Goal: Transaction & Acquisition: Book appointment/travel/reservation

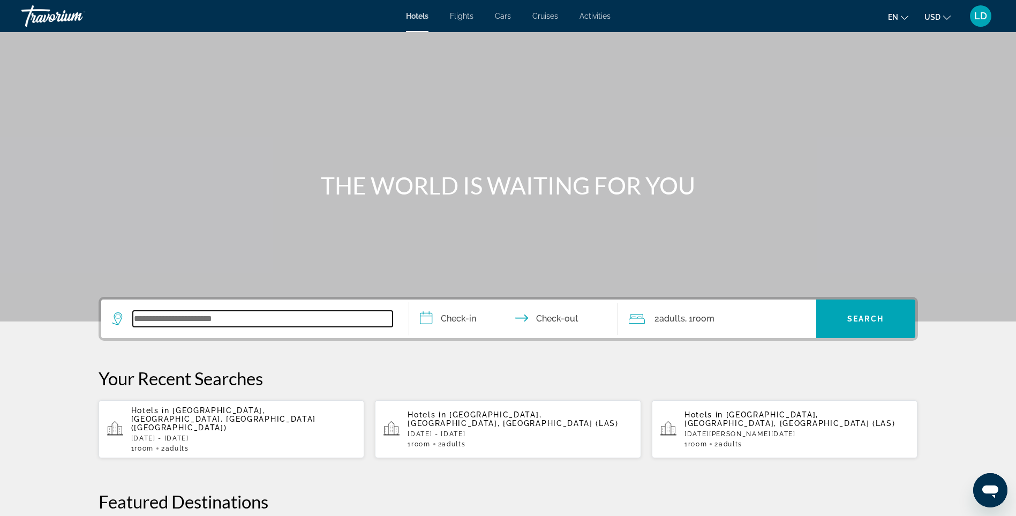
click at [258, 324] on input "Search widget" at bounding box center [263, 319] width 260 height 16
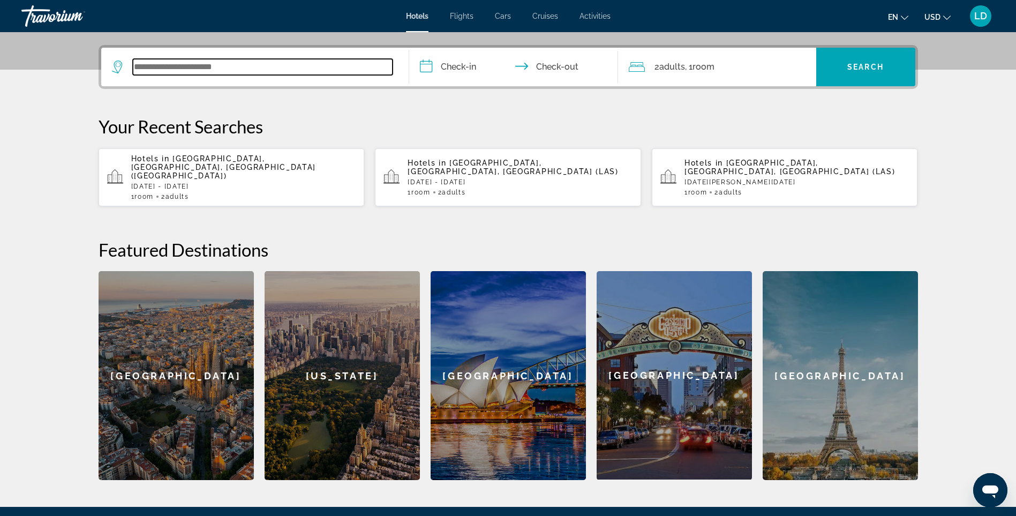
scroll to position [262, 0]
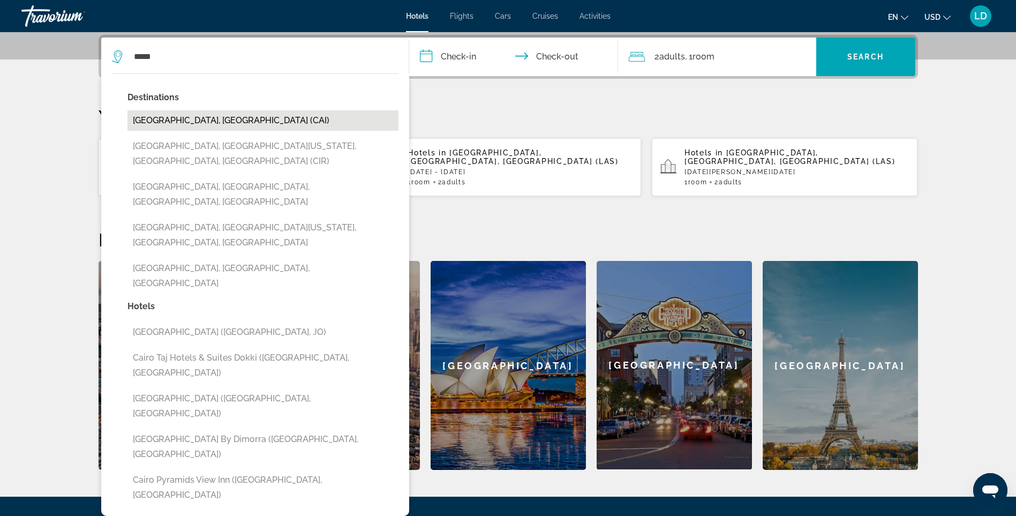
click at [194, 121] on button "[GEOGRAPHIC_DATA], [GEOGRAPHIC_DATA] (CAI)" at bounding box center [262, 120] width 271 height 20
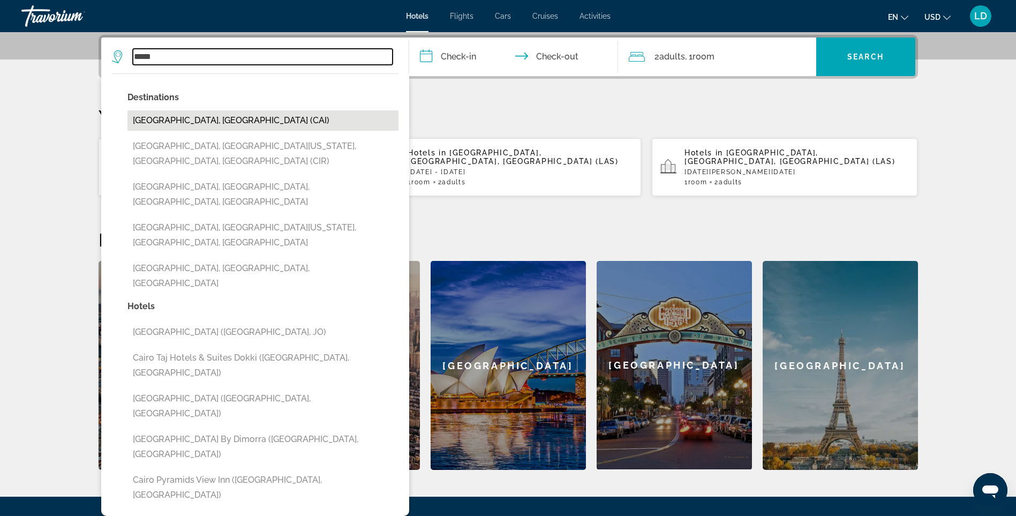
type input "**********"
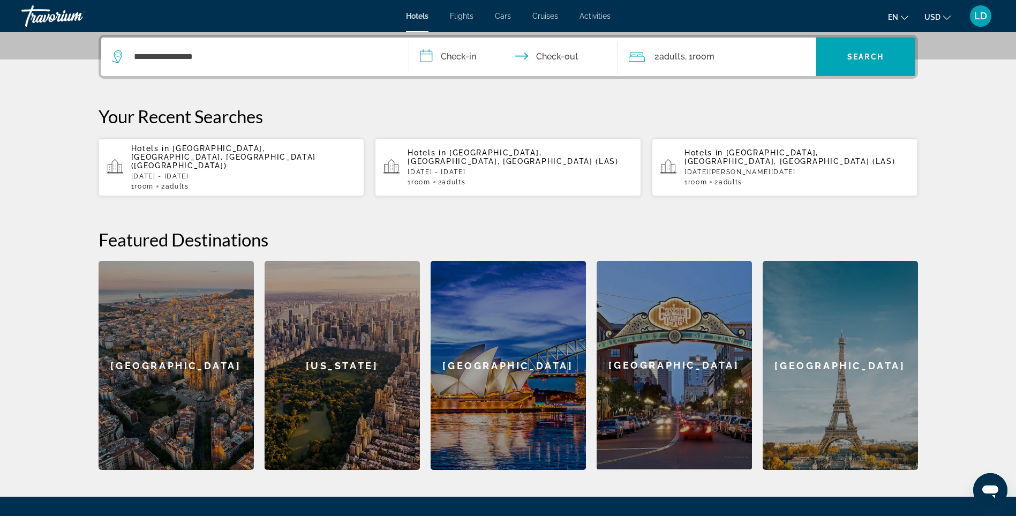
click at [467, 61] on input "**********" at bounding box center [515, 58] width 213 height 42
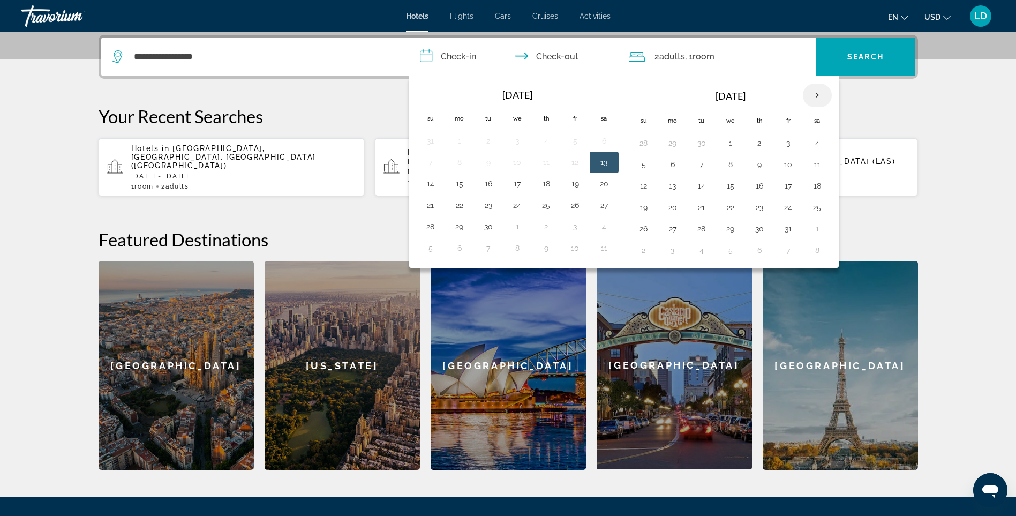
click at [816, 94] on th "Next month" at bounding box center [817, 96] width 29 height 24
click at [642, 187] on button "14" at bounding box center [643, 185] width 17 height 15
click at [704, 184] on button "16" at bounding box center [701, 185] width 17 height 15
type input "**********"
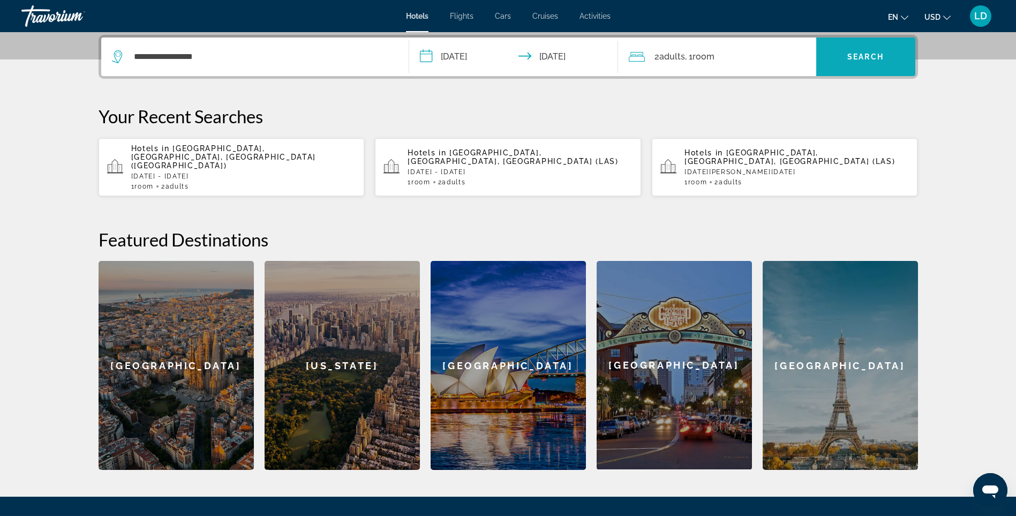
click at [862, 55] on span "Search" at bounding box center [865, 56] width 36 height 9
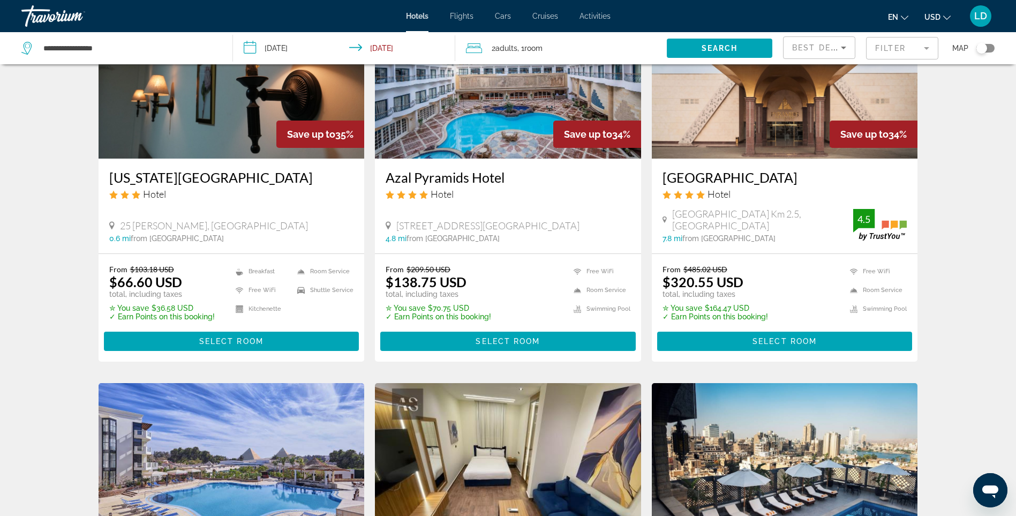
scroll to position [847, 0]
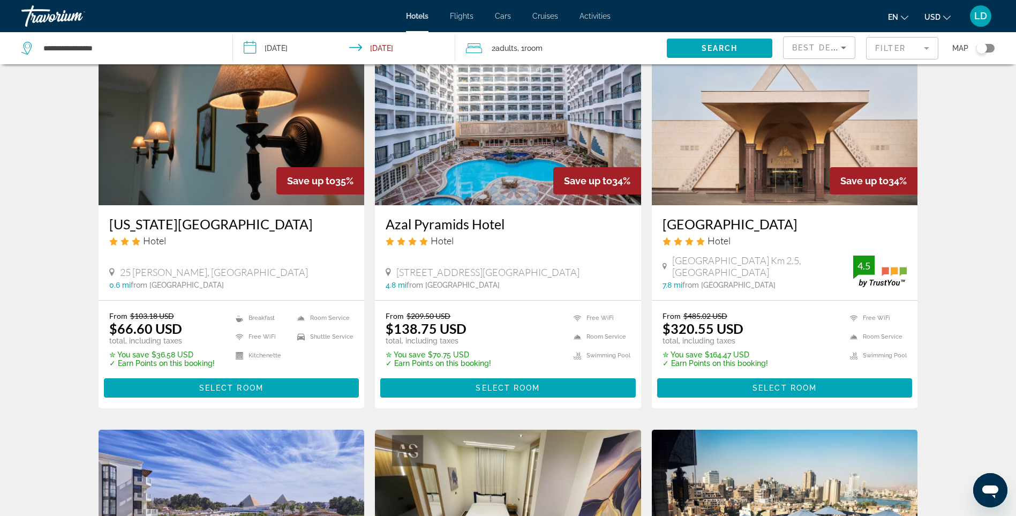
click at [210, 162] on img "Main content" at bounding box center [232, 119] width 266 height 171
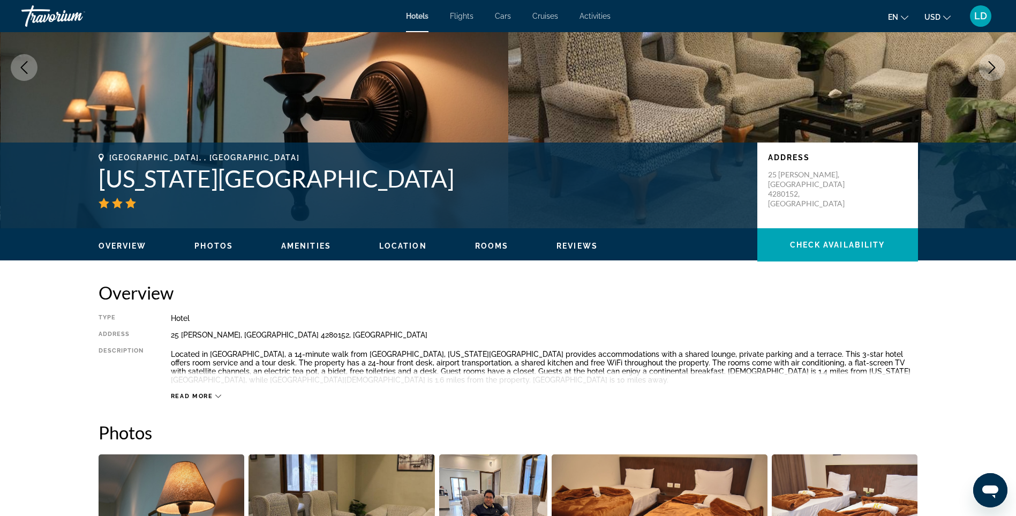
scroll to position [107, 0]
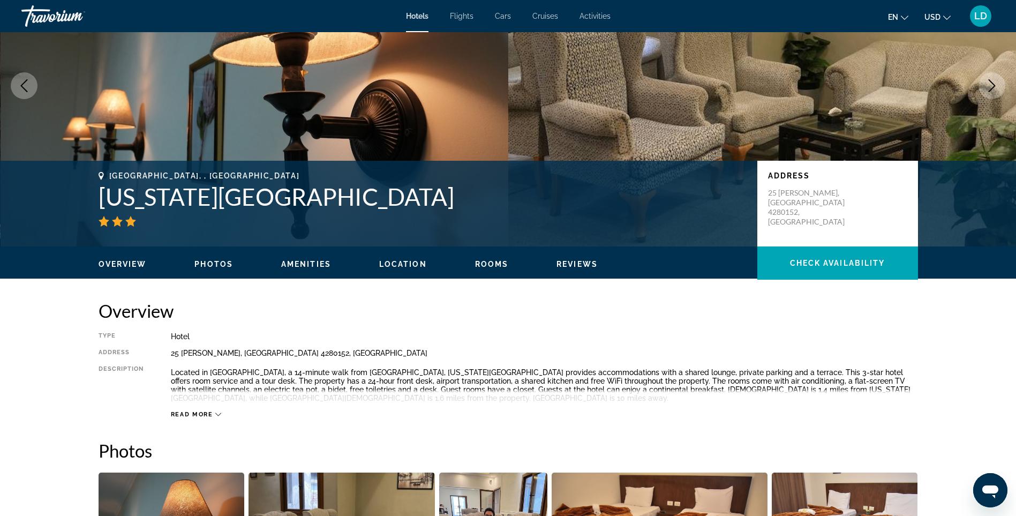
click at [207, 414] on span "Read more" at bounding box center [192, 414] width 42 height 7
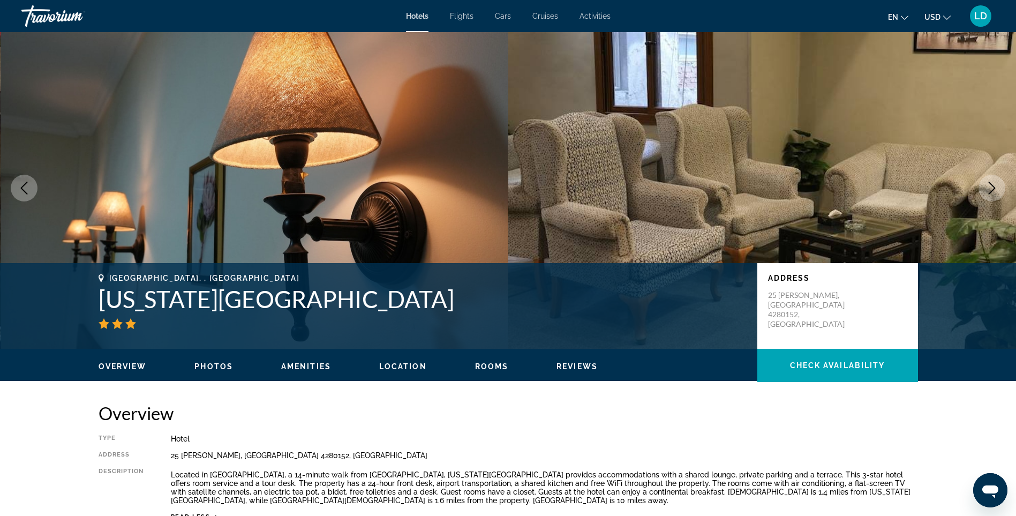
scroll to position [0, 0]
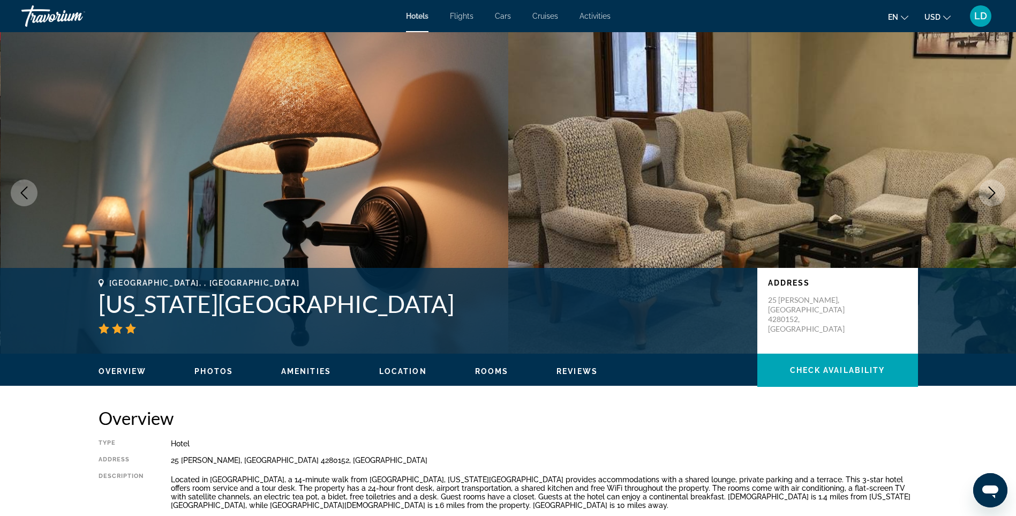
click at [591, 170] on img "Main content" at bounding box center [762, 192] width 508 height 321
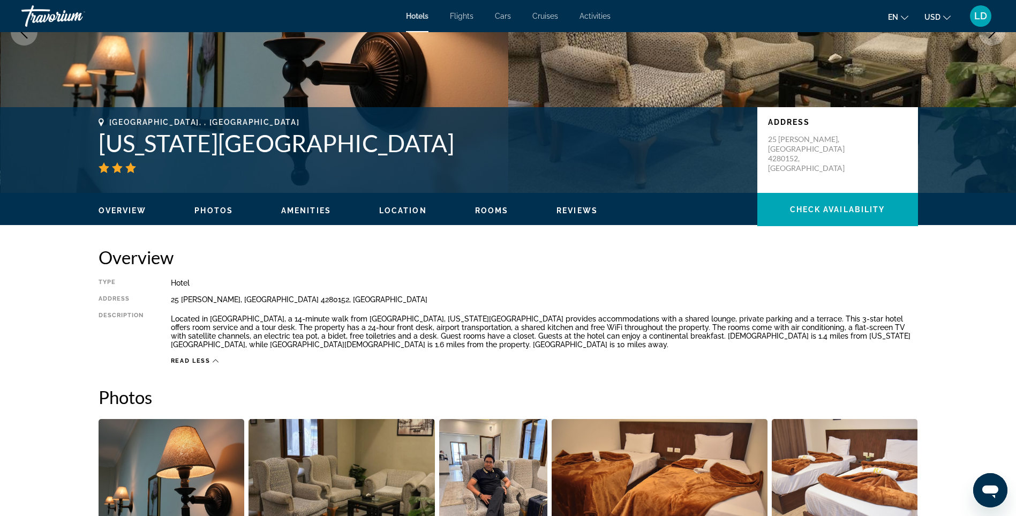
scroll to position [375, 0]
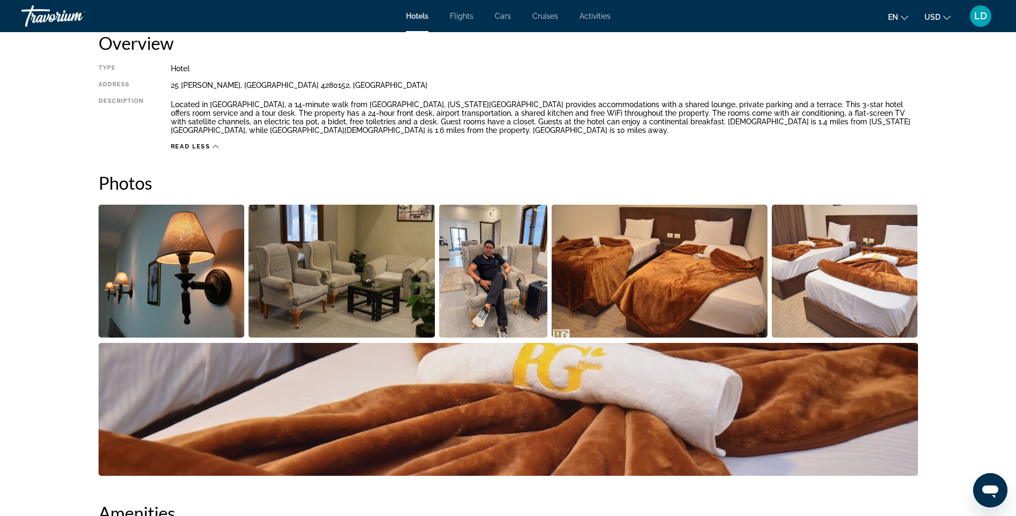
click at [199, 265] on img "Open full-screen image slider" at bounding box center [172, 271] width 146 height 133
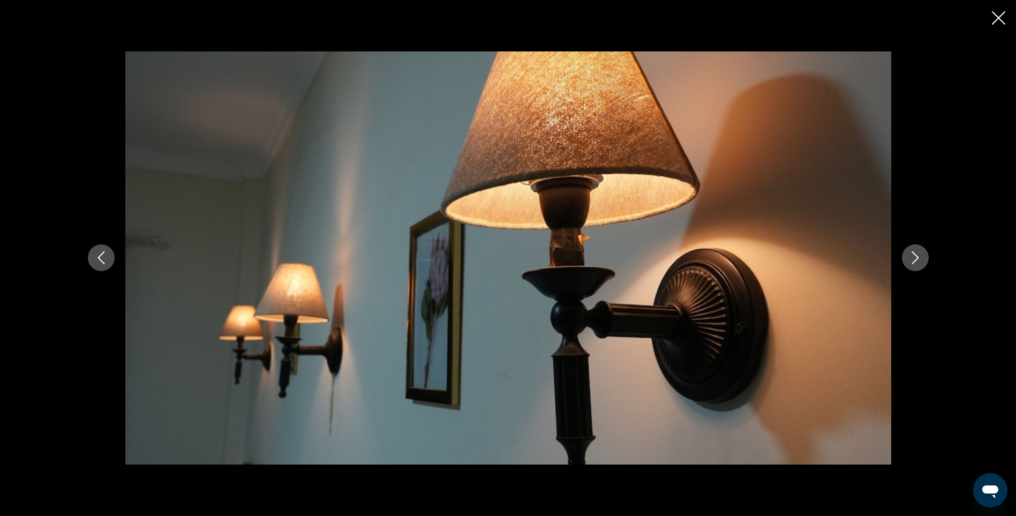
click at [916, 260] on icon "Next image" at bounding box center [915, 258] width 7 height 13
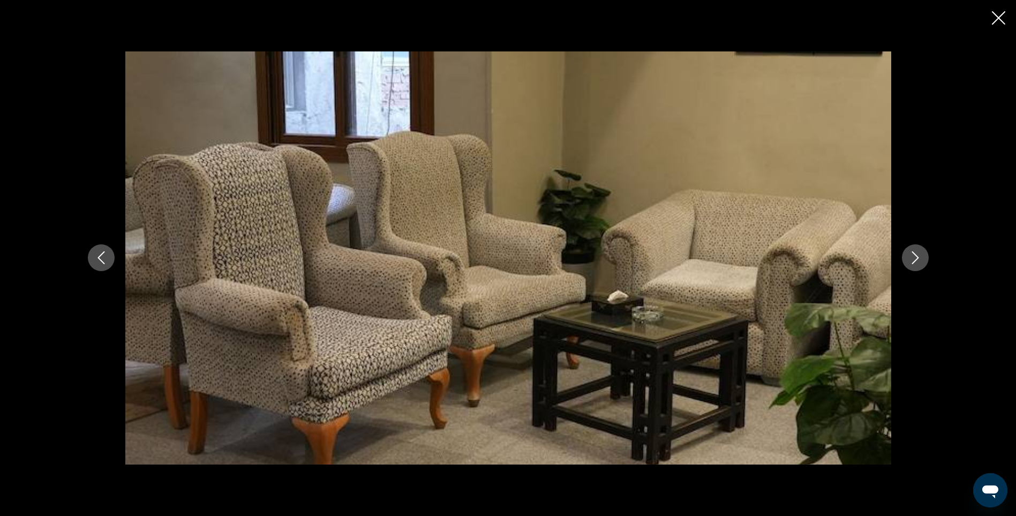
click at [916, 260] on icon "Next image" at bounding box center [915, 258] width 7 height 13
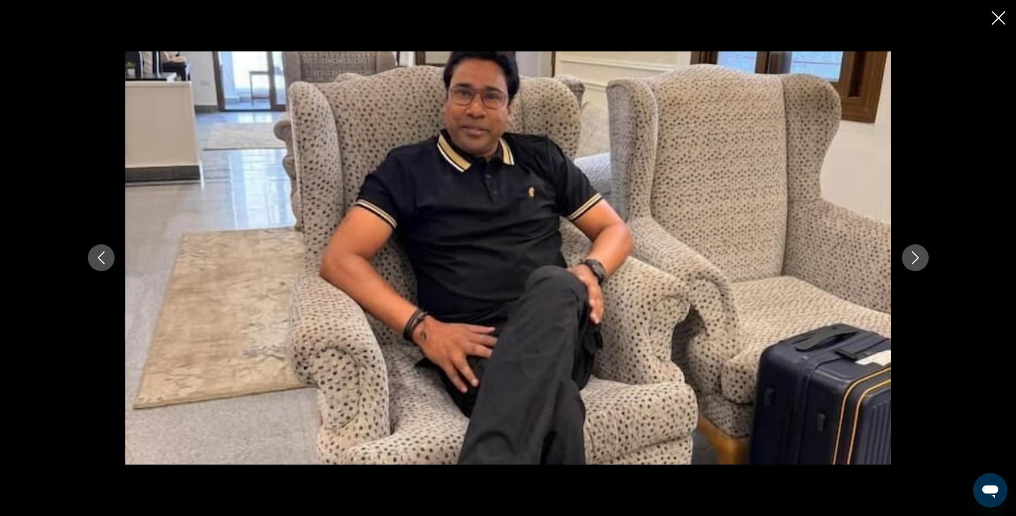
click at [916, 260] on icon "Next image" at bounding box center [915, 258] width 7 height 13
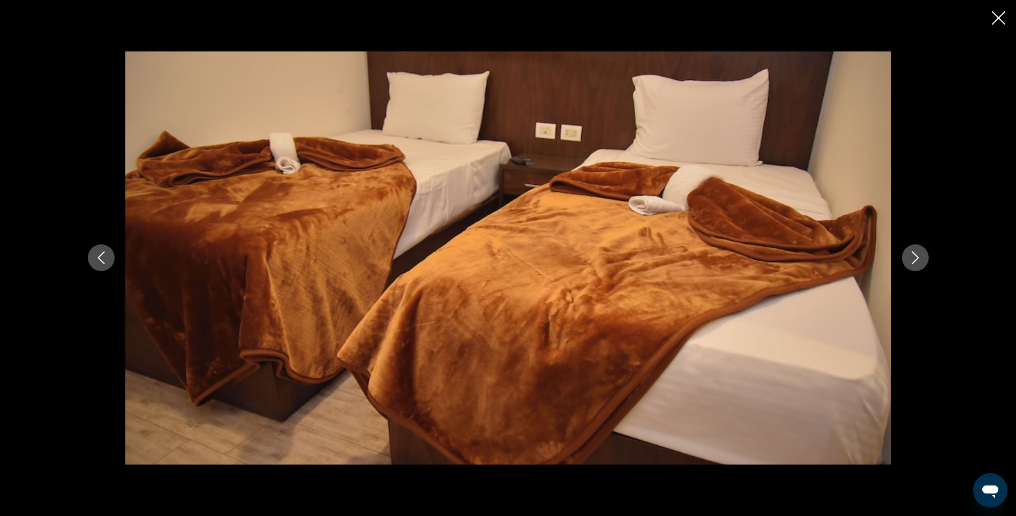
click at [916, 260] on icon "Next image" at bounding box center [915, 258] width 7 height 13
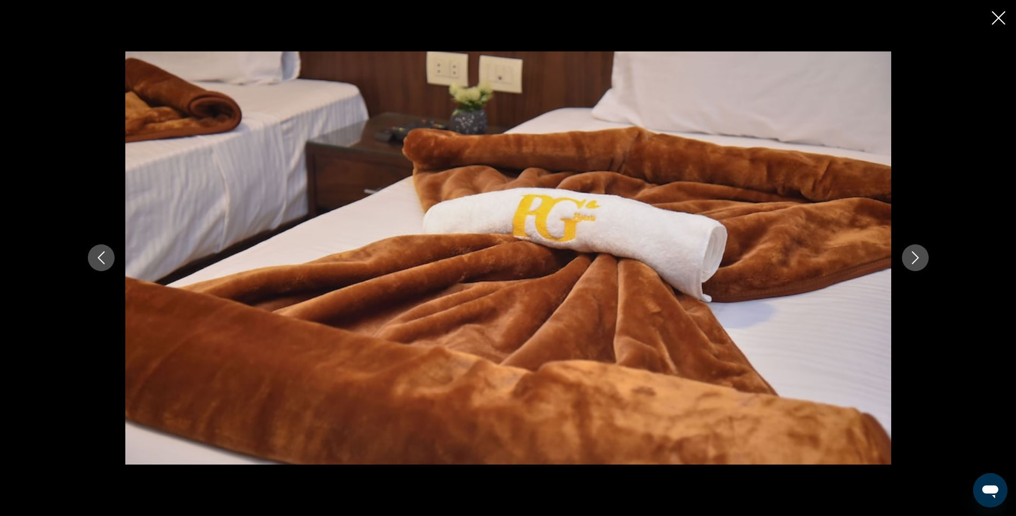
click at [916, 260] on icon "Next image" at bounding box center [915, 258] width 7 height 13
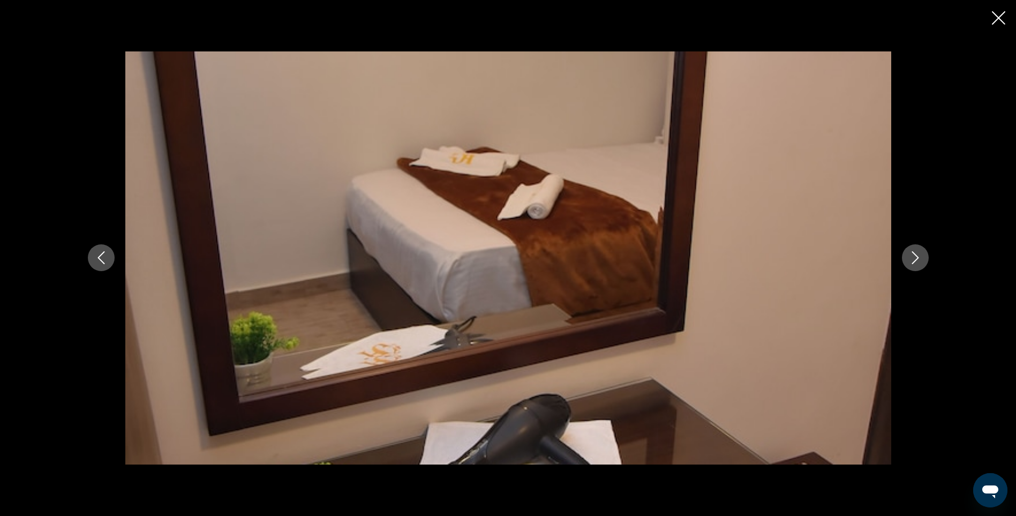
click at [916, 260] on icon "Next image" at bounding box center [915, 258] width 7 height 13
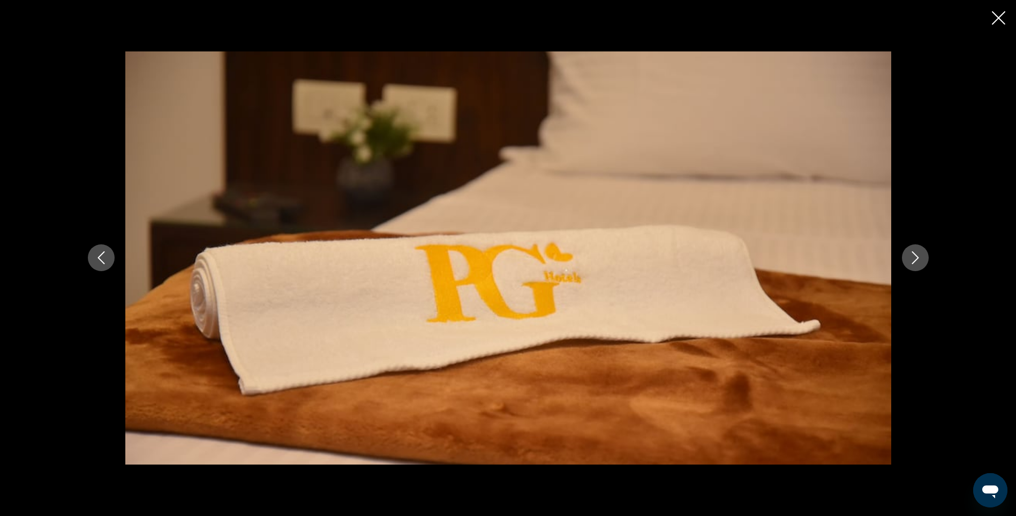
click at [916, 260] on icon "Next image" at bounding box center [915, 258] width 7 height 13
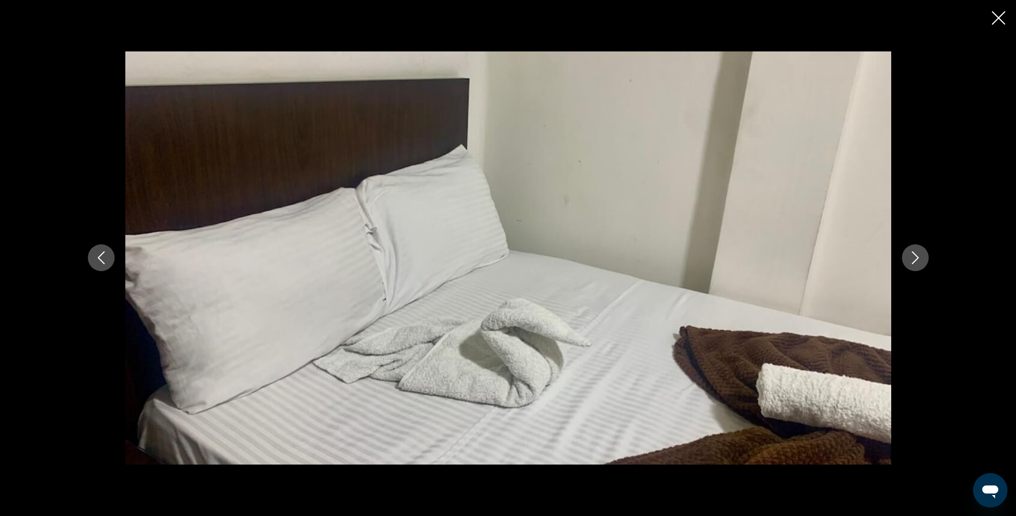
click at [916, 260] on icon "Next image" at bounding box center [915, 258] width 7 height 13
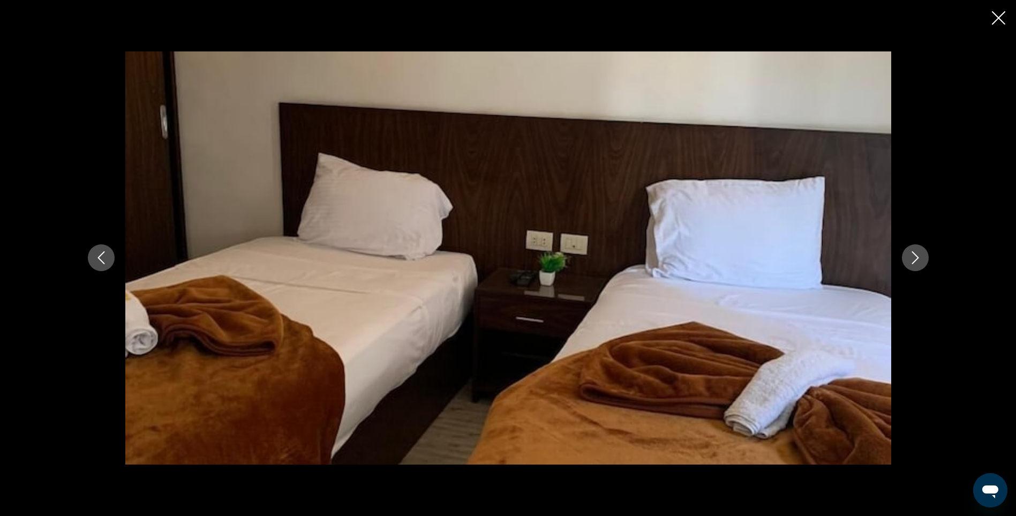
click at [916, 260] on icon "Next image" at bounding box center [915, 258] width 7 height 13
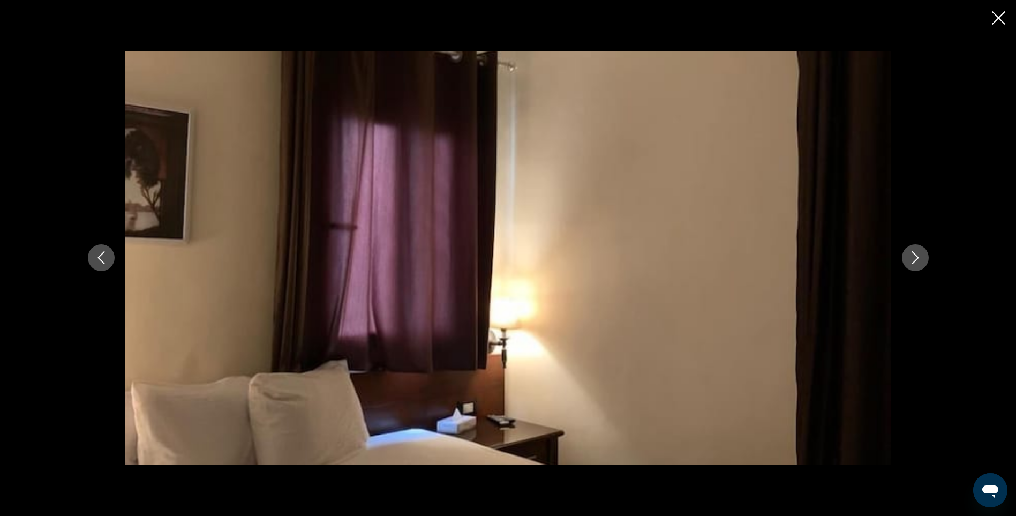
click at [916, 260] on icon "Next image" at bounding box center [915, 258] width 7 height 13
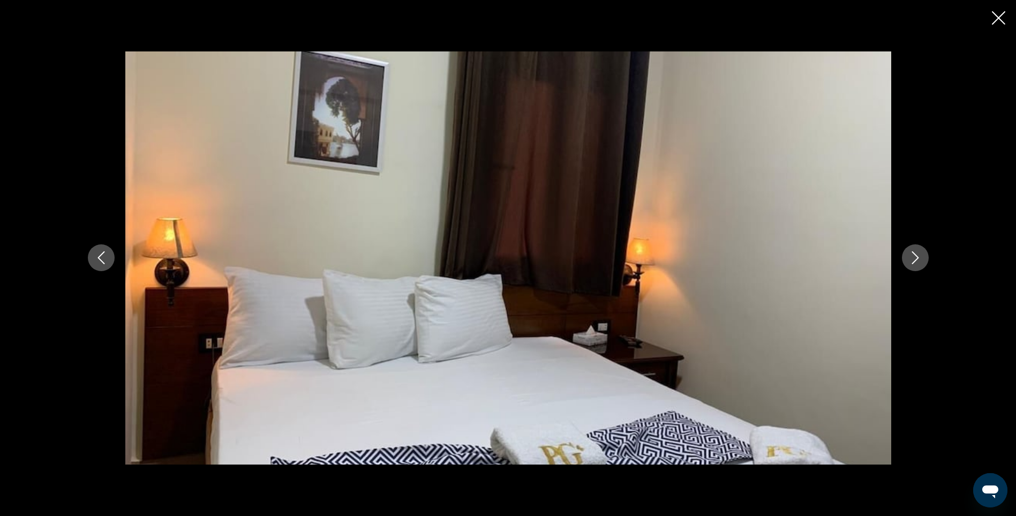
click at [916, 260] on icon "Next image" at bounding box center [915, 258] width 7 height 13
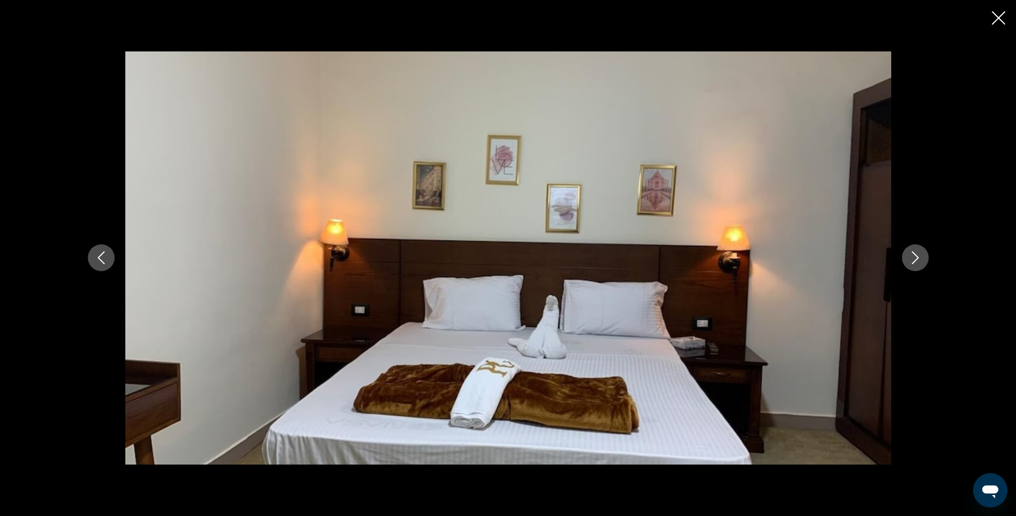
click at [916, 260] on icon "Next image" at bounding box center [915, 258] width 7 height 13
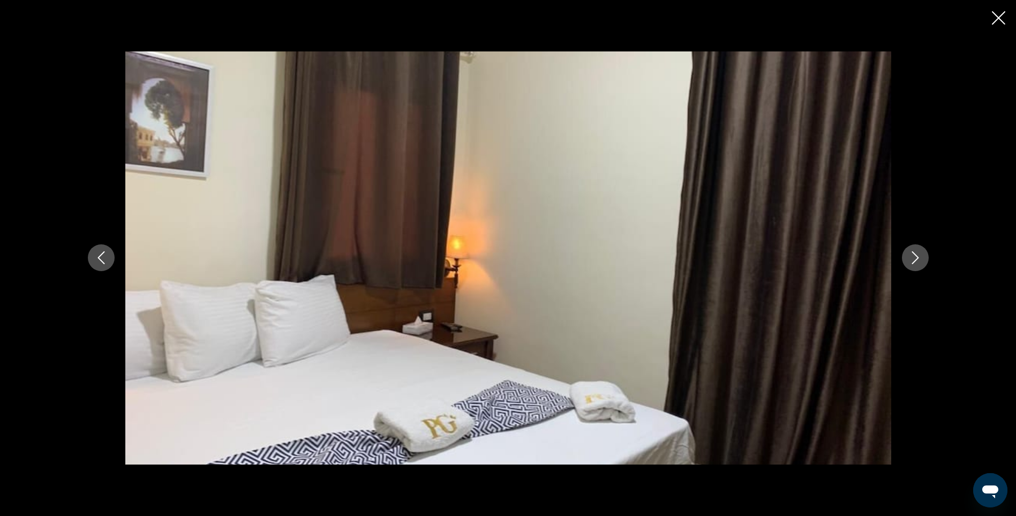
click at [916, 260] on icon "Next image" at bounding box center [915, 258] width 7 height 13
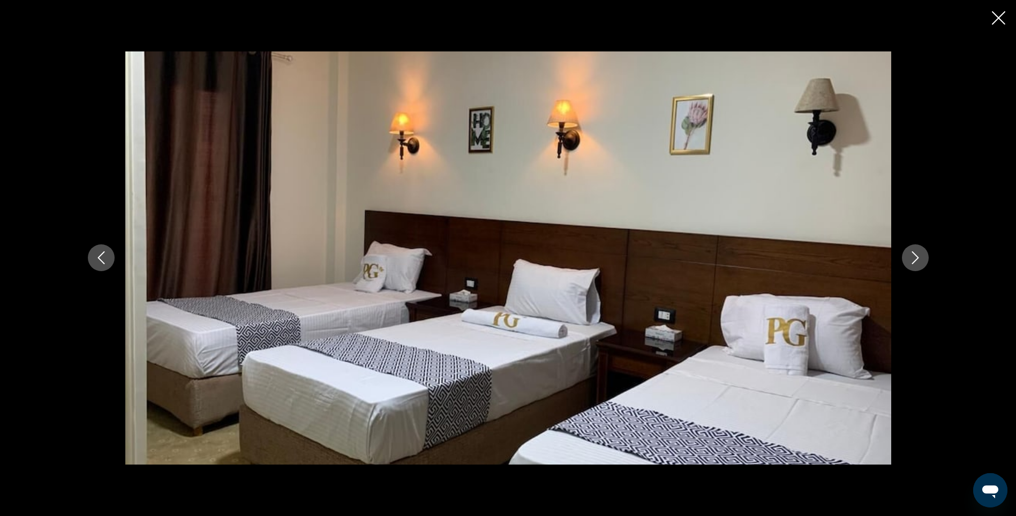
click at [916, 260] on icon "Next image" at bounding box center [915, 258] width 7 height 13
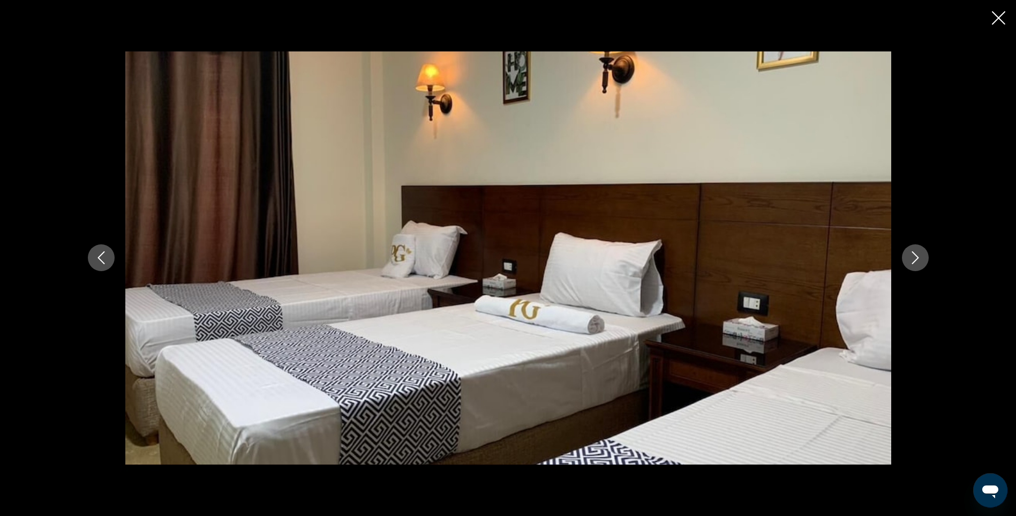
click at [916, 260] on icon "Next image" at bounding box center [915, 258] width 7 height 13
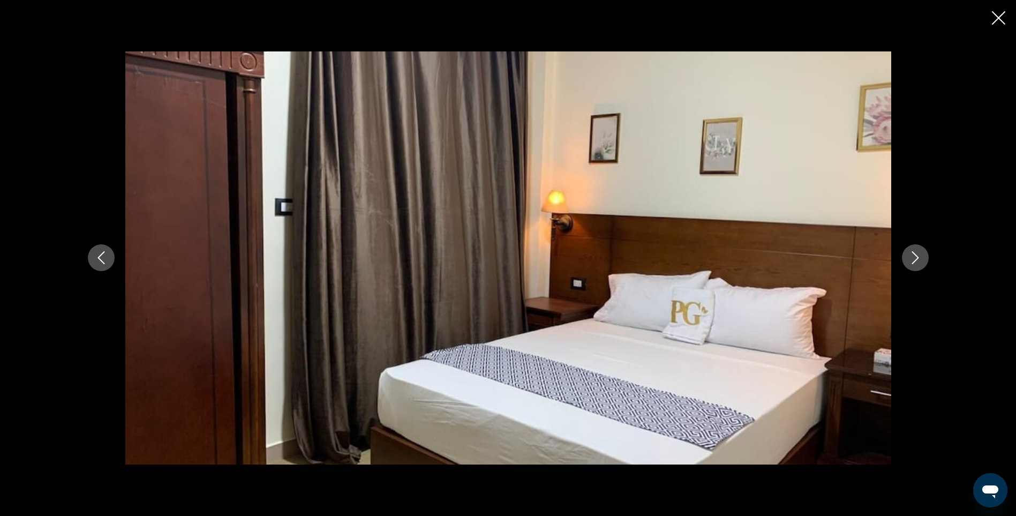
click at [916, 260] on icon "Next image" at bounding box center [915, 258] width 7 height 13
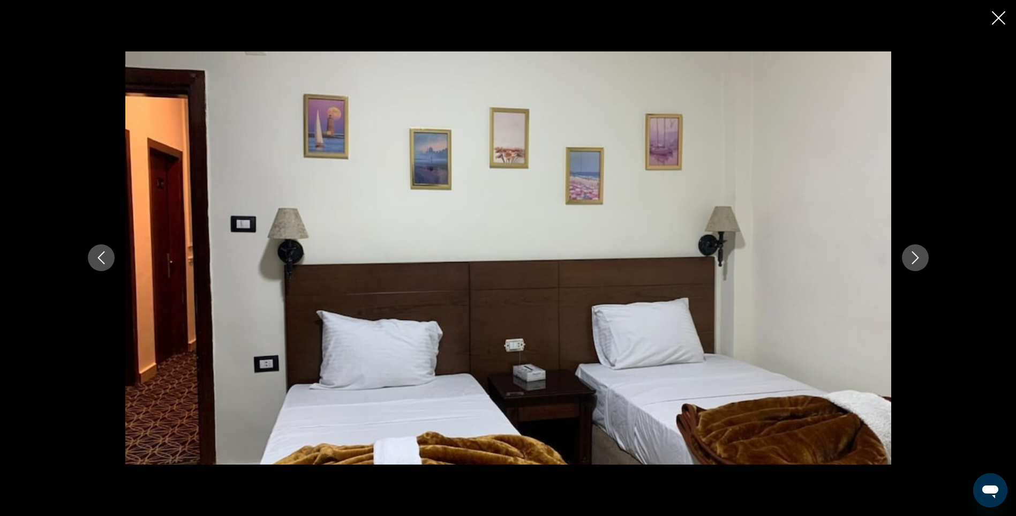
click at [916, 260] on icon "Next image" at bounding box center [915, 258] width 7 height 13
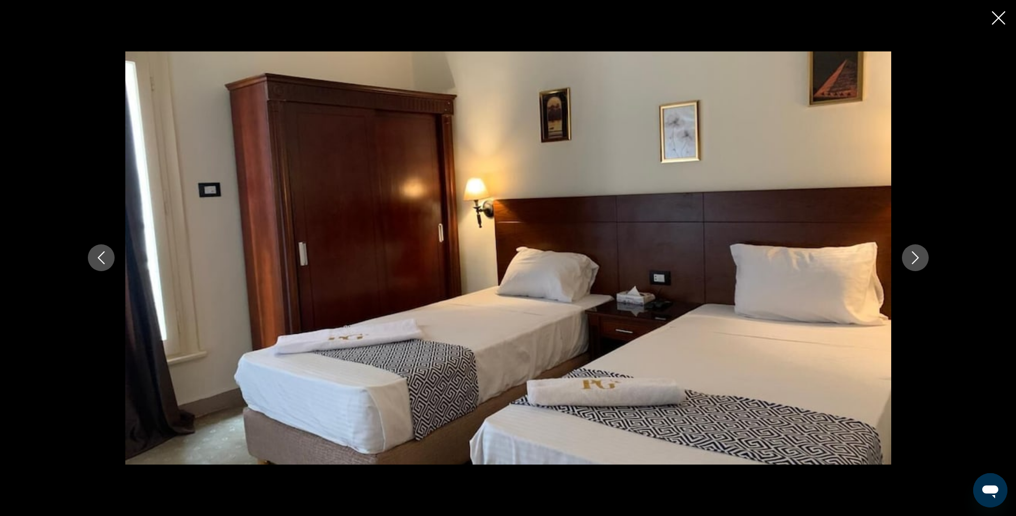
click at [916, 260] on icon "Next image" at bounding box center [915, 258] width 7 height 13
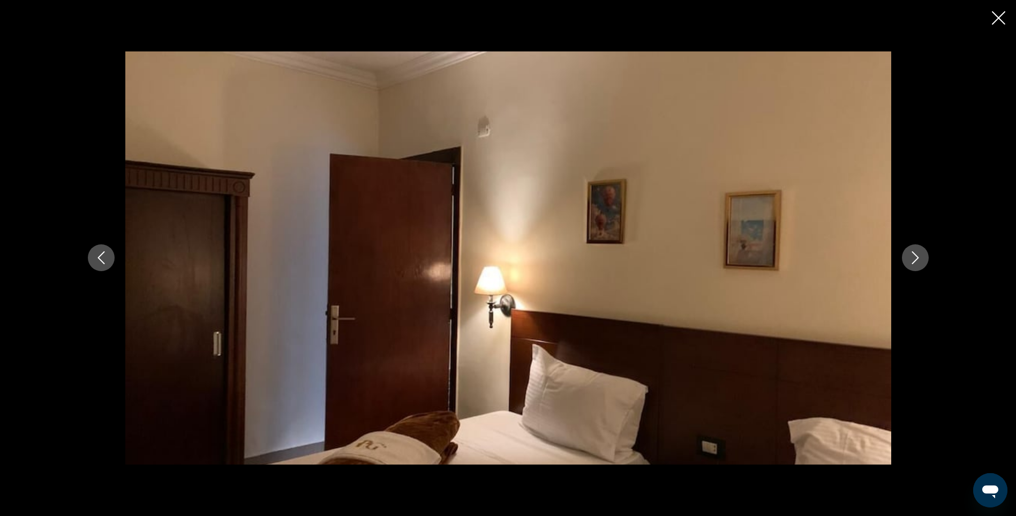
click at [916, 260] on icon "Next image" at bounding box center [915, 258] width 7 height 13
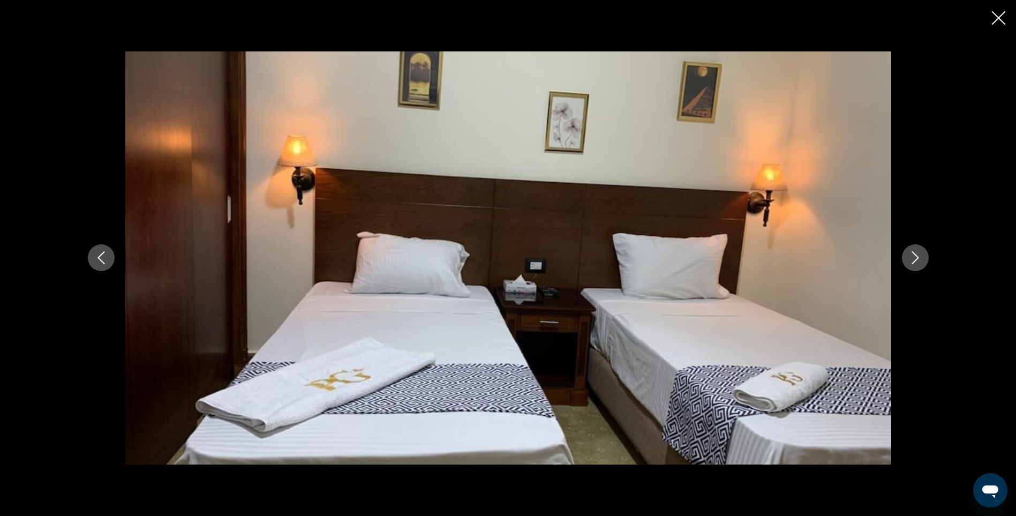
click at [916, 260] on icon "Next image" at bounding box center [915, 258] width 7 height 13
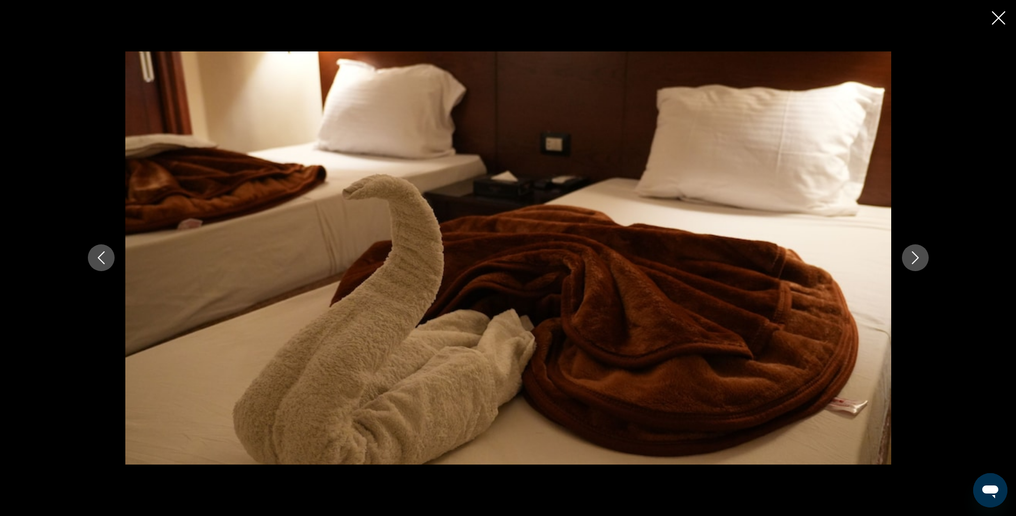
click at [916, 260] on icon "Next image" at bounding box center [915, 258] width 7 height 13
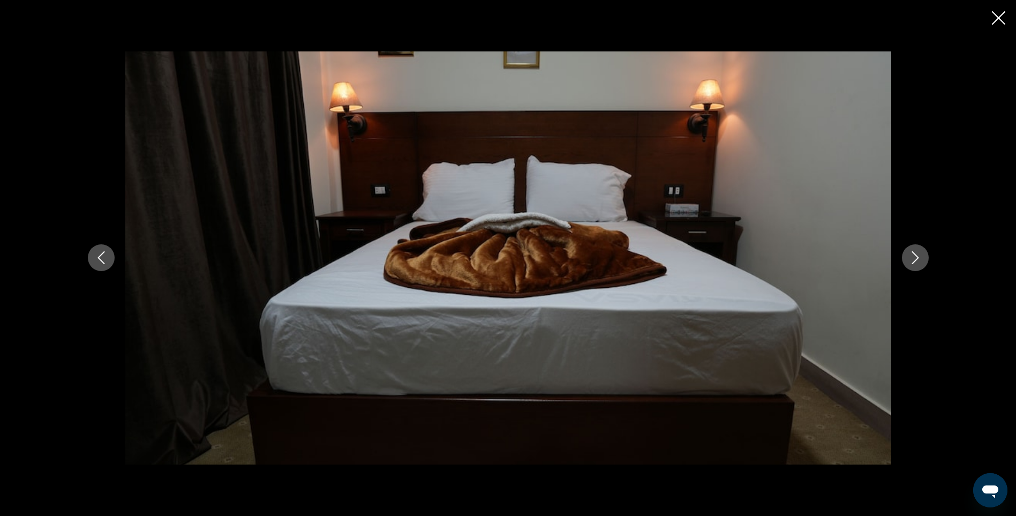
click at [916, 260] on icon "Next image" at bounding box center [915, 258] width 7 height 13
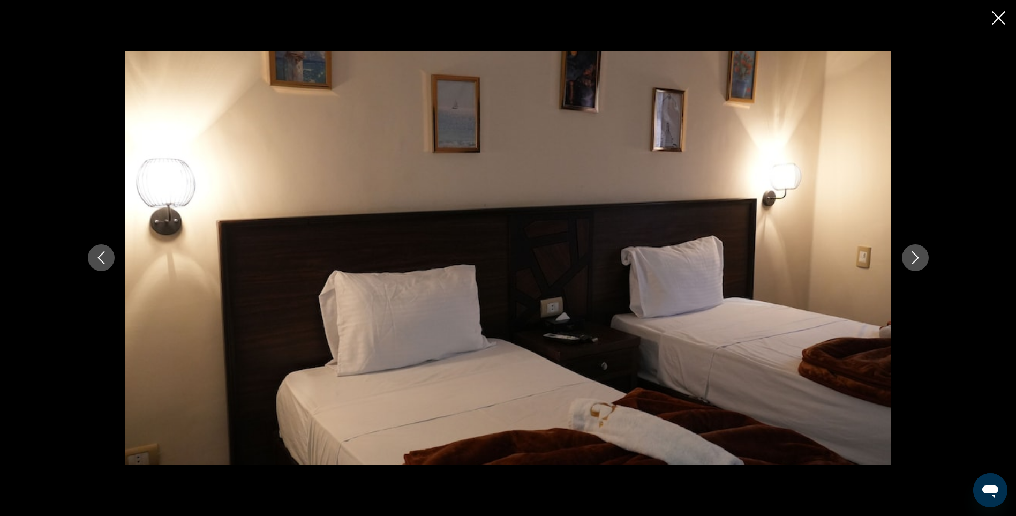
click at [916, 260] on icon "Next image" at bounding box center [915, 258] width 7 height 13
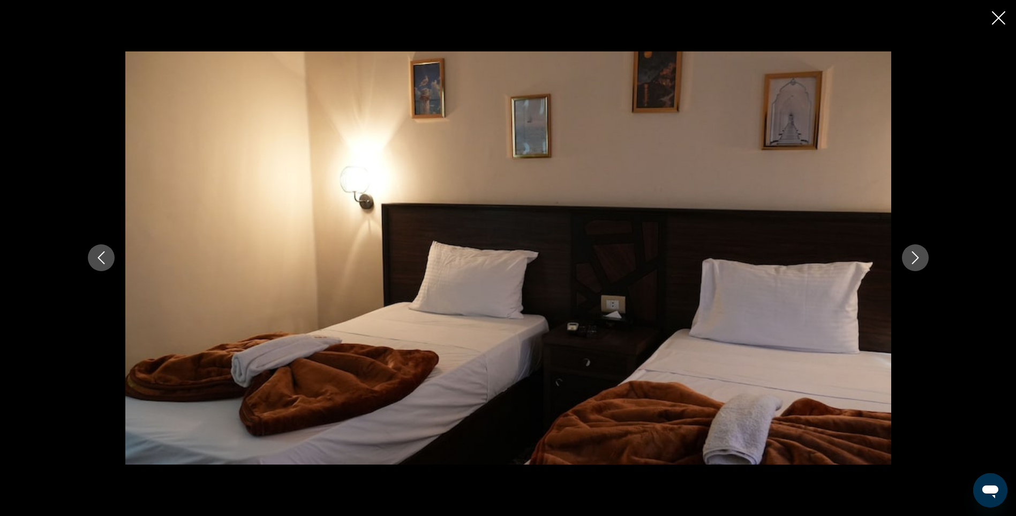
click at [916, 260] on icon "Next image" at bounding box center [915, 258] width 7 height 13
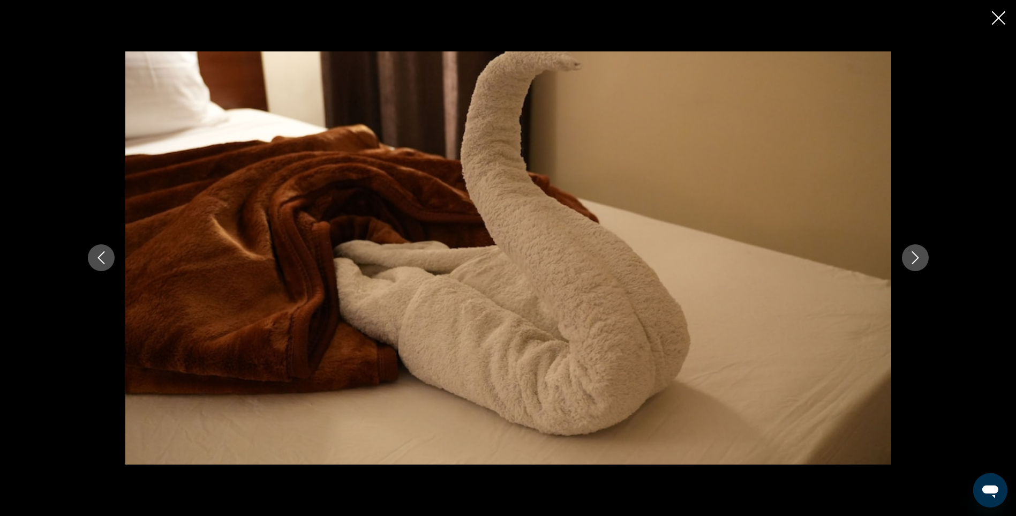
click at [916, 260] on icon "Next image" at bounding box center [915, 258] width 7 height 13
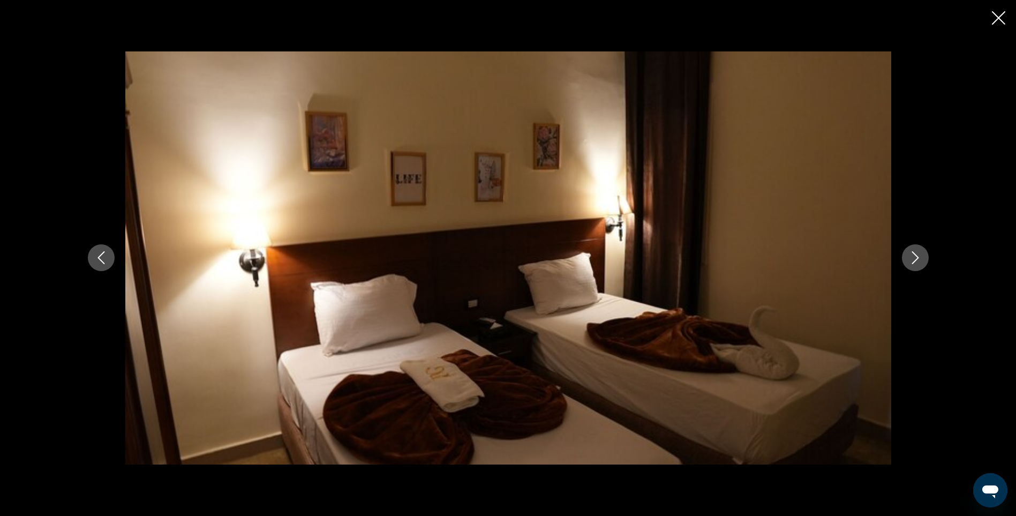
click at [916, 260] on icon "Next image" at bounding box center [915, 258] width 7 height 13
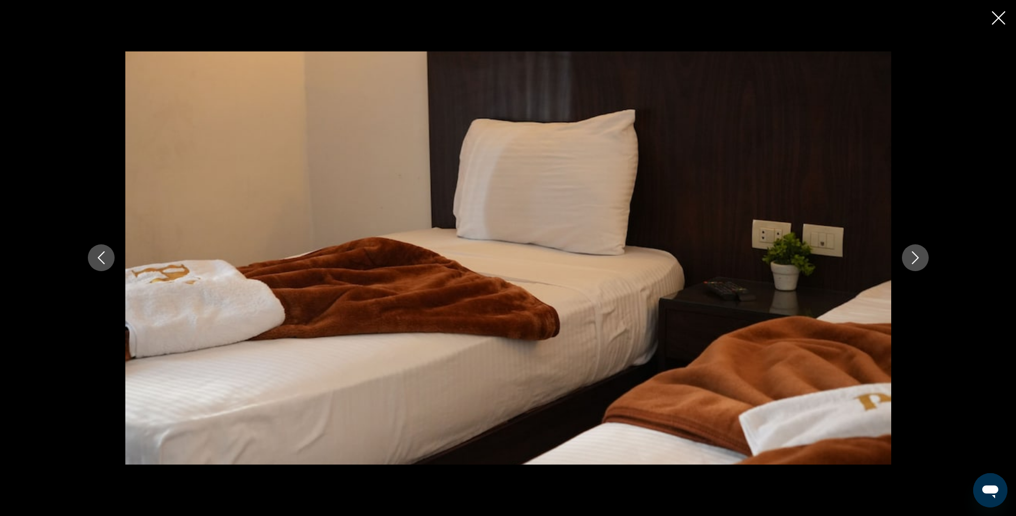
click at [916, 260] on icon "Next image" at bounding box center [915, 258] width 7 height 13
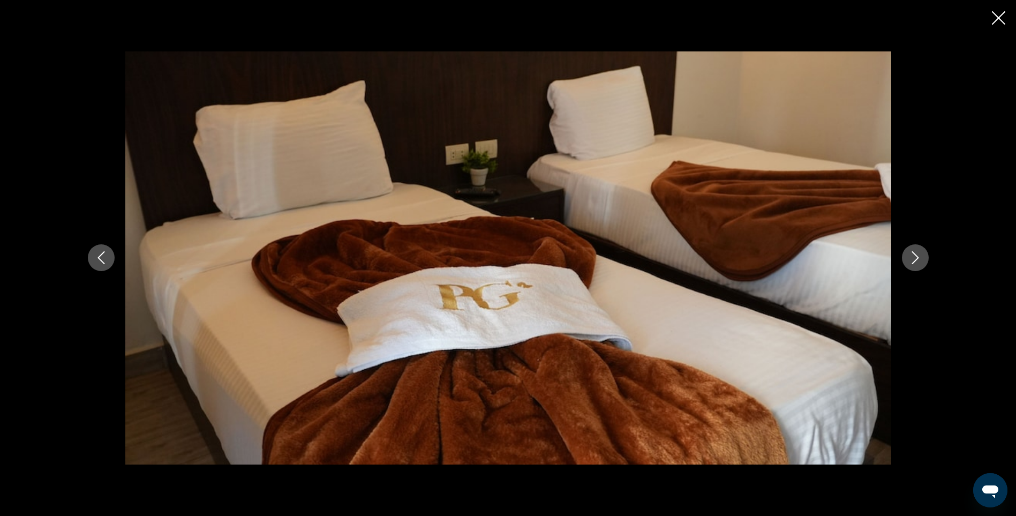
click at [916, 260] on icon "Next image" at bounding box center [915, 258] width 7 height 13
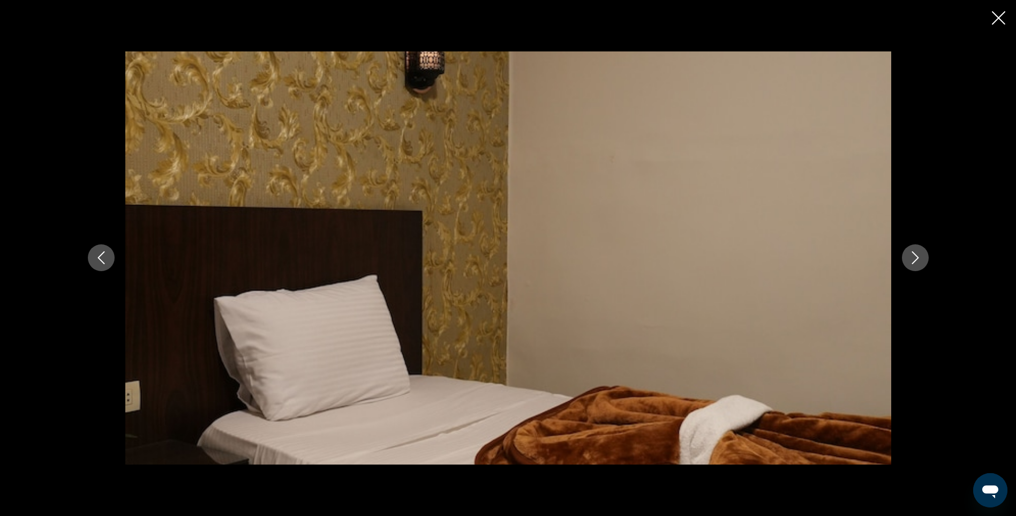
click at [916, 260] on icon "Next image" at bounding box center [915, 258] width 7 height 13
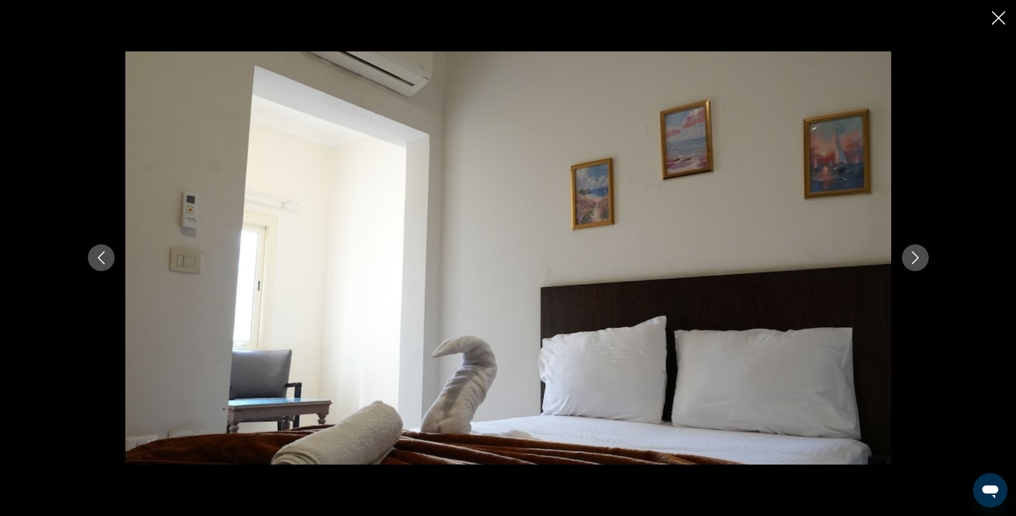
click at [916, 260] on icon "Next image" at bounding box center [915, 258] width 7 height 13
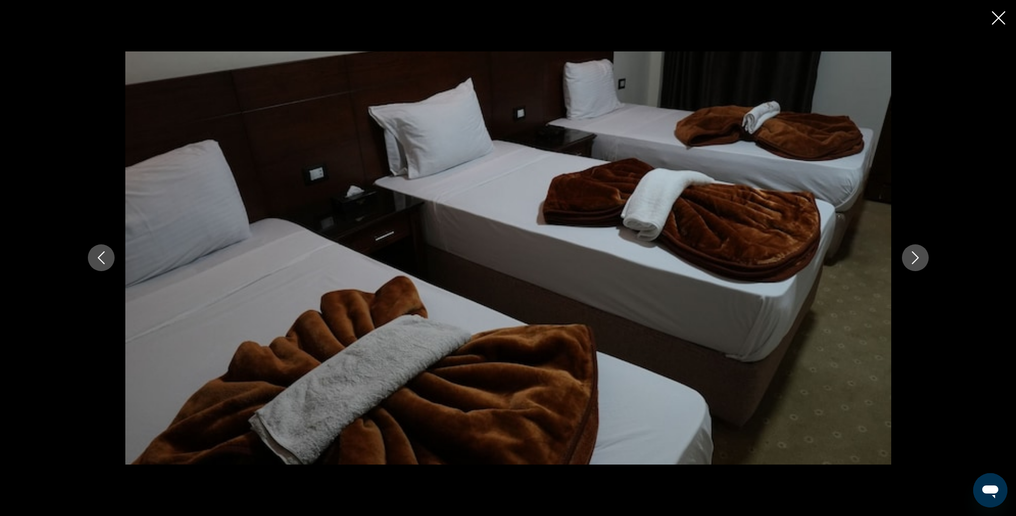
click at [916, 260] on icon "Next image" at bounding box center [915, 258] width 7 height 13
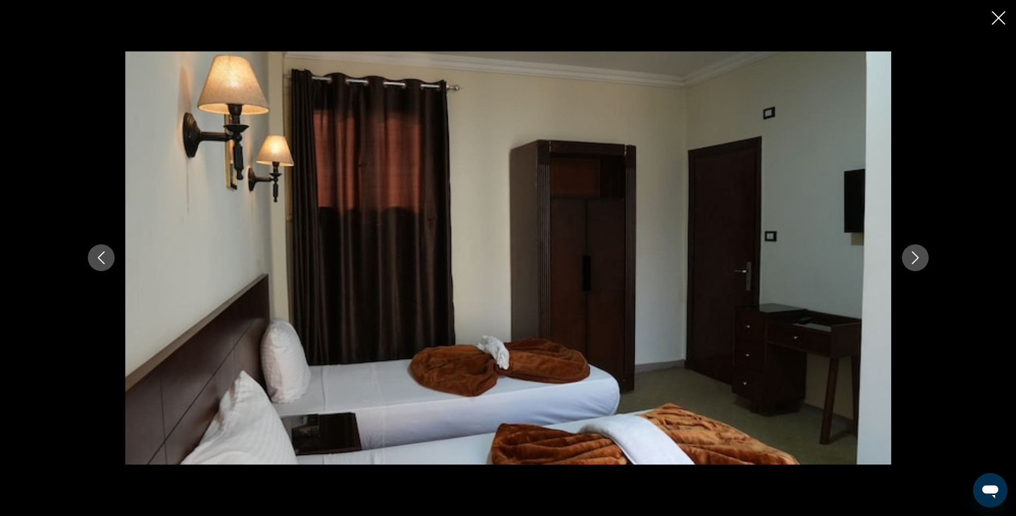
click at [916, 260] on icon "Next image" at bounding box center [915, 258] width 7 height 13
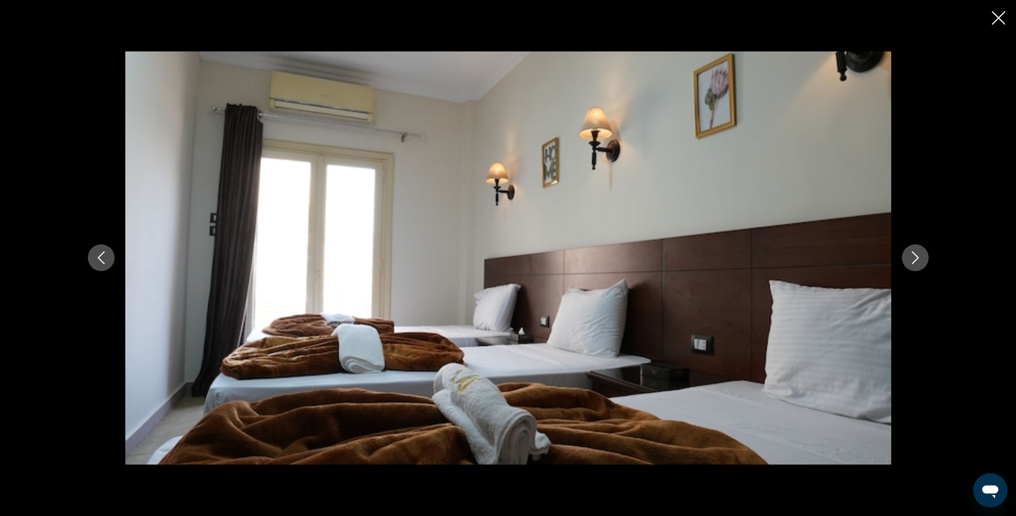
click at [916, 260] on icon "Next image" at bounding box center [915, 258] width 7 height 13
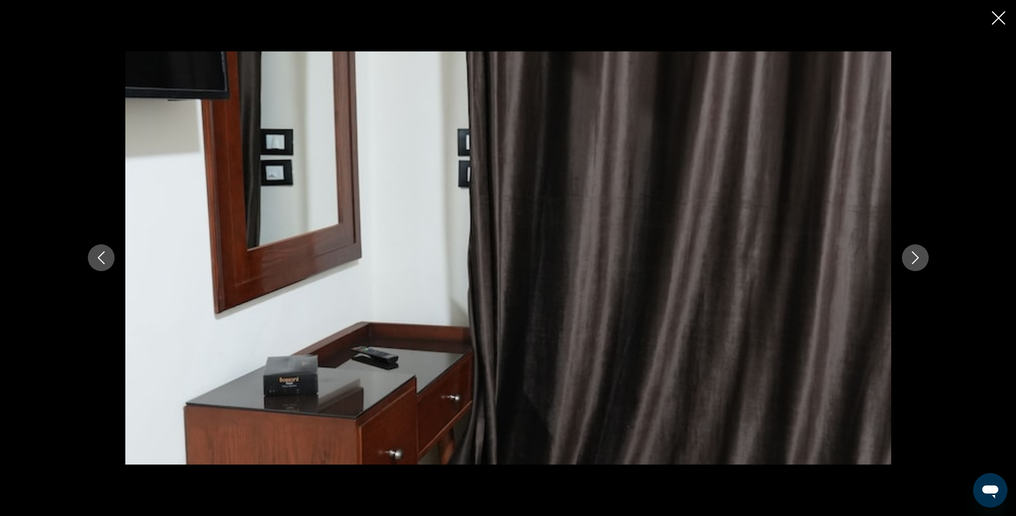
click at [916, 260] on icon "Next image" at bounding box center [915, 258] width 7 height 13
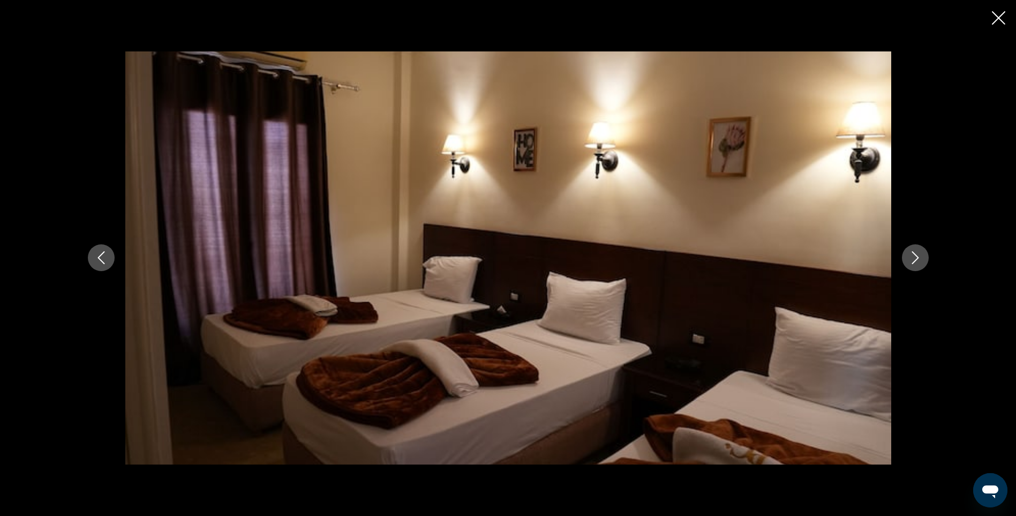
click at [916, 260] on icon "Next image" at bounding box center [915, 258] width 7 height 13
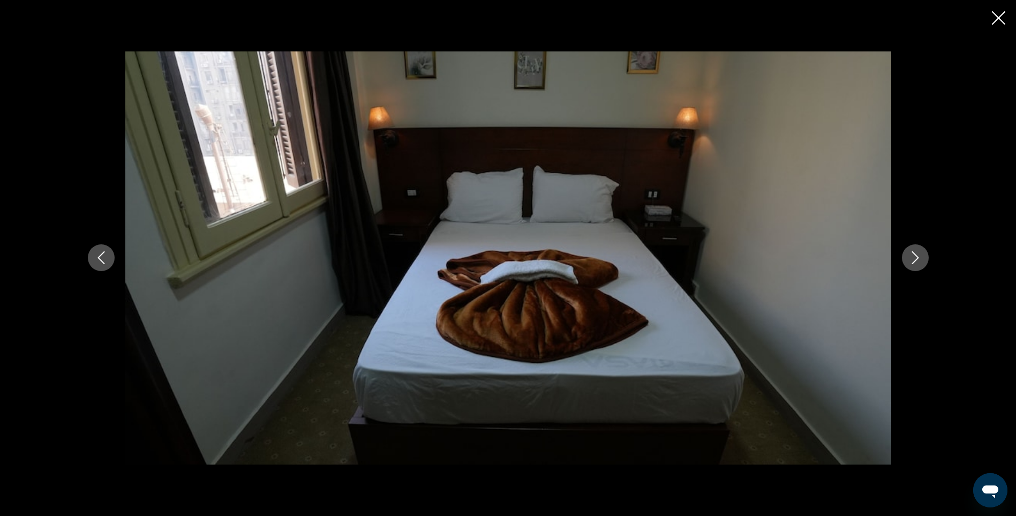
click at [916, 260] on icon "Next image" at bounding box center [915, 258] width 7 height 13
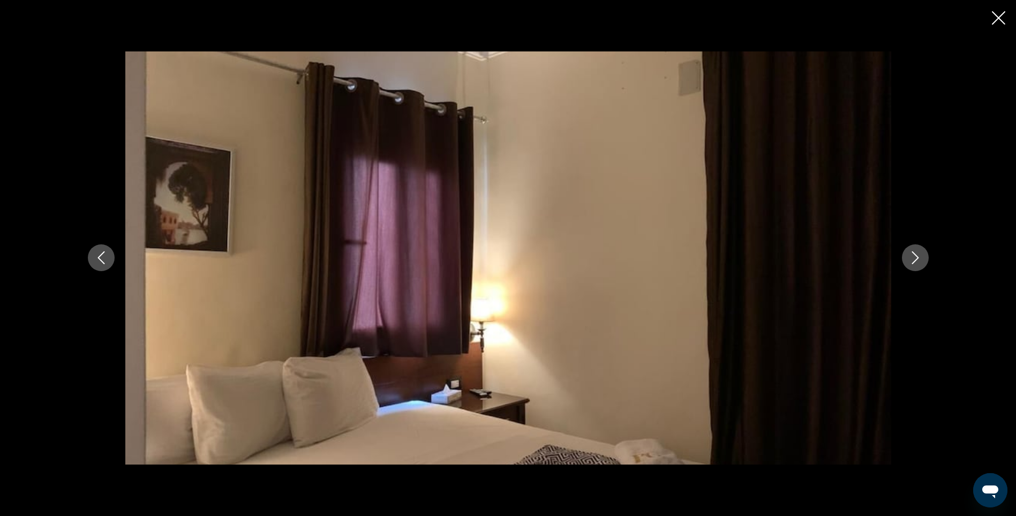
click at [916, 260] on icon "Next image" at bounding box center [915, 258] width 7 height 13
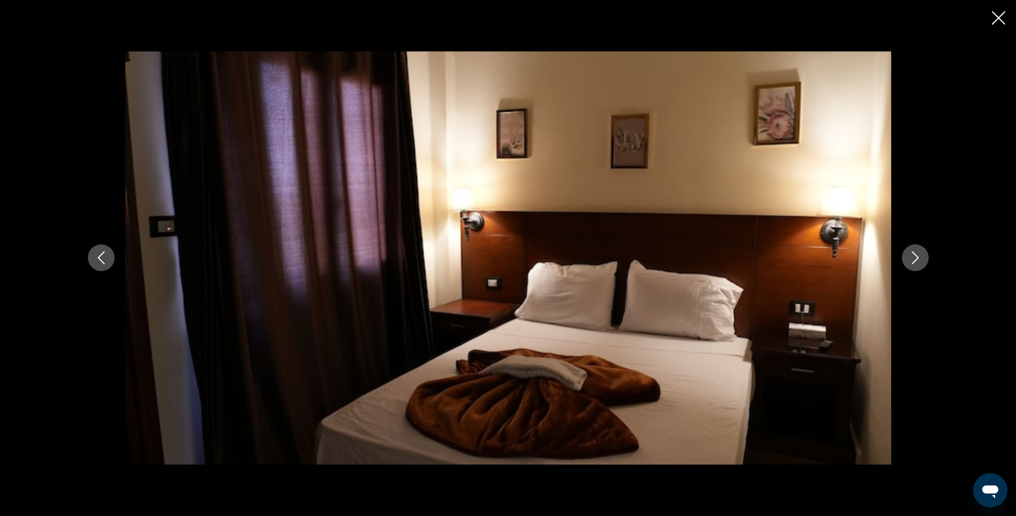
click at [916, 260] on icon "Next image" at bounding box center [915, 258] width 7 height 13
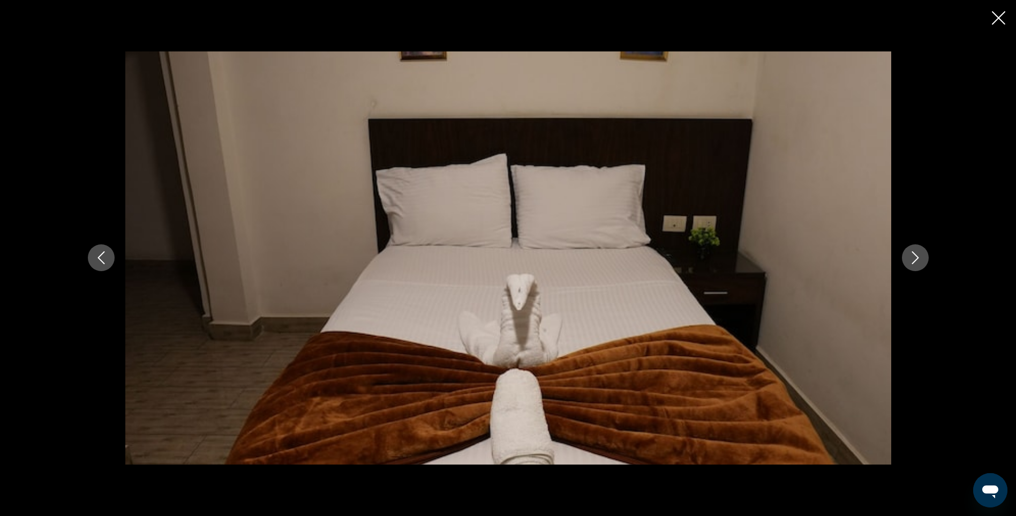
click at [916, 260] on icon "Next image" at bounding box center [915, 258] width 7 height 13
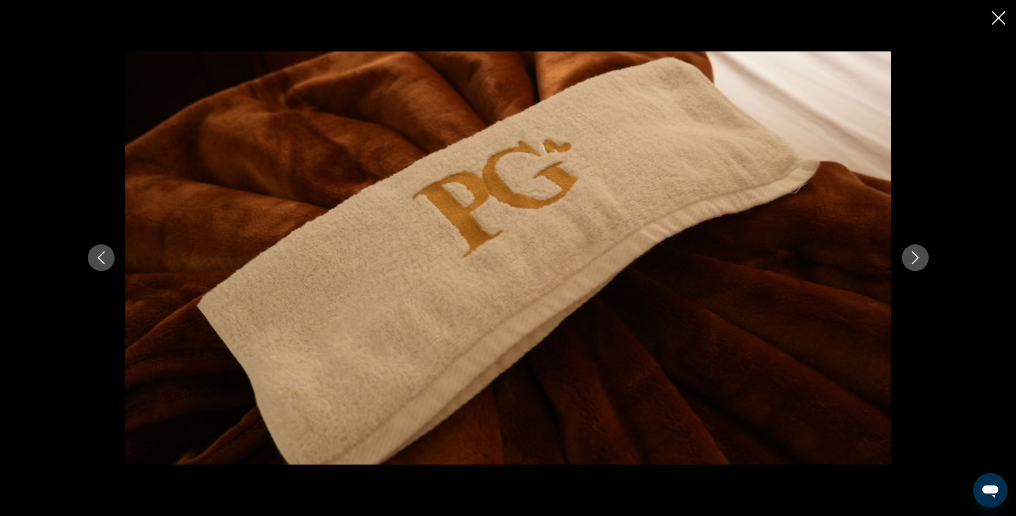
click at [916, 260] on icon "Next image" at bounding box center [915, 258] width 7 height 13
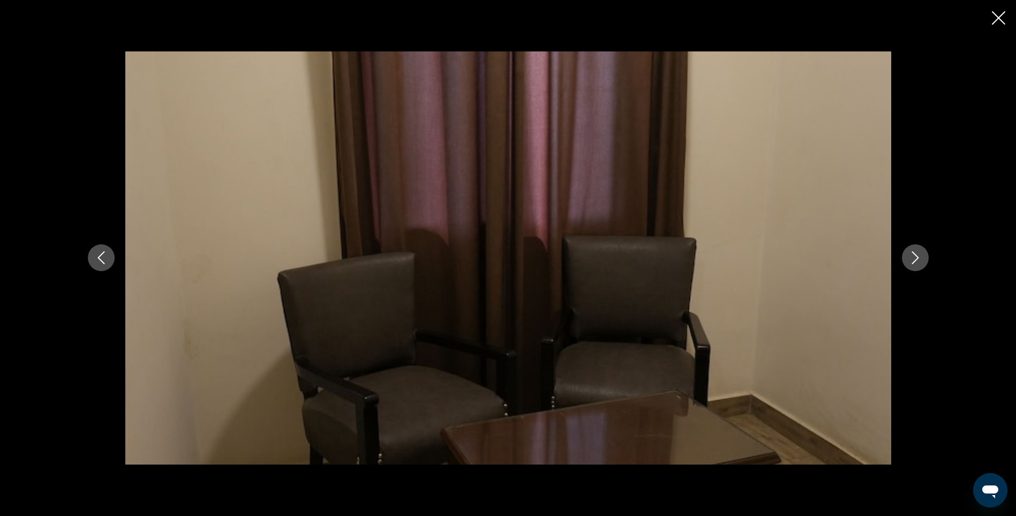
click at [916, 260] on icon "Next image" at bounding box center [915, 258] width 7 height 13
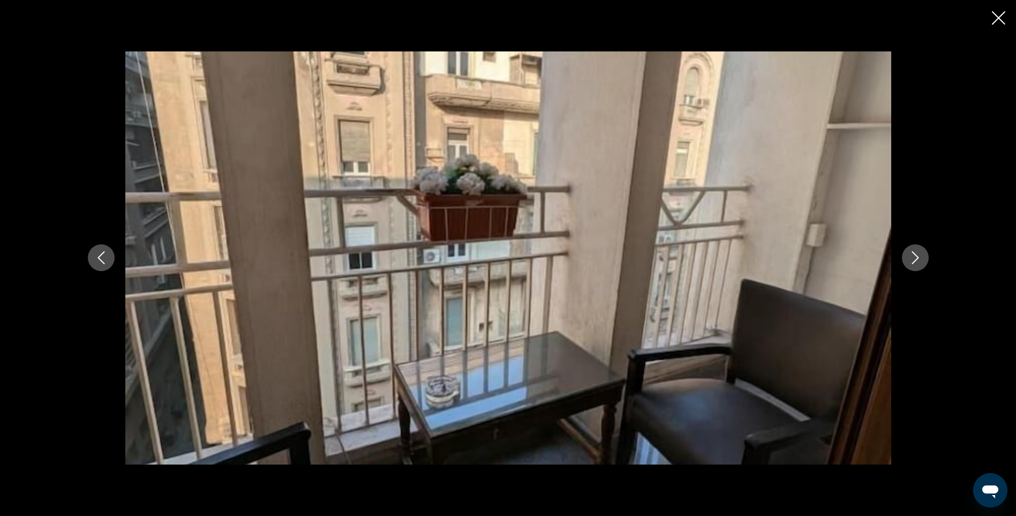
click at [916, 260] on icon "Next image" at bounding box center [915, 258] width 7 height 13
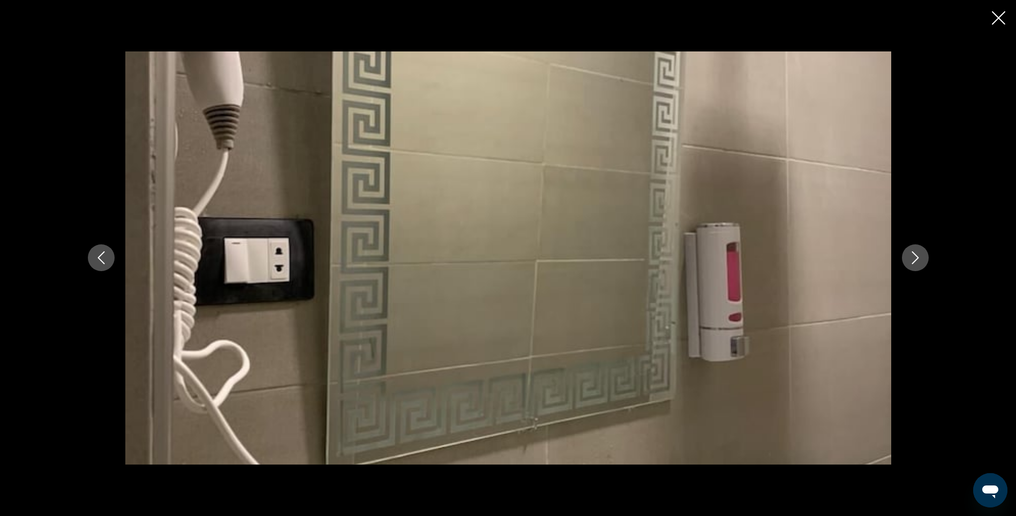
click at [916, 260] on icon "Next image" at bounding box center [915, 258] width 7 height 13
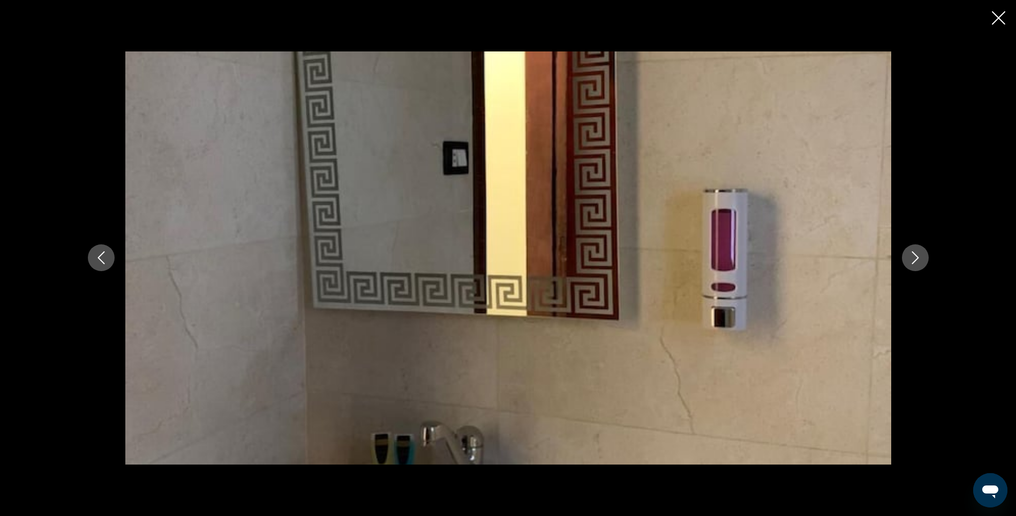
click at [916, 260] on icon "Next image" at bounding box center [915, 258] width 7 height 13
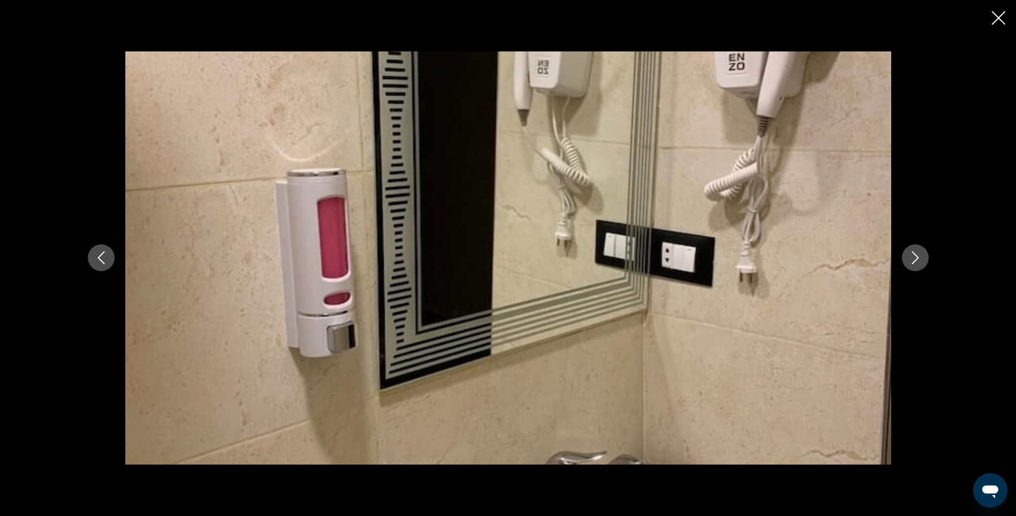
click at [916, 260] on icon "Next image" at bounding box center [915, 258] width 7 height 13
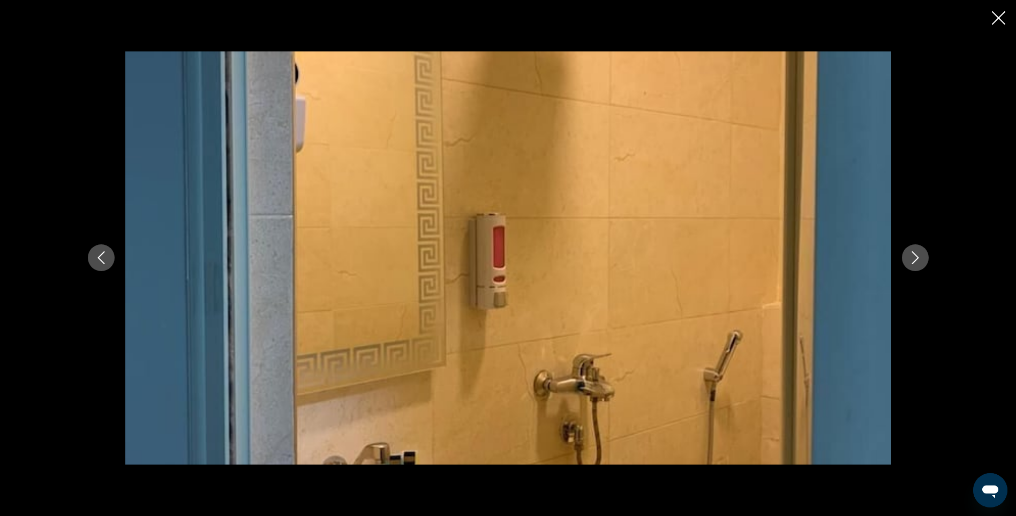
click at [916, 260] on icon "Next image" at bounding box center [915, 258] width 7 height 13
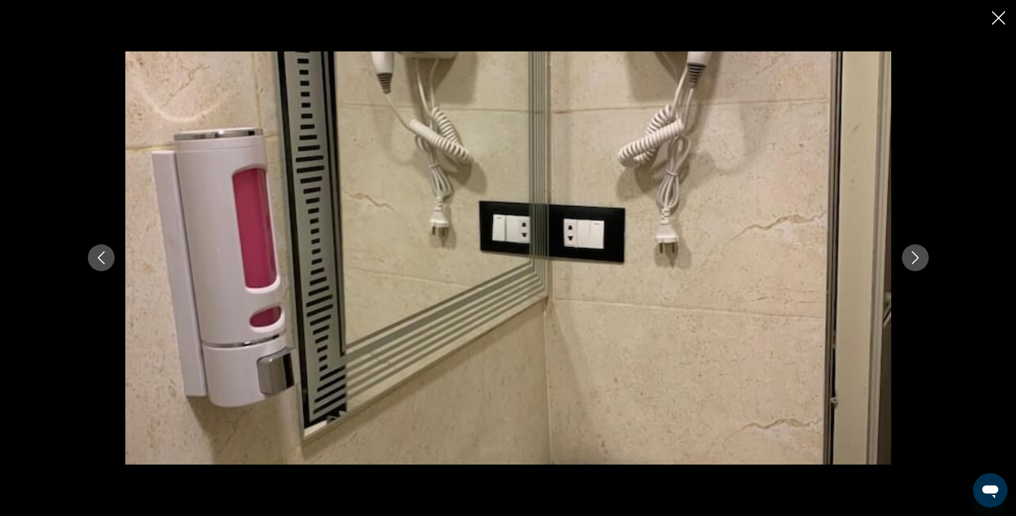
click at [916, 260] on icon "Next image" at bounding box center [915, 258] width 7 height 13
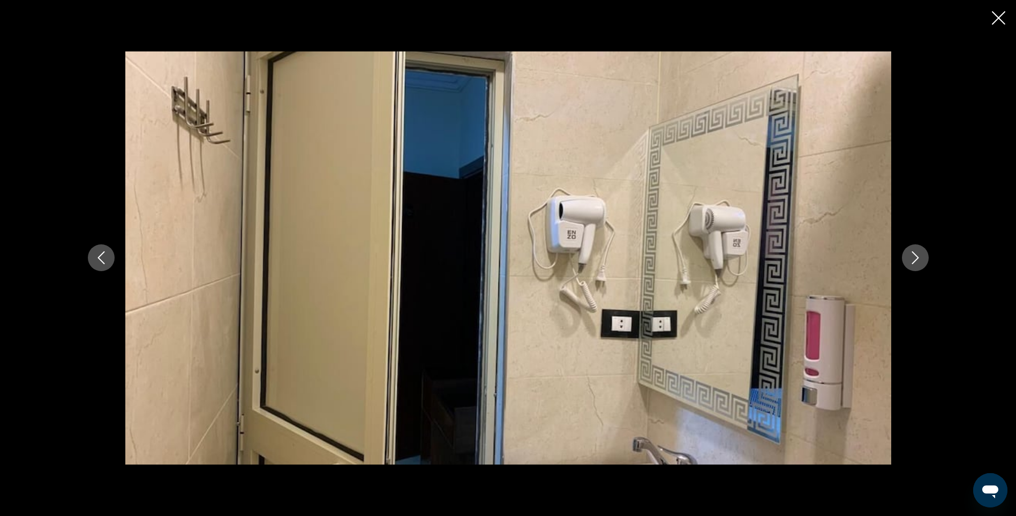
click at [916, 260] on icon "Next image" at bounding box center [915, 258] width 7 height 13
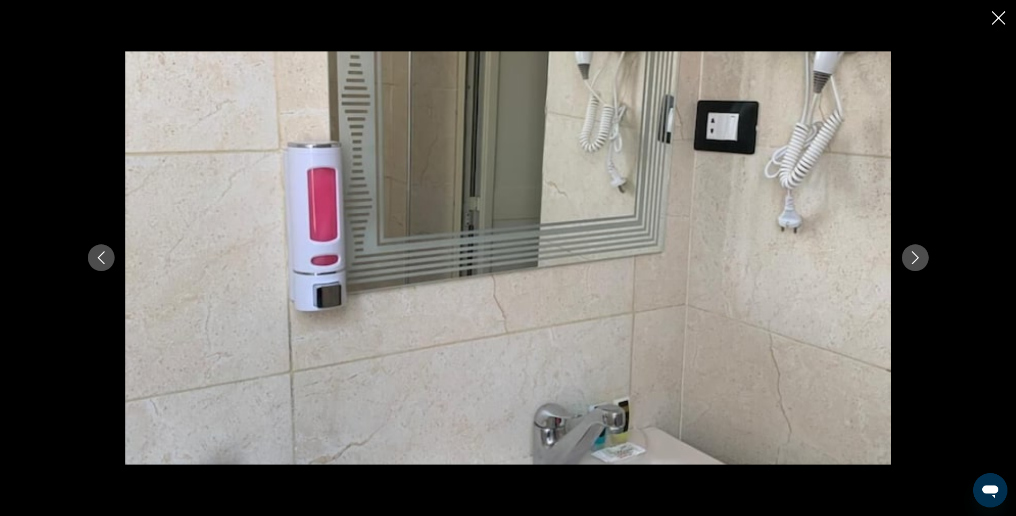
click at [916, 260] on icon "Next image" at bounding box center [915, 258] width 7 height 13
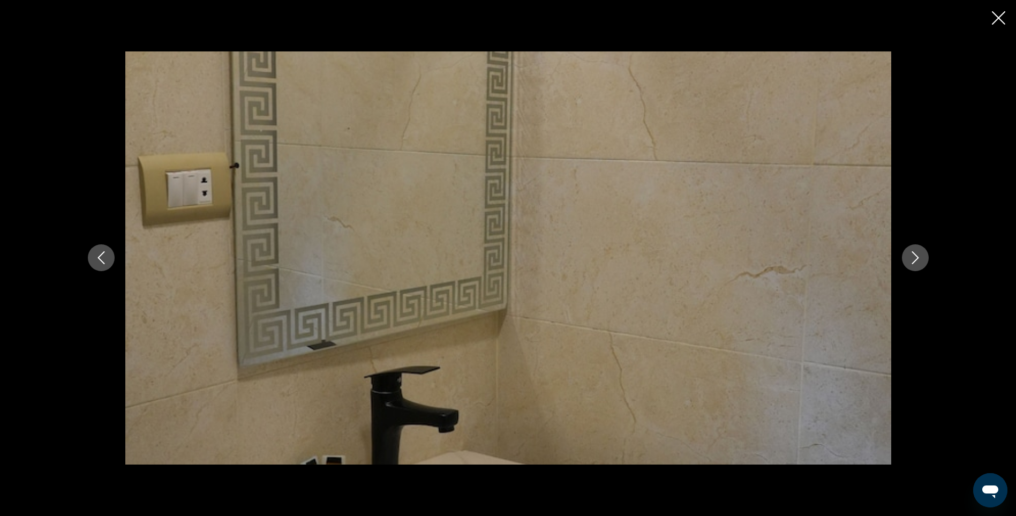
click at [916, 260] on icon "Next image" at bounding box center [915, 258] width 7 height 13
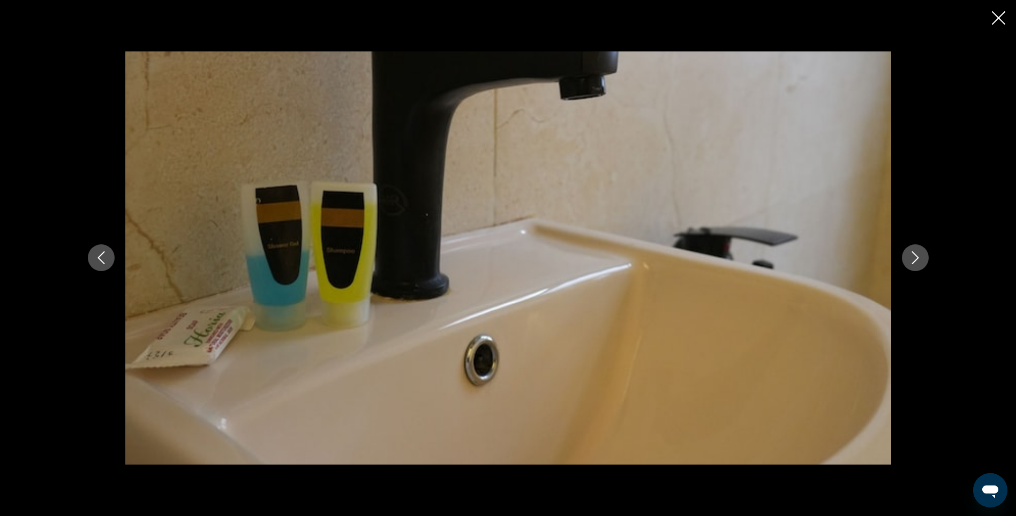
click at [916, 260] on icon "Next image" at bounding box center [915, 258] width 7 height 13
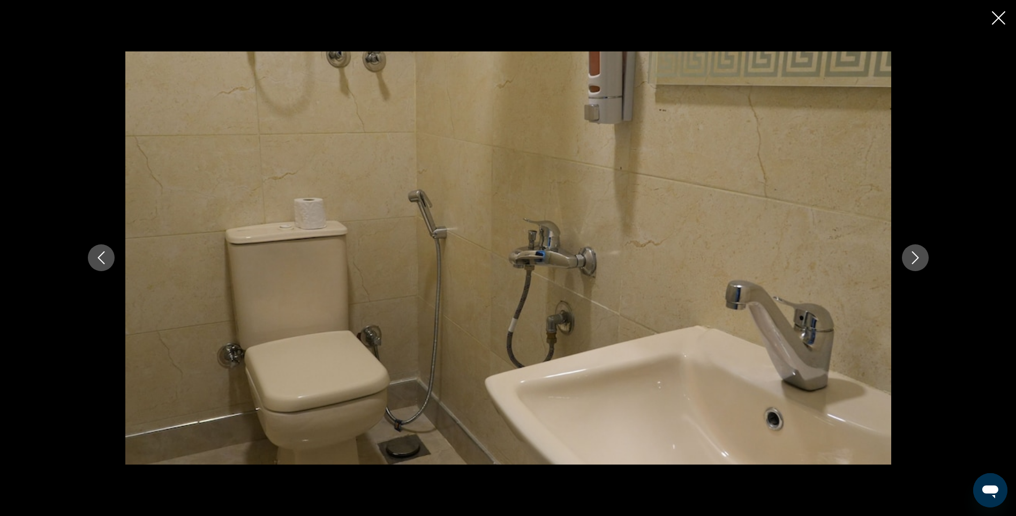
click at [916, 260] on icon "Next image" at bounding box center [915, 258] width 7 height 13
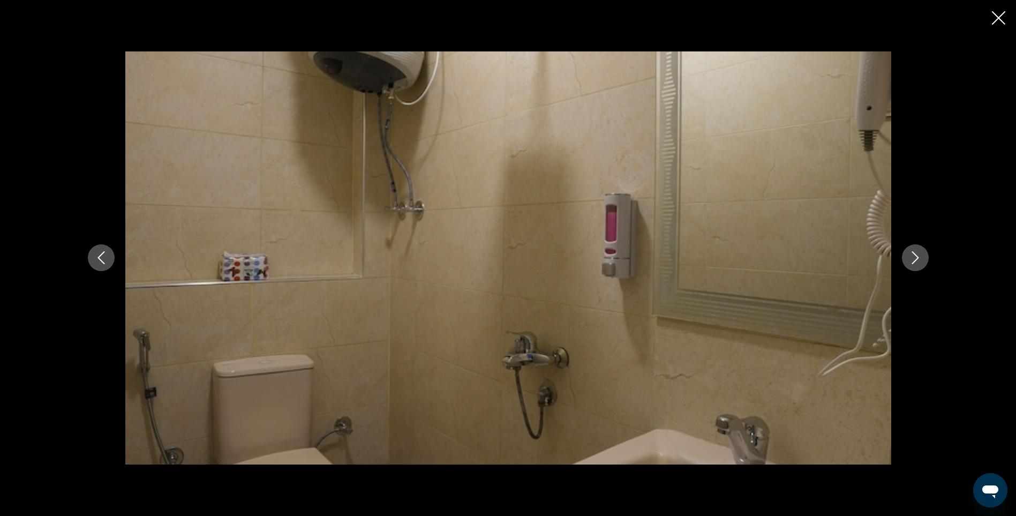
click at [916, 260] on icon "Next image" at bounding box center [915, 258] width 7 height 13
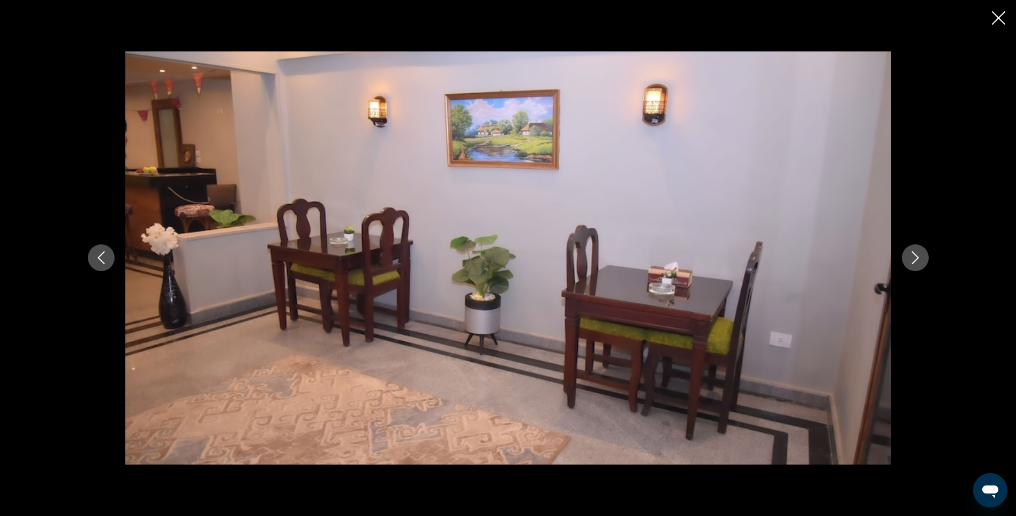
click at [916, 260] on icon "Next image" at bounding box center [915, 258] width 7 height 13
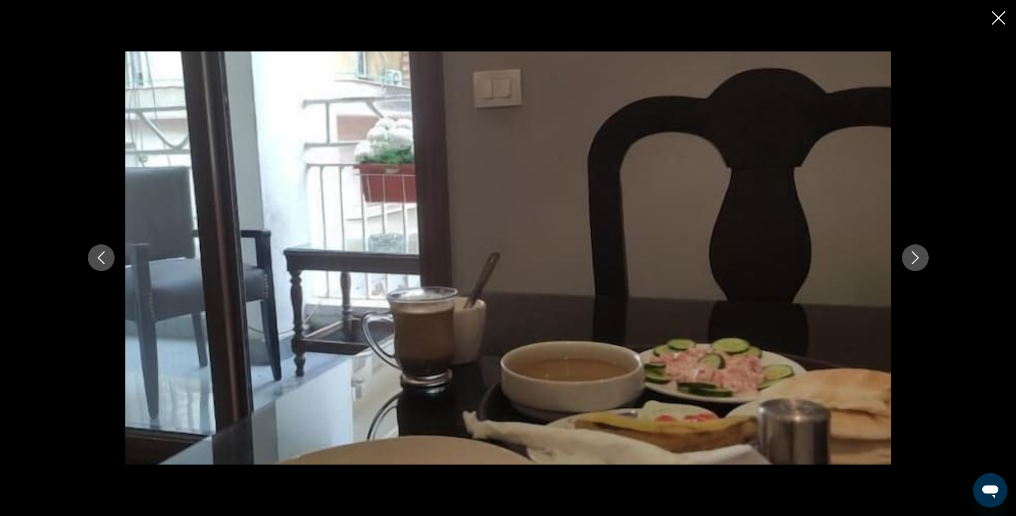
click at [916, 260] on icon "Next image" at bounding box center [915, 258] width 7 height 13
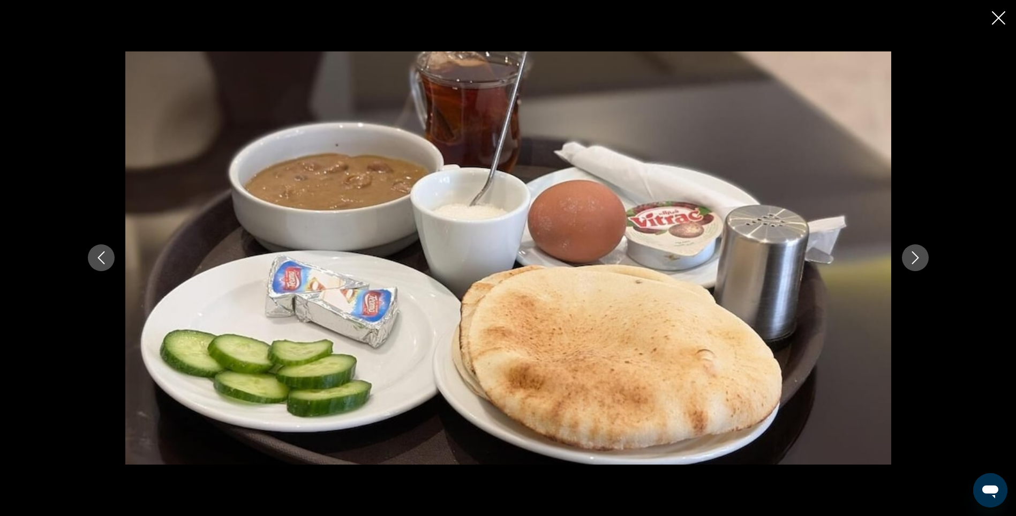
click at [916, 260] on icon "Next image" at bounding box center [915, 258] width 7 height 13
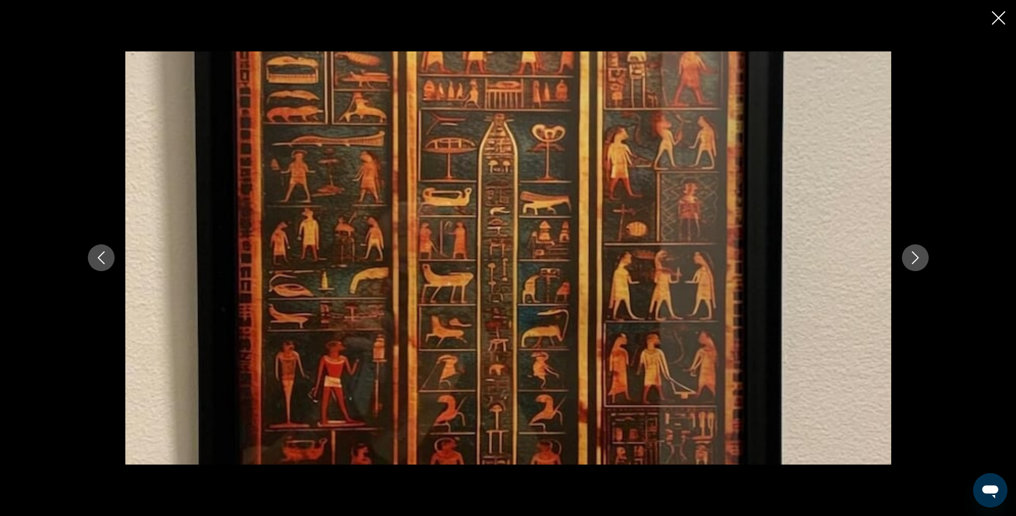
click at [916, 260] on icon "Next image" at bounding box center [915, 258] width 7 height 13
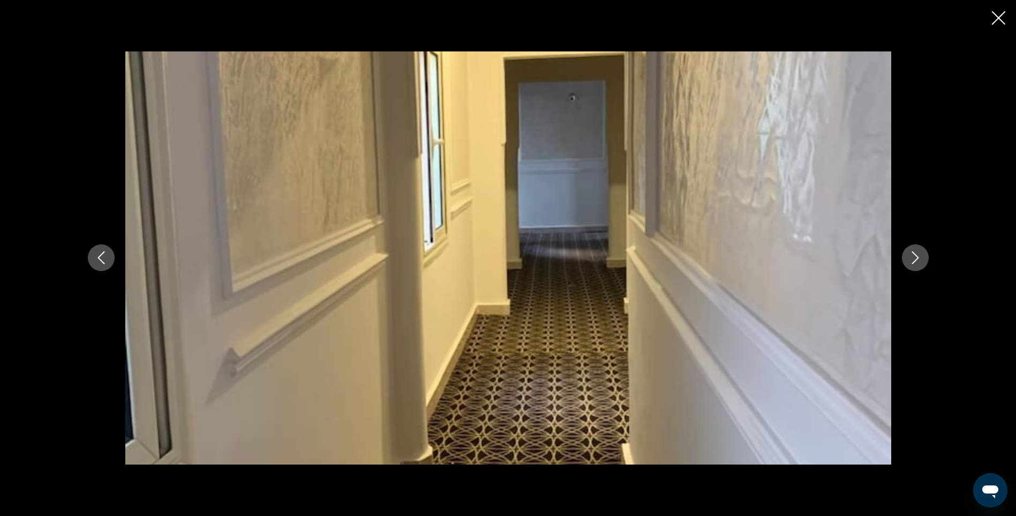
click at [916, 260] on icon "Next image" at bounding box center [915, 258] width 7 height 13
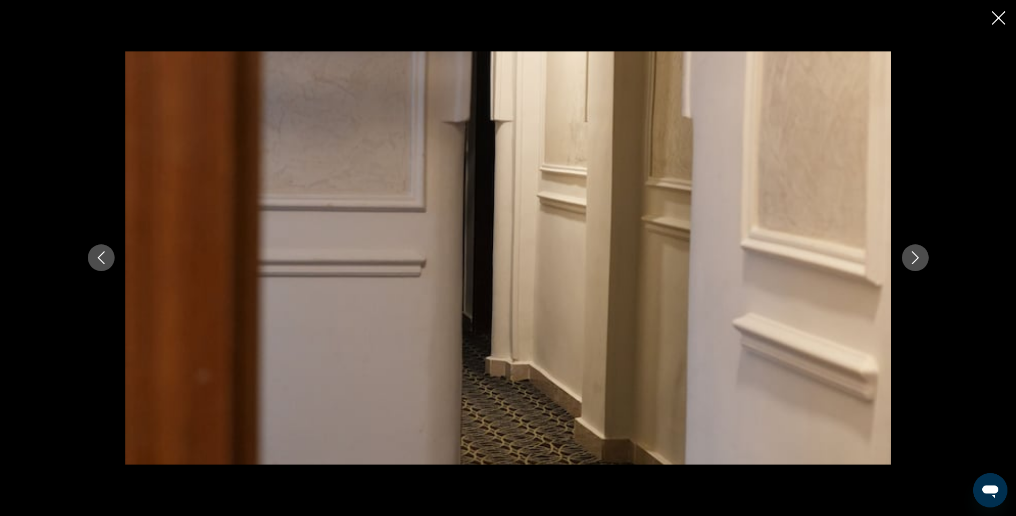
click at [916, 260] on icon "Next image" at bounding box center [915, 258] width 7 height 13
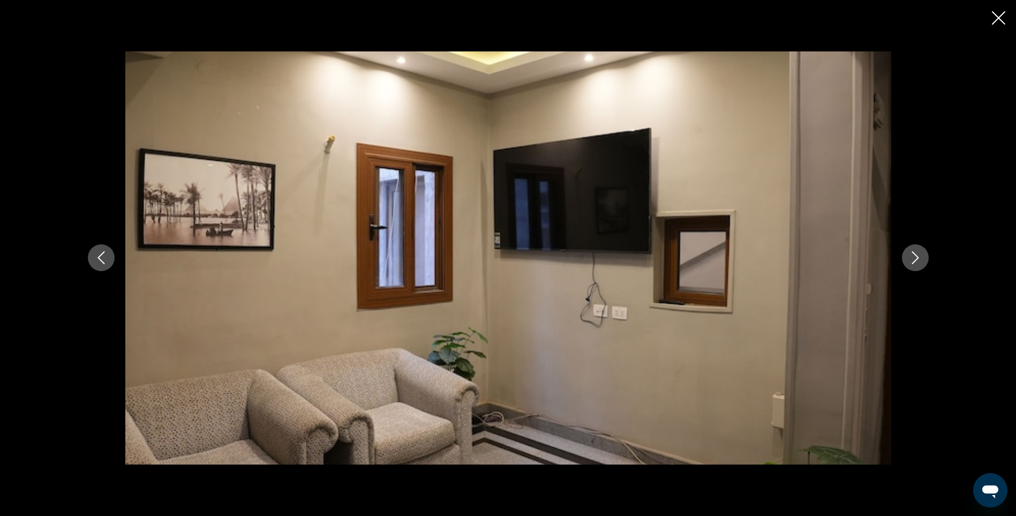
click at [916, 260] on icon "Next image" at bounding box center [915, 258] width 7 height 13
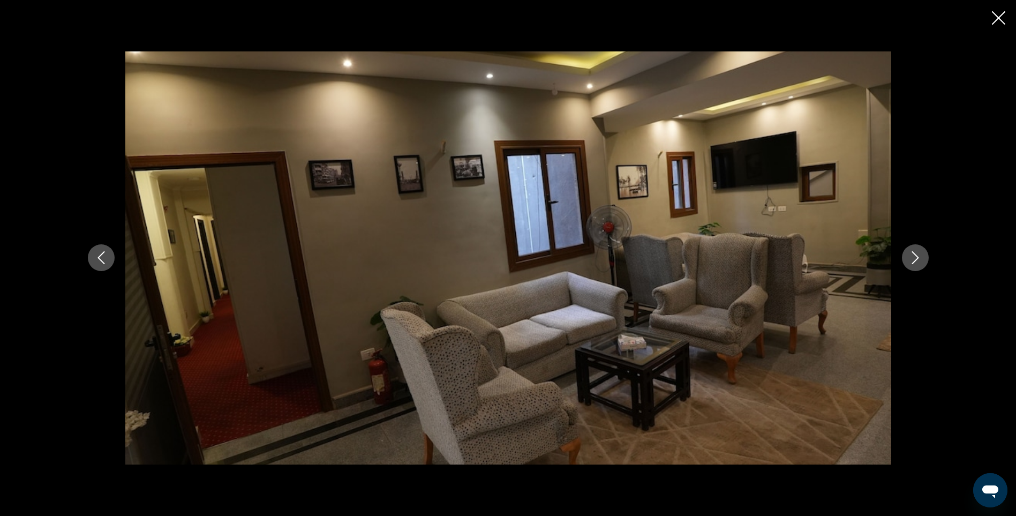
click at [916, 260] on icon "Next image" at bounding box center [915, 258] width 7 height 13
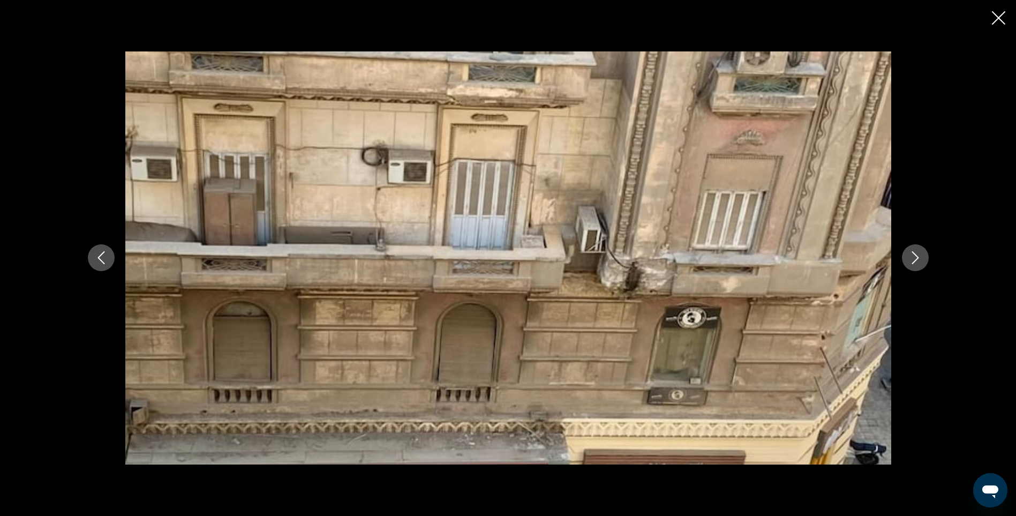
click at [916, 260] on icon "Next image" at bounding box center [915, 258] width 7 height 13
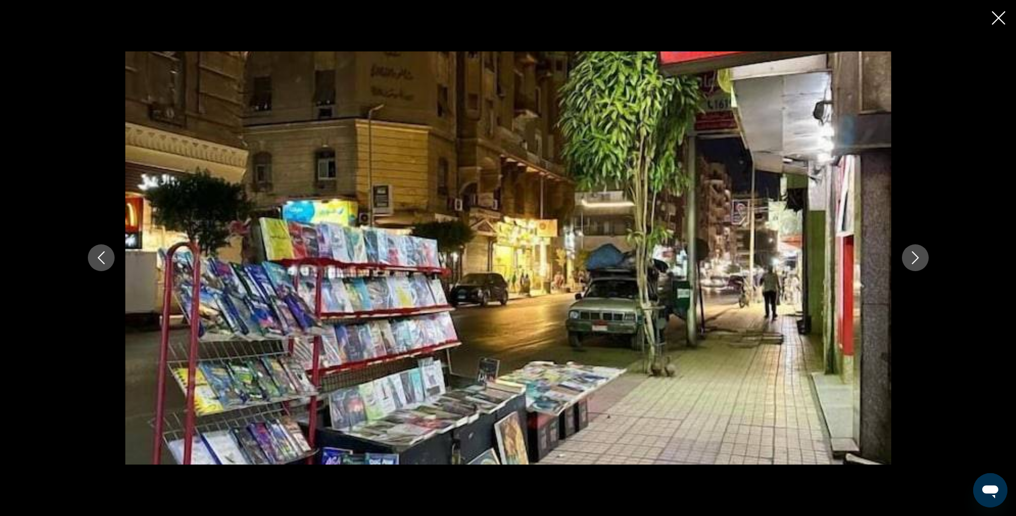
click at [916, 260] on icon "Next image" at bounding box center [915, 258] width 7 height 13
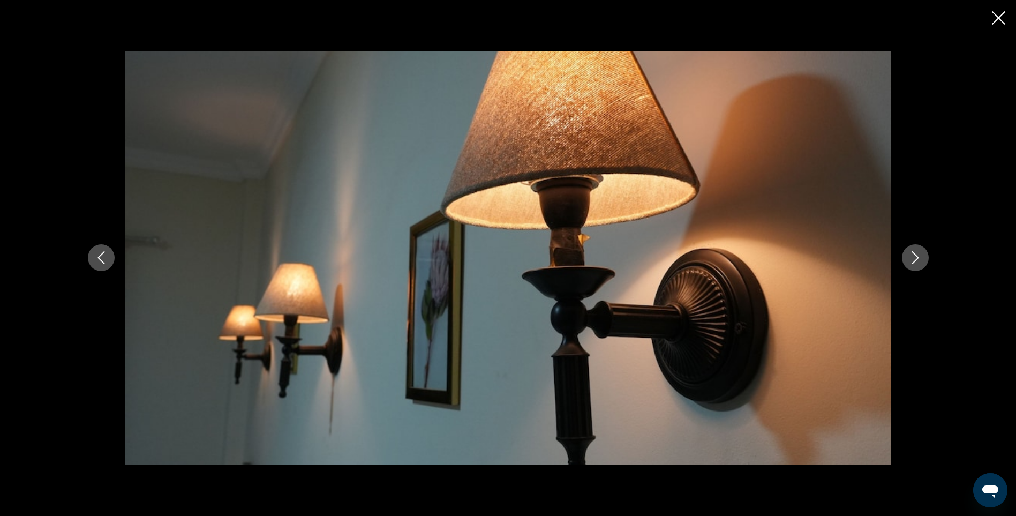
click at [916, 260] on icon "Next image" at bounding box center [915, 258] width 7 height 13
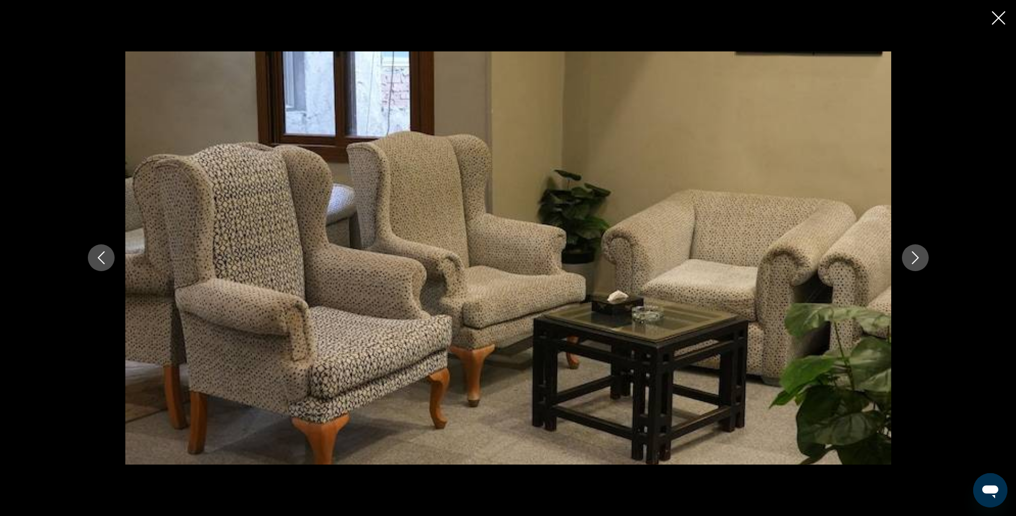
click at [916, 260] on icon "Next image" at bounding box center [915, 258] width 7 height 13
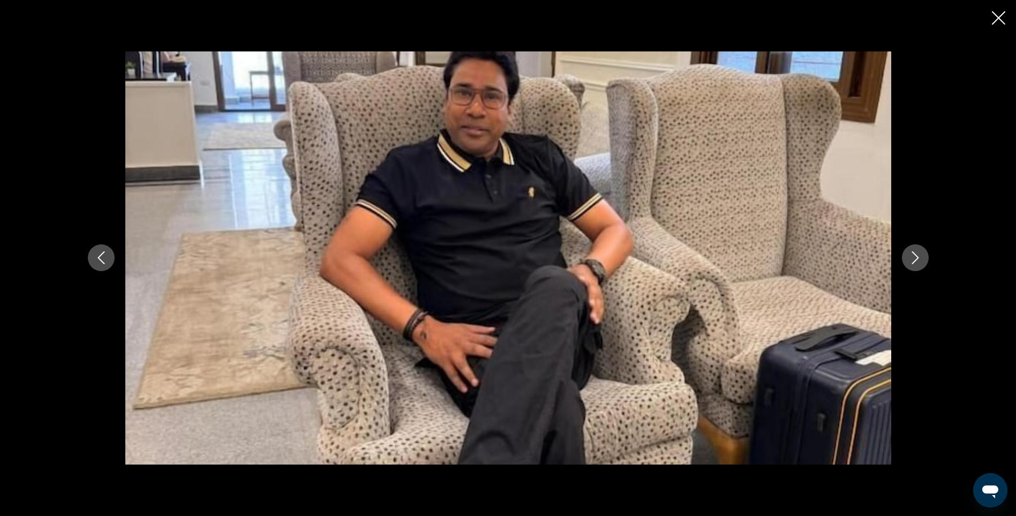
click at [1001, 17] on icon "Close slideshow" at bounding box center [998, 17] width 13 height 13
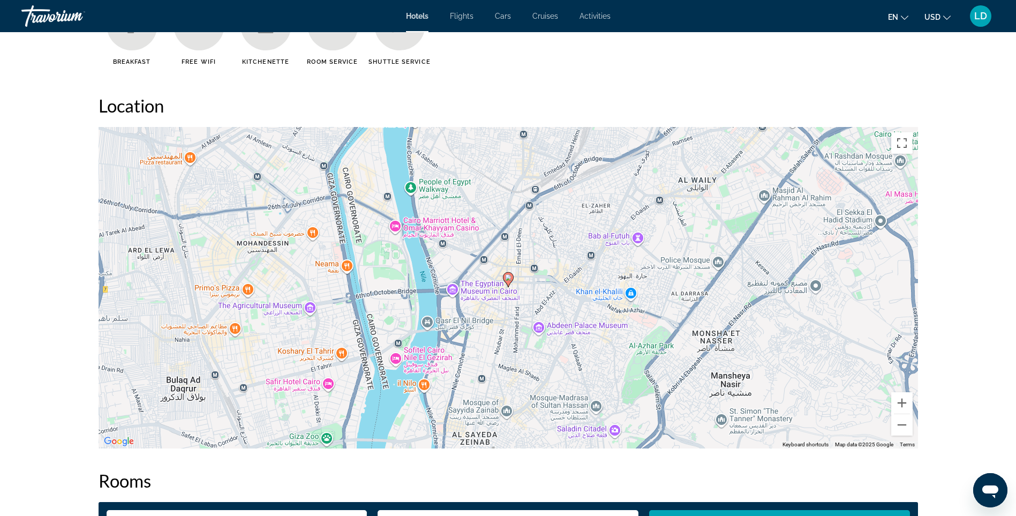
scroll to position [857, 0]
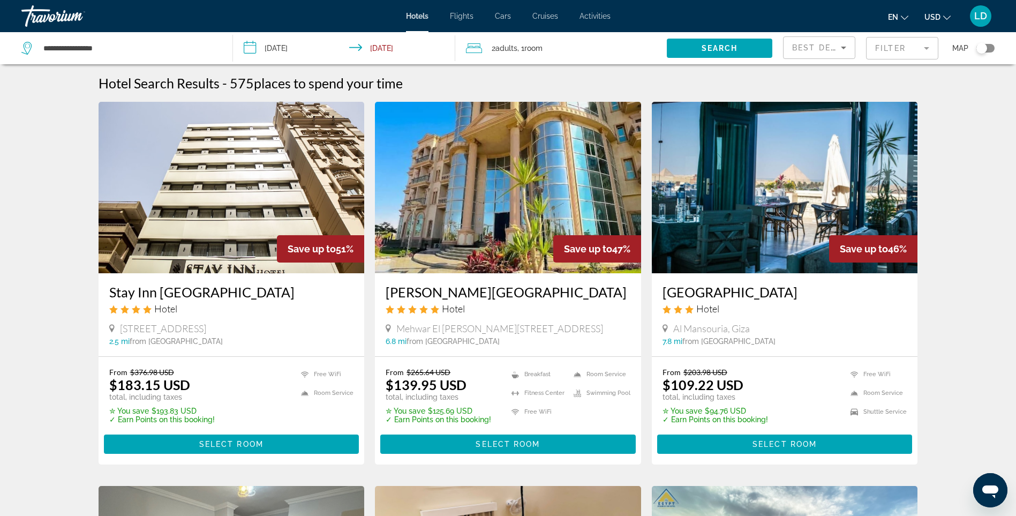
click at [500, 191] on img "Main content" at bounding box center [508, 187] width 266 height 171
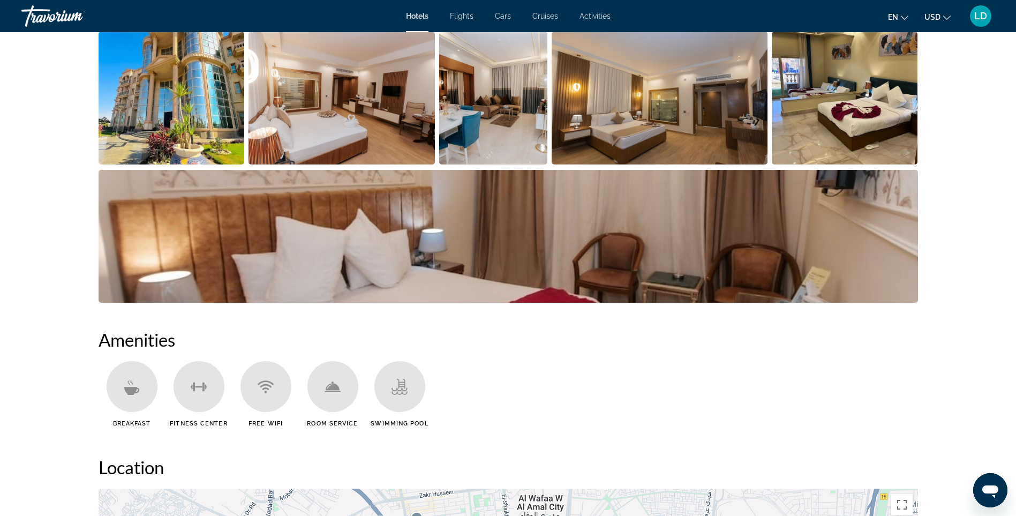
scroll to position [589, 0]
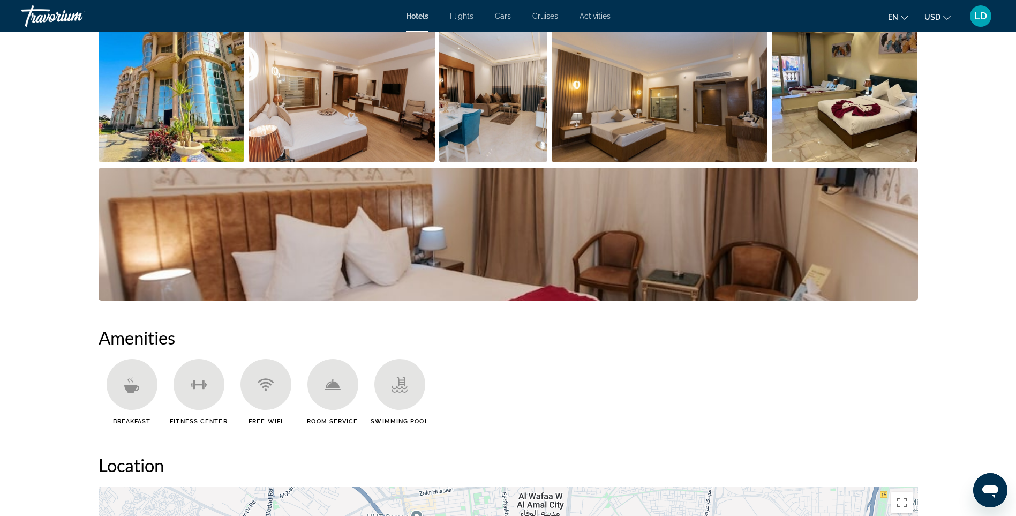
click at [178, 124] on img "Open full-screen image slider" at bounding box center [172, 95] width 146 height 133
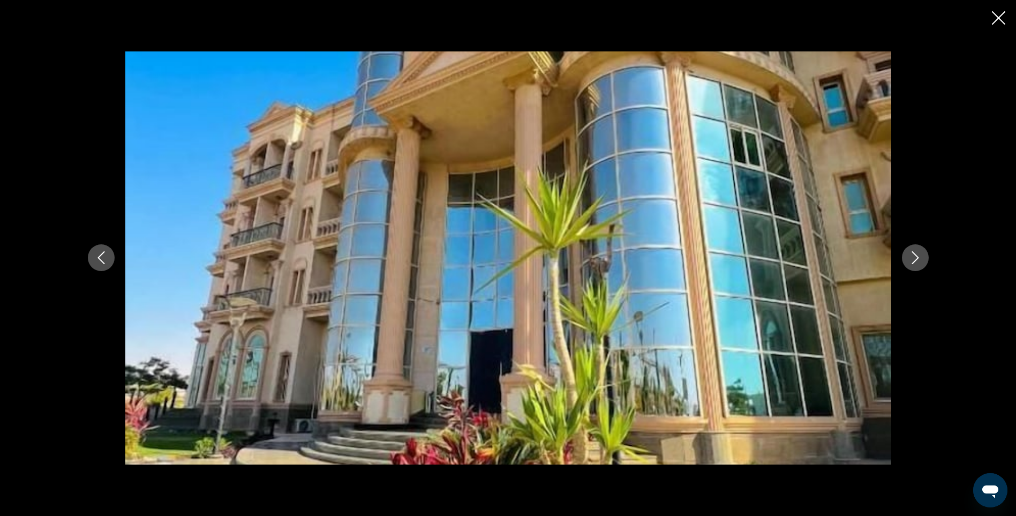
click at [916, 259] on icon "Next image" at bounding box center [915, 258] width 7 height 13
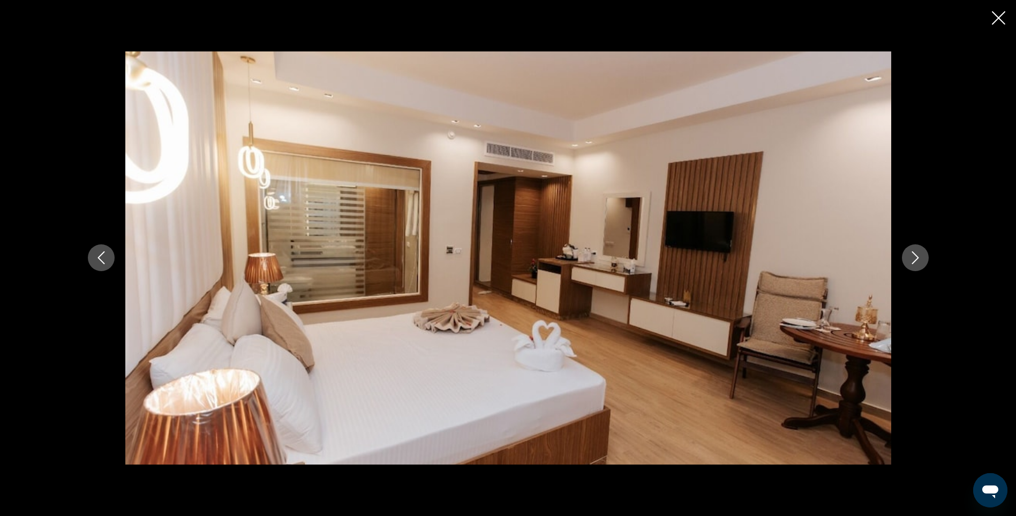
click at [916, 259] on icon "Next image" at bounding box center [915, 258] width 7 height 13
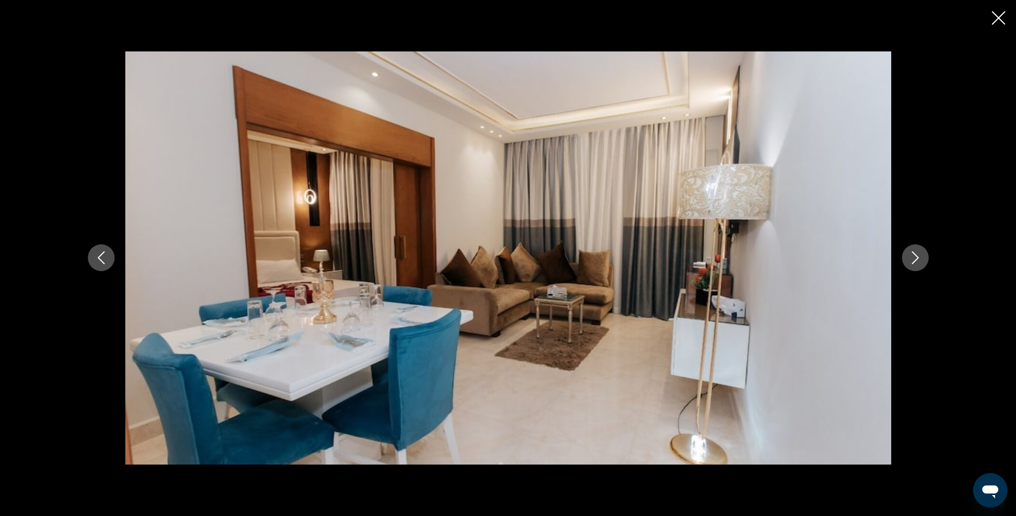
click at [916, 259] on icon "Next image" at bounding box center [915, 258] width 7 height 13
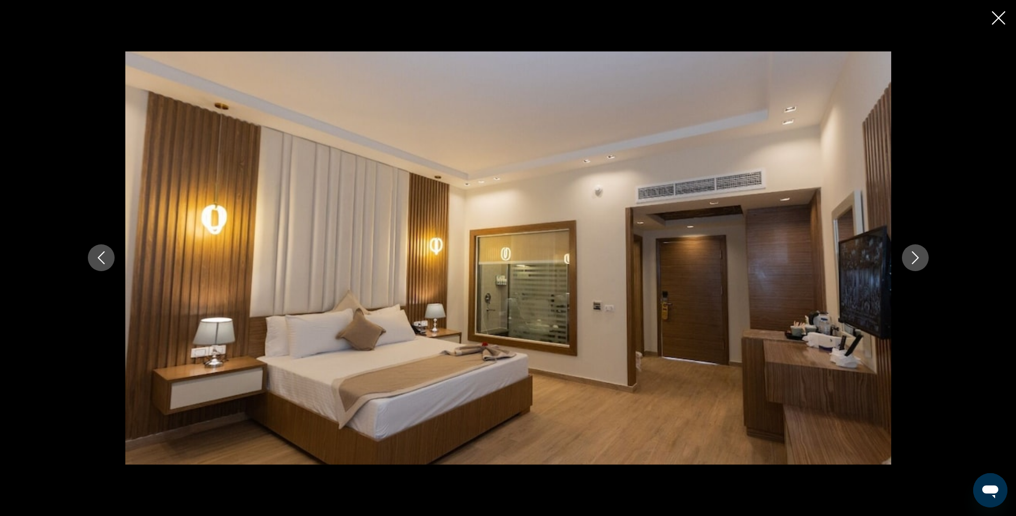
click at [916, 259] on icon "Next image" at bounding box center [915, 258] width 7 height 13
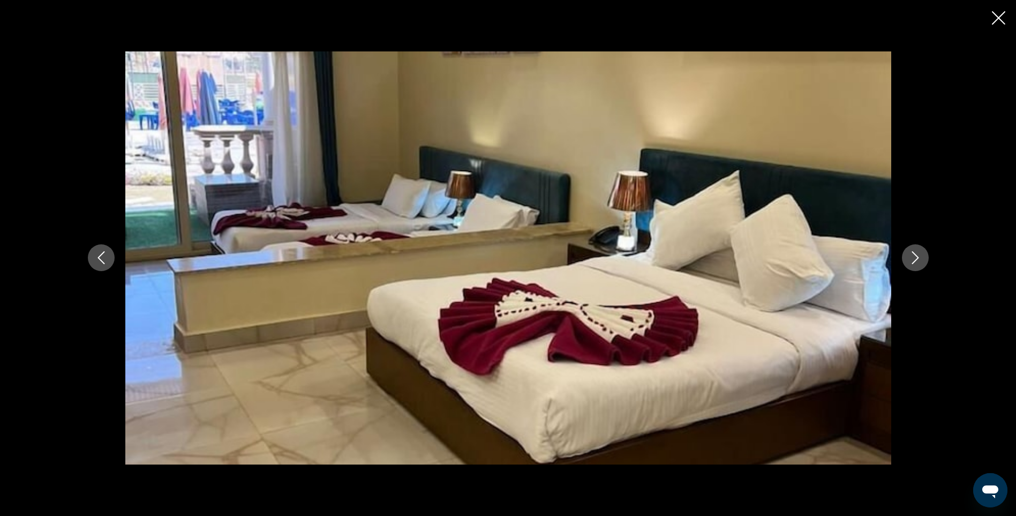
click at [916, 259] on icon "Next image" at bounding box center [915, 258] width 7 height 13
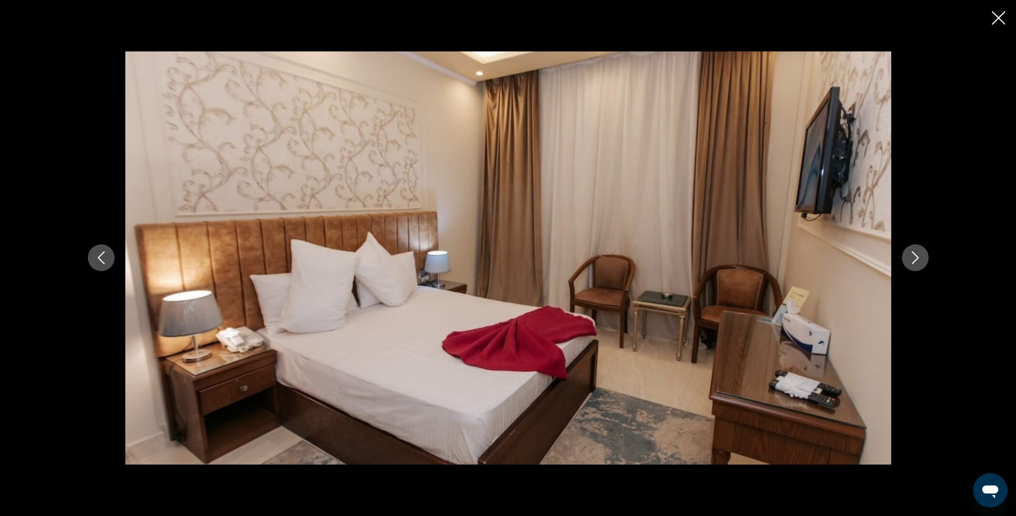
click at [916, 259] on icon "Next image" at bounding box center [915, 258] width 7 height 13
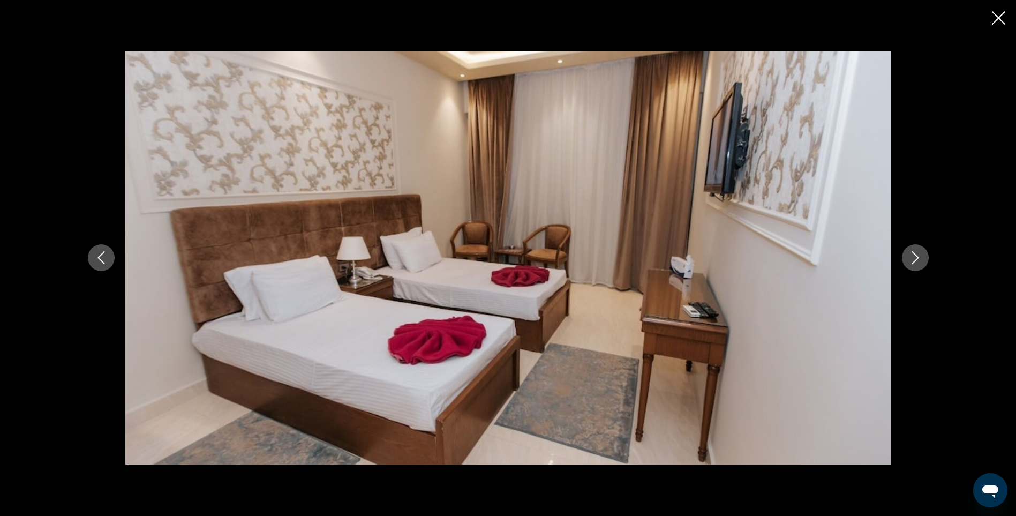
click at [916, 259] on icon "Next image" at bounding box center [915, 258] width 7 height 13
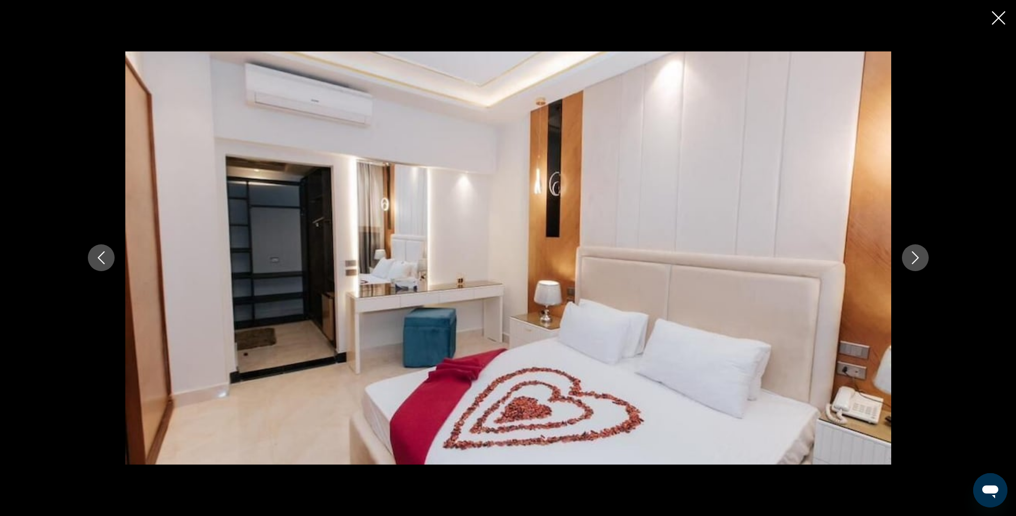
click at [916, 259] on icon "Next image" at bounding box center [915, 258] width 7 height 13
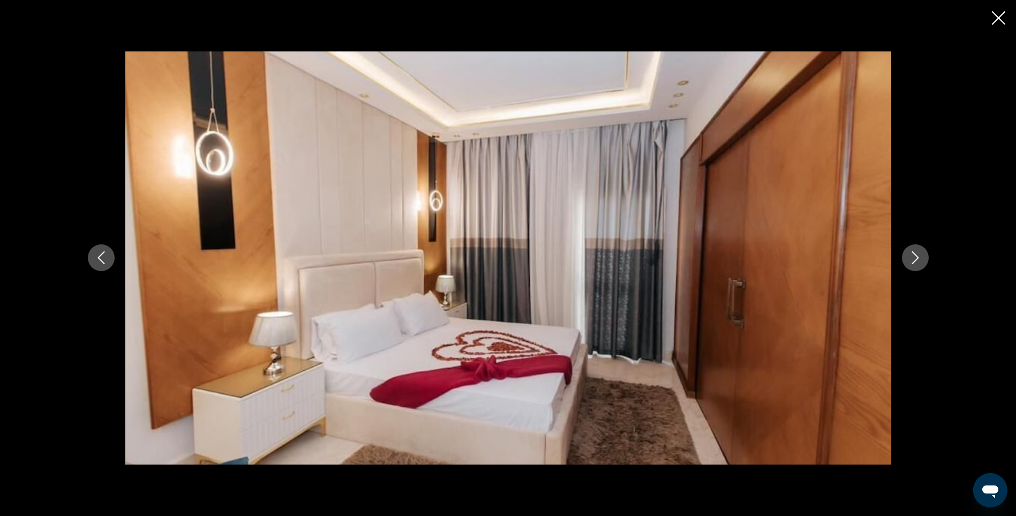
click at [916, 259] on icon "Next image" at bounding box center [915, 258] width 7 height 13
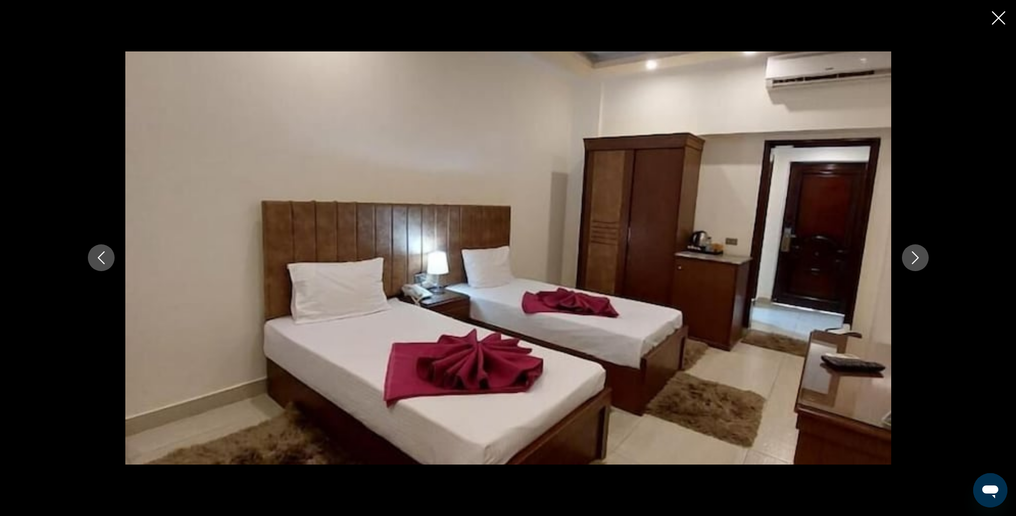
click at [916, 259] on icon "Next image" at bounding box center [915, 258] width 7 height 13
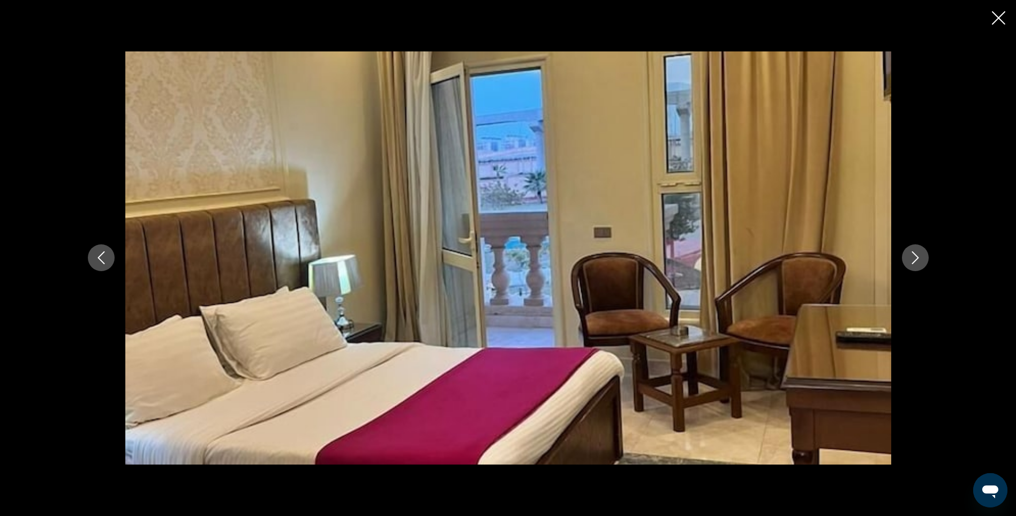
click at [916, 259] on icon "Next image" at bounding box center [915, 258] width 7 height 13
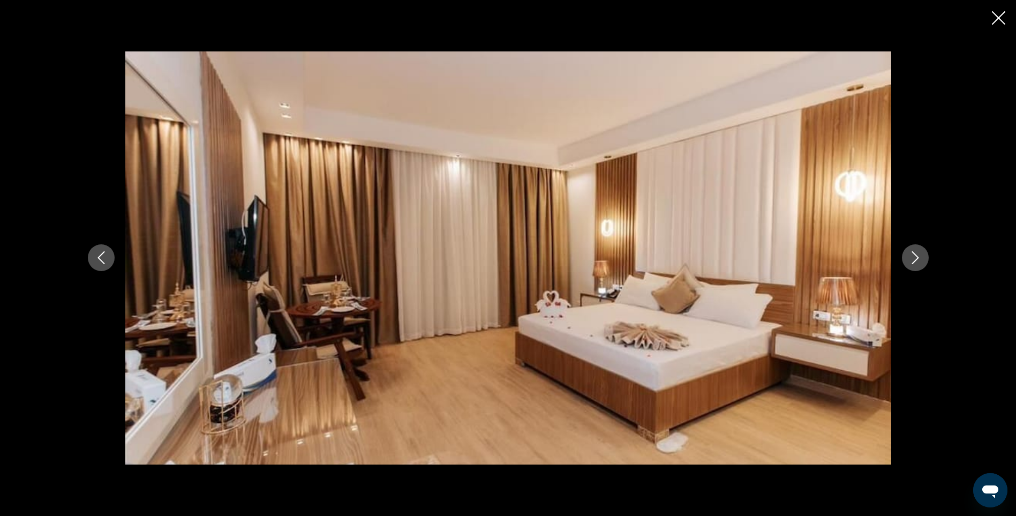
click at [916, 259] on icon "Next image" at bounding box center [915, 258] width 7 height 13
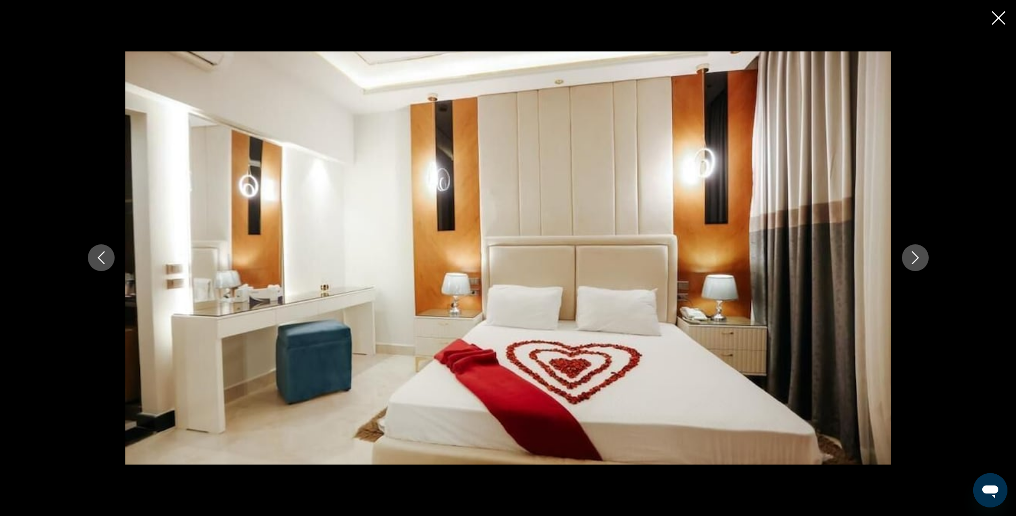
click at [916, 259] on icon "Next image" at bounding box center [915, 258] width 7 height 13
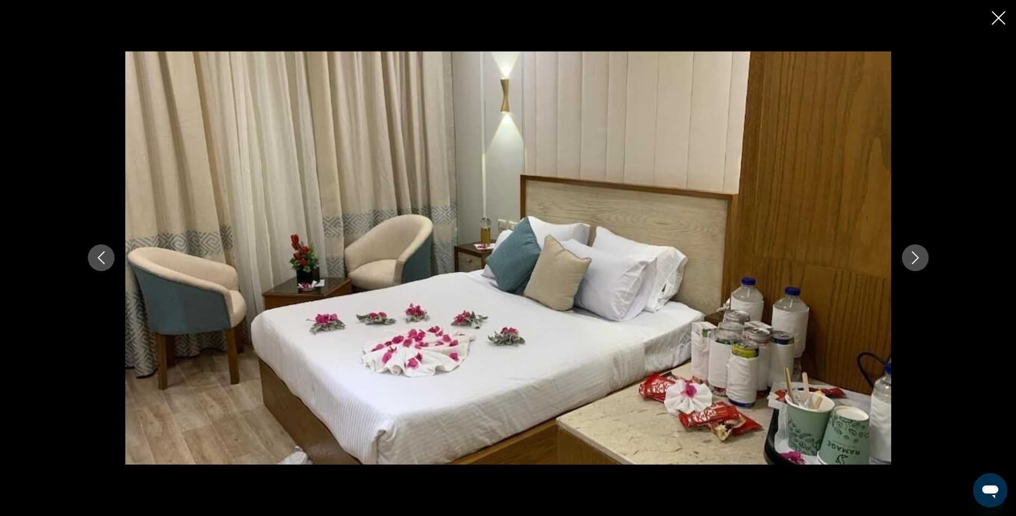
click at [916, 259] on icon "Next image" at bounding box center [915, 258] width 7 height 13
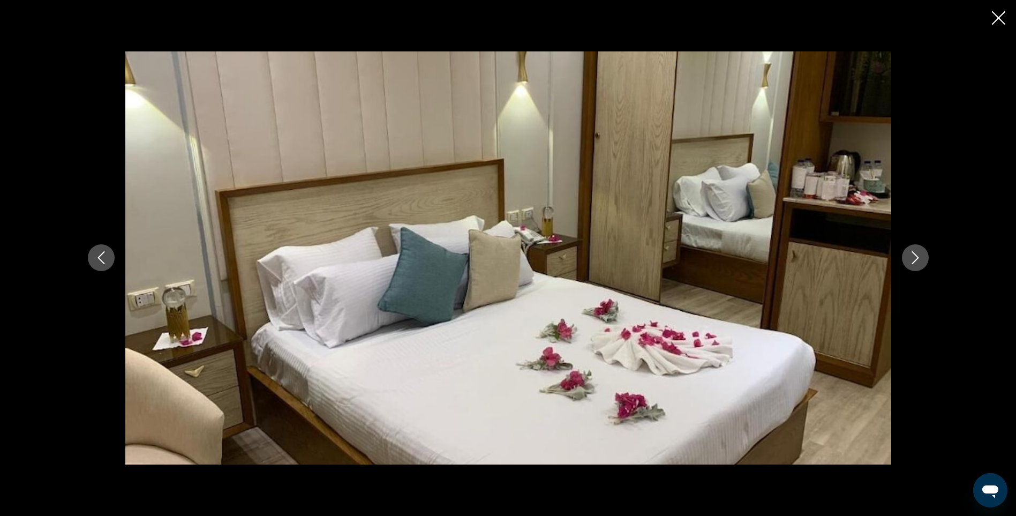
click at [916, 259] on icon "Next image" at bounding box center [915, 258] width 7 height 13
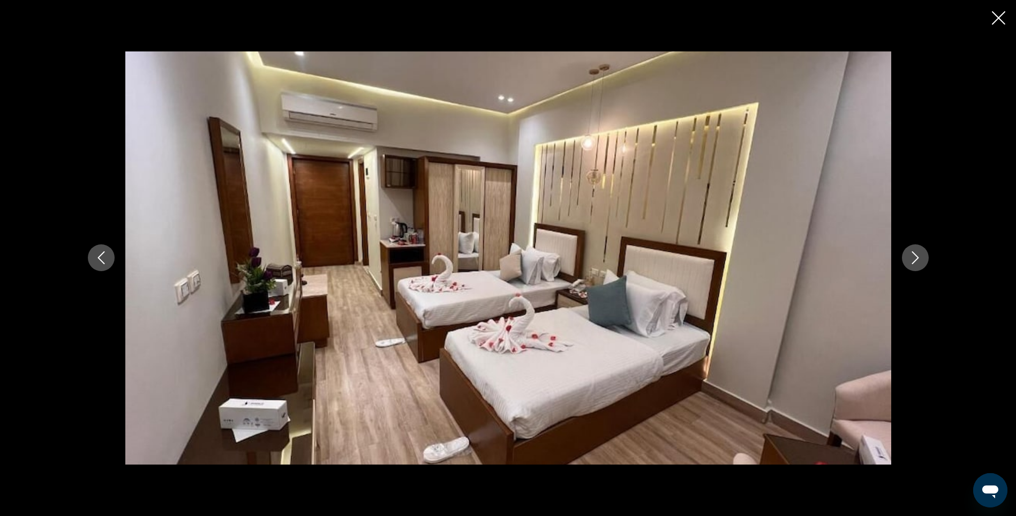
click at [916, 259] on icon "Next image" at bounding box center [915, 258] width 7 height 13
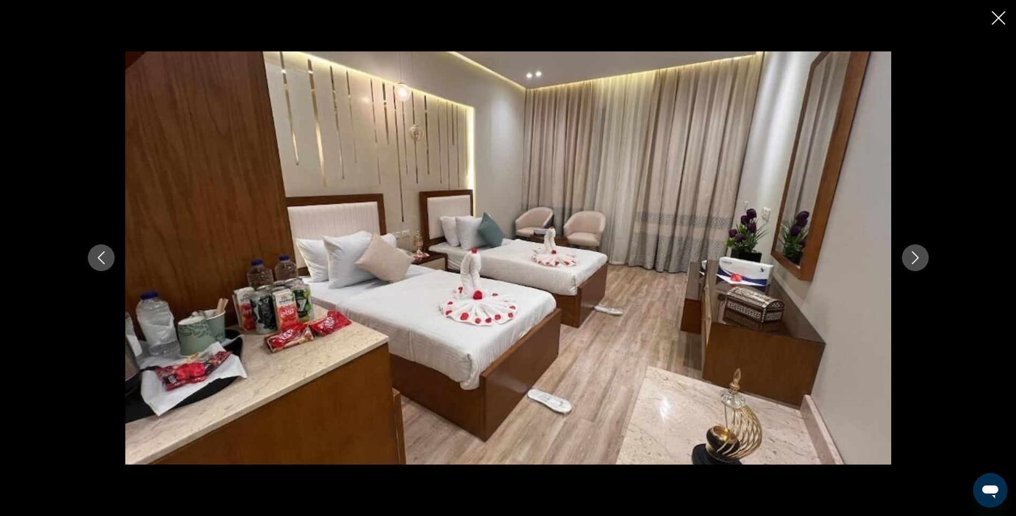
click at [916, 259] on icon "Next image" at bounding box center [915, 258] width 7 height 13
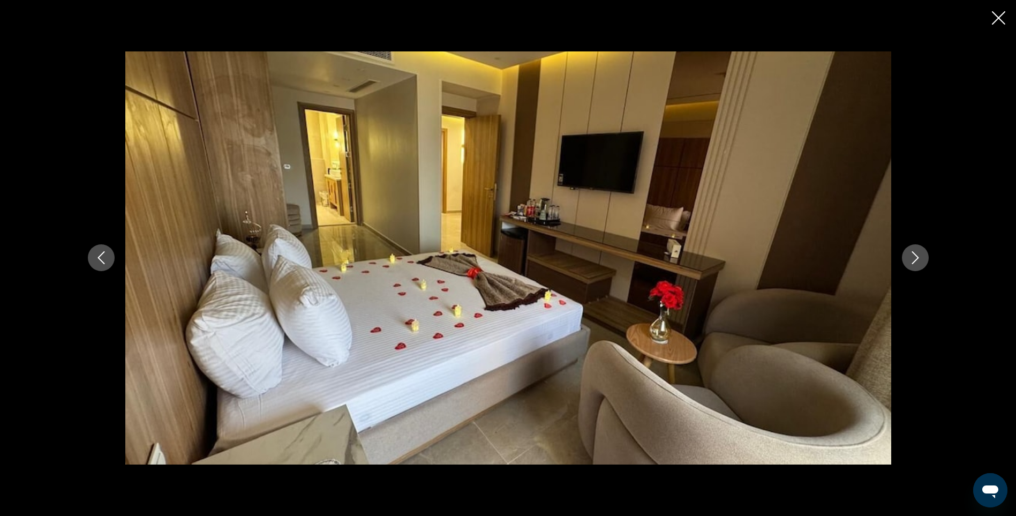
click at [916, 259] on icon "Next image" at bounding box center [915, 258] width 7 height 13
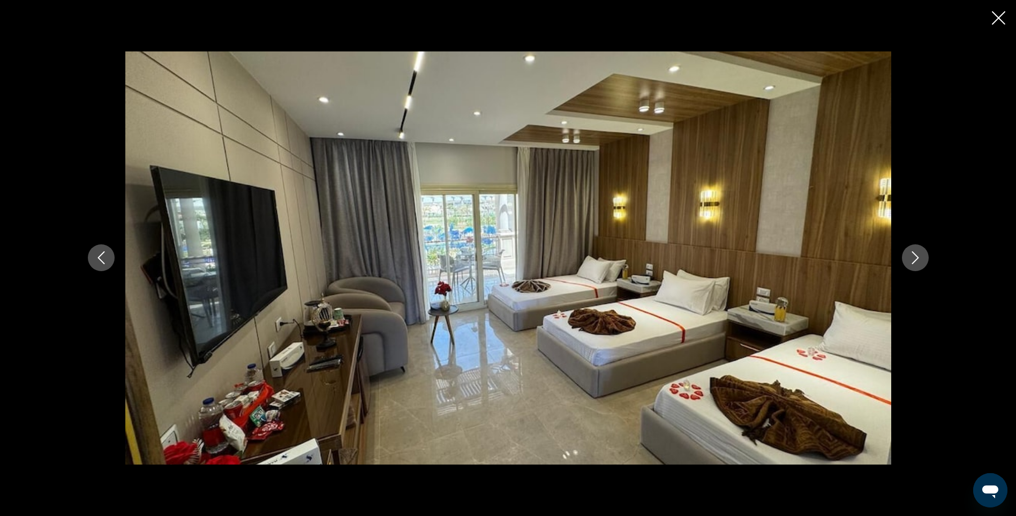
click at [916, 259] on icon "Next image" at bounding box center [915, 258] width 7 height 13
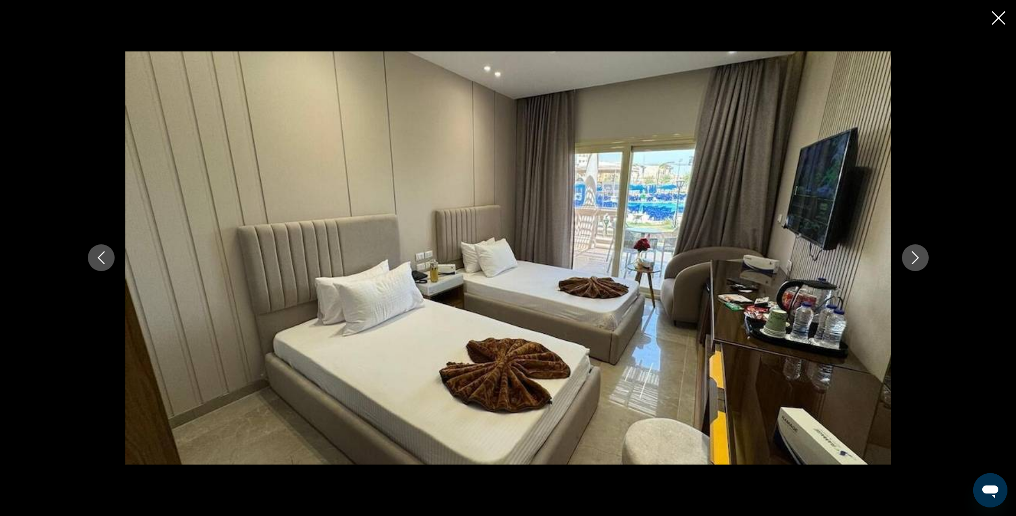
click at [916, 259] on icon "Next image" at bounding box center [915, 258] width 7 height 13
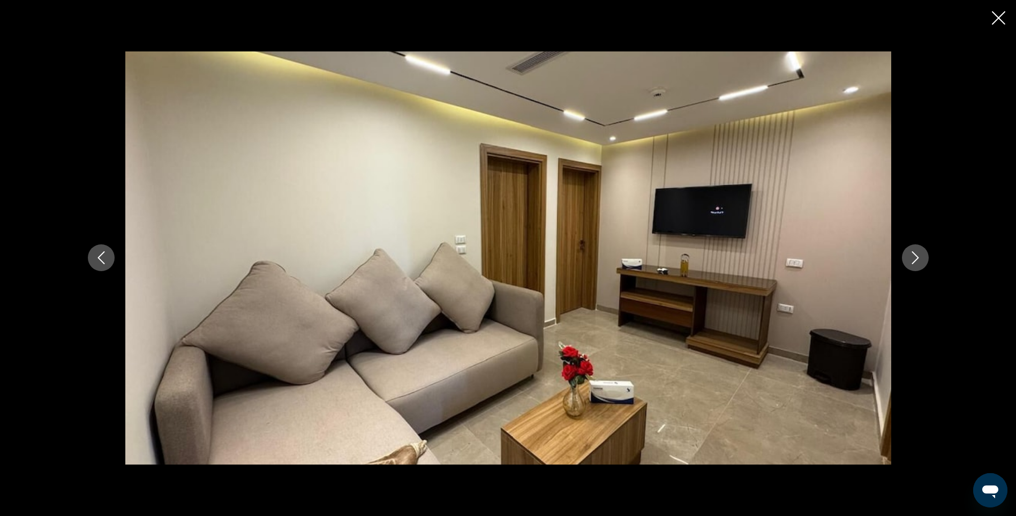
click at [916, 259] on icon "Next image" at bounding box center [915, 258] width 7 height 13
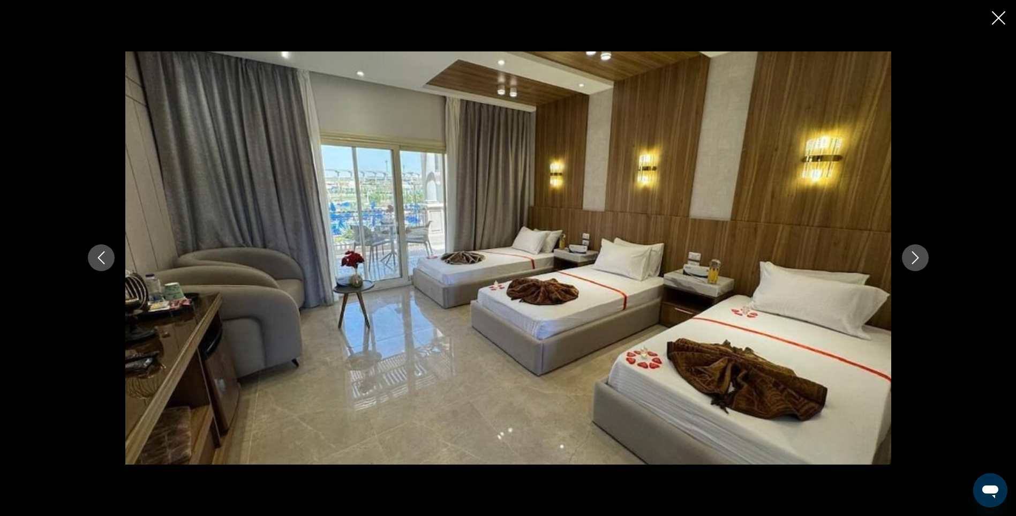
click at [916, 259] on icon "Next image" at bounding box center [915, 258] width 7 height 13
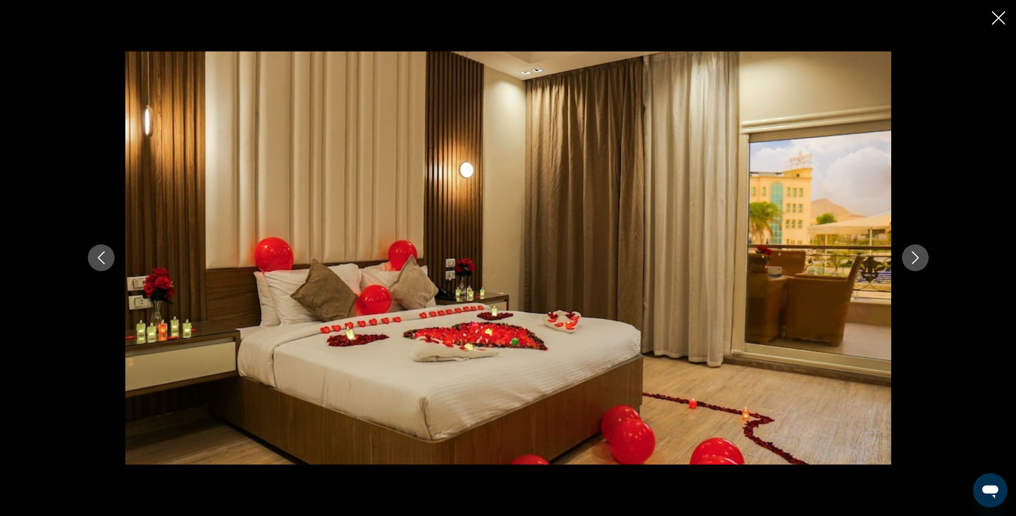
click at [916, 259] on icon "Next image" at bounding box center [915, 258] width 7 height 13
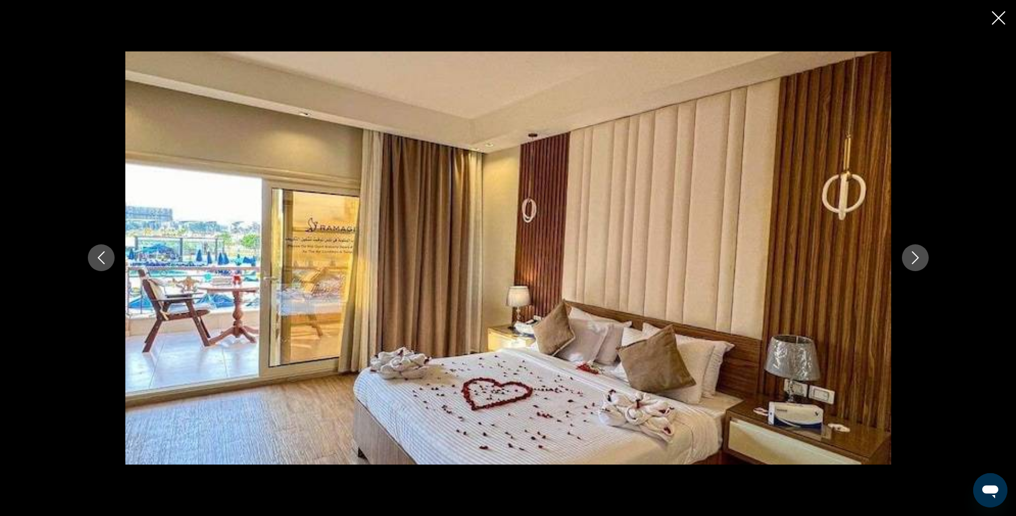
click at [916, 259] on icon "Next image" at bounding box center [915, 258] width 7 height 13
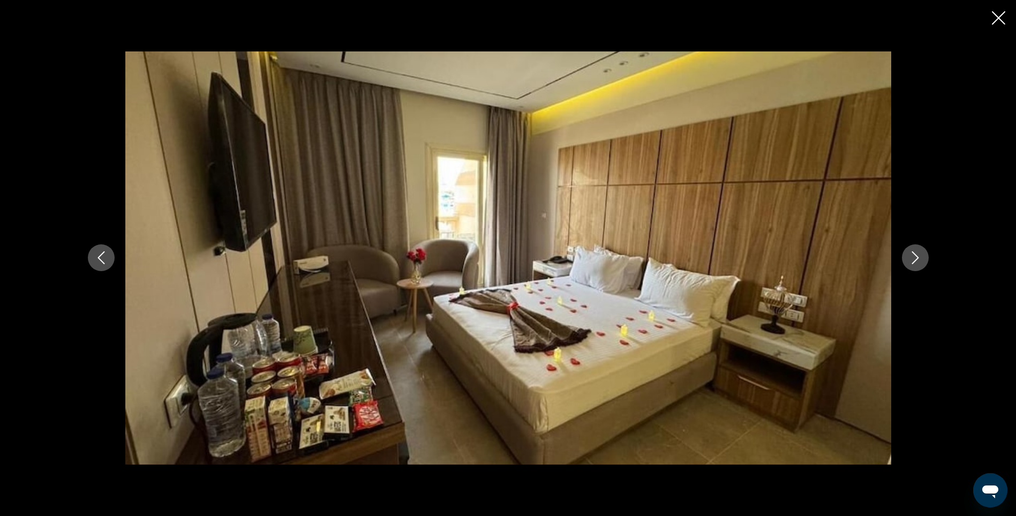
click at [916, 259] on icon "Next image" at bounding box center [915, 258] width 7 height 13
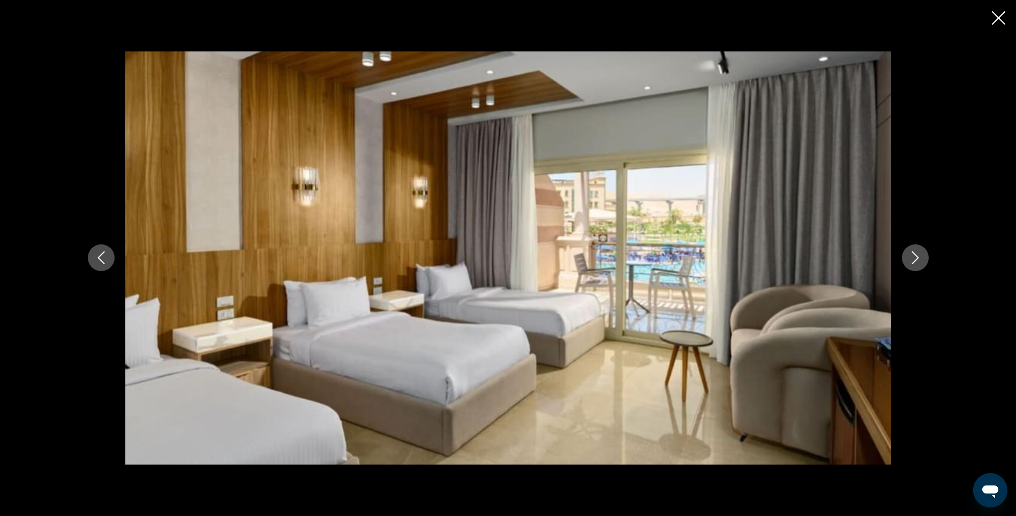
click at [916, 259] on icon "Next image" at bounding box center [915, 258] width 7 height 13
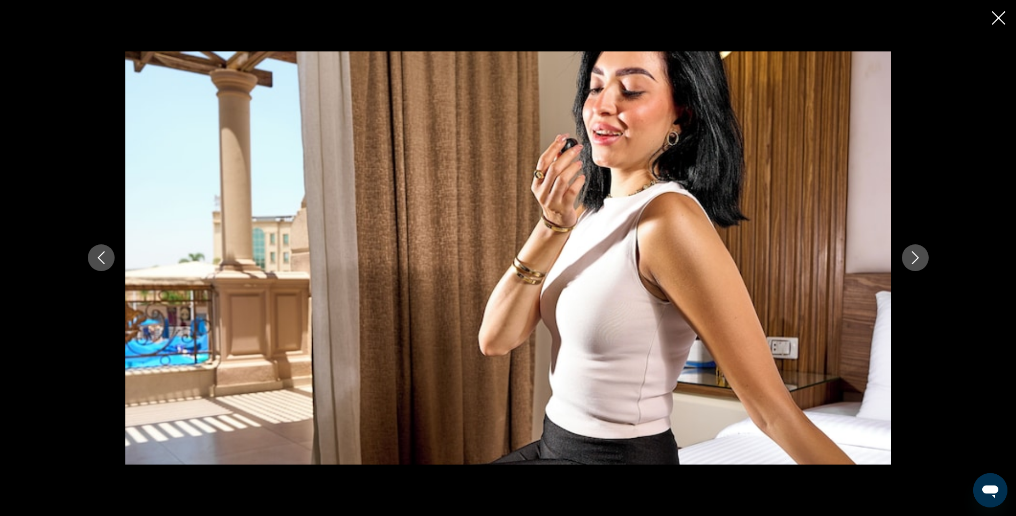
click at [916, 259] on icon "Next image" at bounding box center [915, 258] width 7 height 13
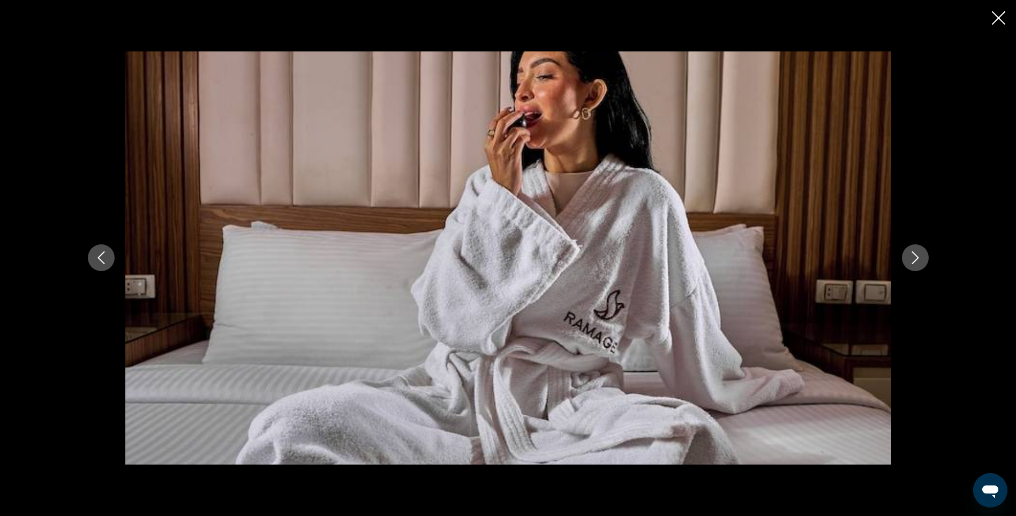
click at [916, 259] on icon "Next image" at bounding box center [915, 258] width 7 height 13
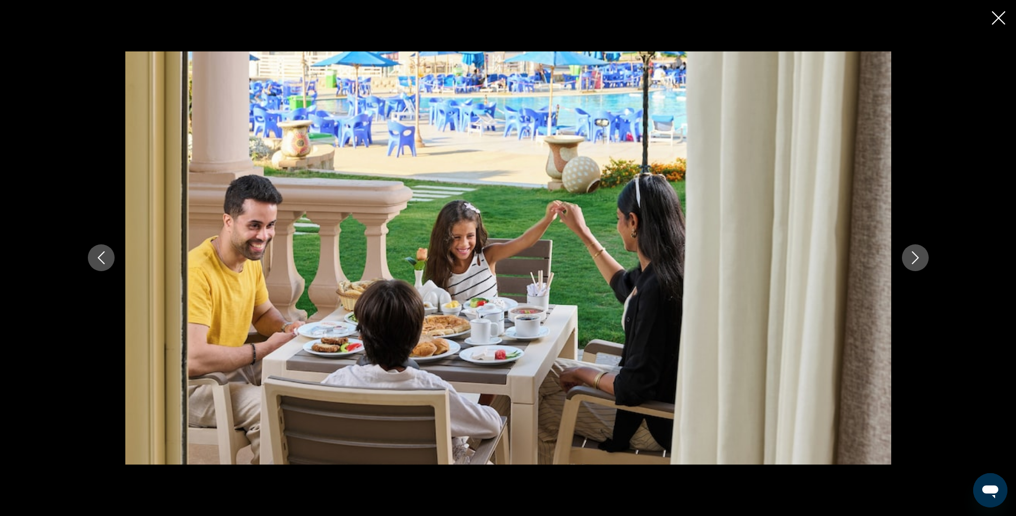
click at [916, 259] on icon "Next image" at bounding box center [915, 258] width 7 height 13
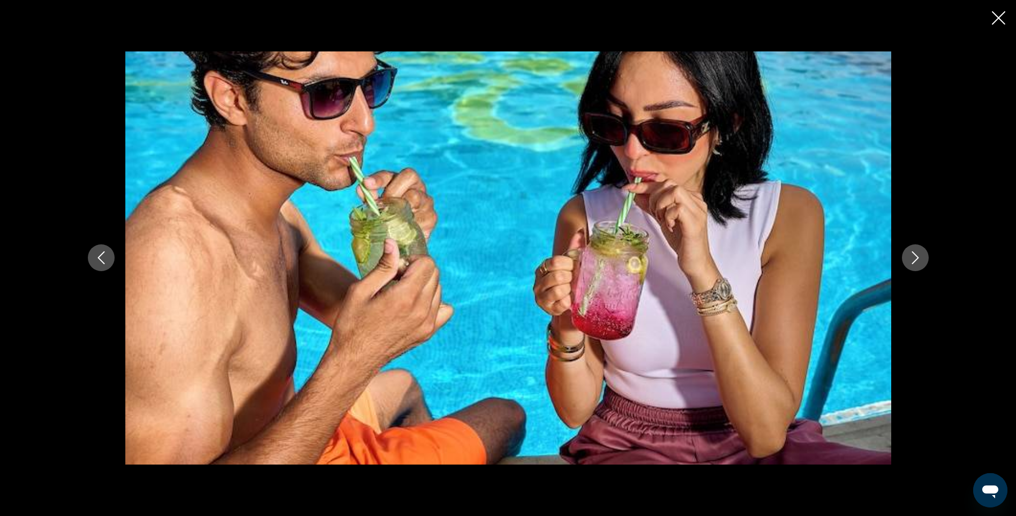
click at [916, 259] on icon "Next image" at bounding box center [915, 258] width 7 height 13
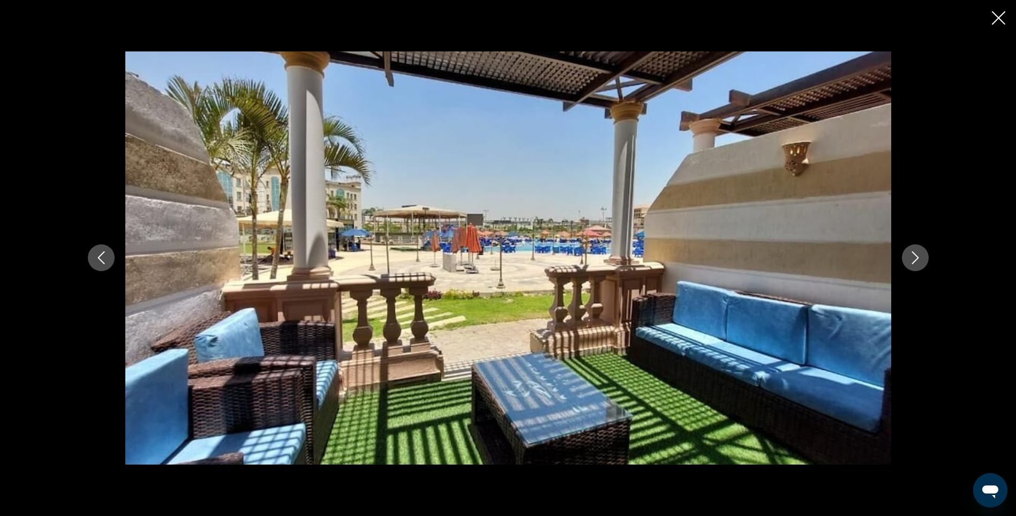
click at [916, 259] on icon "Next image" at bounding box center [915, 258] width 7 height 13
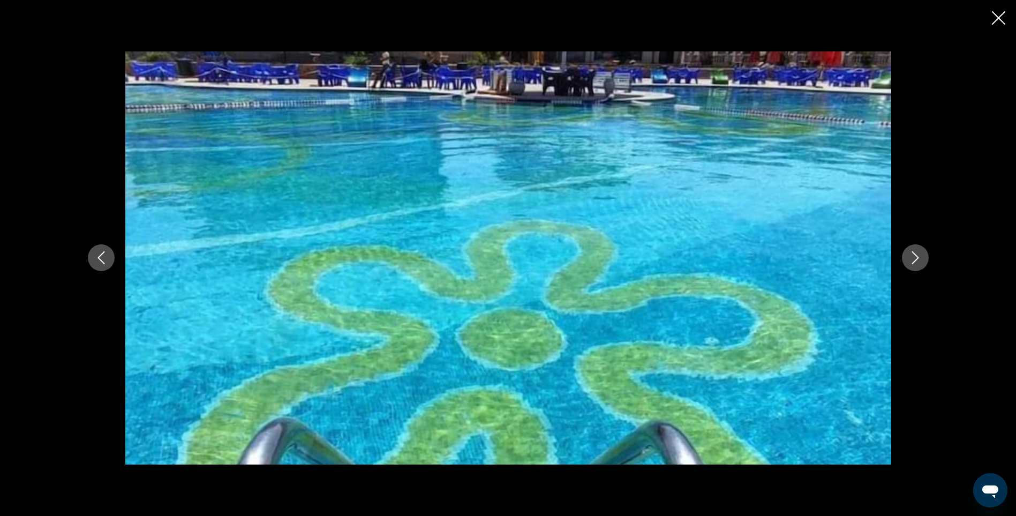
click at [916, 259] on icon "Next image" at bounding box center [915, 258] width 7 height 13
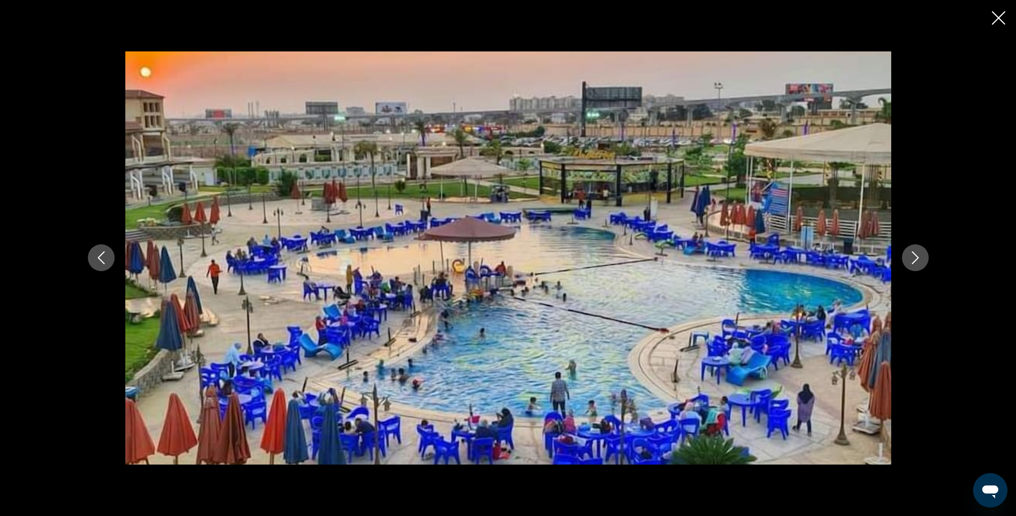
click at [916, 259] on icon "Next image" at bounding box center [915, 258] width 7 height 13
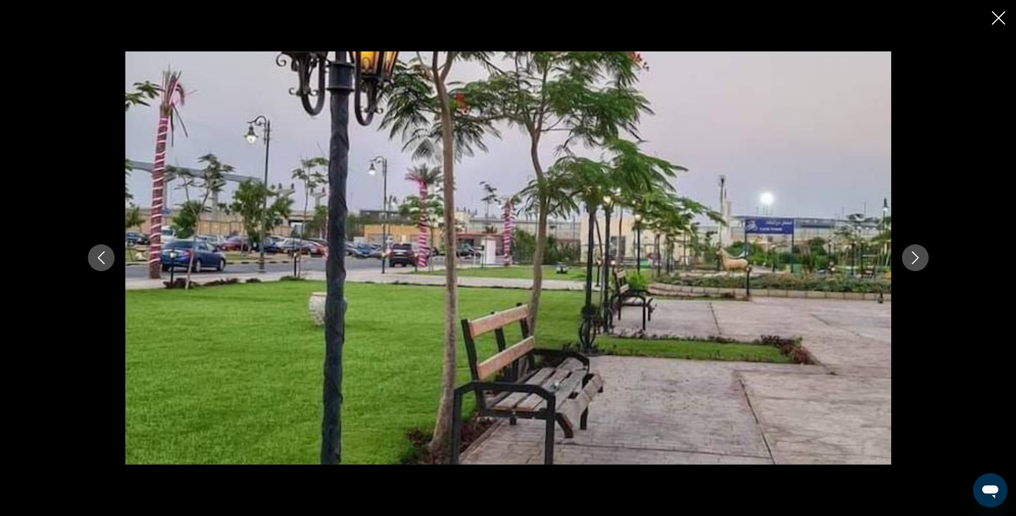
click at [916, 259] on icon "Next image" at bounding box center [915, 258] width 7 height 13
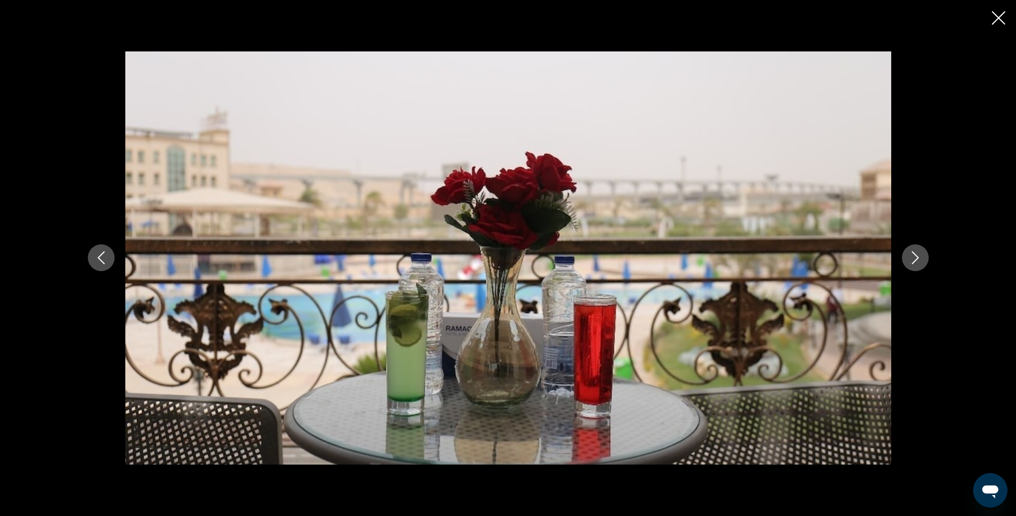
click at [916, 259] on icon "Next image" at bounding box center [915, 258] width 7 height 13
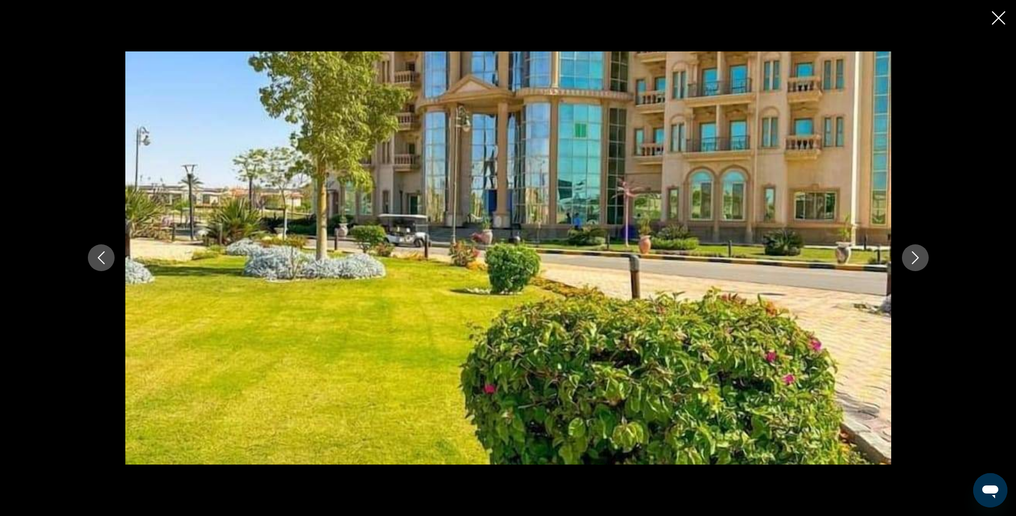
click at [916, 259] on icon "Next image" at bounding box center [915, 258] width 7 height 13
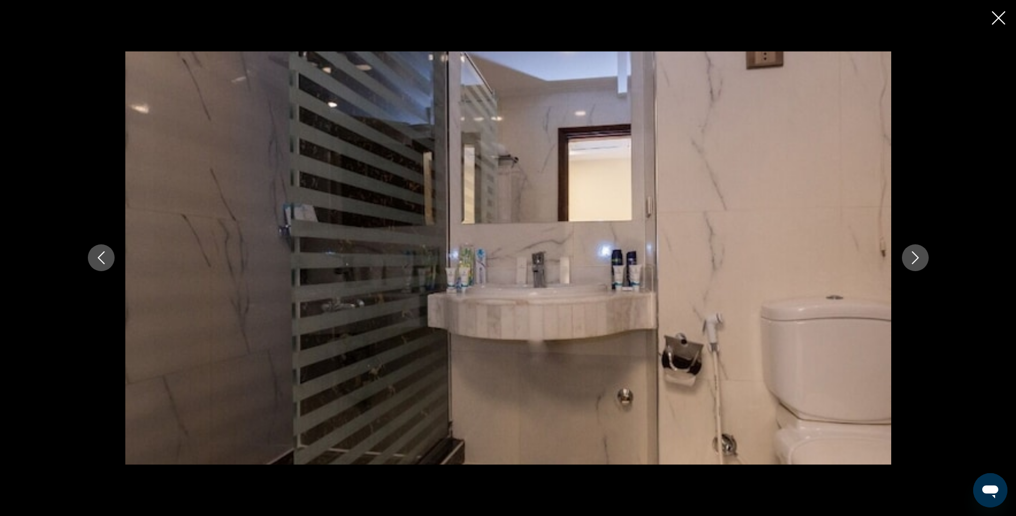
click at [916, 259] on icon "Next image" at bounding box center [915, 258] width 7 height 13
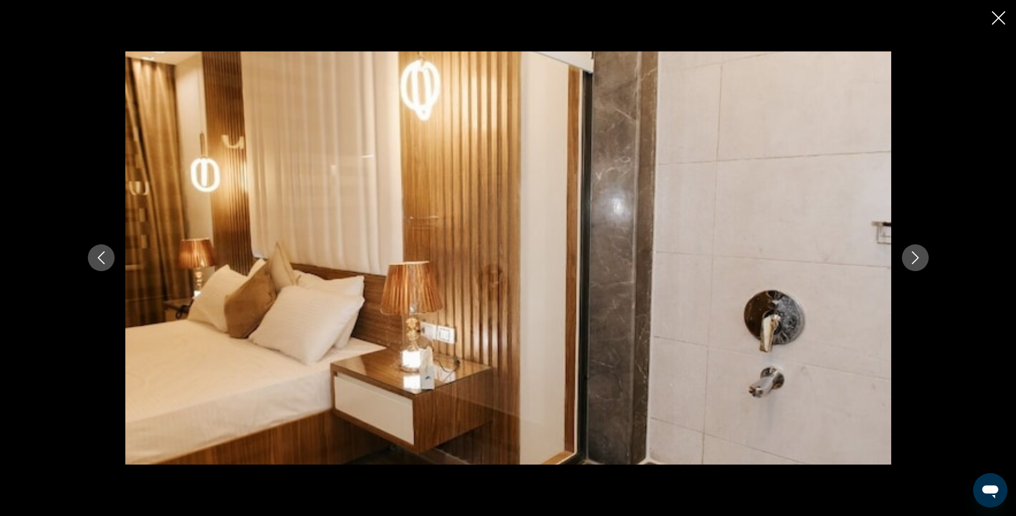
click at [916, 259] on icon "Next image" at bounding box center [915, 258] width 7 height 13
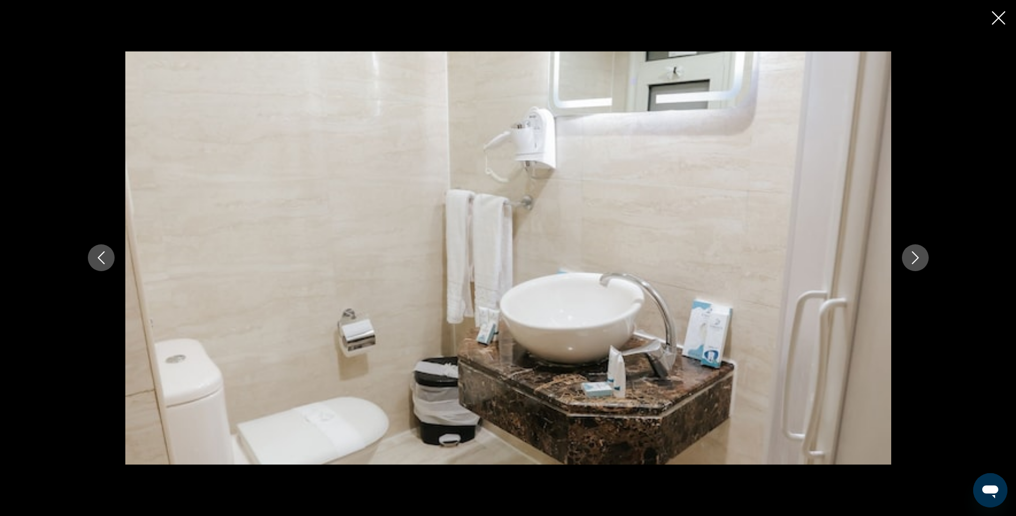
click at [916, 259] on icon "Next image" at bounding box center [915, 258] width 7 height 13
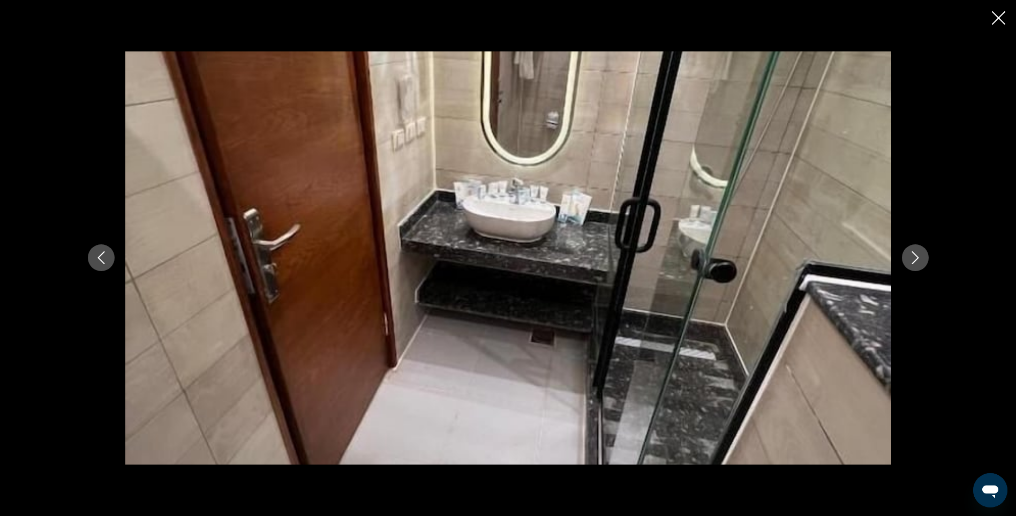
click at [916, 259] on icon "Next image" at bounding box center [915, 258] width 7 height 13
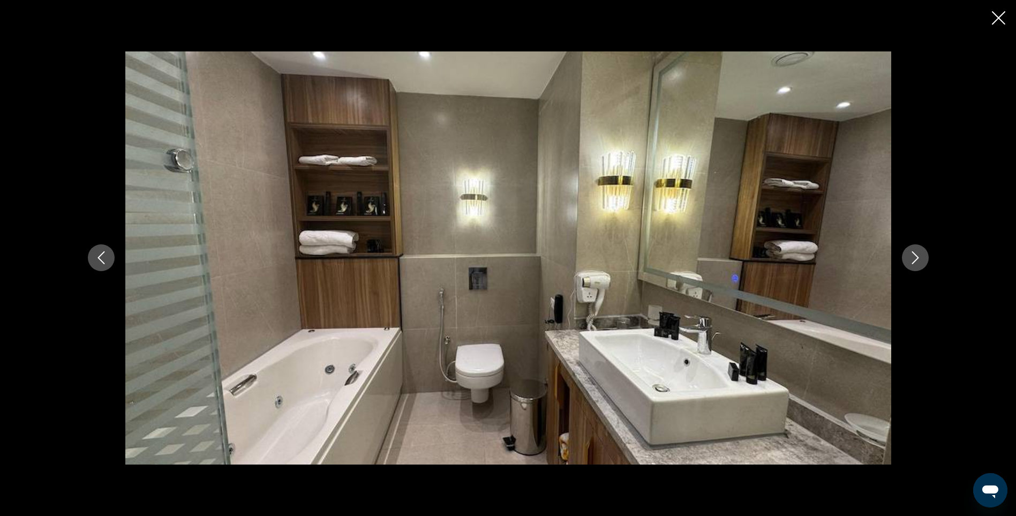
click at [916, 259] on icon "Next image" at bounding box center [915, 258] width 7 height 13
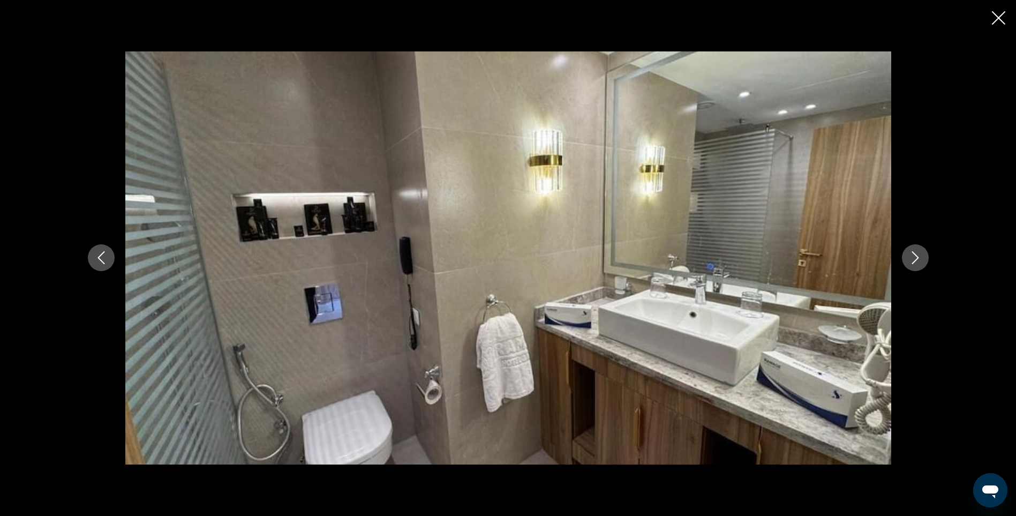
click at [916, 259] on icon "Next image" at bounding box center [915, 258] width 7 height 13
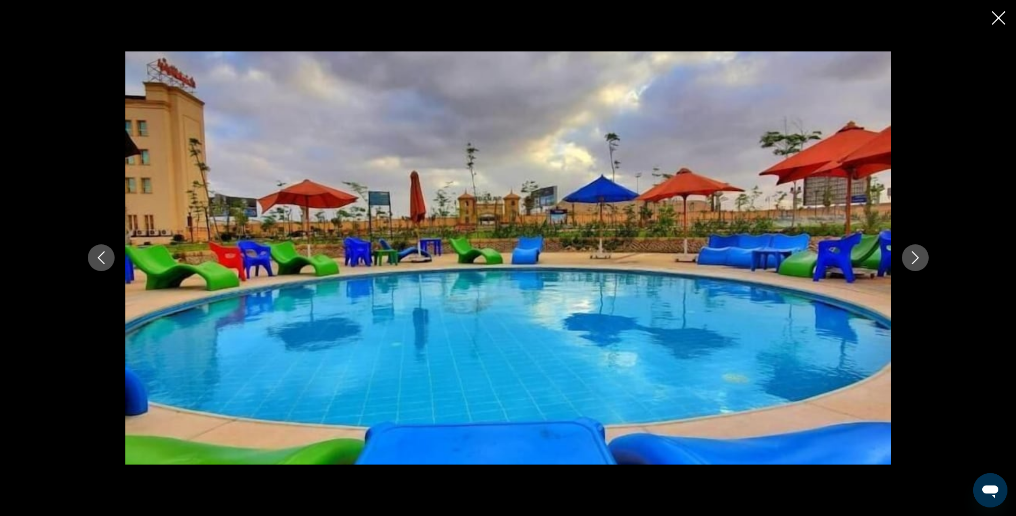
click at [916, 259] on icon "Next image" at bounding box center [915, 258] width 7 height 13
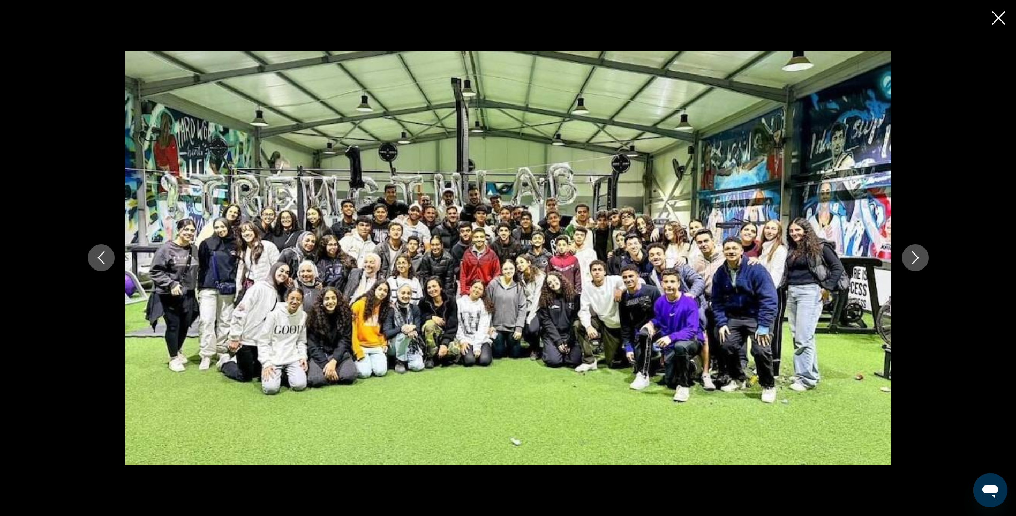
click at [916, 259] on icon "Next image" at bounding box center [915, 258] width 7 height 13
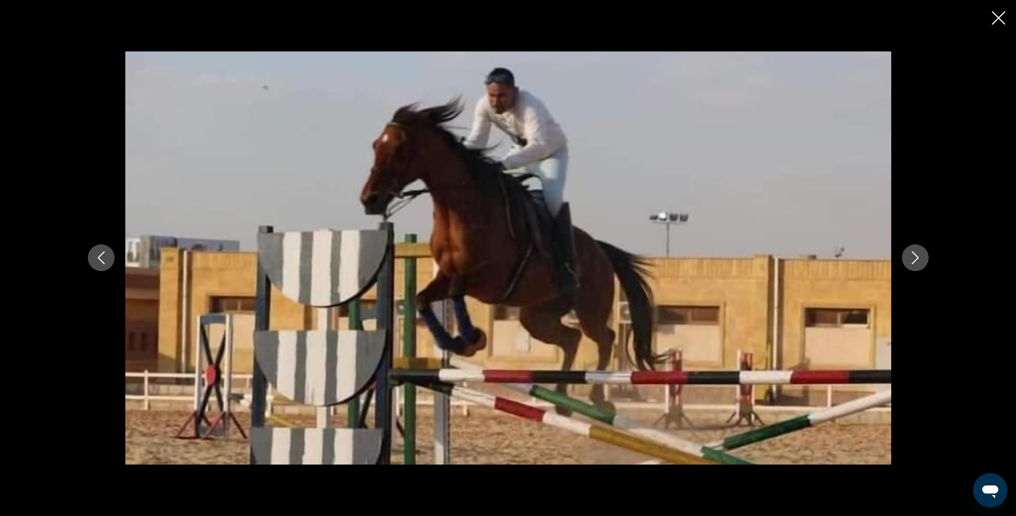
click at [916, 259] on icon "Next image" at bounding box center [915, 258] width 7 height 13
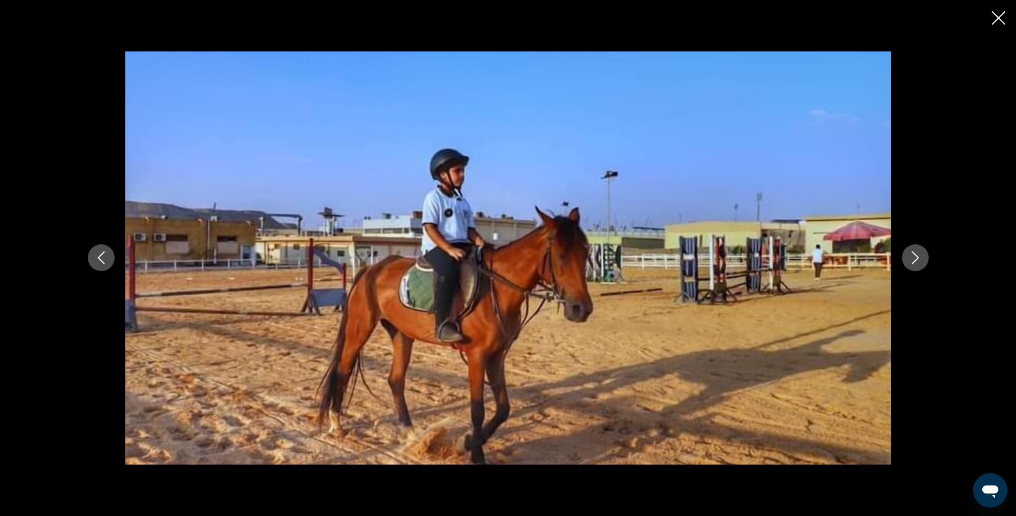
click at [916, 259] on icon "Next image" at bounding box center [915, 258] width 7 height 13
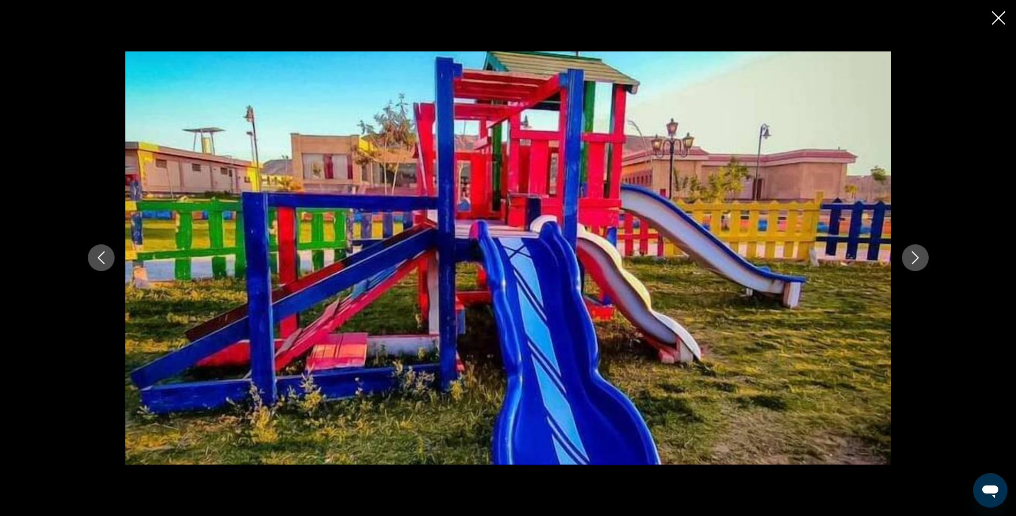
click at [916, 259] on icon "Next image" at bounding box center [915, 258] width 7 height 13
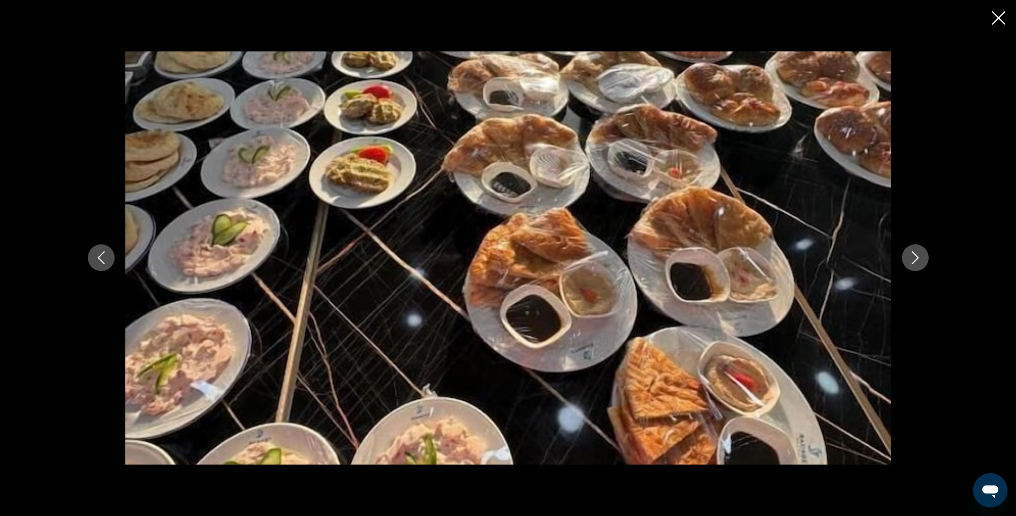
click at [916, 259] on icon "Next image" at bounding box center [915, 258] width 7 height 13
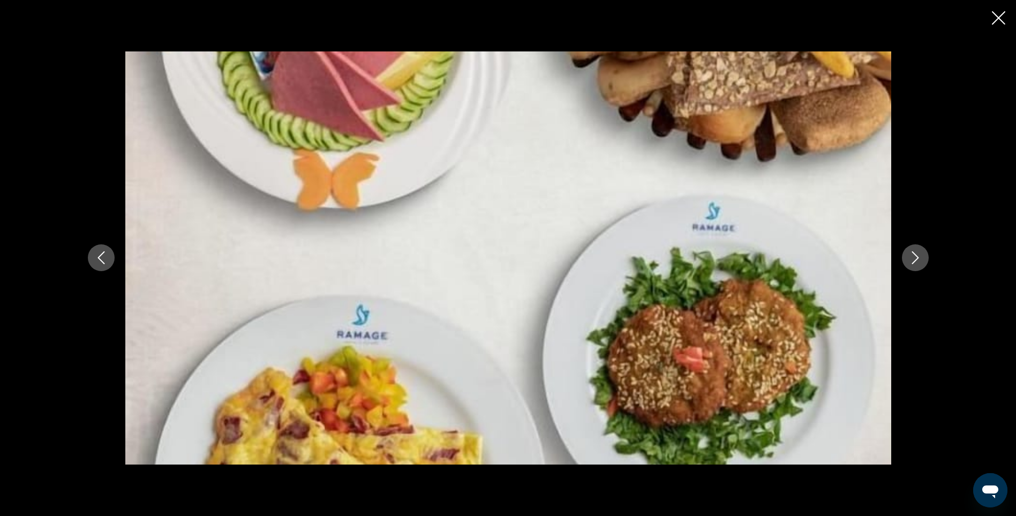
click at [916, 259] on icon "Next image" at bounding box center [915, 258] width 7 height 13
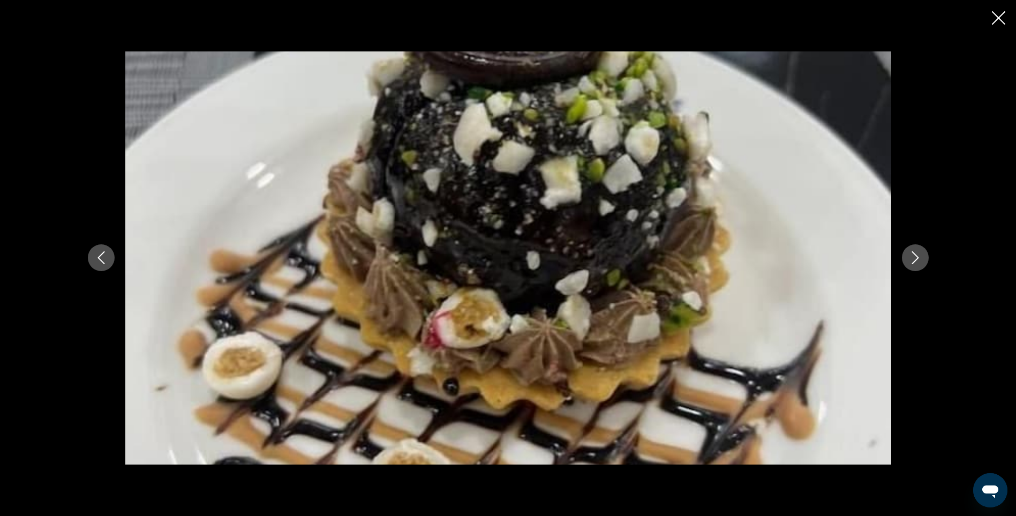
click at [916, 259] on icon "Next image" at bounding box center [915, 258] width 7 height 13
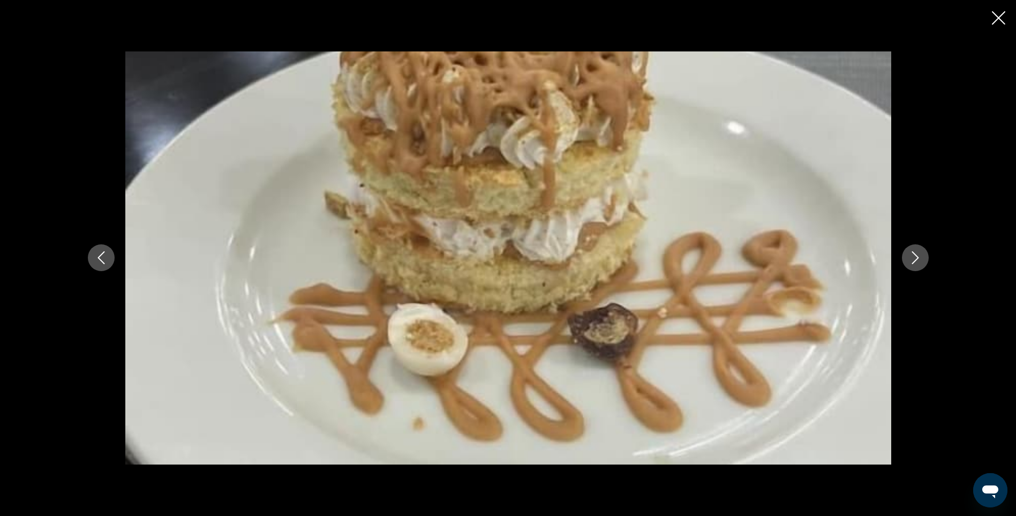
click at [916, 259] on icon "Next image" at bounding box center [915, 258] width 7 height 13
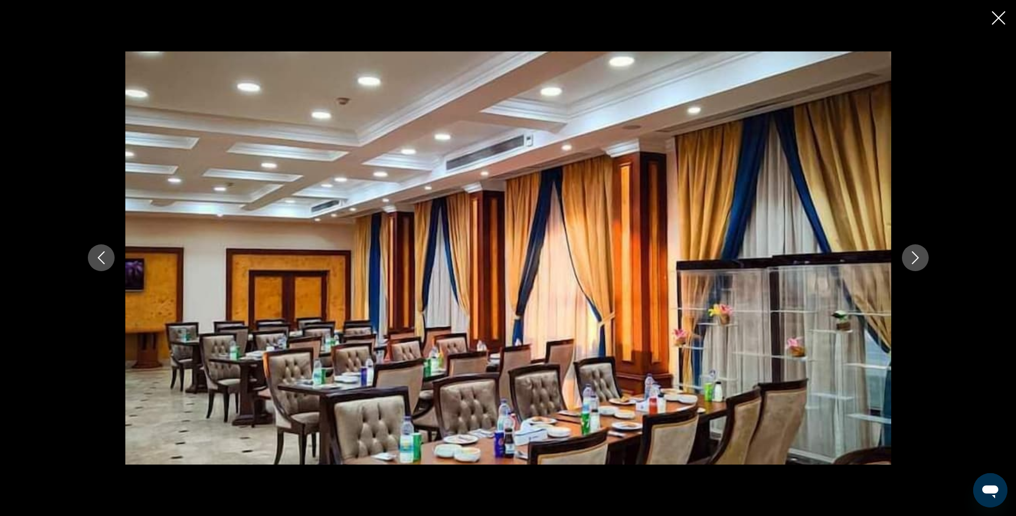
click at [916, 259] on icon "Next image" at bounding box center [915, 258] width 7 height 13
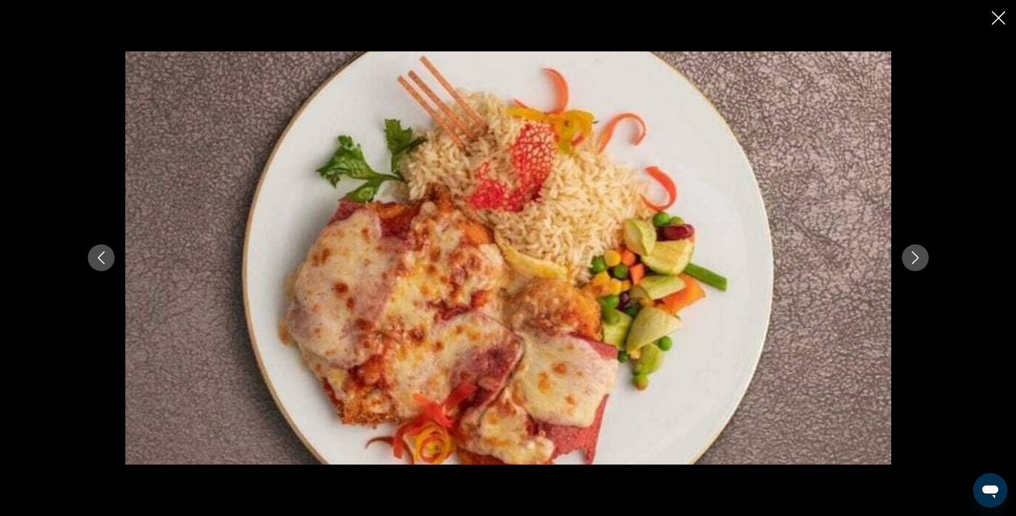
click at [916, 259] on icon "Next image" at bounding box center [915, 258] width 7 height 13
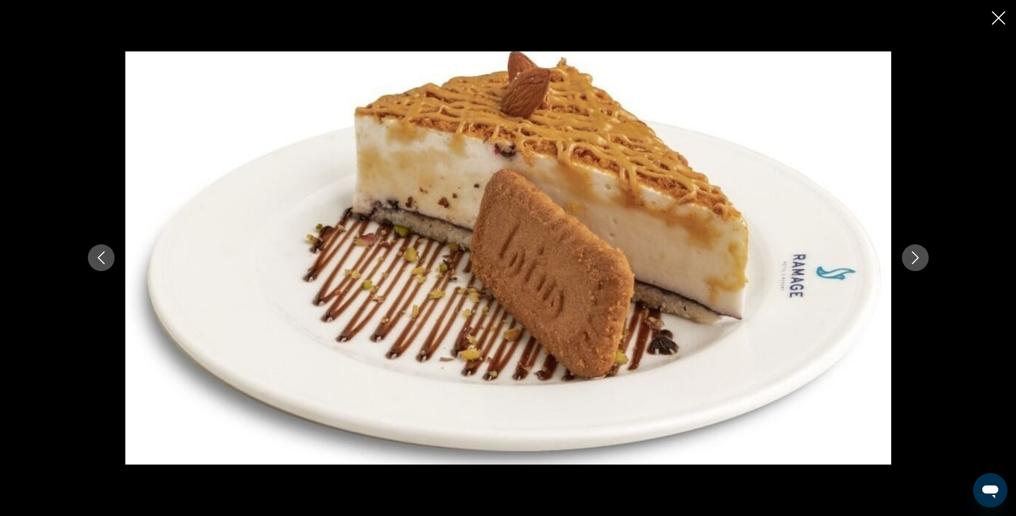
click at [916, 259] on icon "Next image" at bounding box center [915, 258] width 7 height 13
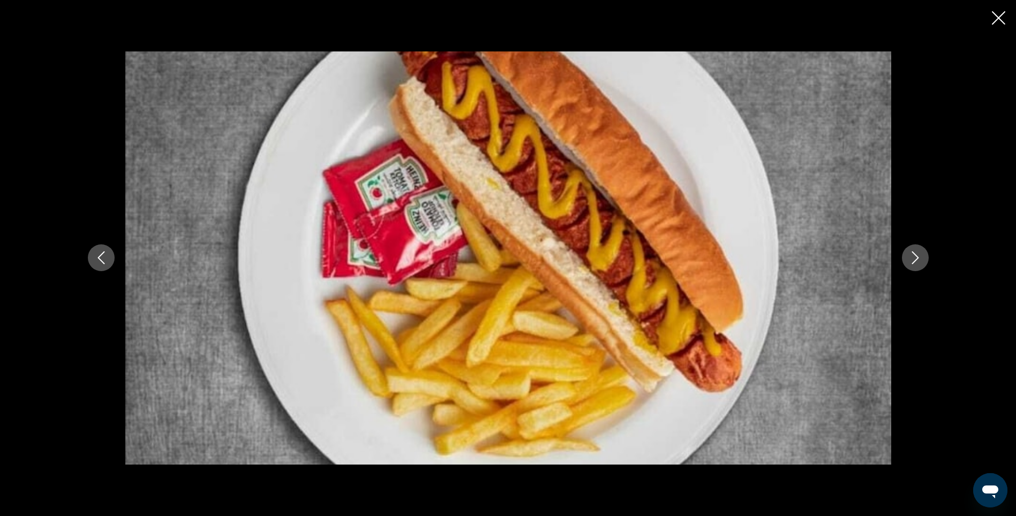
click at [916, 259] on icon "Next image" at bounding box center [915, 258] width 7 height 13
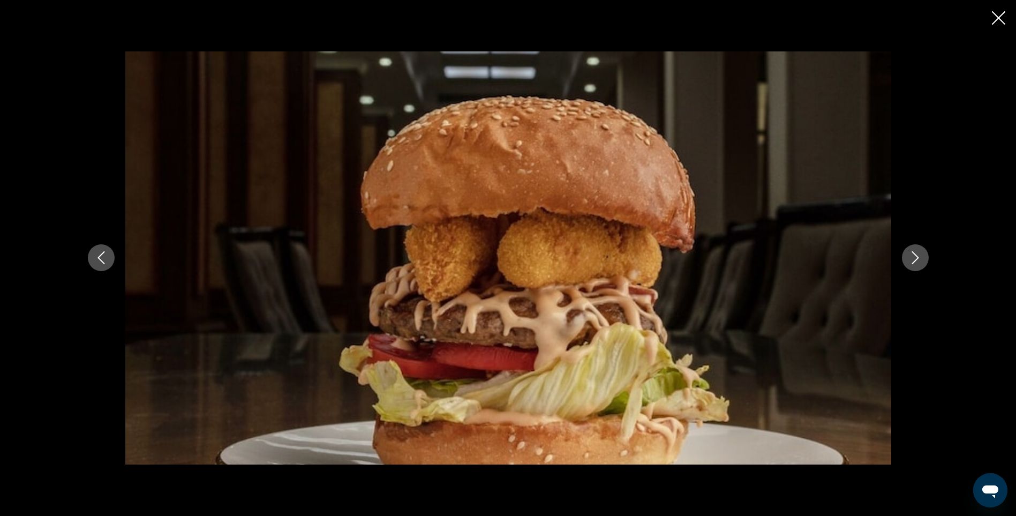
click at [916, 259] on icon "Next image" at bounding box center [915, 258] width 7 height 13
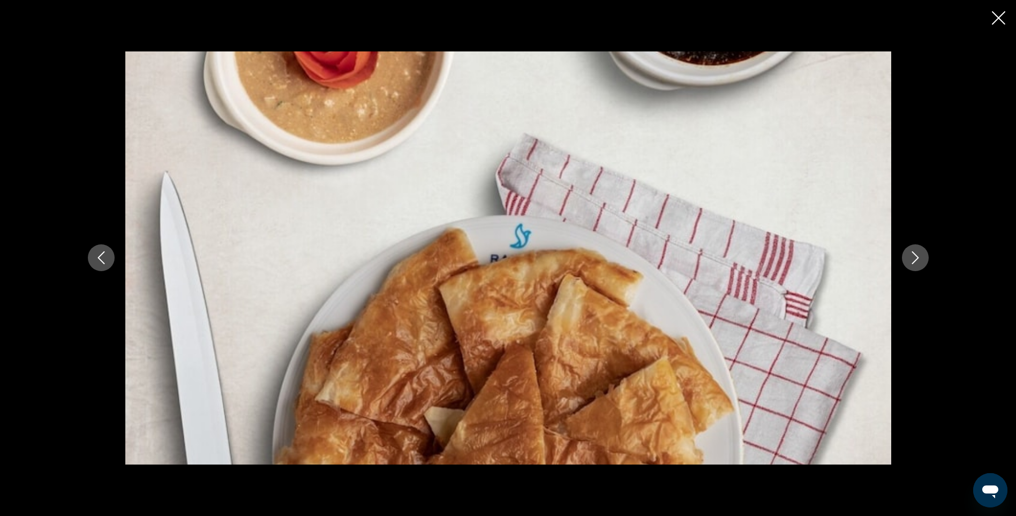
click at [916, 259] on icon "Next image" at bounding box center [915, 258] width 7 height 13
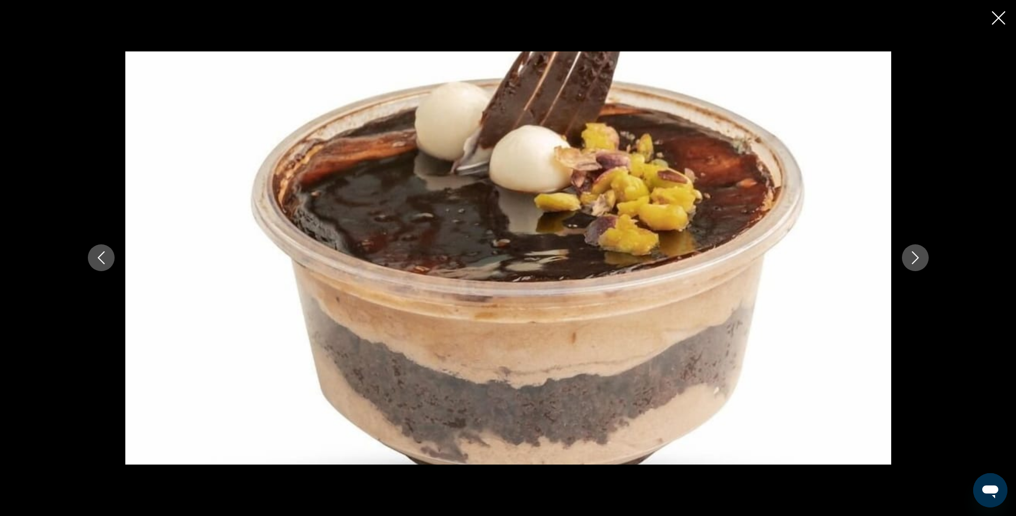
click at [916, 259] on icon "Next image" at bounding box center [915, 258] width 7 height 13
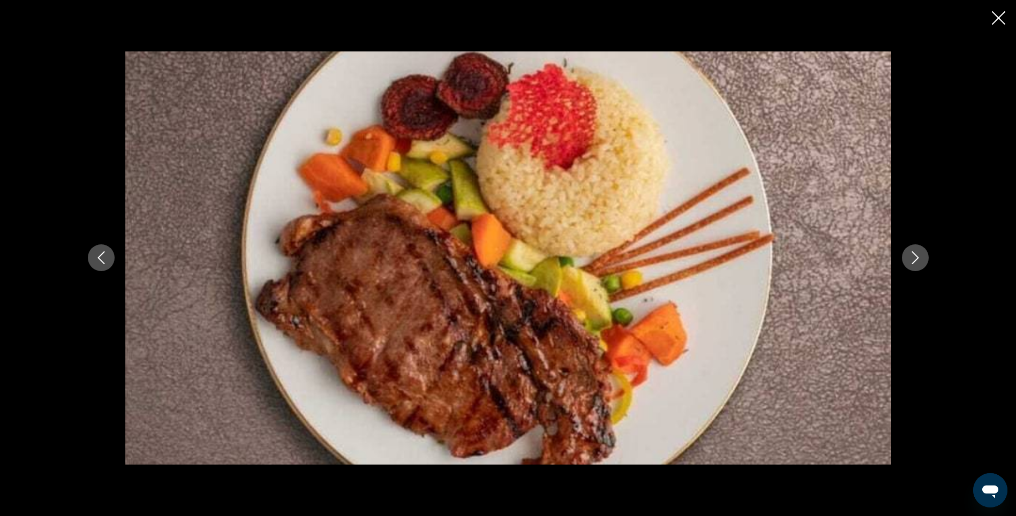
click at [916, 259] on icon "Next image" at bounding box center [915, 258] width 7 height 13
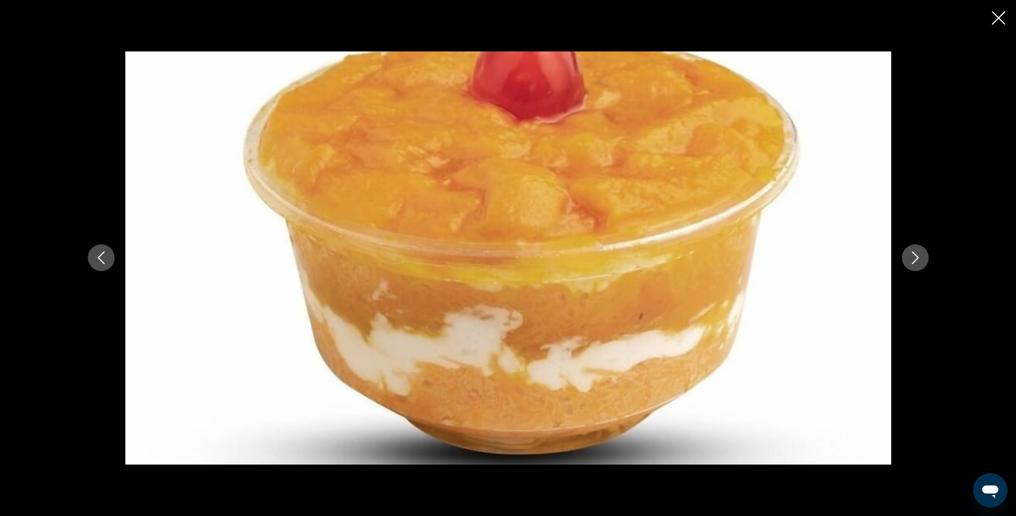
click at [916, 259] on icon "Next image" at bounding box center [915, 258] width 7 height 13
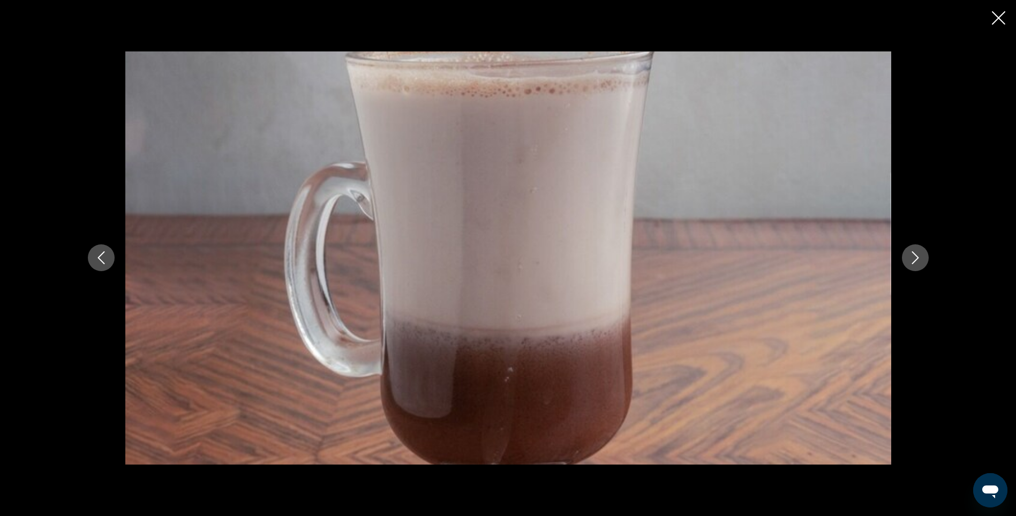
click at [916, 259] on icon "Next image" at bounding box center [915, 258] width 7 height 13
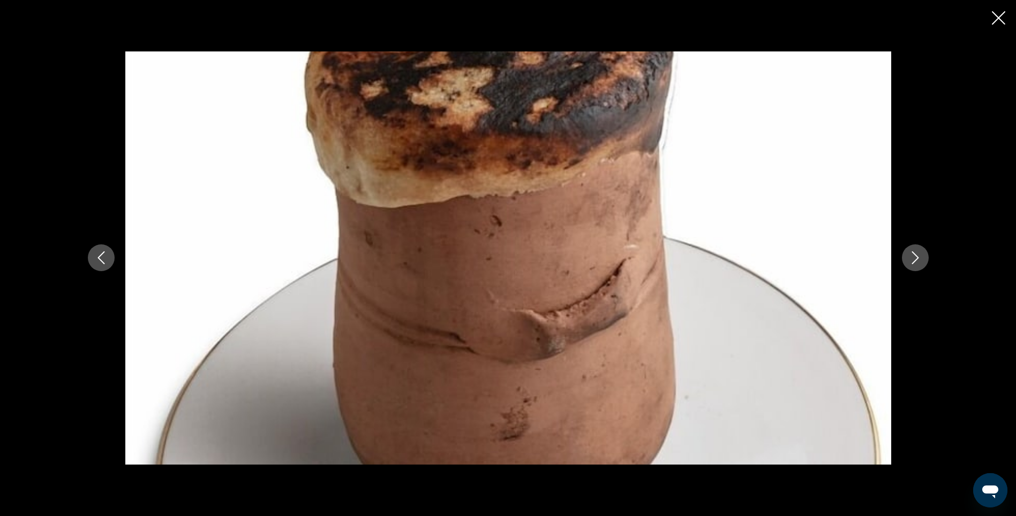
click at [916, 259] on icon "Next image" at bounding box center [915, 258] width 7 height 13
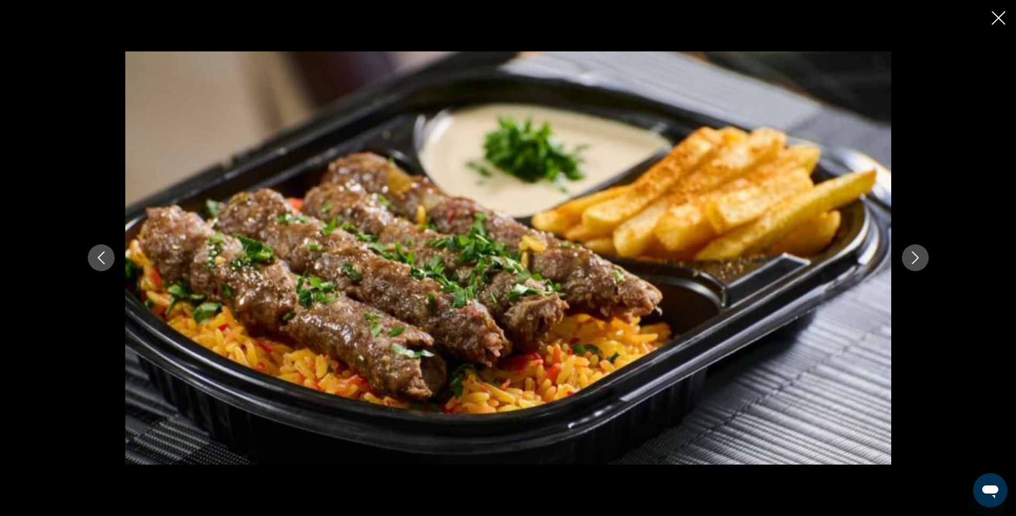
click at [916, 259] on icon "Next image" at bounding box center [915, 258] width 7 height 13
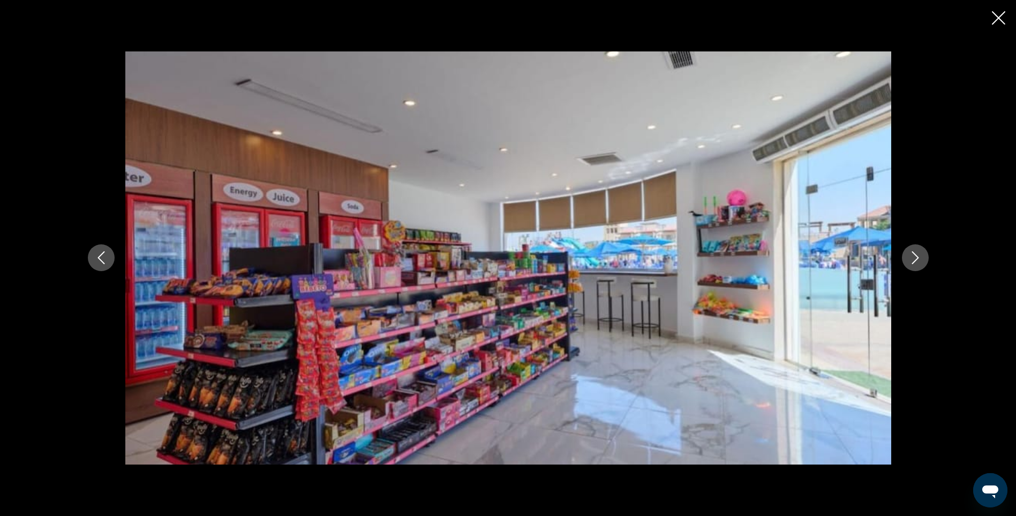
click at [916, 259] on icon "Next image" at bounding box center [915, 258] width 7 height 13
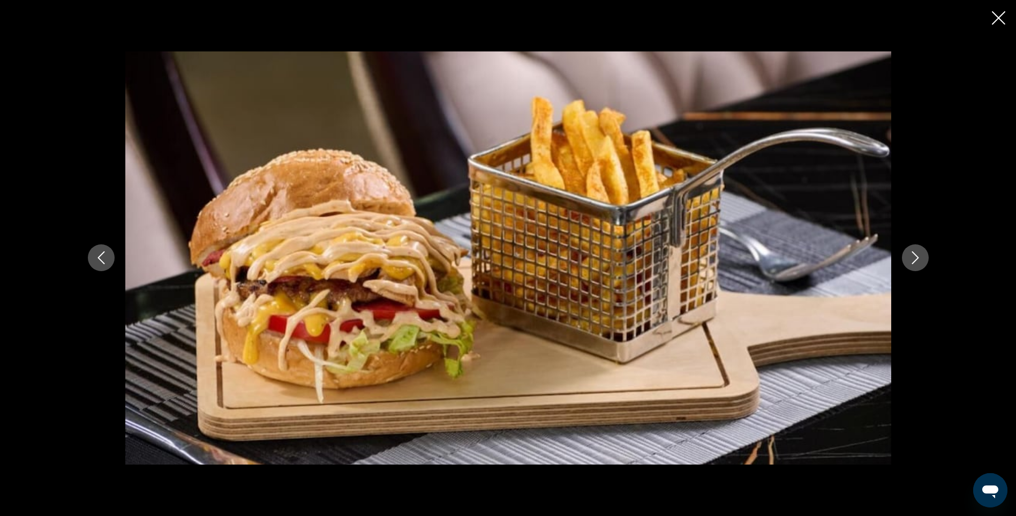
click at [916, 259] on icon "Next image" at bounding box center [915, 258] width 7 height 13
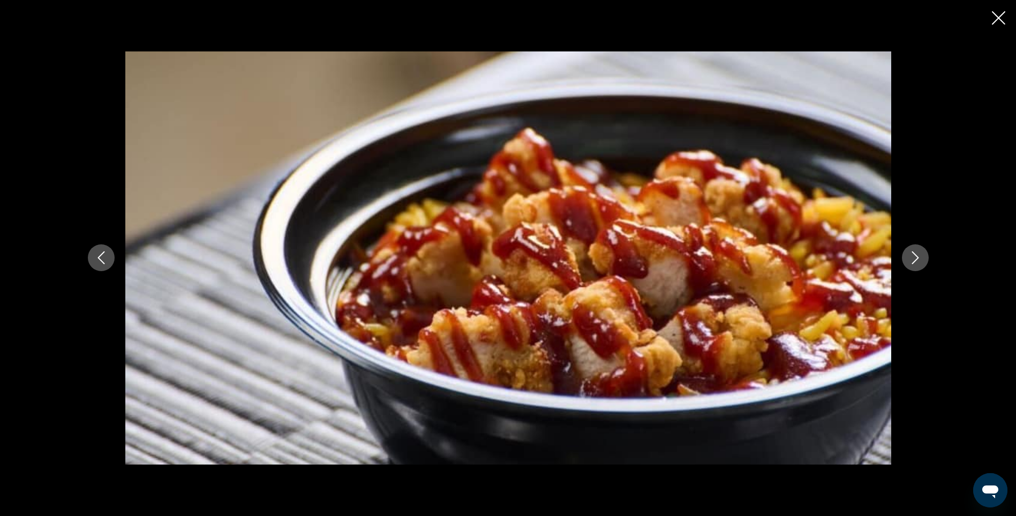
click at [916, 259] on icon "Next image" at bounding box center [915, 258] width 7 height 13
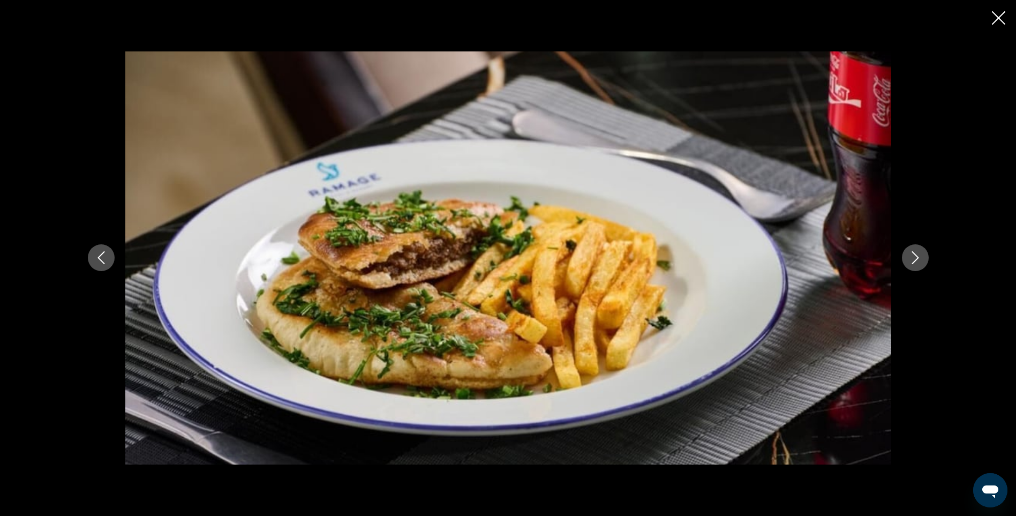
click at [916, 259] on icon "Next image" at bounding box center [915, 258] width 7 height 13
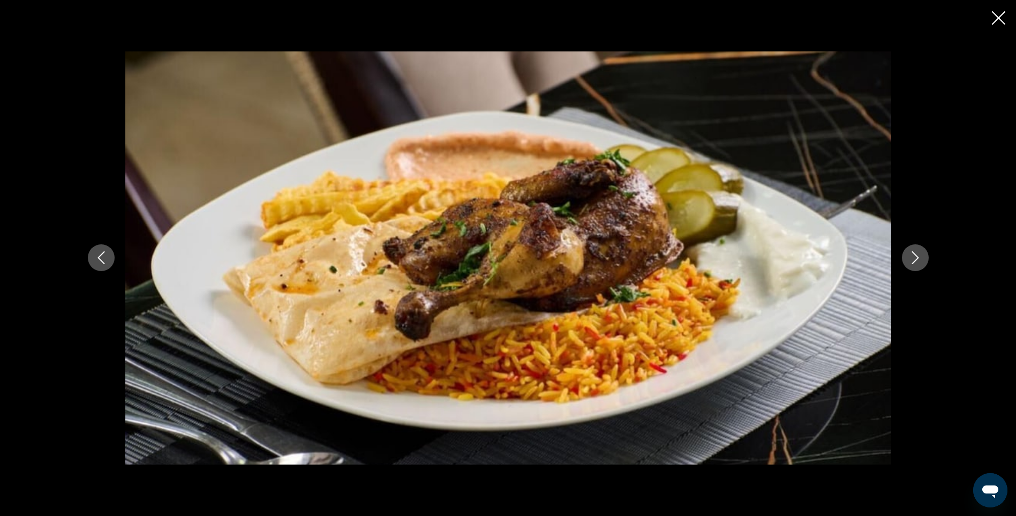
click at [916, 259] on icon "Next image" at bounding box center [915, 258] width 7 height 13
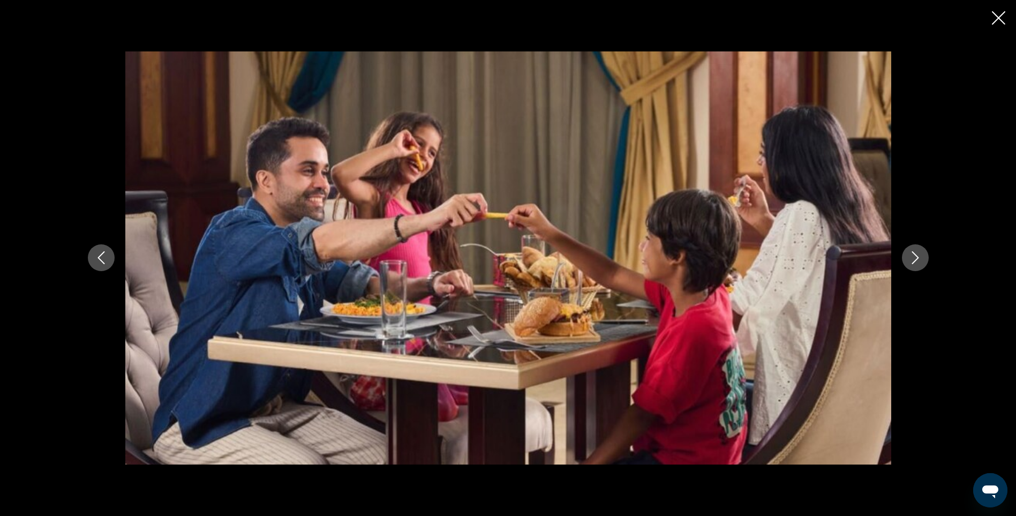
click at [916, 259] on icon "Next image" at bounding box center [915, 258] width 7 height 13
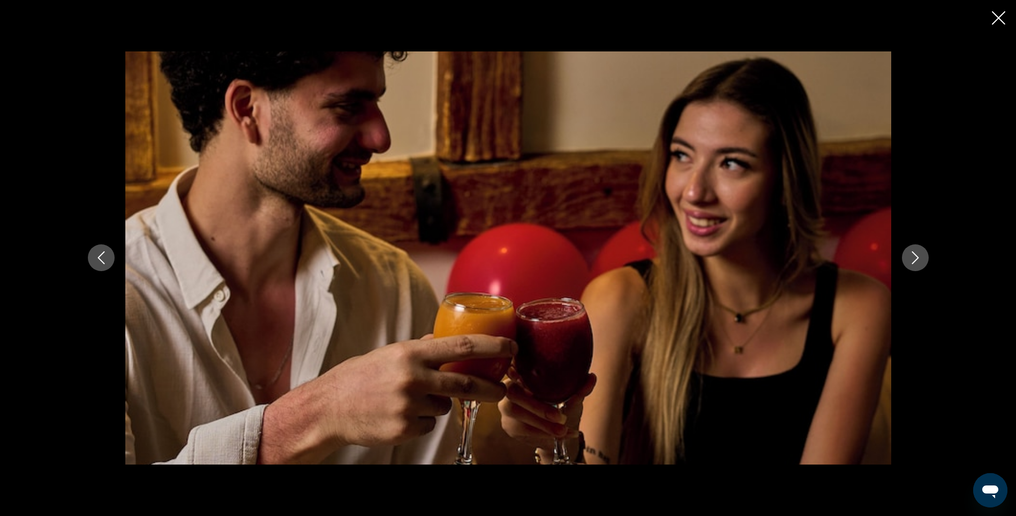
click at [916, 259] on icon "Next image" at bounding box center [915, 258] width 7 height 13
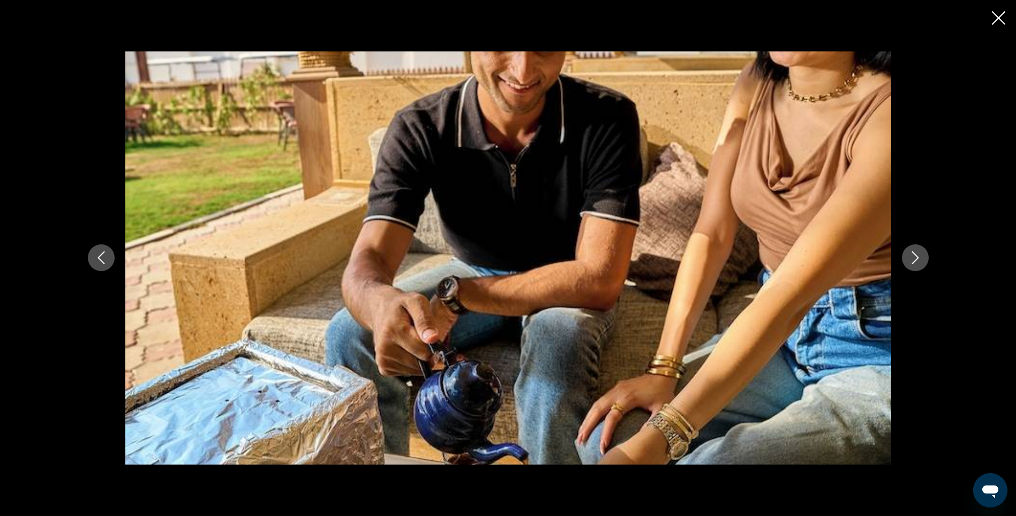
click at [916, 259] on icon "Next image" at bounding box center [915, 258] width 7 height 13
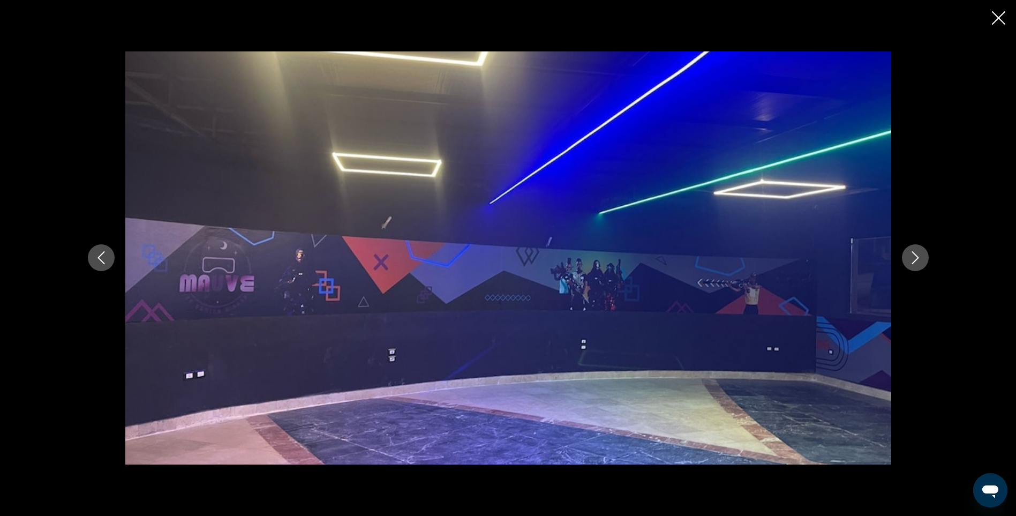
click at [916, 259] on icon "Next image" at bounding box center [915, 258] width 7 height 13
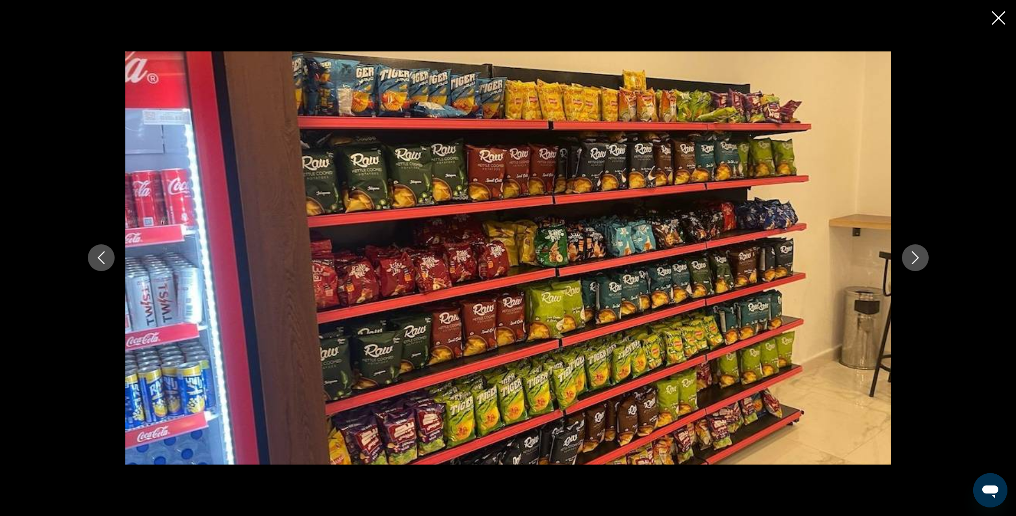
click at [916, 259] on icon "Next image" at bounding box center [915, 258] width 7 height 13
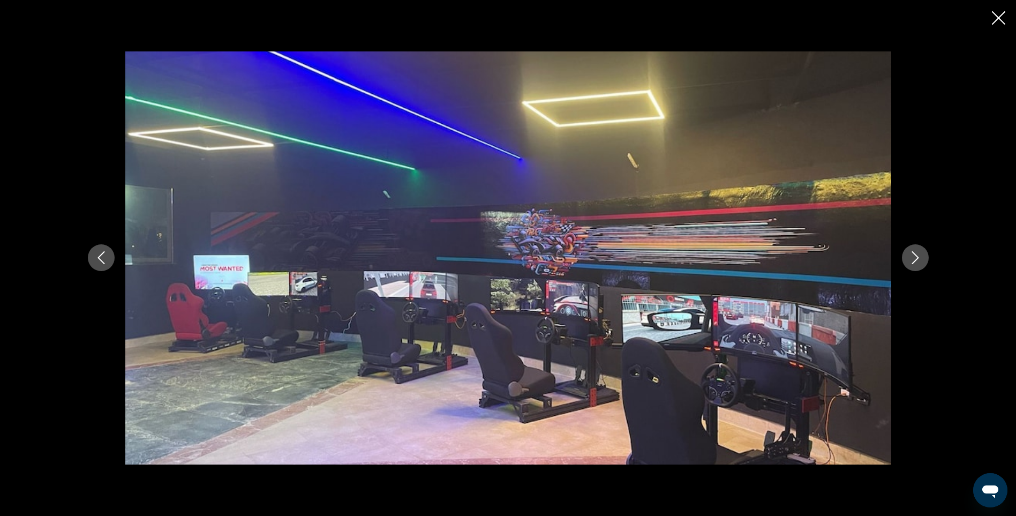
click at [916, 259] on icon "Next image" at bounding box center [915, 258] width 7 height 13
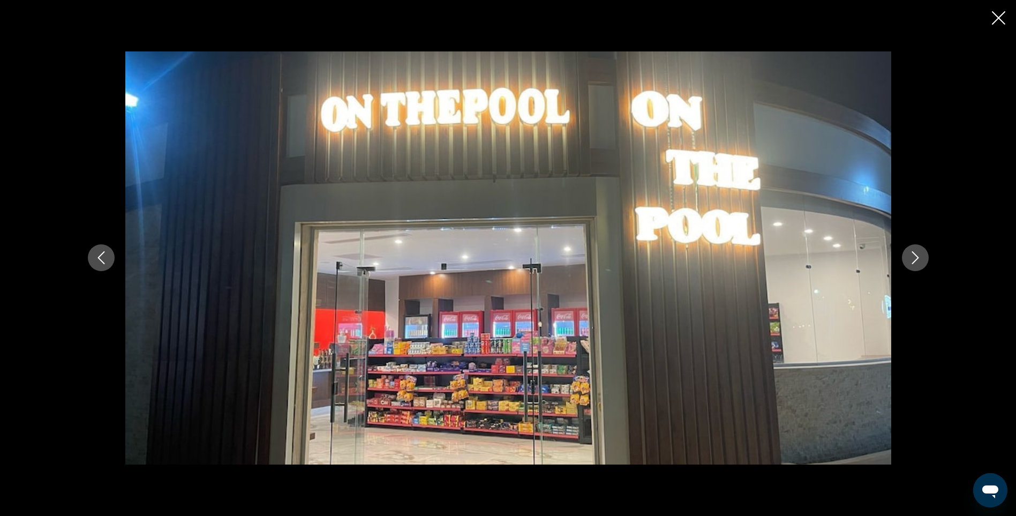
click at [106, 250] on button "Previous image" at bounding box center [101, 257] width 27 height 27
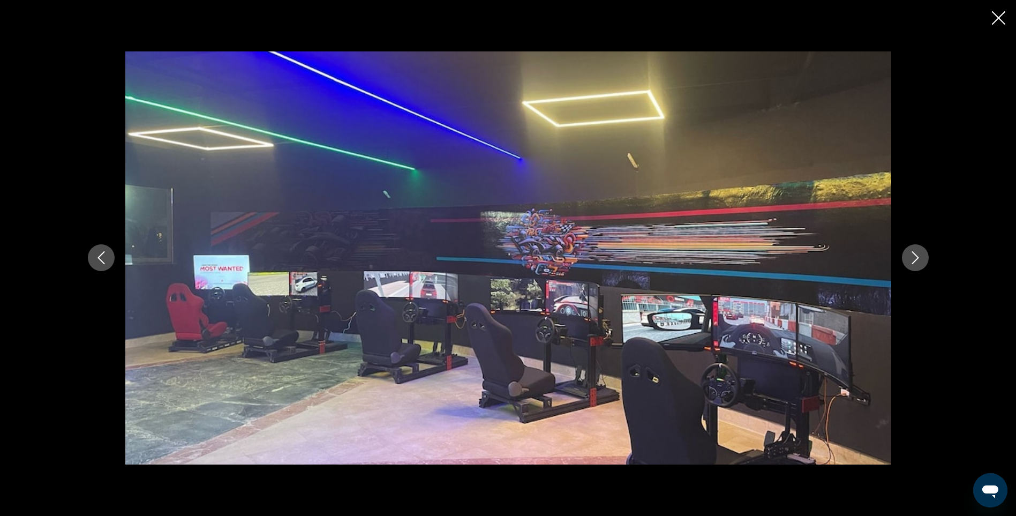
click at [918, 261] on icon "Next image" at bounding box center [915, 257] width 13 height 13
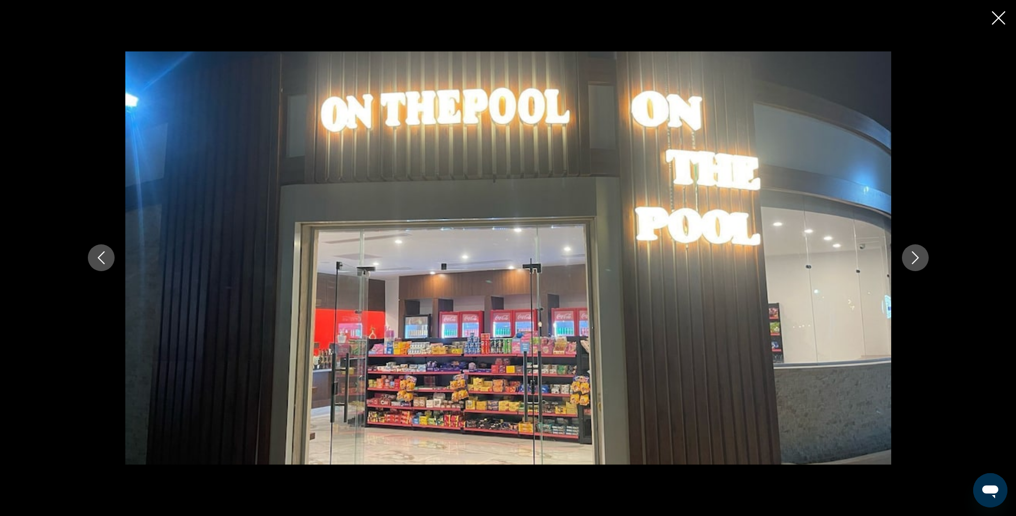
click at [918, 261] on icon "Next image" at bounding box center [915, 257] width 13 height 13
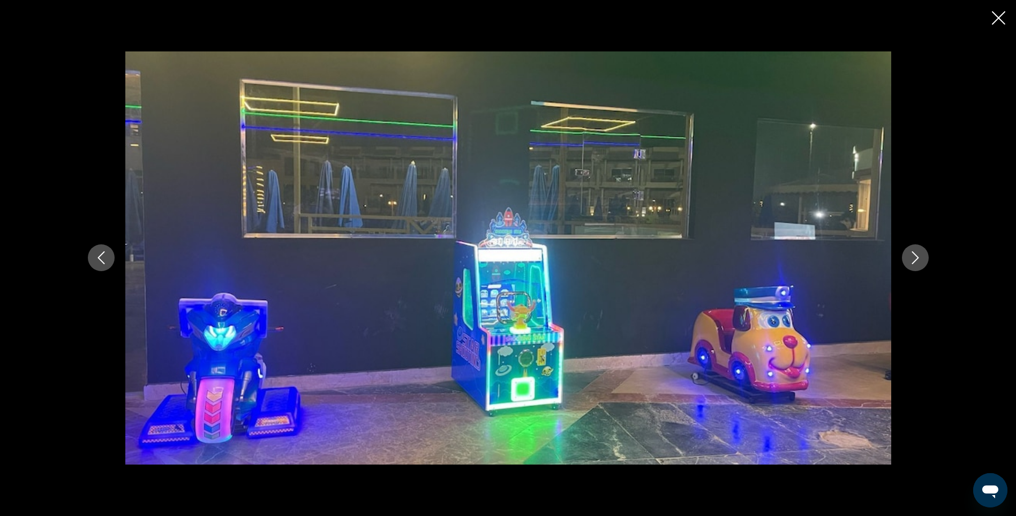
click at [918, 261] on icon "Next image" at bounding box center [915, 257] width 13 height 13
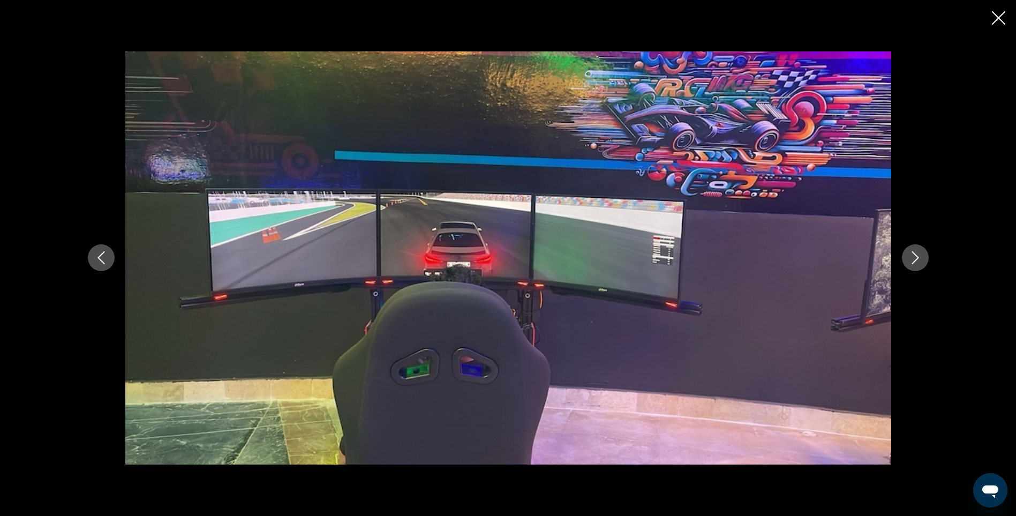
click at [918, 261] on icon "Next image" at bounding box center [915, 257] width 13 height 13
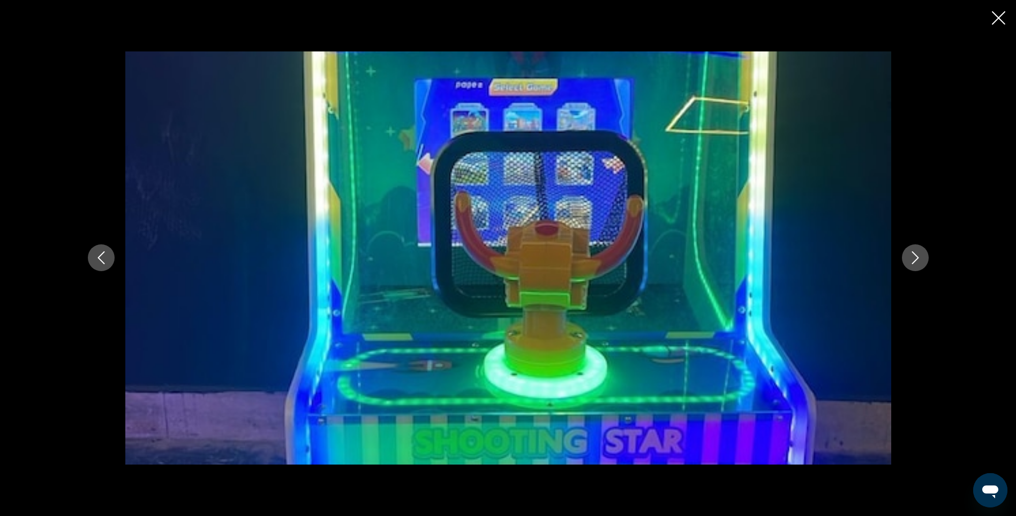
click at [918, 261] on icon "Next image" at bounding box center [915, 257] width 13 height 13
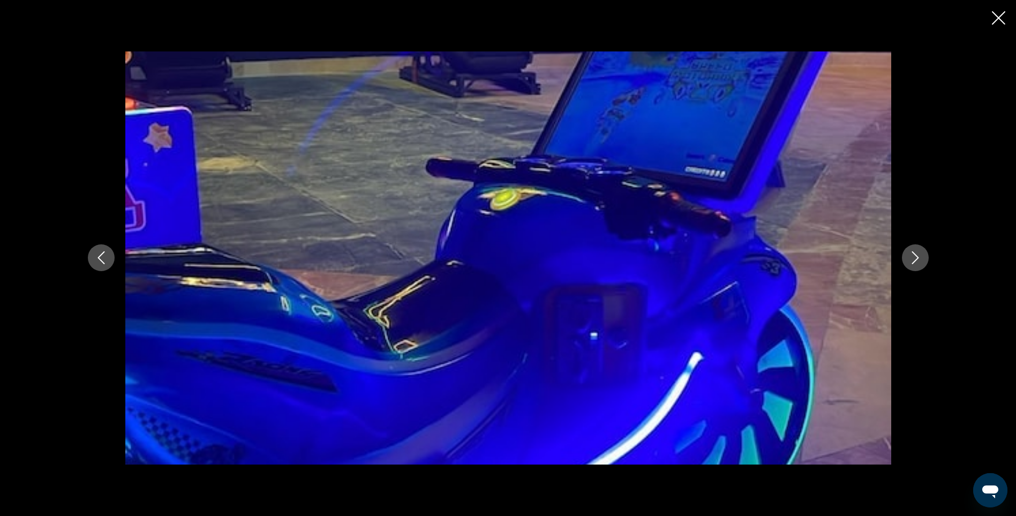
click at [918, 261] on icon "Next image" at bounding box center [915, 257] width 13 height 13
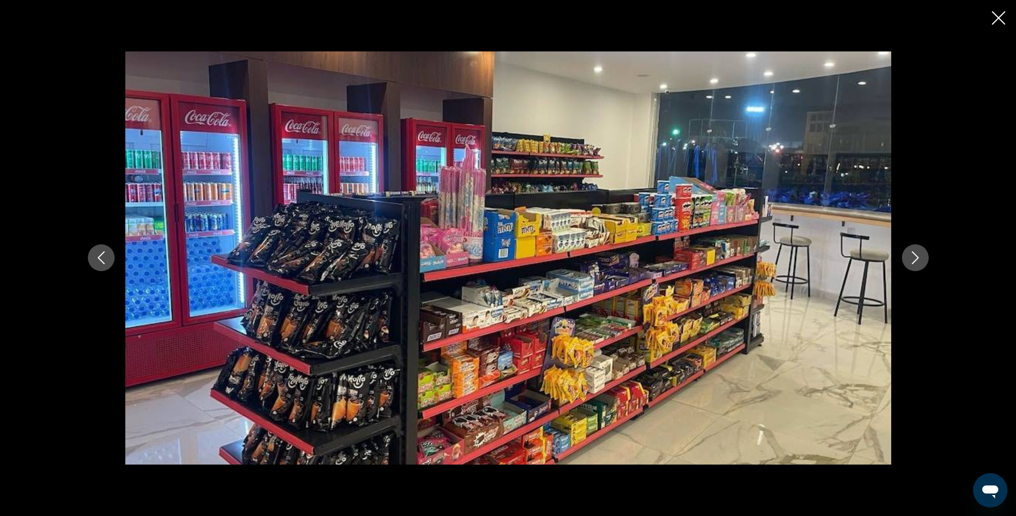
click at [918, 261] on icon "Next image" at bounding box center [915, 257] width 13 height 13
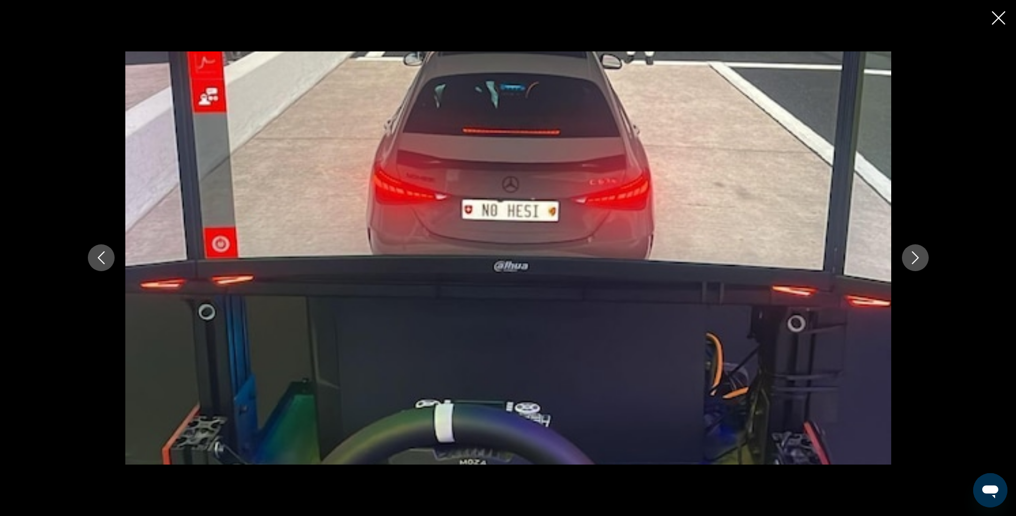
click at [918, 261] on icon "Next image" at bounding box center [915, 257] width 13 height 13
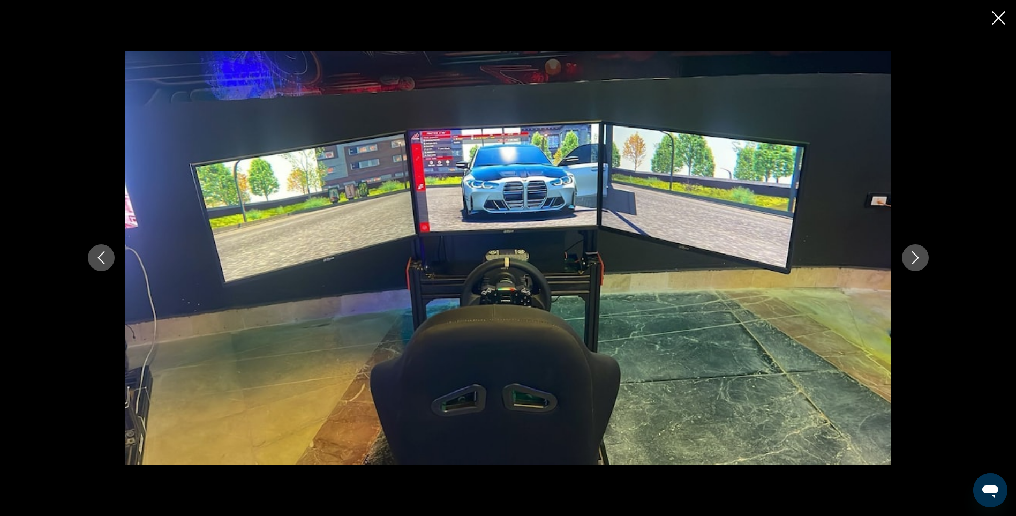
click at [918, 261] on icon "Next image" at bounding box center [915, 257] width 13 height 13
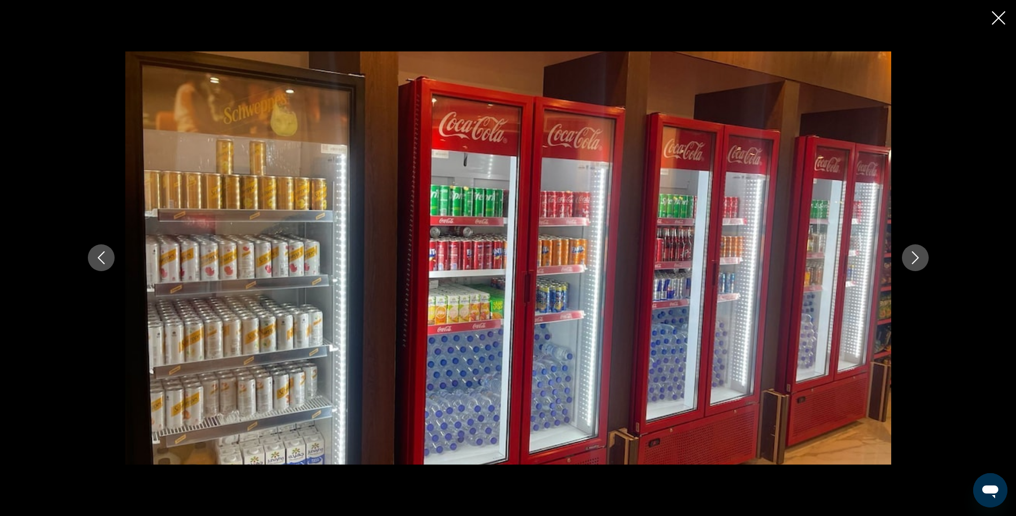
click at [918, 261] on icon "Next image" at bounding box center [915, 257] width 13 height 13
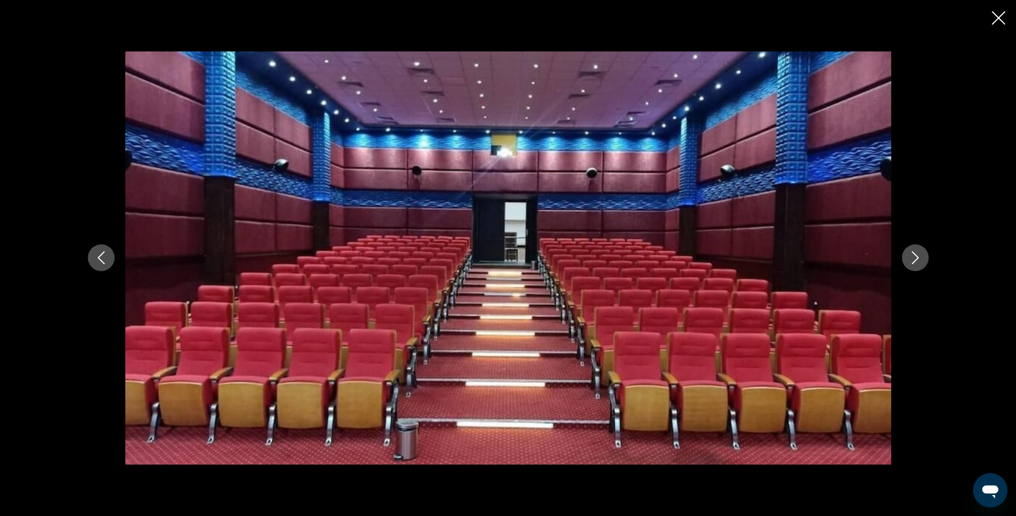
click at [918, 261] on icon "Next image" at bounding box center [915, 257] width 13 height 13
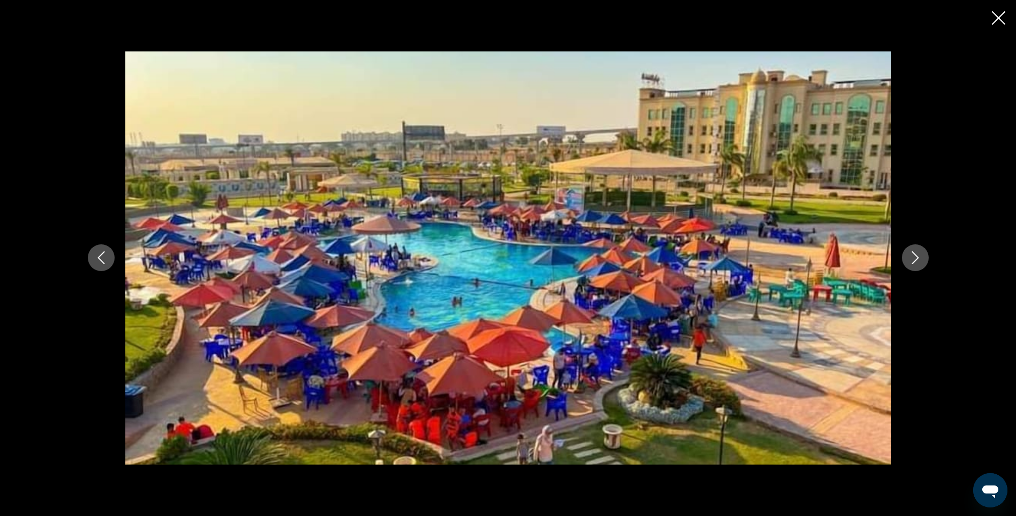
click at [89, 260] on button "Previous image" at bounding box center [101, 257] width 27 height 27
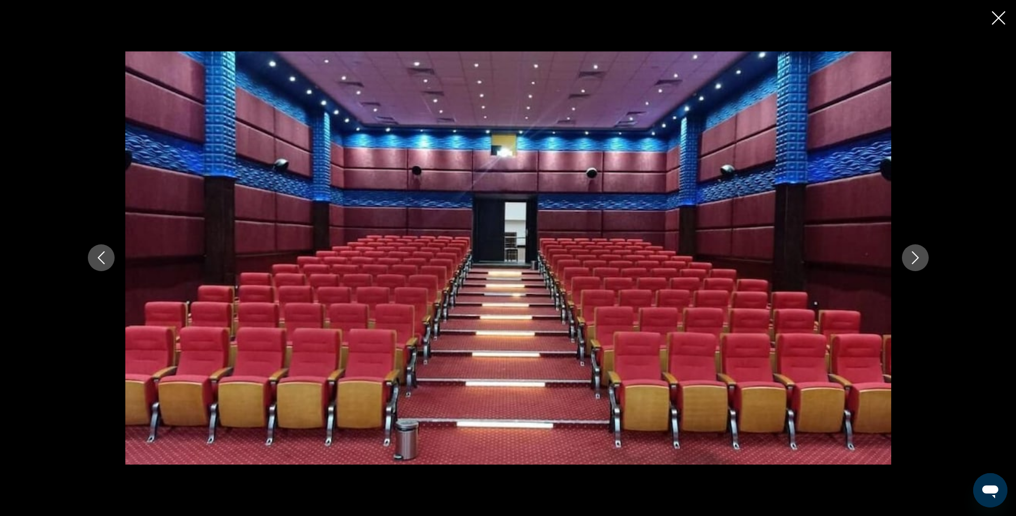
click at [915, 262] on icon "Next image" at bounding box center [915, 257] width 13 height 13
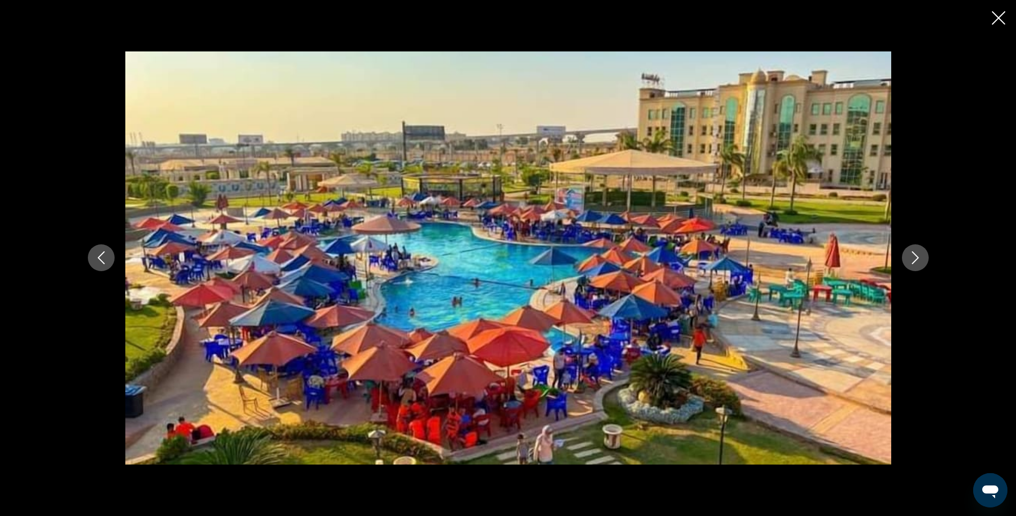
click at [915, 262] on icon "Next image" at bounding box center [915, 257] width 13 height 13
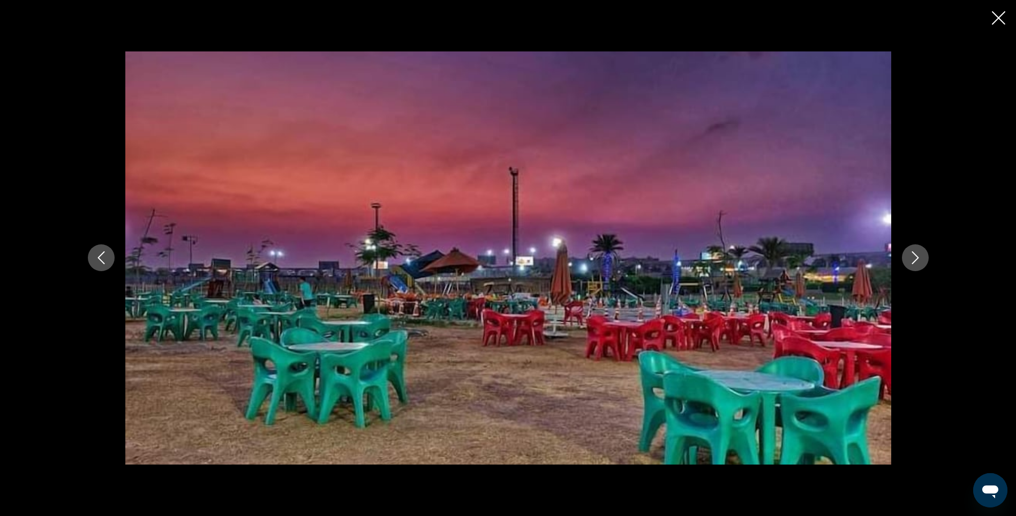
click at [915, 262] on icon "Next image" at bounding box center [915, 257] width 13 height 13
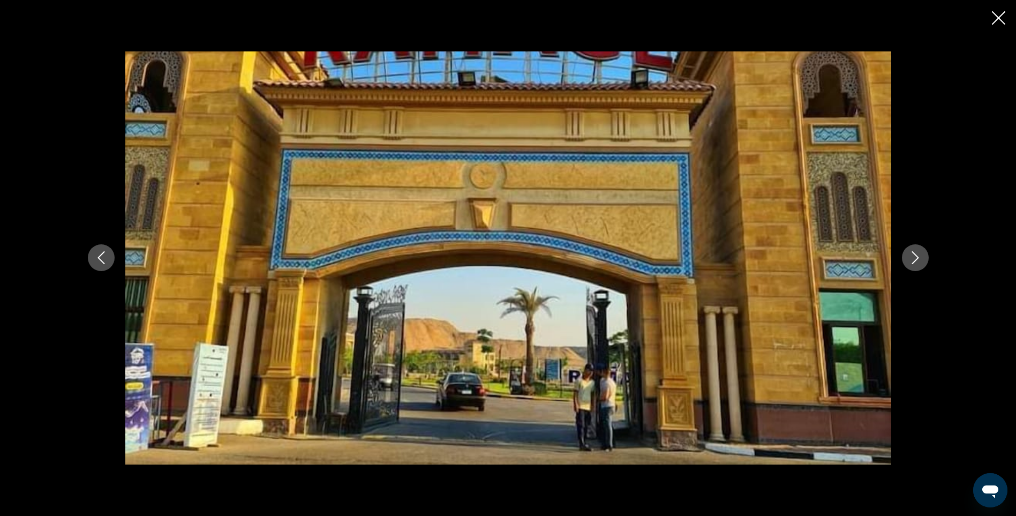
click at [915, 262] on icon "Next image" at bounding box center [915, 257] width 13 height 13
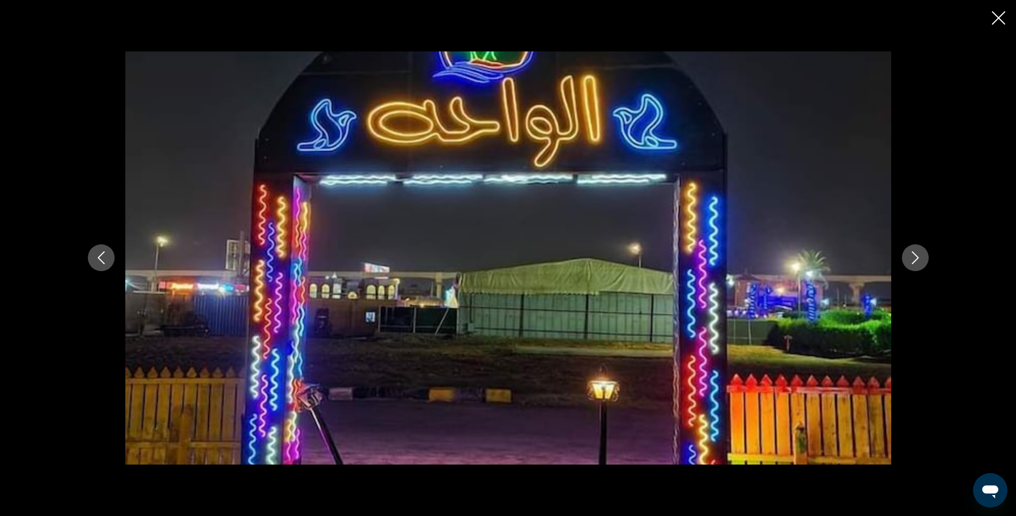
click at [915, 262] on icon "Next image" at bounding box center [915, 257] width 13 height 13
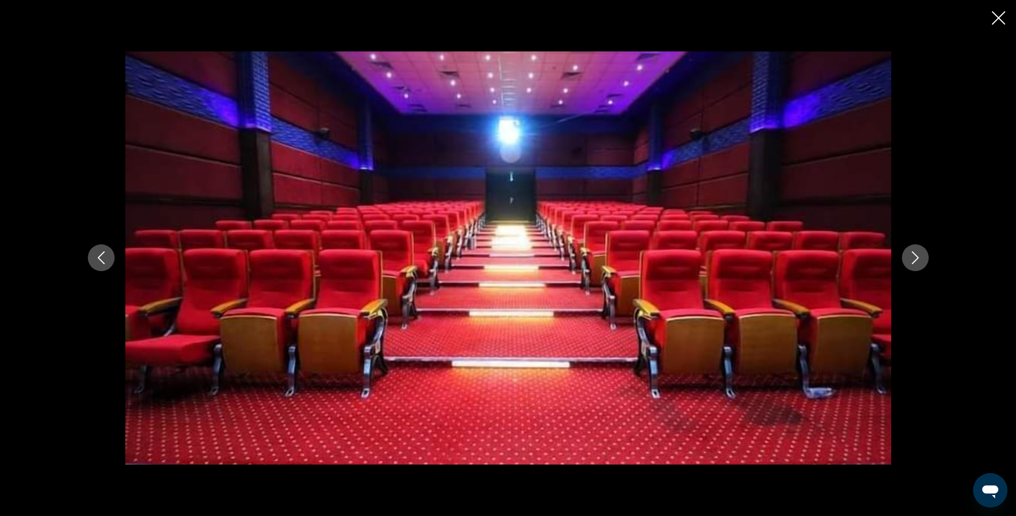
click at [915, 262] on icon "Next image" at bounding box center [915, 257] width 13 height 13
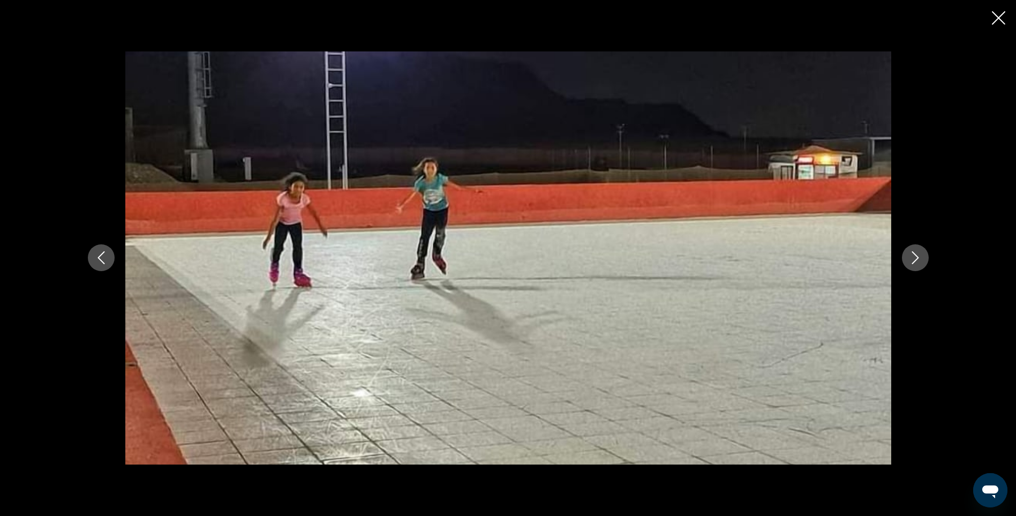
click at [915, 262] on icon "Next image" at bounding box center [915, 257] width 13 height 13
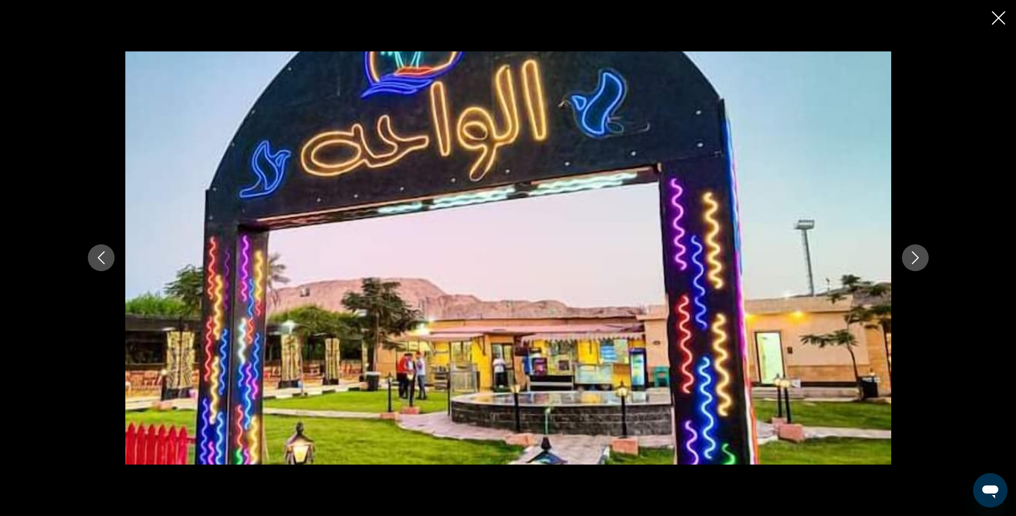
click at [915, 262] on icon "Next image" at bounding box center [915, 257] width 13 height 13
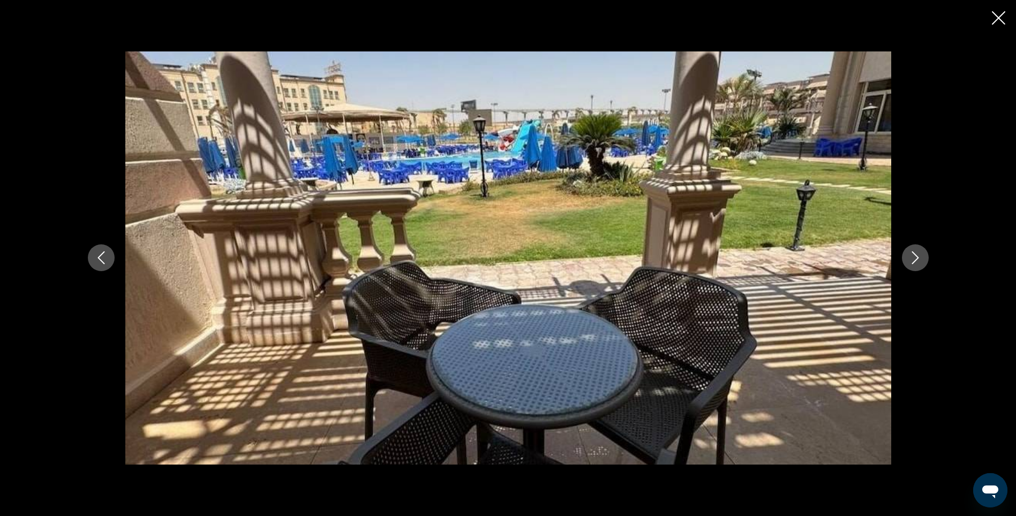
click at [915, 262] on icon "Next image" at bounding box center [915, 257] width 13 height 13
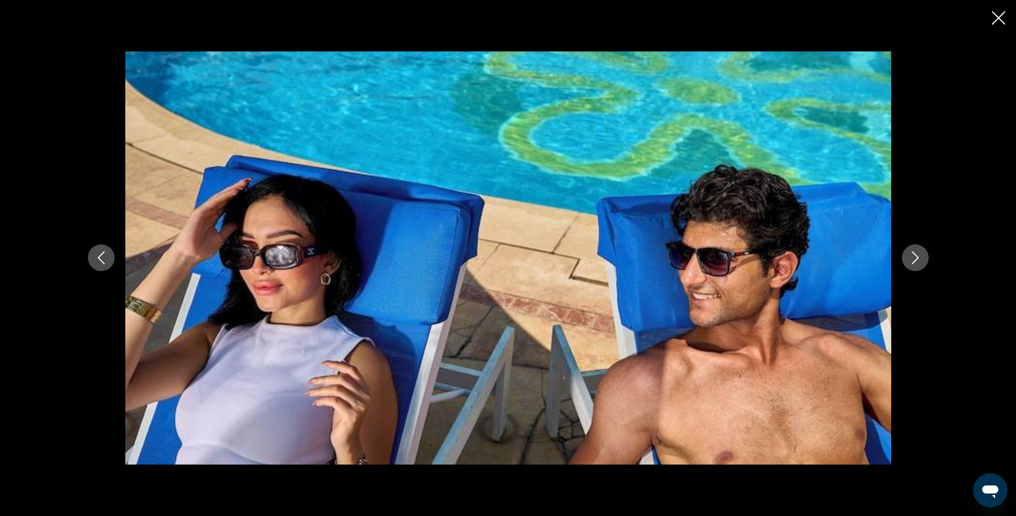
click at [915, 262] on icon "Next image" at bounding box center [915, 257] width 13 height 13
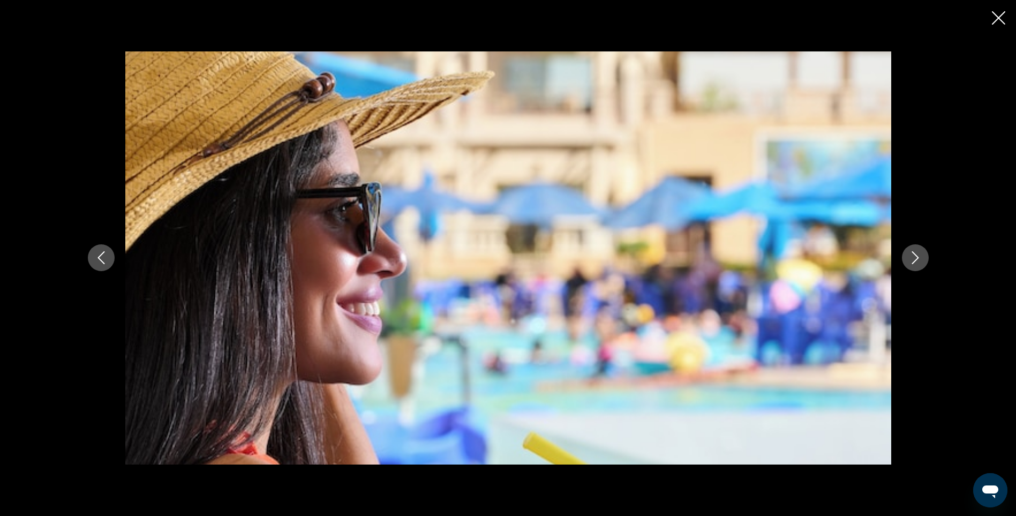
click at [915, 262] on icon "Next image" at bounding box center [915, 257] width 13 height 13
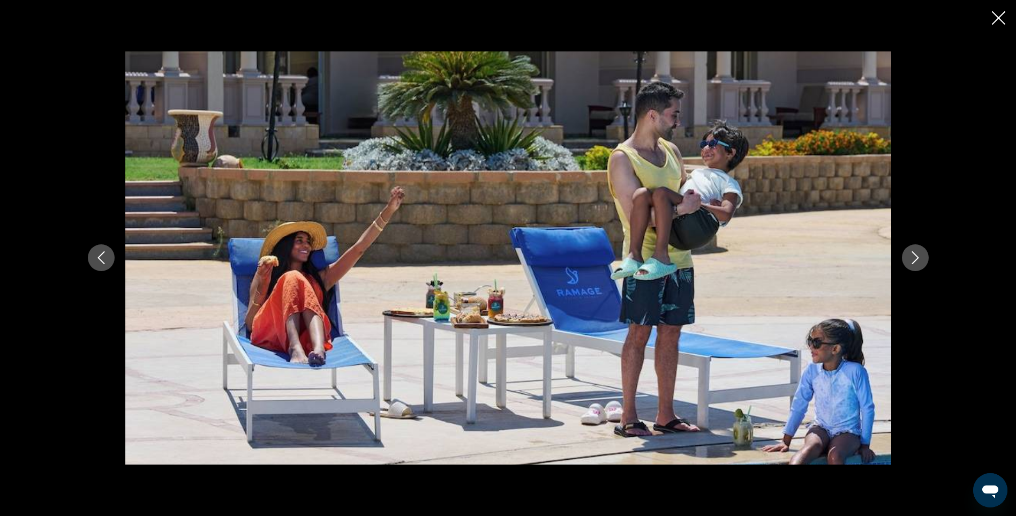
click at [915, 262] on icon "Next image" at bounding box center [915, 257] width 13 height 13
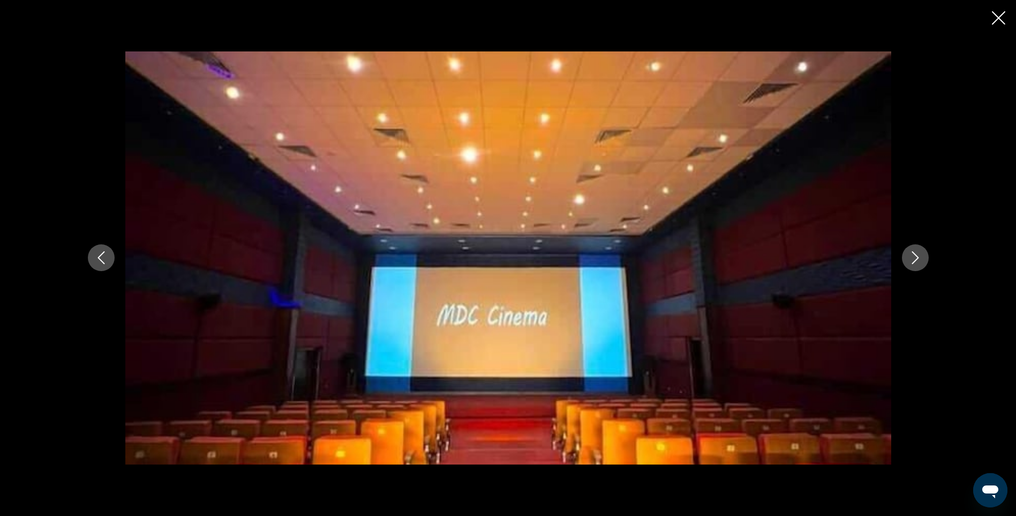
click at [915, 262] on icon "Next image" at bounding box center [915, 257] width 13 height 13
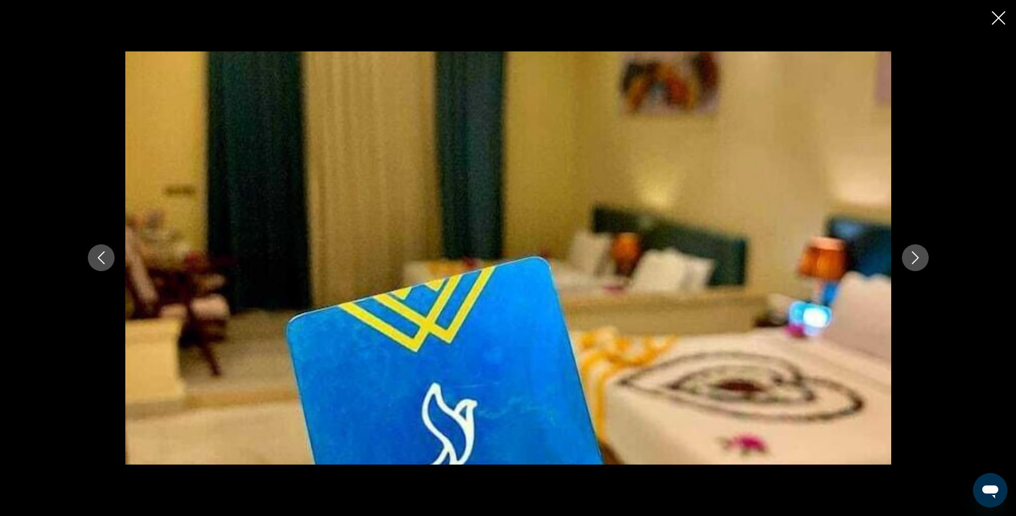
click at [915, 262] on icon "Next image" at bounding box center [915, 257] width 13 height 13
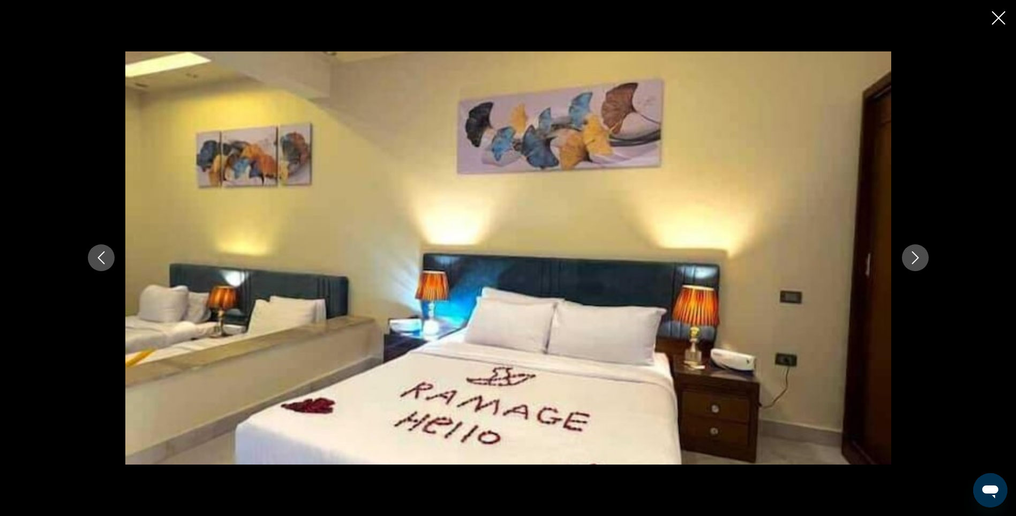
click at [915, 262] on icon "Next image" at bounding box center [915, 257] width 13 height 13
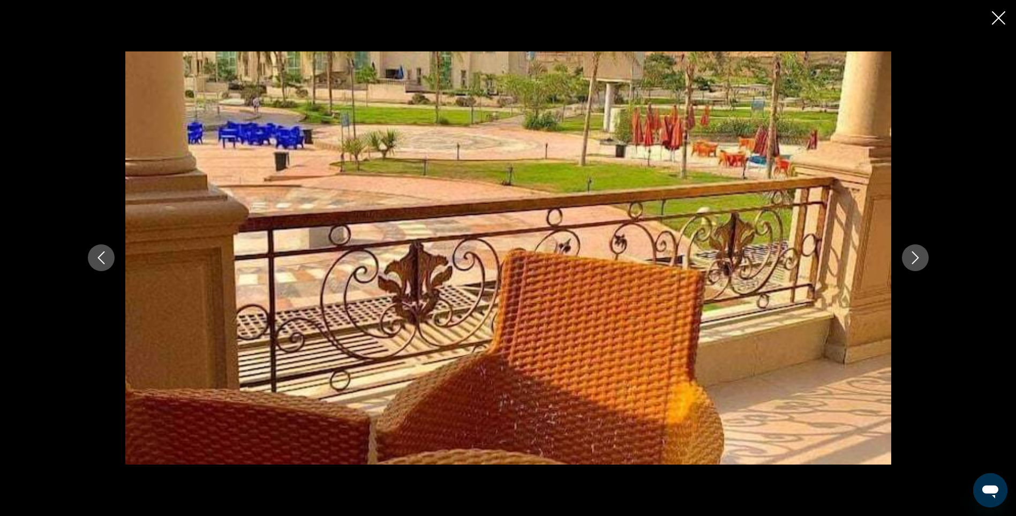
click at [915, 262] on icon "Next image" at bounding box center [915, 257] width 13 height 13
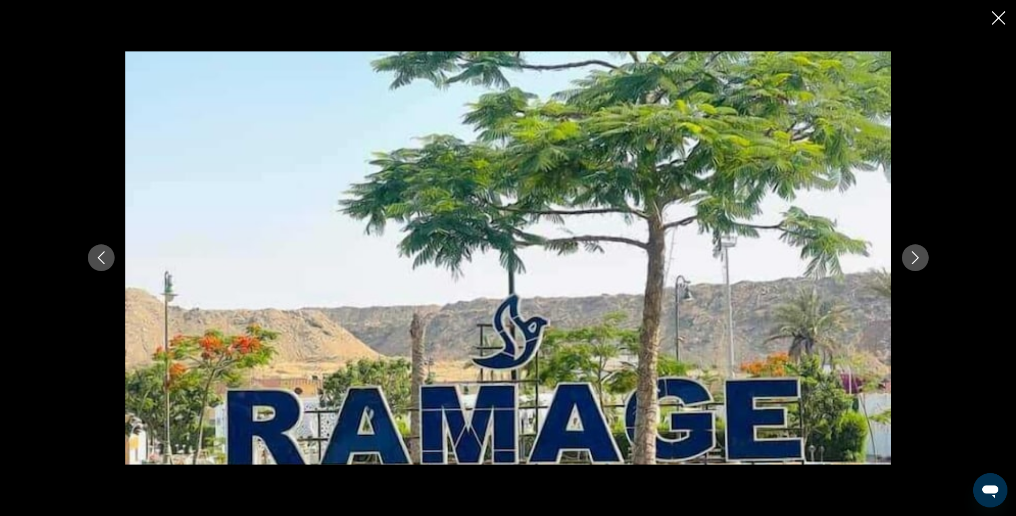
click at [915, 262] on icon "Next image" at bounding box center [915, 257] width 13 height 13
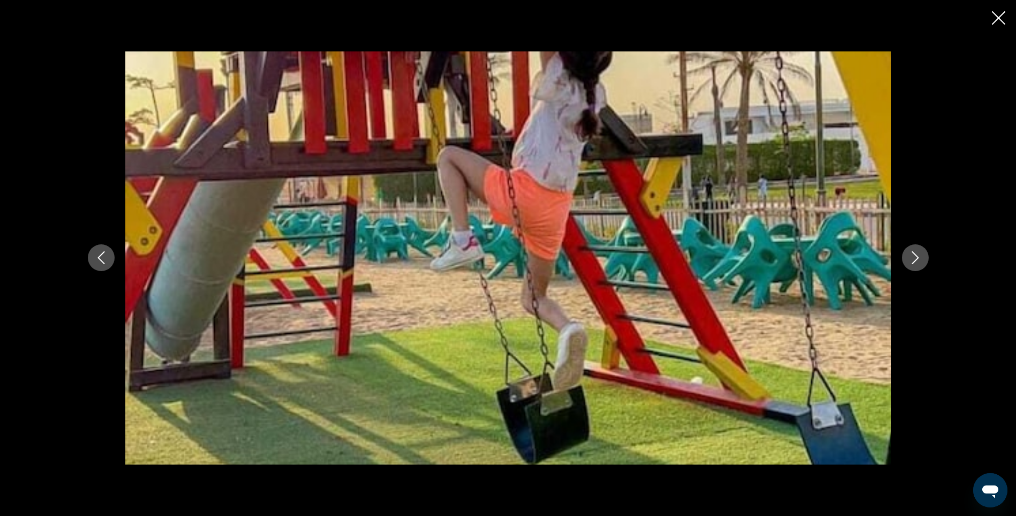
click at [915, 262] on icon "Next image" at bounding box center [915, 257] width 13 height 13
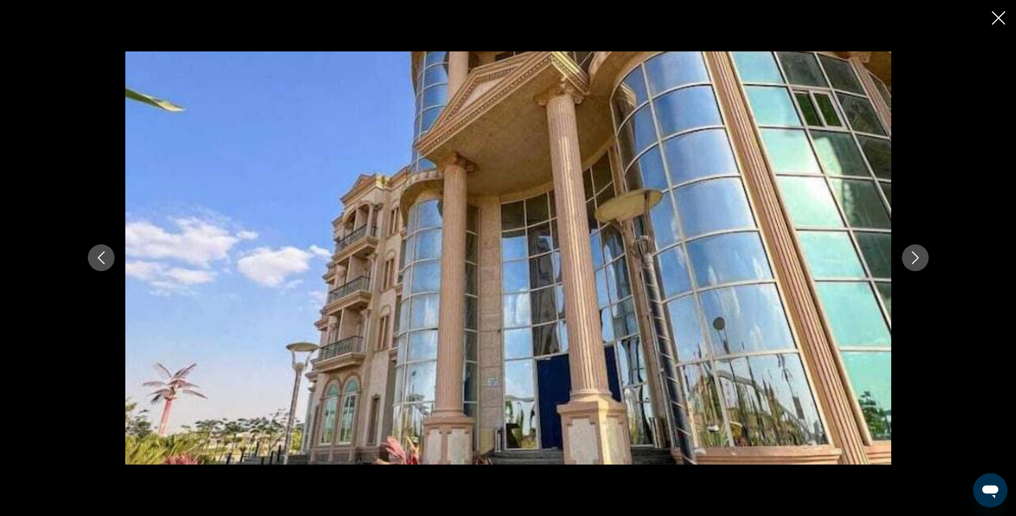
click at [915, 262] on icon "Next image" at bounding box center [915, 257] width 13 height 13
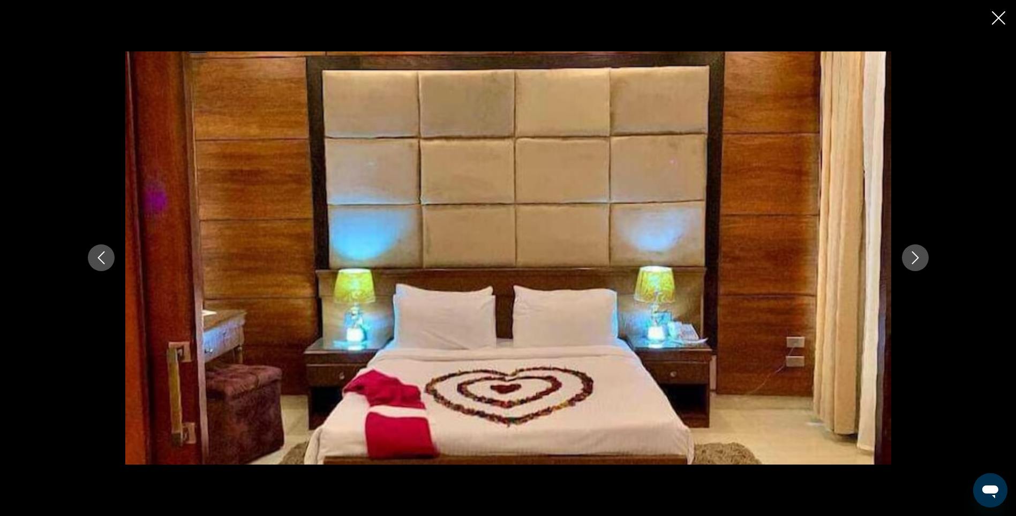
click at [915, 262] on icon "Next image" at bounding box center [915, 257] width 13 height 13
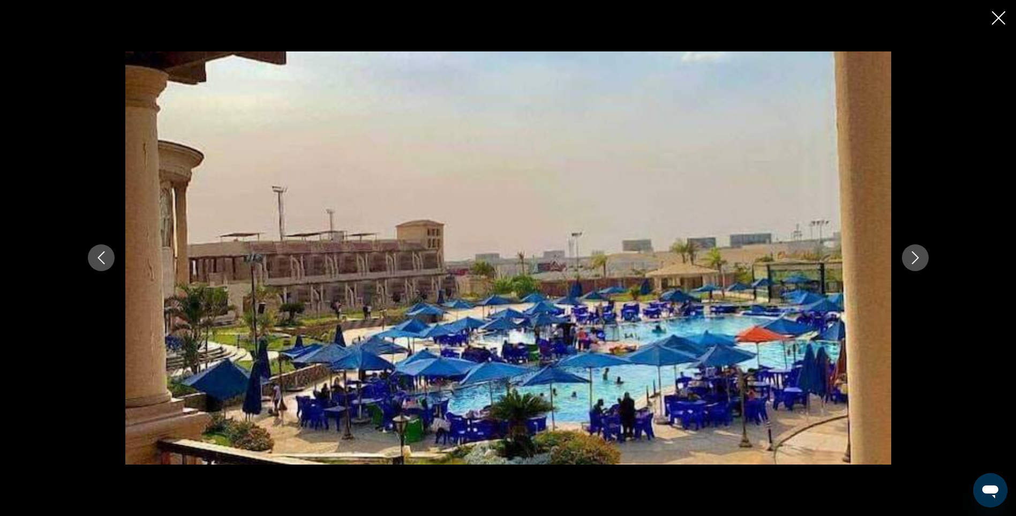
click at [915, 262] on icon "Next image" at bounding box center [915, 257] width 13 height 13
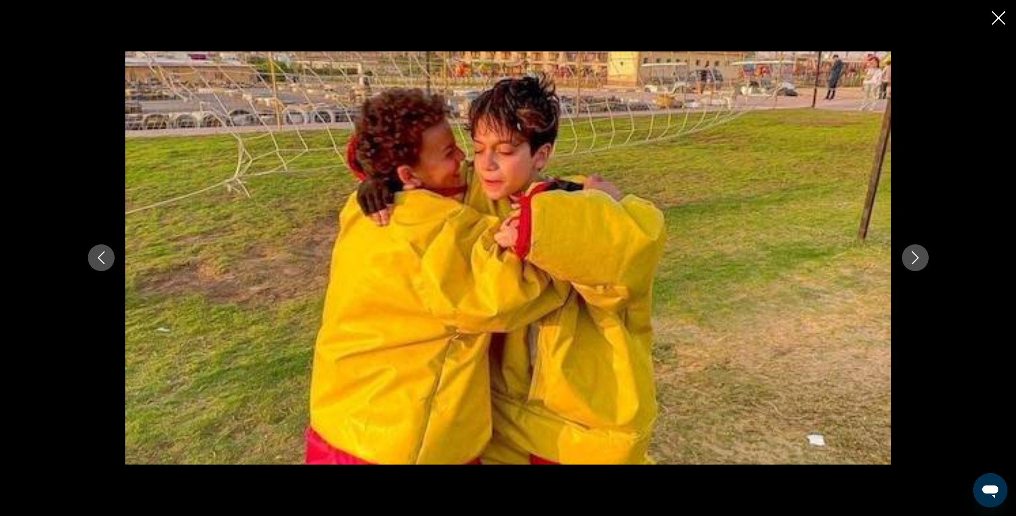
click at [915, 262] on icon "Next image" at bounding box center [915, 257] width 13 height 13
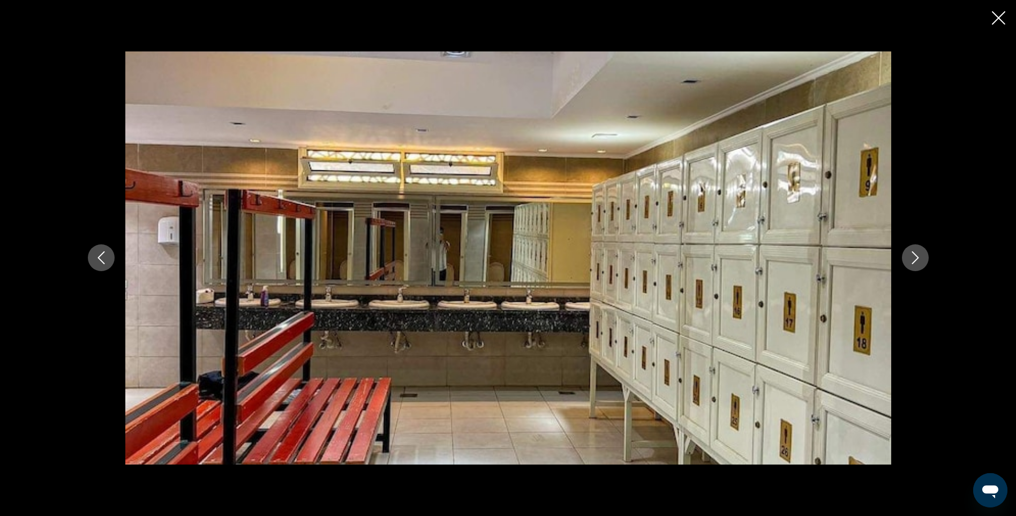
click at [915, 262] on icon "Next image" at bounding box center [915, 257] width 13 height 13
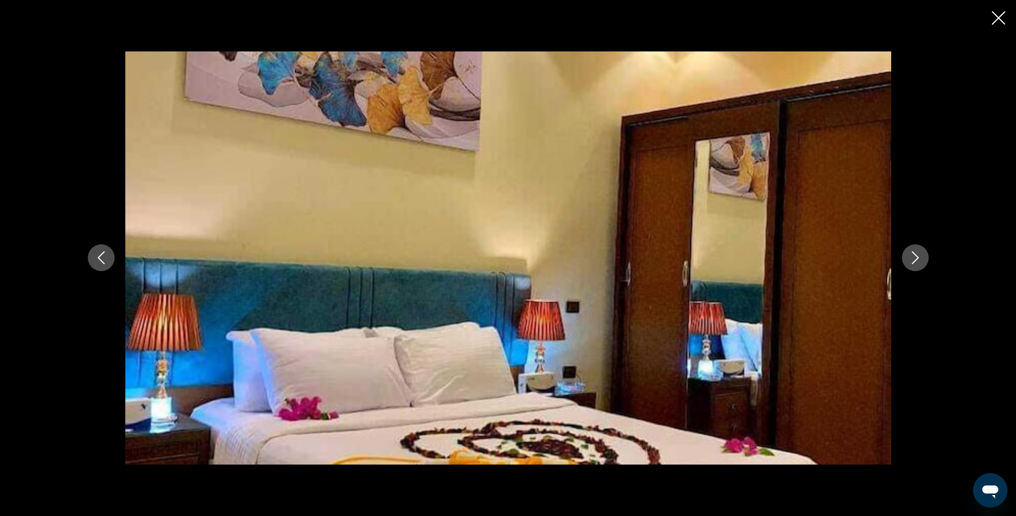
click at [915, 262] on icon "Next image" at bounding box center [915, 257] width 13 height 13
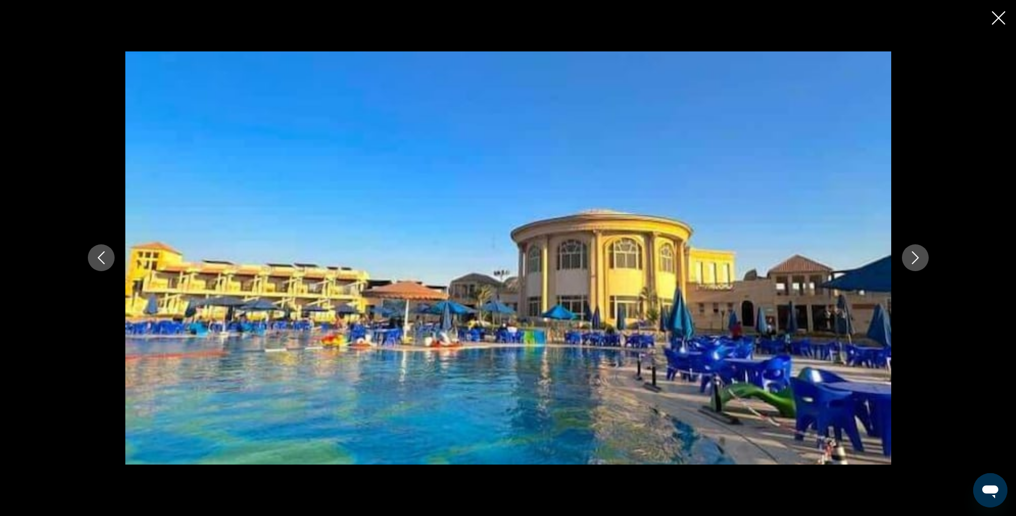
click at [915, 262] on icon "Next image" at bounding box center [915, 257] width 13 height 13
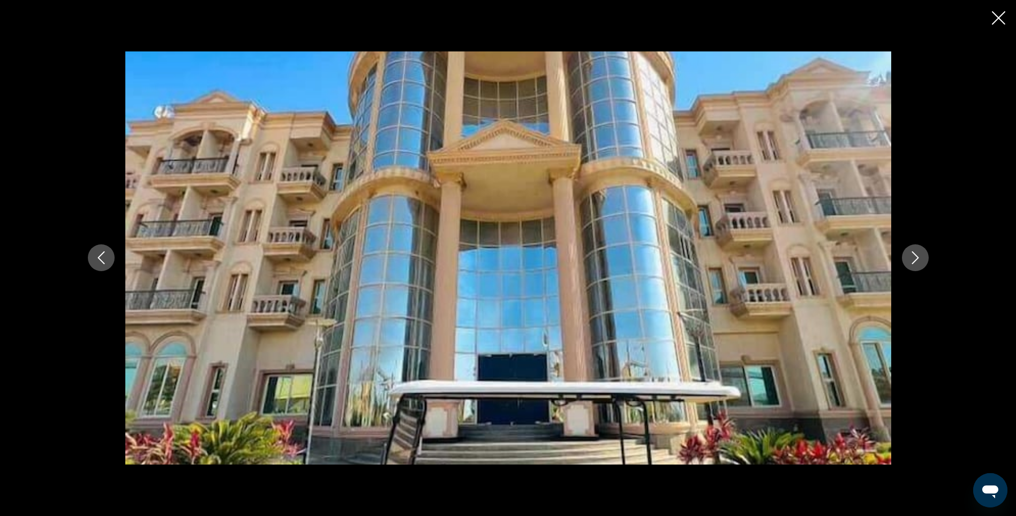
click at [915, 262] on icon "Next image" at bounding box center [915, 257] width 13 height 13
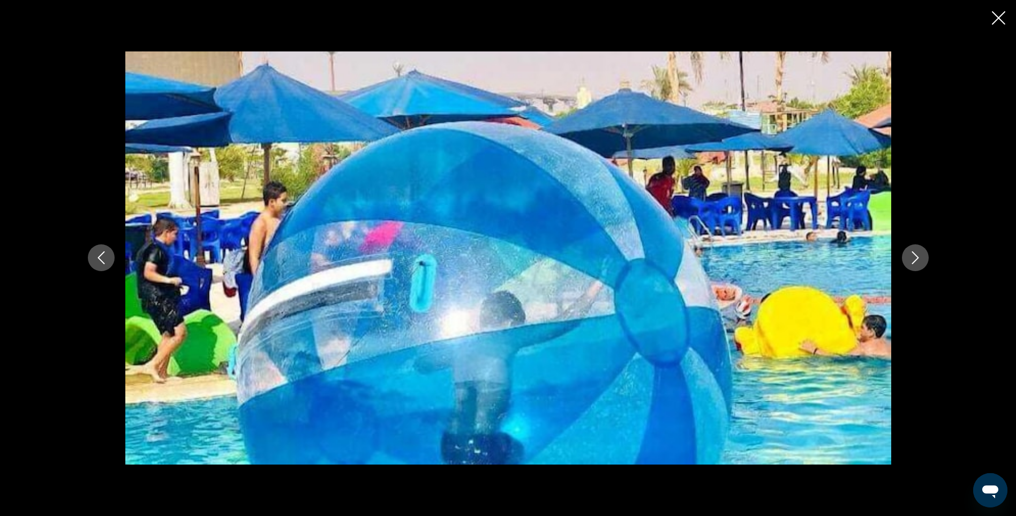
click at [915, 262] on icon "Next image" at bounding box center [915, 257] width 13 height 13
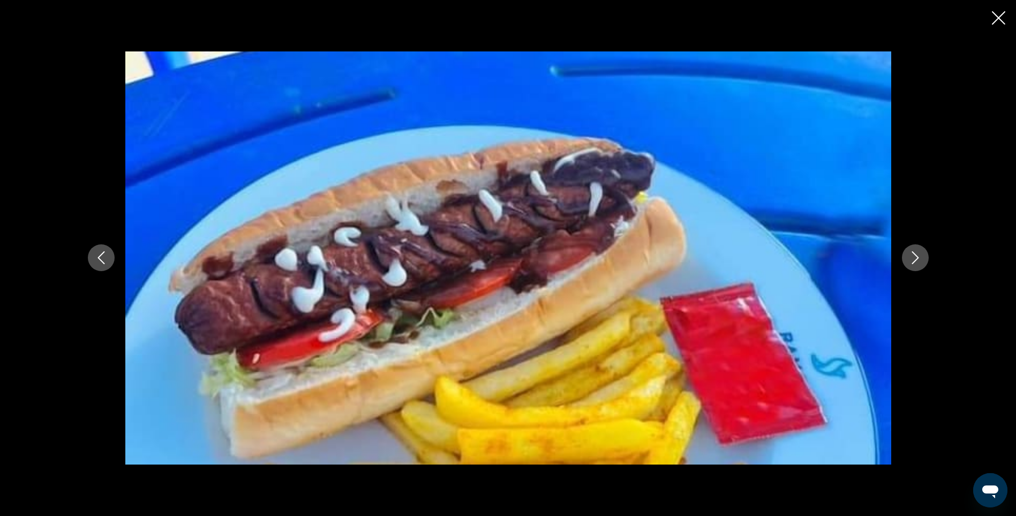
click at [915, 262] on icon "Next image" at bounding box center [915, 257] width 13 height 13
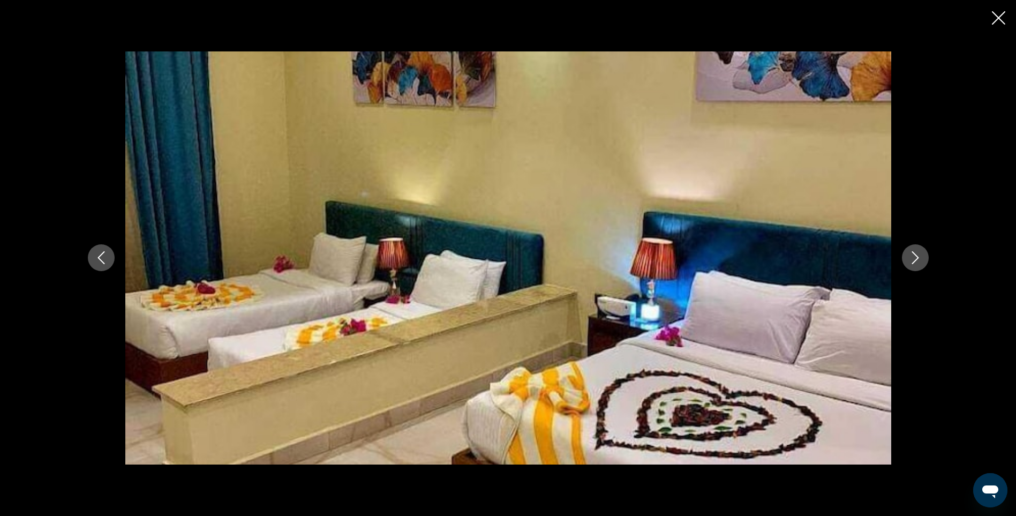
click at [101, 257] on icon "Previous image" at bounding box center [101, 257] width 13 height 13
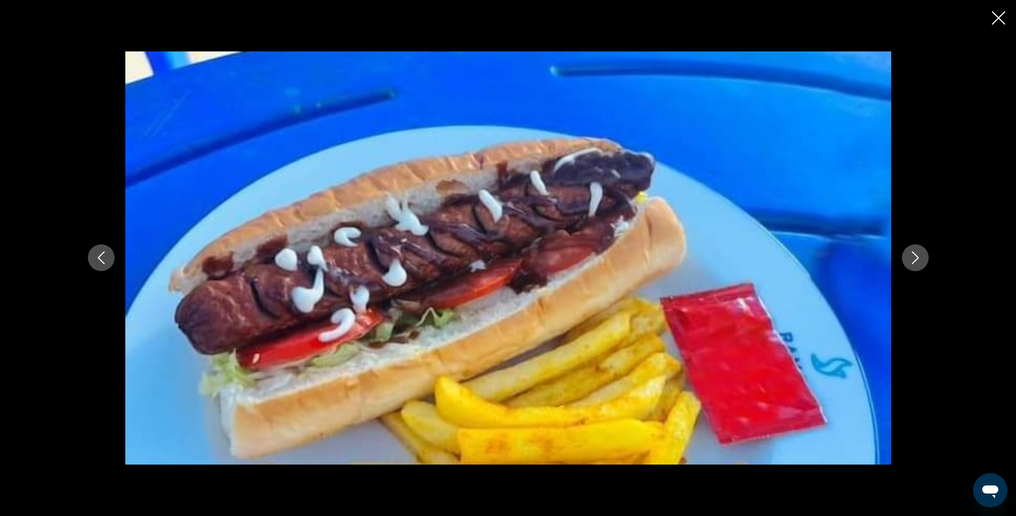
click at [916, 264] on icon "Next image" at bounding box center [915, 257] width 13 height 13
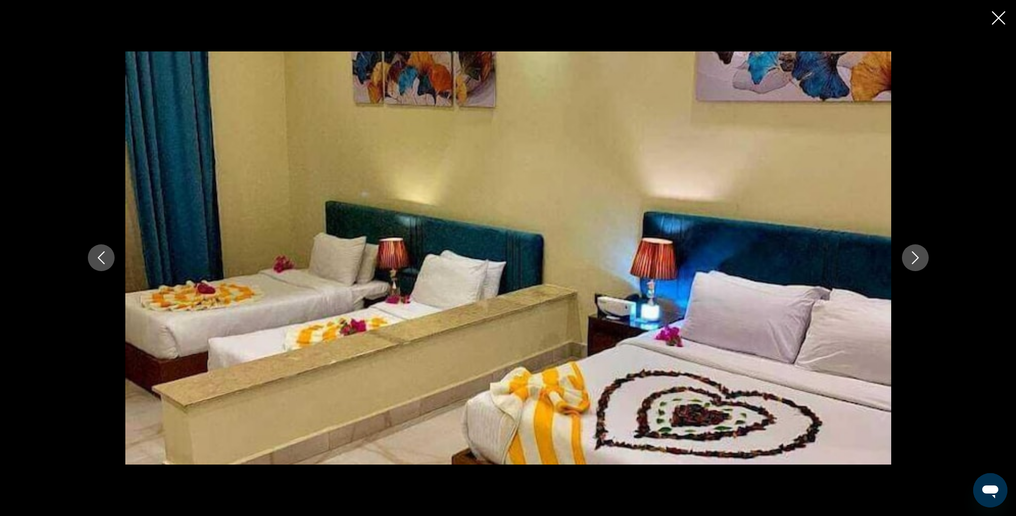
click at [916, 264] on icon "Next image" at bounding box center [915, 257] width 13 height 13
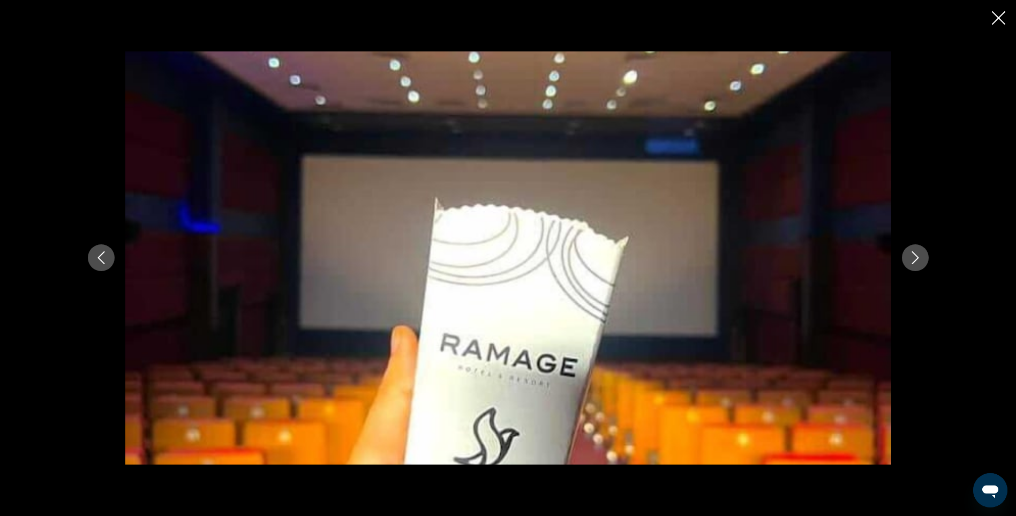
click at [916, 264] on icon "Next image" at bounding box center [915, 257] width 13 height 13
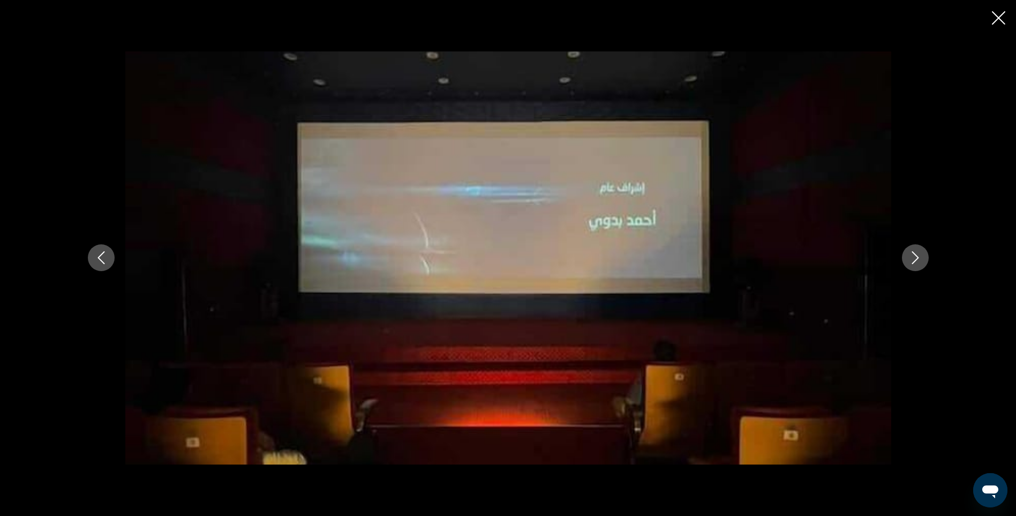
click at [916, 264] on icon "Next image" at bounding box center [915, 257] width 13 height 13
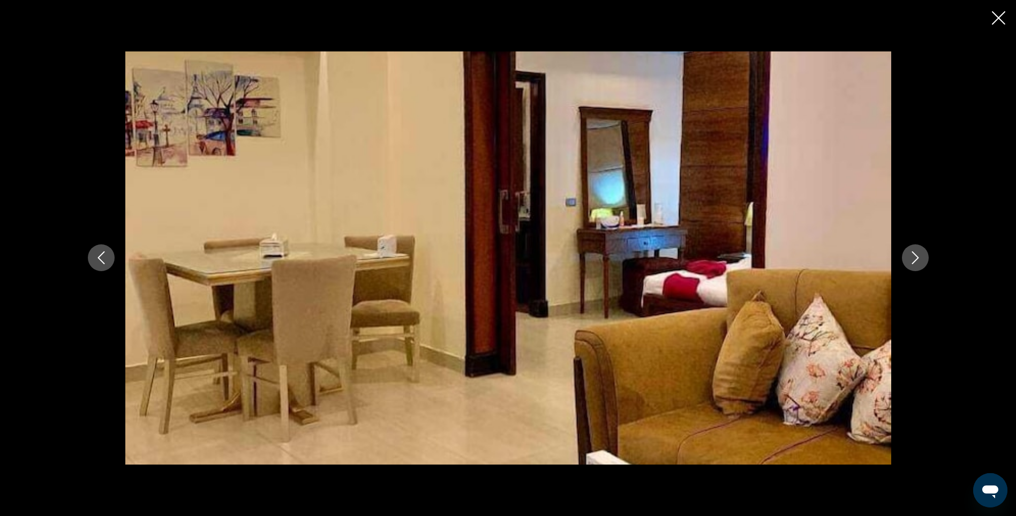
click at [916, 264] on icon "Next image" at bounding box center [915, 257] width 13 height 13
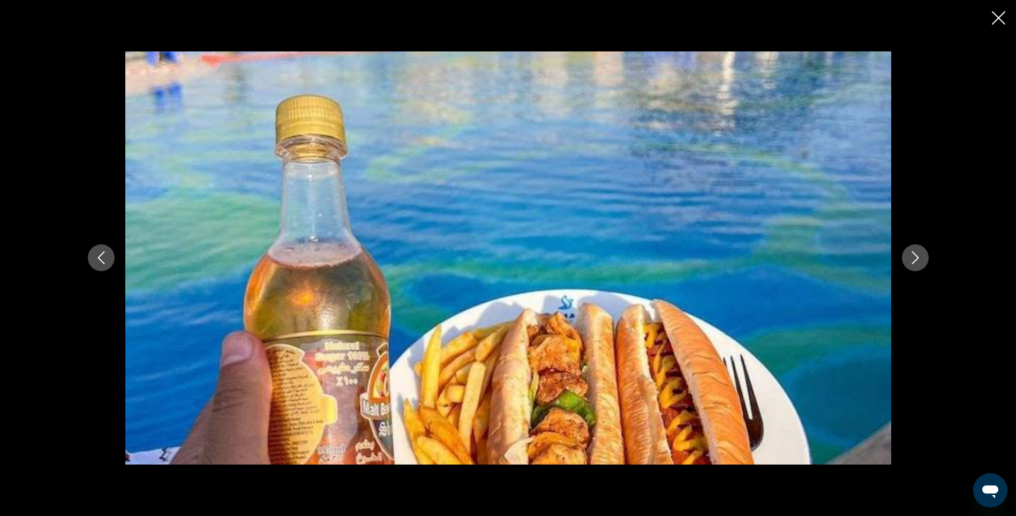
click at [916, 264] on icon "Next image" at bounding box center [915, 257] width 13 height 13
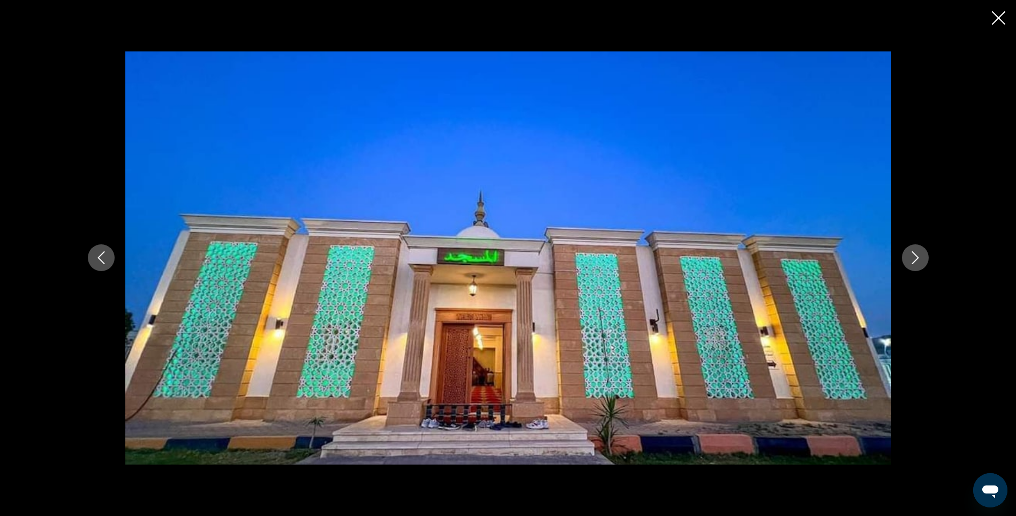
click at [916, 264] on icon "Next image" at bounding box center [915, 257] width 13 height 13
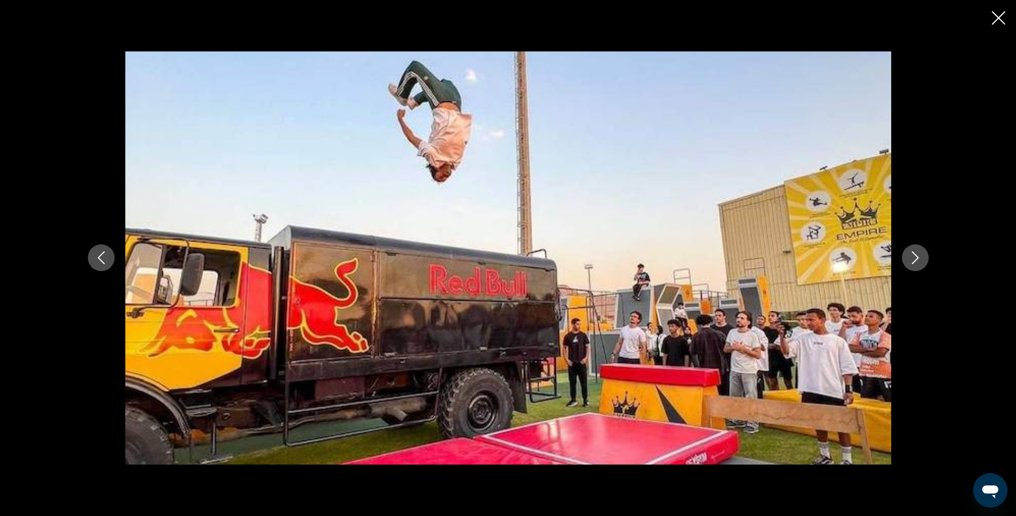
click at [916, 264] on icon "Next image" at bounding box center [915, 257] width 13 height 13
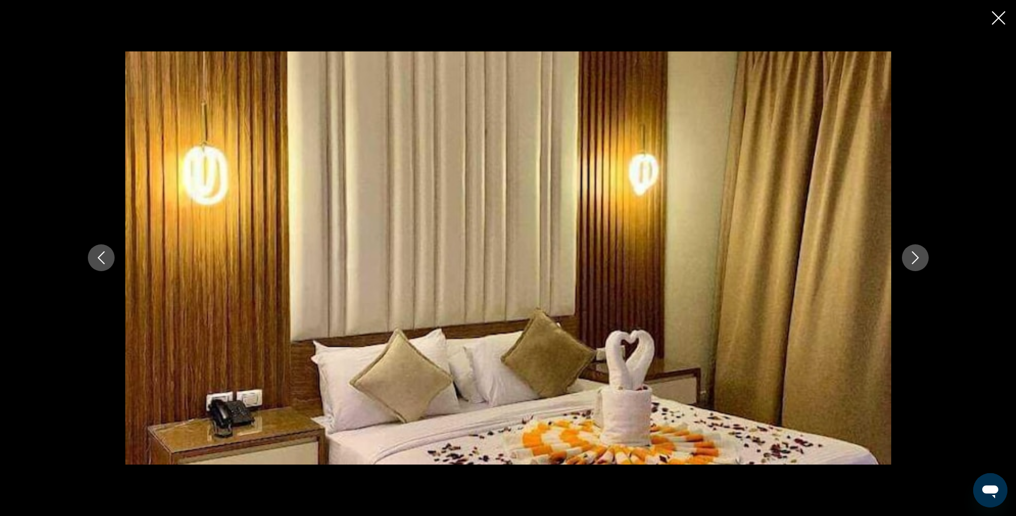
click at [916, 264] on icon "Next image" at bounding box center [915, 257] width 13 height 13
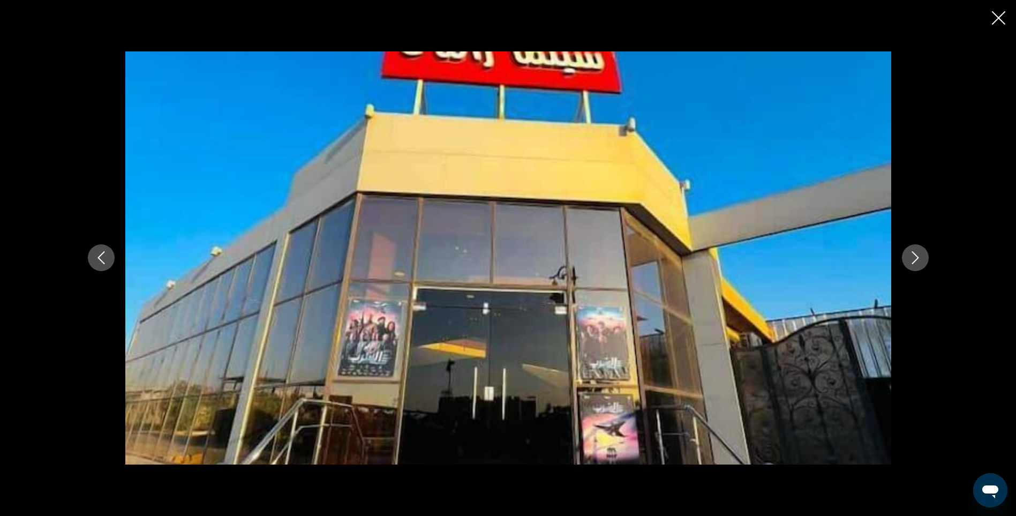
click at [916, 264] on icon "Next image" at bounding box center [915, 257] width 13 height 13
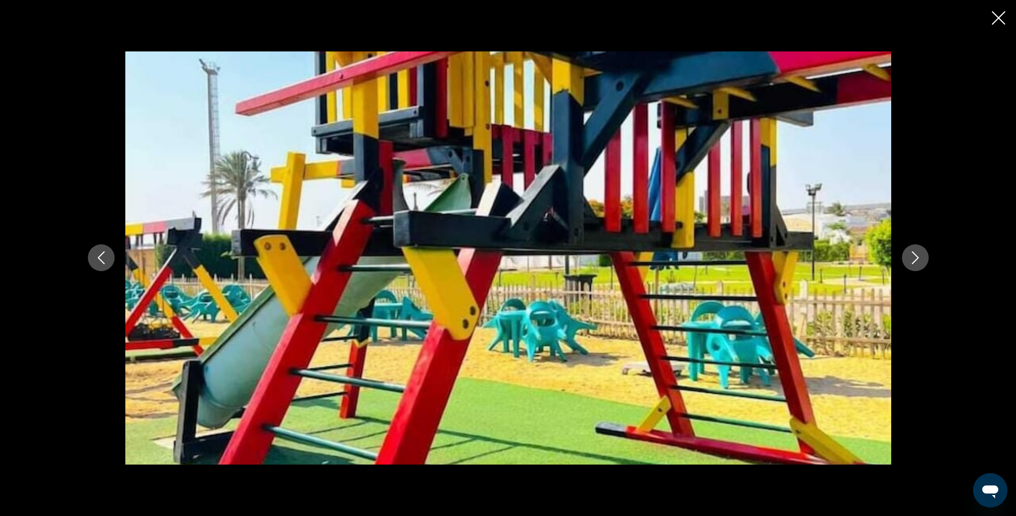
click at [916, 264] on icon "Next image" at bounding box center [915, 257] width 13 height 13
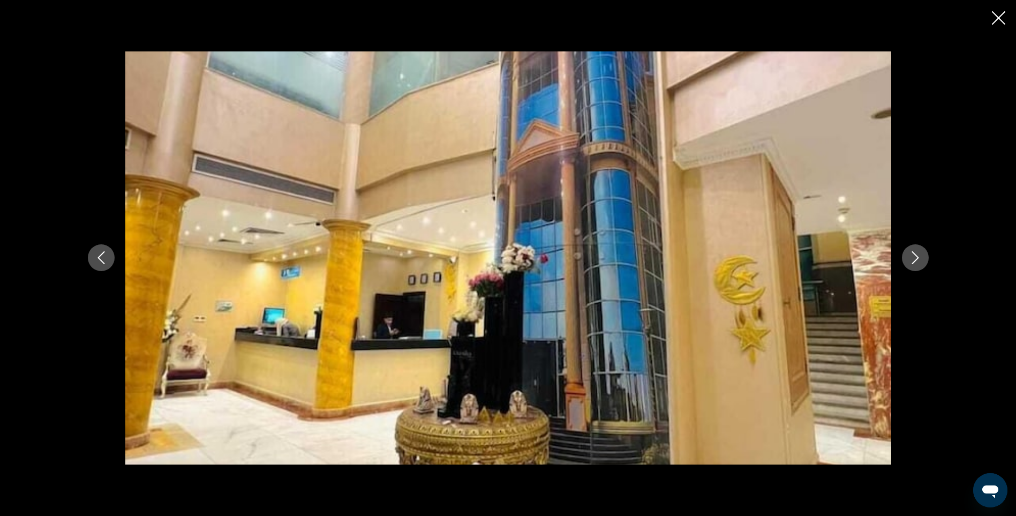
click at [916, 264] on icon "Next image" at bounding box center [915, 257] width 13 height 13
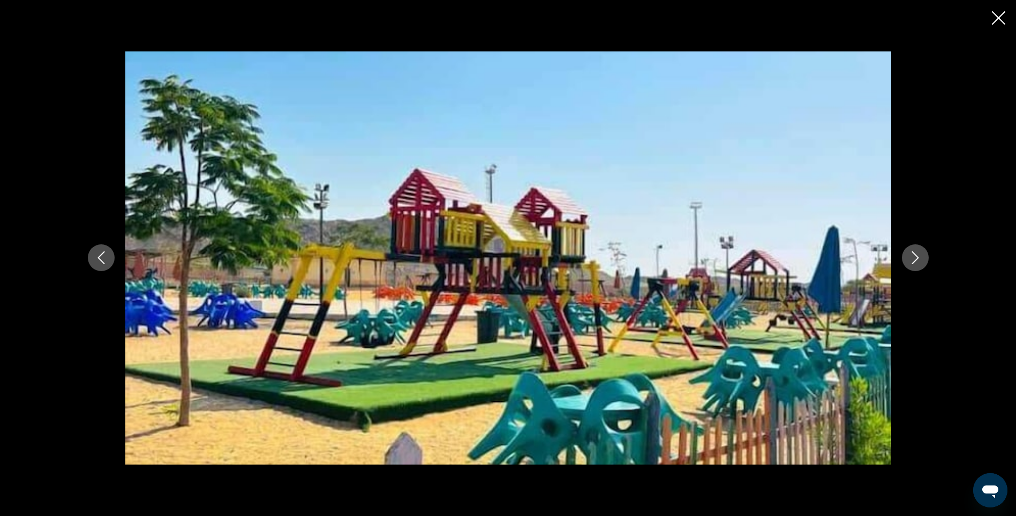
click at [916, 264] on icon "Next image" at bounding box center [915, 257] width 13 height 13
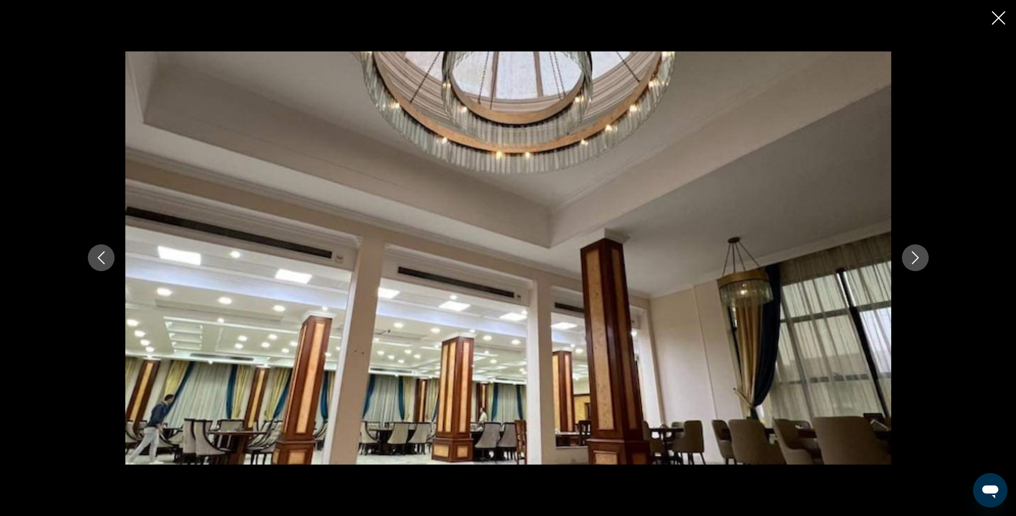
click at [916, 264] on icon "Next image" at bounding box center [915, 257] width 13 height 13
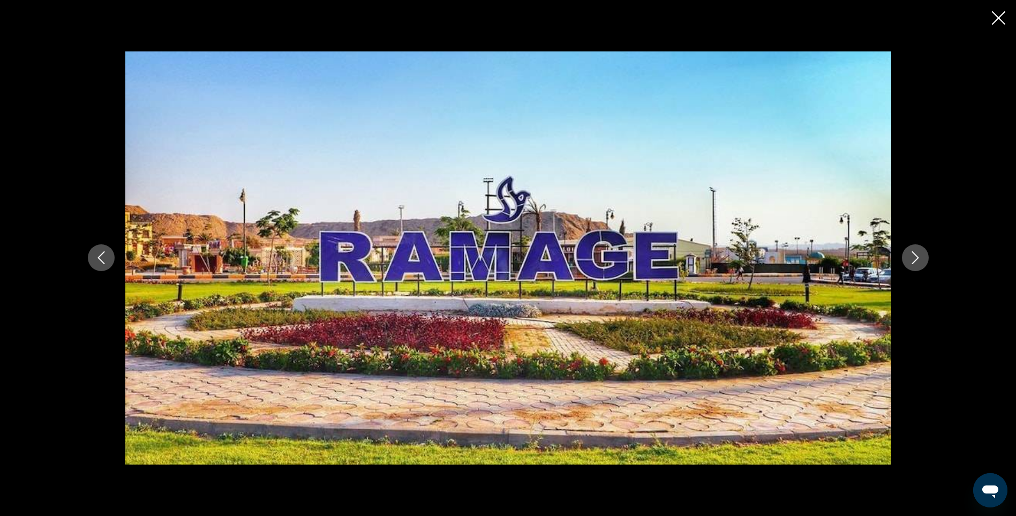
click at [916, 264] on icon "Next image" at bounding box center [915, 257] width 13 height 13
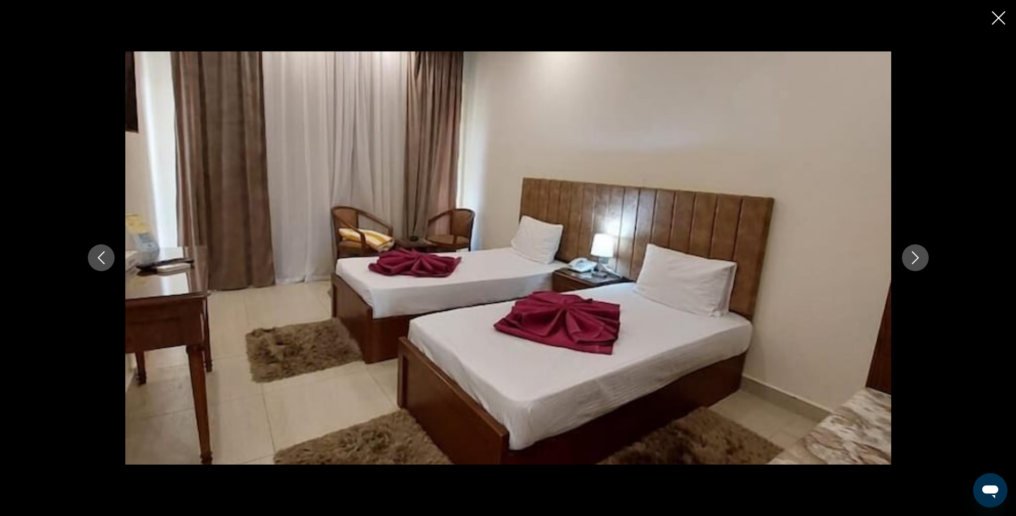
click at [916, 264] on icon "Next image" at bounding box center [915, 257] width 13 height 13
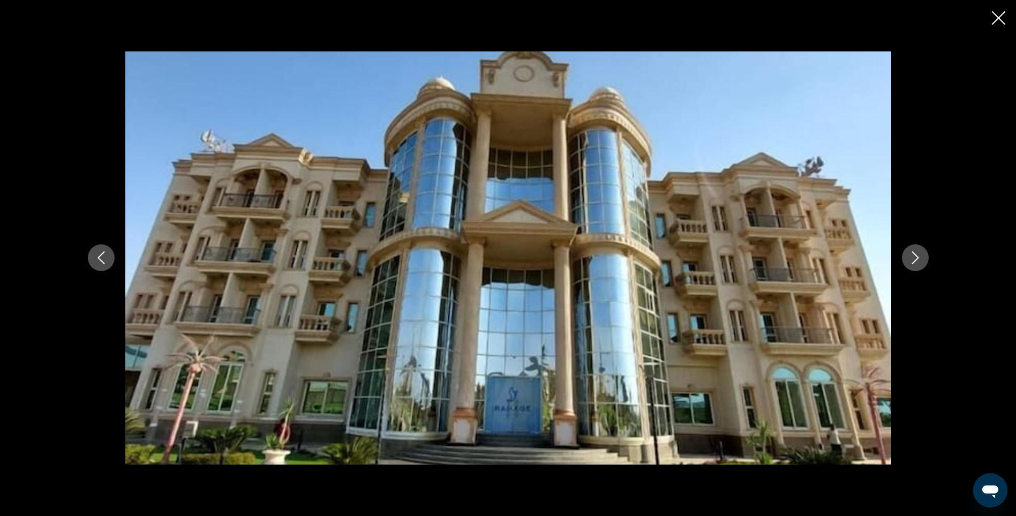
click at [916, 264] on icon "Next image" at bounding box center [915, 257] width 13 height 13
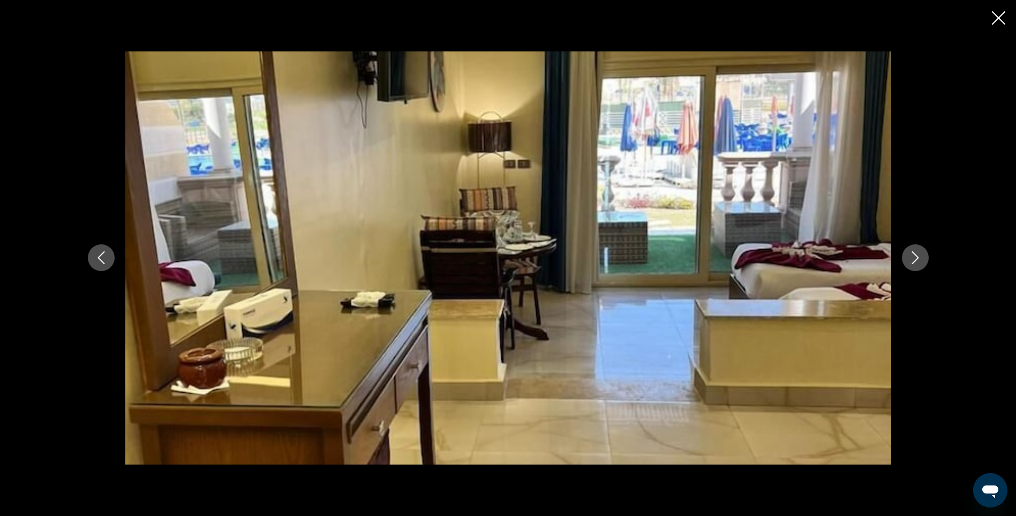
click at [916, 264] on icon "Next image" at bounding box center [915, 257] width 13 height 13
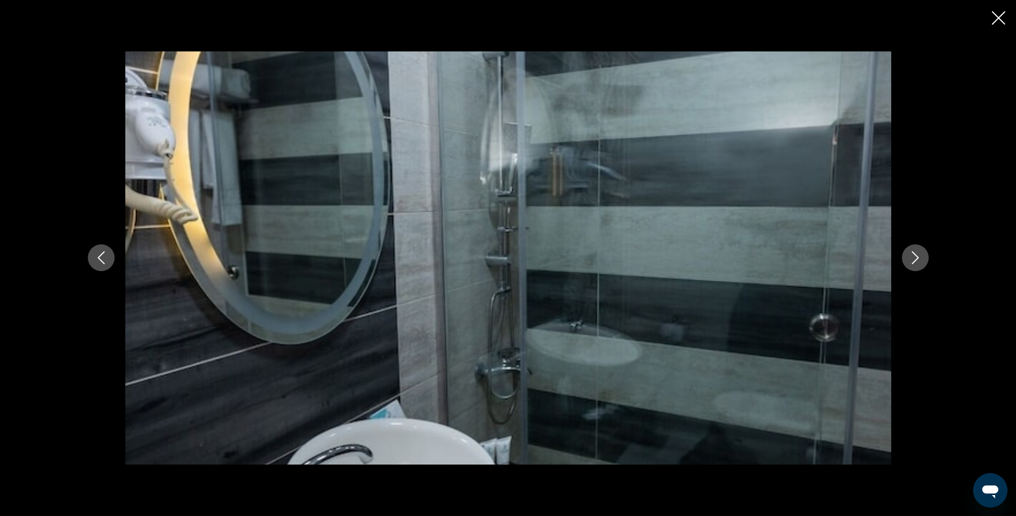
click at [916, 264] on icon "Next image" at bounding box center [915, 257] width 13 height 13
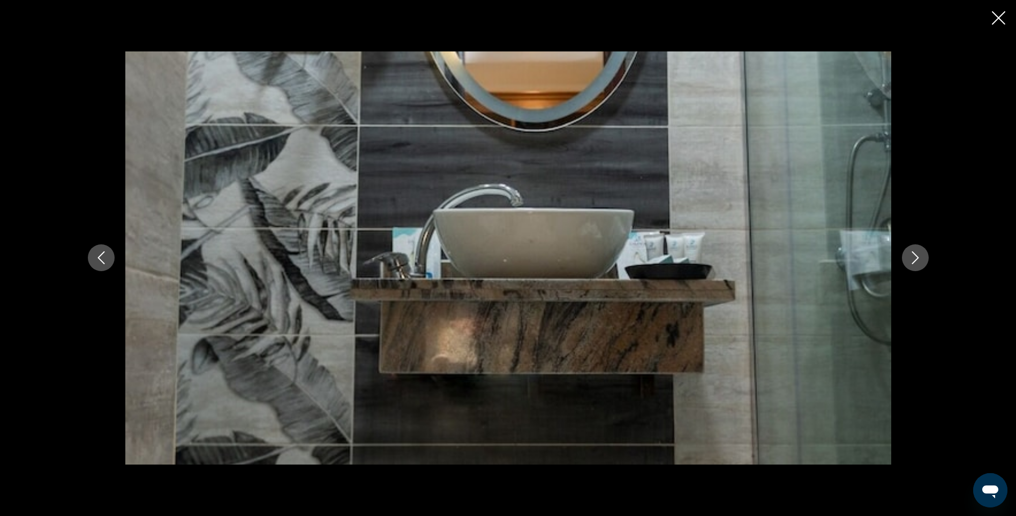
click at [999, 18] on icon "Close slideshow" at bounding box center [998, 17] width 13 height 13
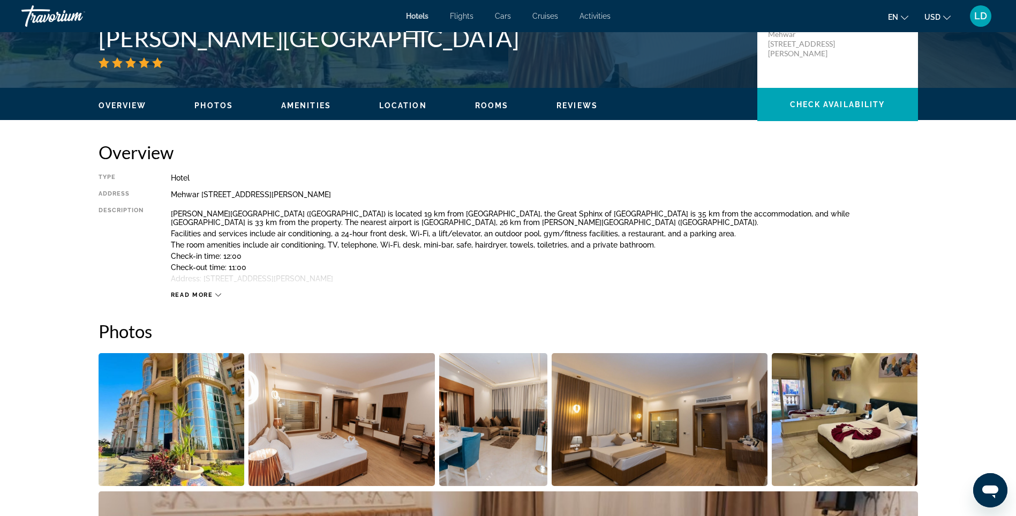
scroll to position [247, 0]
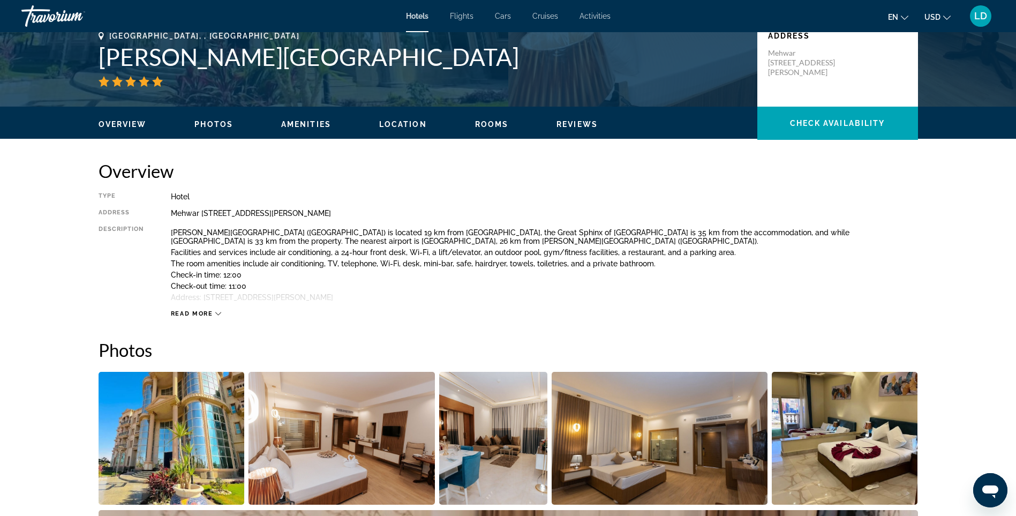
click at [196, 313] on span "Read more" at bounding box center [192, 313] width 42 height 7
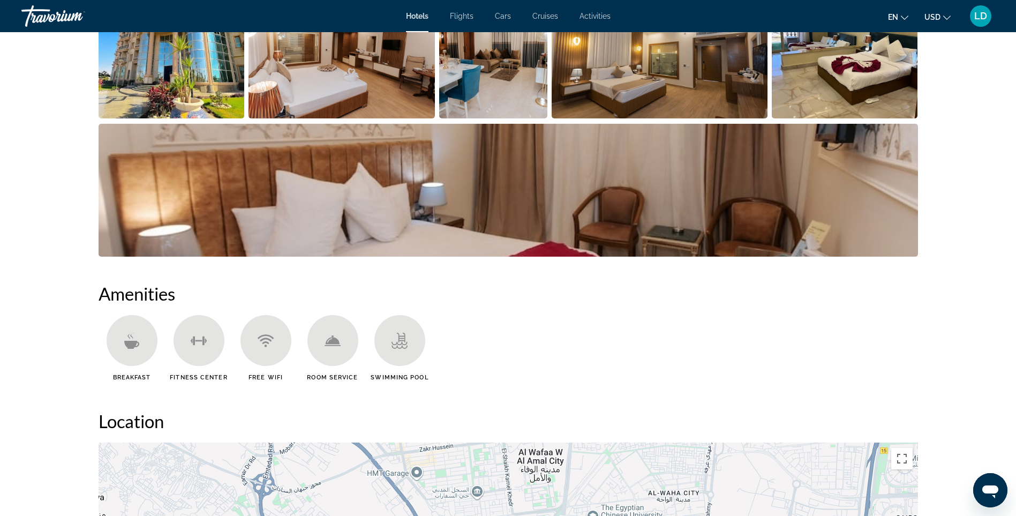
scroll to position [516, 0]
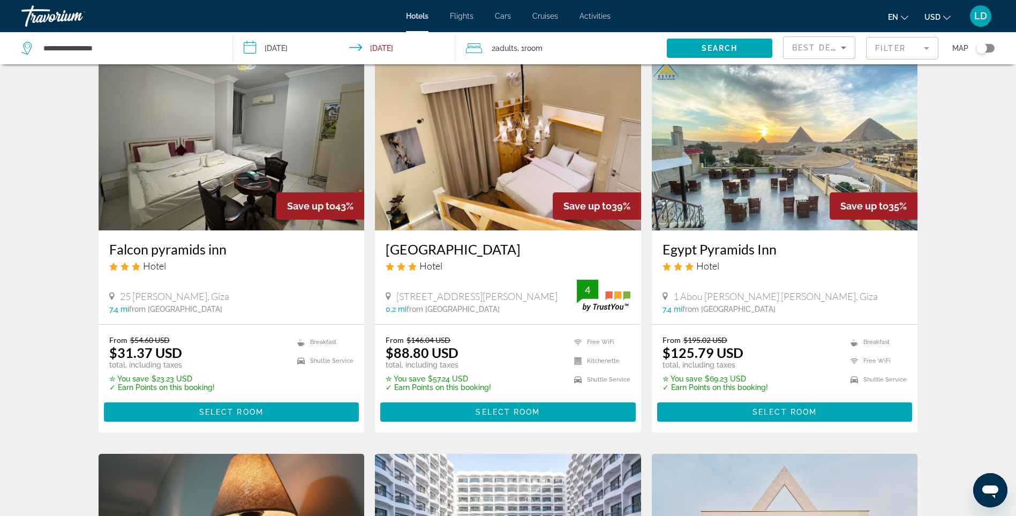
scroll to position [429, 0]
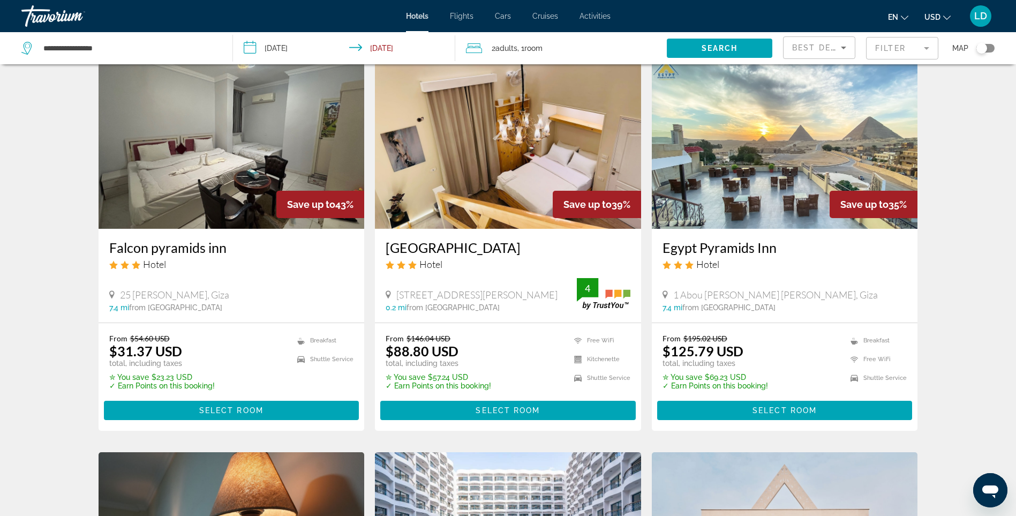
click at [745, 171] on img "Main content" at bounding box center [785, 142] width 266 height 171
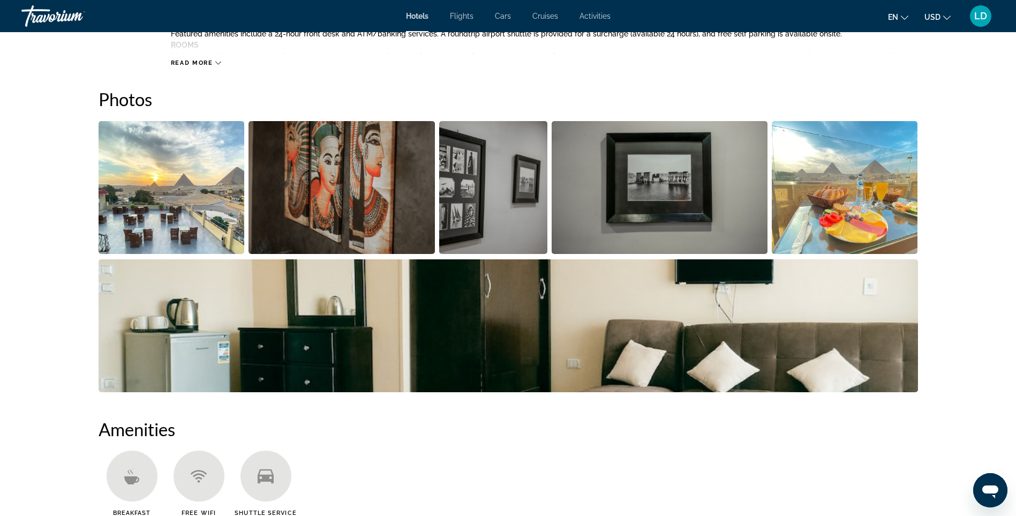
scroll to position [536, 0]
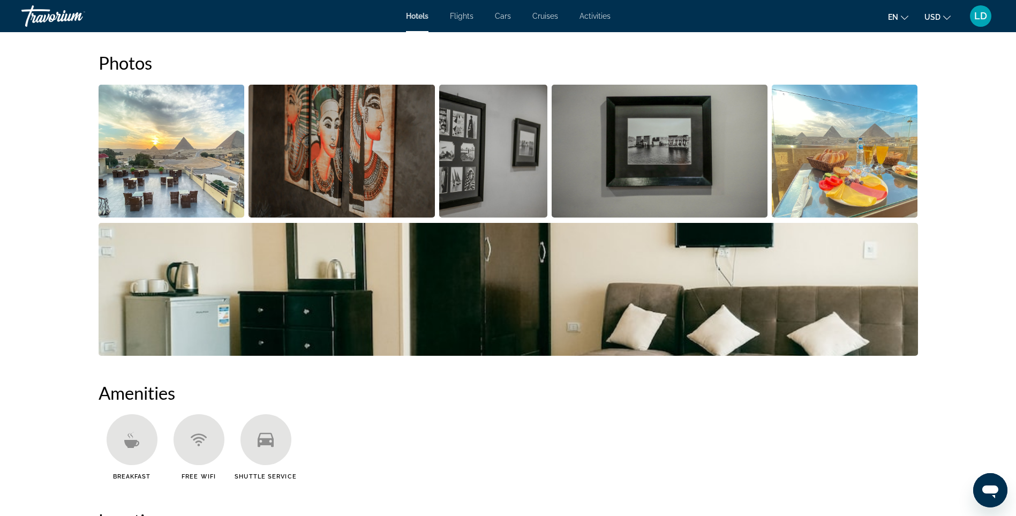
click at [339, 153] on img "Open full-screen image slider" at bounding box center [342, 151] width 186 height 133
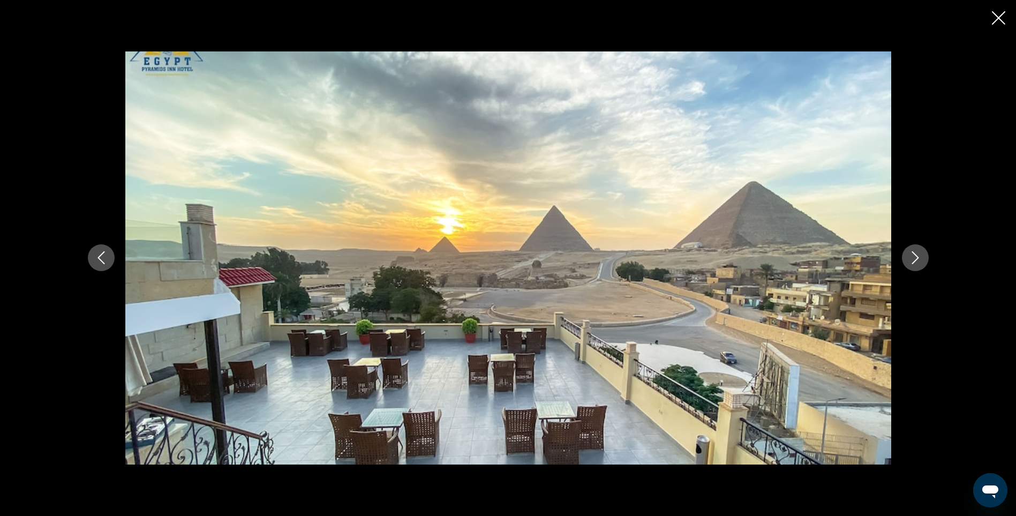
scroll to position [696, 0]
click at [925, 257] on button "Next image" at bounding box center [915, 257] width 27 height 27
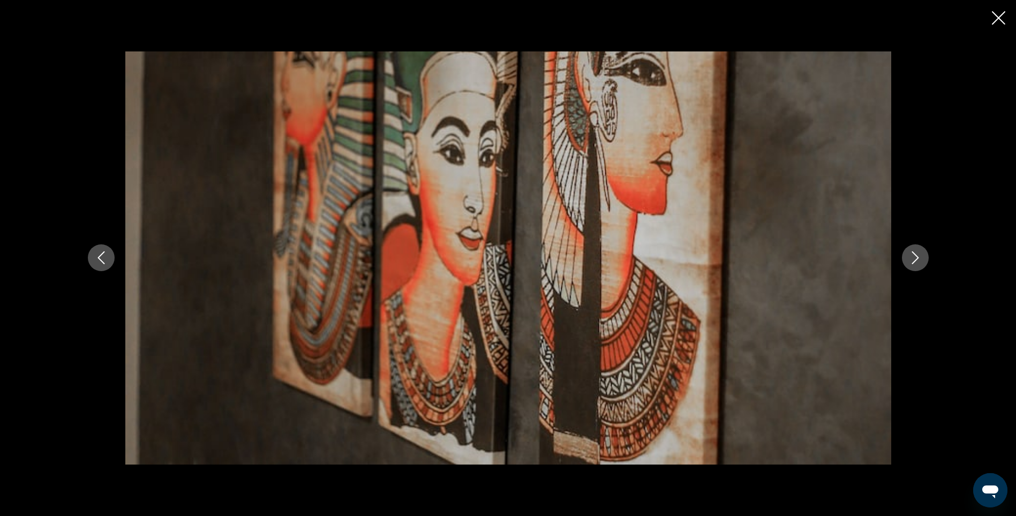
click at [925, 257] on button "Next image" at bounding box center [915, 257] width 27 height 27
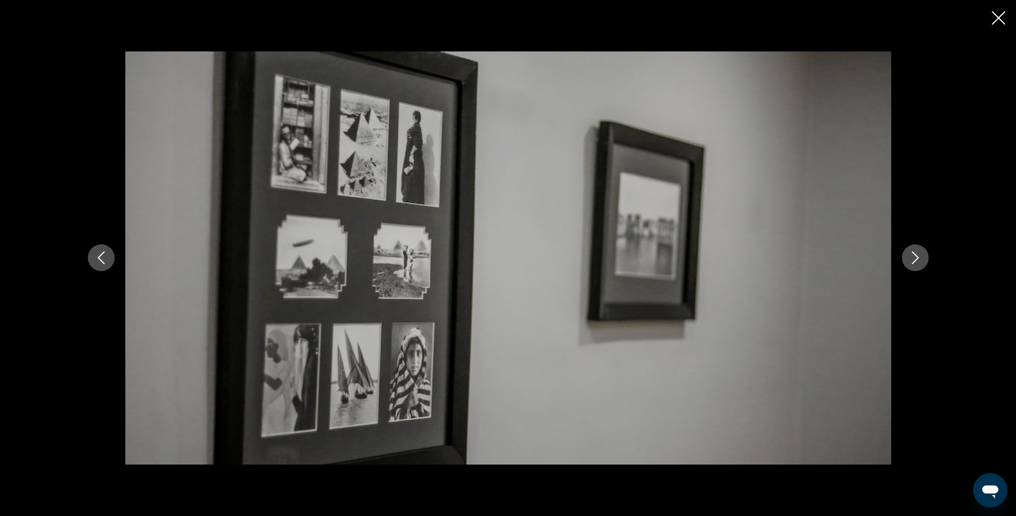
click at [925, 257] on button "Next image" at bounding box center [915, 257] width 27 height 27
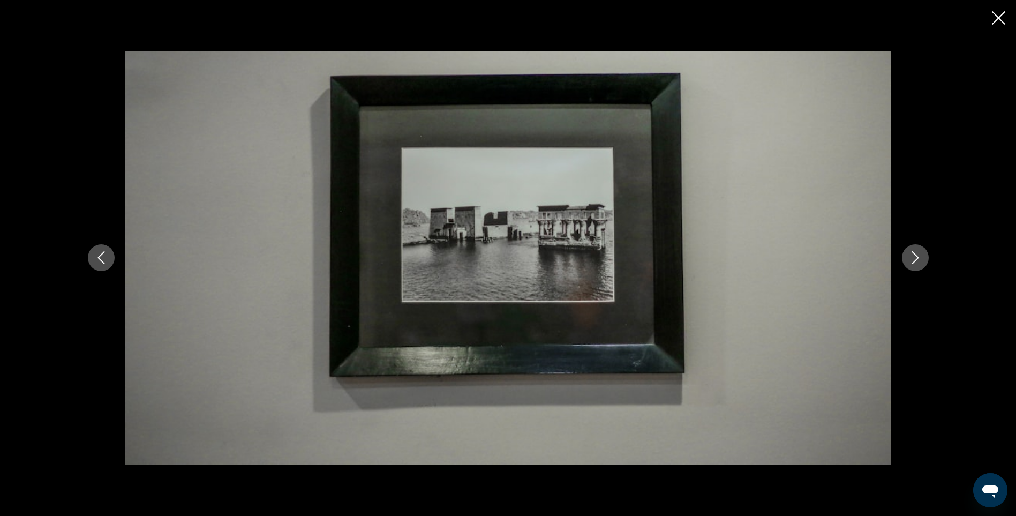
click at [925, 257] on button "Next image" at bounding box center [915, 257] width 27 height 27
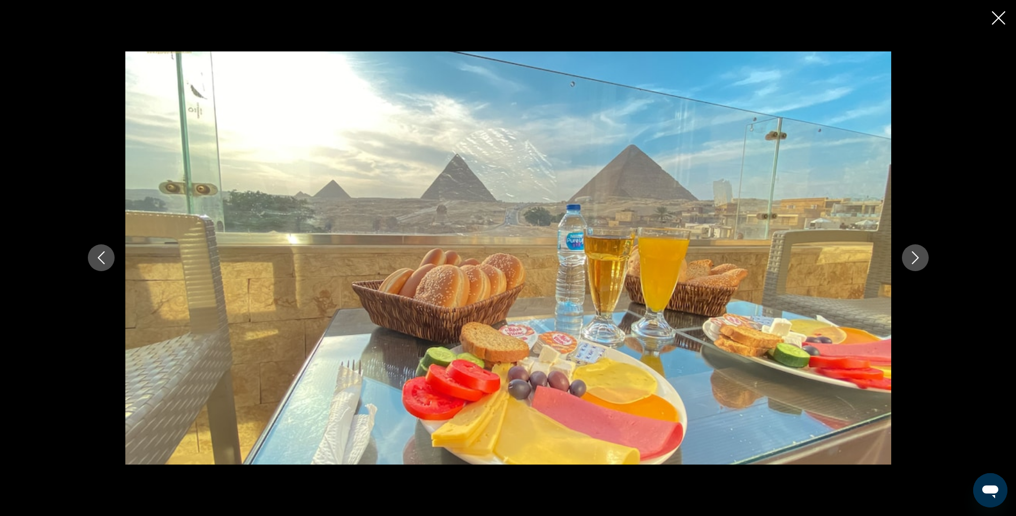
click at [925, 257] on button "Next image" at bounding box center [915, 257] width 27 height 27
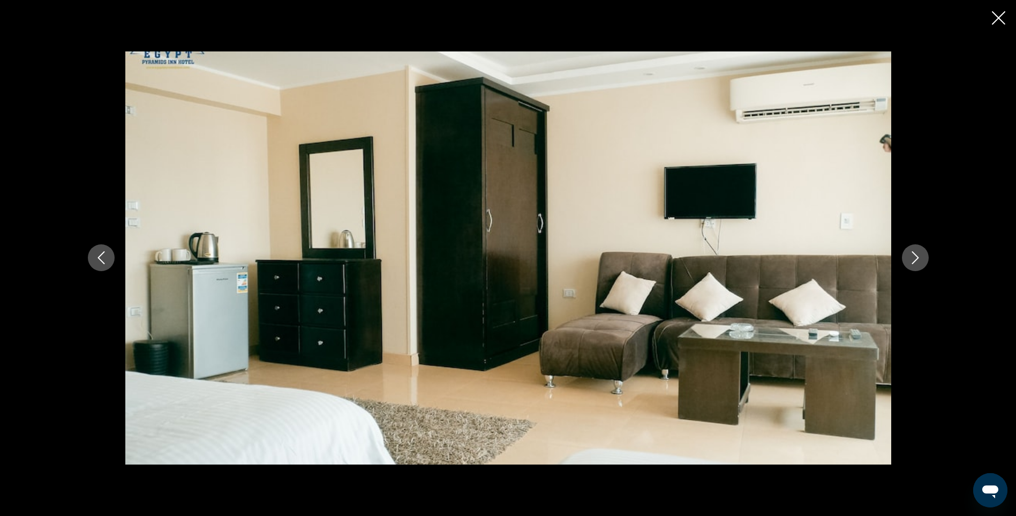
click at [96, 257] on icon "Previous image" at bounding box center [101, 257] width 13 height 13
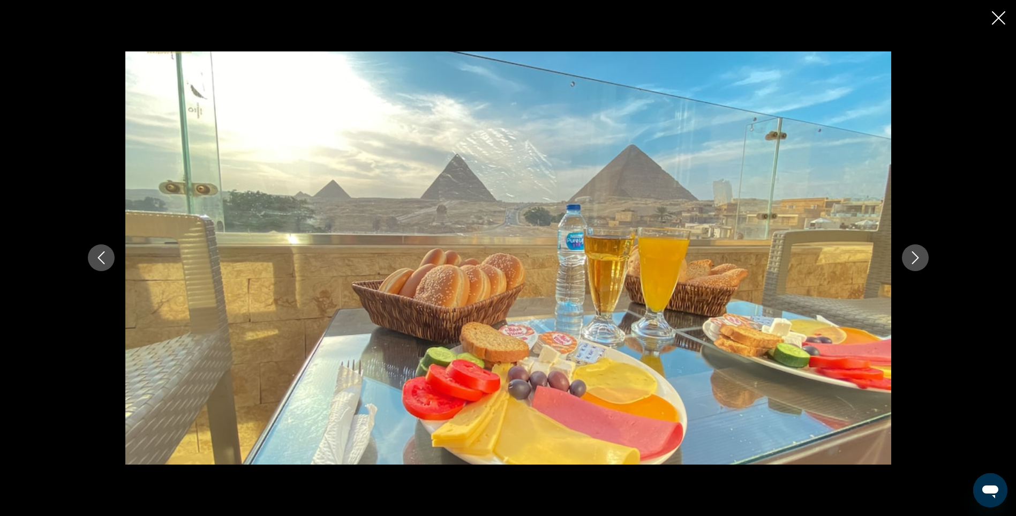
click at [911, 256] on icon "Next image" at bounding box center [915, 257] width 13 height 13
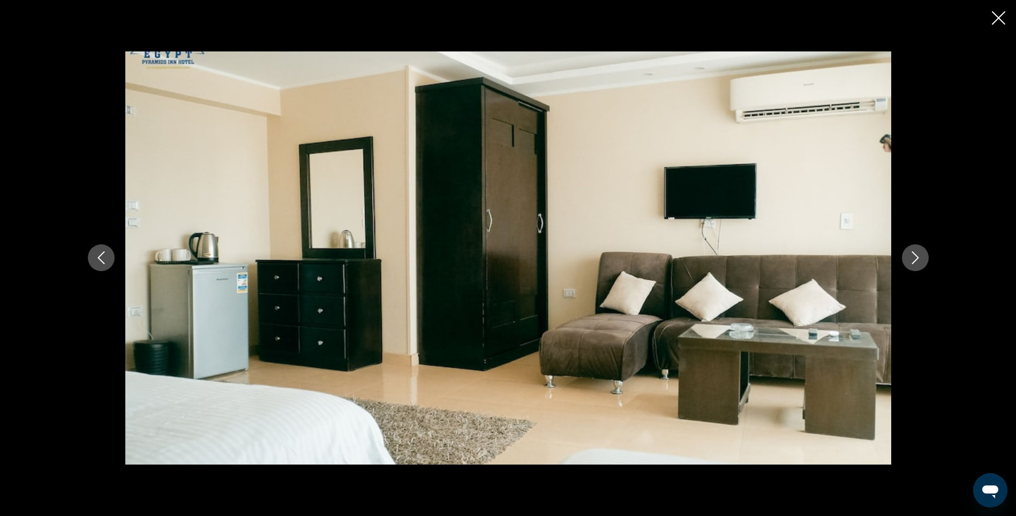
click at [911, 256] on icon "Next image" at bounding box center [915, 257] width 13 height 13
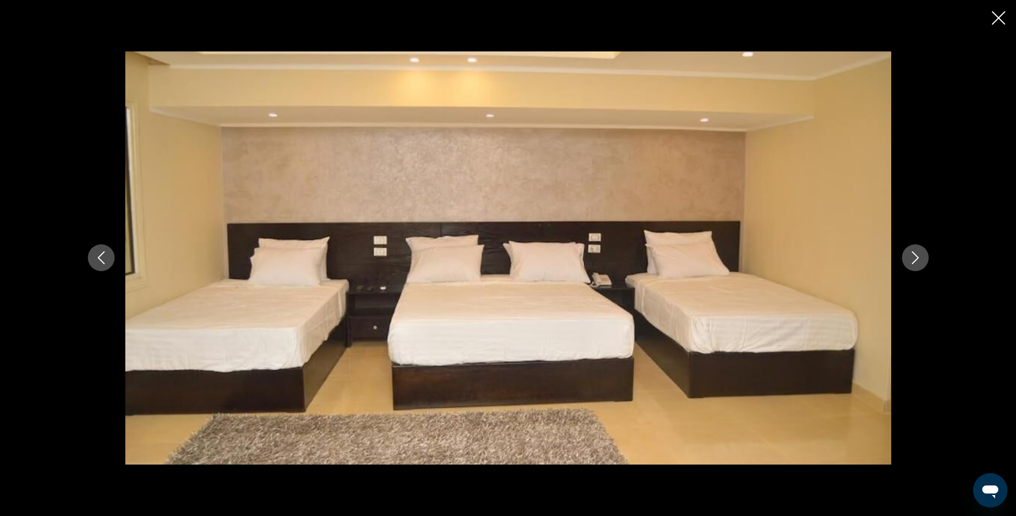
click at [911, 256] on icon "Next image" at bounding box center [915, 257] width 13 height 13
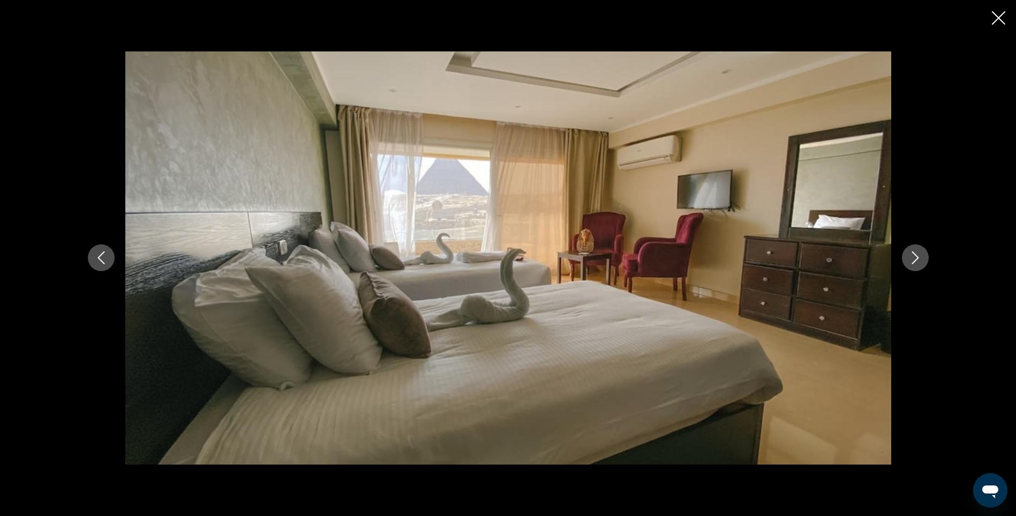
click at [911, 256] on icon "Next image" at bounding box center [915, 257] width 13 height 13
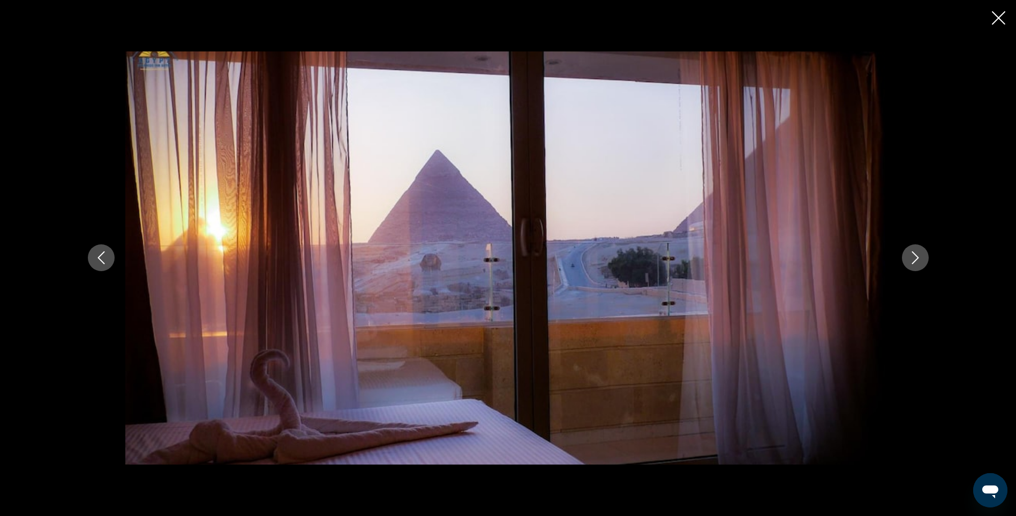
click at [911, 256] on icon "Next image" at bounding box center [915, 257] width 13 height 13
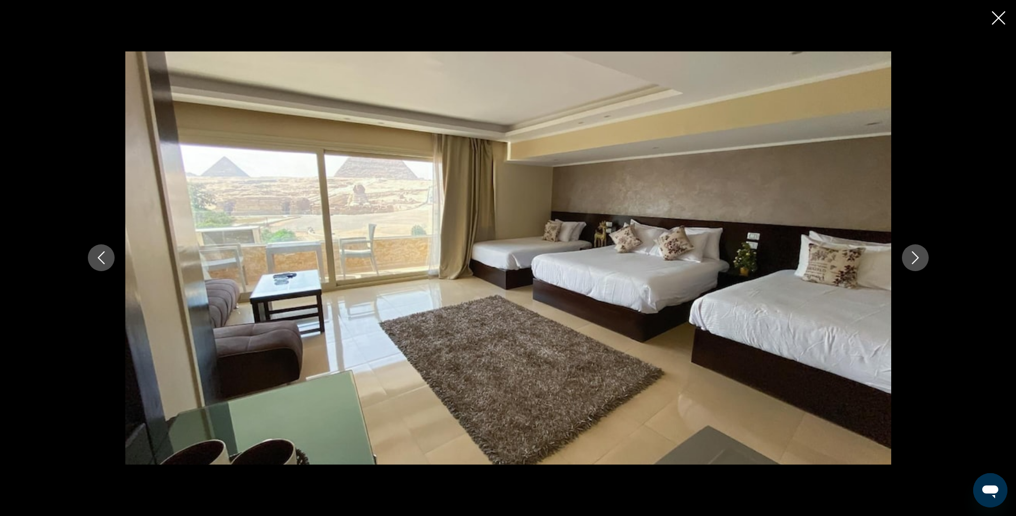
click at [911, 256] on icon "Next image" at bounding box center [915, 257] width 13 height 13
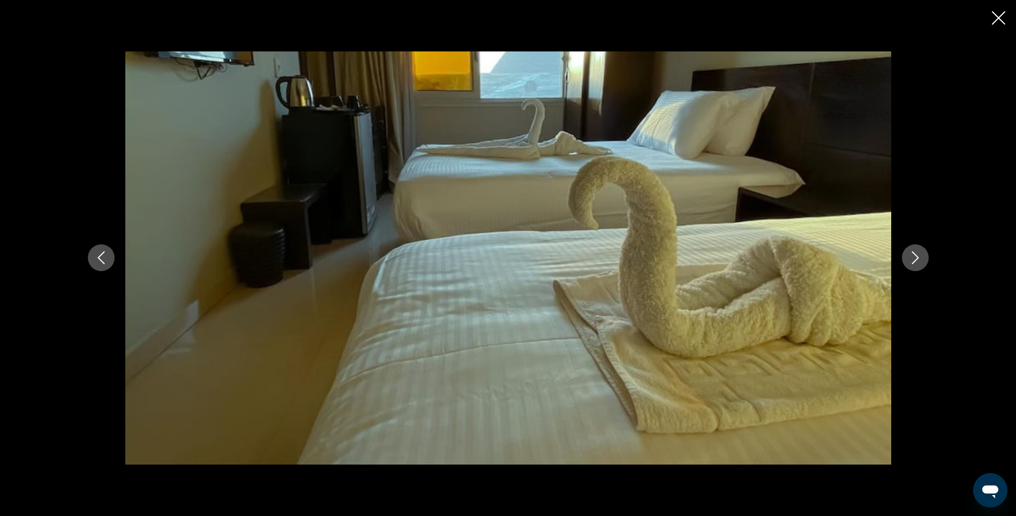
click at [911, 256] on icon "Next image" at bounding box center [915, 257] width 13 height 13
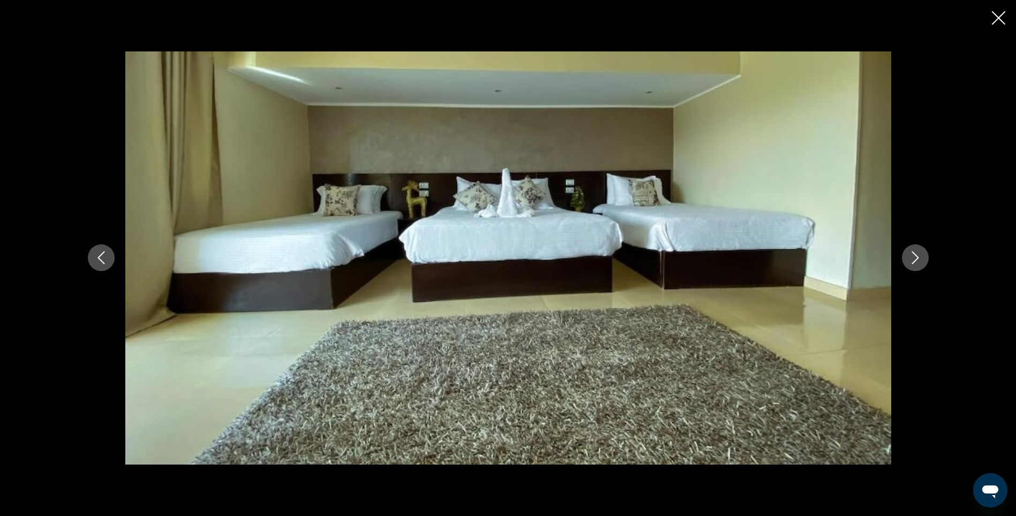
click at [911, 256] on icon "Next image" at bounding box center [915, 257] width 13 height 13
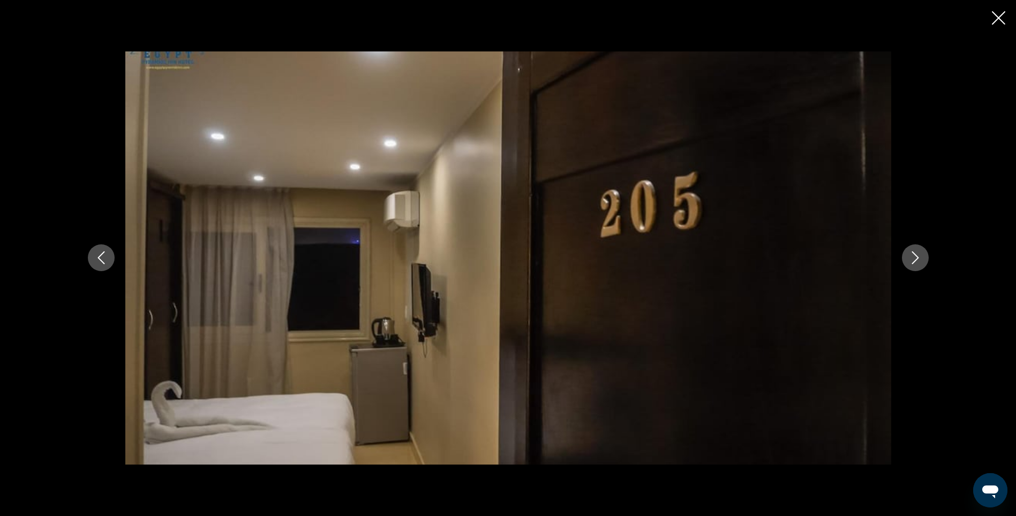
click at [911, 256] on icon "Next image" at bounding box center [915, 257] width 13 height 13
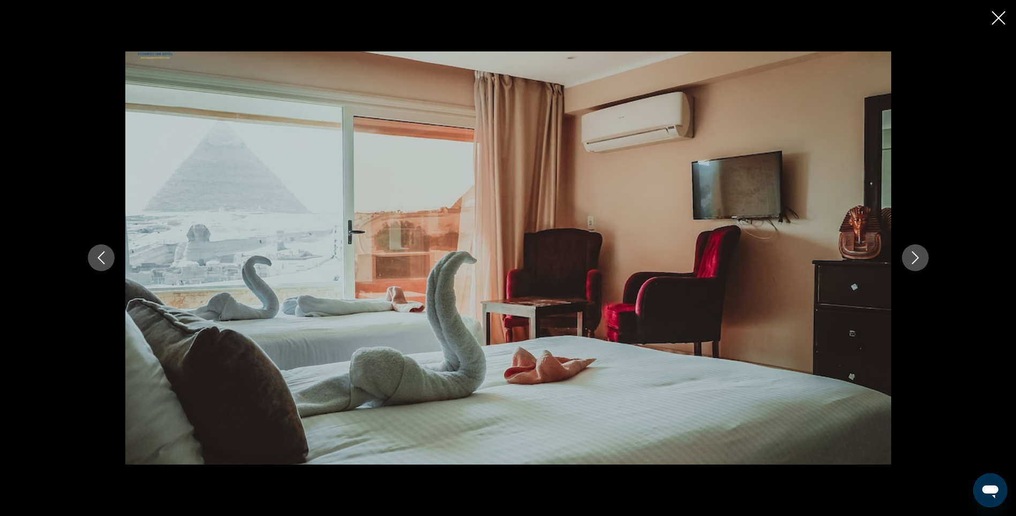
click at [911, 256] on icon "Next image" at bounding box center [915, 257] width 13 height 13
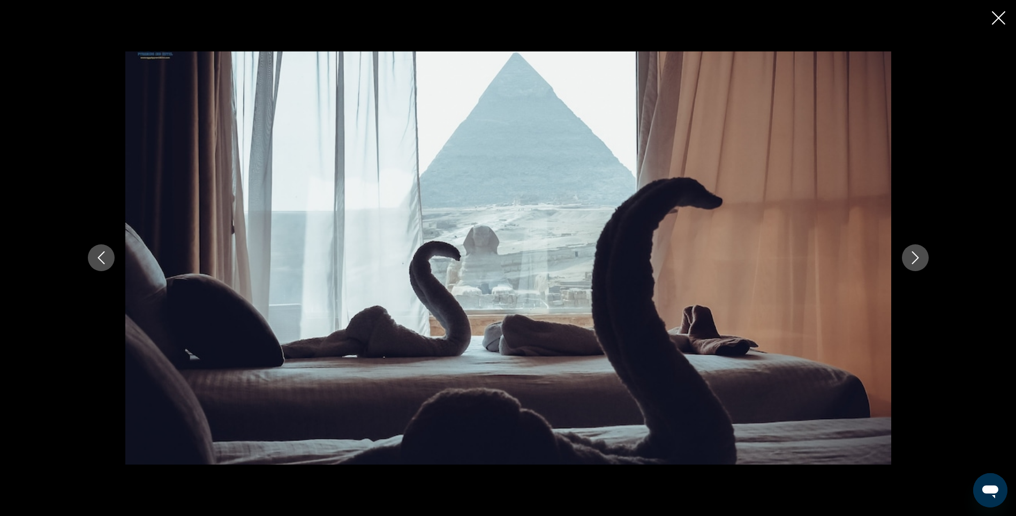
click at [911, 256] on icon "Next image" at bounding box center [915, 257] width 13 height 13
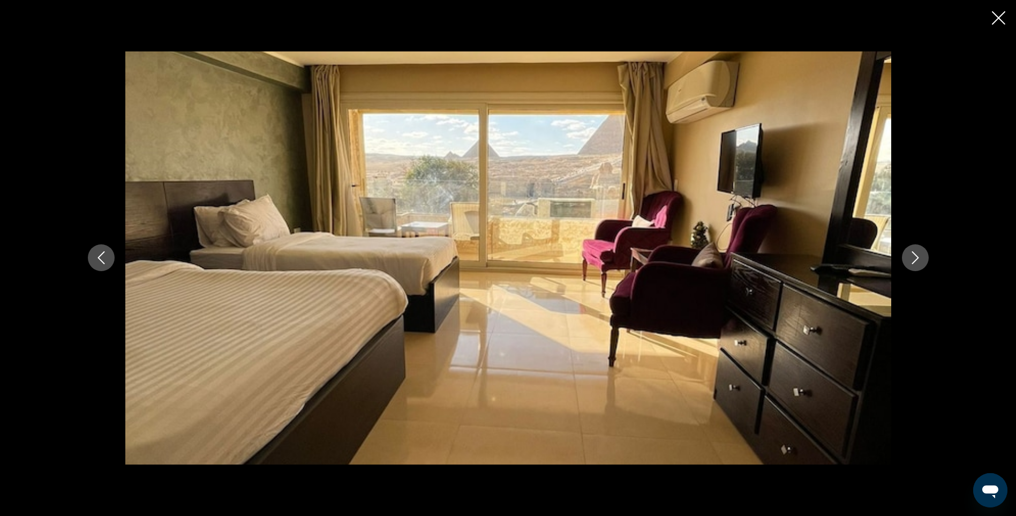
click at [911, 256] on icon "Next image" at bounding box center [915, 257] width 13 height 13
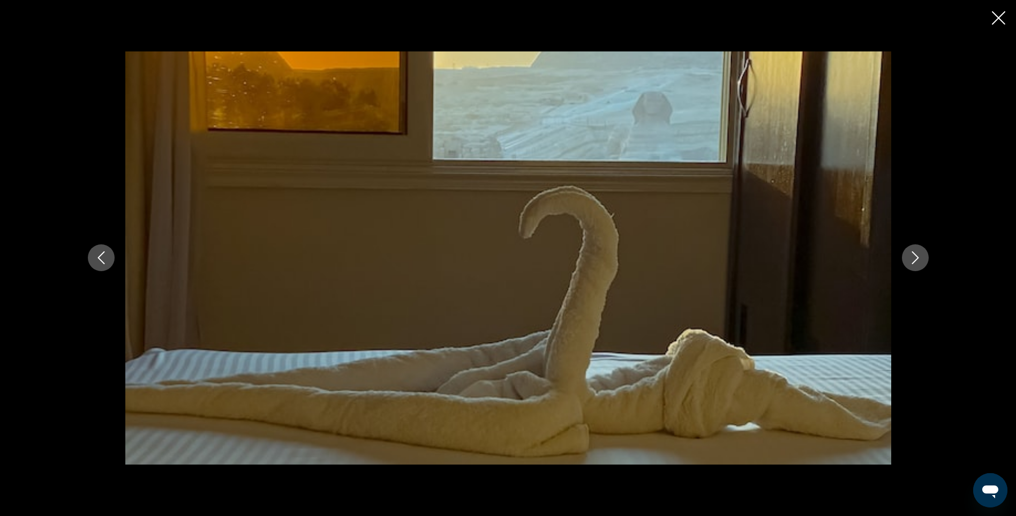
click at [96, 256] on icon "Previous image" at bounding box center [101, 257] width 13 height 13
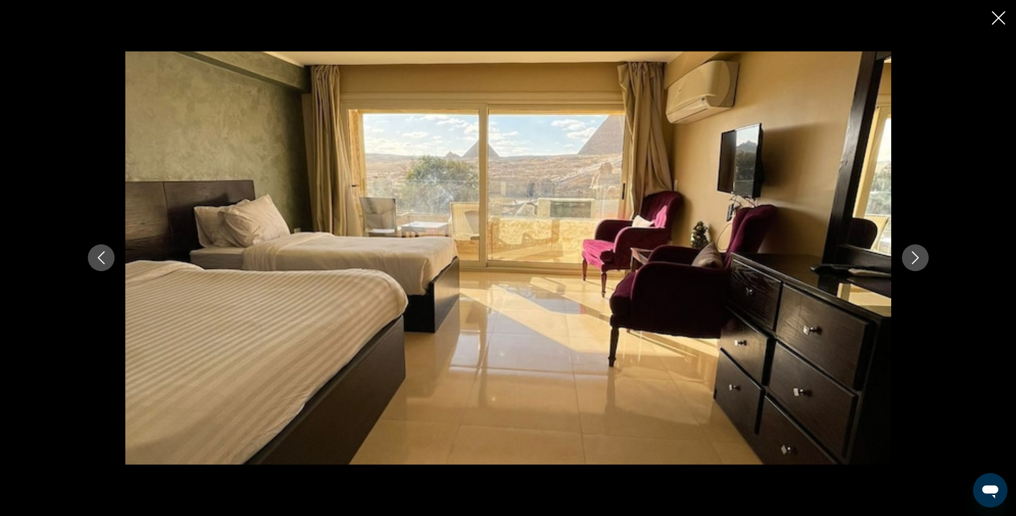
click at [96, 256] on icon "Previous image" at bounding box center [101, 257] width 13 height 13
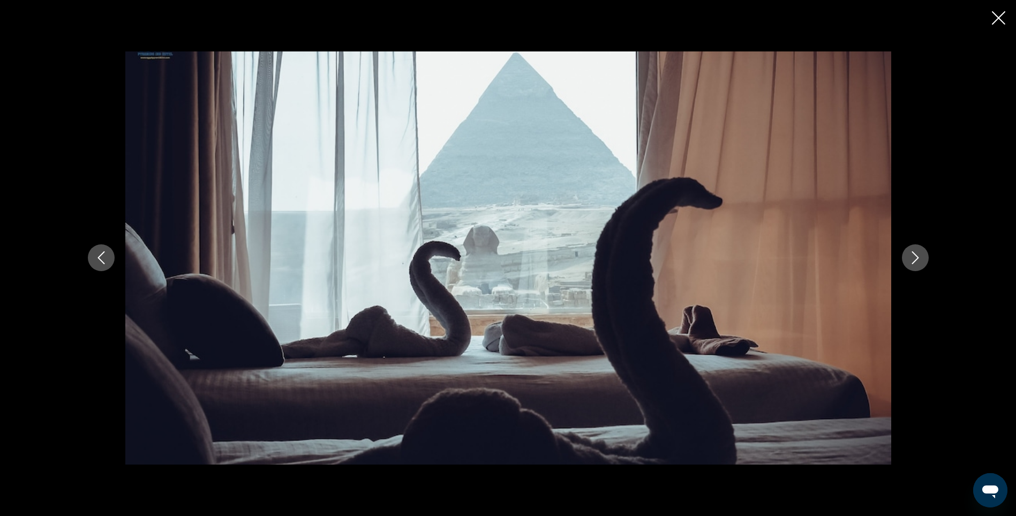
click at [924, 264] on button "Next image" at bounding box center [915, 257] width 27 height 27
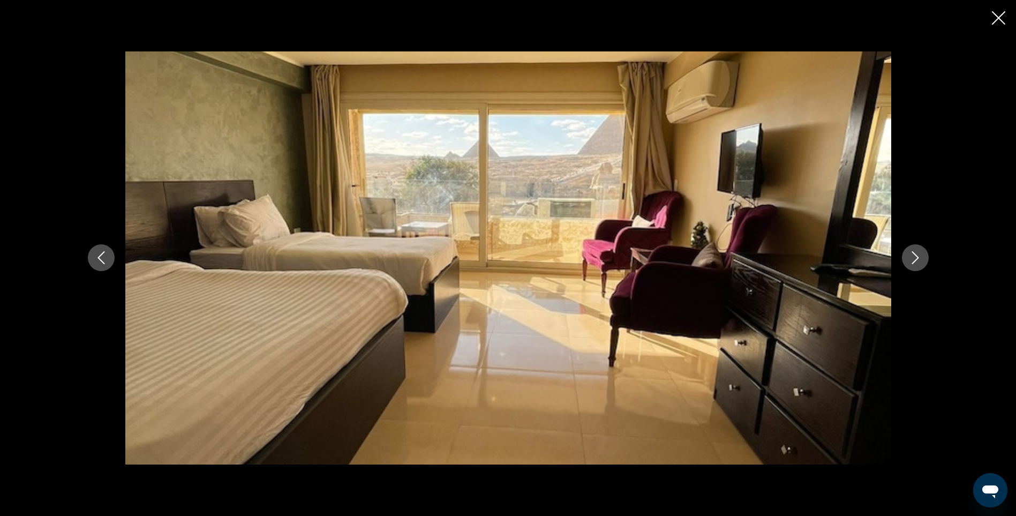
click at [924, 264] on button "Next image" at bounding box center [915, 257] width 27 height 27
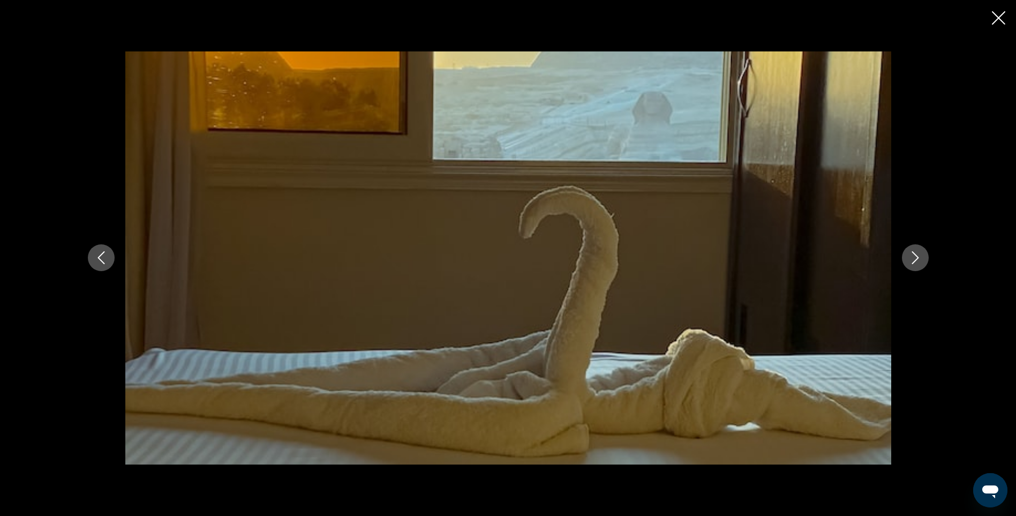
click at [924, 264] on button "Next image" at bounding box center [915, 257] width 27 height 27
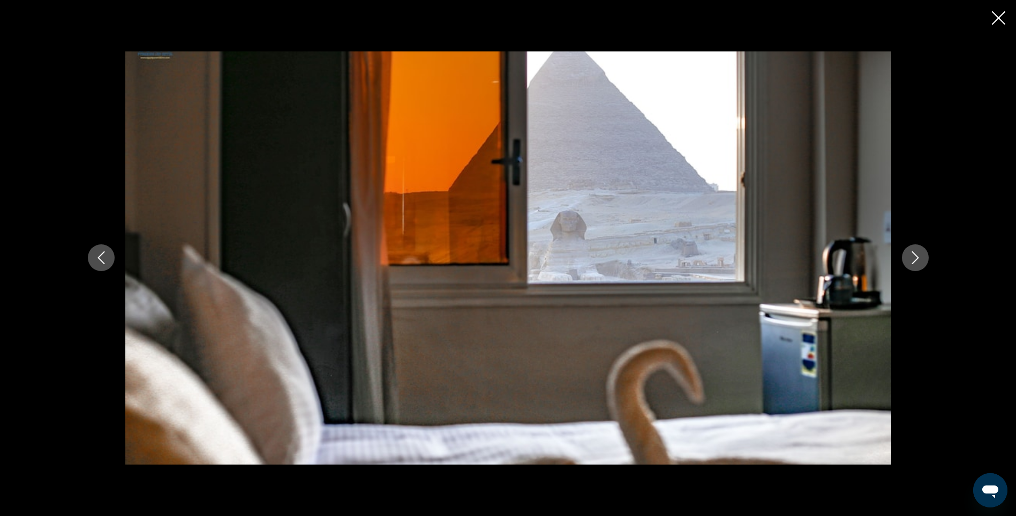
click at [924, 264] on button "Next image" at bounding box center [915, 257] width 27 height 27
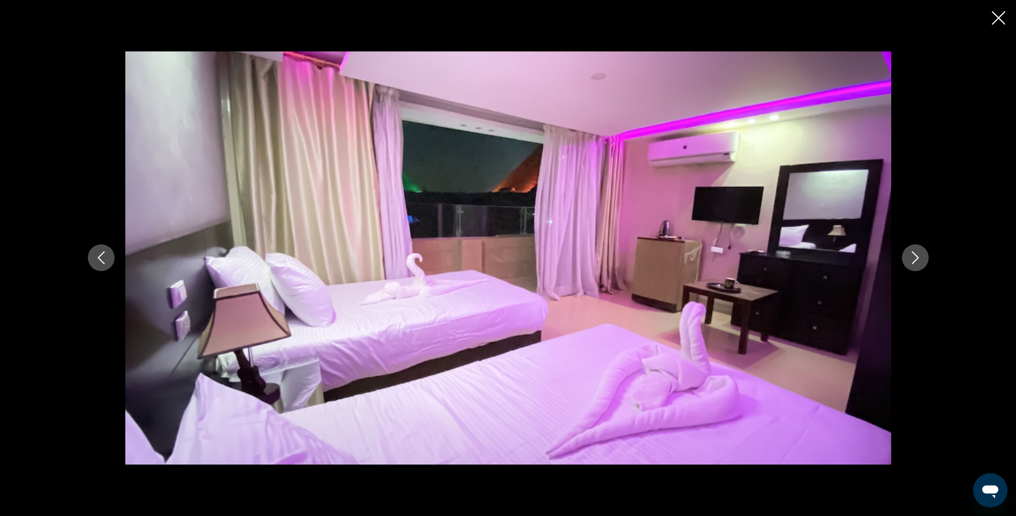
click at [924, 264] on button "Next image" at bounding box center [915, 257] width 27 height 27
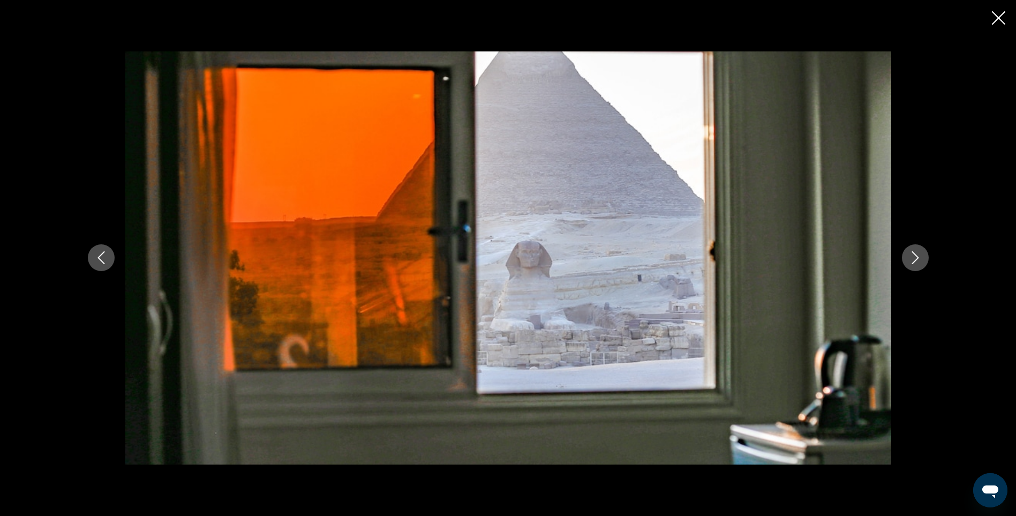
click at [924, 264] on button "Next image" at bounding box center [915, 257] width 27 height 27
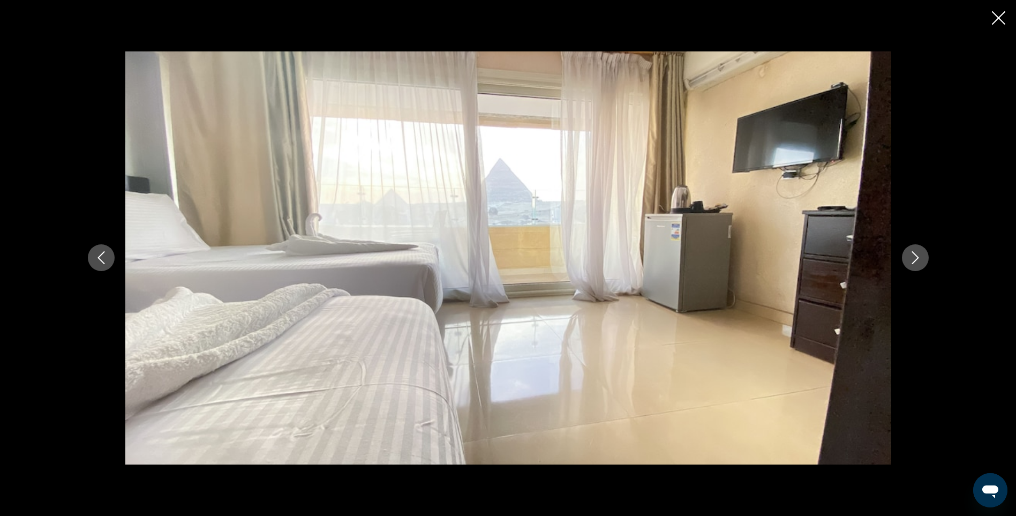
click at [924, 264] on button "Next image" at bounding box center [915, 257] width 27 height 27
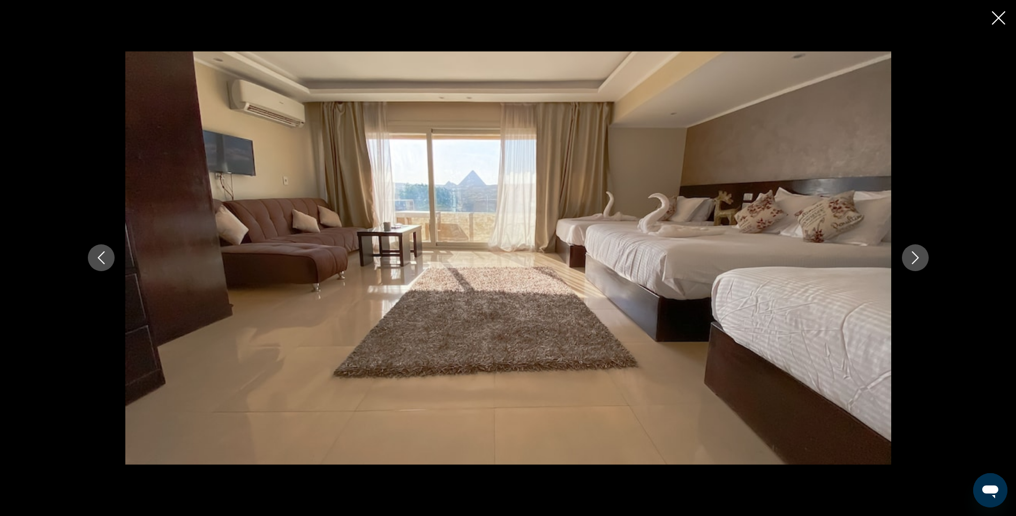
click at [924, 264] on button "Next image" at bounding box center [915, 257] width 27 height 27
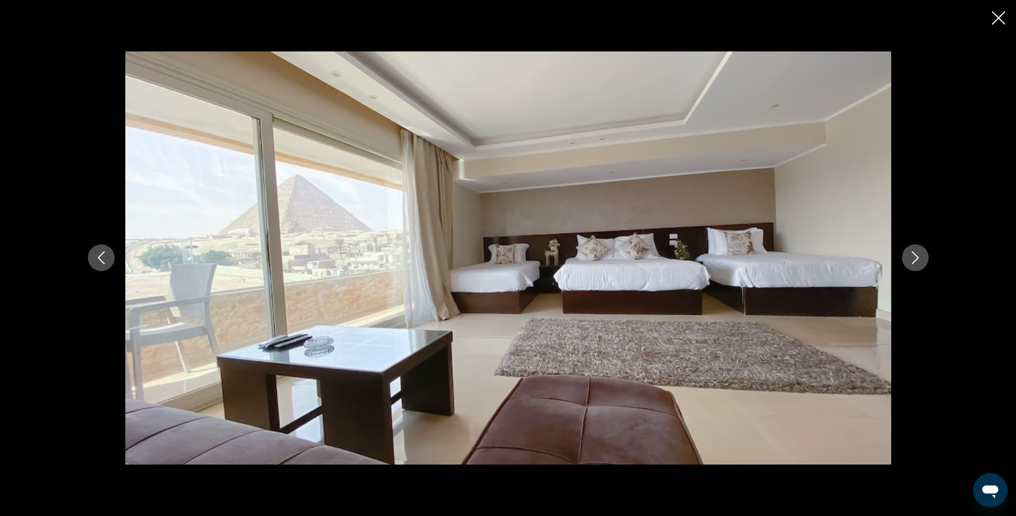
click at [924, 264] on button "Next image" at bounding box center [915, 257] width 27 height 27
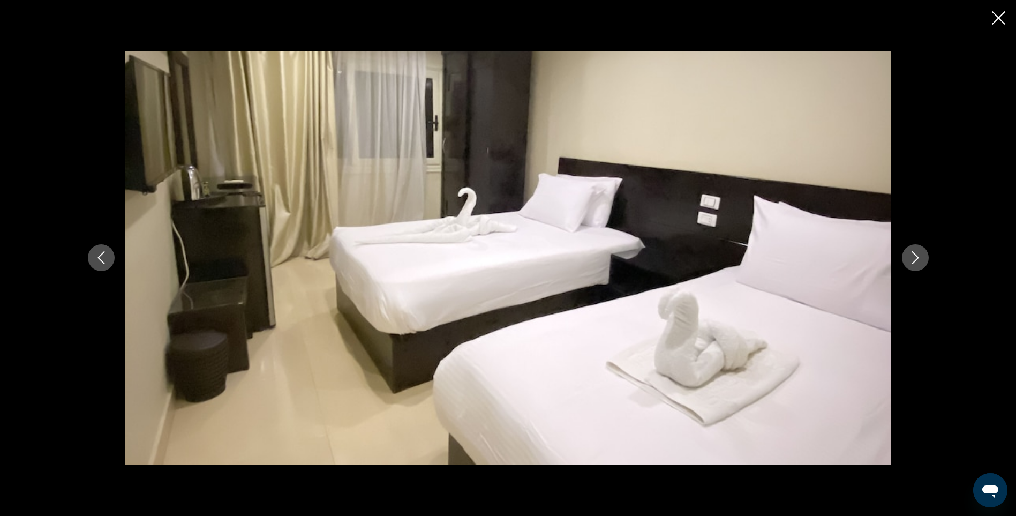
click at [924, 264] on button "Next image" at bounding box center [915, 257] width 27 height 27
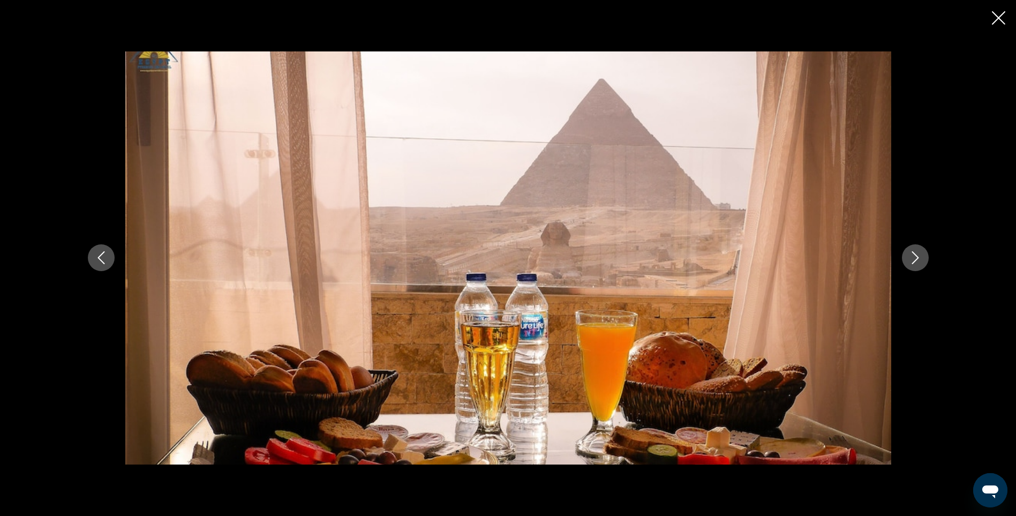
click at [924, 264] on button "Next image" at bounding box center [915, 257] width 27 height 27
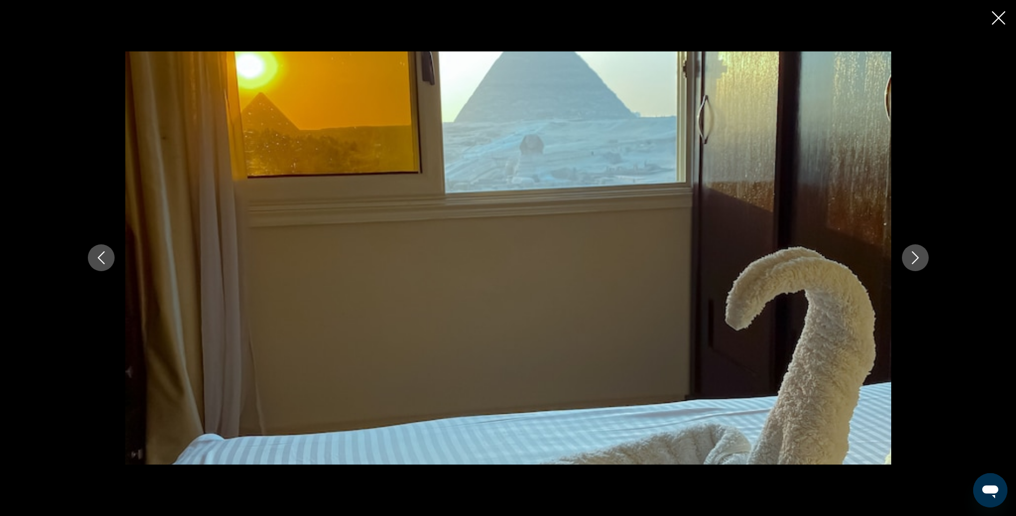
click at [924, 264] on button "Next image" at bounding box center [915, 257] width 27 height 27
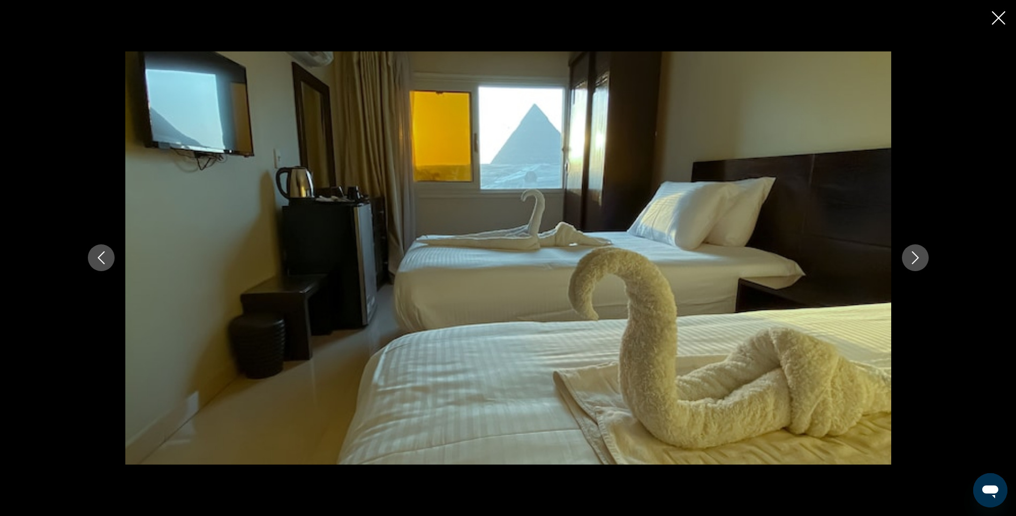
click at [924, 264] on button "Next image" at bounding box center [915, 257] width 27 height 27
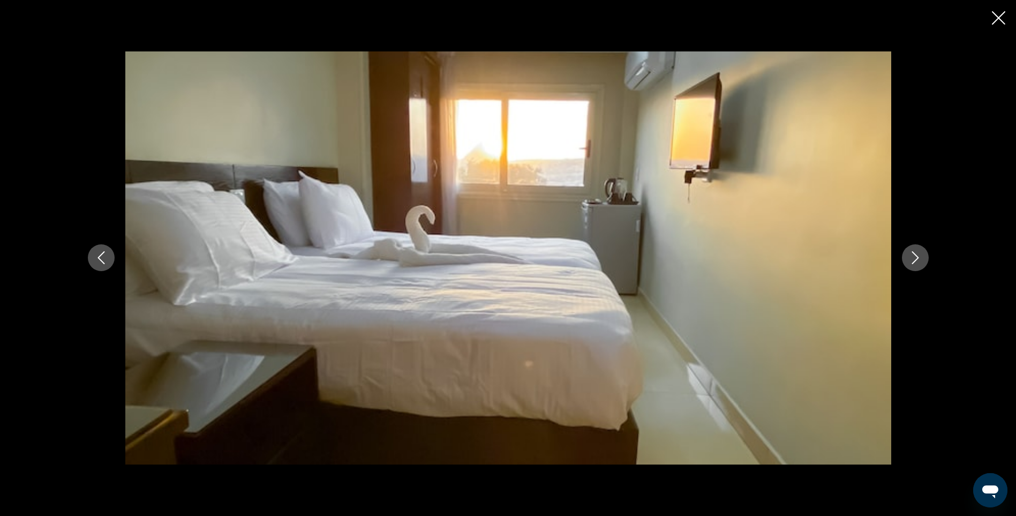
click at [924, 264] on button "Next image" at bounding box center [915, 257] width 27 height 27
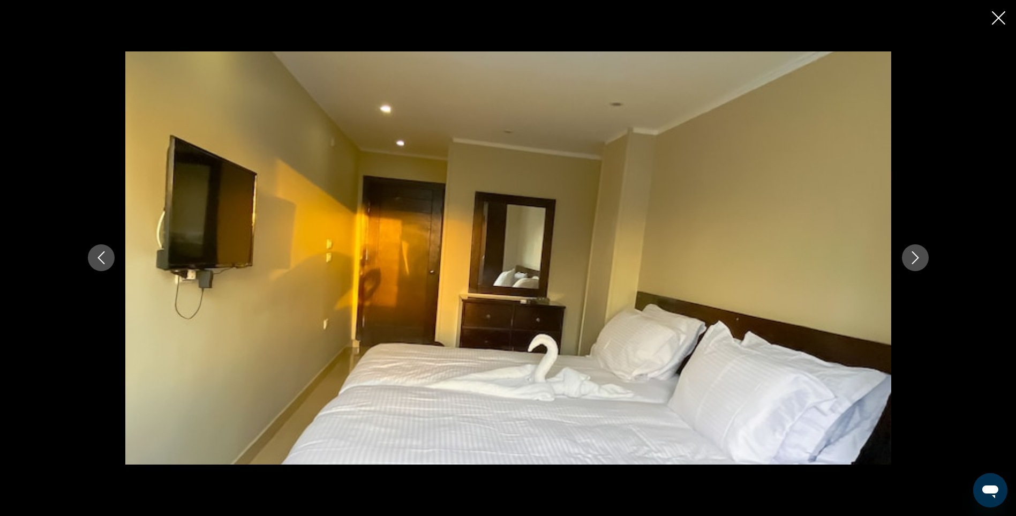
click at [924, 264] on button "Next image" at bounding box center [915, 257] width 27 height 27
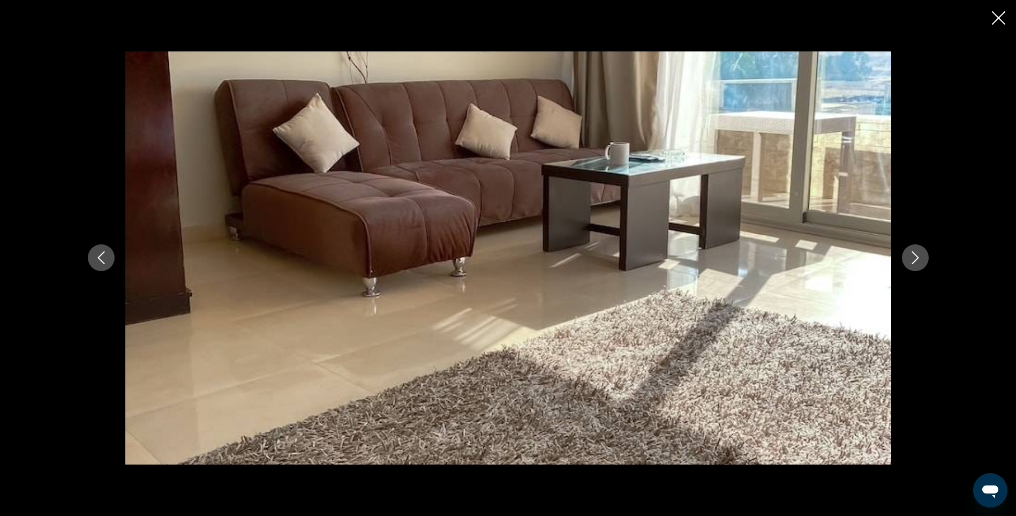
click at [924, 264] on button "Next image" at bounding box center [915, 257] width 27 height 27
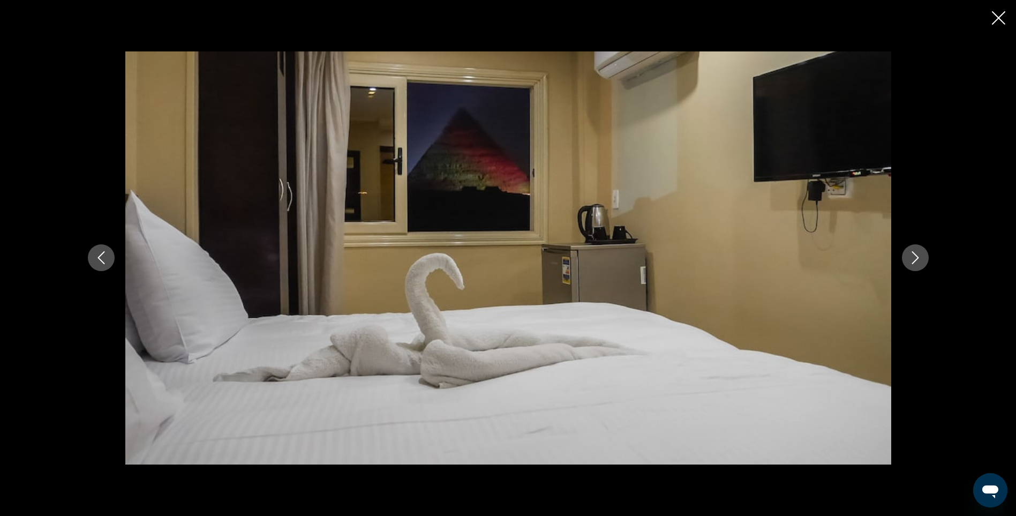
click at [924, 264] on button "Next image" at bounding box center [915, 257] width 27 height 27
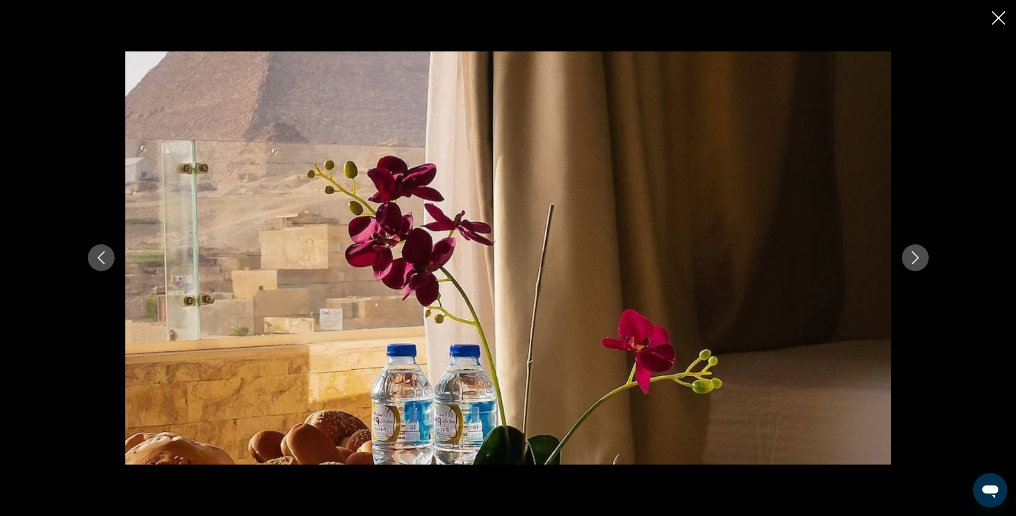
click at [924, 264] on button "Next image" at bounding box center [915, 257] width 27 height 27
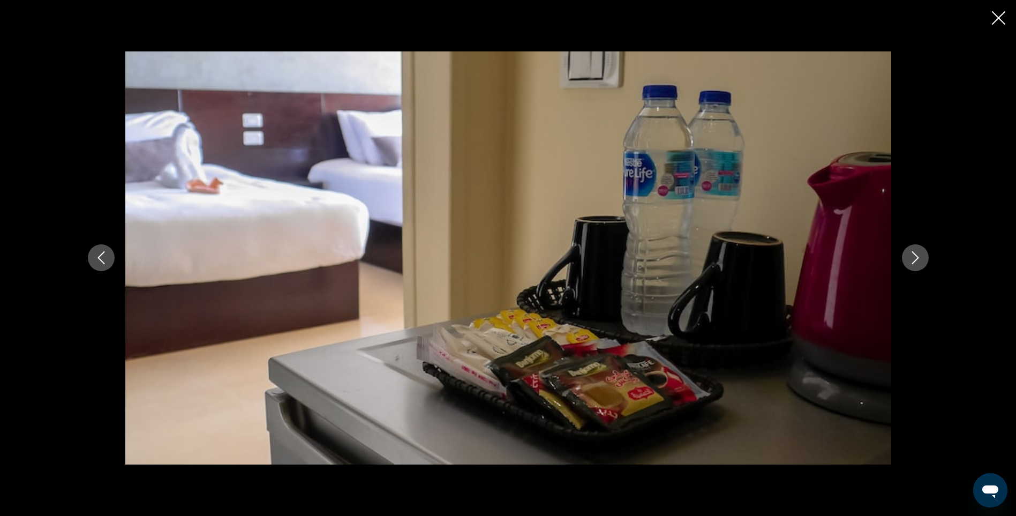
click at [924, 264] on button "Next image" at bounding box center [915, 257] width 27 height 27
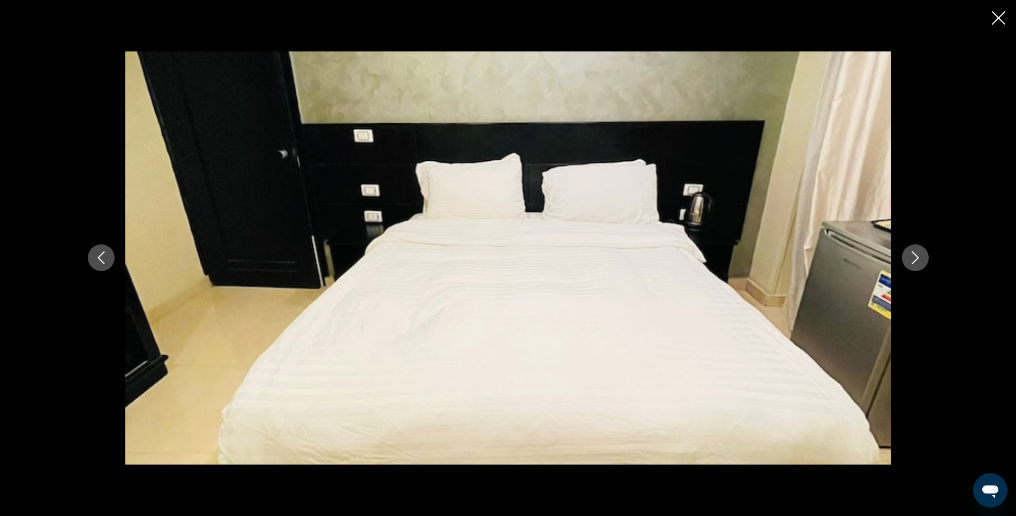
click at [100, 262] on icon "Previous image" at bounding box center [101, 257] width 13 height 13
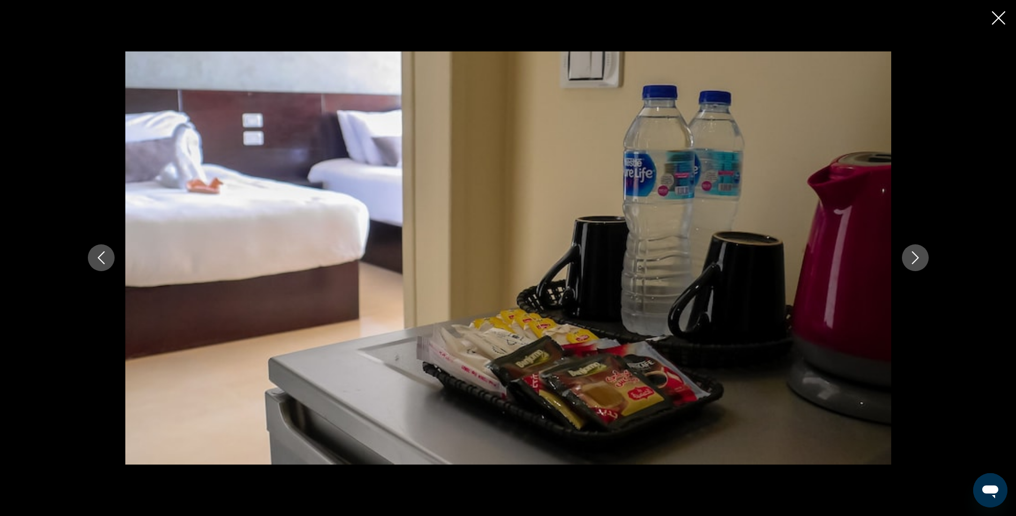
click at [100, 262] on icon "Previous image" at bounding box center [101, 257] width 13 height 13
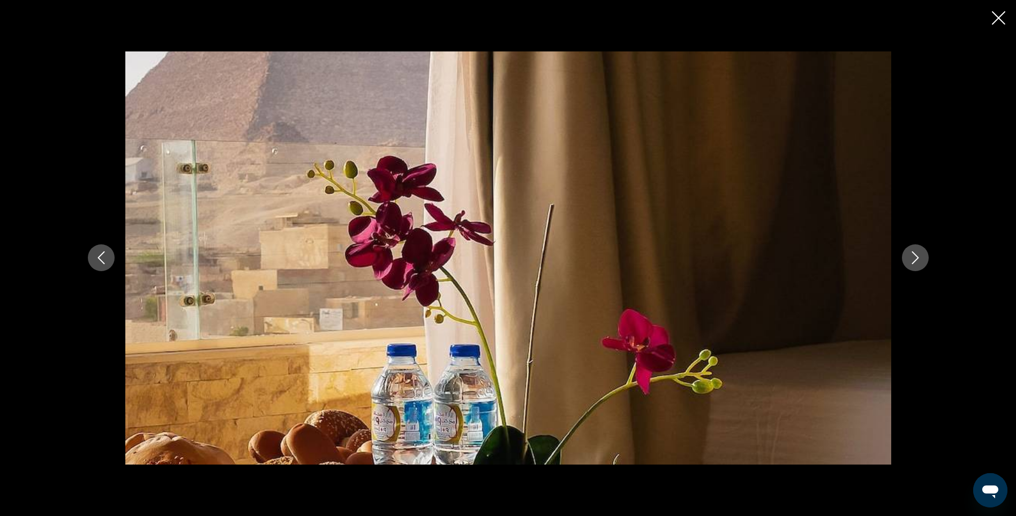
click at [920, 256] on icon "Next image" at bounding box center [915, 257] width 13 height 13
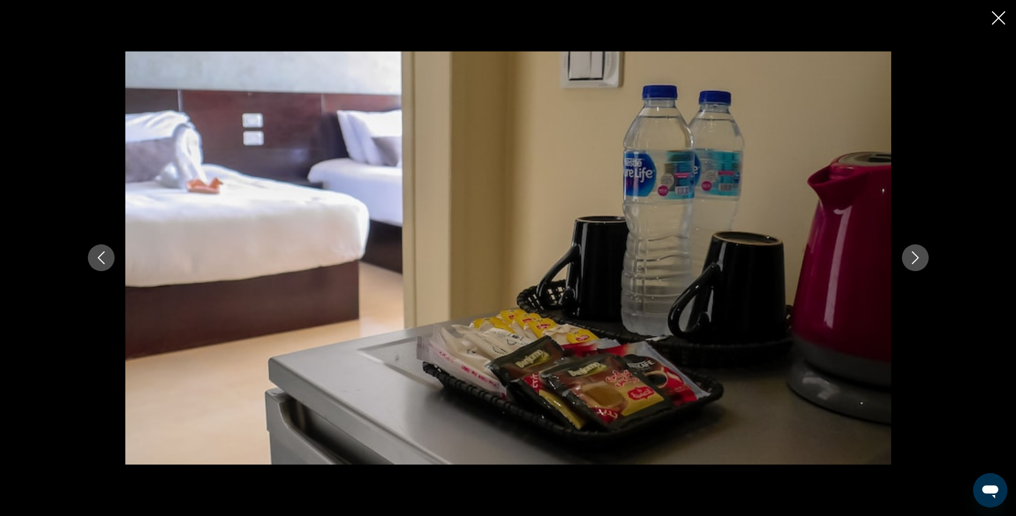
click at [920, 256] on icon "Next image" at bounding box center [915, 257] width 13 height 13
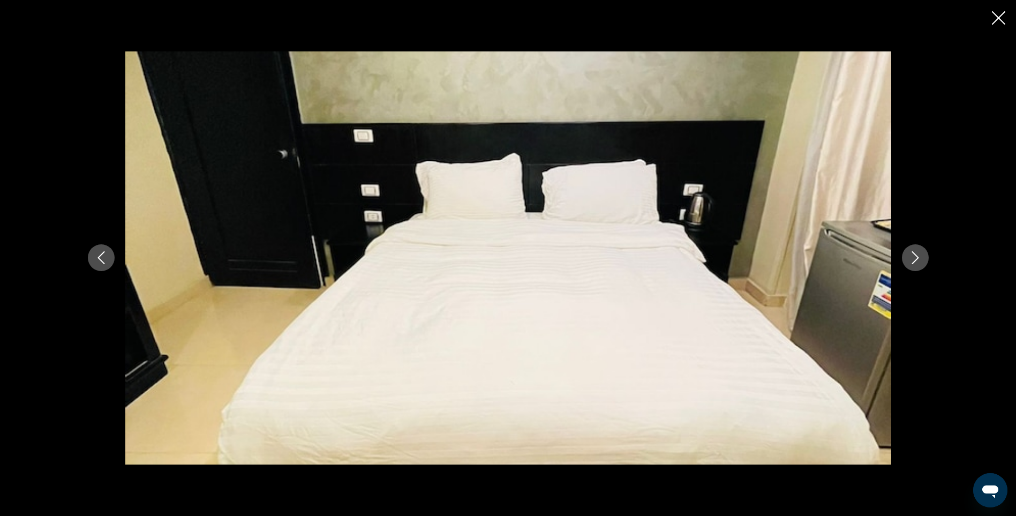
click at [920, 256] on icon "Next image" at bounding box center [915, 257] width 13 height 13
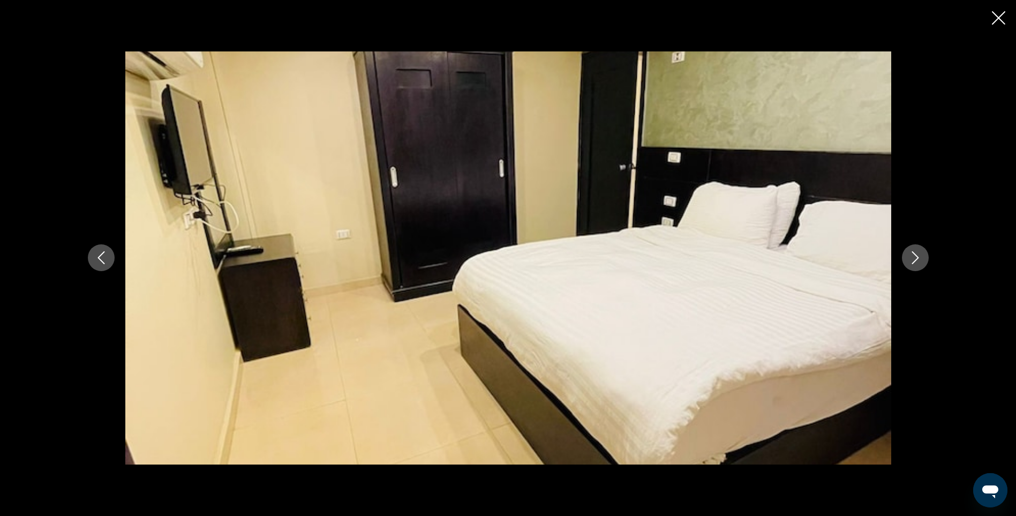
click at [920, 256] on icon "Next image" at bounding box center [915, 257] width 13 height 13
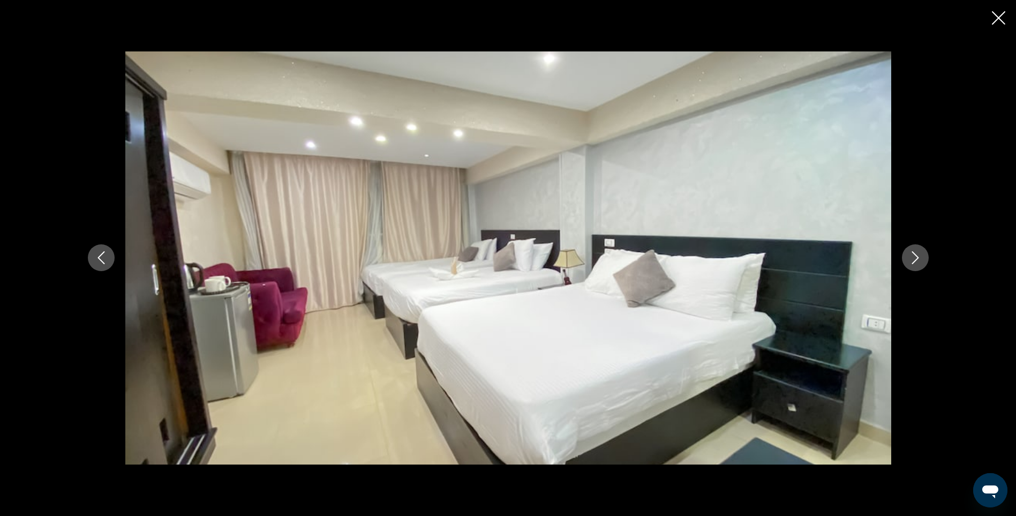
click at [920, 256] on icon "Next image" at bounding box center [915, 257] width 13 height 13
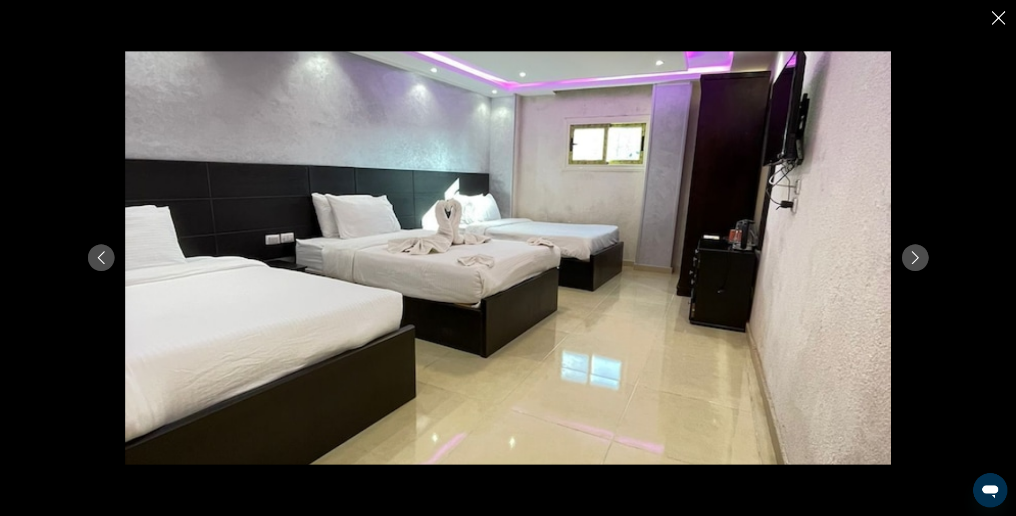
click at [920, 256] on icon "Next image" at bounding box center [915, 257] width 13 height 13
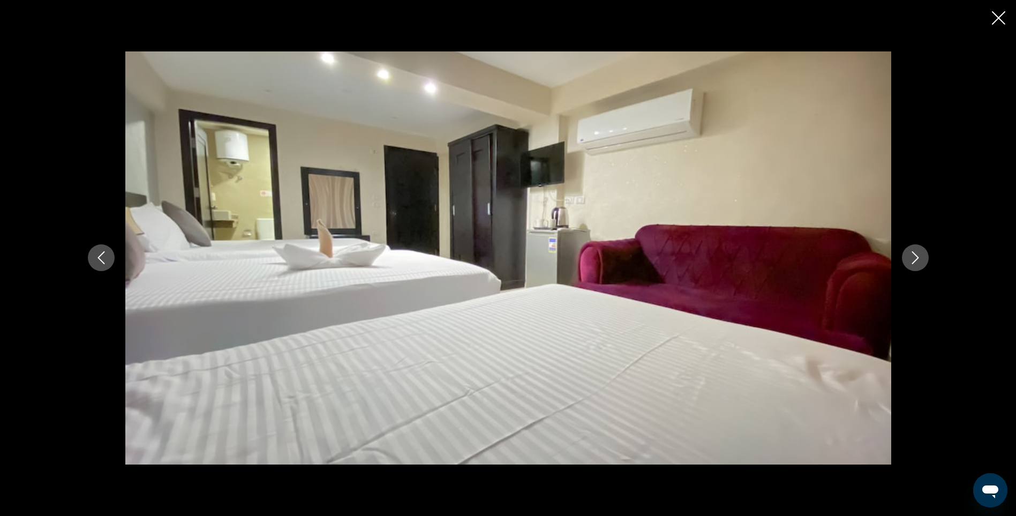
click at [920, 256] on icon "Next image" at bounding box center [915, 257] width 13 height 13
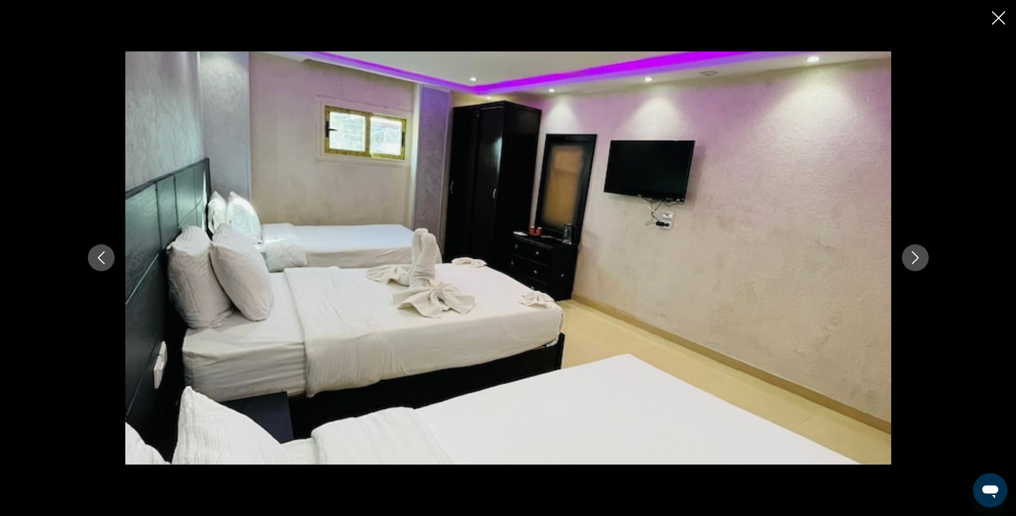
click at [920, 256] on icon "Next image" at bounding box center [915, 257] width 13 height 13
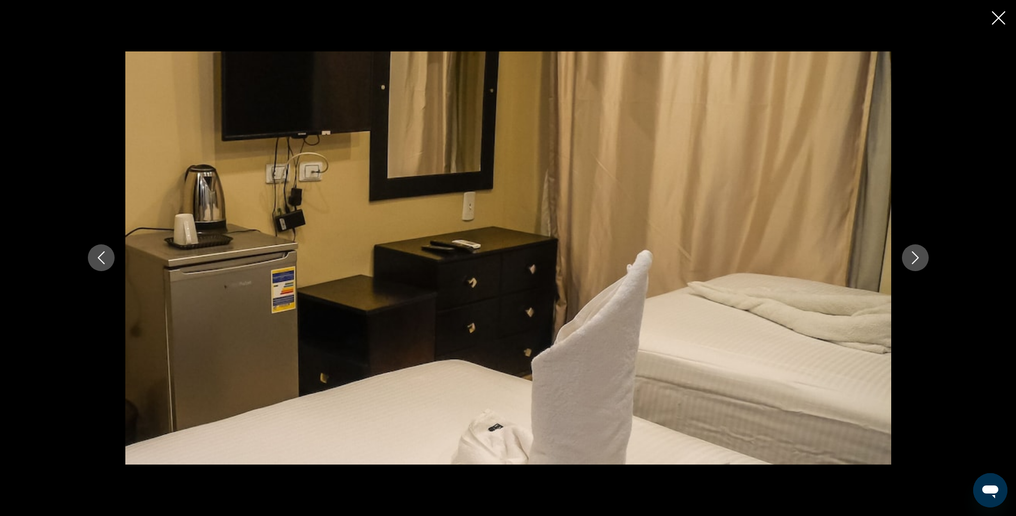
click at [920, 256] on icon "Next image" at bounding box center [915, 257] width 13 height 13
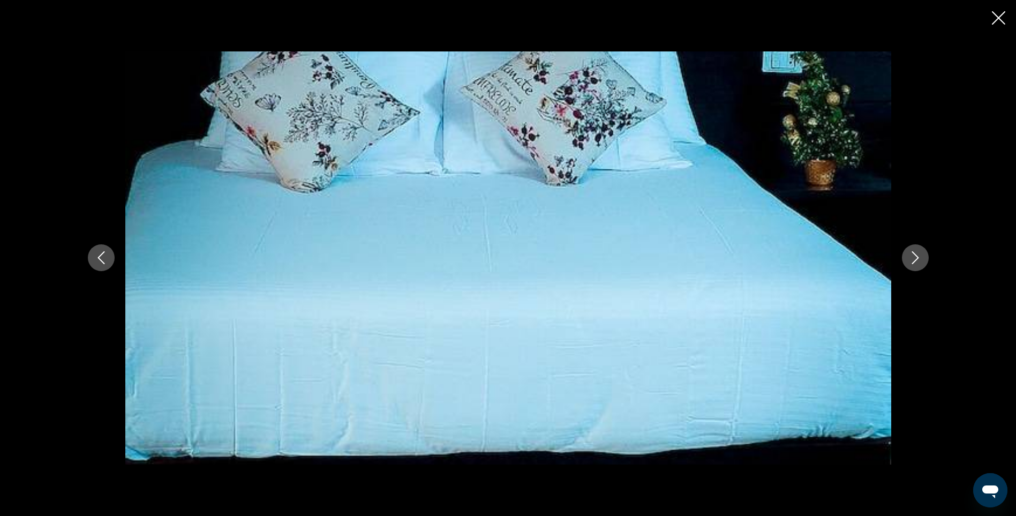
click at [920, 256] on icon "Next image" at bounding box center [915, 257] width 13 height 13
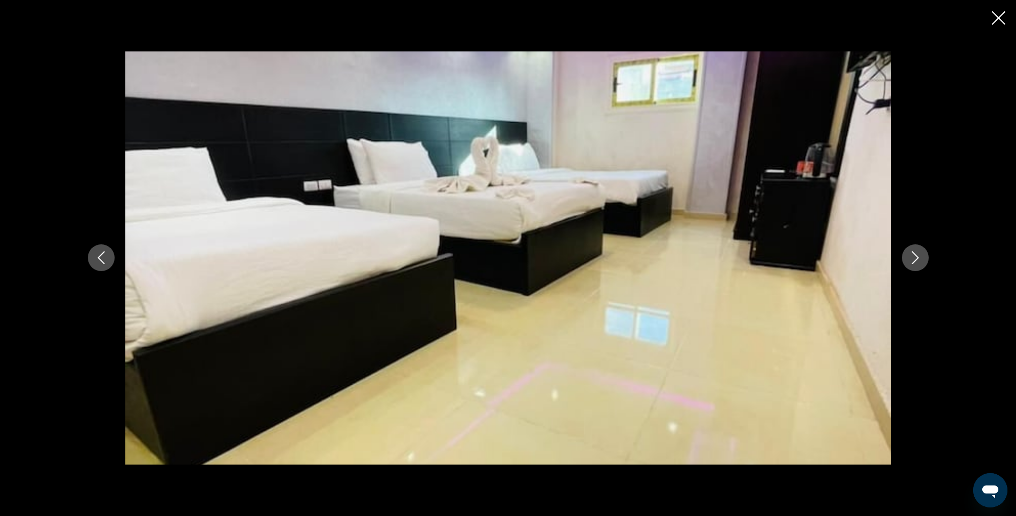
click at [920, 256] on icon "Next image" at bounding box center [915, 257] width 13 height 13
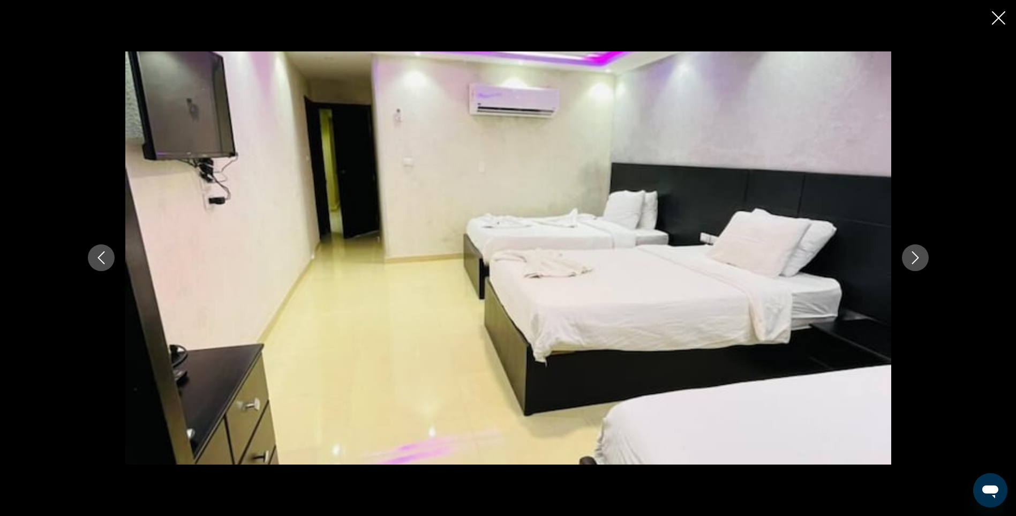
click at [920, 256] on icon "Next image" at bounding box center [915, 257] width 13 height 13
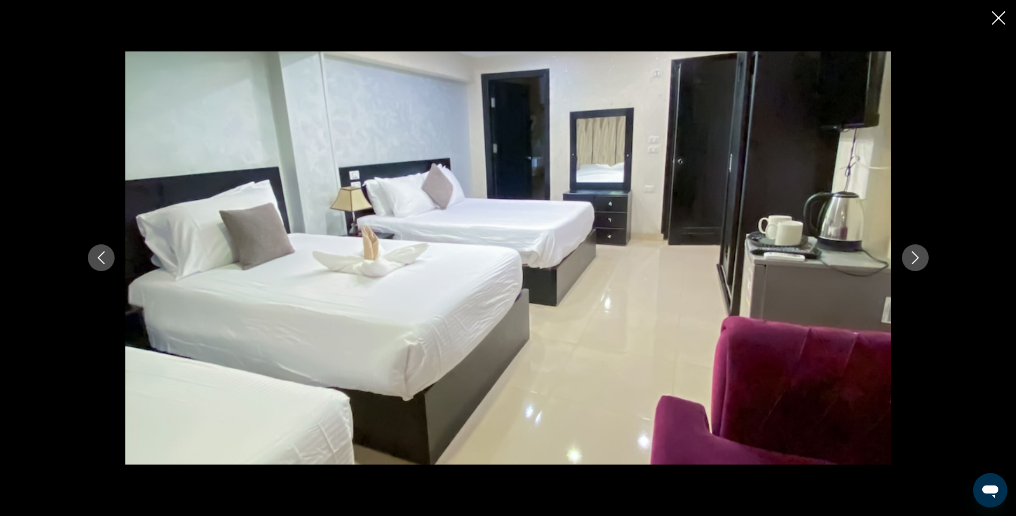
click at [920, 256] on icon "Next image" at bounding box center [915, 257] width 13 height 13
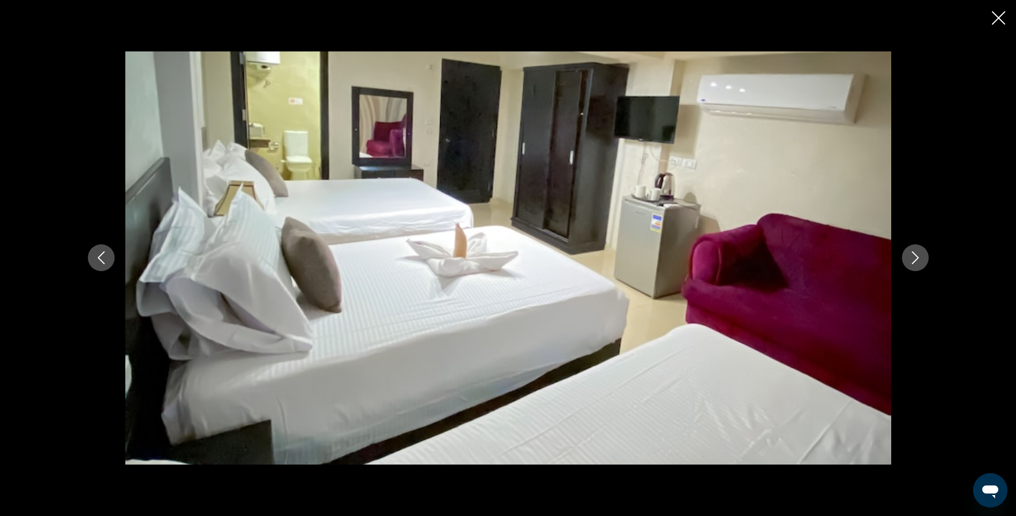
click at [920, 256] on icon "Next image" at bounding box center [915, 257] width 13 height 13
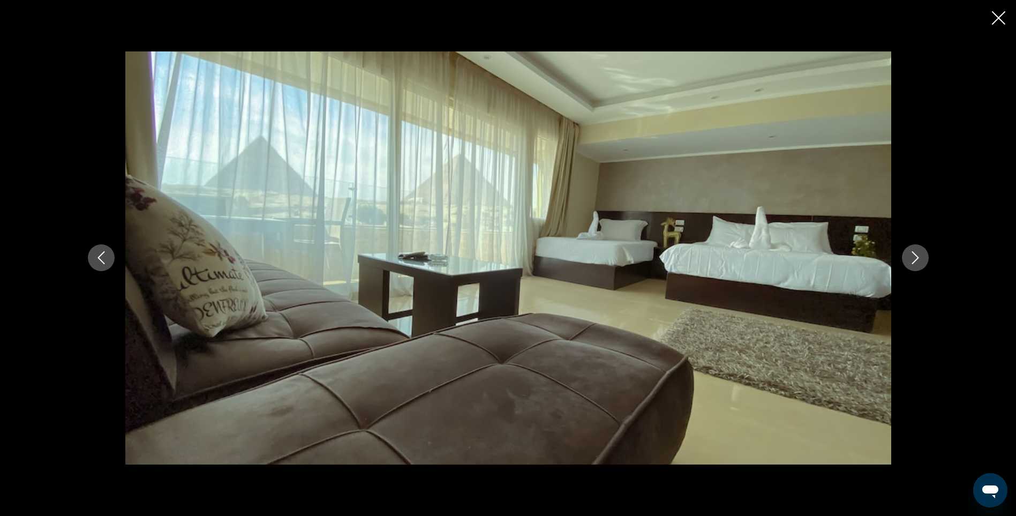
click at [920, 256] on icon "Next image" at bounding box center [915, 257] width 13 height 13
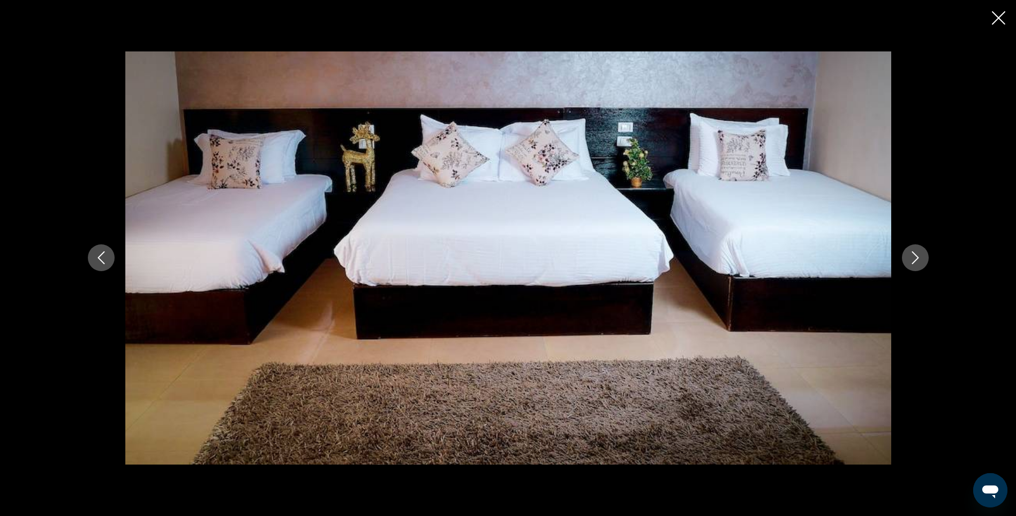
click at [920, 256] on icon "Next image" at bounding box center [915, 257] width 13 height 13
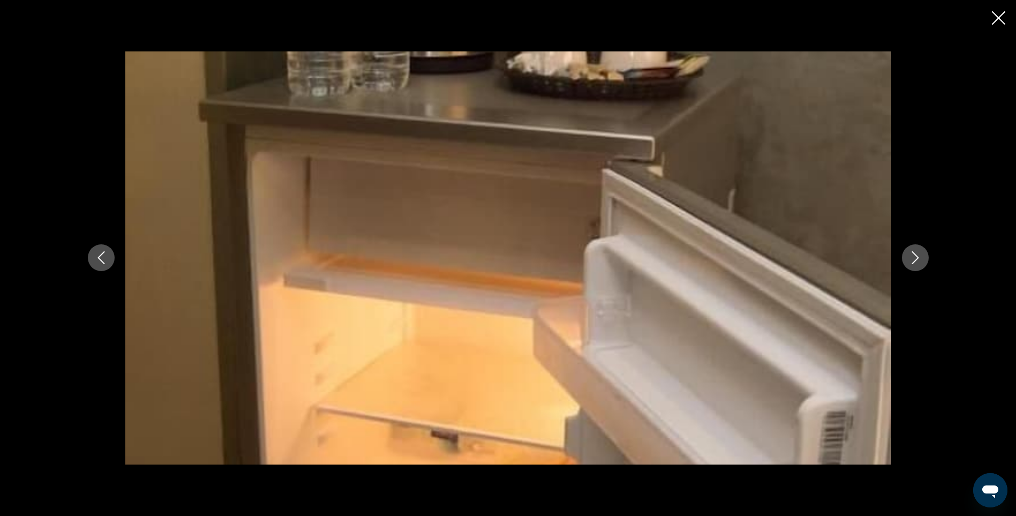
click at [920, 256] on icon "Next image" at bounding box center [915, 257] width 13 height 13
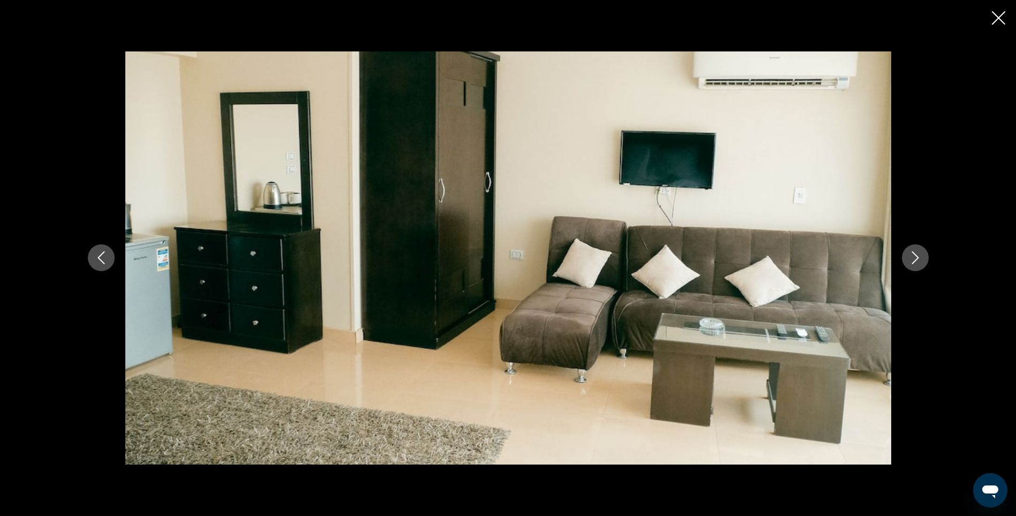
click at [920, 256] on icon "Next image" at bounding box center [915, 257] width 13 height 13
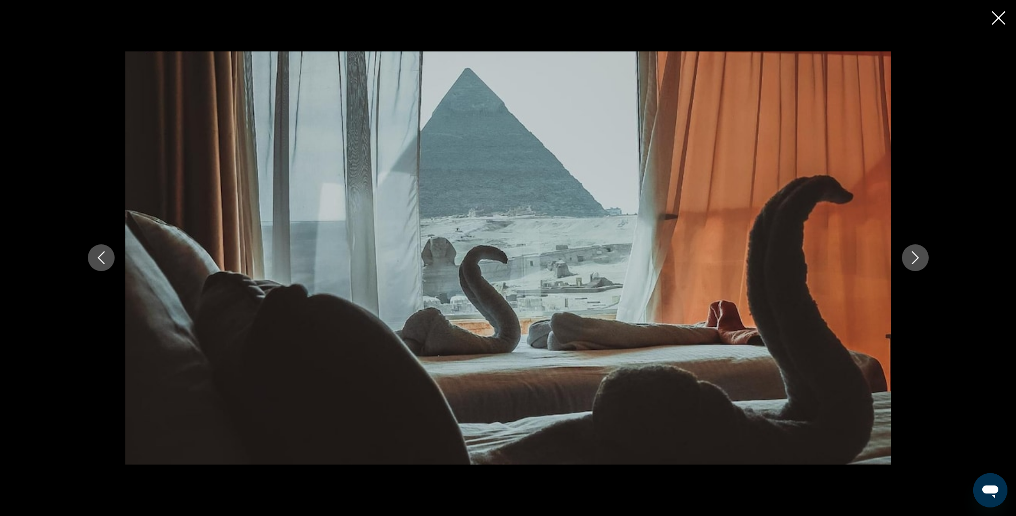
click at [920, 256] on icon "Next image" at bounding box center [915, 257] width 13 height 13
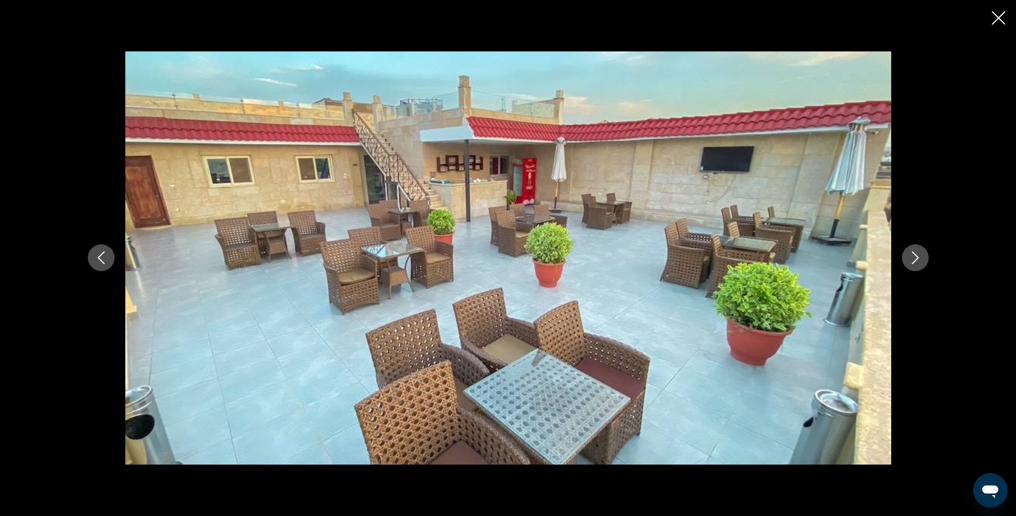
click at [920, 256] on icon "Next image" at bounding box center [915, 257] width 13 height 13
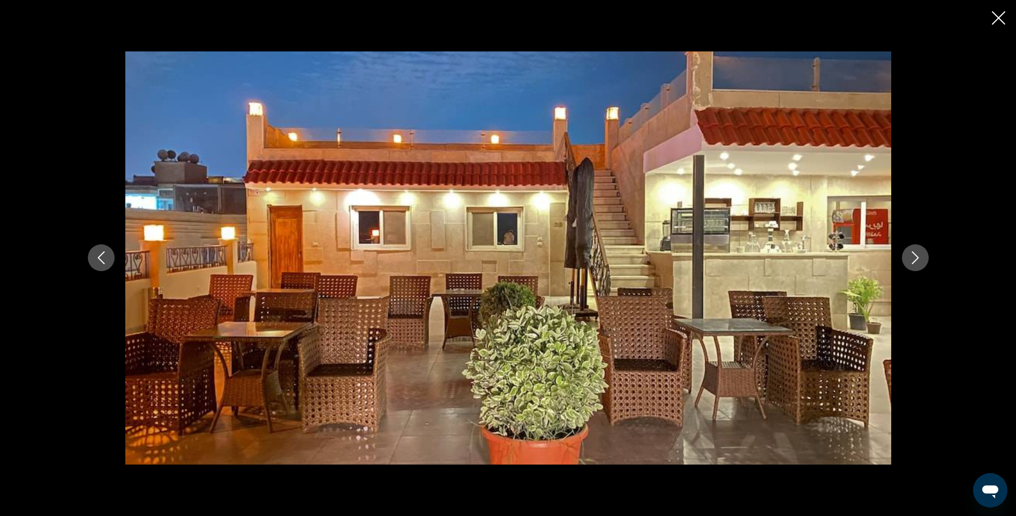
click at [920, 256] on icon "Next image" at bounding box center [915, 257] width 13 height 13
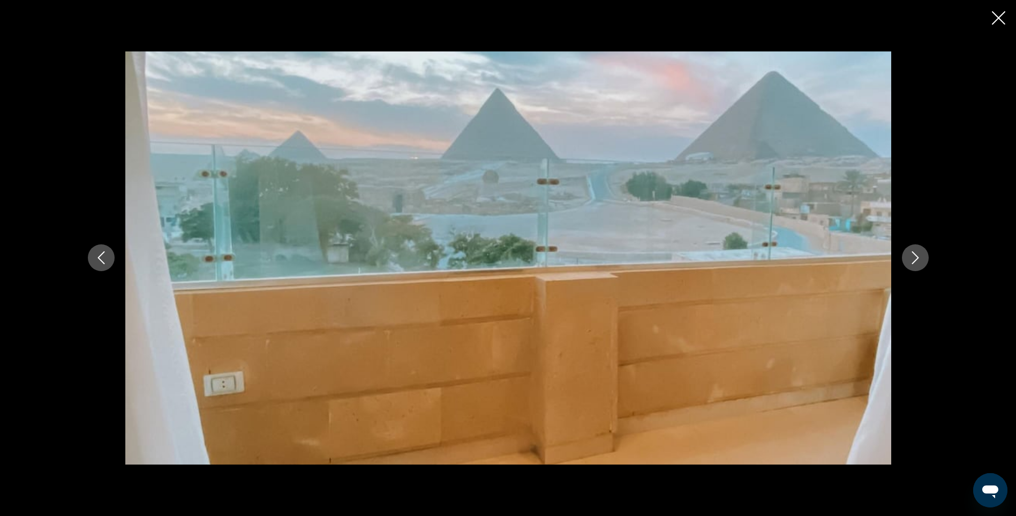
click at [920, 256] on icon "Next image" at bounding box center [915, 257] width 13 height 13
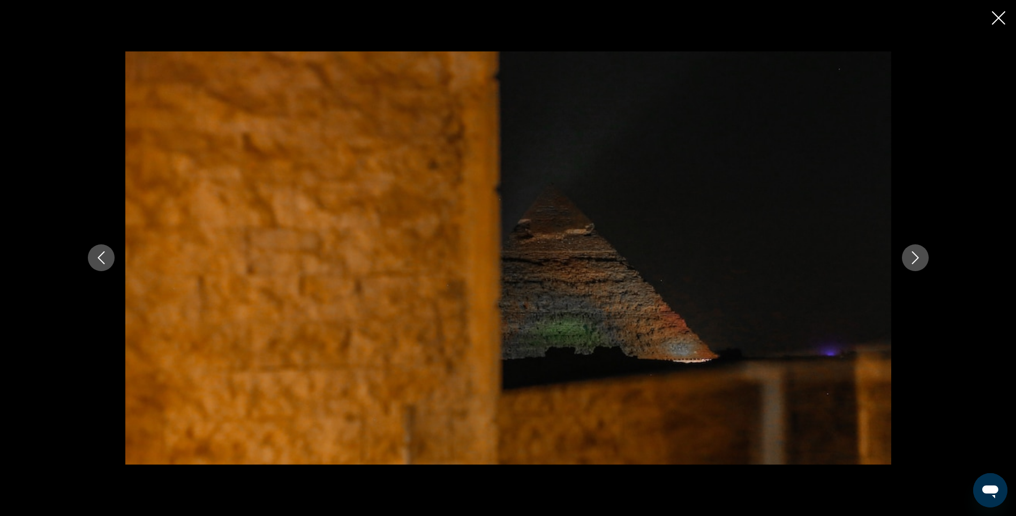
click at [920, 256] on icon "Next image" at bounding box center [915, 257] width 13 height 13
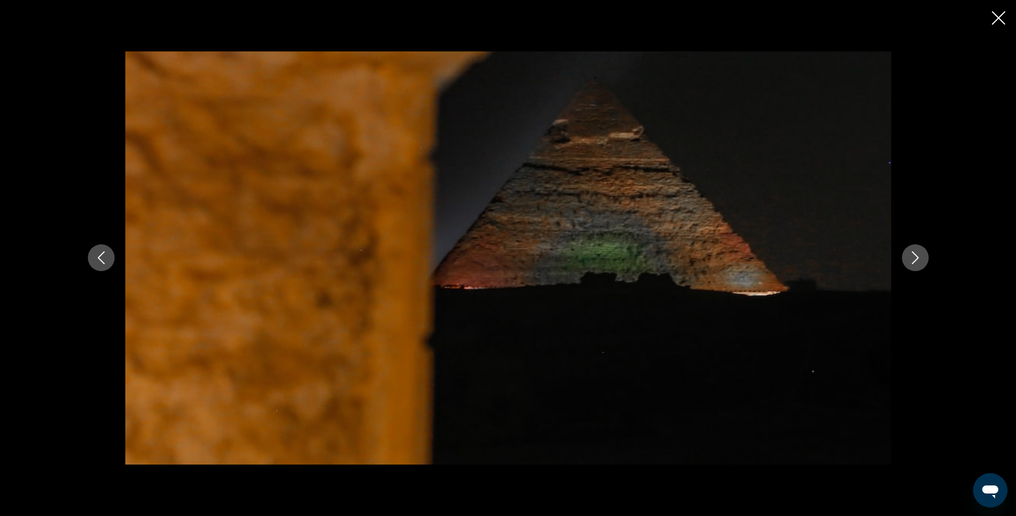
click at [995, 14] on icon "Close slideshow" at bounding box center [998, 17] width 13 height 13
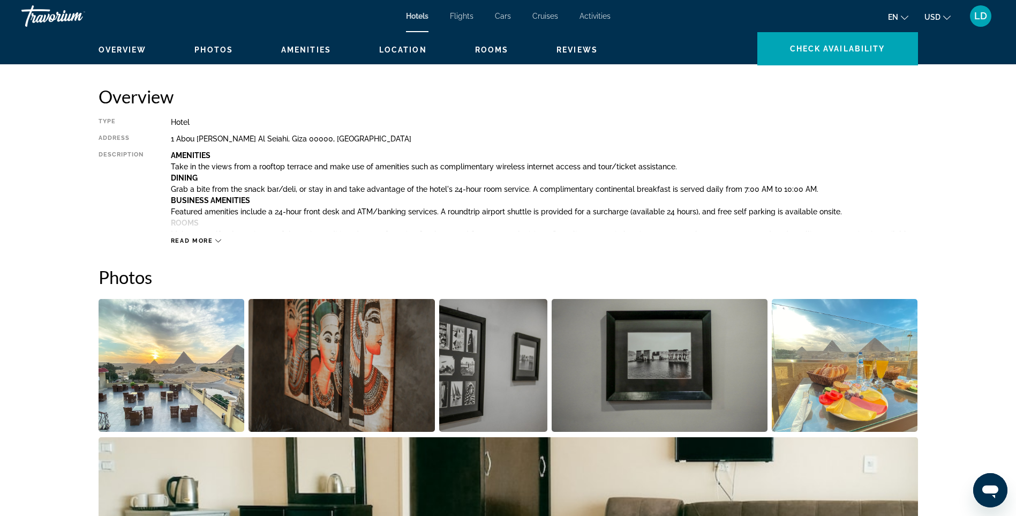
scroll to position [54, 0]
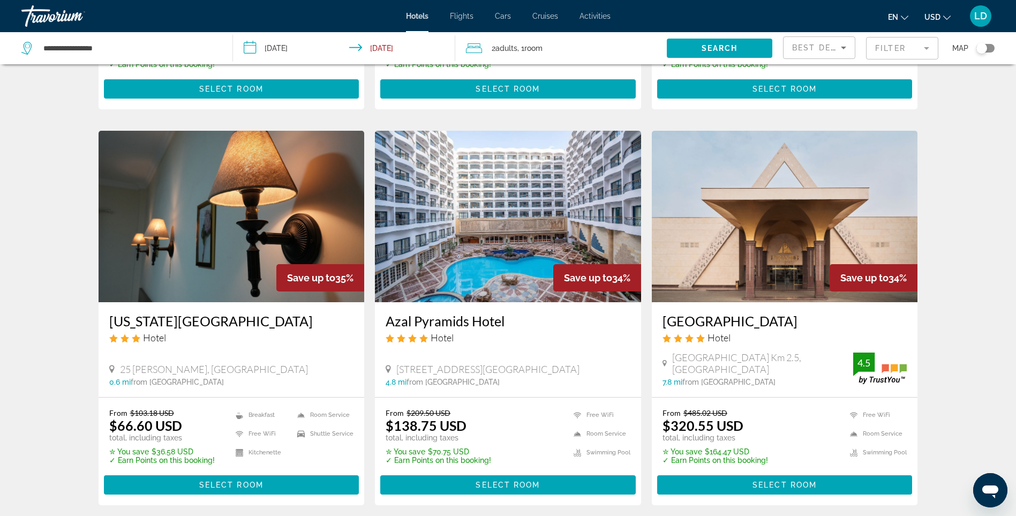
scroll to position [803, 0]
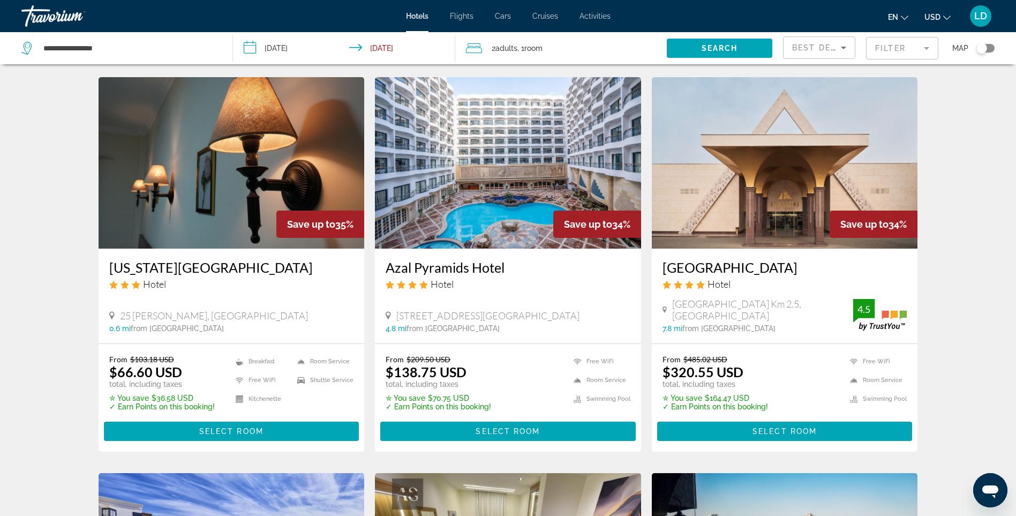
click at [503, 167] on img "Main content" at bounding box center [508, 162] width 266 height 171
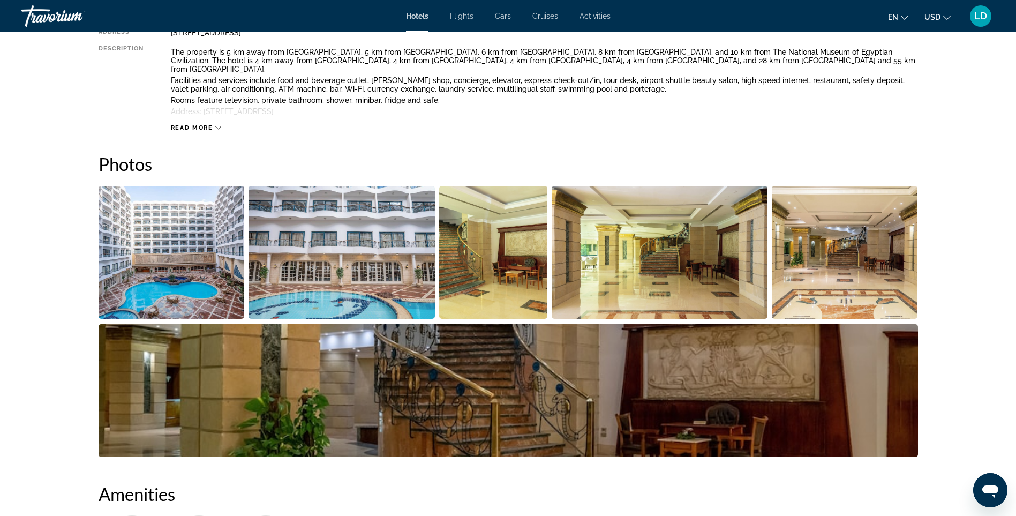
scroll to position [429, 0]
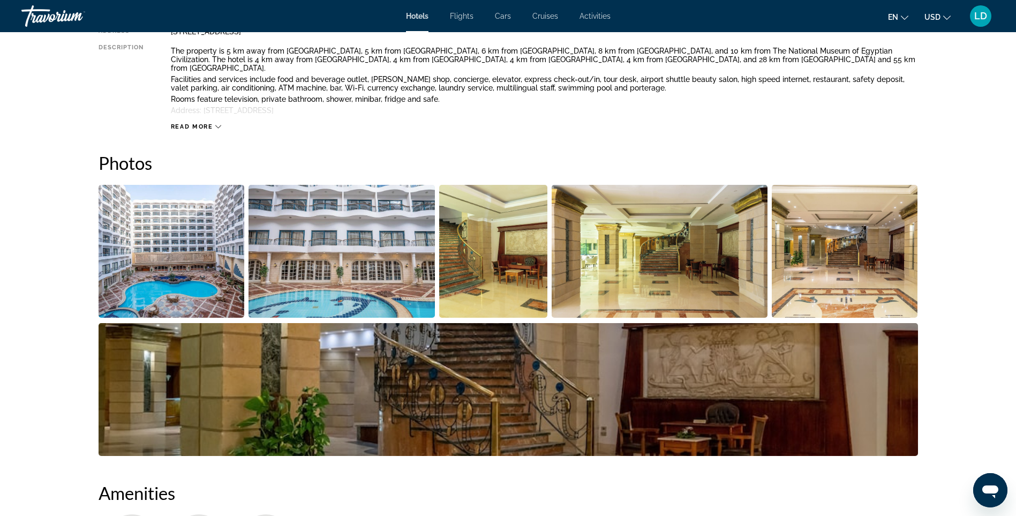
click at [192, 260] on img "Open full-screen image slider" at bounding box center [172, 251] width 146 height 133
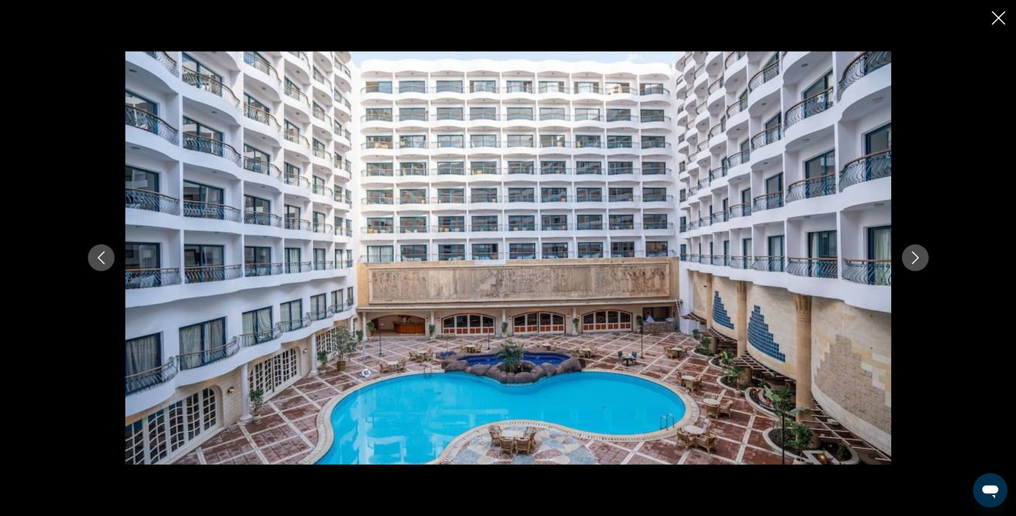
click at [911, 254] on icon "Next image" at bounding box center [915, 257] width 13 height 13
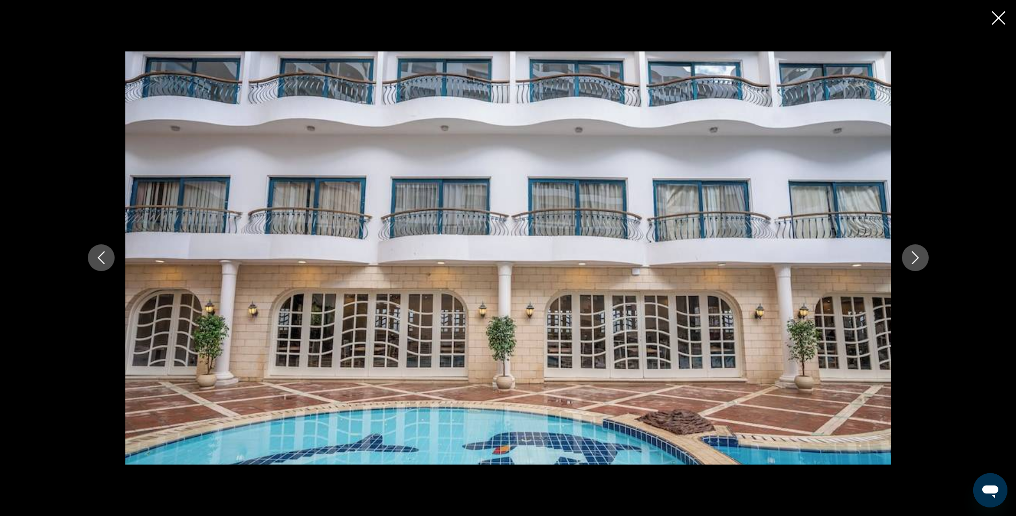
click at [911, 254] on icon "Next image" at bounding box center [915, 257] width 13 height 13
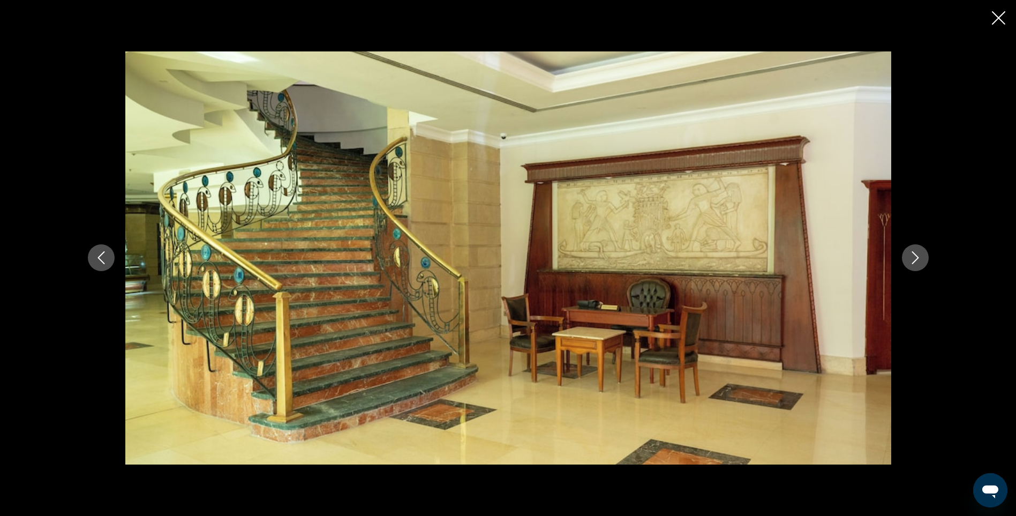
click at [911, 254] on icon "Next image" at bounding box center [915, 257] width 13 height 13
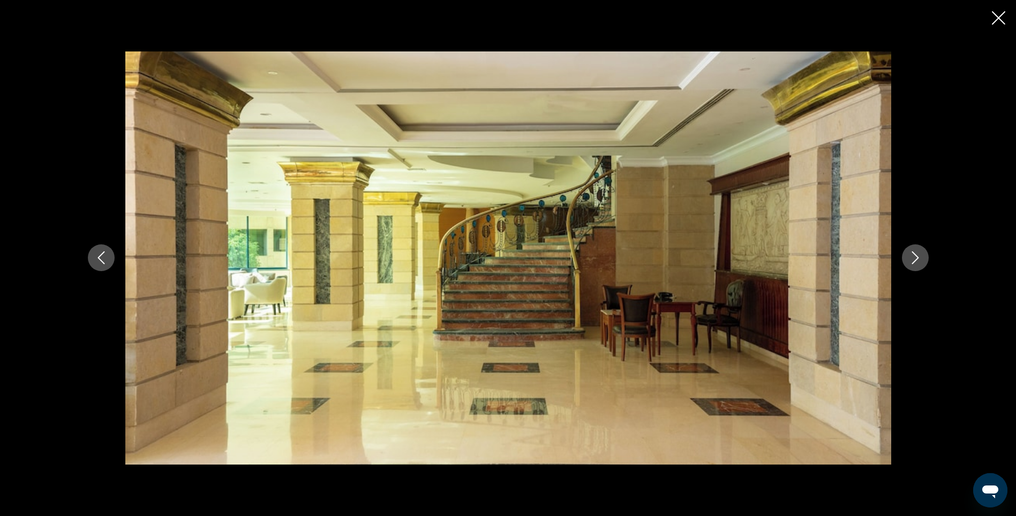
click at [911, 254] on icon "Next image" at bounding box center [915, 257] width 13 height 13
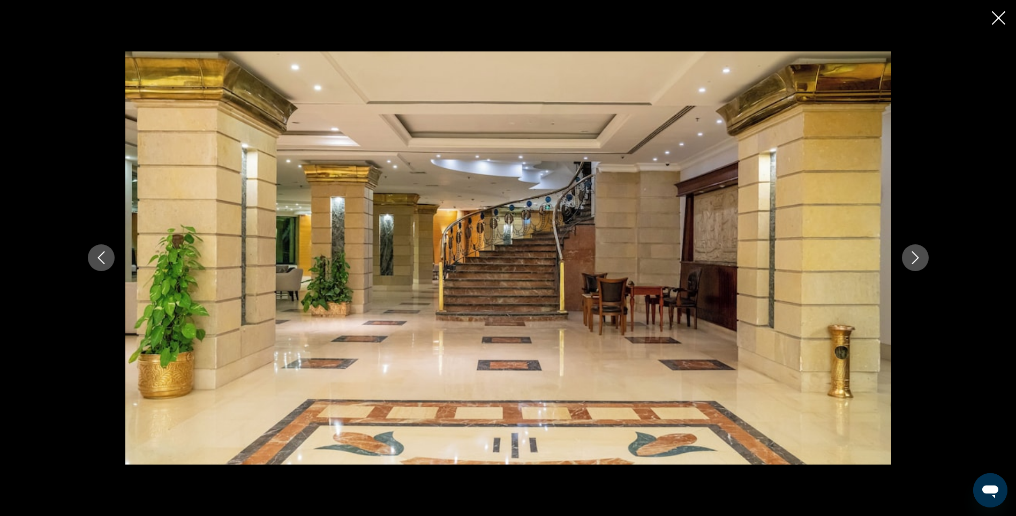
click at [911, 254] on icon "Next image" at bounding box center [915, 257] width 13 height 13
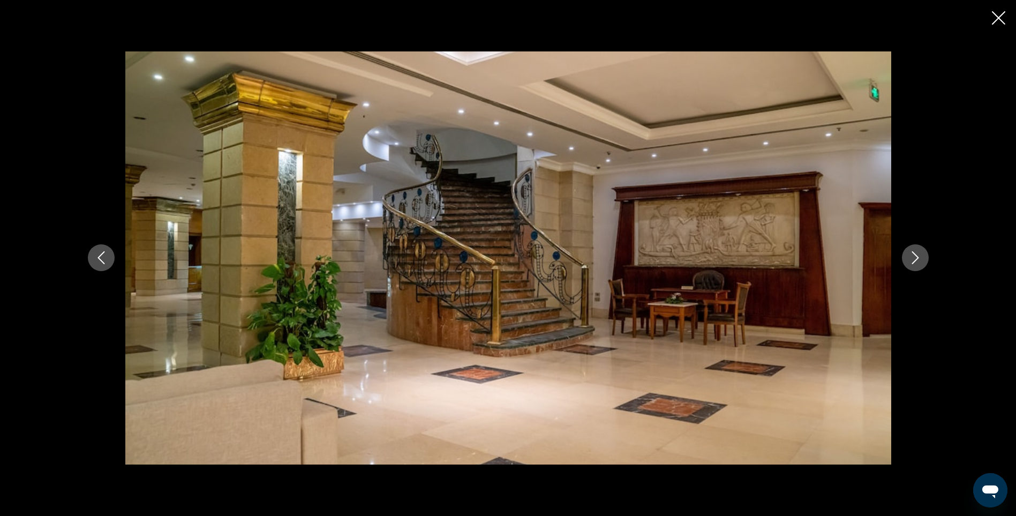
click at [911, 254] on icon "Next image" at bounding box center [915, 257] width 13 height 13
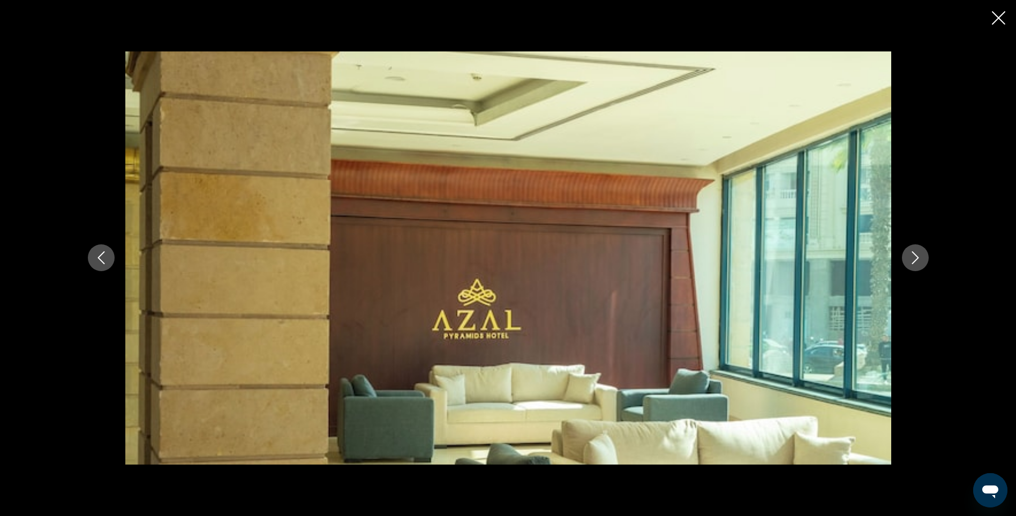
click at [911, 254] on icon "Next image" at bounding box center [915, 257] width 13 height 13
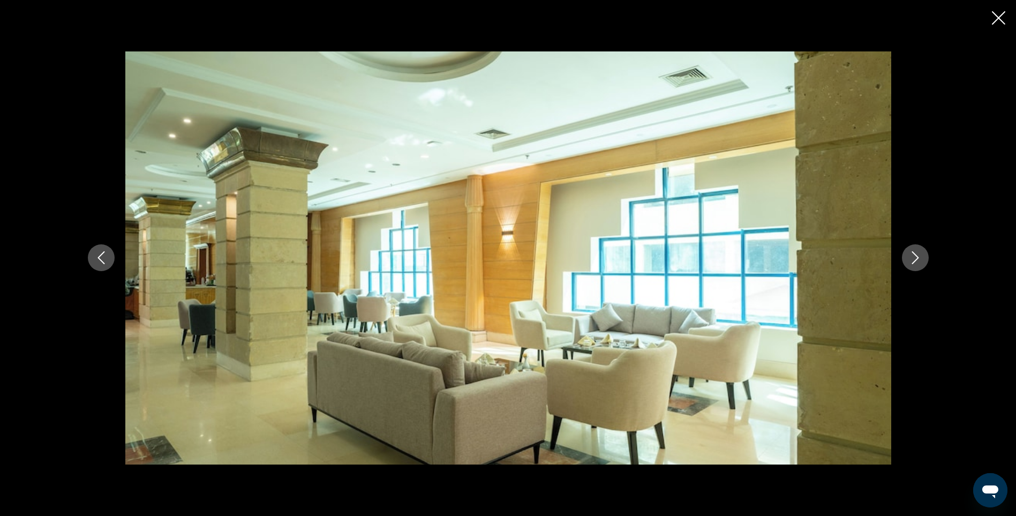
click at [911, 254] on icon "Next image" at bounding box center [915, 257] width 13 height 13
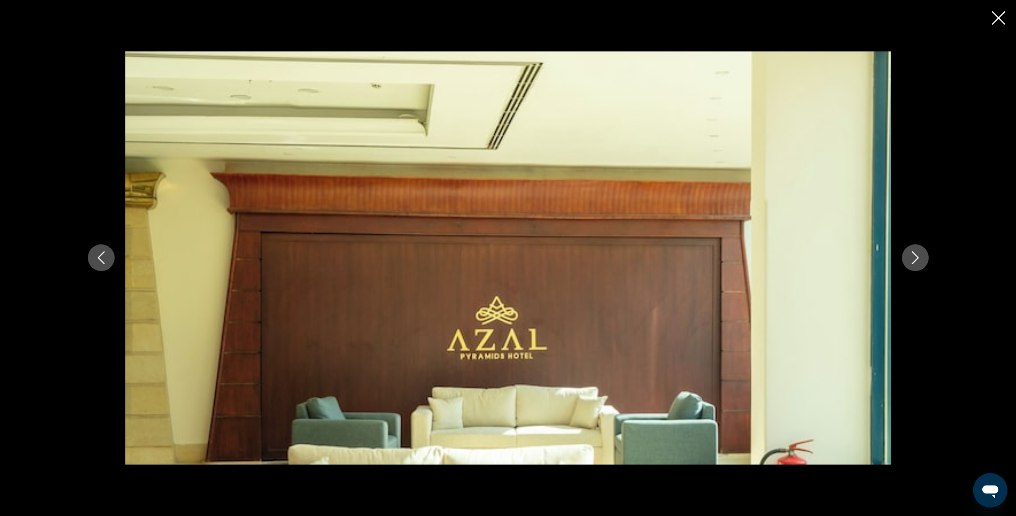
click at [911, 254] on icon "Next image" at bounding box center [915, 257] width 13 height 13
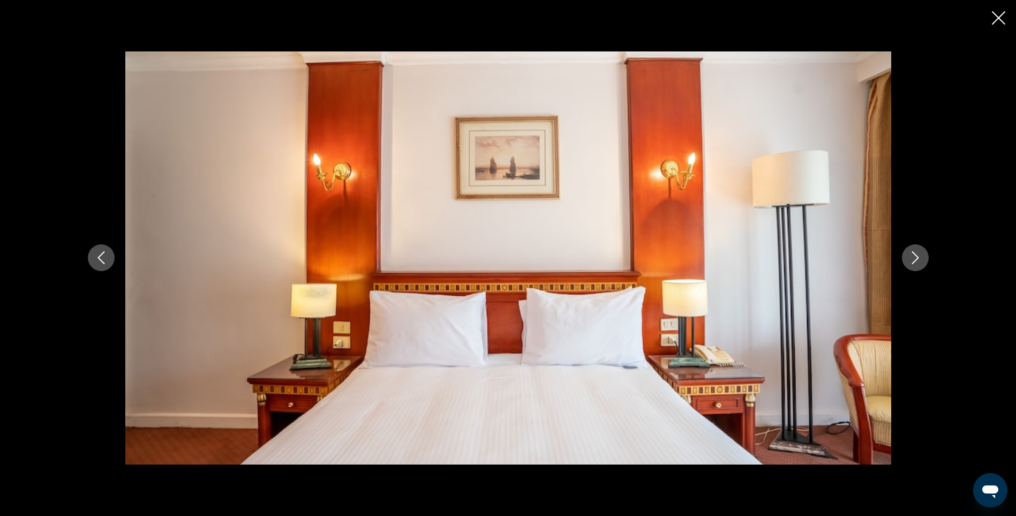
click at [911, 254] on icon "Next image" at bounding box center [915, 257] width 13 height 13
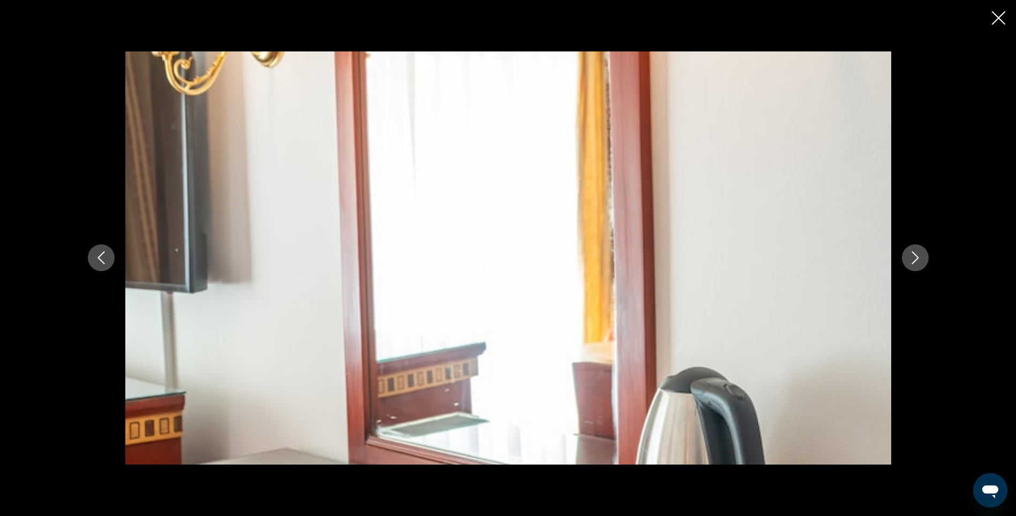
click at [911, 254] on icon "Next image" at bounding box center [915, 257] width 13 height 13
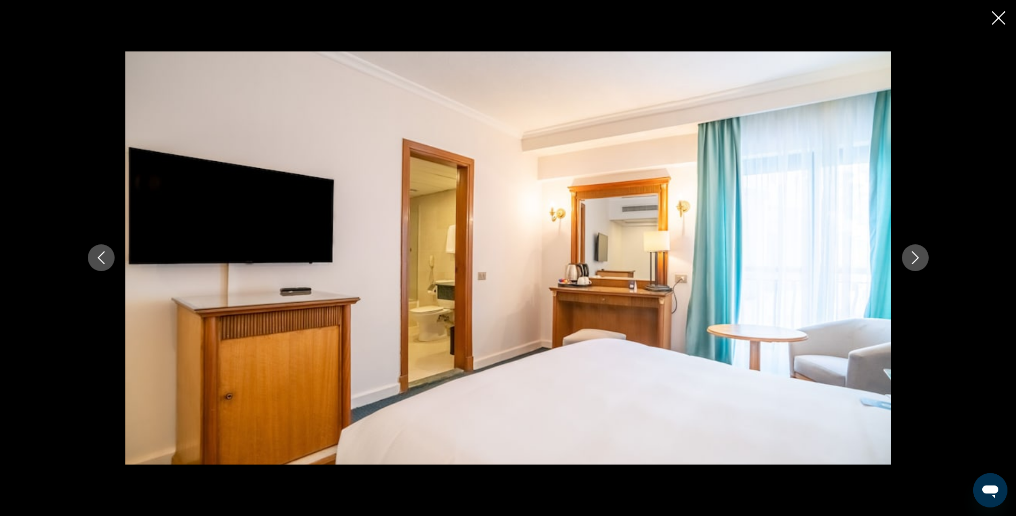
click at [911, 254] on icon "Next image" at bounding box center [915, 257] width 13 height 13
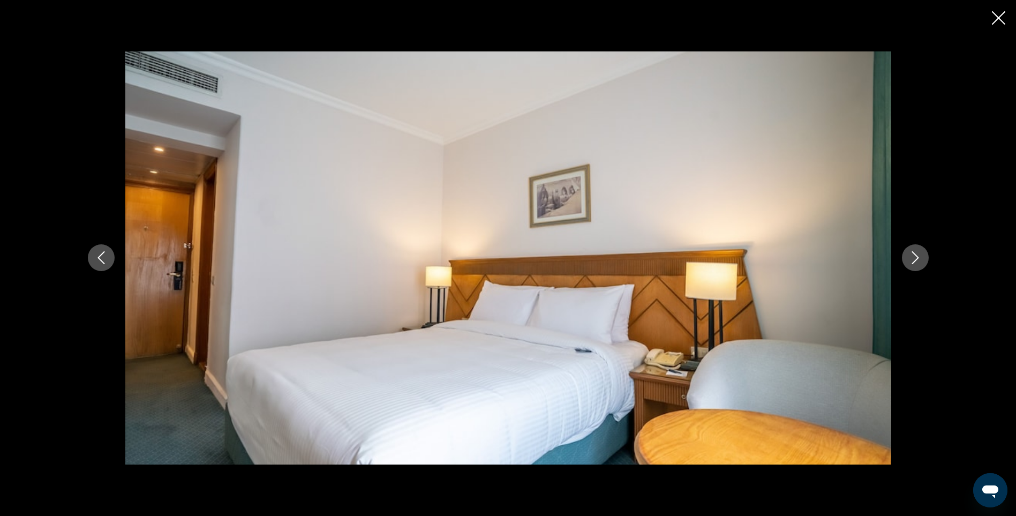
click at [911, 254] on icon "Next image" at bounding box center [915, 257] width 13 height 13
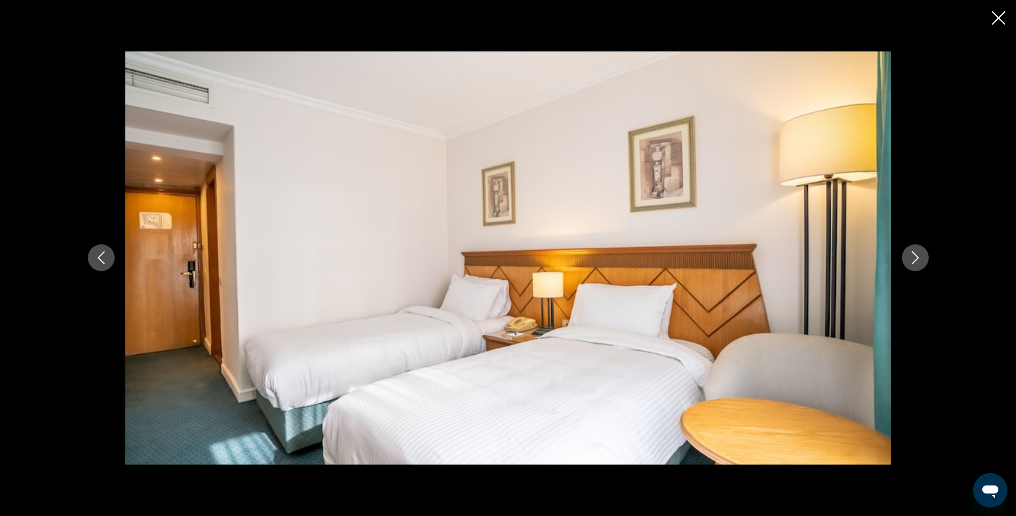
click at [911, 254] on icon "Next image" at bounding box center [915, 257] width 13 height 13
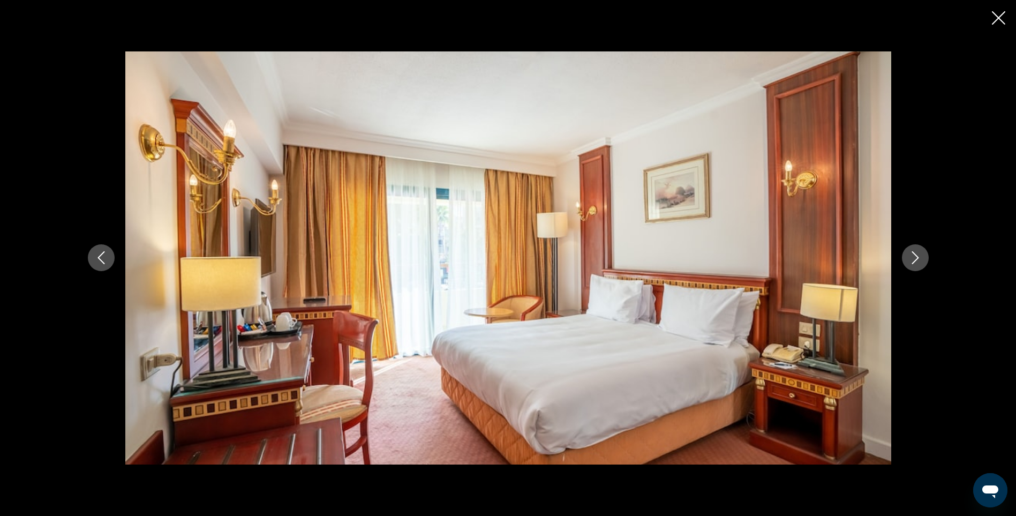
click at [911, 254] on icon "Next image" at bounding box center [915, 257] width 13 height 13
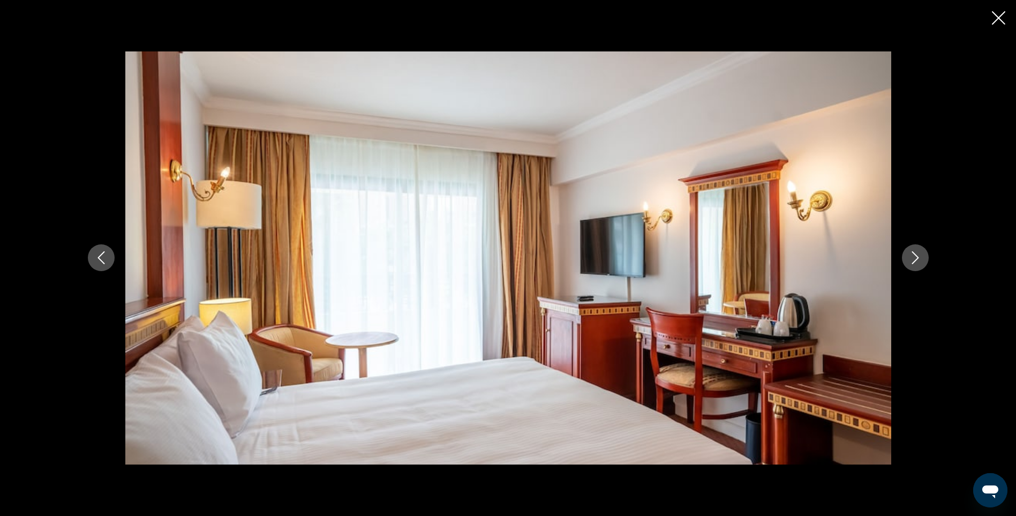
click at [911, 254] on icon "Next image" at bounding box center [915, 257] width 13 height 13
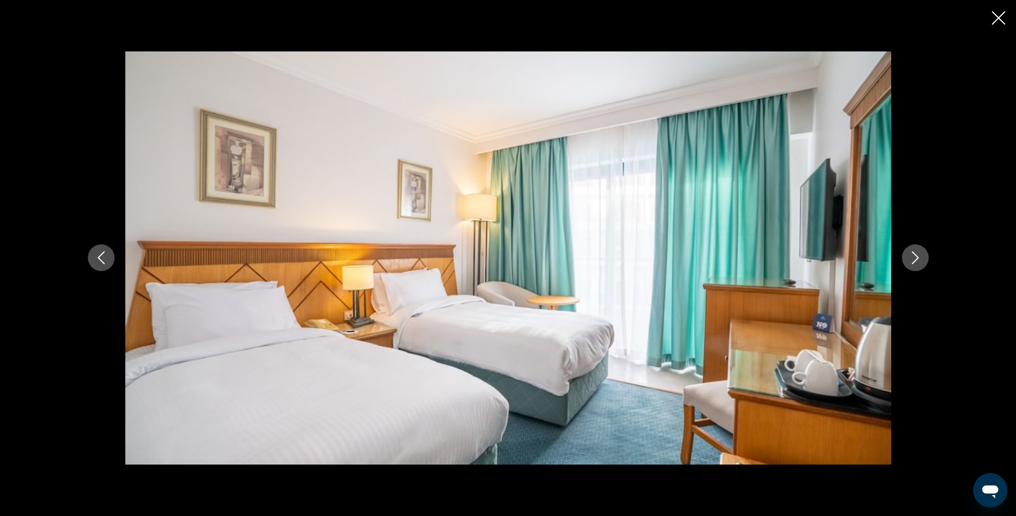
click at [911, 254] on icon "Next image" at bounding box center [915, 257] width 13 height 13
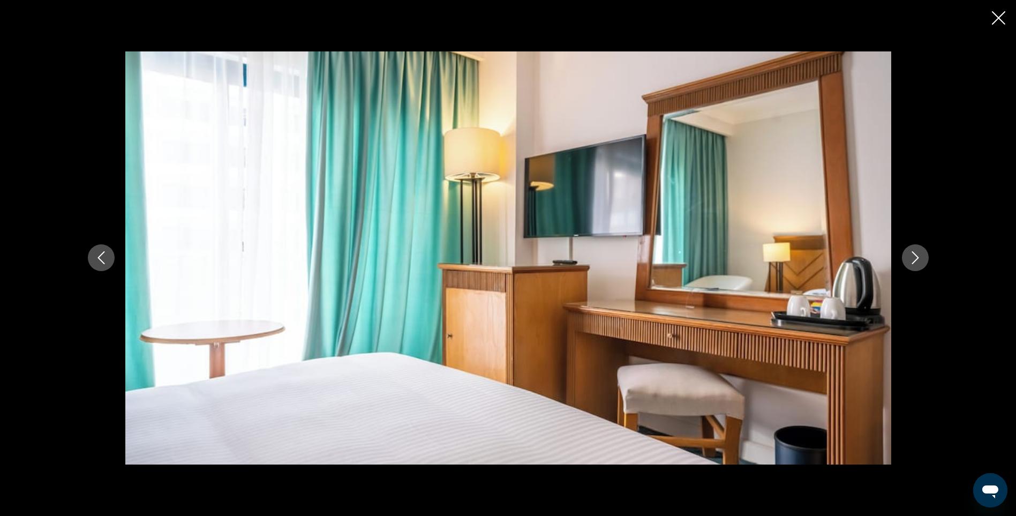
click at [911, 254] on icon "Next image" at bounding box center [915, 257] width 13 height 13
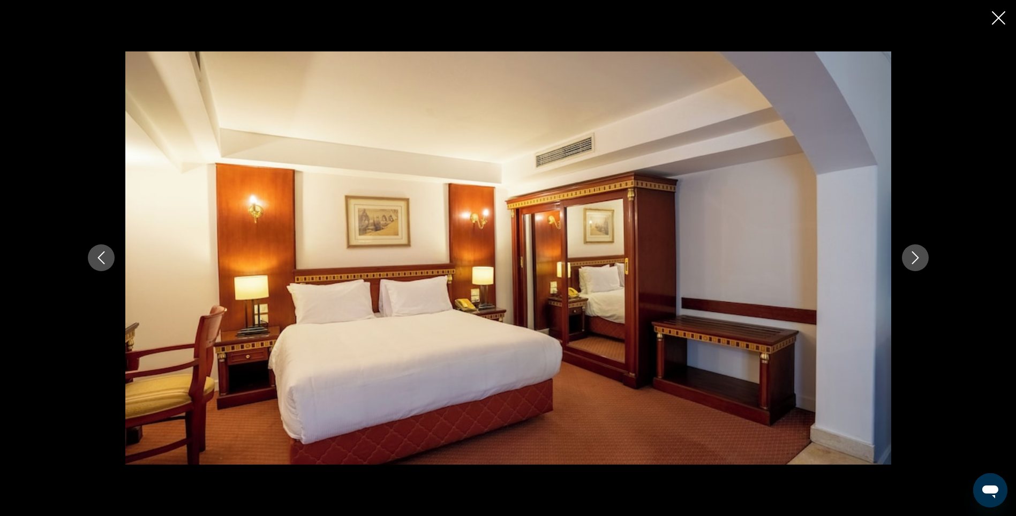
click at [911, 254] on icon "Next image" at bounding box center [915, 257] width 13 height 13
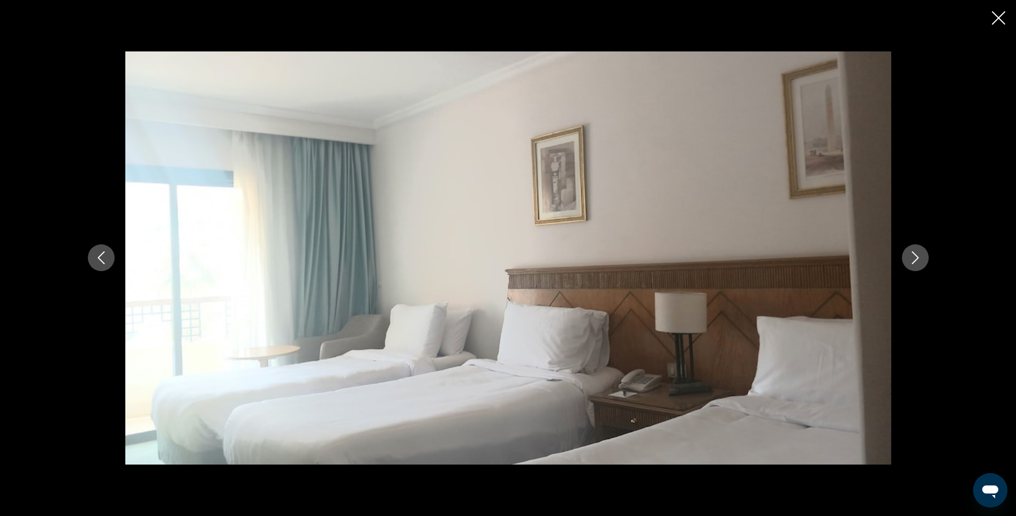
click at [911, 254] on icon "Next image" at bounding box center [915, 257] width 13 height 13
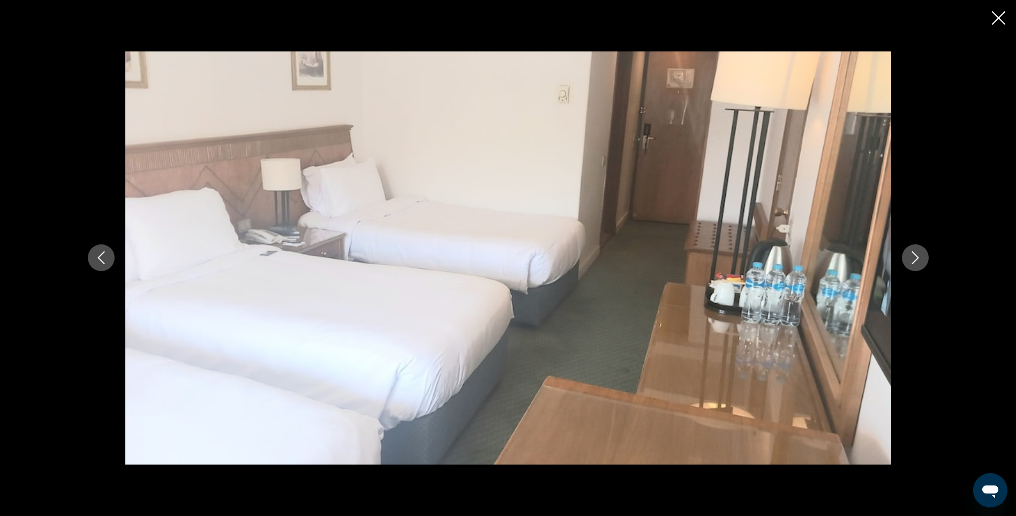
click at [911, 254] on icon "Next image" at bounding box center [915, 257] width 13 height 13
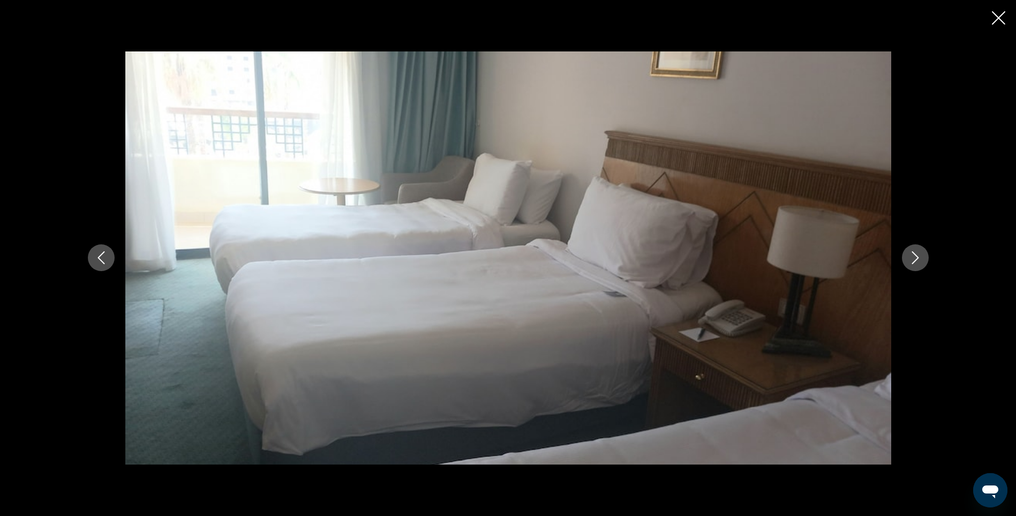
click at [911, 254] on icon "Next image" at bounding box center [915, 257] width 13 height 13
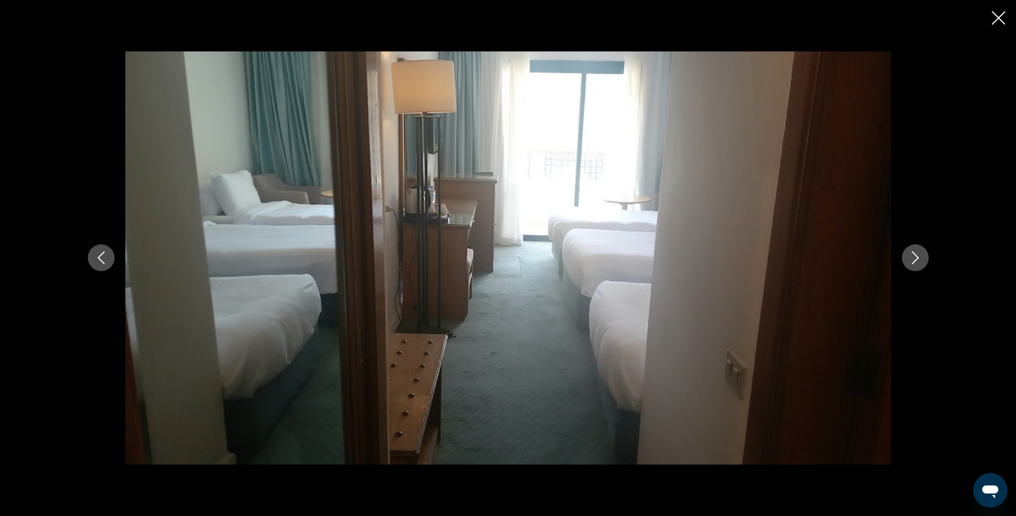
click at [911, 254] on icon "Next image" at bounding box center [915, 257] width 13 height 13
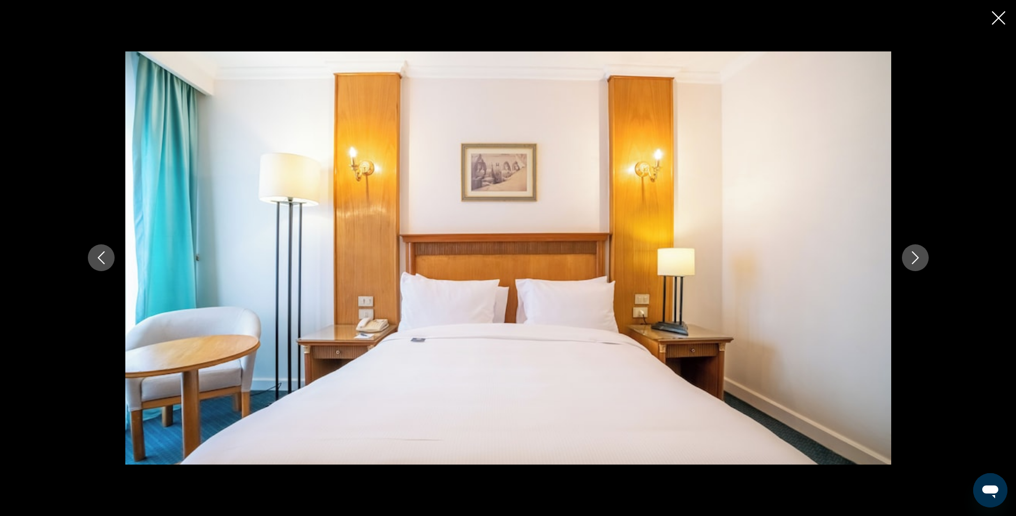
click at [911, 254] on icon "Next image" at bounding box center [915, 257] width 13 height 13
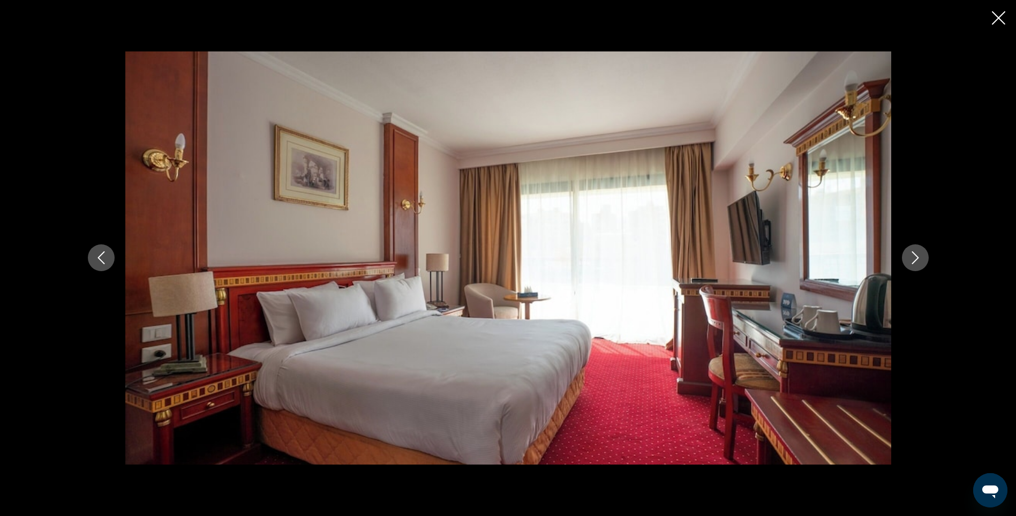
click at [911, 254] on icon "Next image" at bounding box center [915, 257] width 13 height 13
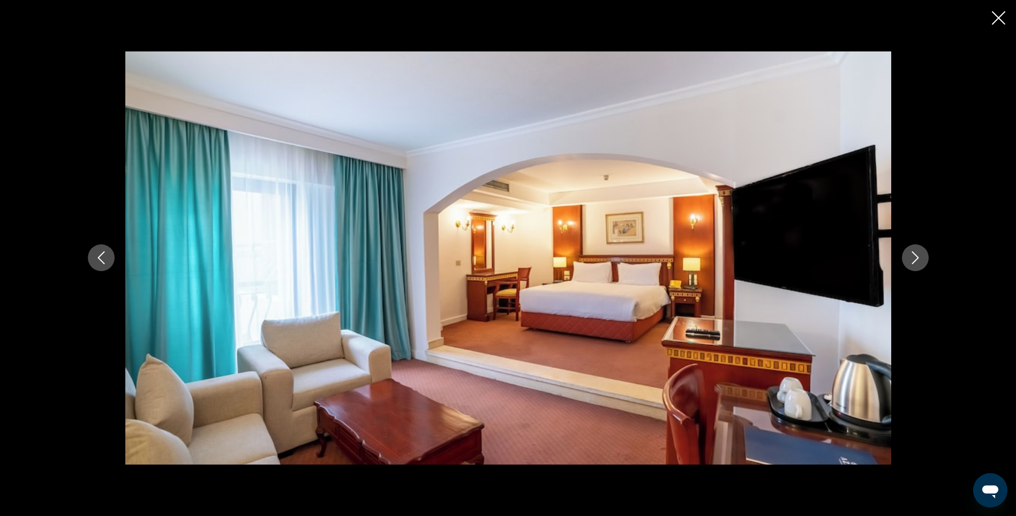
click at [911, 254] on icon "Next image" at bounding box center [915, 257] width 13 height 13
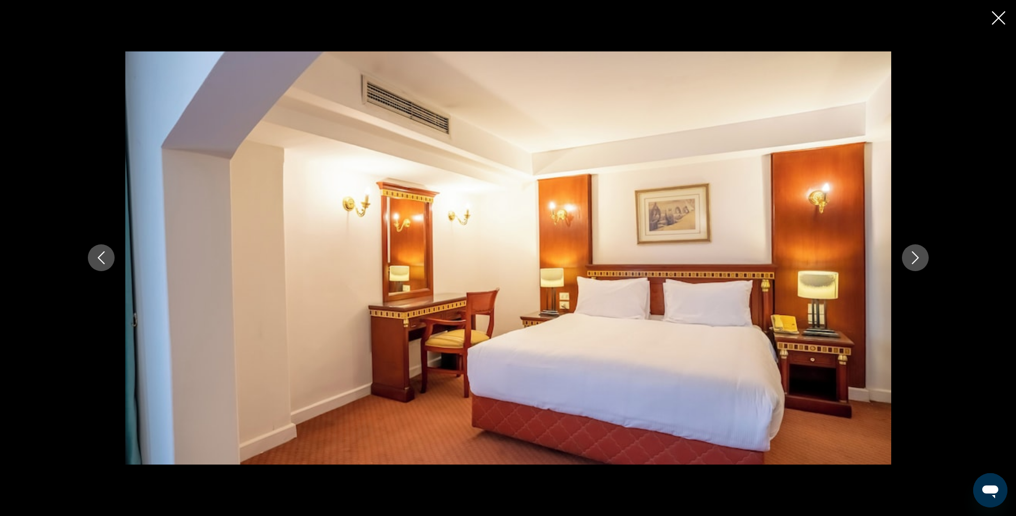
click at [911, 254] on icon "Next image" at bounding box center [915, 257] width 13 height 13
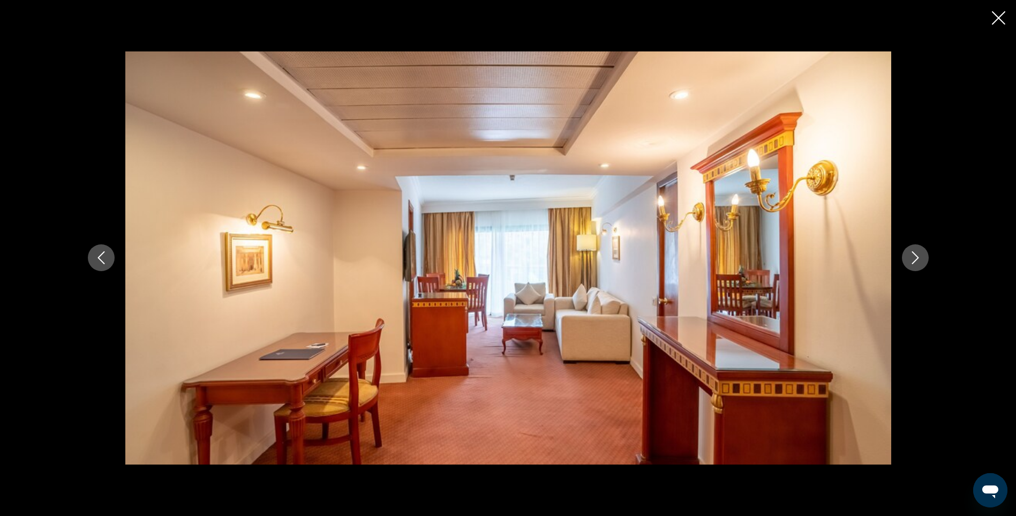
click at [911, 254] on icon "Next image" at bounding box center [915, 257] width 13 height 13
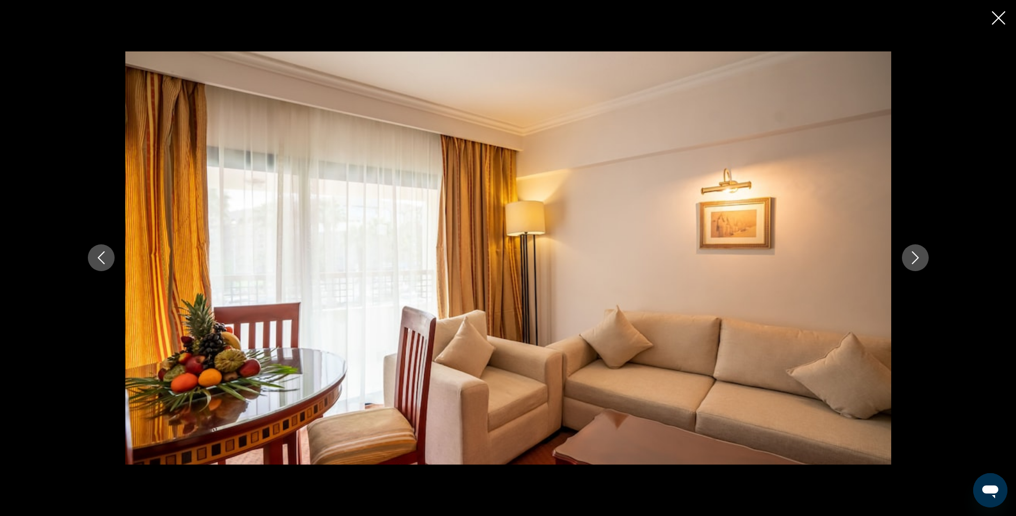
click at [911, 254] on icon "Next image" at bounding box center [915, 257] width 13 height 13
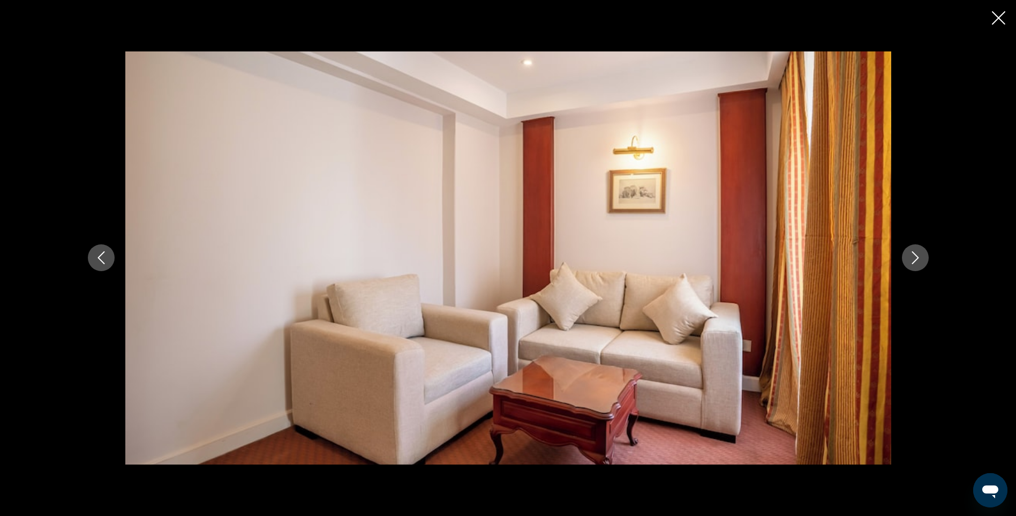
click at [911, 254] on icon "Next image" at bounding box center [915, 257] width 13 height 13
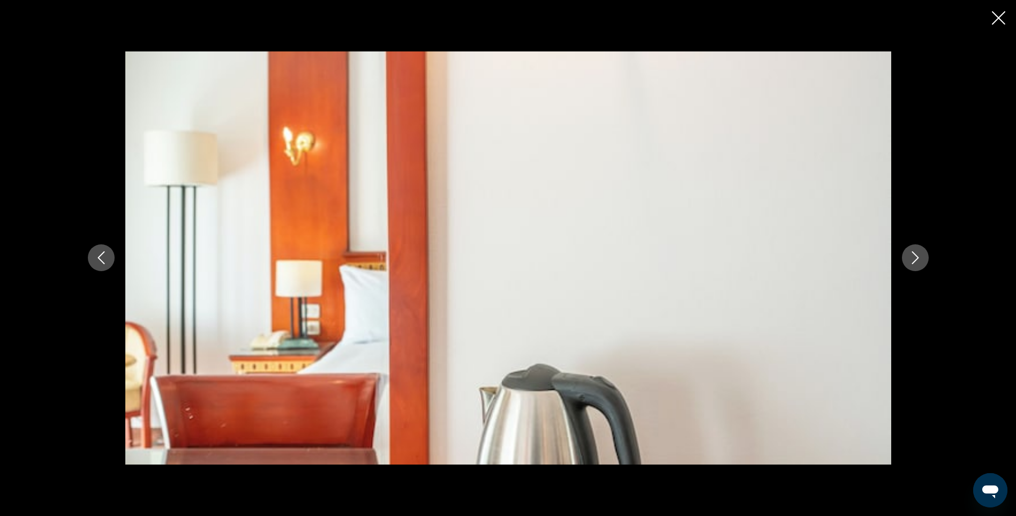
click at [911, 254] on icon "Next image" at bounding box center [915, 257] width 13 height 13
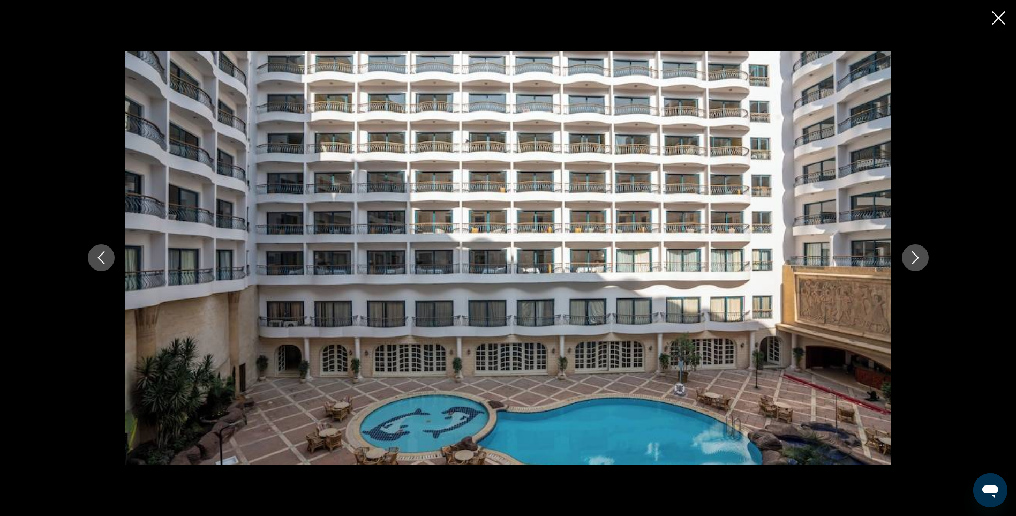
click at [911, 254] on icon "Next image" at bounding box center [915, 257] width 13 height 13
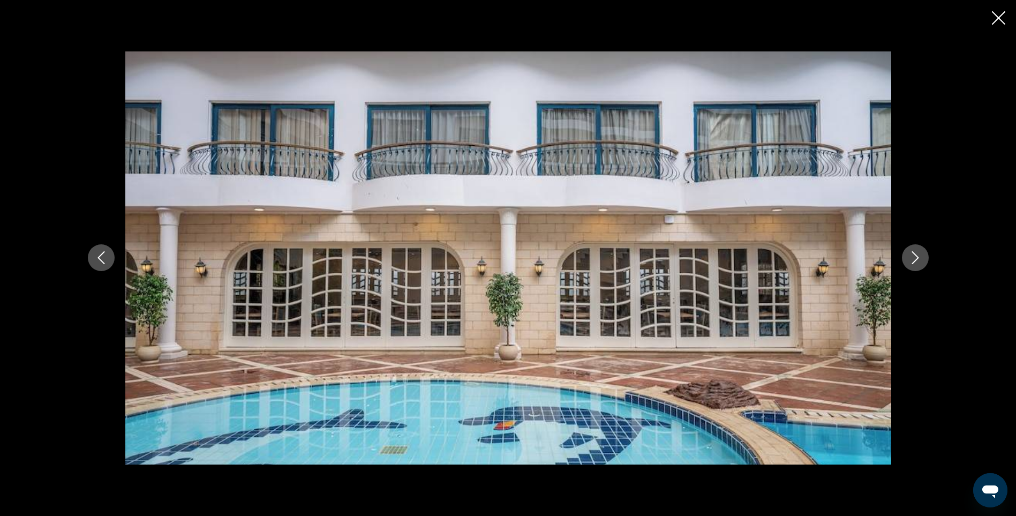
click at [911, 254] on icon "Next image" at bounding box center [915, 257] width 13 height 13
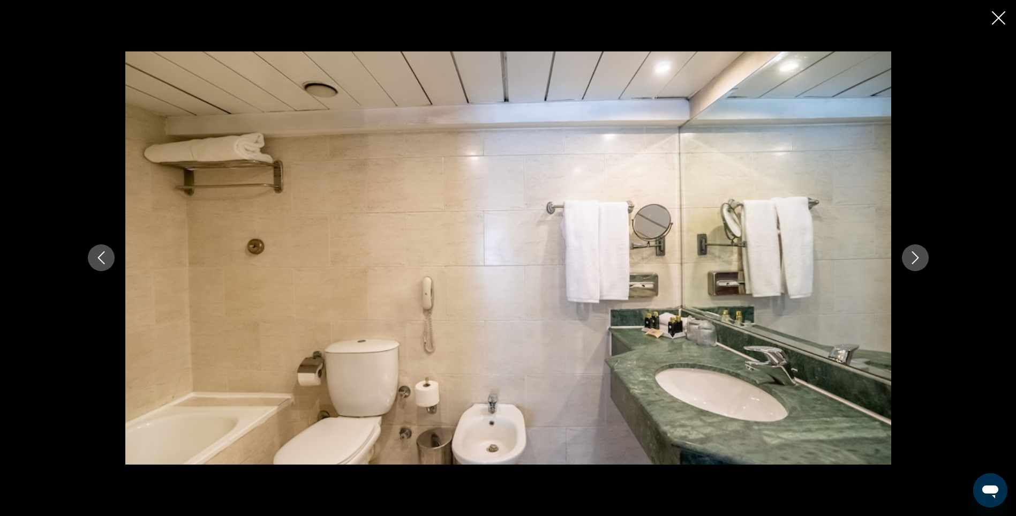
click at [911, 254] on icon "Next image" at bounding box center [915, 257] width 13 height 13
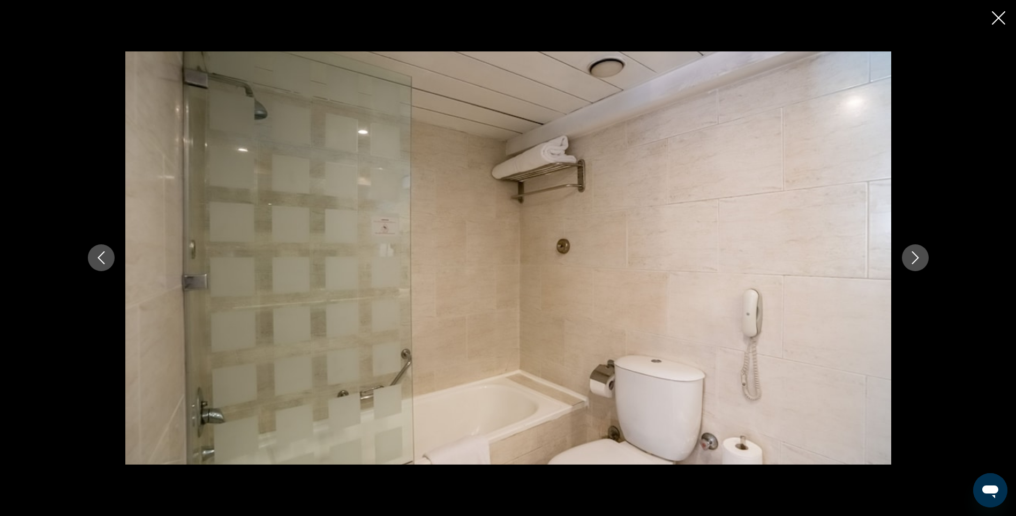
click at [911, 254] on icon "Next image" at bounding box center [915, 257] width 13 height 13
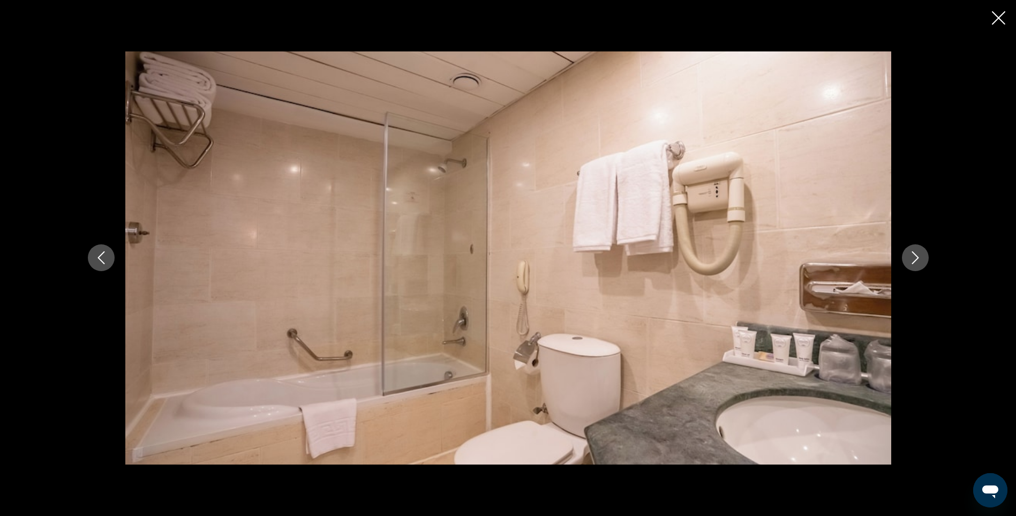
click at [911, 254] on icon "Next image" at bounding box center [915, 257] width 13 height 13
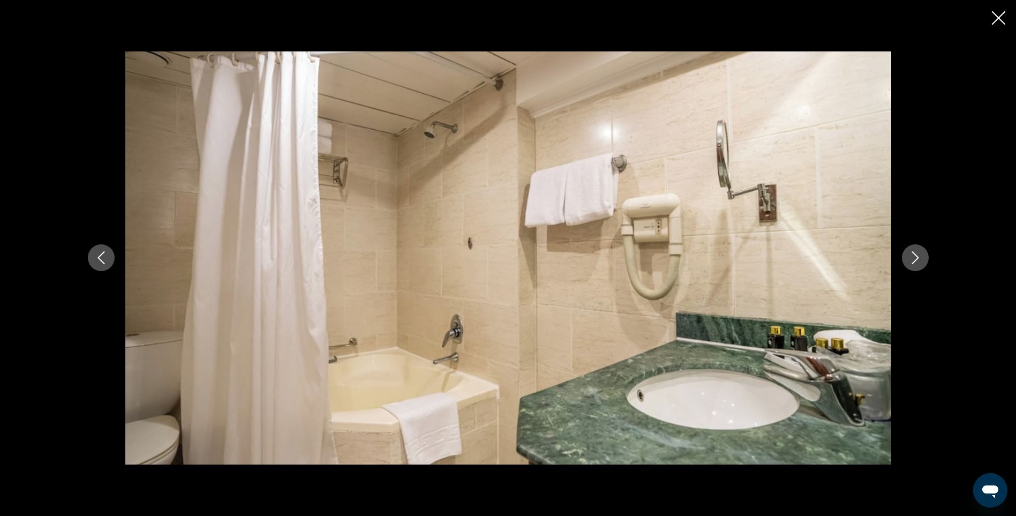
click at [911, 254] on icon "Next image" at bounding box center [915, 257] width 13 height 13
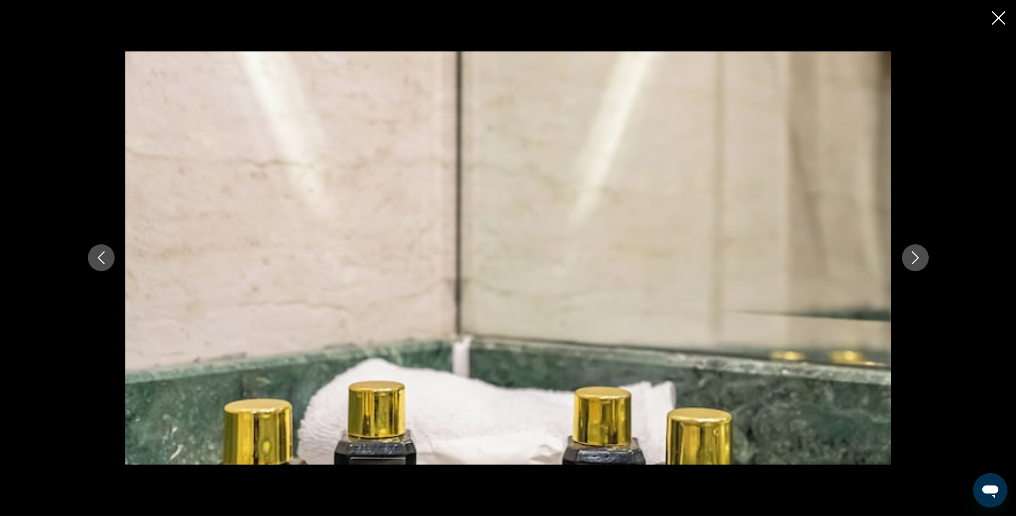
click at [911, 254] on icon "Next image" at bounding box center [915, 257] width 13 height 13
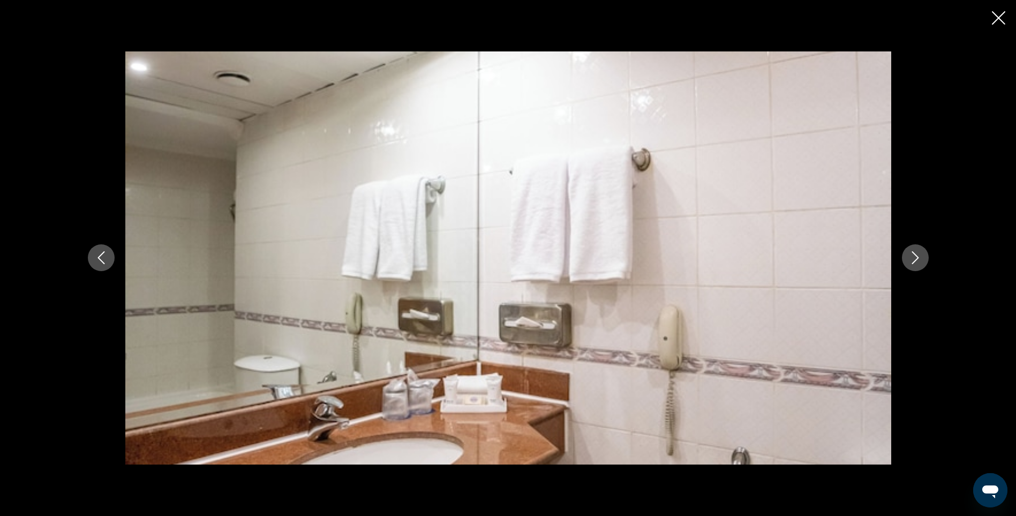
click at [911, 254] on icon "Next image" at bounding box center [915, 257] width 13 height 13
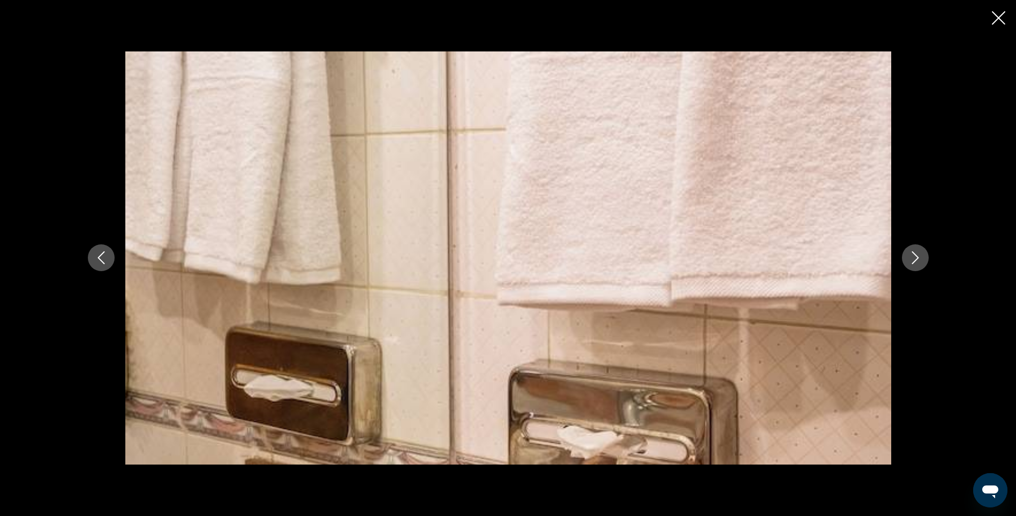
click at [911, 254] on icon "Next image" at bounding box center [915, 257] width 13 height 13
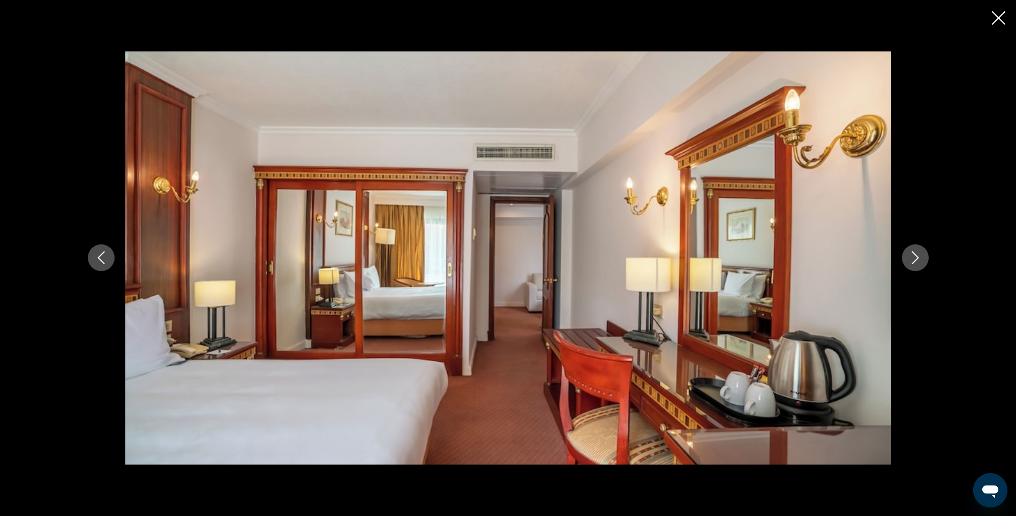
click at [911, 254] on icon "Next image" at bounding box center [915, 257] width 13 height 13
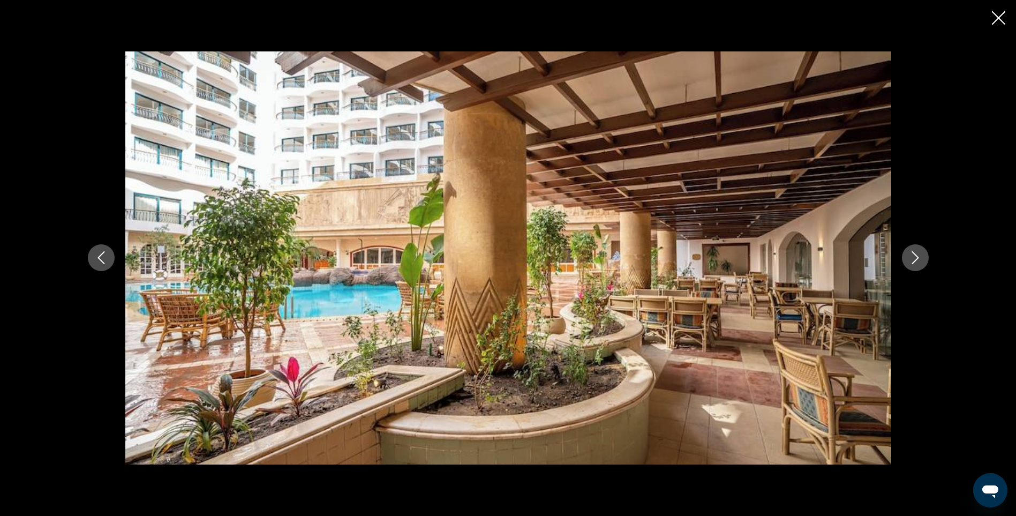
click at [911, 254] on icon "Next image" at bounding box center [915, 257] width 13 height 13
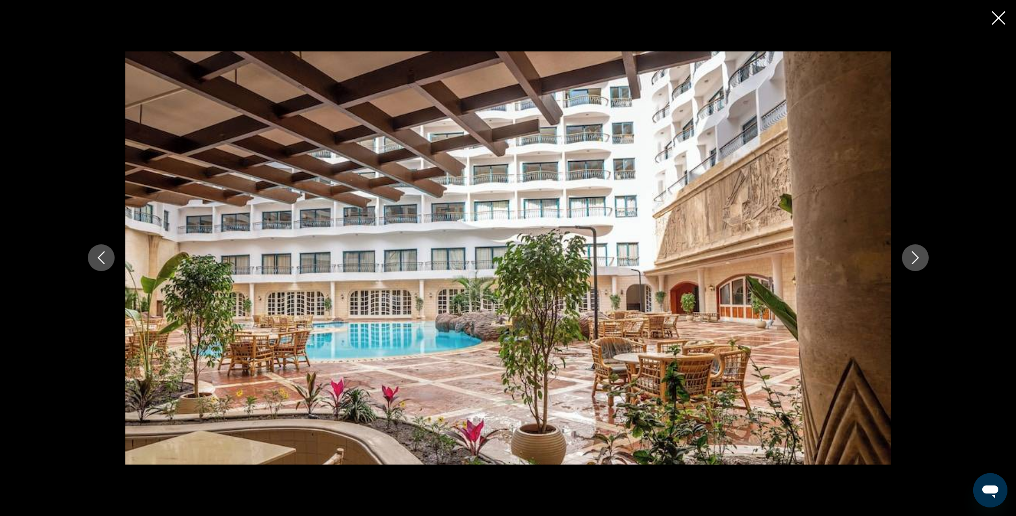
click at [911, 254] on icon "Next image" at bounding box center [915, 257] width 13 height 13
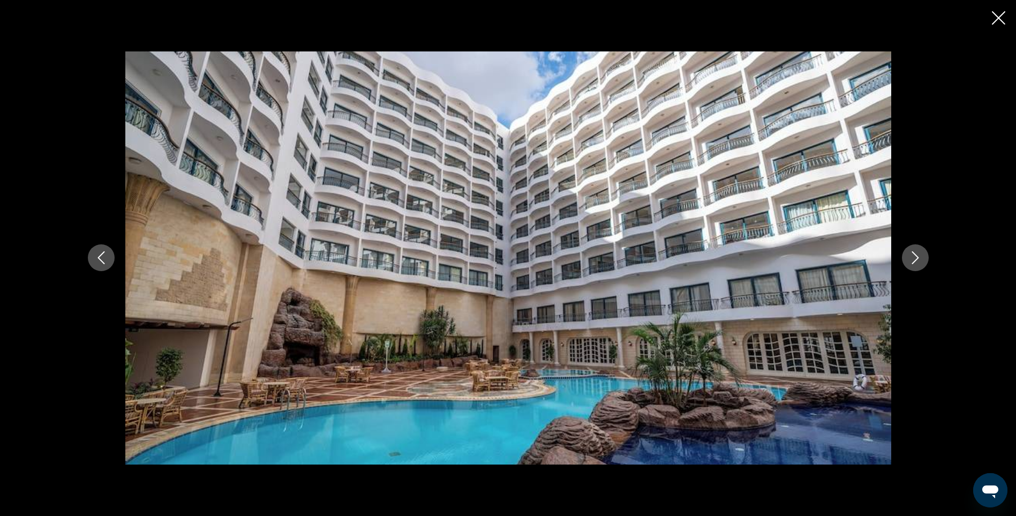
click at [911, 254] on icon "Next image" at bounding box center [915, 257] width 13 height 13
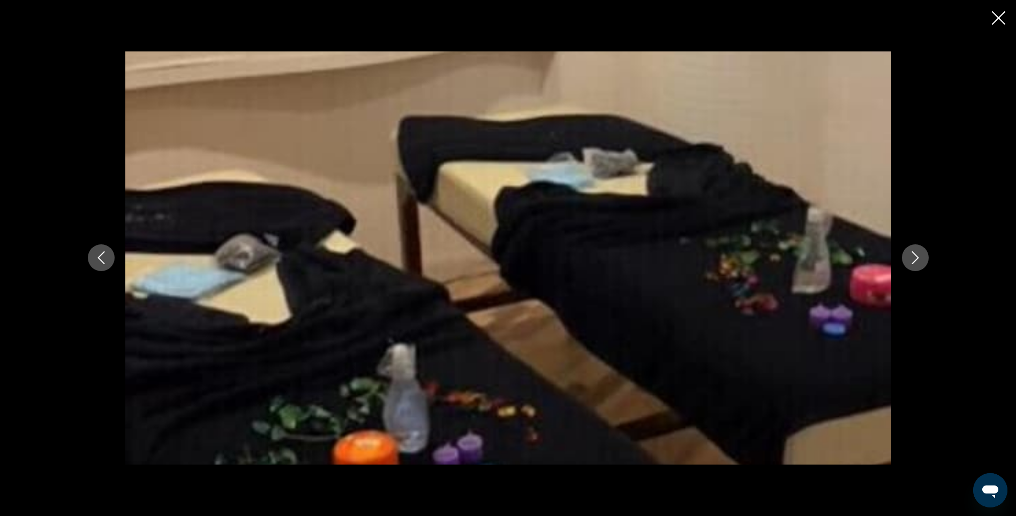
click at [911, 254] on icon "Next image" at bounding box center [915, 257] width 13 height 13
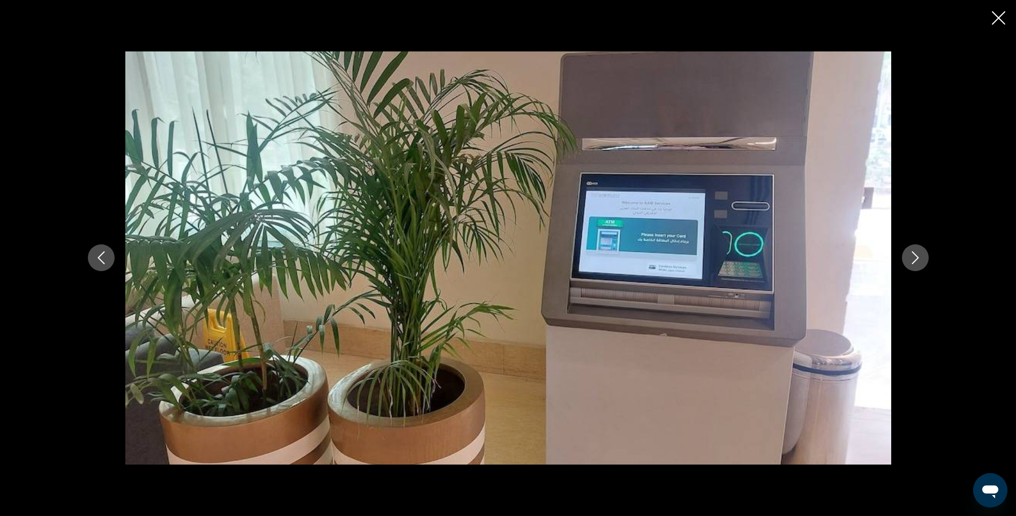
click at [911, 254] on icon "Next image" at bounding box center [915, 257] width 13 height 13
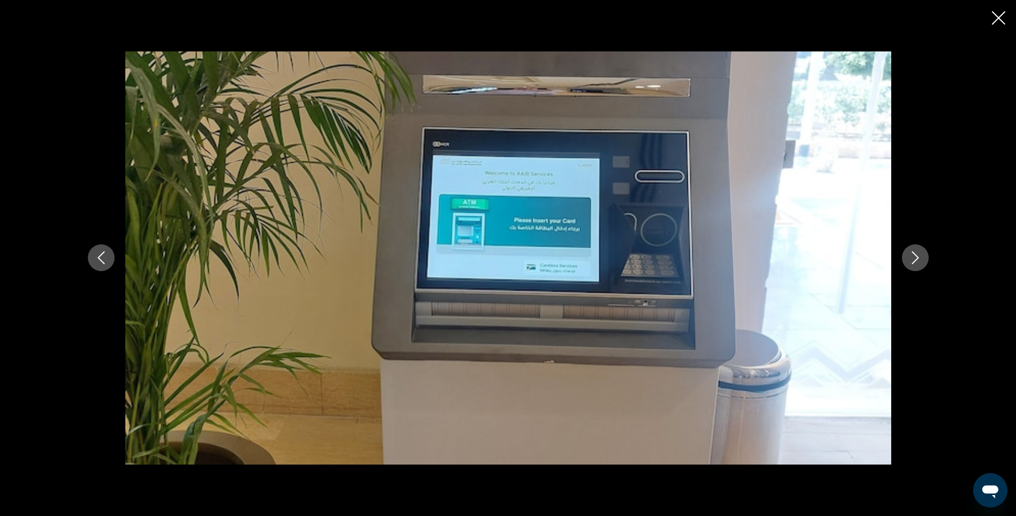
click at [911, 254] on icon "Next image" at bounding box center [915, 257] width 13 height 13
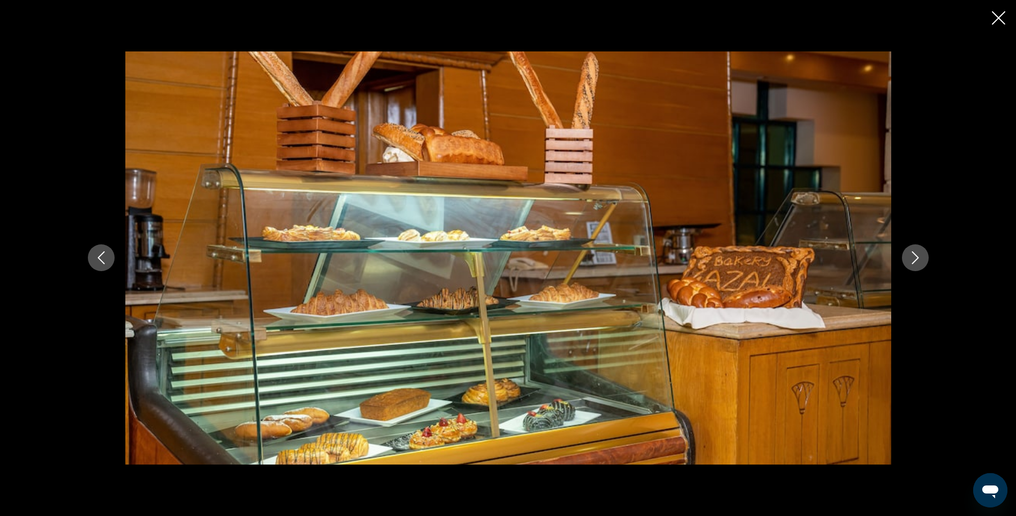
click at [911, 254] on icon "Next image" at bounding box center [915, 257] width 13 height 13
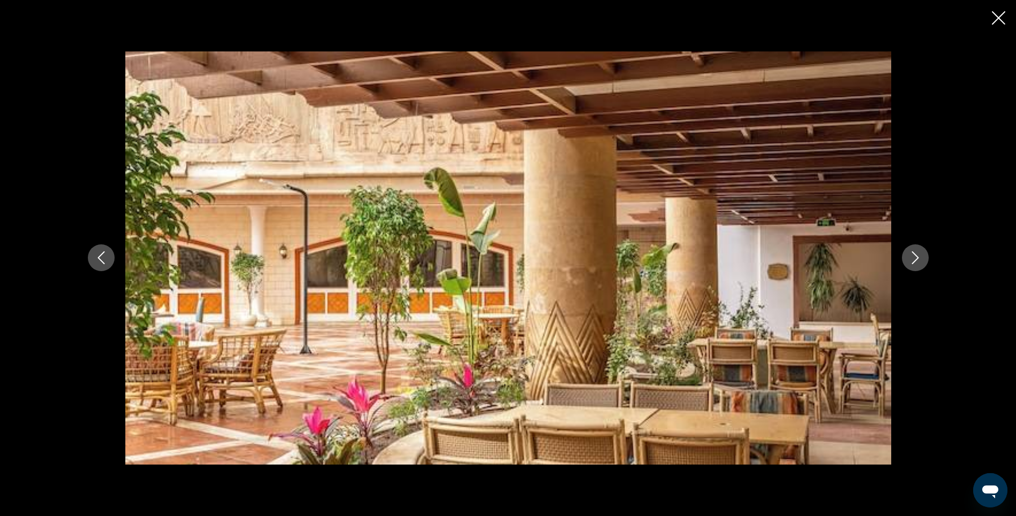
click at [911, 254] on icon "Next image" at bounding box center [915, 257] width 13 height 13
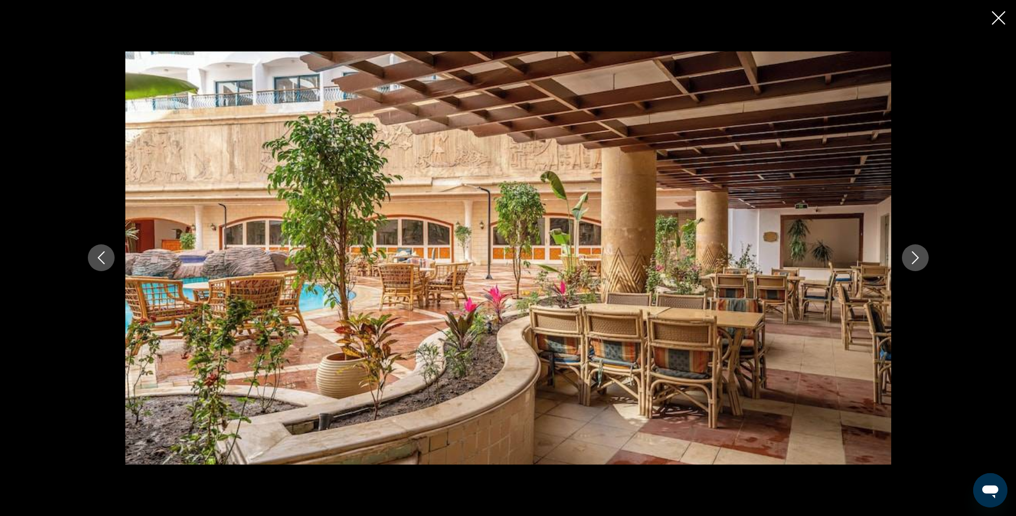
click at [911, 254] on icon "Next image" at bounding box center [915, 257] width 13 height 13
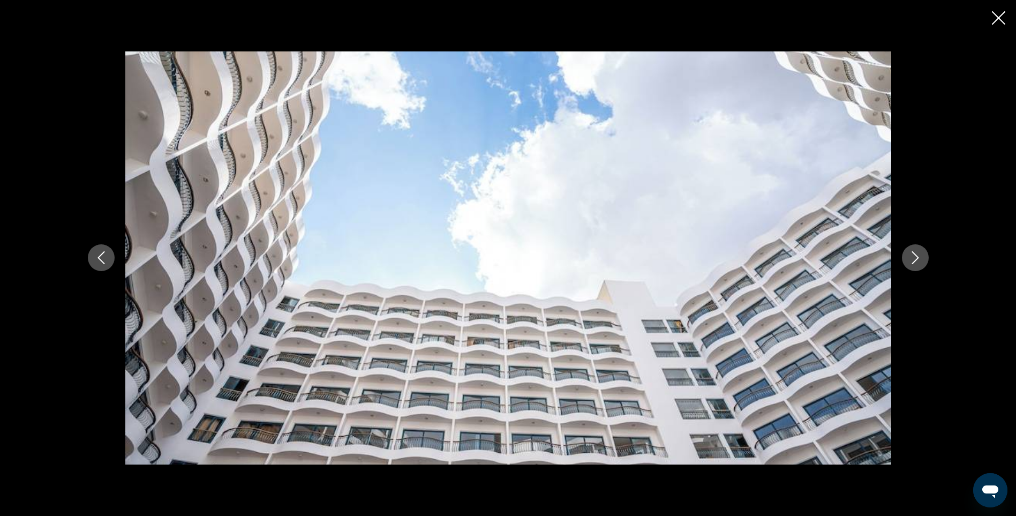
click at [911, 254] on icon "Next image" at bounding box center [915, 257] width 13 height 13
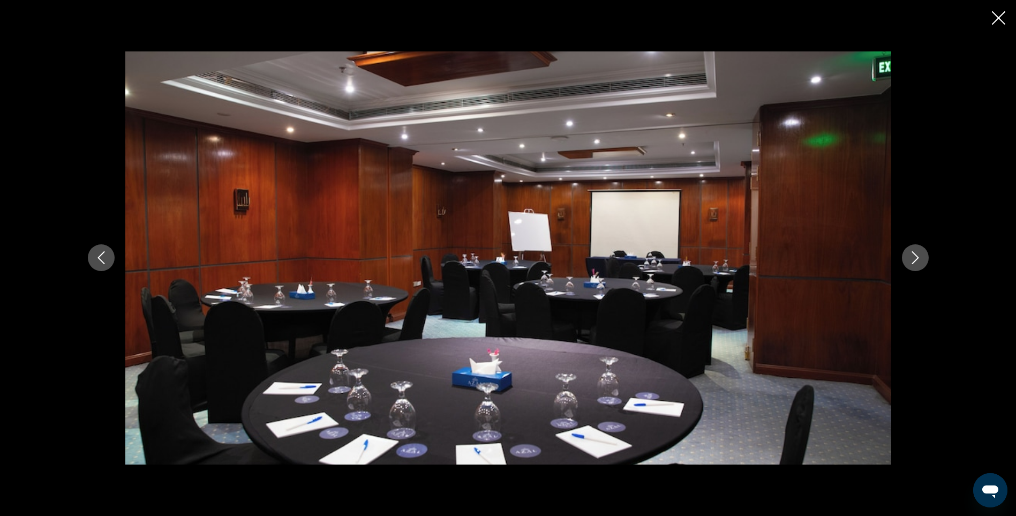
click at [911, 254] on icon "Next image" at bounding box center [915, 257] width 13 height 13
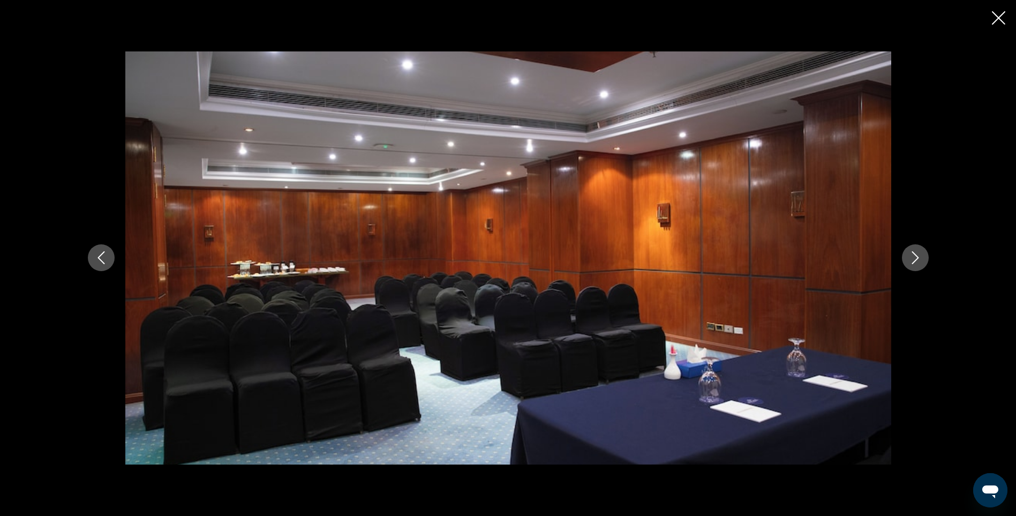
click at [911, 254] on icon "Next image" at bounding box center [915, 257] width 13 height 13
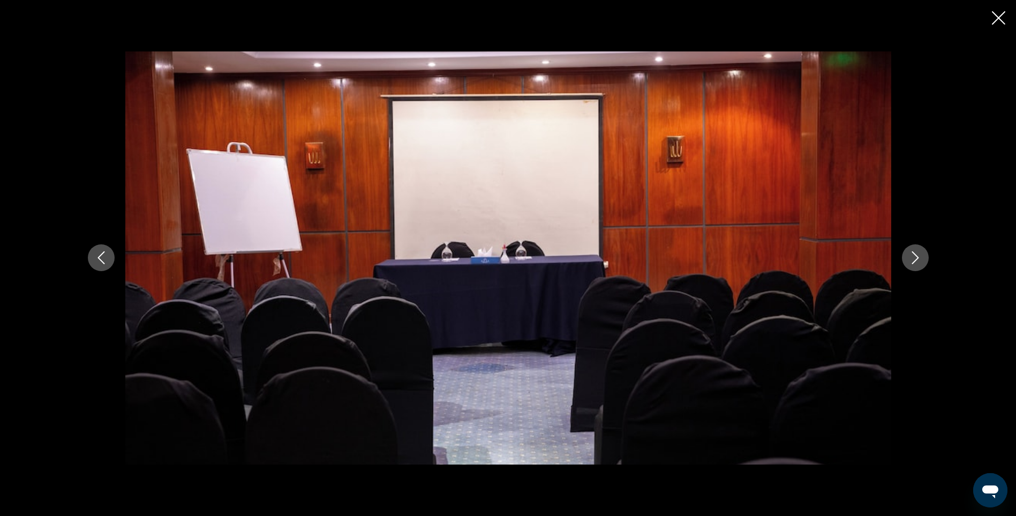
click at [911, 254] on icon "Next image" at bounding box center [915, 257] width 13 height 13
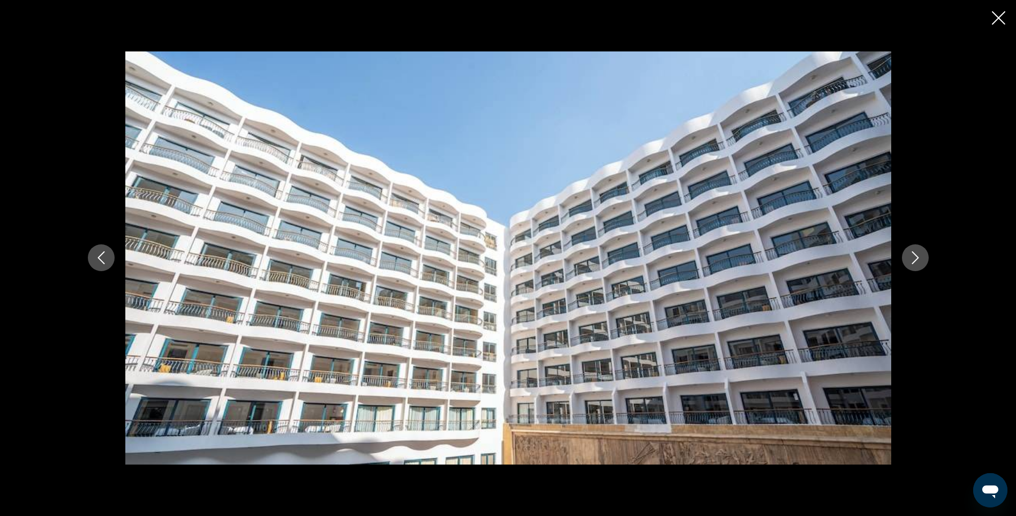
click at [911, 254] on icon "Next image" at bounding box center [915, 257] width 13 height 13
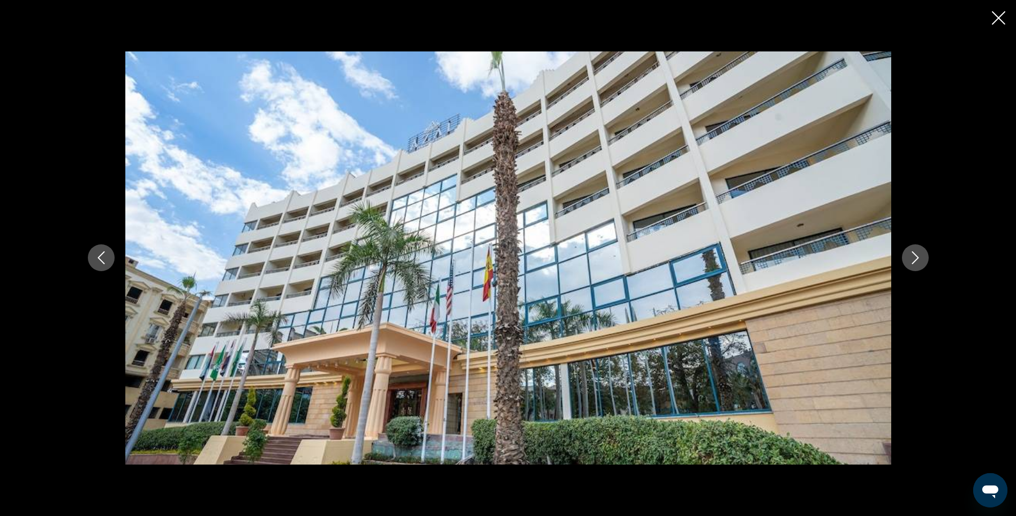
click at [911, 254] on icon "Next image" at bounding box center [915, 257] width 13 height 13
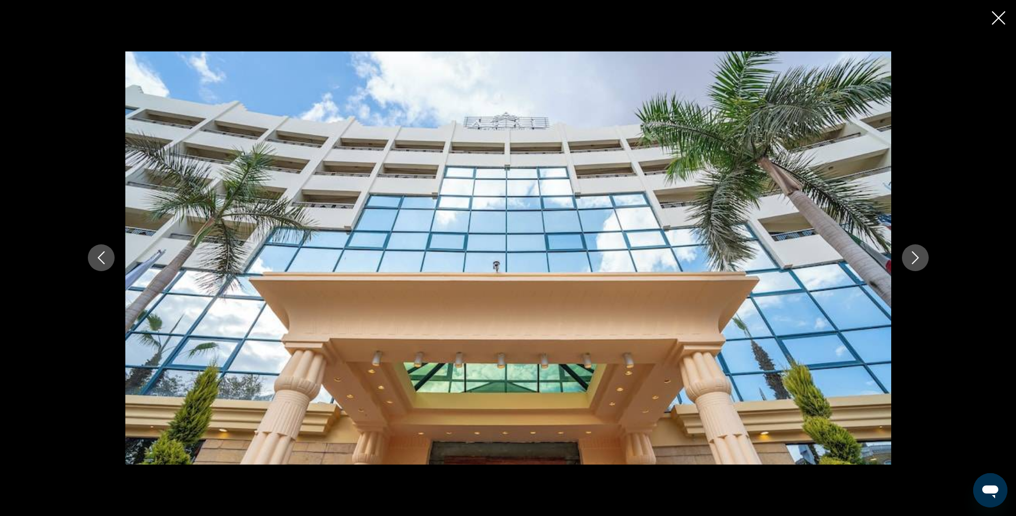
click at [911, 254] on icon "Next image" at bounding box center [915, 257] width 13 height 13
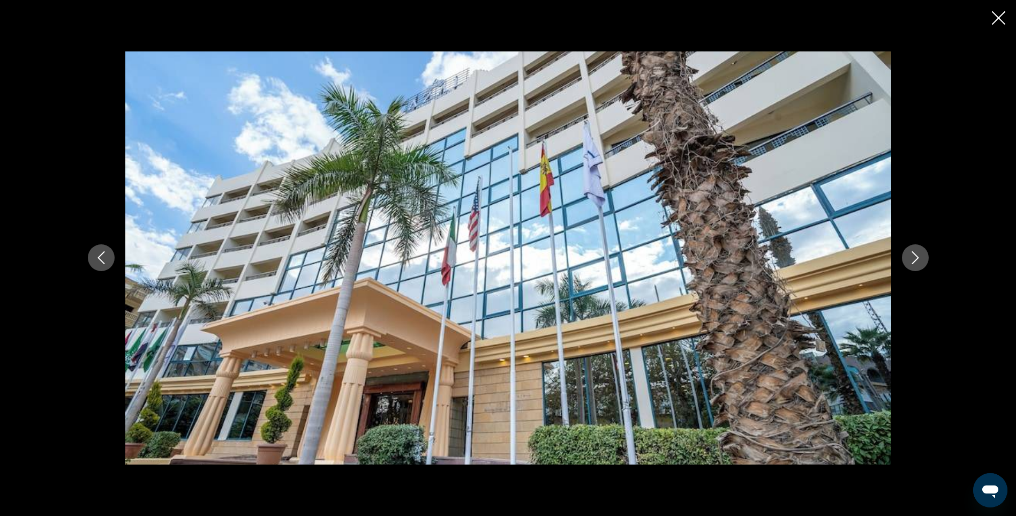
click at [911, 254] on icon "Next image" at bounding box center [915, 257] width 13 height 13
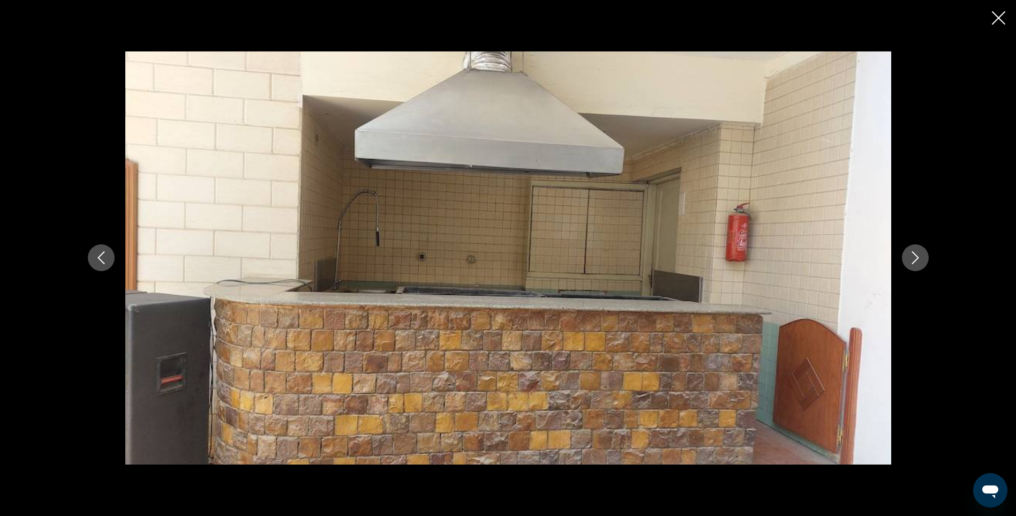
click at [911, 254] on icon "Next image" at bounding box center [915, 257] width 13 height 13
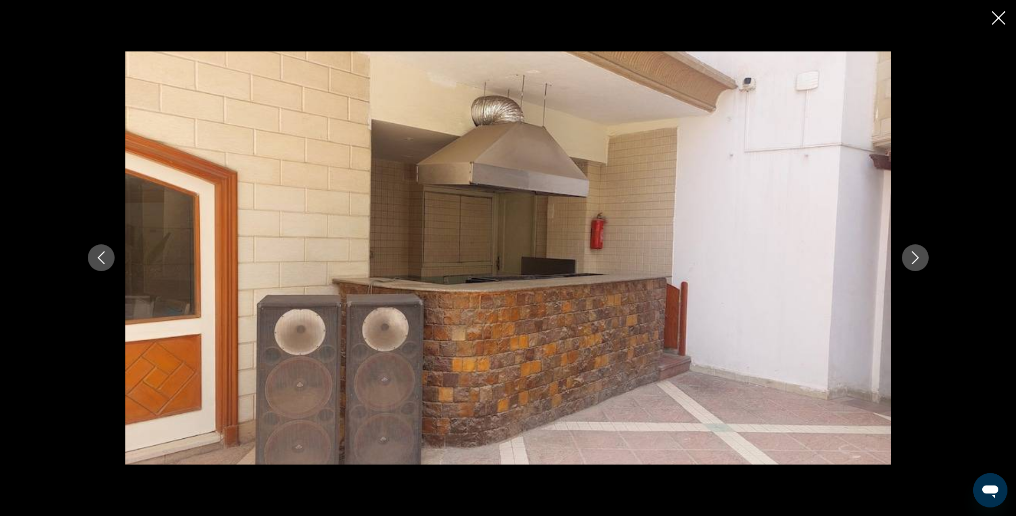
click at [911, 254] on icon "Next image" at bounding box center [915, 257] width 13 height 13
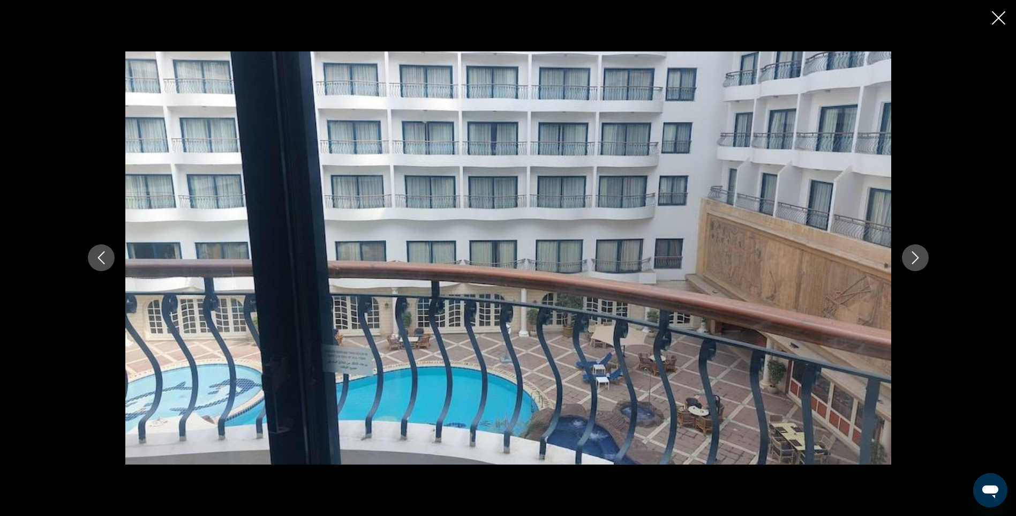
click at [911, 254] on icon "Next image" at bounding box center [915, 257] width 13 height 13
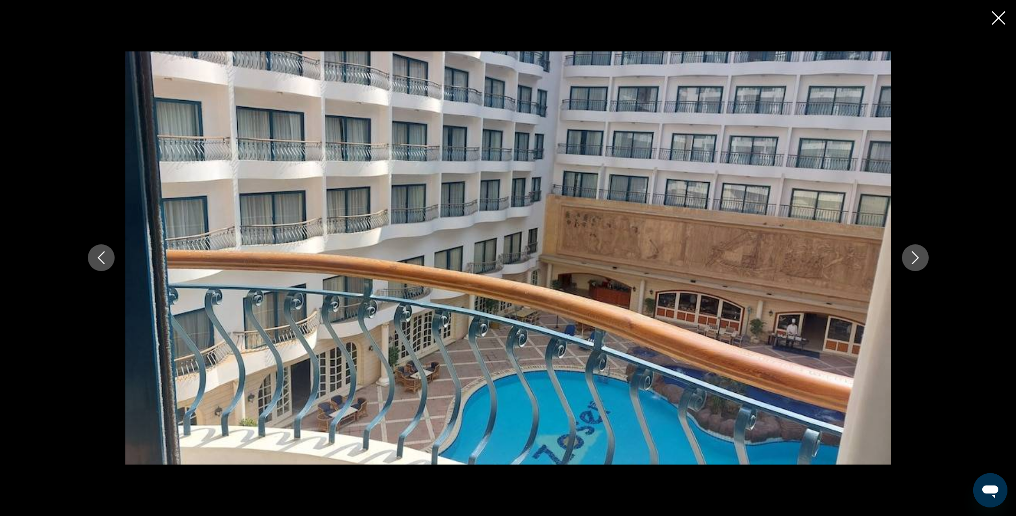
click at [911, 254] on icon "Next image" at bounding box center [915, 257] width 13 height 13
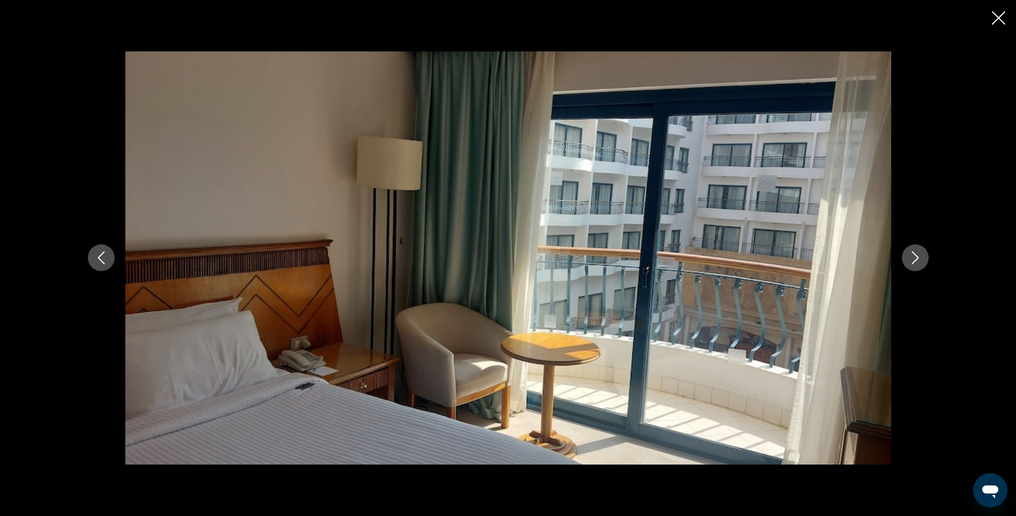
click at [911, 254] on icon "Next image" at bounding box center [915, 257] width 13 height 13
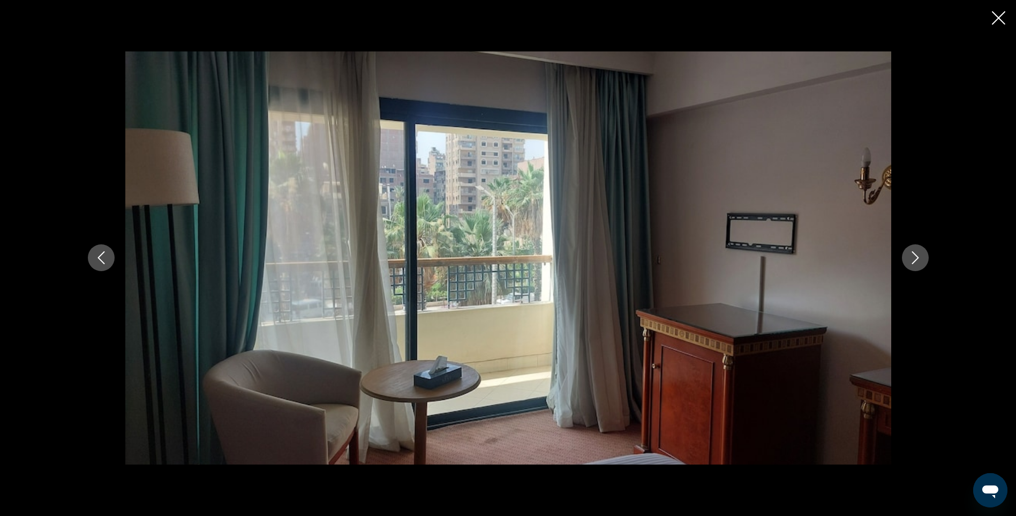
click at [911, 254] on icon "Next image" at bounding box center [915, 257] width 13 height 13
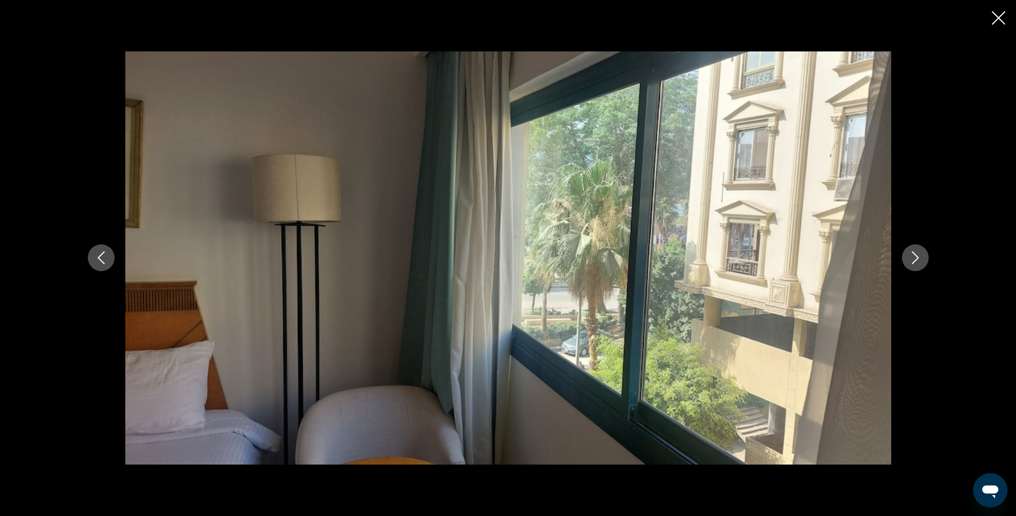
click at [911, 254] on icon "Next image" at bounding box center [915, 257] width 13 height 13
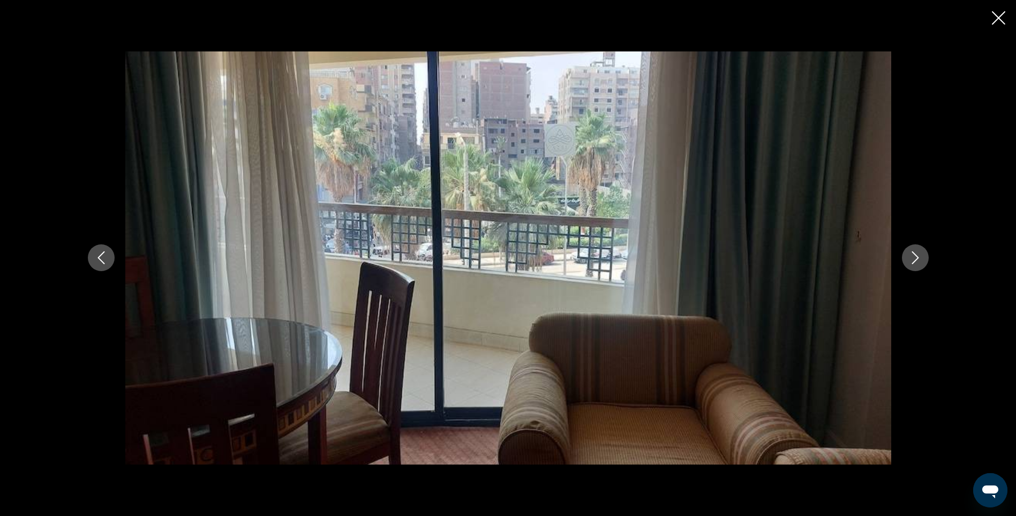
click at [912, 254] on icon "Next image" at bounding box center [915, 257] width 13 height 13
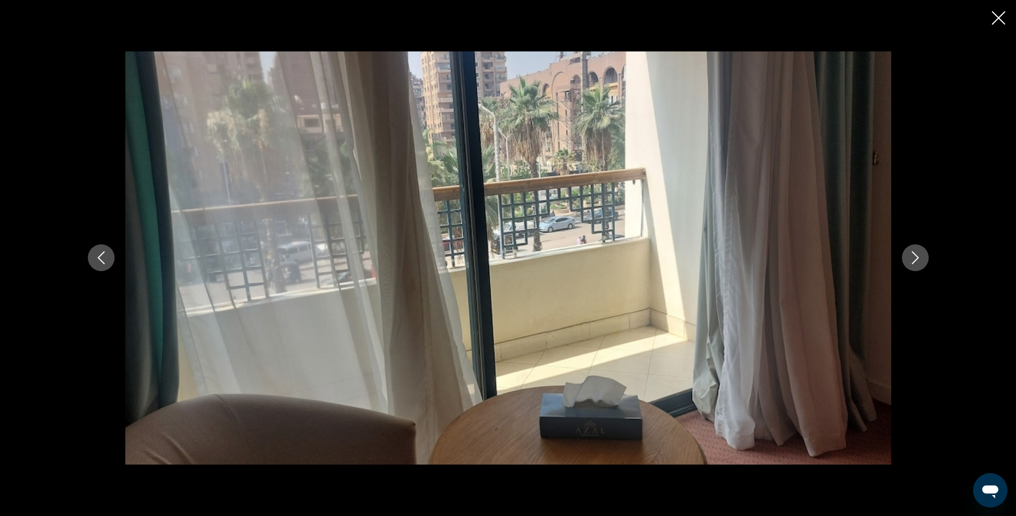
click at [912, 254] on icon "Next image" at bounding box center [915, 257] width 13 height 13
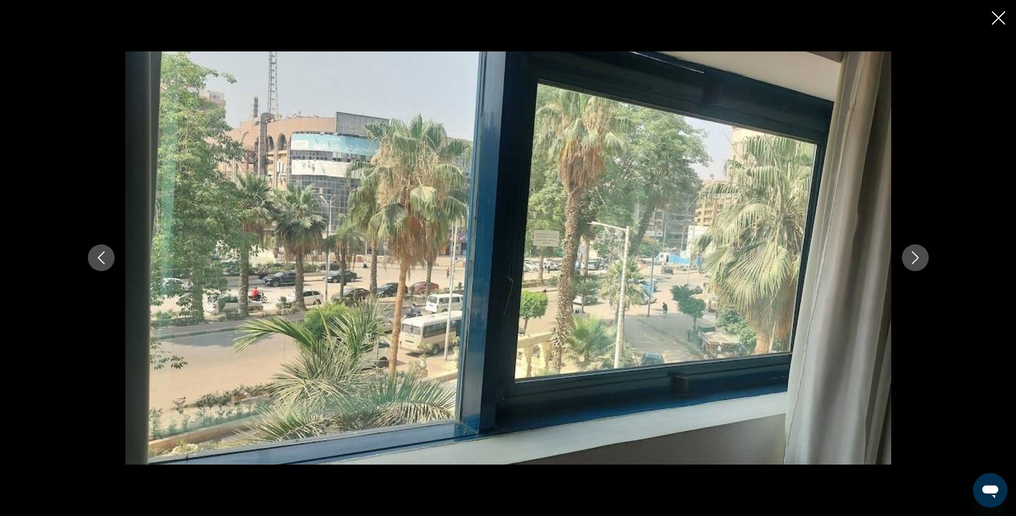
click at [912, 254] on icon "Next image" at bounding box center [915, 257] width 13 height 13
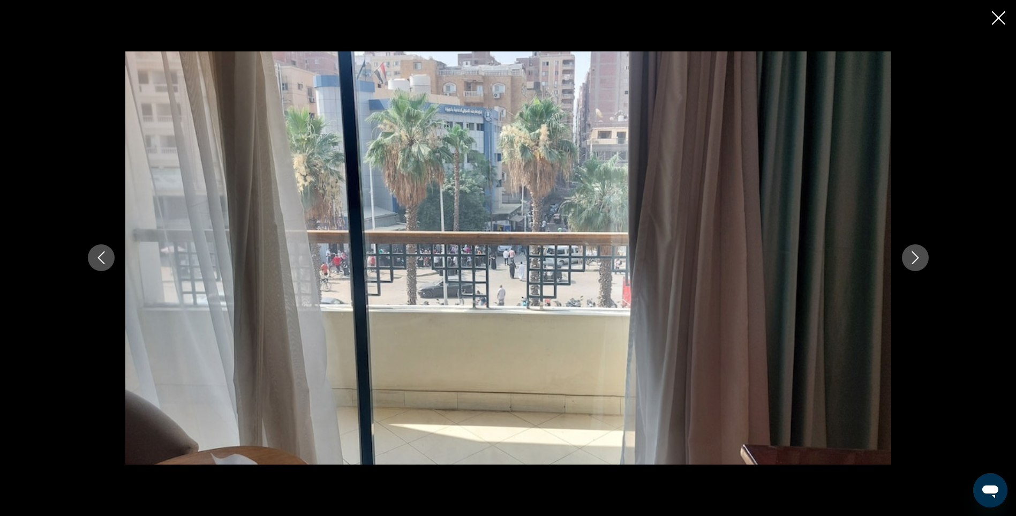
click at [912, 254] on icon "Next image" at bounding box center [915, 257] width 13 height 13
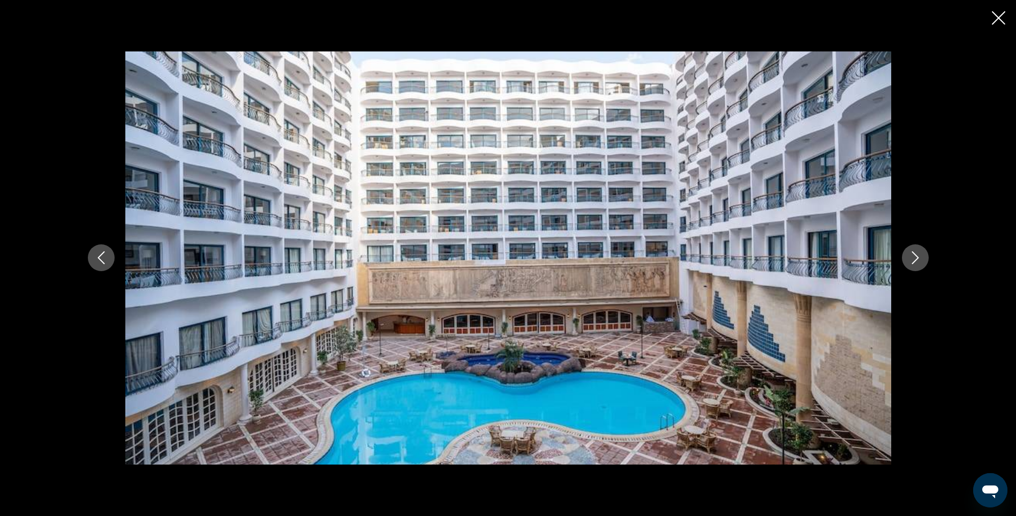
click at [912, 254] on icon "Next image" at bounding box center [915, 257] width 13 height 13
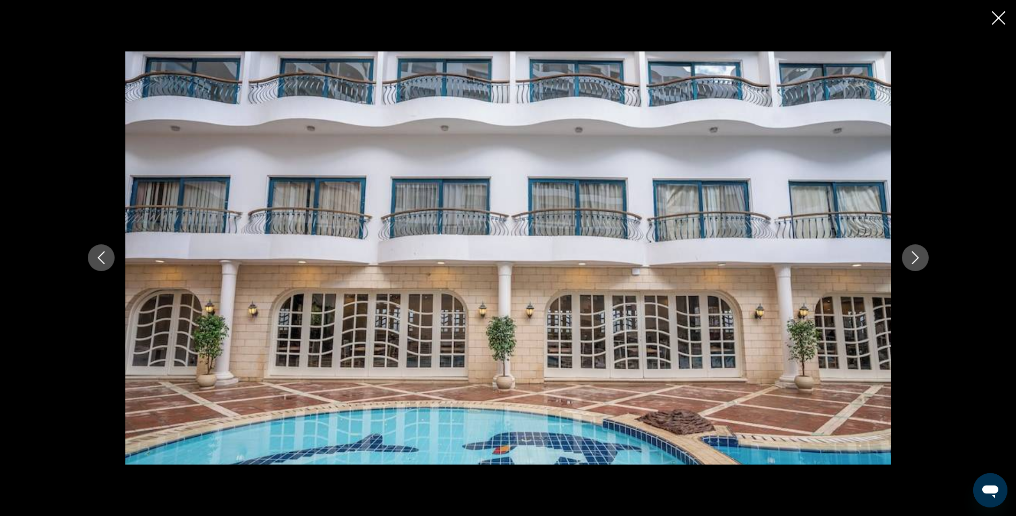
click at [912, 254] on icon "Next image" at bounding box center [915, 257] width 13 height 13
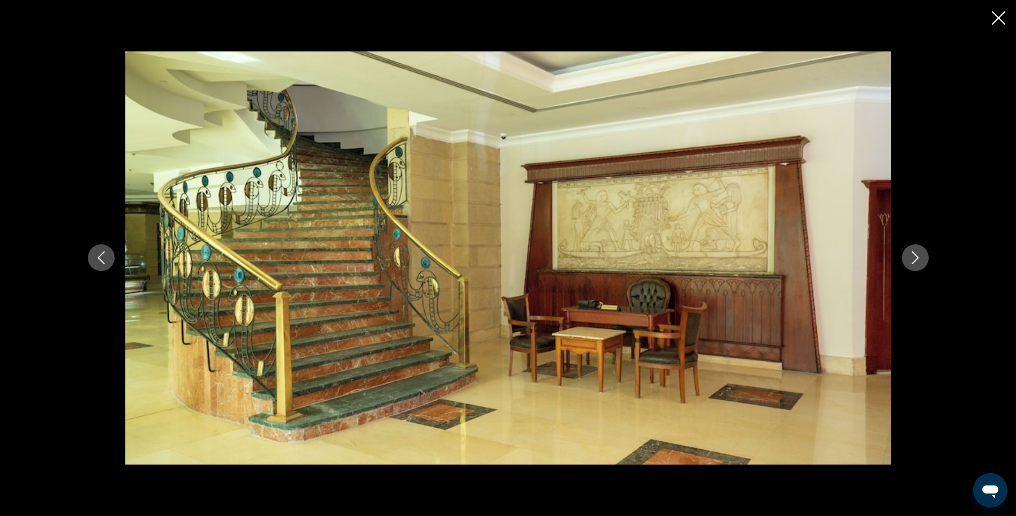
click at [912, 254] on icon "Next image" at bounding box center [915, 257] width 13 height 13
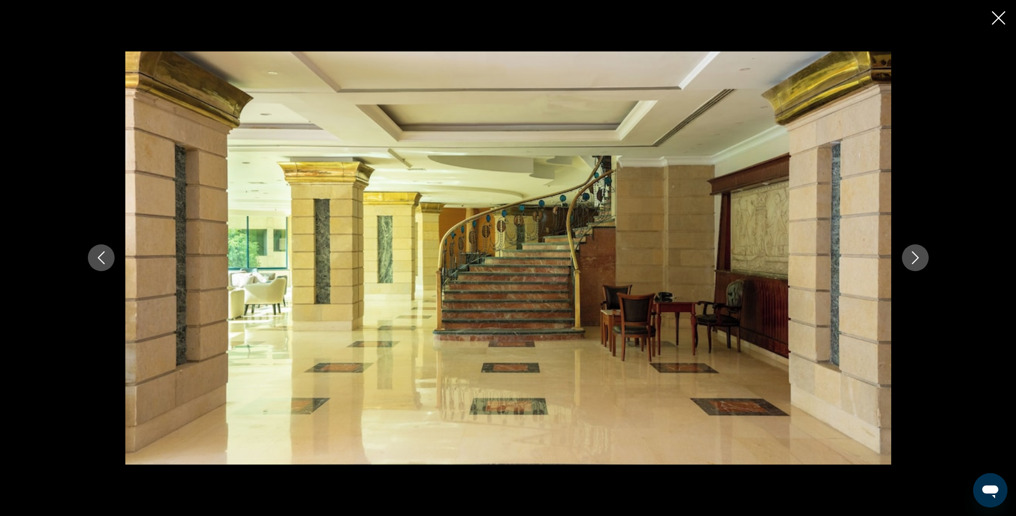
click at [912, 254] on icon "Next image" at bounding box center [915, 257] width 13 height 13
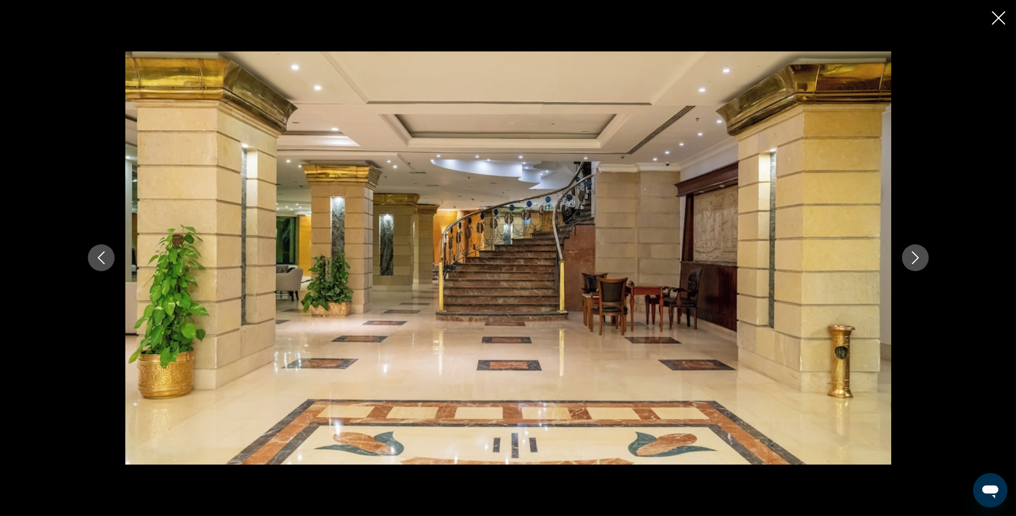
click at [912, 254] on icon "Next image" at bounding box center [915, 257] width 13 height 13
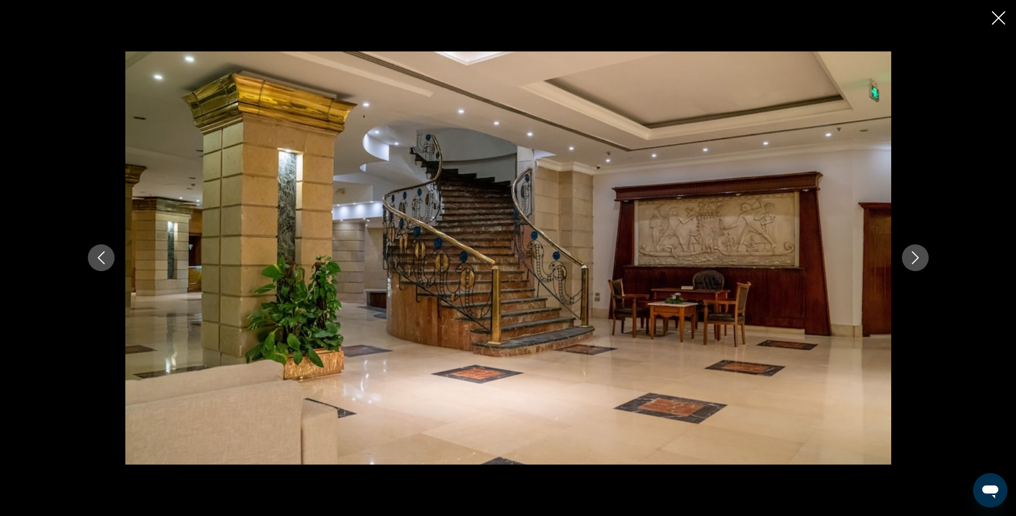
click at [912, 254] on icon "Next image" at bounding box center [915, 257] width 13 height 13
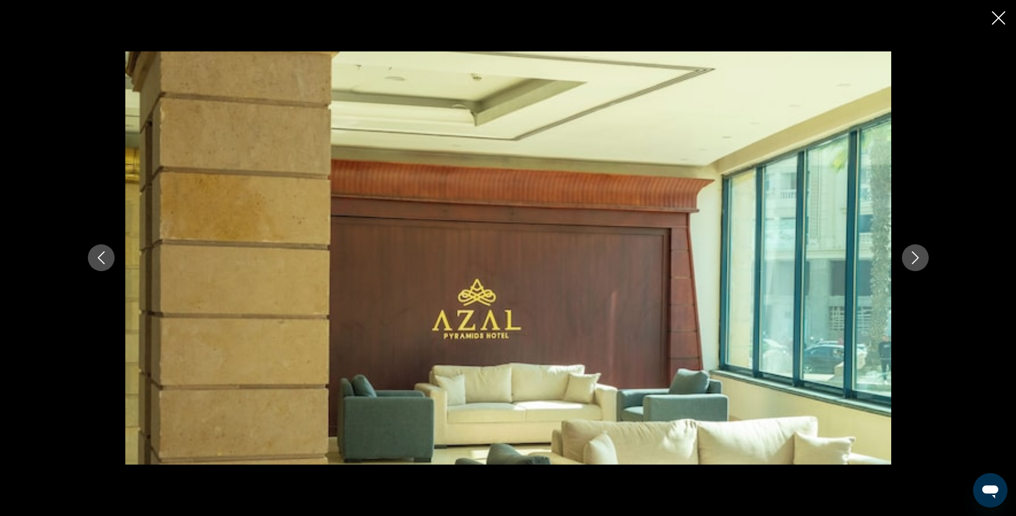
click at [912, 254] on icon "Next image" at bounding box center [915, 257] width 13 height 13
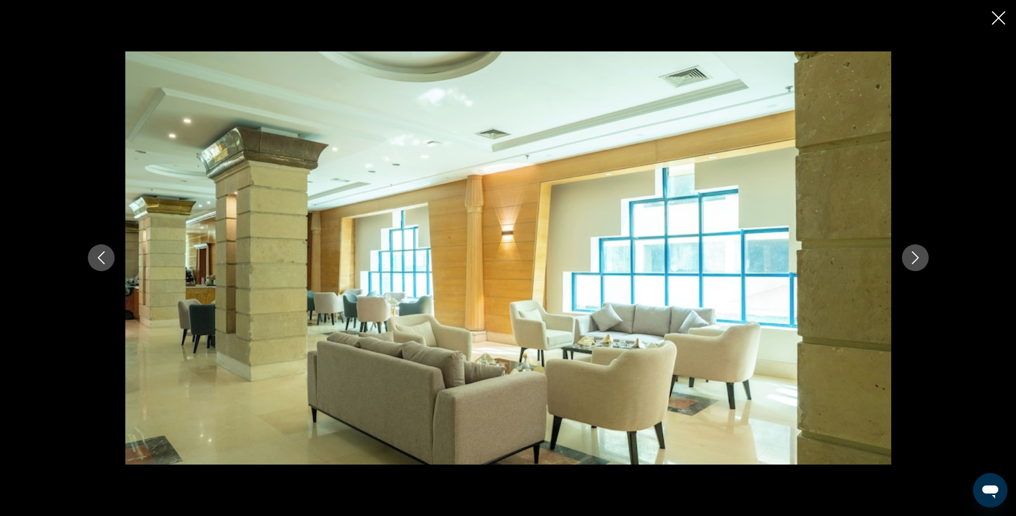
click at [912, 254] on icon "Next image" at bounding box center [915, 257] width 13 height 13
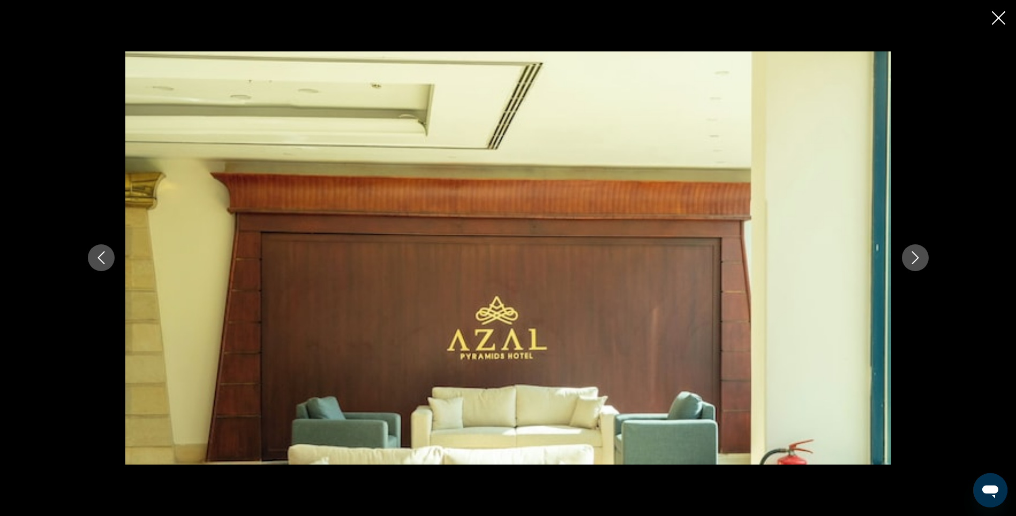
click at [912, 254] on icon "Next image" at bounding box center [915, 257] width 13 height 13
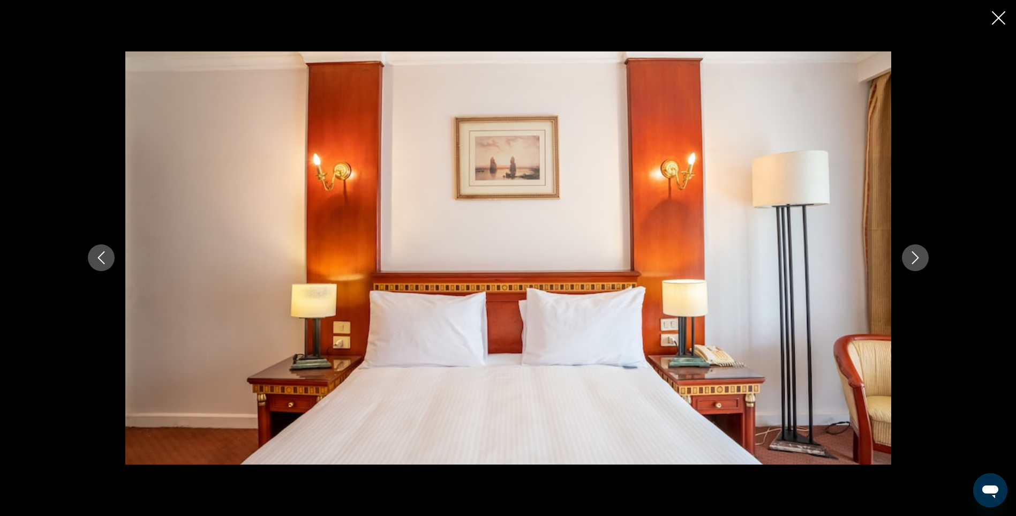
click at [912, 254] on icon "Next image" at bounding box center [915, 257] width 13 height 13
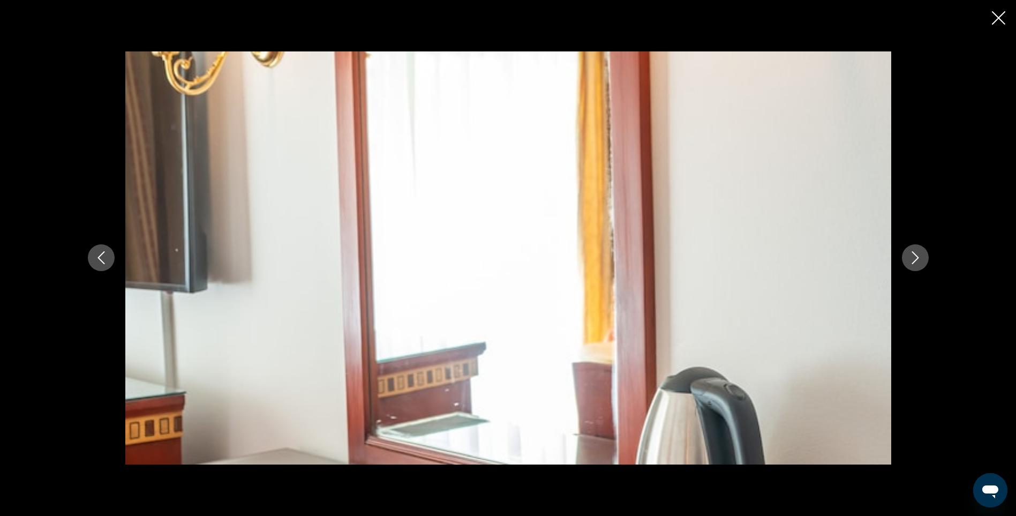
click at [912, 254] on icon "Next image" at bounding box center [915, 257] width 13 height 13
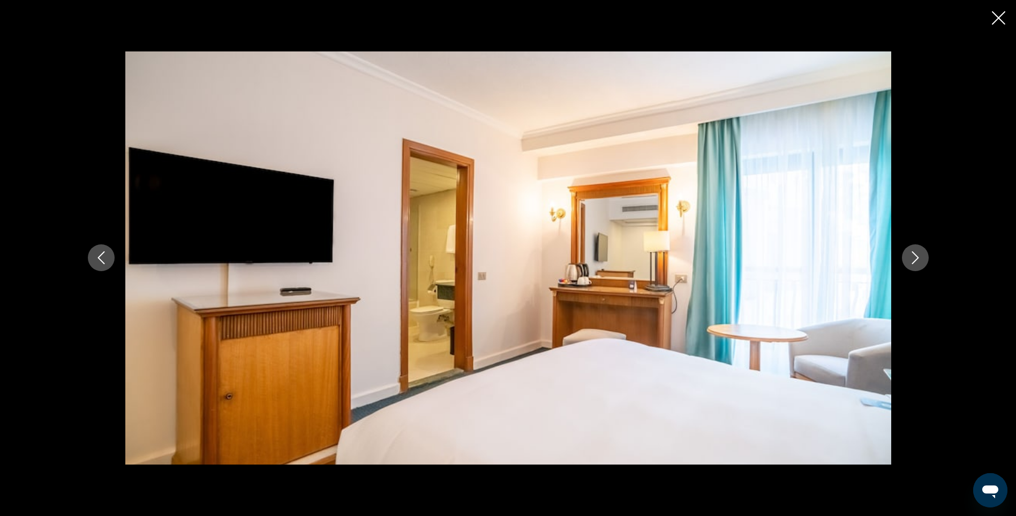
click at [912, 254] on icon "Next image" at bounding box center [915, 257] width 13 height 13
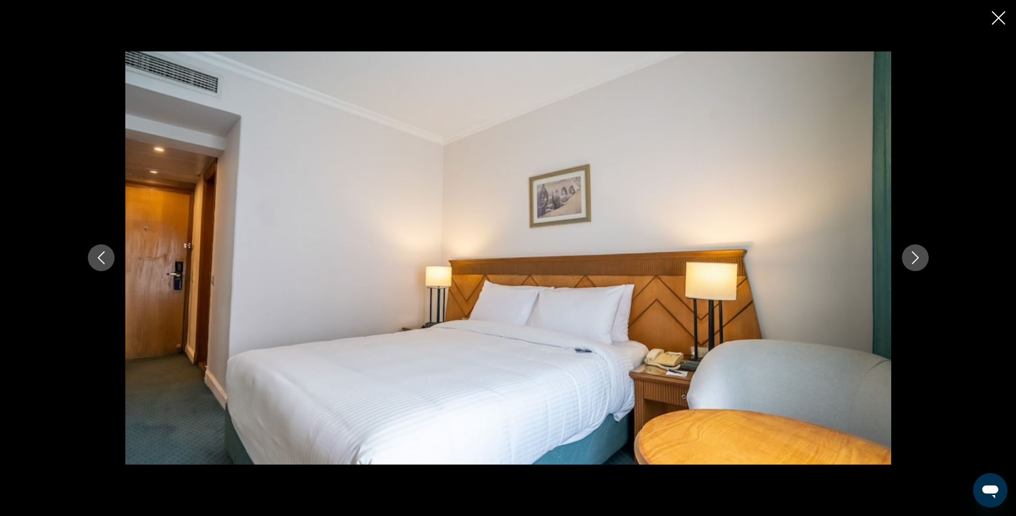
click at [912, 254] on icon "Next image" at bounding box center [915, 257] width 13 height 13
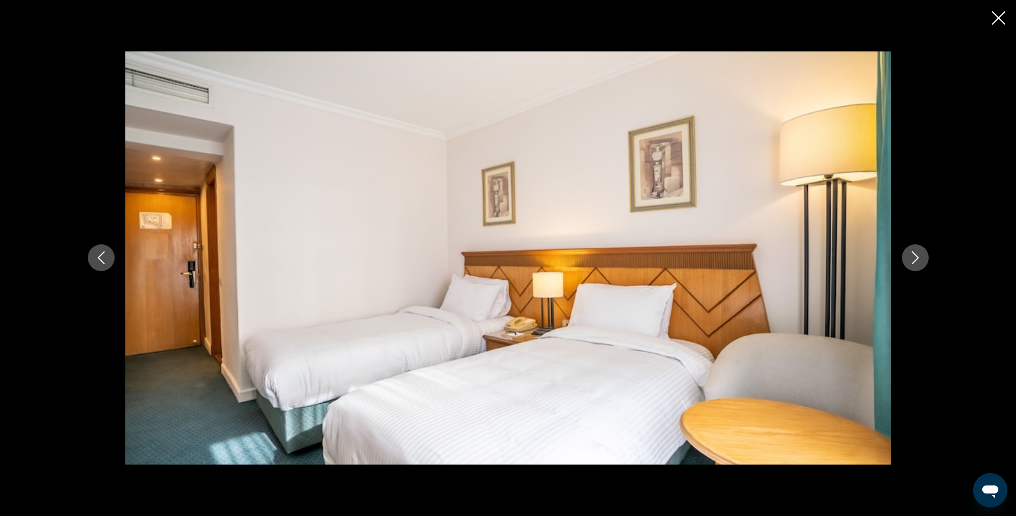
click at [912, 254] on icon "Next image" at bounding box center [915, 257] width 13 height 13
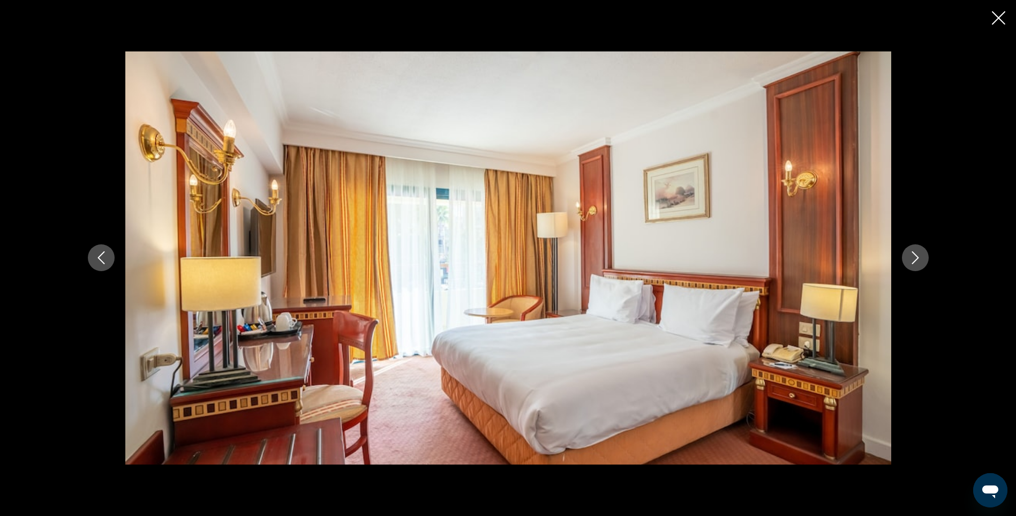
click at [912, 254] on icon "Next image" at bounding box center [915, 257] width 13 height 13
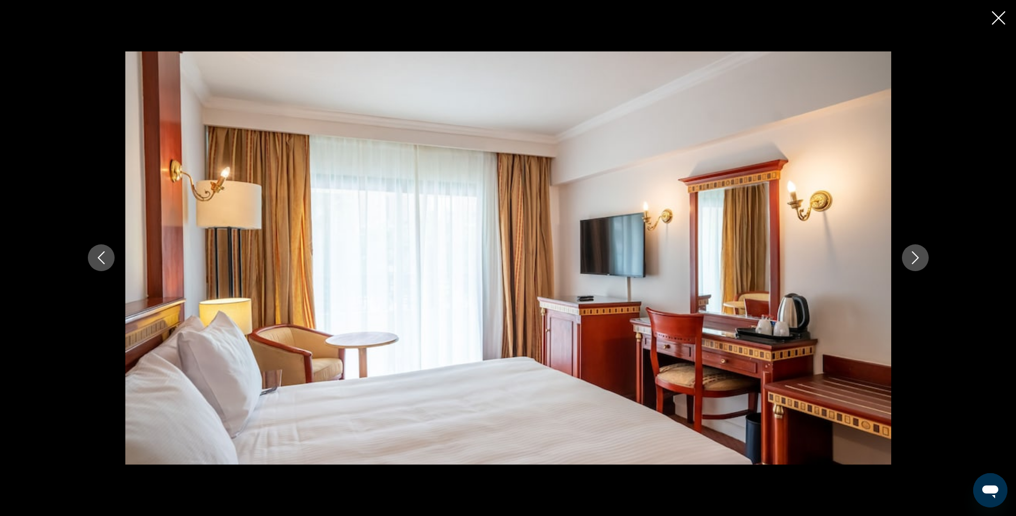
click at [912, 254] on icon "Next image" at bounding box center [915, 257] width 13 height 13
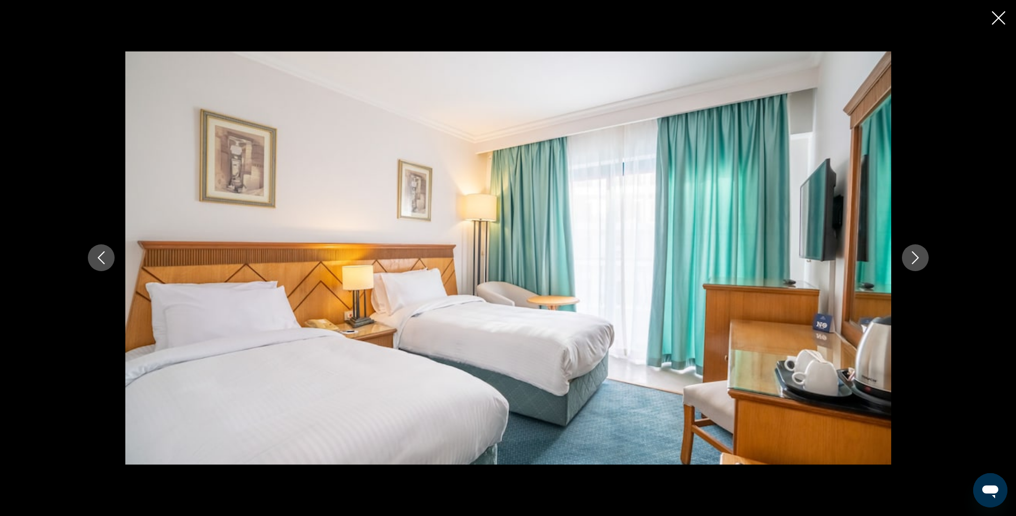
click at [912, 254] on icon "Next image" at bounding box center [915, 257] width 13 height 13
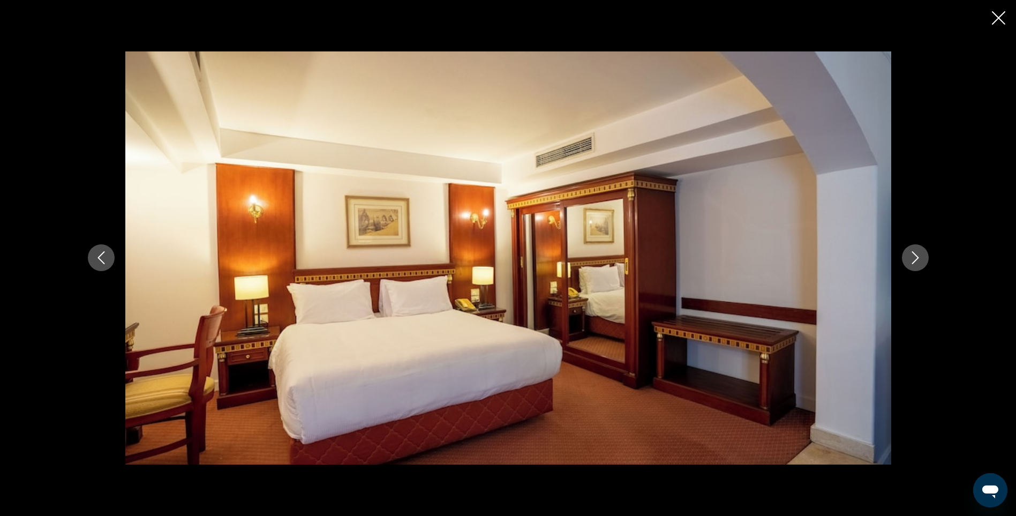
click at [912, 254] on icon "Next image" at bounding box center [915, 257] width 13 height 13
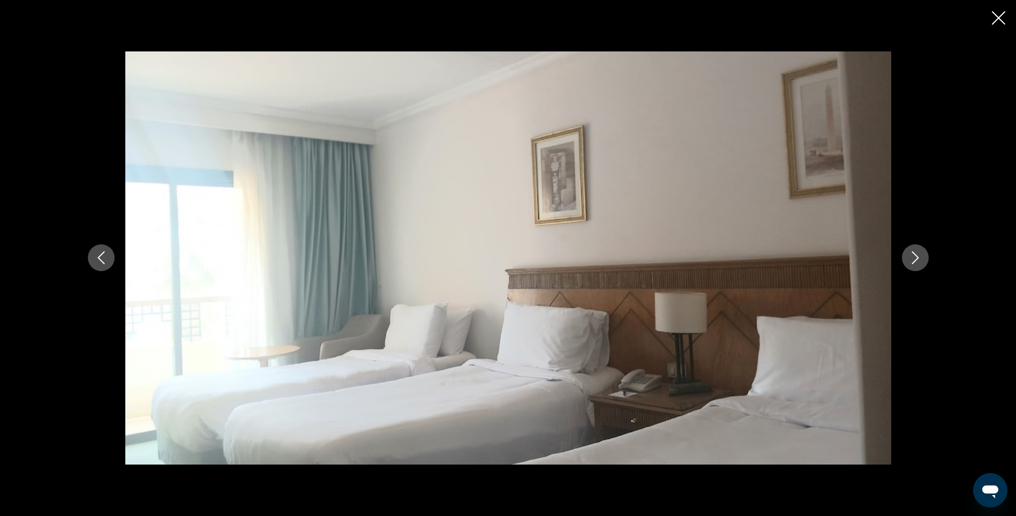
click at [912, 254] on icon "Next image" at bounding box center [915, 257] width 13 height 13
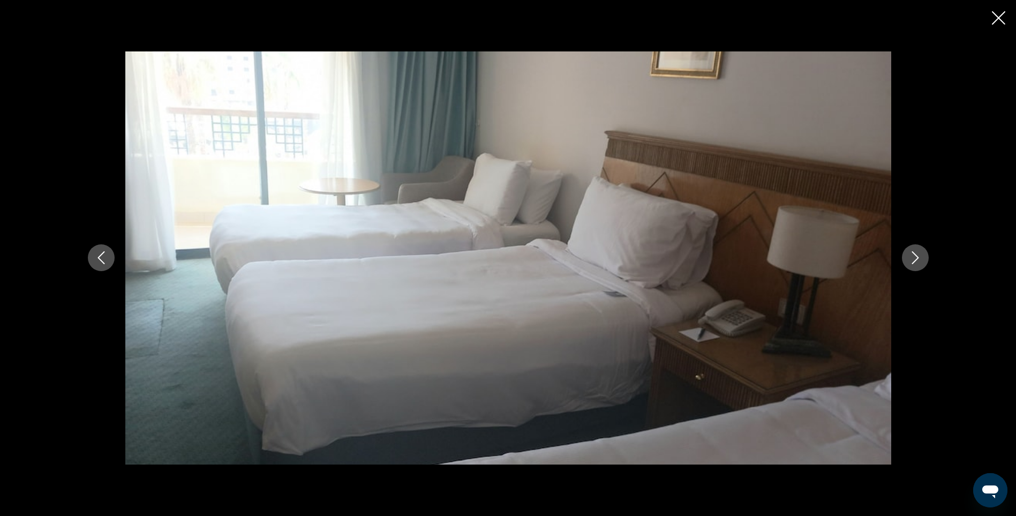
click at [912, 254] on icon "Next image" at bounding box center [915, 257] width 13 height 13
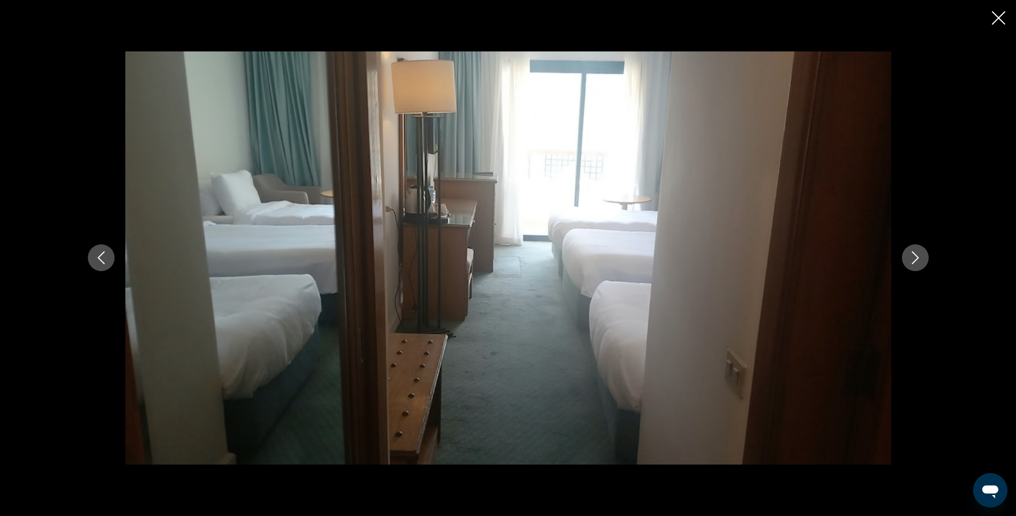
click at [912, 254] on icon "Next image" at bounding box center [915, 257] width 13 height 13
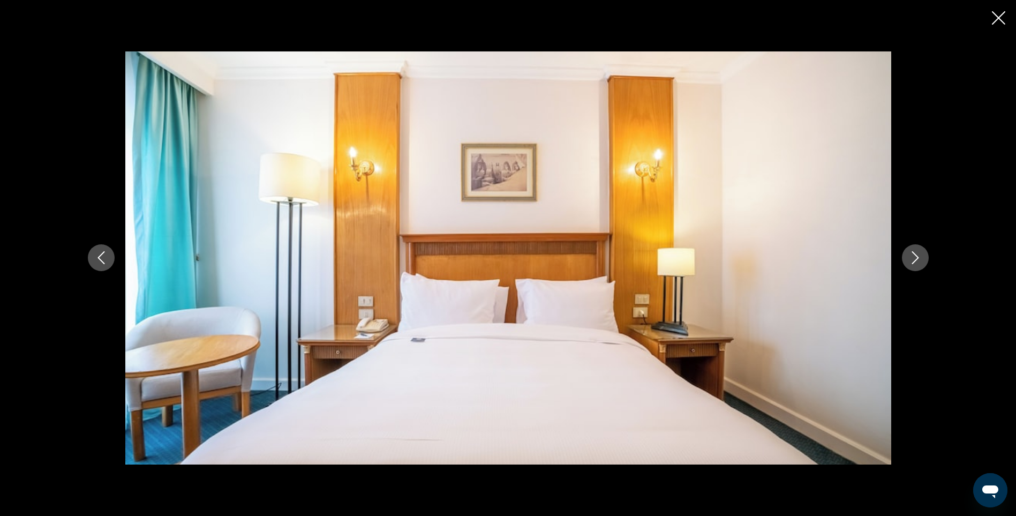
click at [912, 254] on icon "Next image" at bounding box center [915, 257] width 13 height 13
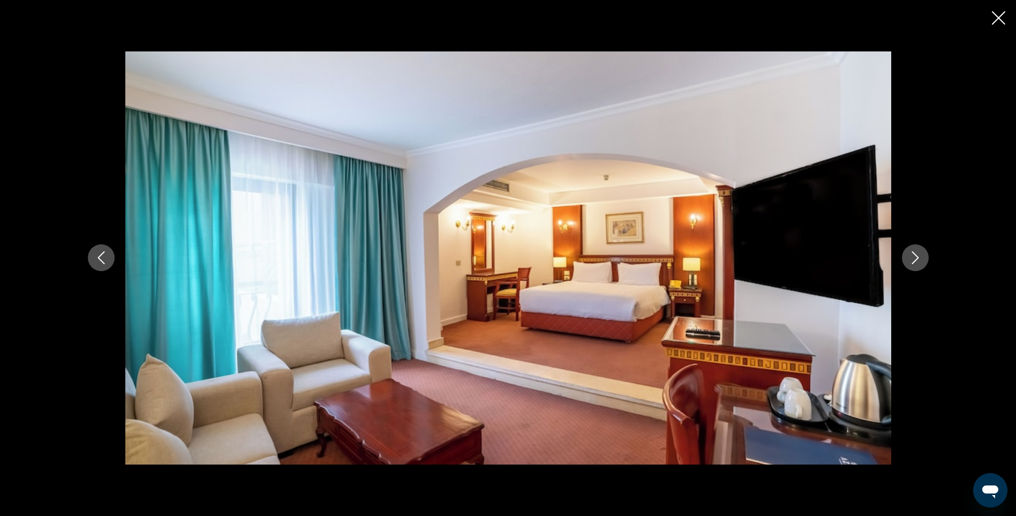
click at [912, 254] on icon "Next image" at bounding box center [915, 257] width 13 height 13
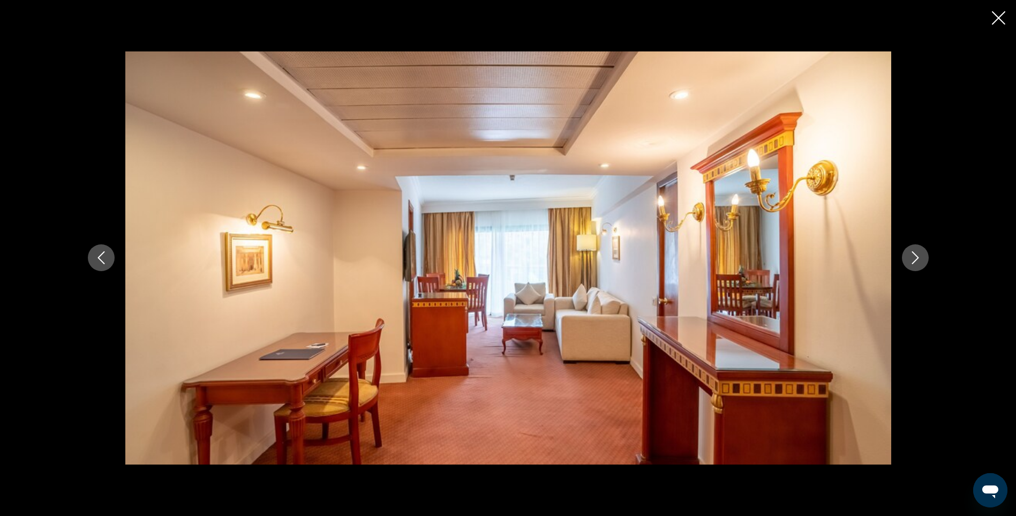
click at [912, 254] on icon "Next image" at bounding box center [915, 257] width 13 height 13
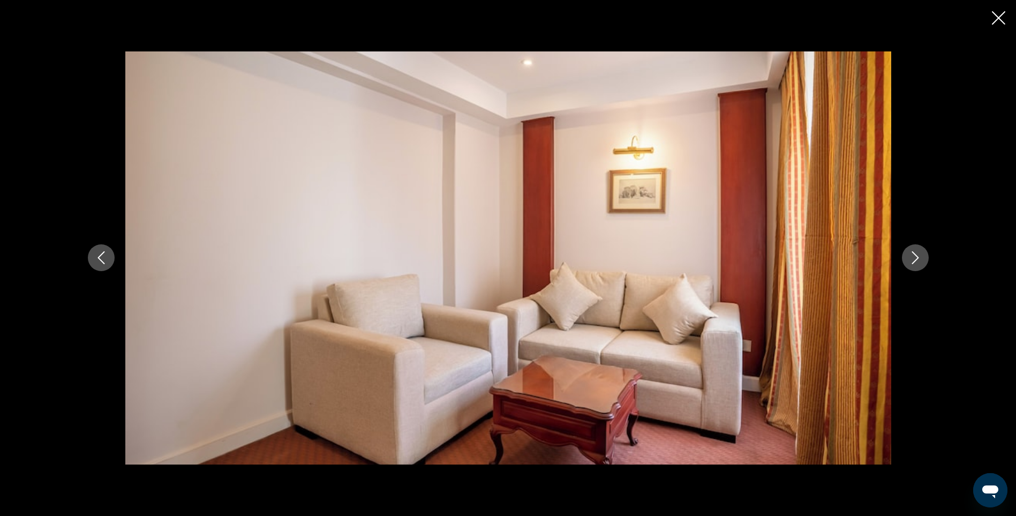
click at [912, 254] on icon "Next image" at bounding box center [915, 257] width 13 height 13
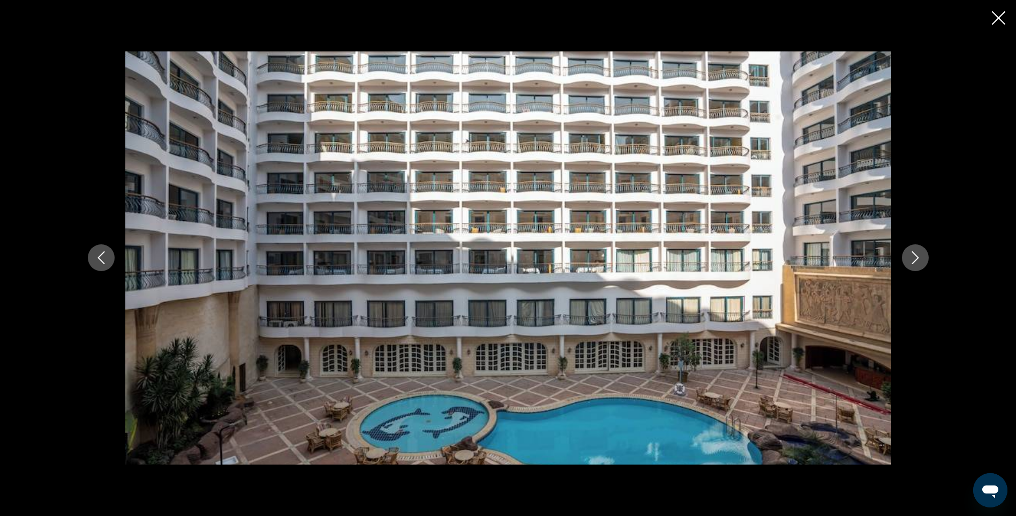
click at [912, 254] on icon "Next image" at bounding box center [915, 257] width 13 height 13
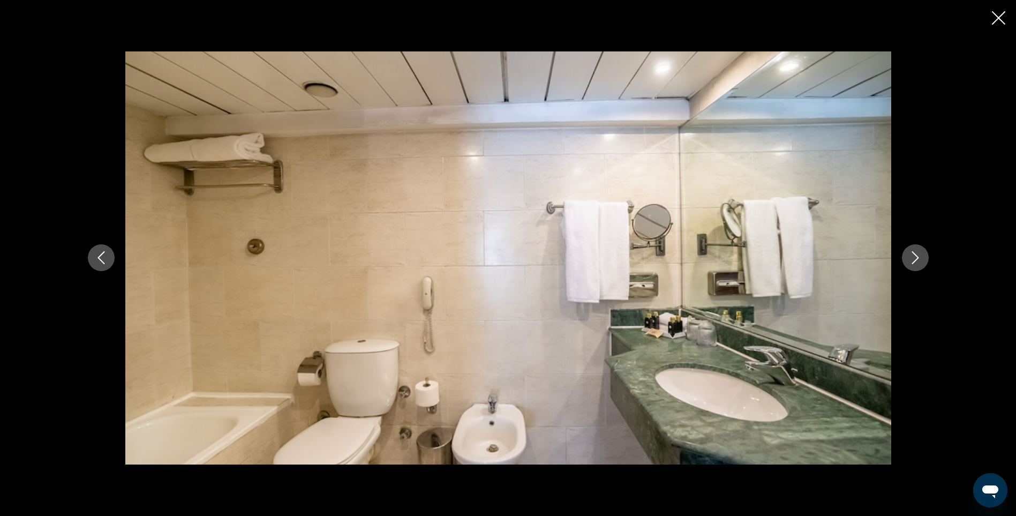
click at [912, 254] on icon "Next image" at bounding box center [915, 257] width 13 height 13
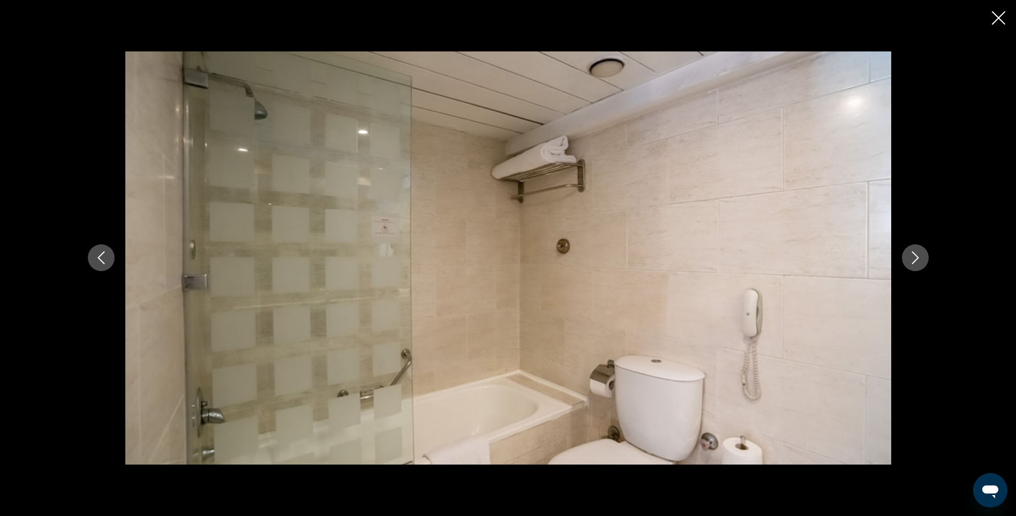
click at [1004, 14] on icon "Close slideshow" at bounding box center [998, 17] width 13 height 13
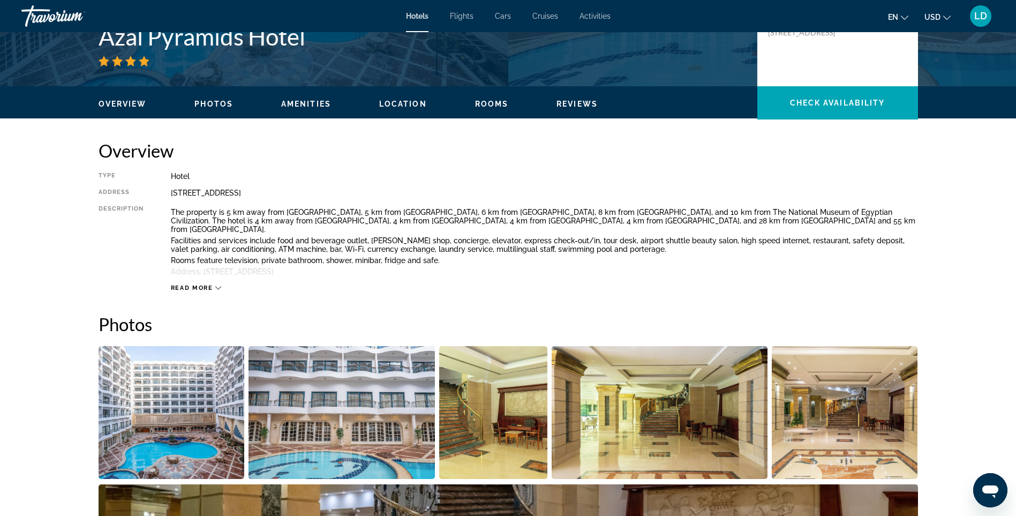
scroll to position [0, 0]
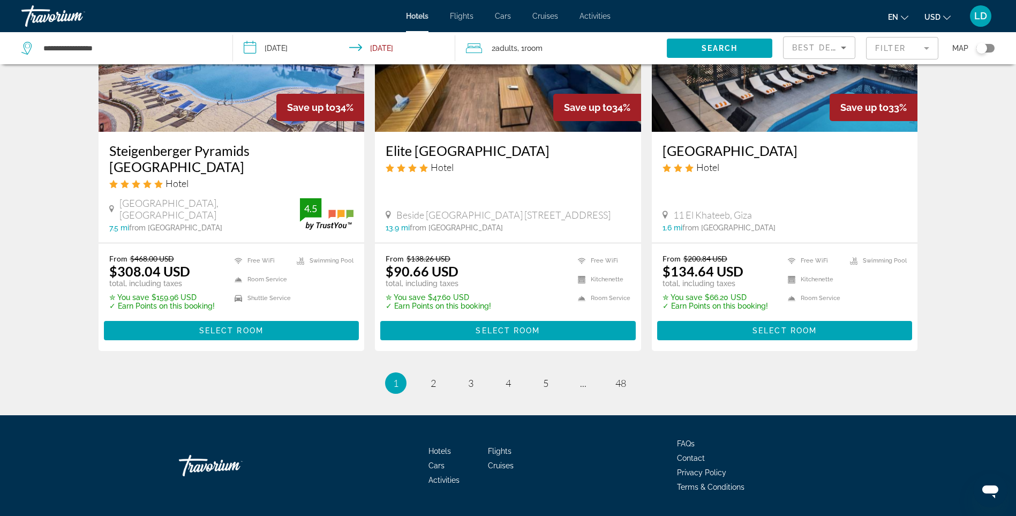
scroll to position [1329, 0]
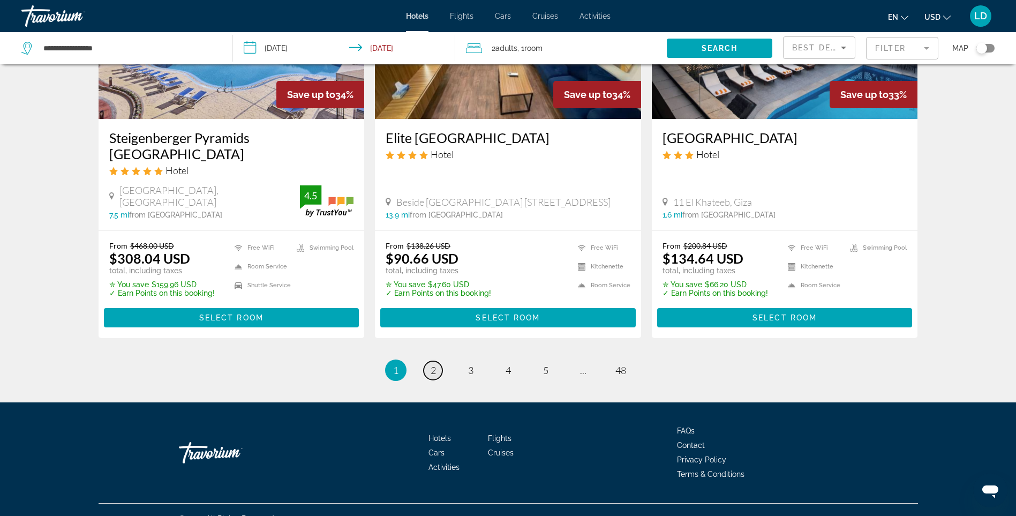
click at [437, 361] on link "page 2" at bounding box center [433, 370] width 19 height 19
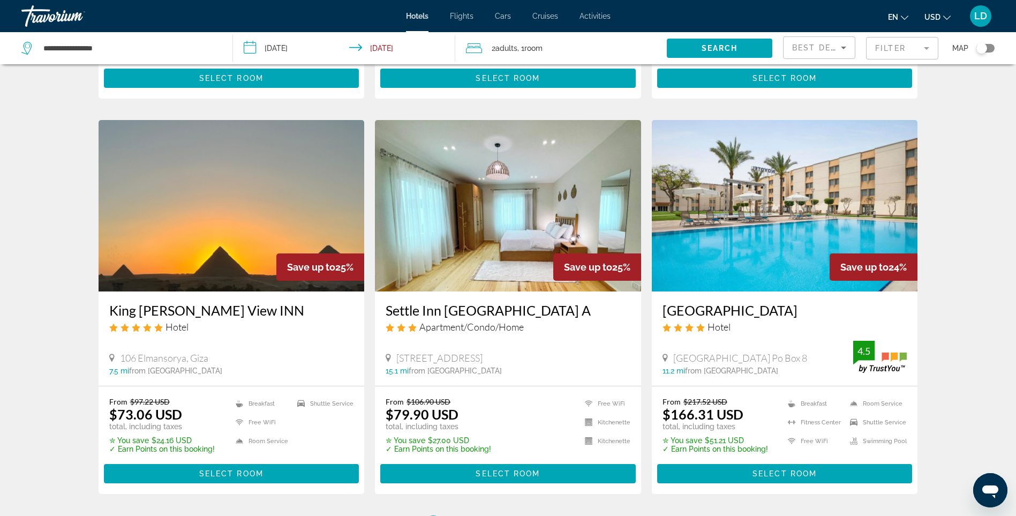
scroll to position [1178, 0]
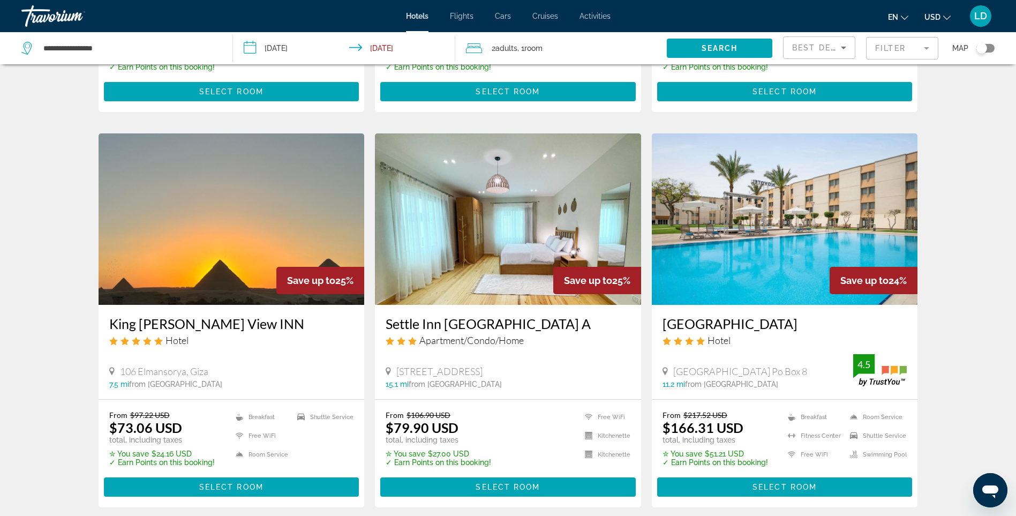
click at [764, 215] on img "Main content" at bounding box center [785, 218] width 266 height 171
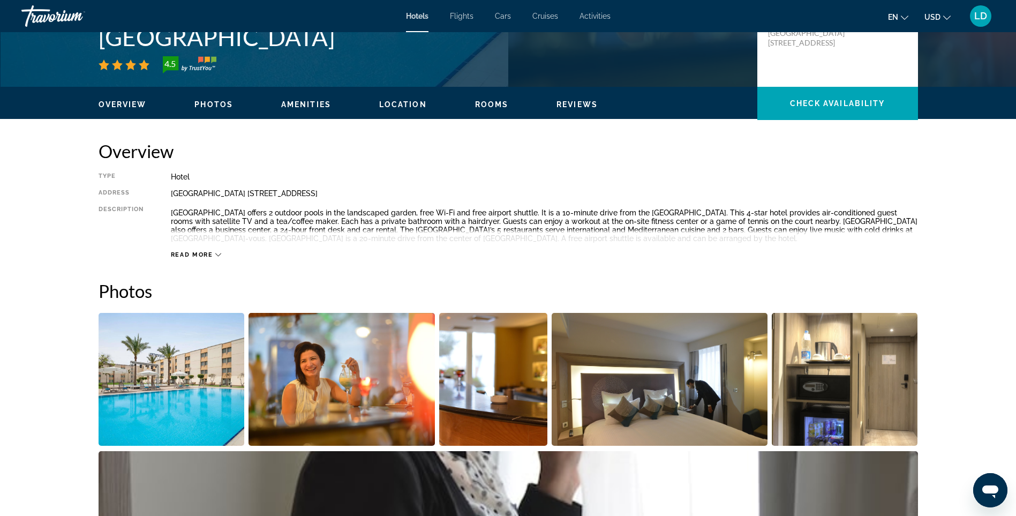
scroll to position [268, 0]
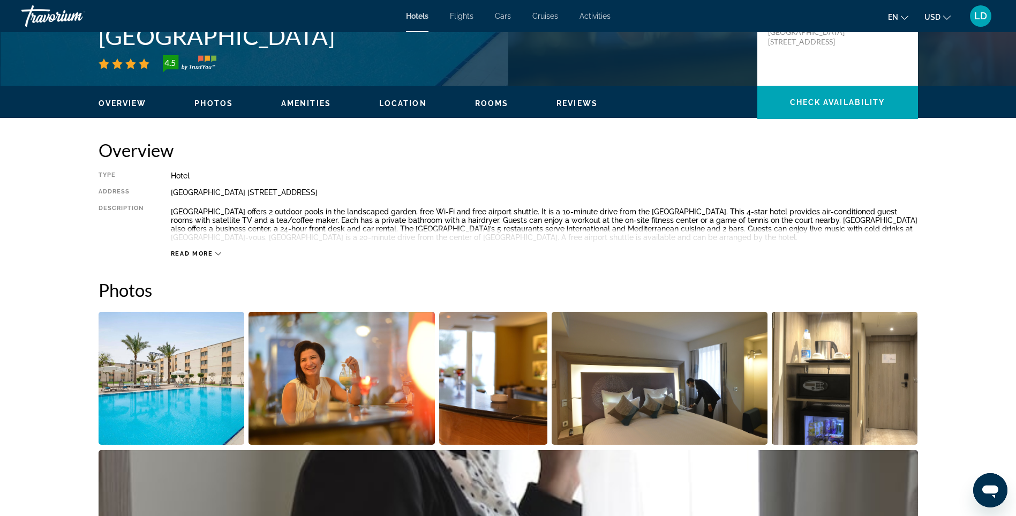
click at [192, 256] on span "Read more" at bounding box center [192, 253] width 42 height 7
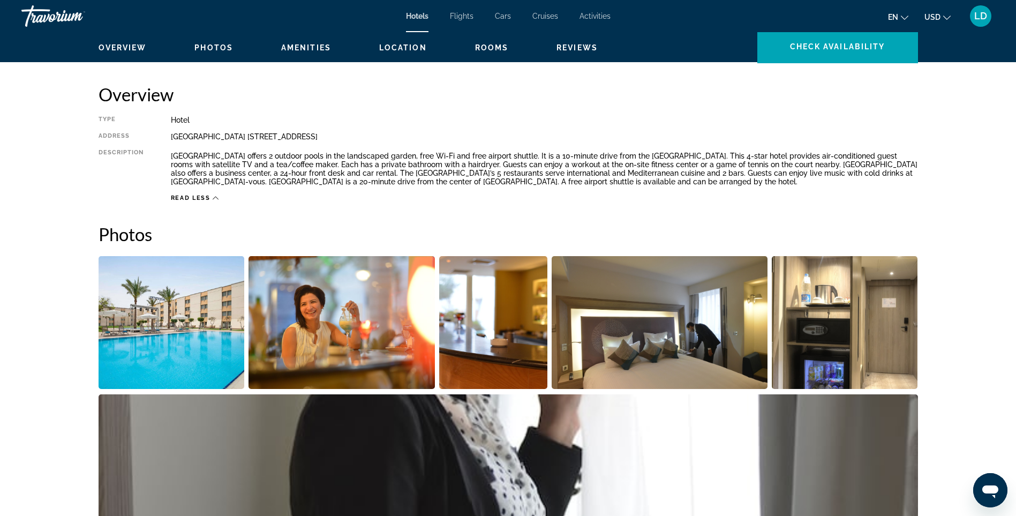
scroll to position [321, 0]
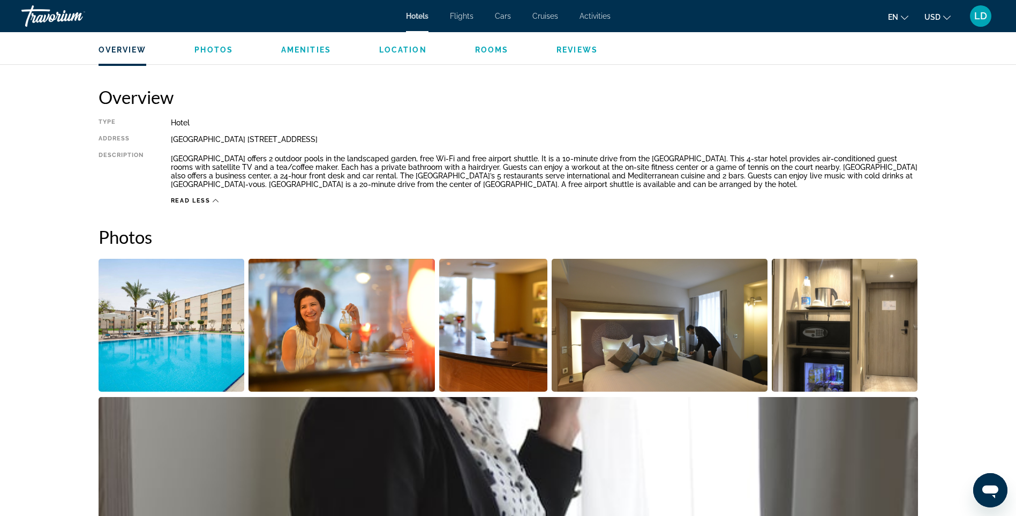
click at [363, 291] on img "Open full-screen image slider" at bounding box center [342, 325] width 186 height 133
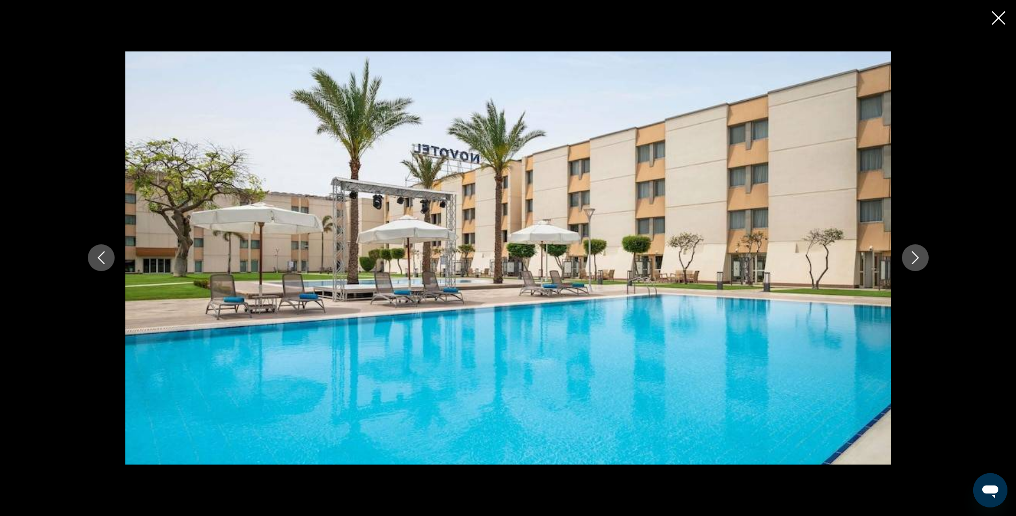
click at [916, 252] on icon "Next image" at bounding box center [915, 257] width 13 height 13
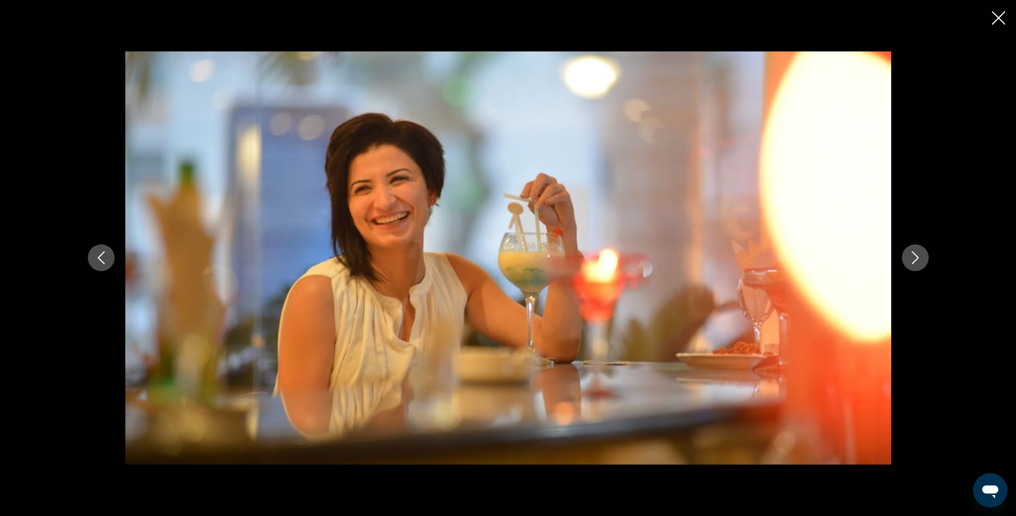
click at [916, 252] on icon "Next image" at bounding box center [915, 257] width 13 height 13
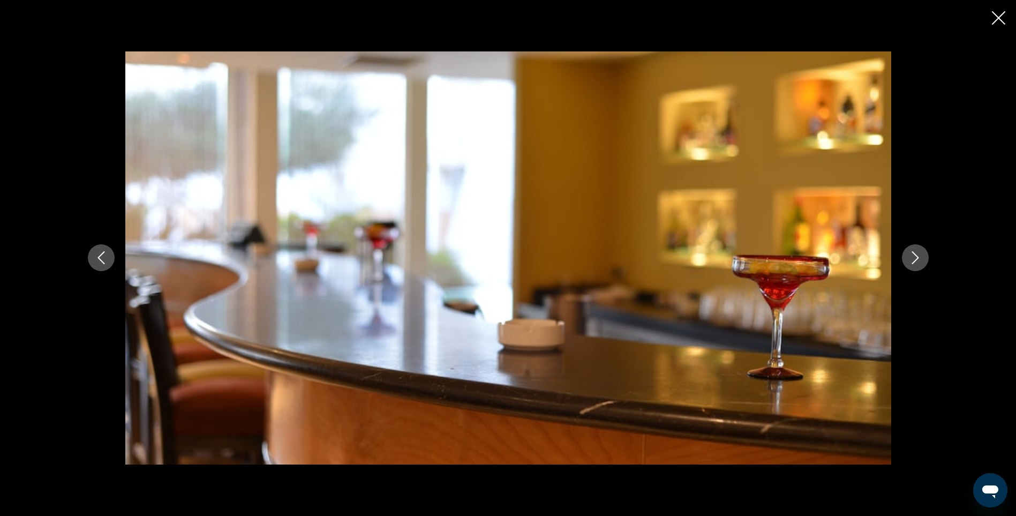
click at [916, 252] on icon "Next image" at bounding box center [915, 257] width 13 height 13
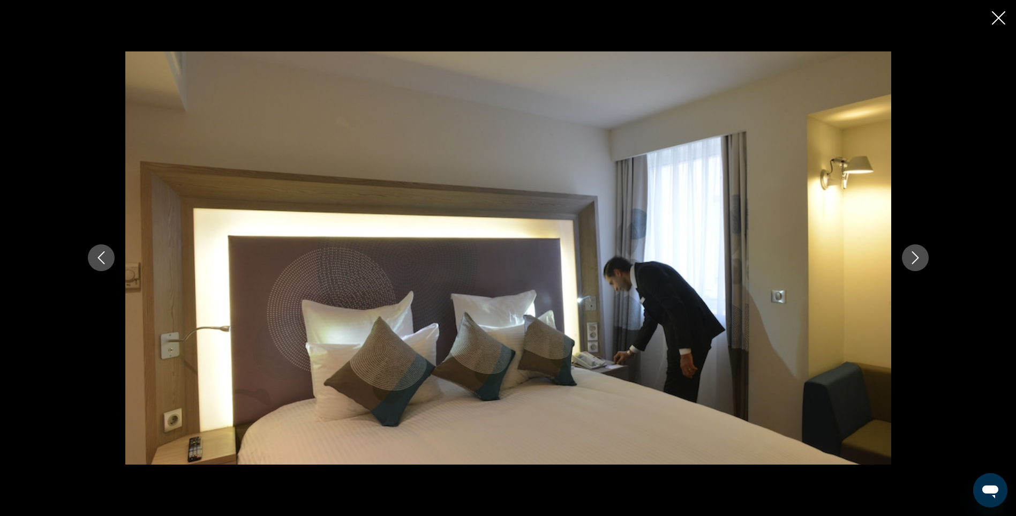
click at [916, 252] on icon "Next image" at bounding box center [915, 257] width 13 height 13
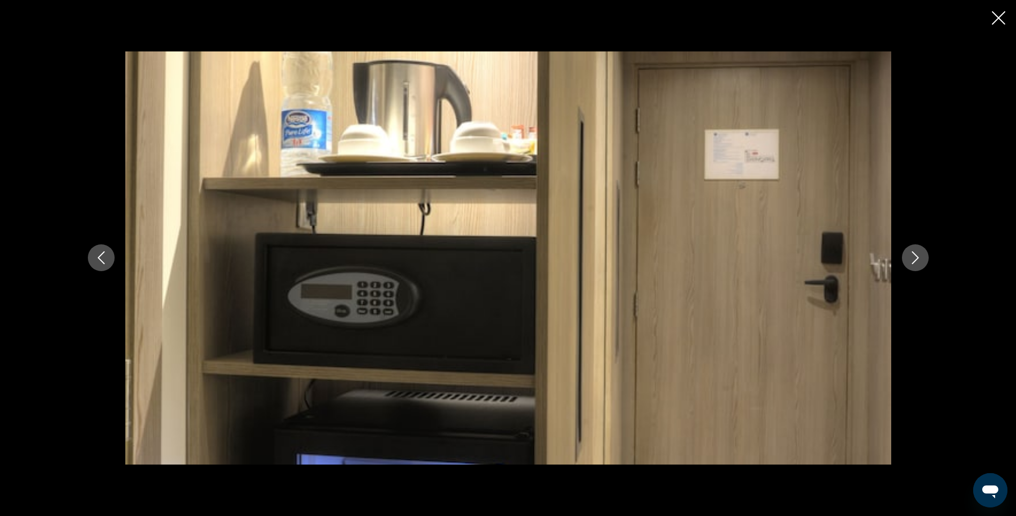
click at [916, 252] on icon "Next image" at bounding box center [915, 257] width 13 height 13
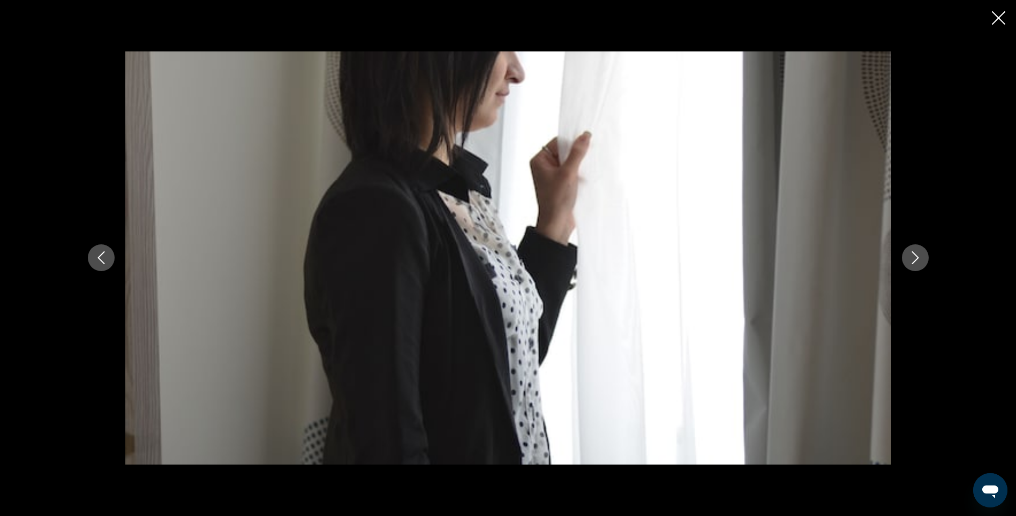
click at [916, 252] on icon "Next image" at bounding box center [915, 257] width 13 height 13
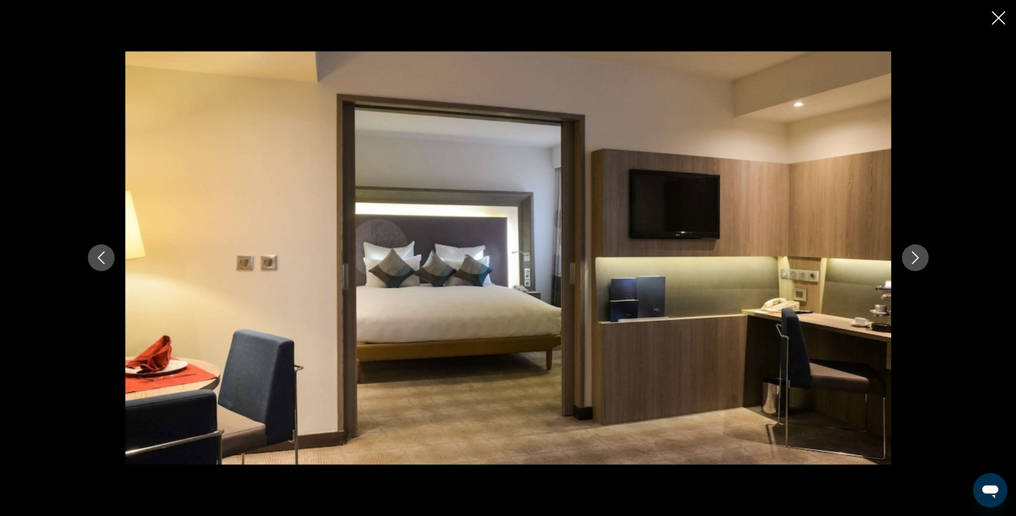
click at [916, 252] on icon "Next image" at bounding box center [915, 257] width 13 height 13
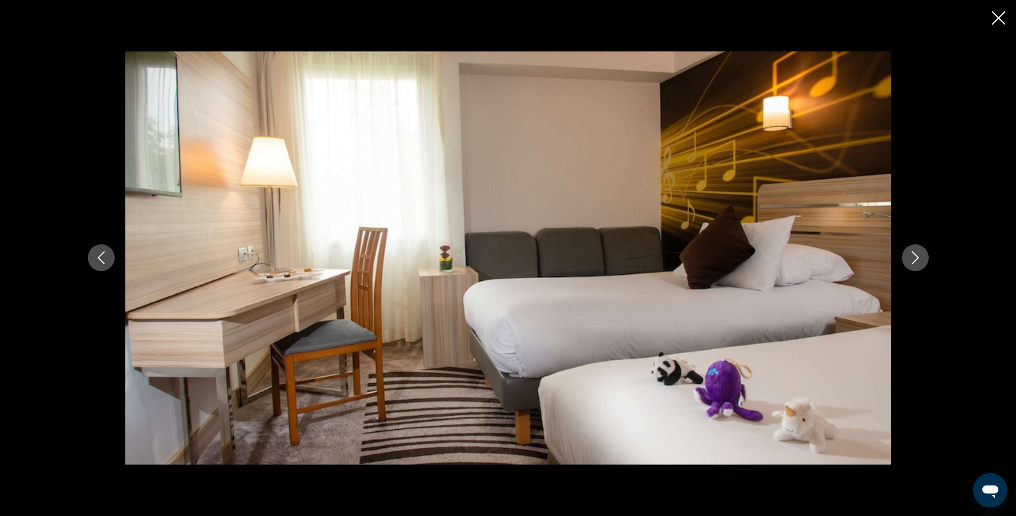
click at [916, 252] on icon "Next image" at bounding box center [915, 257] width 13 height 13
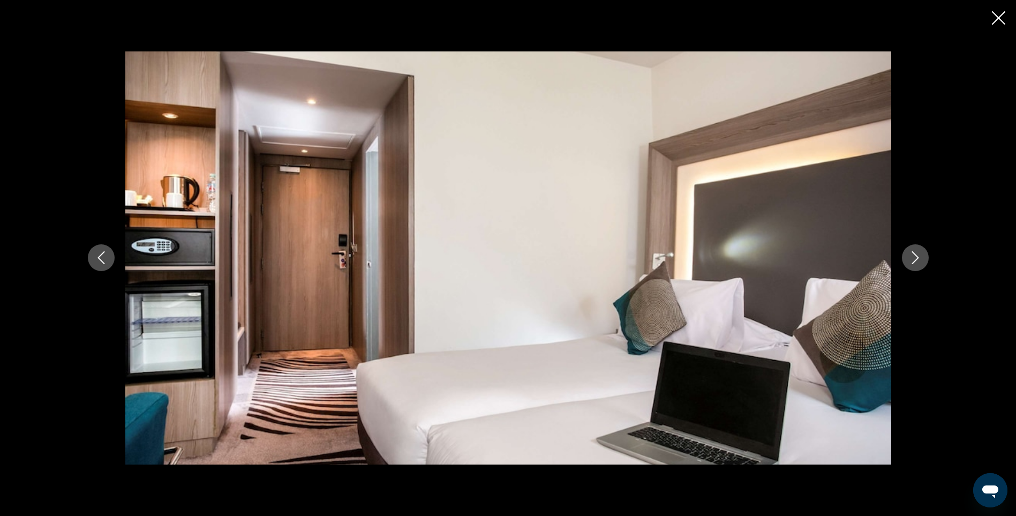
click at [916, 252] on icon "Next image" at bounding box center [915, 257] width 13 height 13
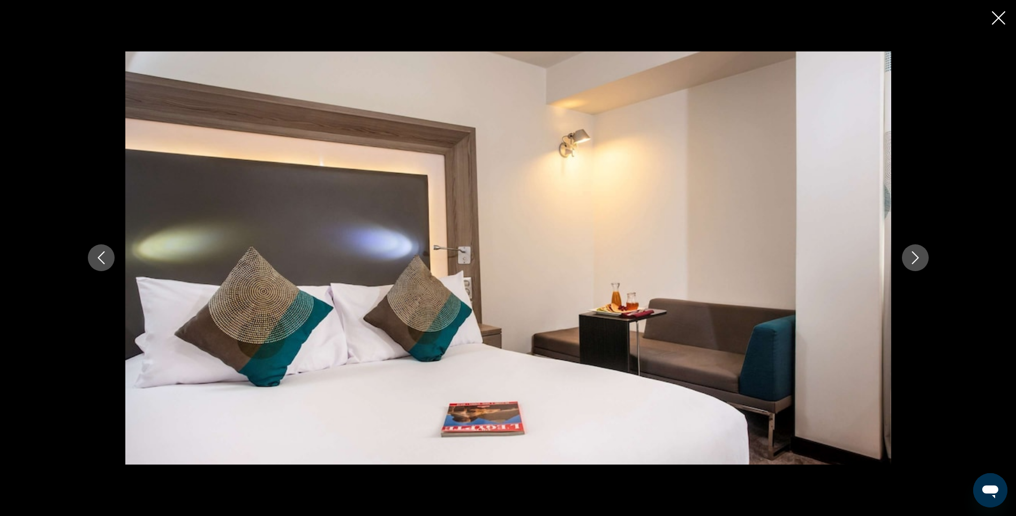
click at [916, 252] on icon "Next image" at bounding box center [915, 257] width 13 height 13
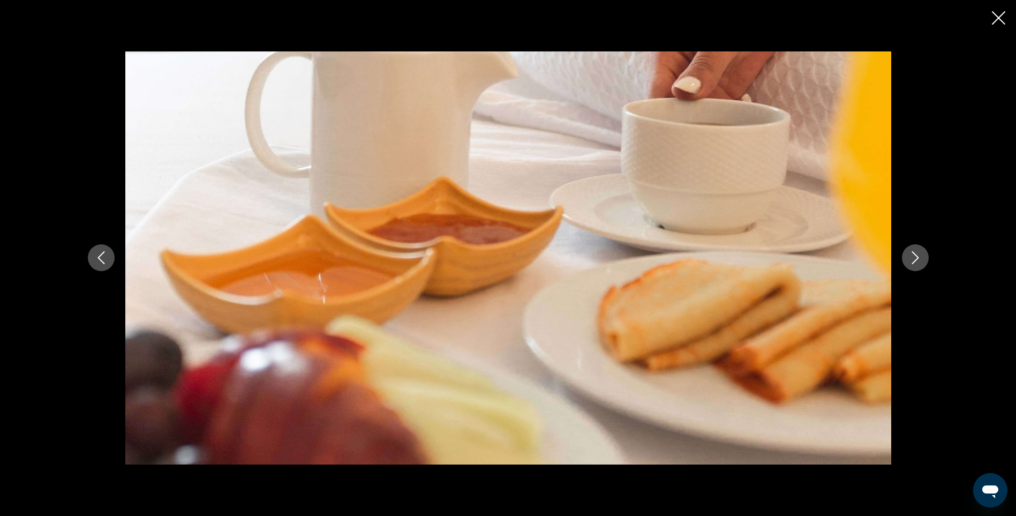
click at [916, 252] on icon "Next image" at bounding box center [915, 257] width 13 height 13
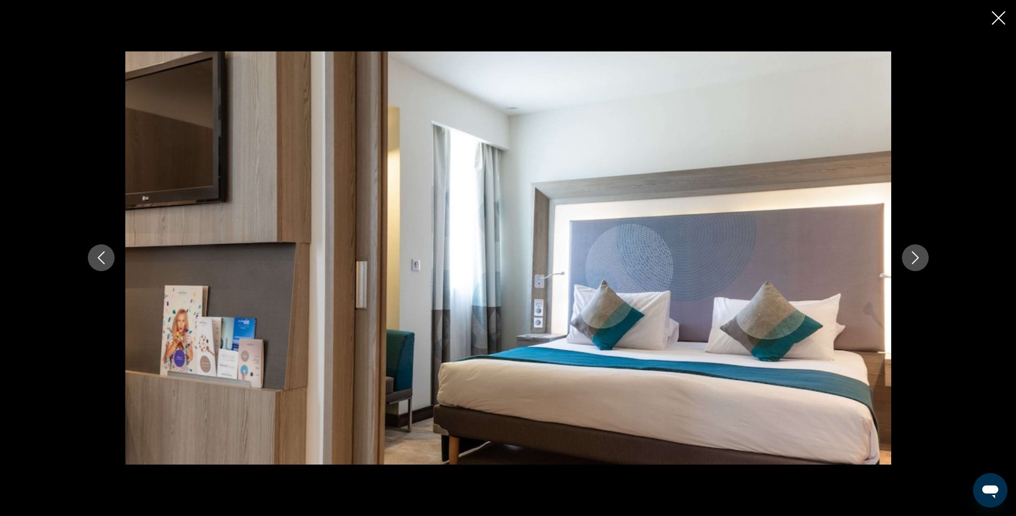
click at [916, 252] on icon "Next image" at bounding box center [915, 257] width 13 height 13
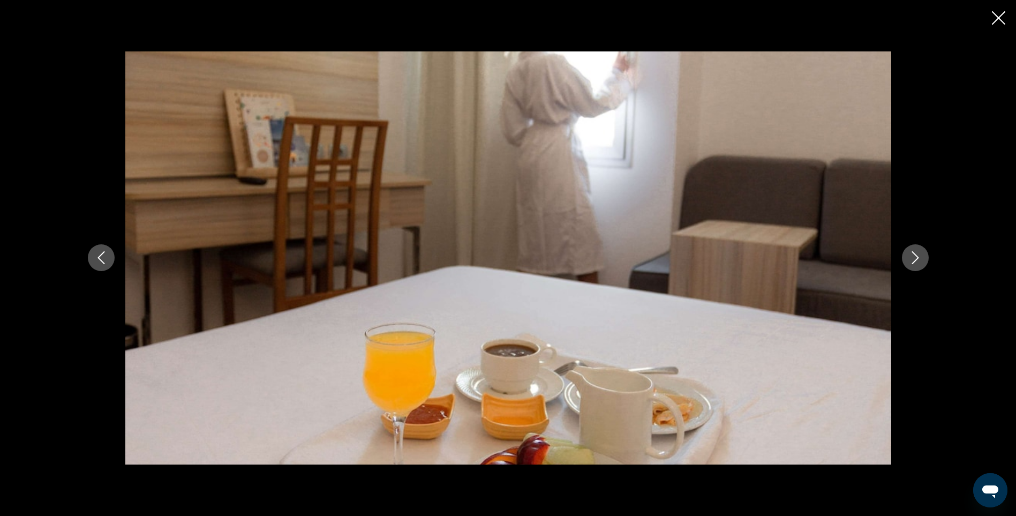
click at [916, 252] on icon "Next image" at bounding box center [915, 257] width 13 height 13
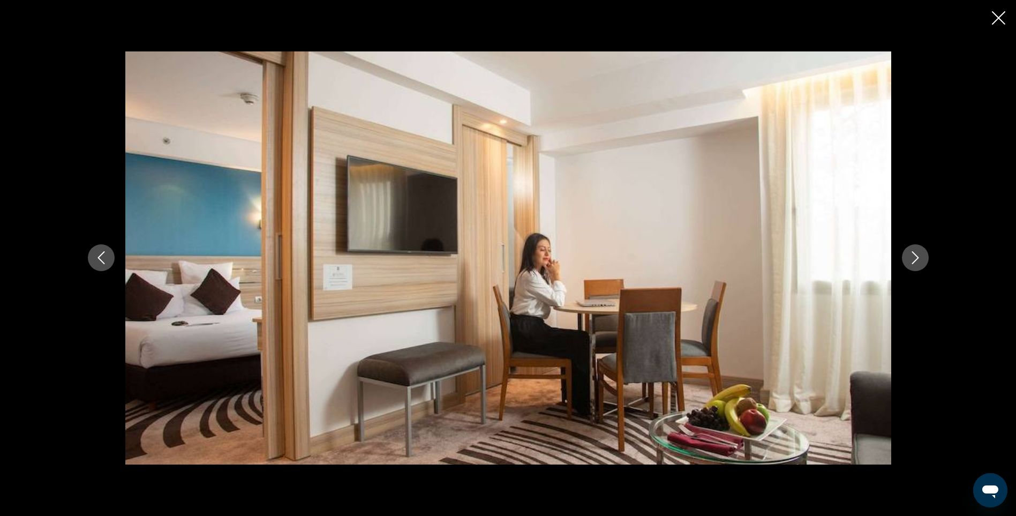
click at [916, 252] on icon "Next image" at bounding box center [915, 257] width 13 height 13
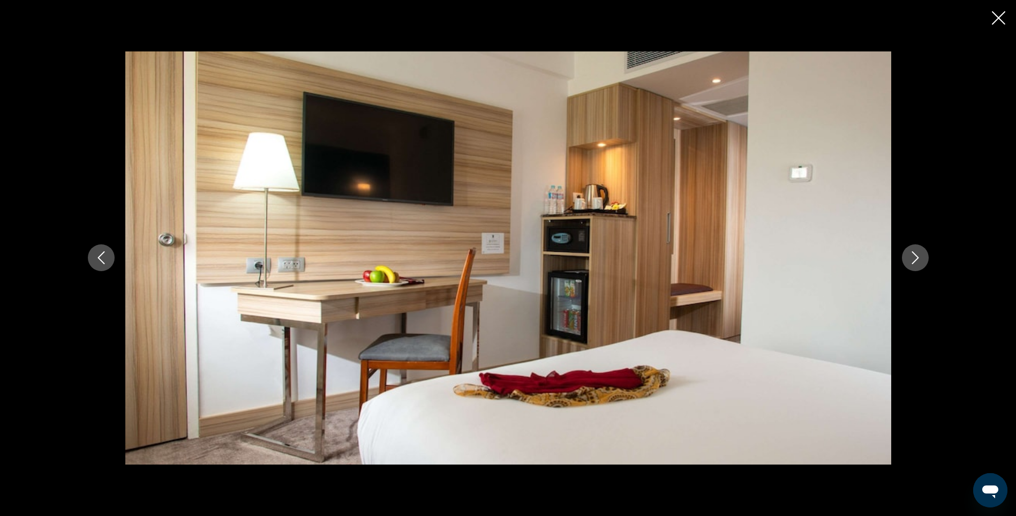
click at [916, 252] on icon "Next image" at bounding box center [915, 257] width 13 height 13
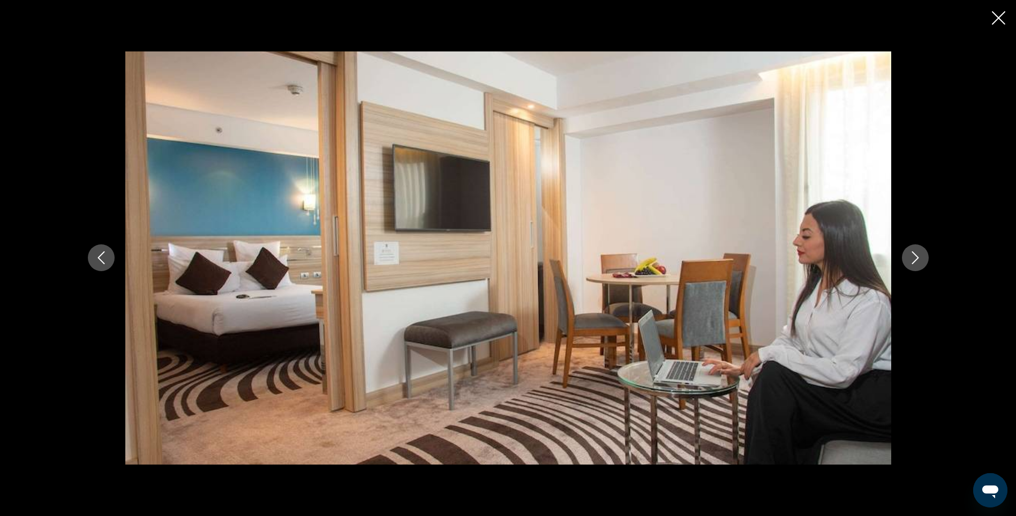
click at [916, 252] on icon "Next image" at bounding box center [915, 257] width 13 height 13
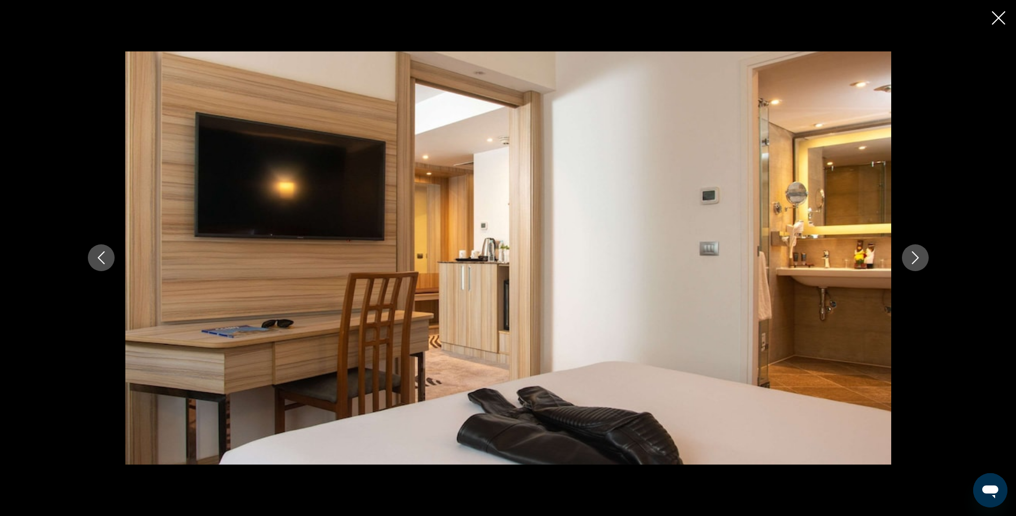
click at [917, 262] on icon "Next image" at bounding box center [915, 257] width 13 height 13
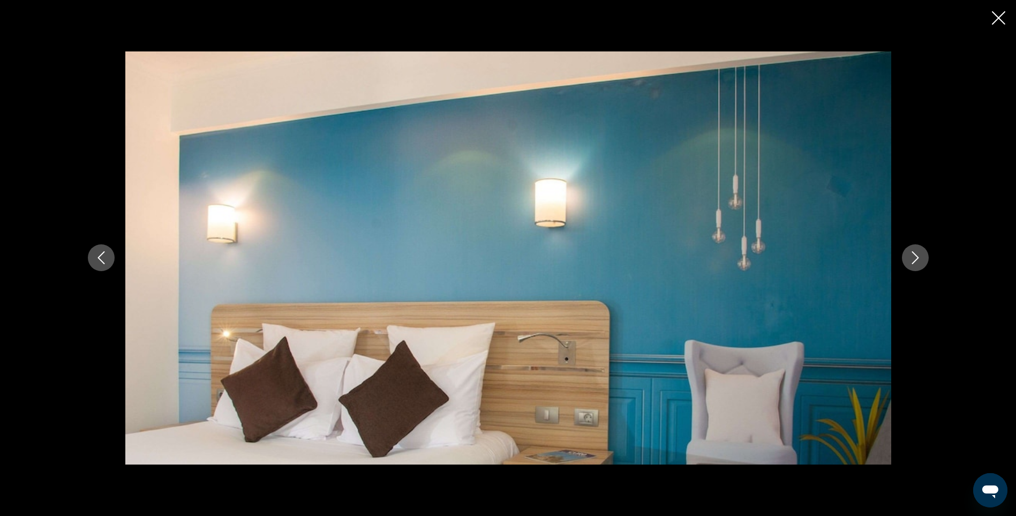
click at [916, 260] on icon "Next image" at bounding box center [915, 258] width 7 height 13
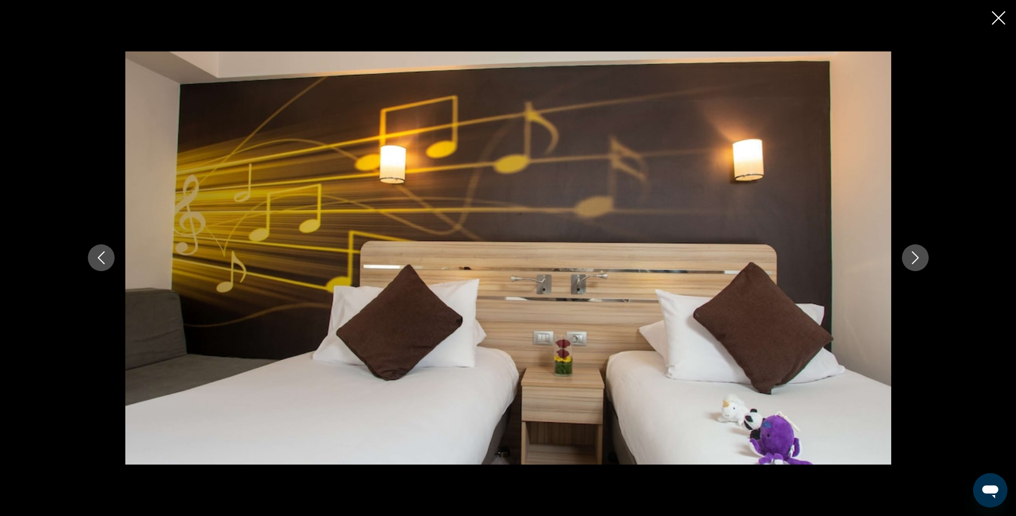
click at [916, 260] on icon "Next image" at bounding box center [915, 258] width 7 height 13
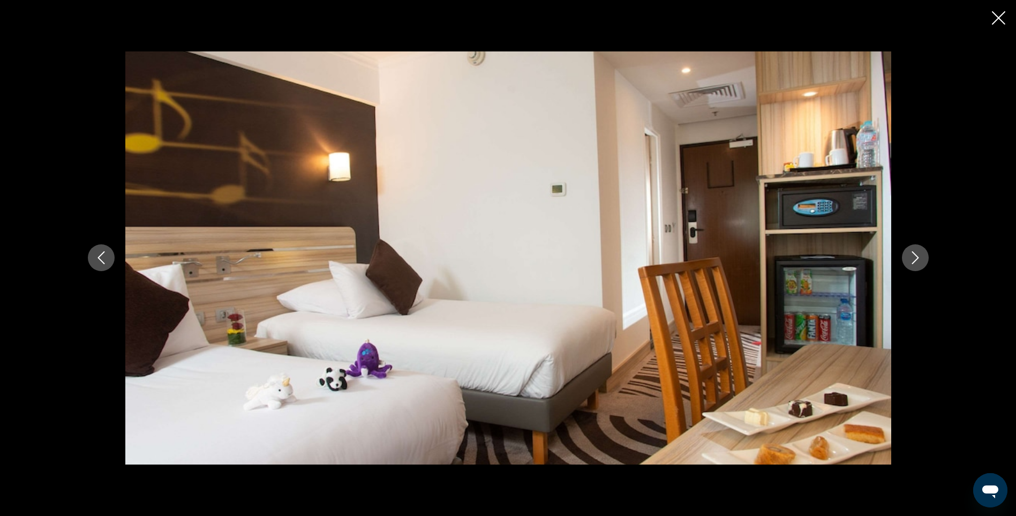
click at [916, 260] on icon "Next image" at bounding box center [915, 258] width 7 height 13
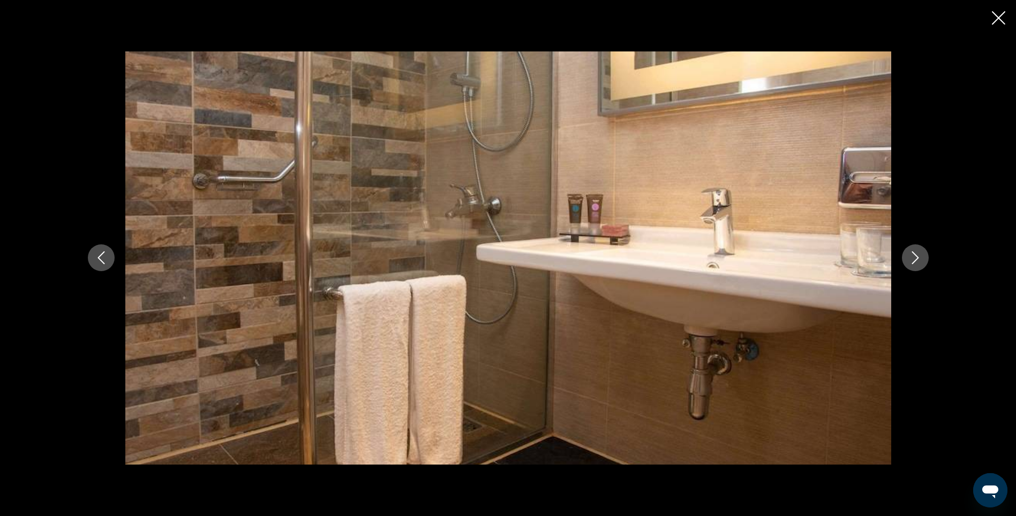
click at [916, 260] on icon "Next image" at bounding box center [915, 258] width 7 height 13
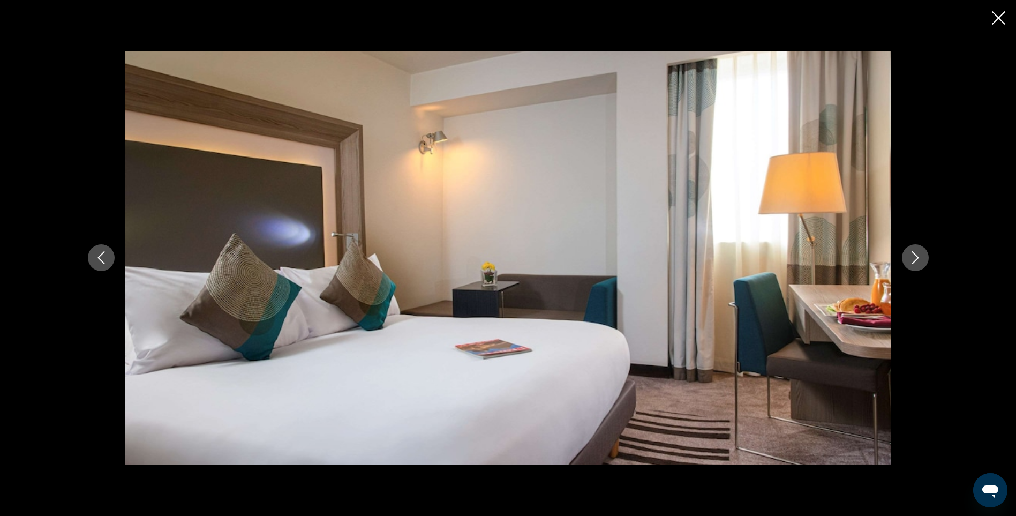
click at [916, 260] on icon "Next image" at bounding box center [915, 258] width 7 height 13
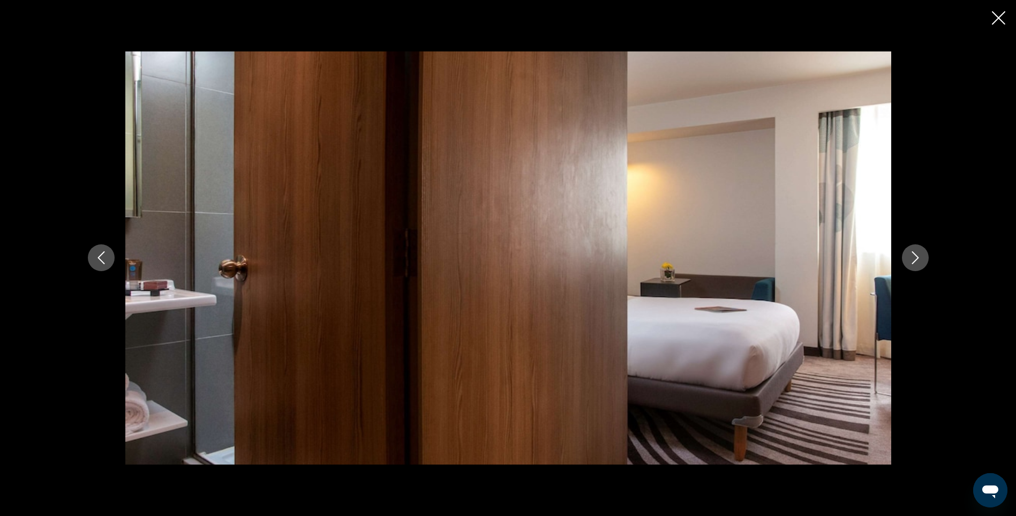
click at [916, 260] on icon "Next image" at bounding box center [915, 258] width 7 height 13
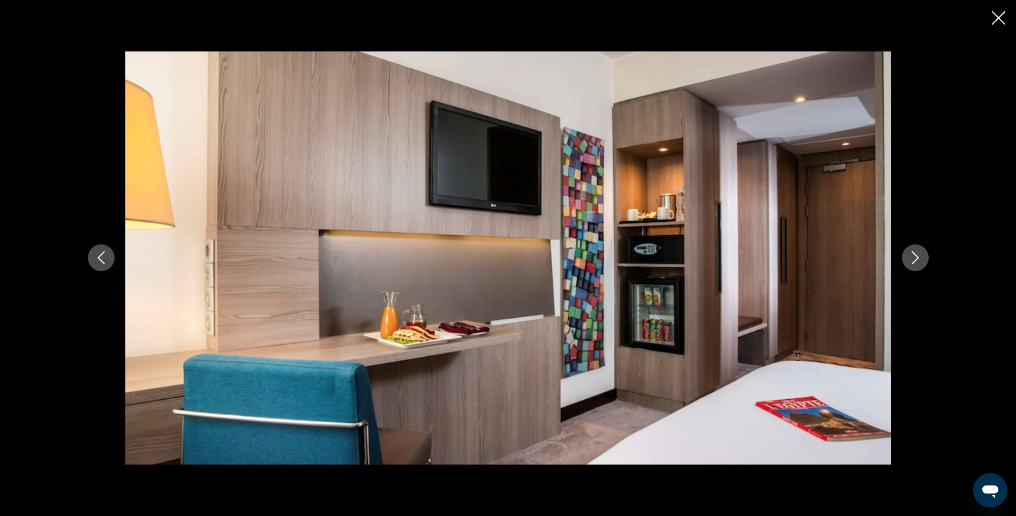
click at [916, 260] on icon "Next image" at bounding box center [915, 258] width 7 height 13
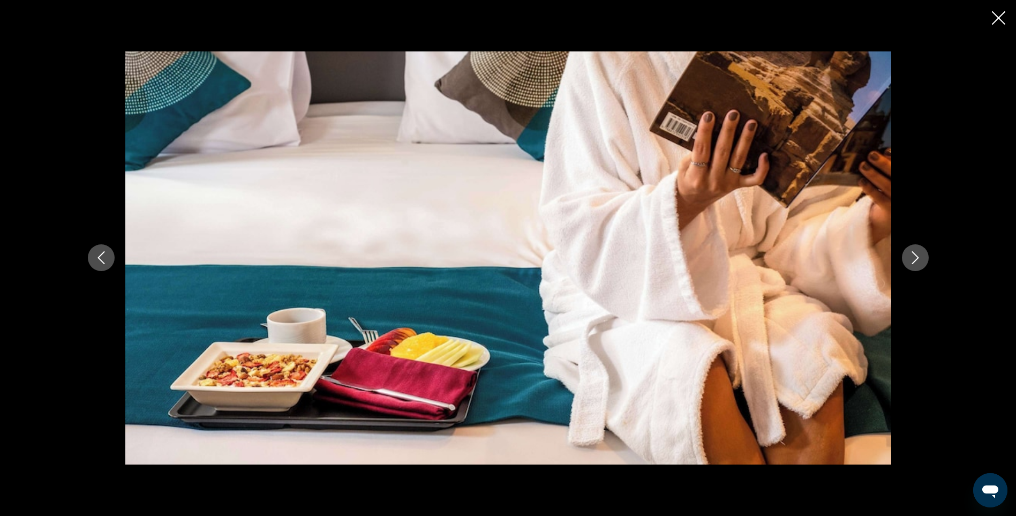
click at [916, 260] on icon "Next image" at bounding box center [915, 258] width 7 height 13
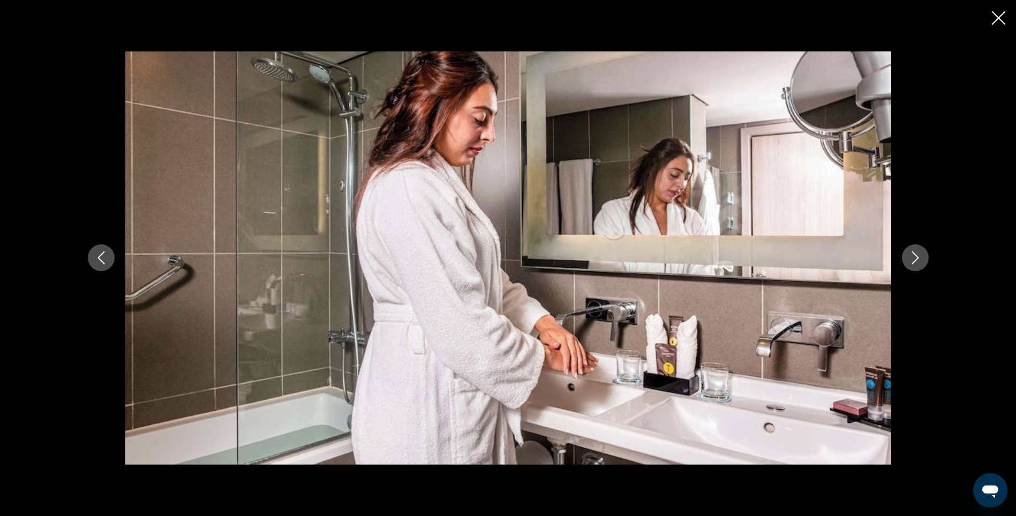
click at [916, 260] on icon "Next image" at bounding box center [915, 258] width 7 height 13
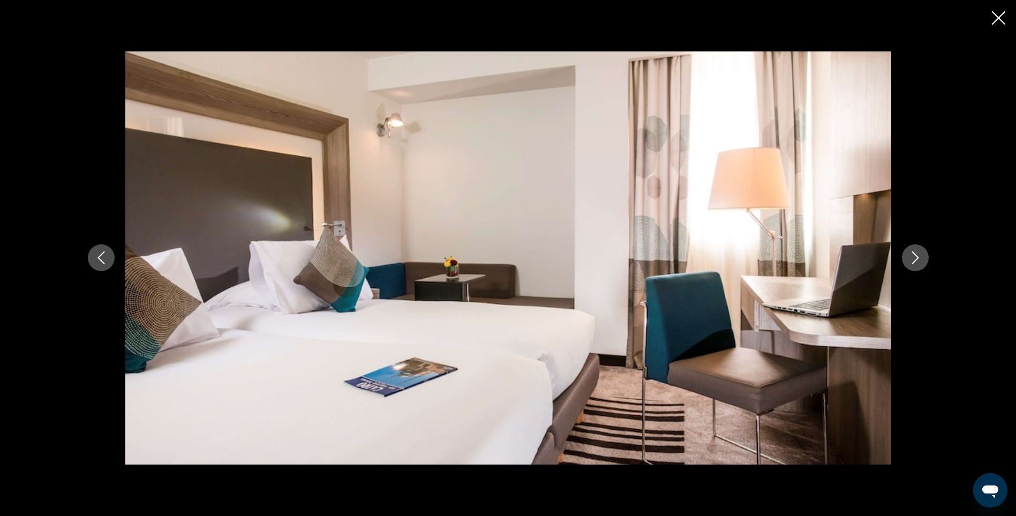
click at [916, 260] on icon "Next image" at bounding box center [915, 258] width 7 height 13
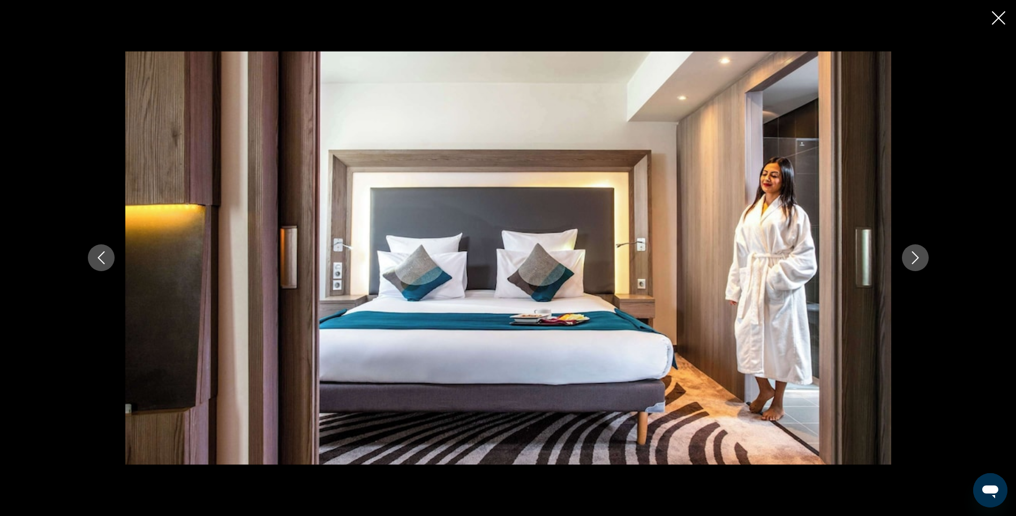
click at [916, 260] on icon "Next image" at bounding box center [915, 258] width 7 height 13
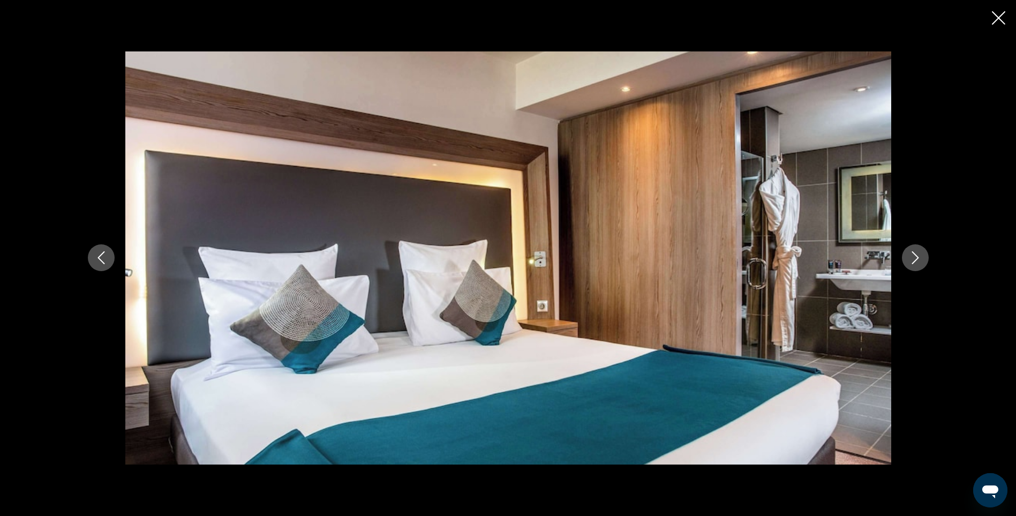
click at [916, 260] on icon "Next image" at bounding box center [915, 258] width 7 height 13
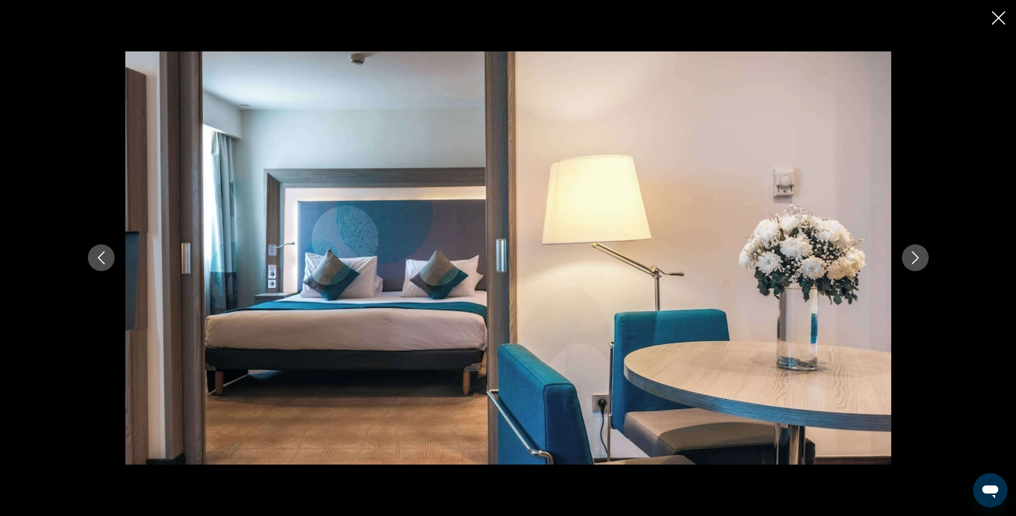
click at [916, 260] on icon "Next image" at bounding box center [915, 258] width 7 height 13
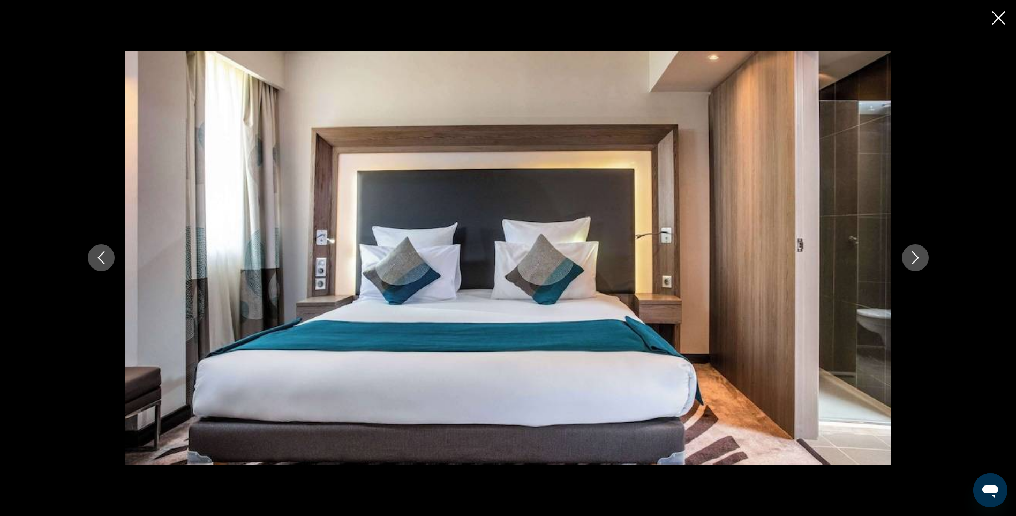
click at [916, 260] on icon "Next image" at bounding box center [915, 258] width 7 height 13
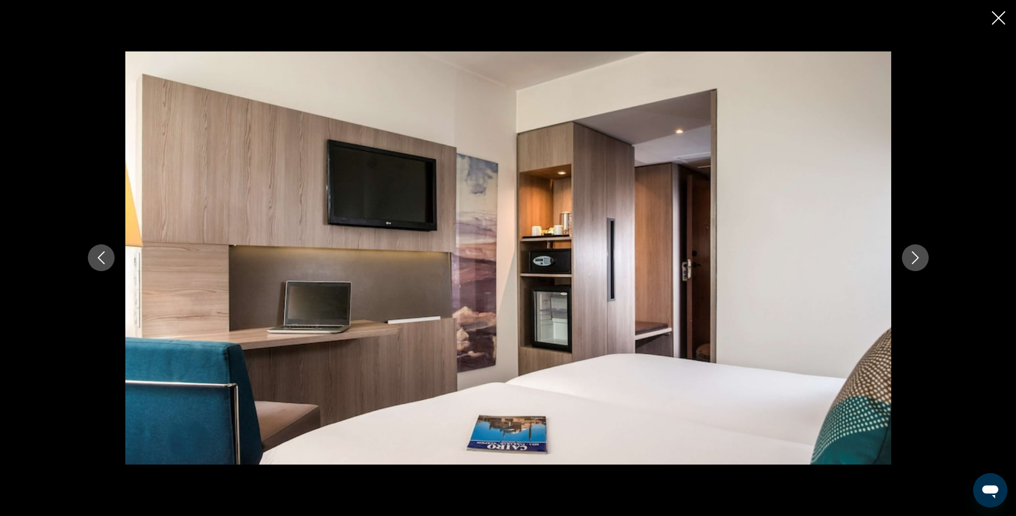
click at [916, 260] on icon "Next image" at bounding box center [915, 258] width 7 height 13
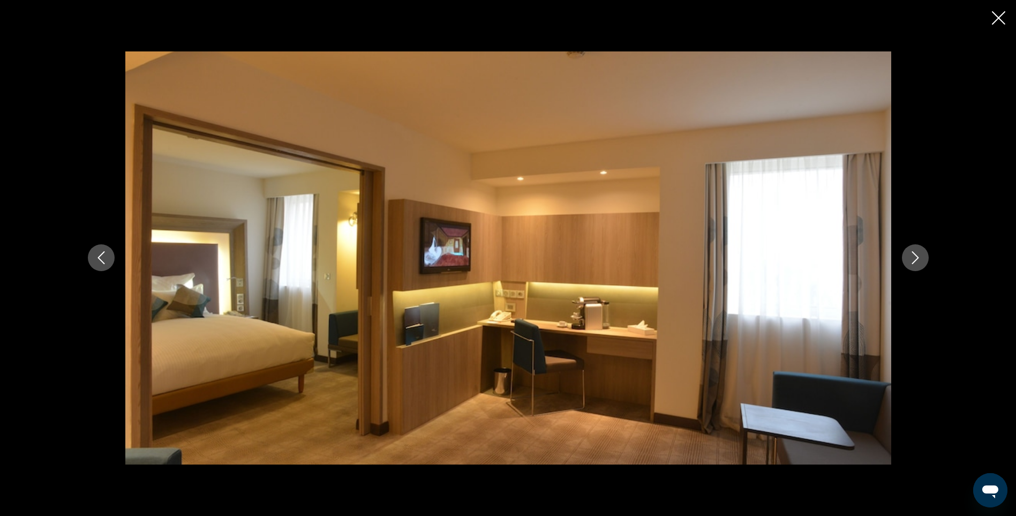
click at [916, 260] on icon "Next image" at bounding box center [915, 258] width 7 height 13
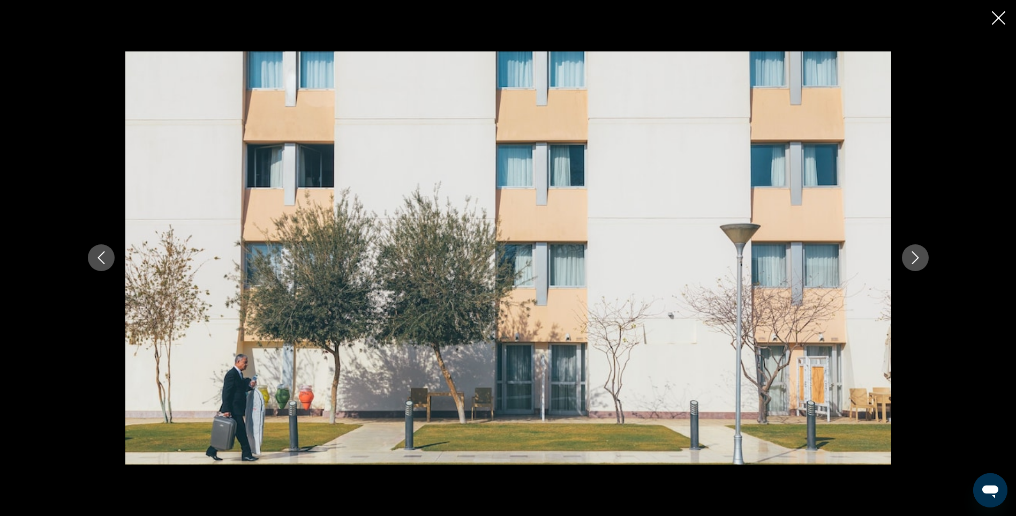
click at [916, 260] on icon "Next image" at bounding box center [915, 258] width 7 height 13
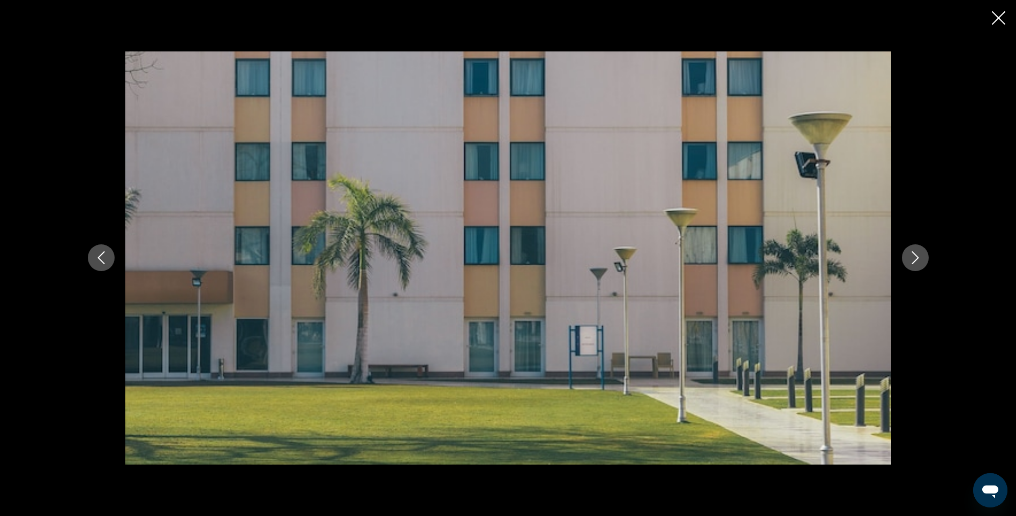
click at [916, 260] on icon "Next image" at bounding box center [915, 258] width 7 height 13
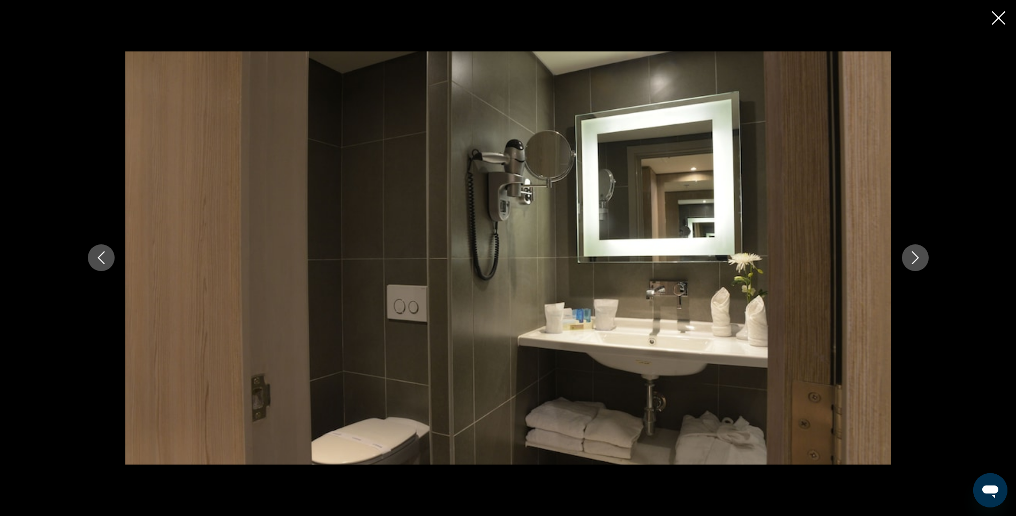
click at [916, 260] on icon "Next image" at bounding box center [915, 258] width 7 height 13
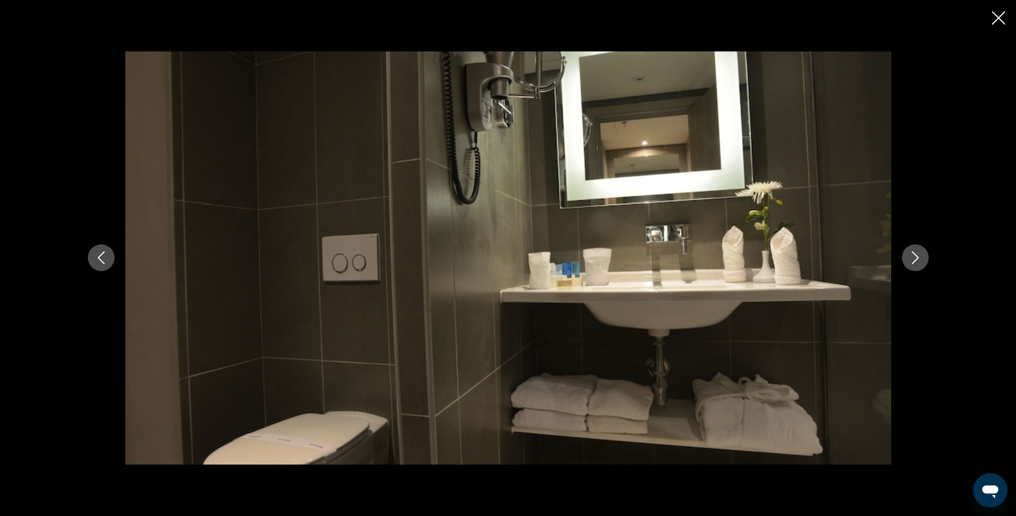
click at [916, 260] on icon "Next image" at bounding box center [915, 258] width 7 height 13
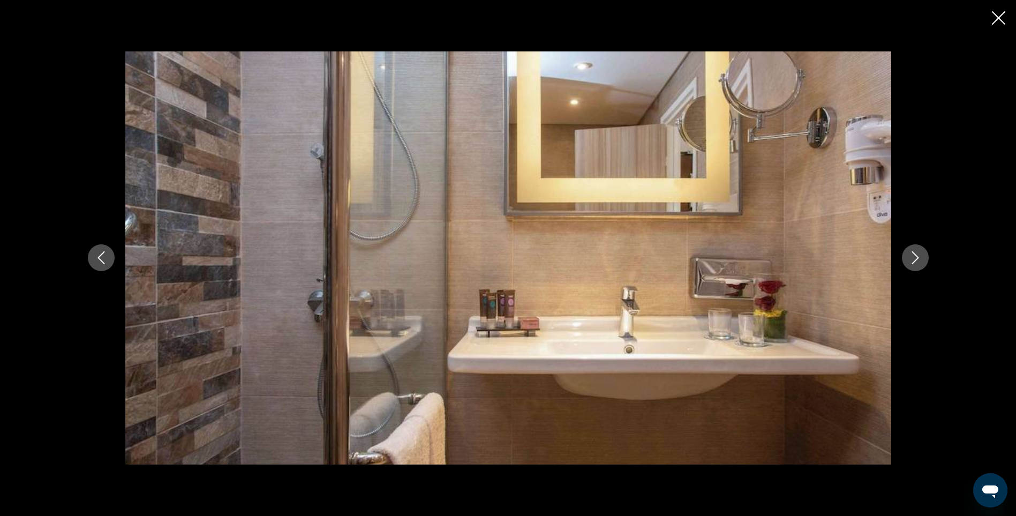
click at [916, 260] on icon "Next image" at bounding box center [915, 258] width 7 height 13
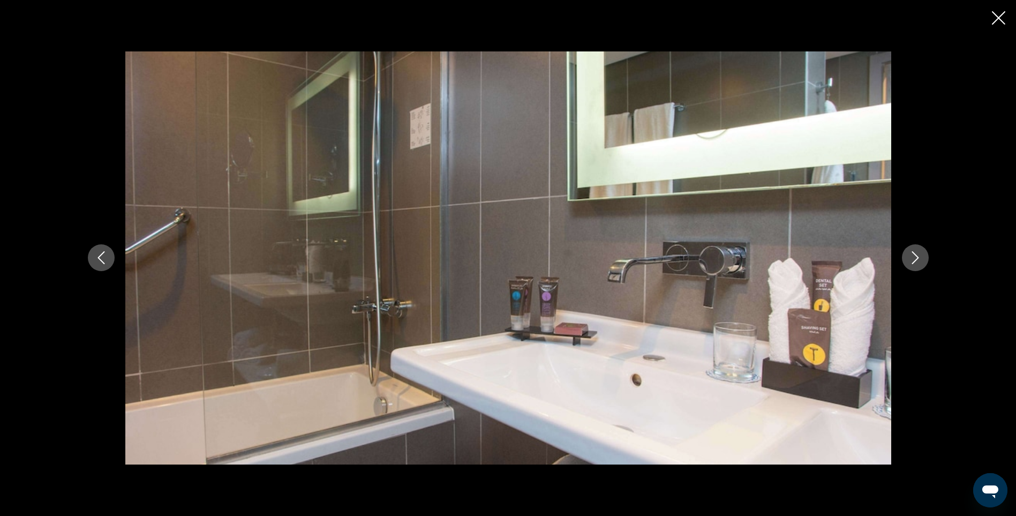
click at [916, 260] on icon "Next image" at bounding box center [915, 258] width 7 height 13
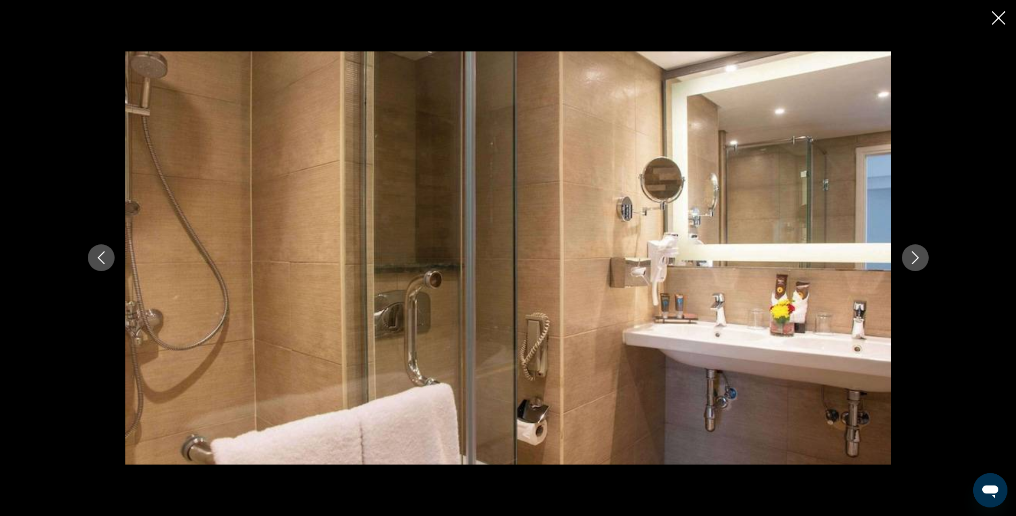
click at [916, 260] on icon "Next image" at bounding box center [915, 258] width 7 height 13
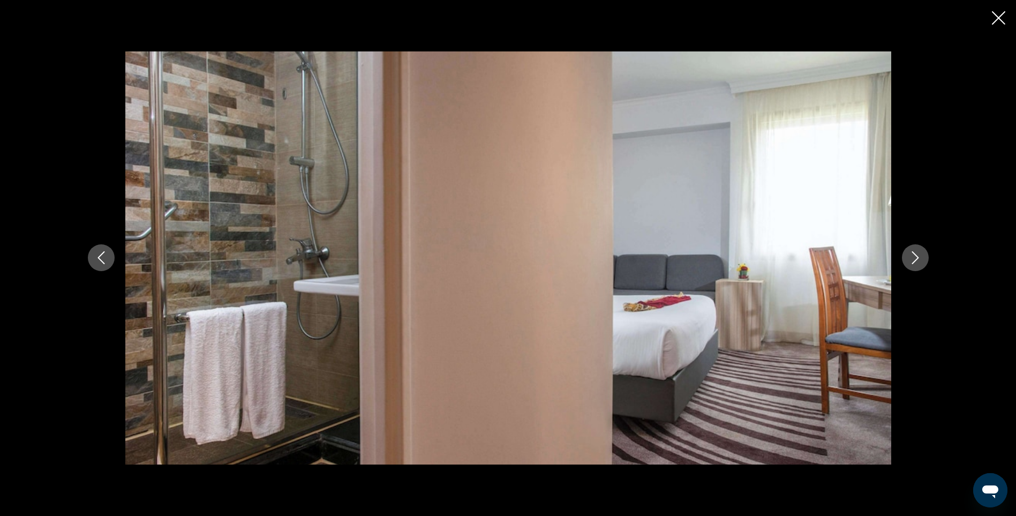
click at [916, 260] on icon "Next image" at bounding box center [915, 258] width 7 height 13
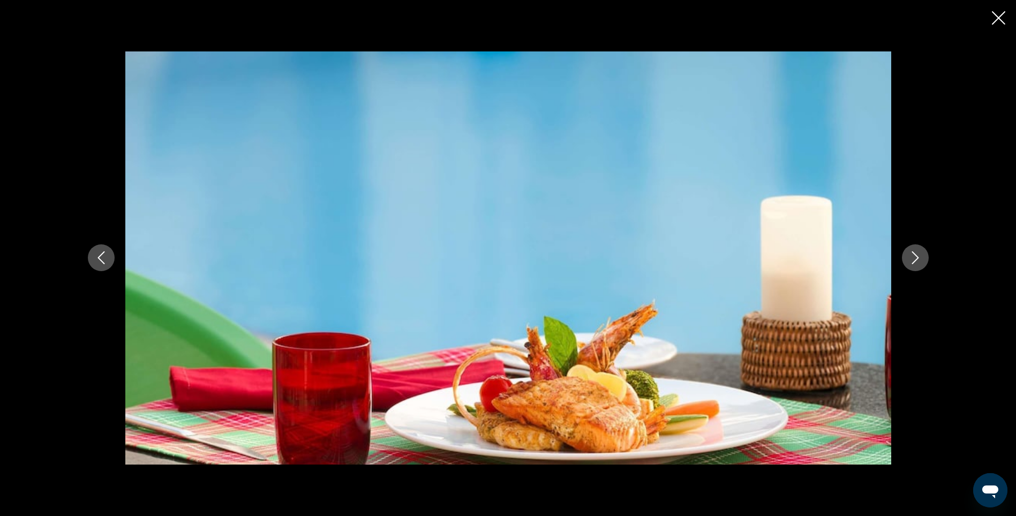
click at [916, 260] on icon "Next image" at bounding box center [915, 258] width 7 height 13
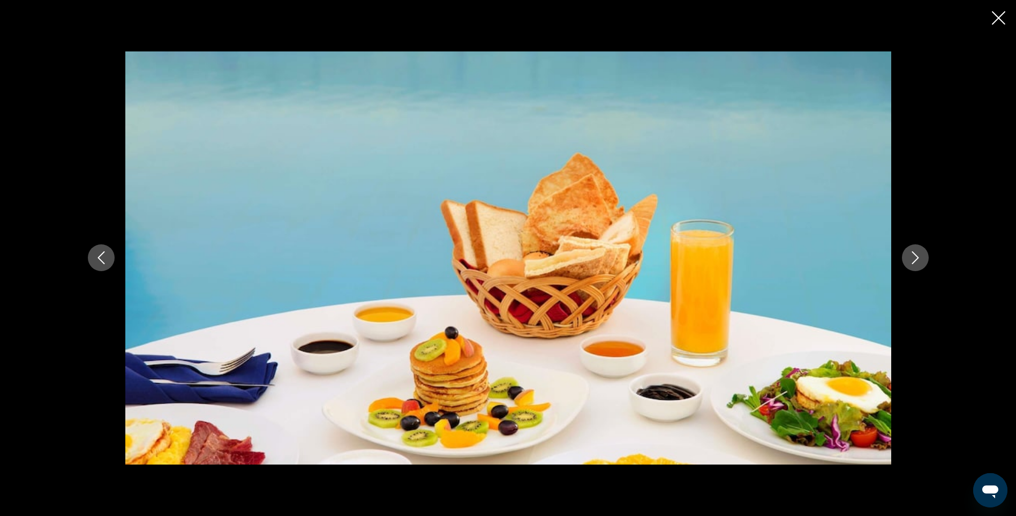
click at [916, 260] on icon "Next image" at bounding box center [915, 258] width 7 height 13
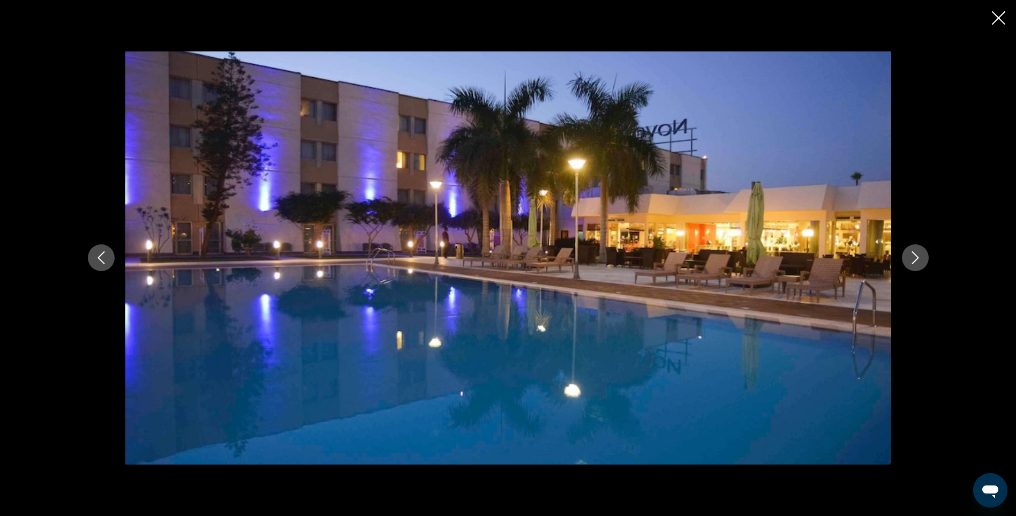
click at [100, 254] on icon "Previous image" at bounding box center [101, 257] width 13 height 13
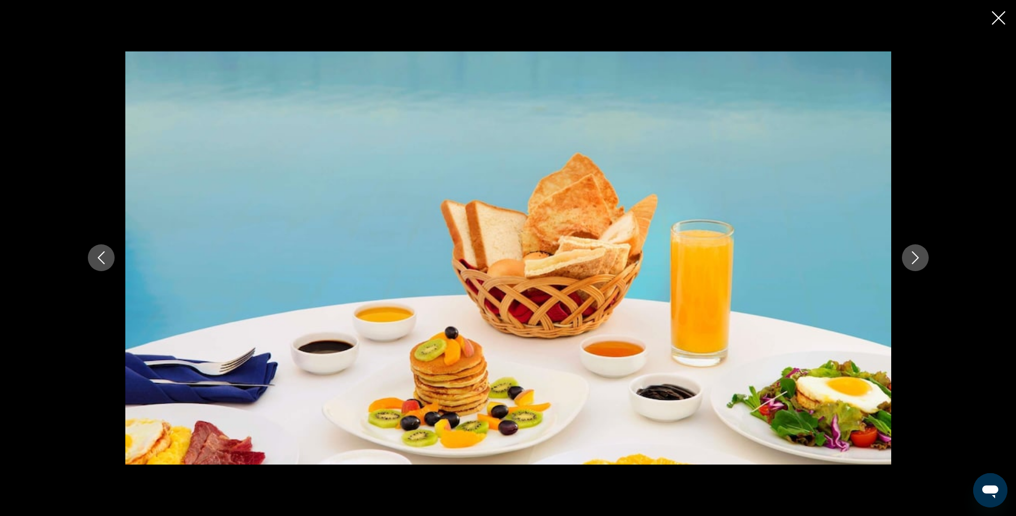
click at [100, 254] on icon "Previous image" at bounding box center [101, 257] width 13 height 13
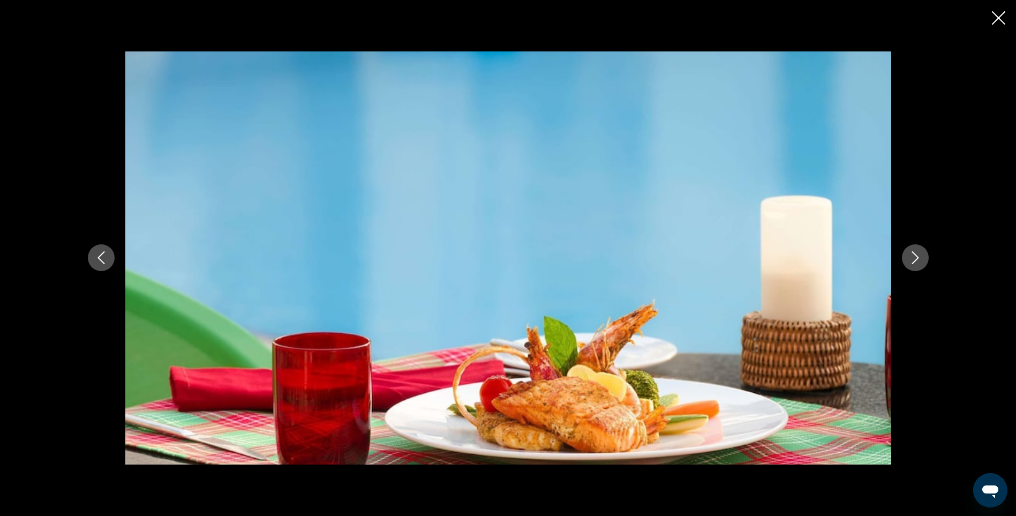
click at [100, 254] on icon "Previous image" at bounding box center [101, 257] width 13 height 13
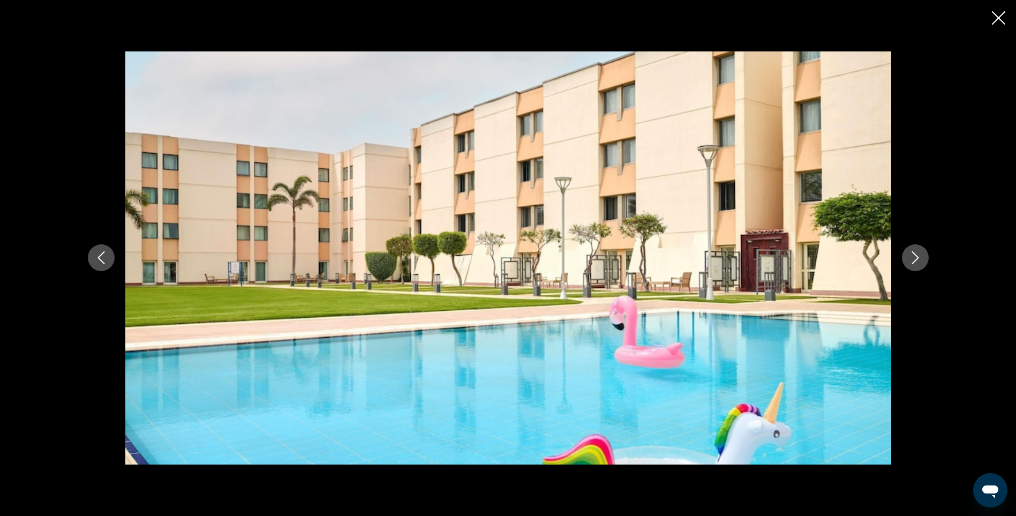
click at [918, 258] on icon "Next image" at bounding box center [915, 258] width 7 height 13
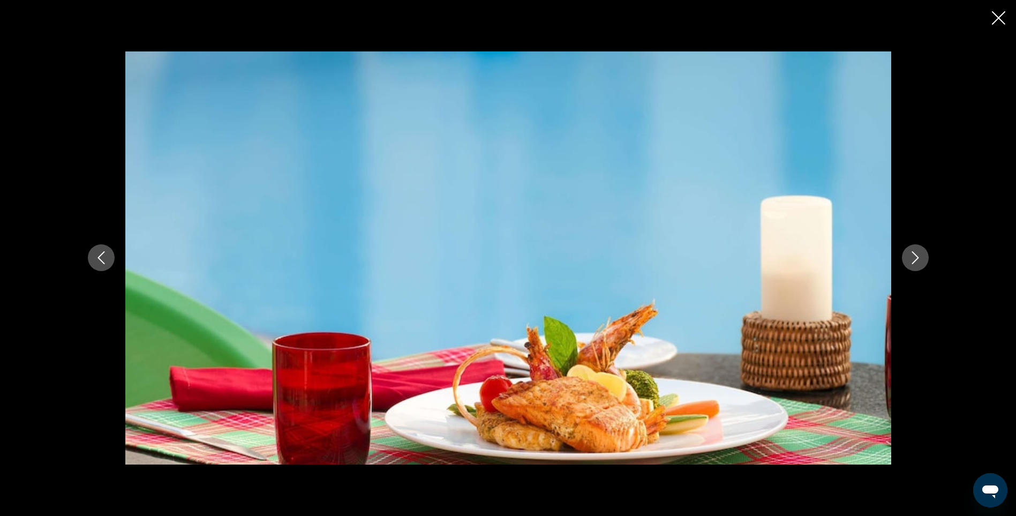
click at [916, 259] on icon "Next image" at bounding box center [915, 257] width 13 height 13
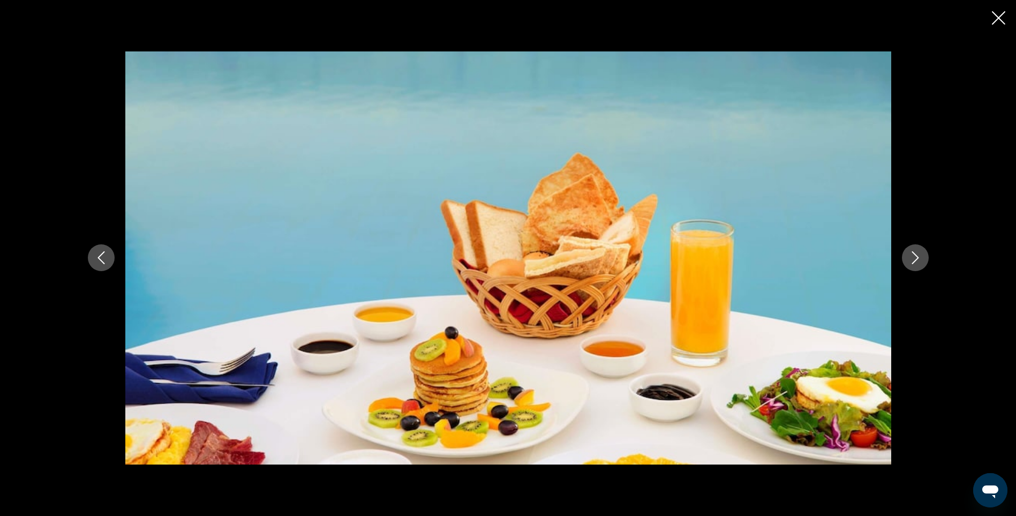
click at [916, 259] on icon "Next image" at bounding box center [915, 257] width 13 height 13
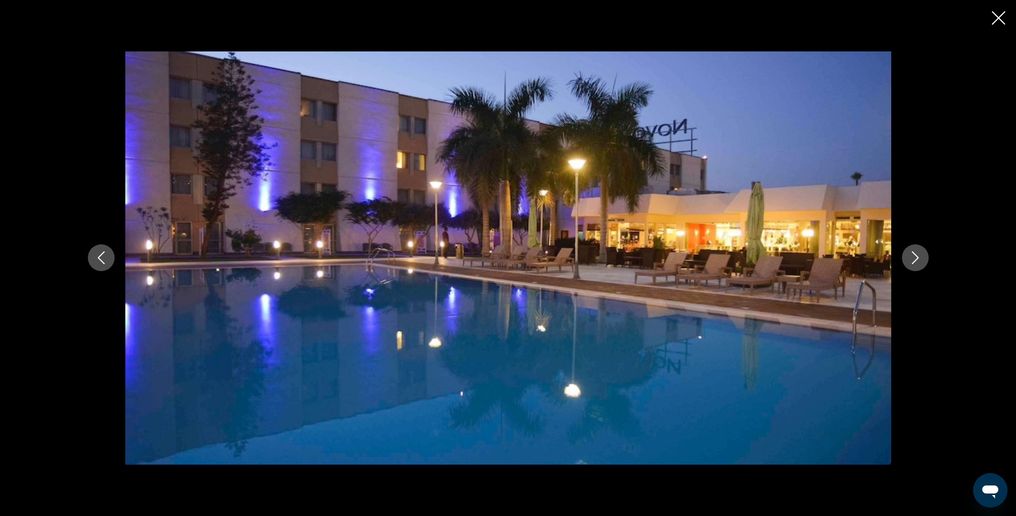
click at [916, 259] on icon "Next image" at bounding box center [915, 257] width 13 height 13
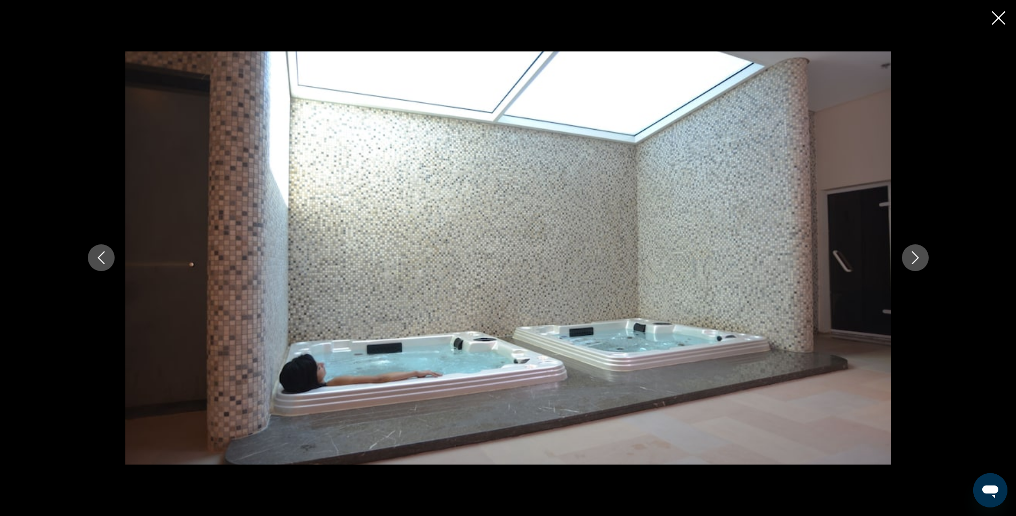
click at [916, 259] on icon "Next image" at bounding box center [915, 257] width 13 height 13
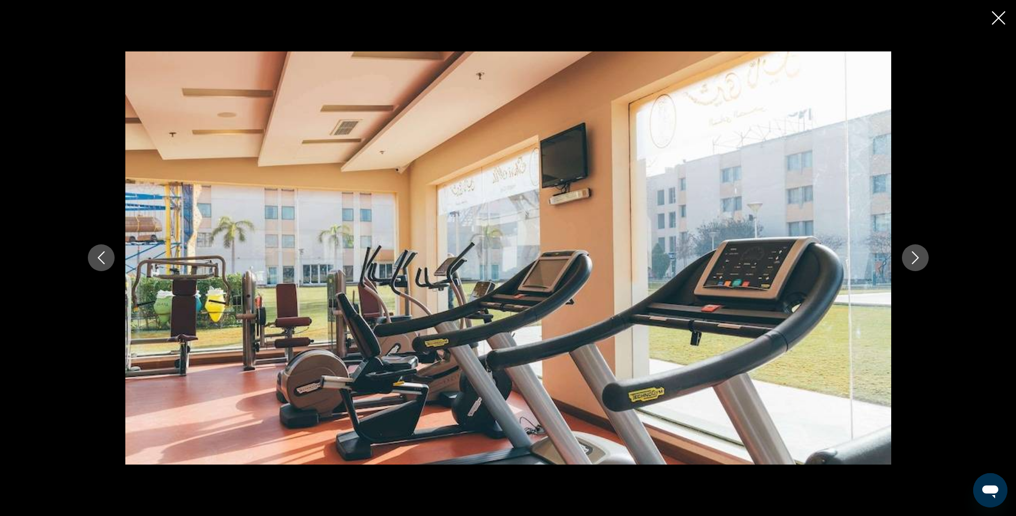
click at [916, 259] on icon "Next image" at bounding box center [915, 257] width 13 height 13
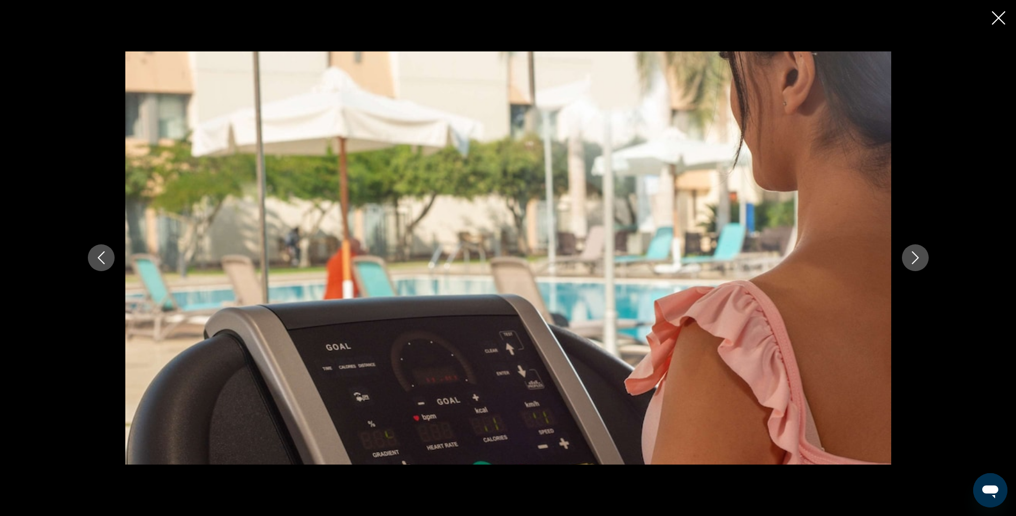
click at [916, 259] on icon "Next image" at bounding box center [915, 257] width 13 height 13
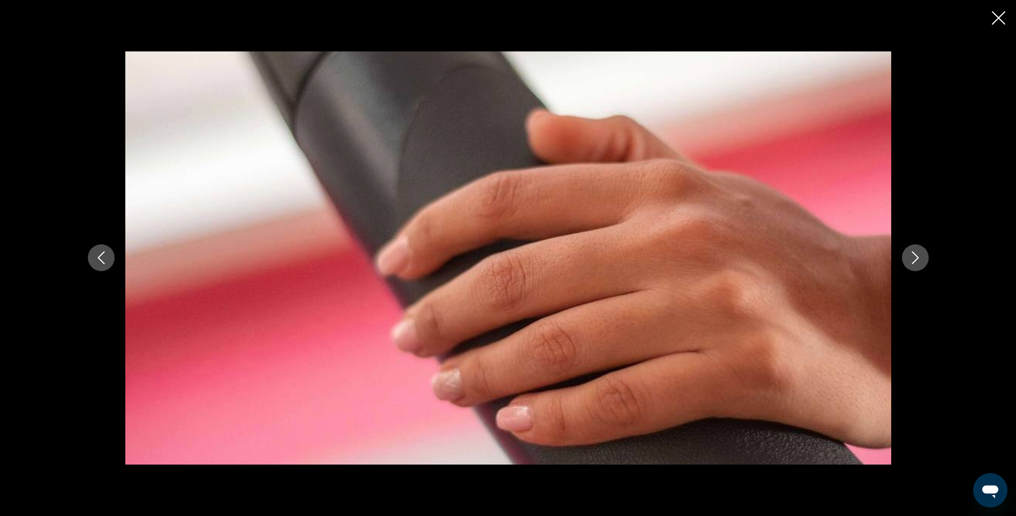
click at [916, 259] on icon "Next image" at bounding box center [915, 257] width 13 height 13
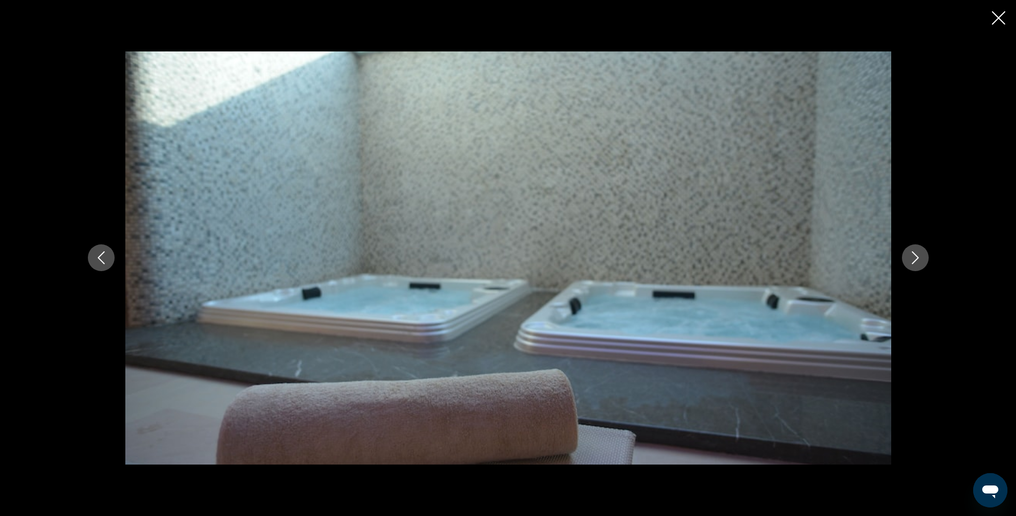
click at [916, 259] on icon "Next image" at bounding box center [915, 257] width 13 height 13
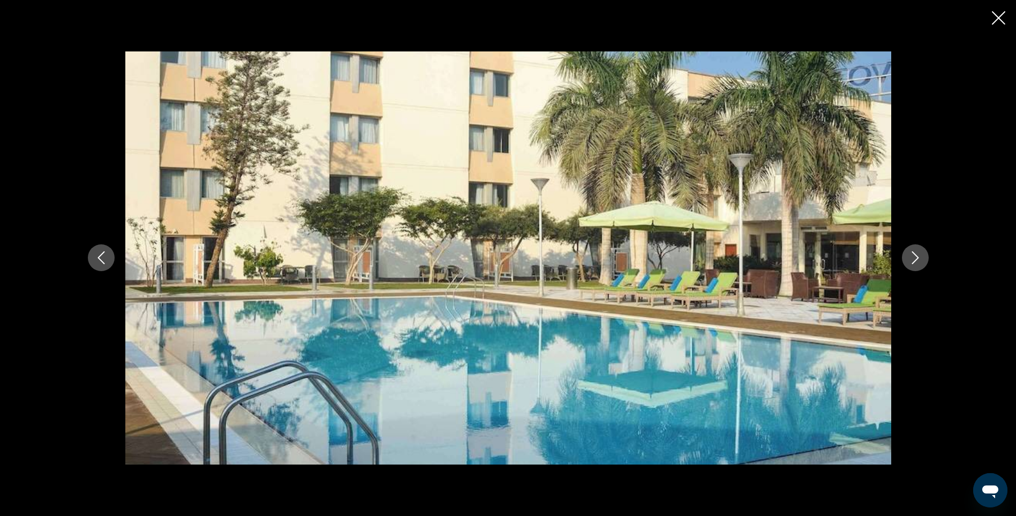
click at [916, 259] on icon "Next image" at bounding box center [915, 257] width 13 height 13
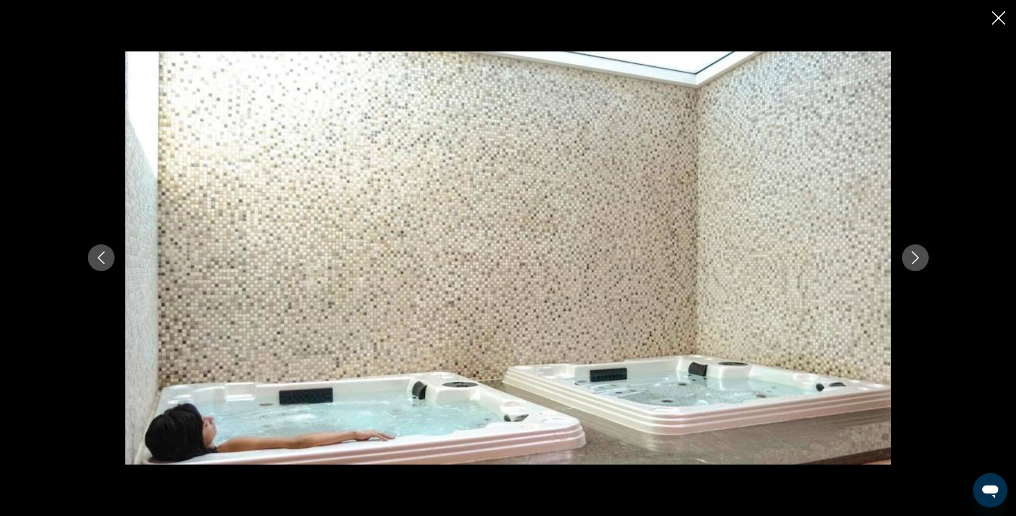
click at [916, 259] on icon "Next image" at bounding box center [915, 257] width 13 height 13
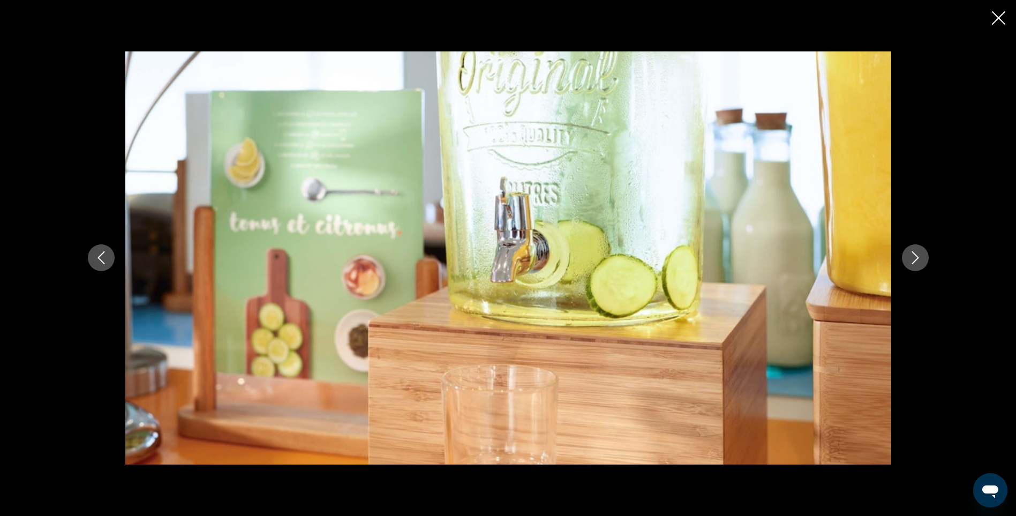
click at [916, 259] on icon "Next image" at bounding box center [915, 257] width 13 height 13
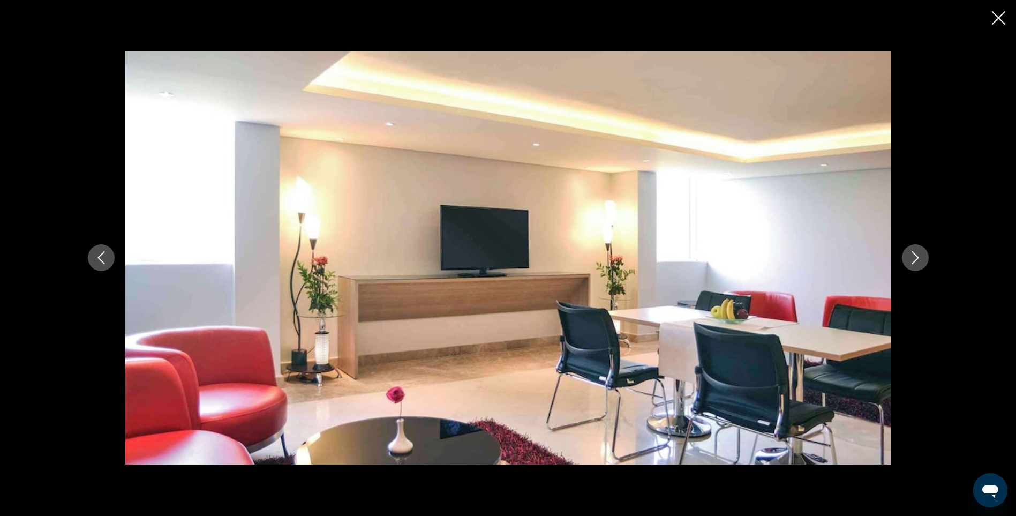
click at [916, 259] on icon "Next image" at bounding box center [915, 257] width 13 height 13
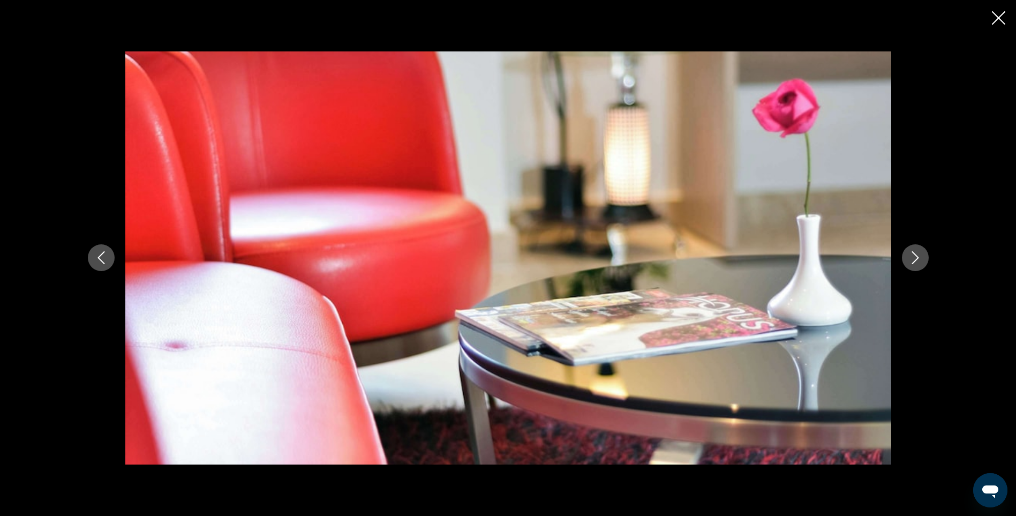
click at [916, 259] on icon "Next image" at bounding box center [915, 257] width 13 height 13
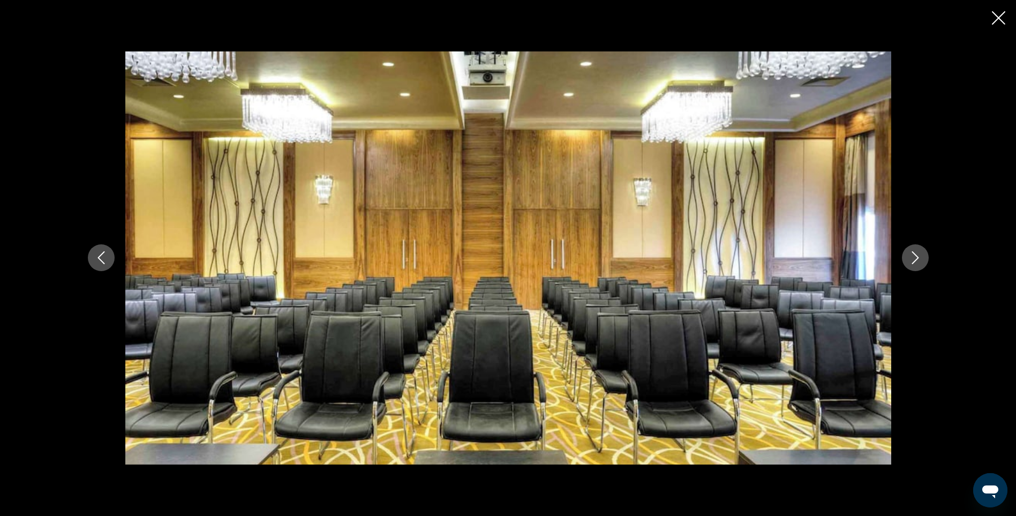
click at [1000, 19] on icon "Close slideshow" at bounding box center [998, 17] width 13 height 13
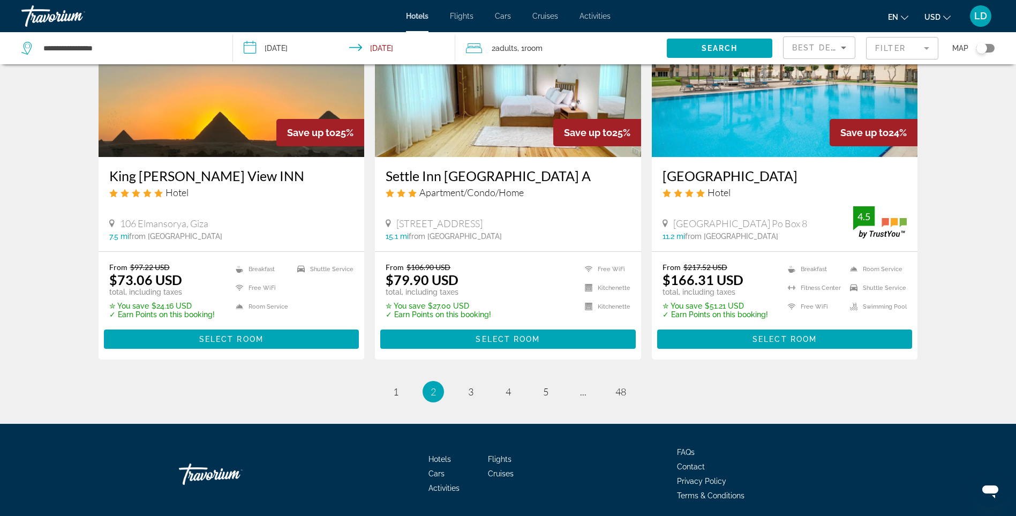
scroll to position [1342, 0]
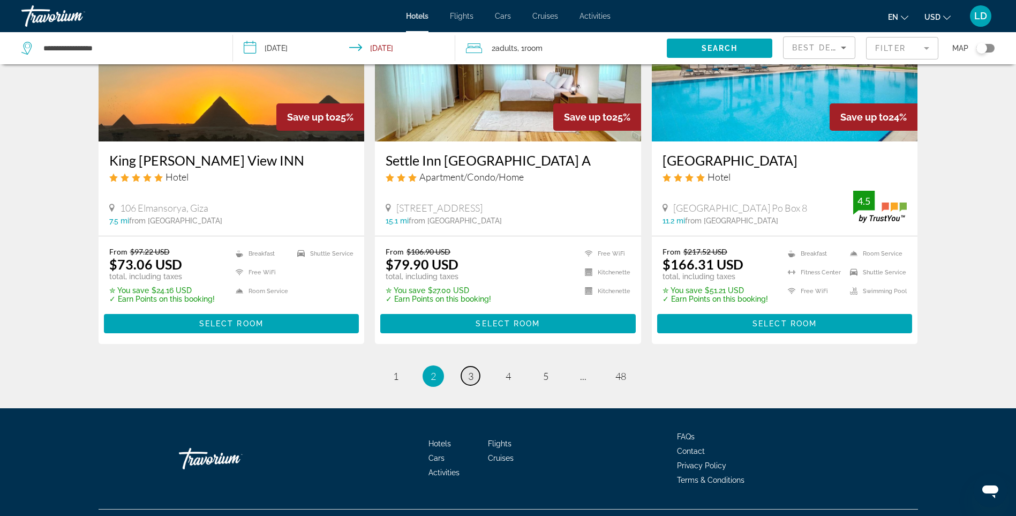
click at [469, 370] on span "3" at bounding box center [470, 376] width 5 height 12
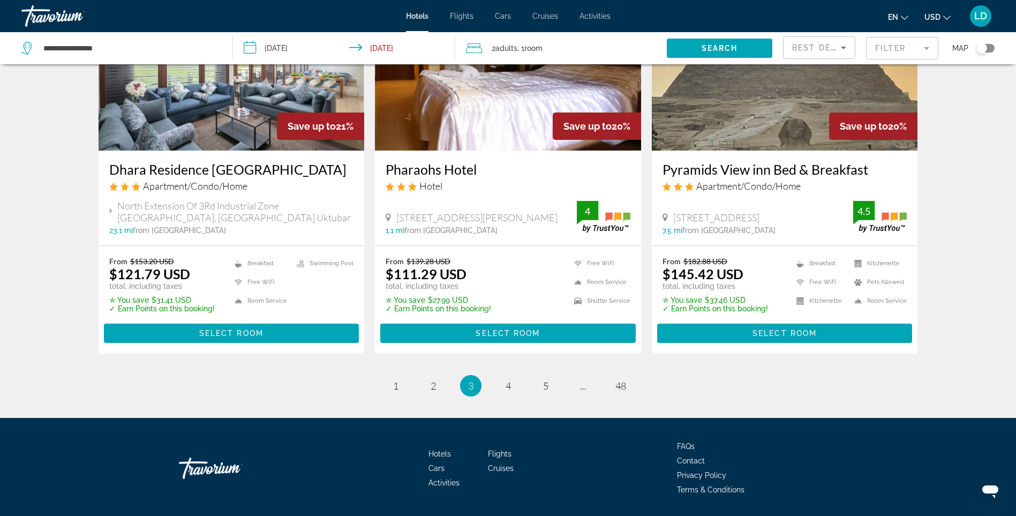
scroll to position [1339, 0]
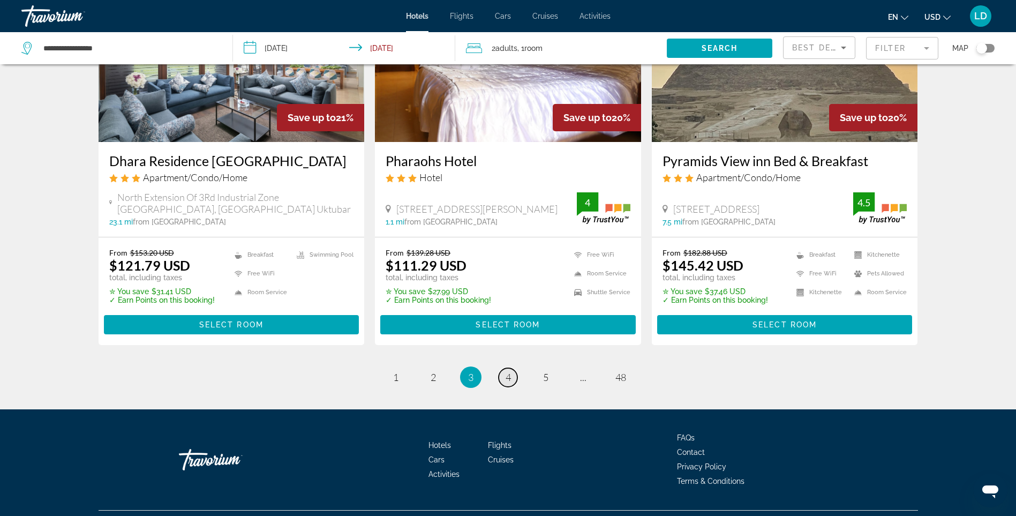
click at [507, 371] on span "4" at bounding box center [508, 377] width 5 height 12
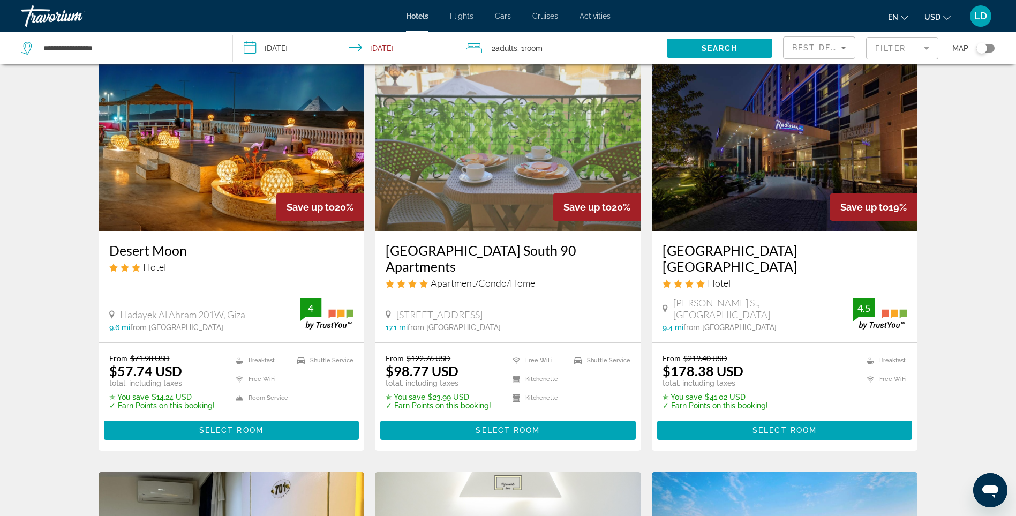
scroll to position [375, 0]
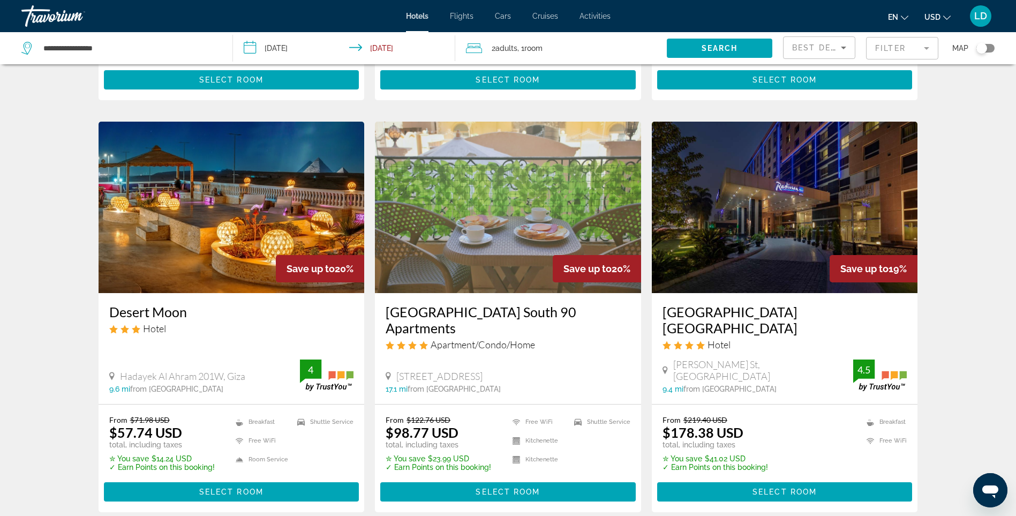
click at [220, 202] on img "Main content" at bounding box center [232, 207] width 266 height 171
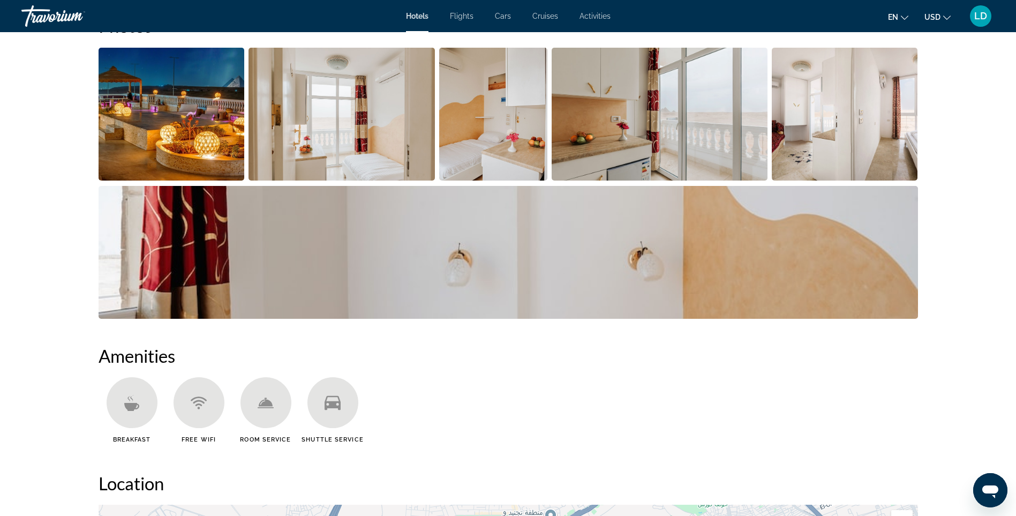
scroll to position [429, 0]
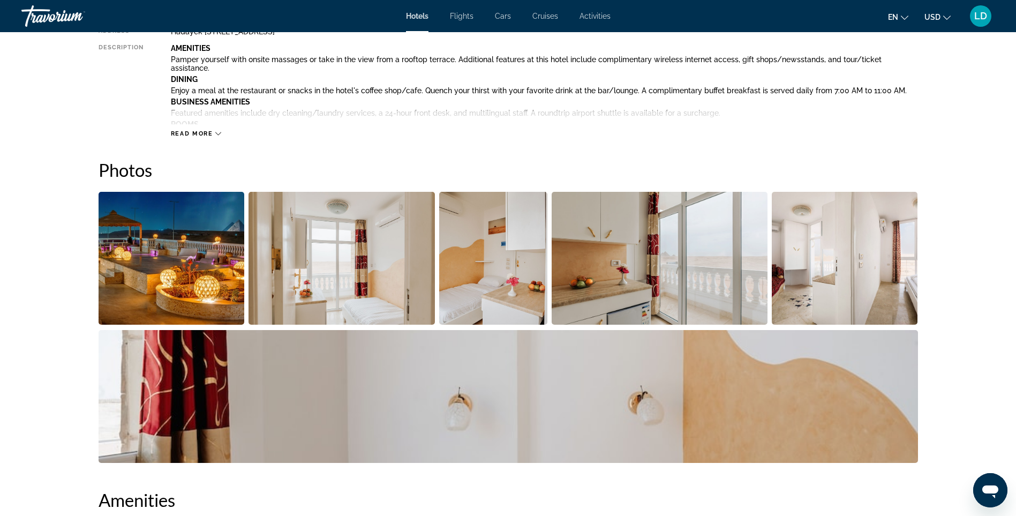
click at [479, 297] on img "Open full-screen image slider" at bounding box center [493, 258] width 109 height 133
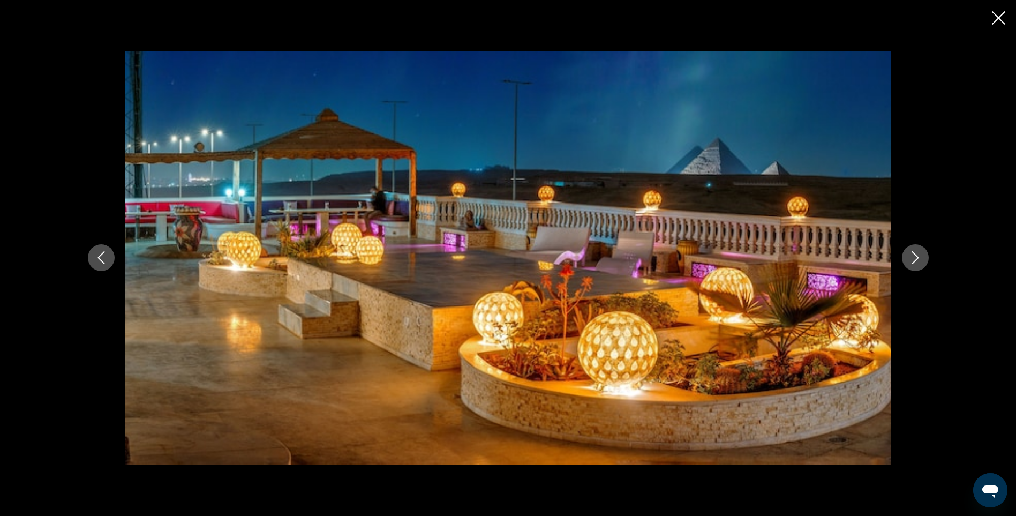
click at [913, 253] on icon "Next image" at bounding box center [915, 258] width 7 height 13
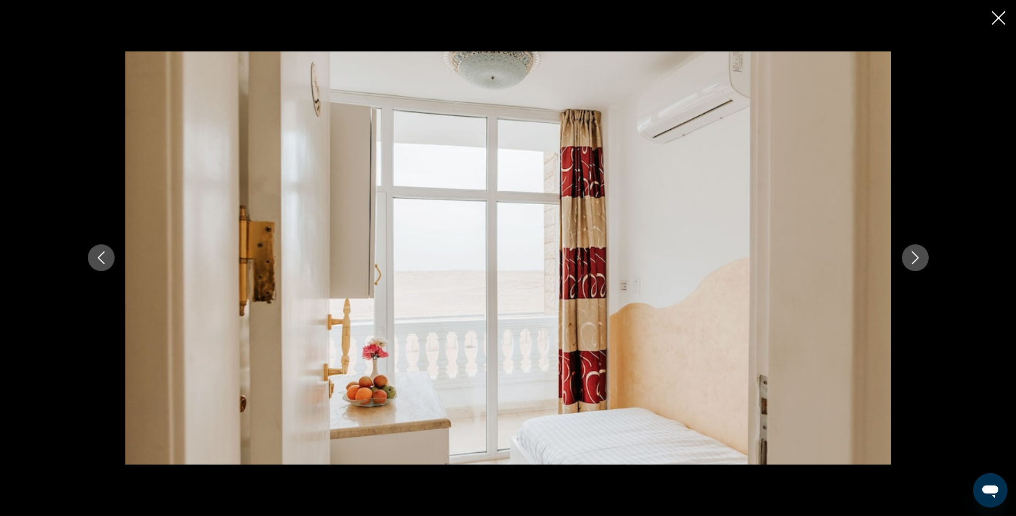
click at [913, 253] on icon "Next image" at bounding box center [915, 258] width 7 height 13
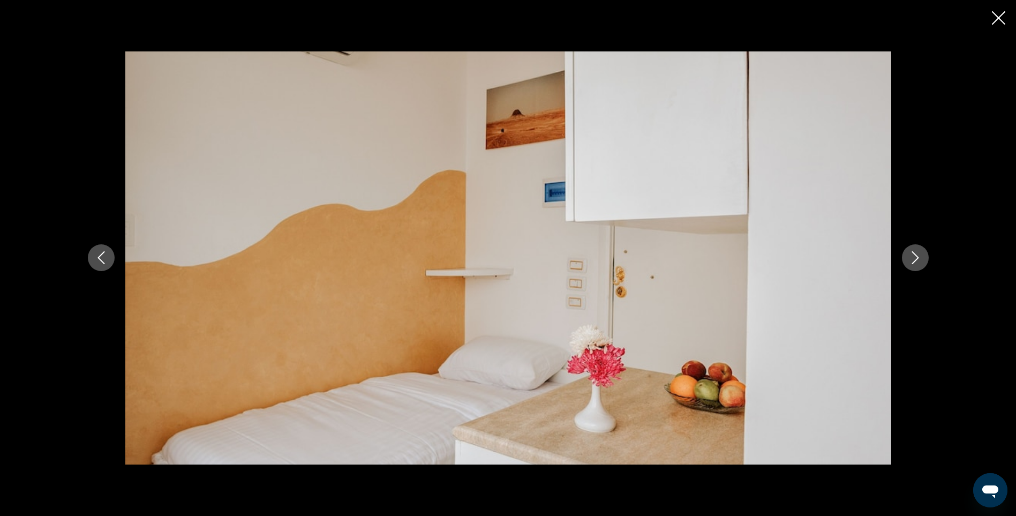
click at [913, 253] on icon "Next image" at bounding box center [915, 258] width 7 height 13
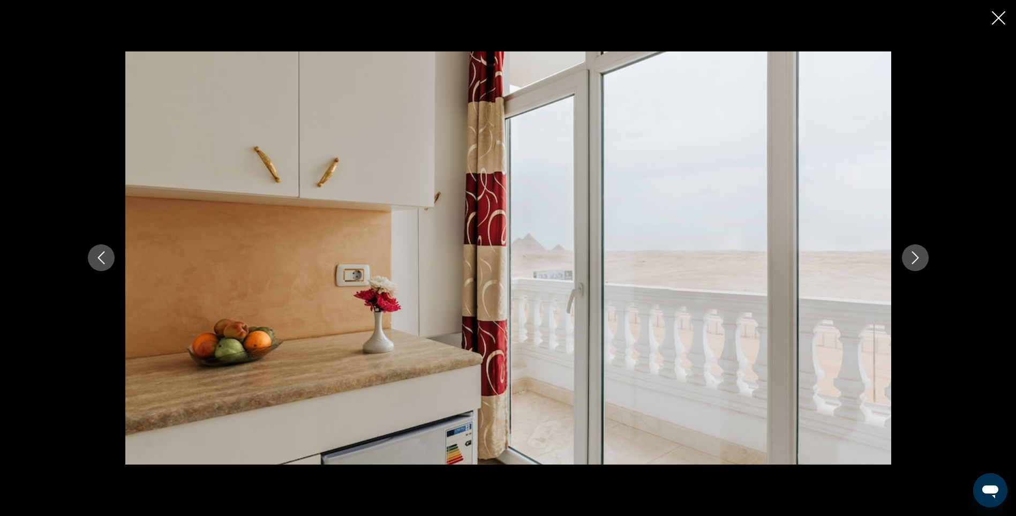
click at [913, 253] on icon "Next image" at bounding box center [915, 258] width 7 height 13
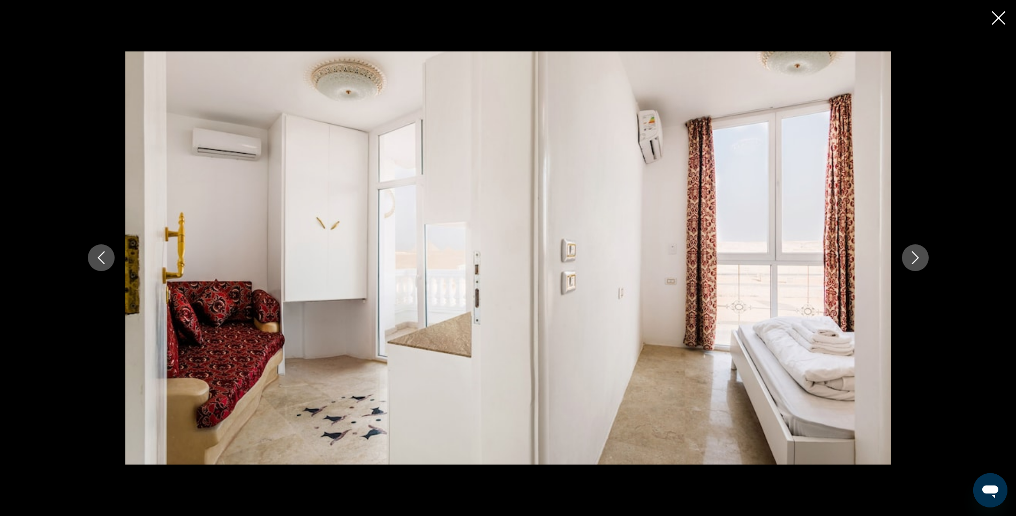
click at [913, 253] on icon "Next image" at bounding box center [915, 258] width 7 height 13
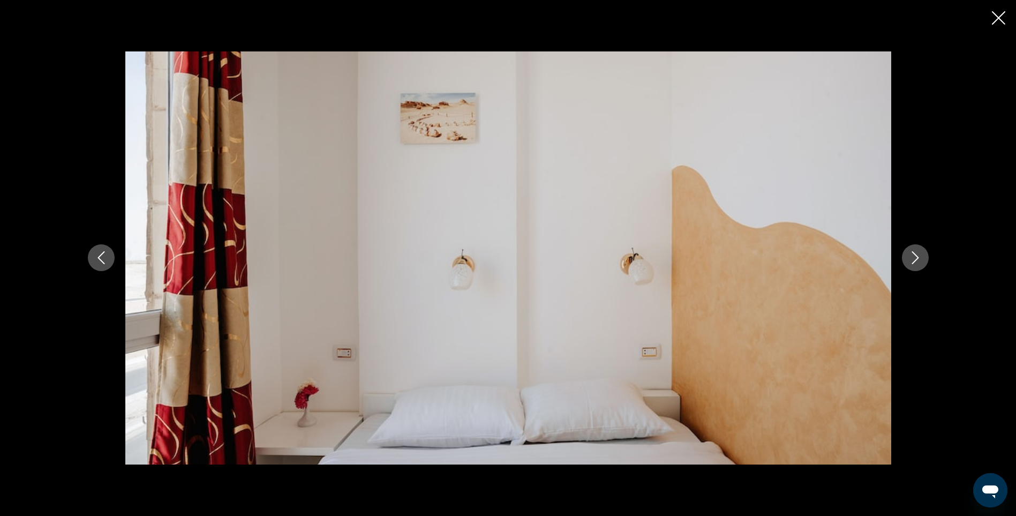
click at [913, 253] on icon "Next image" at bounding box center [915, 258] width 7 height 13
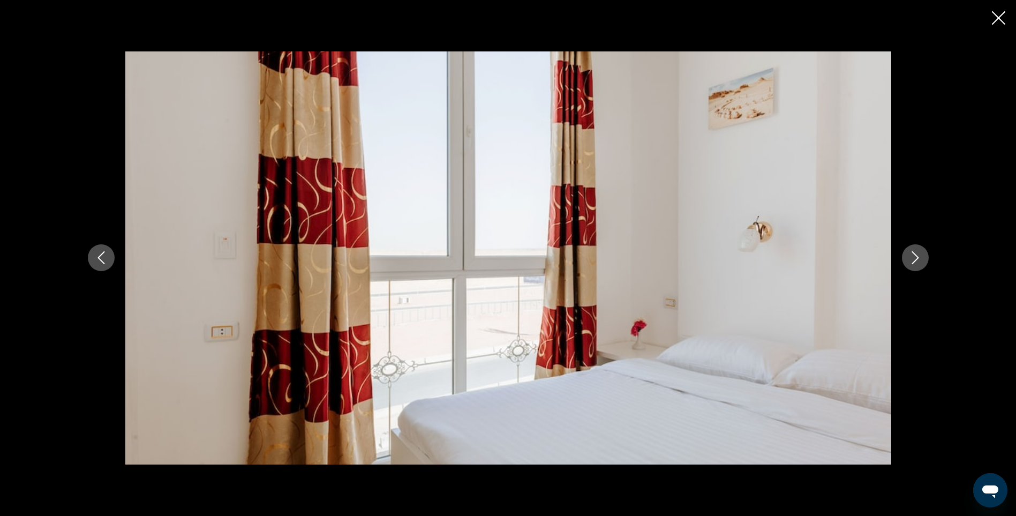
click at [913, 253] on icon "Next image" at bounding box center [915, 258] width 7 height 13
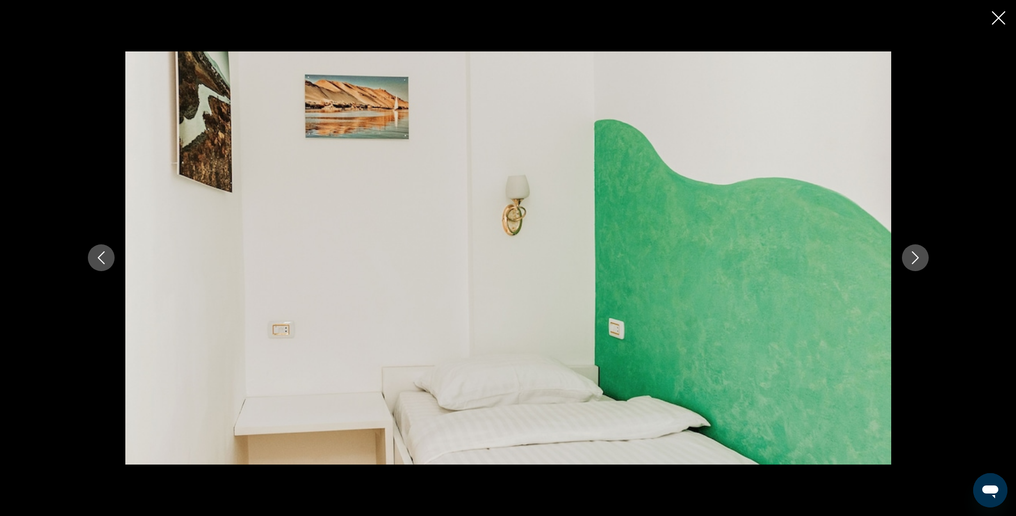
click at [913, 253] on icon "Next image" at bounding box center [915, 258] width 7 height 13
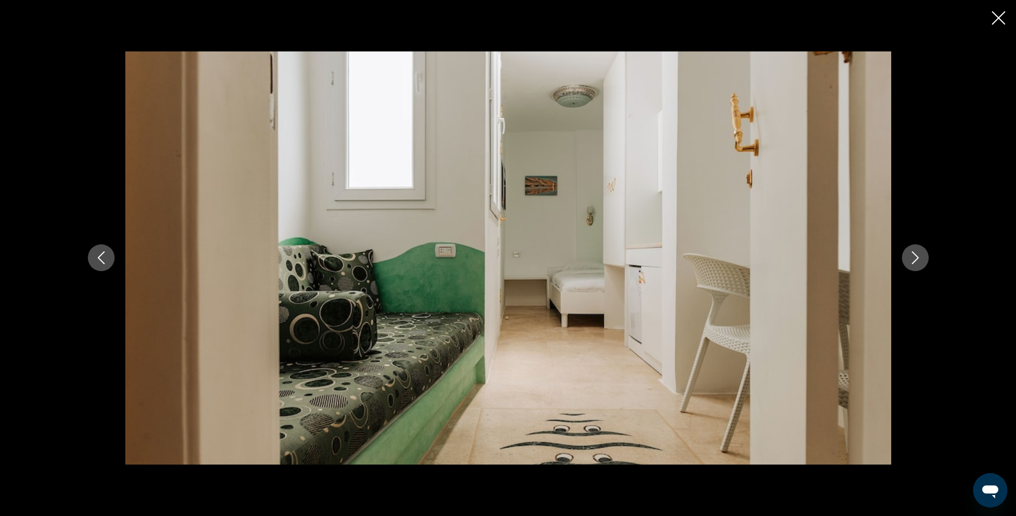
click at [913, 253] on icon "Next image" at bounding box center [915, 258] width 7 height 13
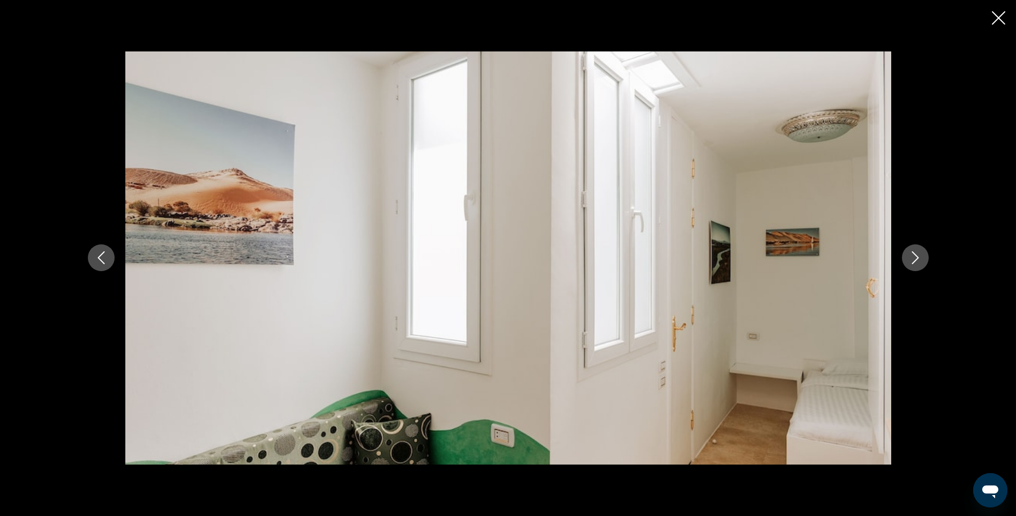
click at [913, 253] on icon "Next image" at bounding box center [915, 258] width 7 height 13
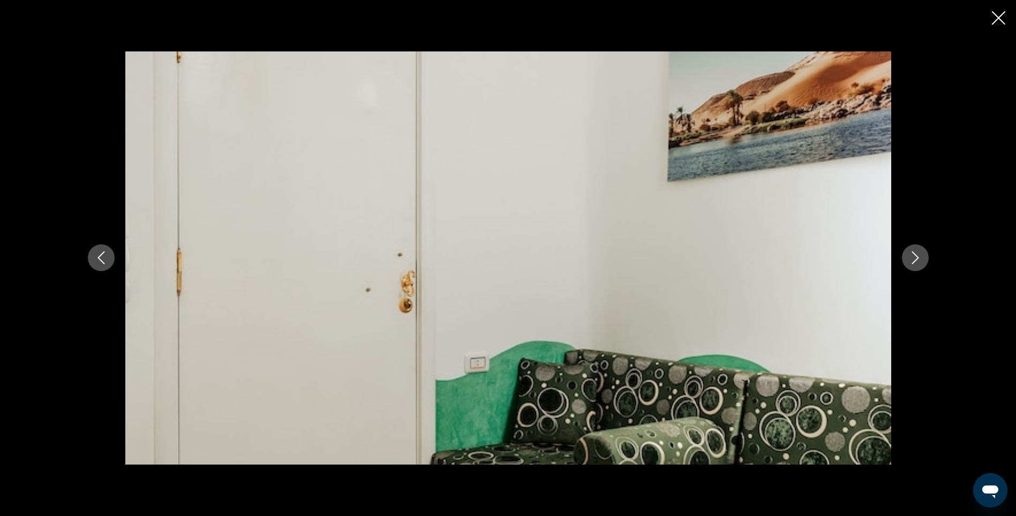
click at [913, 253] on icon "Next image" at bounding box center [915, 258] width 7 height 13
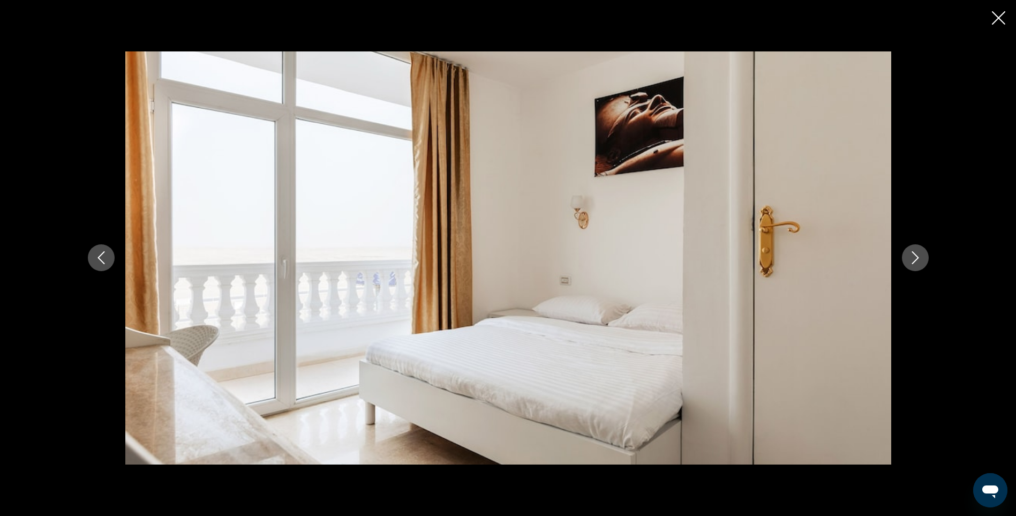
click at [913, 253] on icon "Next image" at bounding box center [915, 258] width 7 height 13
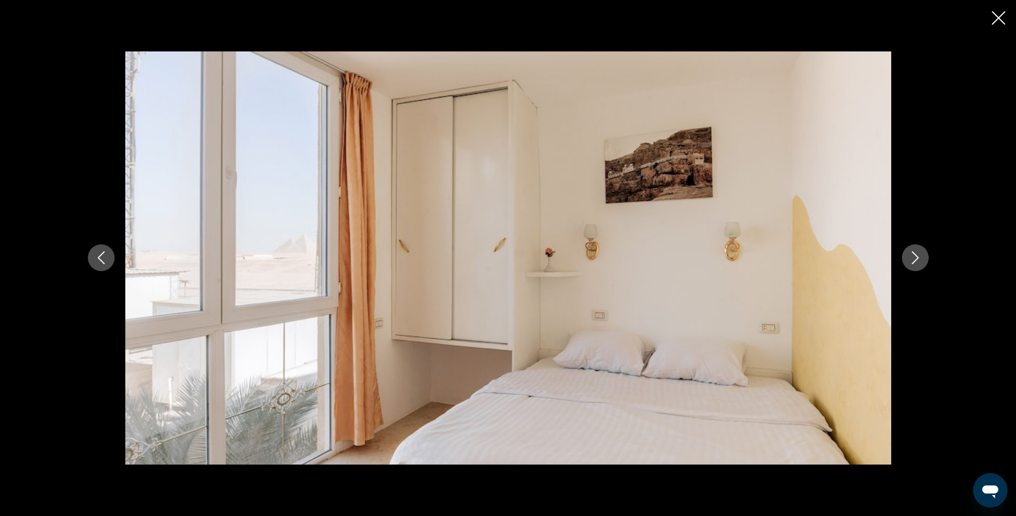
click at [913, 253] on icon "Next image" at bounding box center [915, 258] width 7 height 13
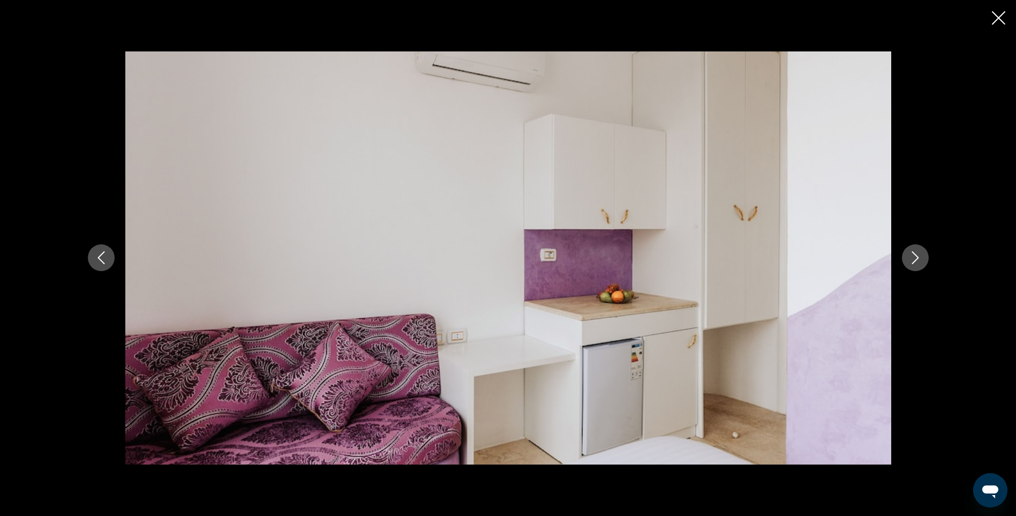
click at [913, 253] on icon "Next image" at bounding box center [915, 258] width 7 height 13
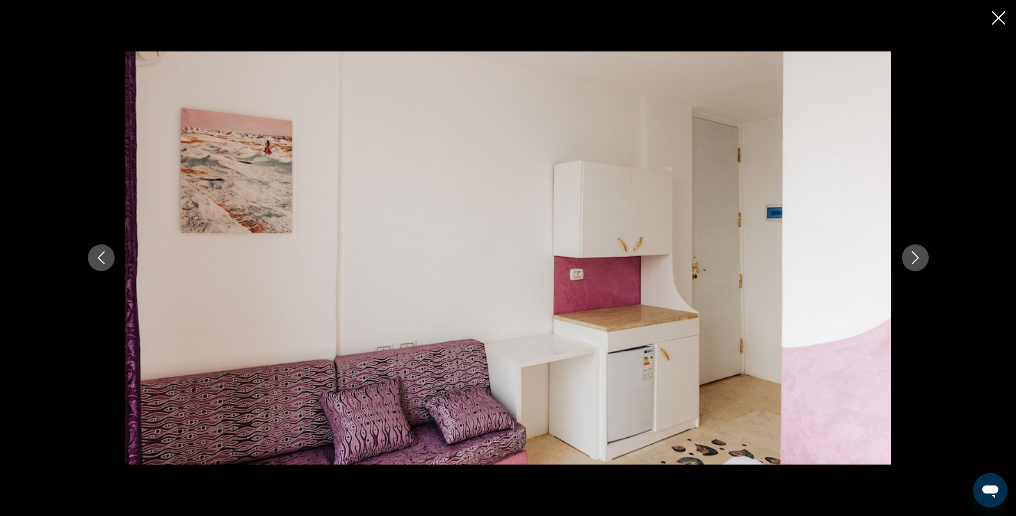
click at [913, 253] on icon "Next image" at bounding box center [915, 258] width 7 height 13
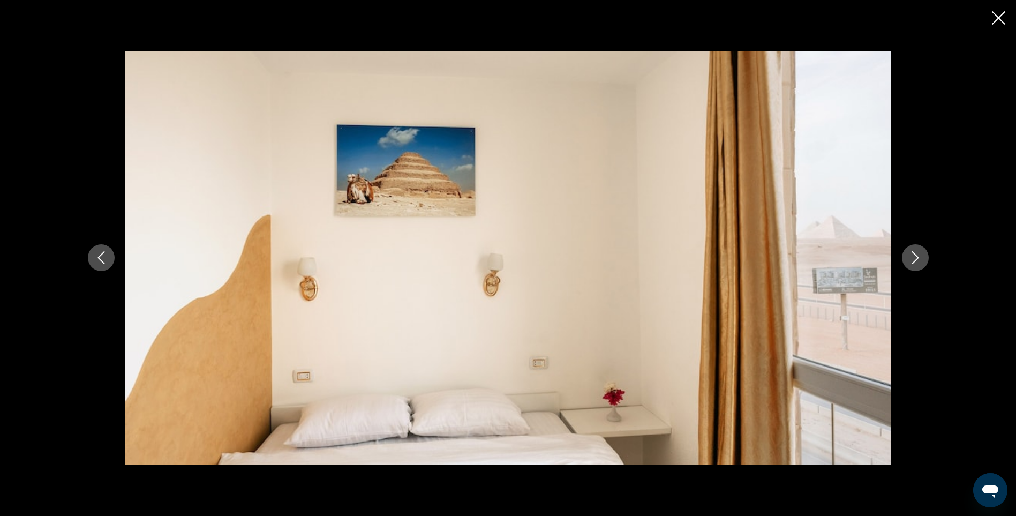
click at [913, 253] on icon "Next image" at bounding box center [915, 258] width 7 height 13
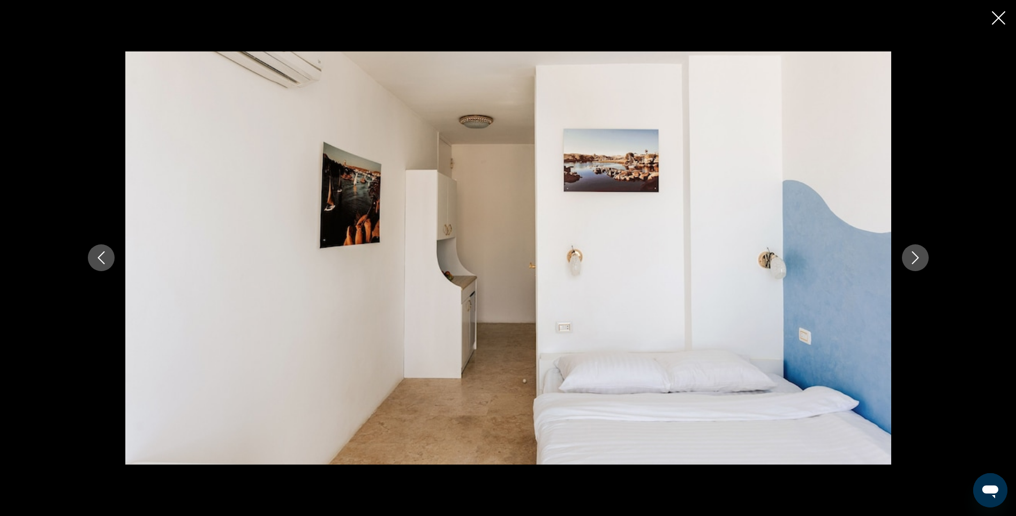
click at [913, 253] on icon "Next image" at bounding box center [915, 258] width 7 height 13
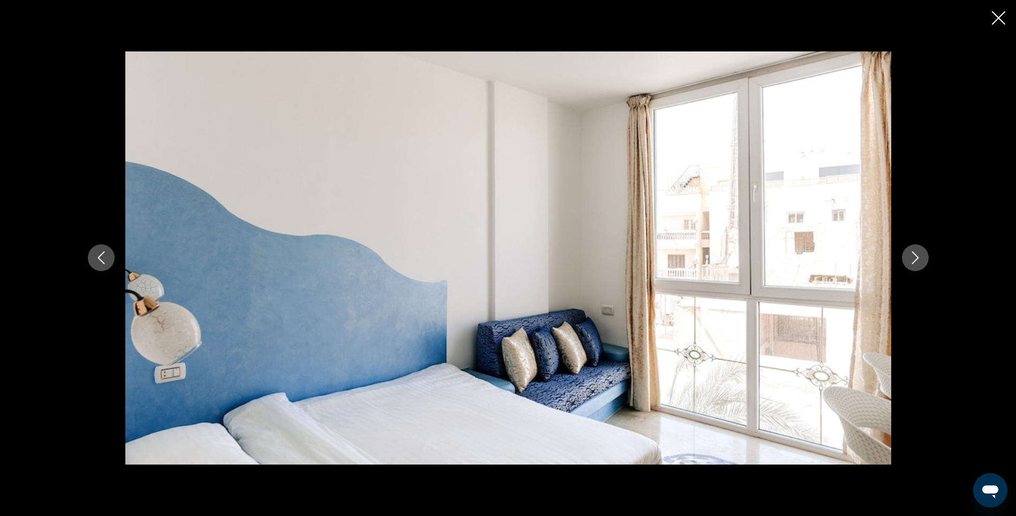
click at [913, 253] on icon "Next image" at bounding box center [915, 258] width 7 height 13
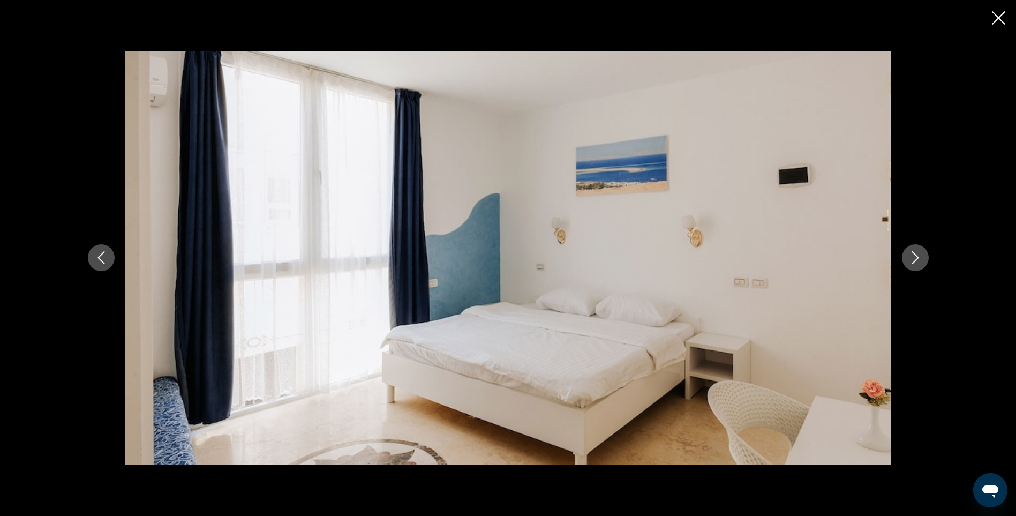
click at [913, 253] on icon "Next image" at bounding box center [915, 258] width 7 height 13
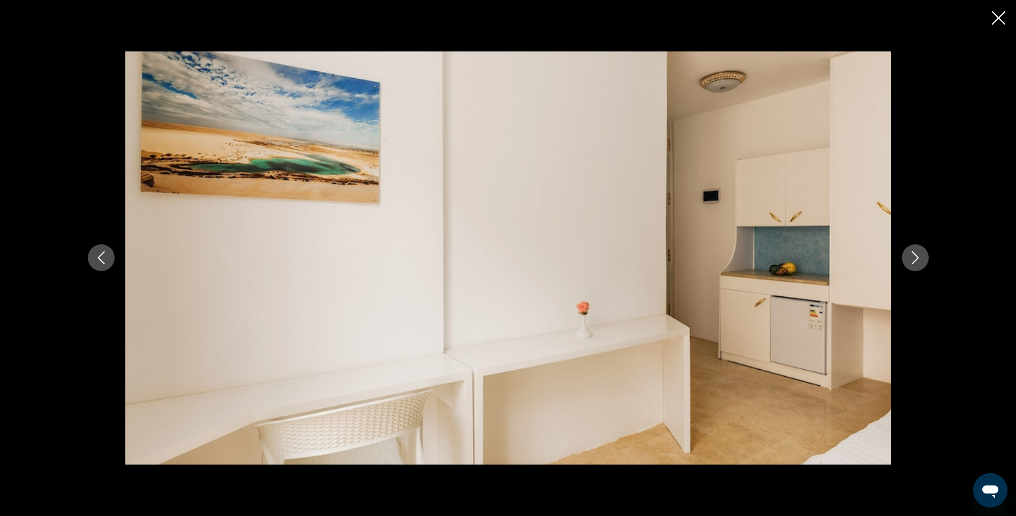
click at [913, 253] on icon "Next image" at bounding box center [915, 258] width 7 height 13
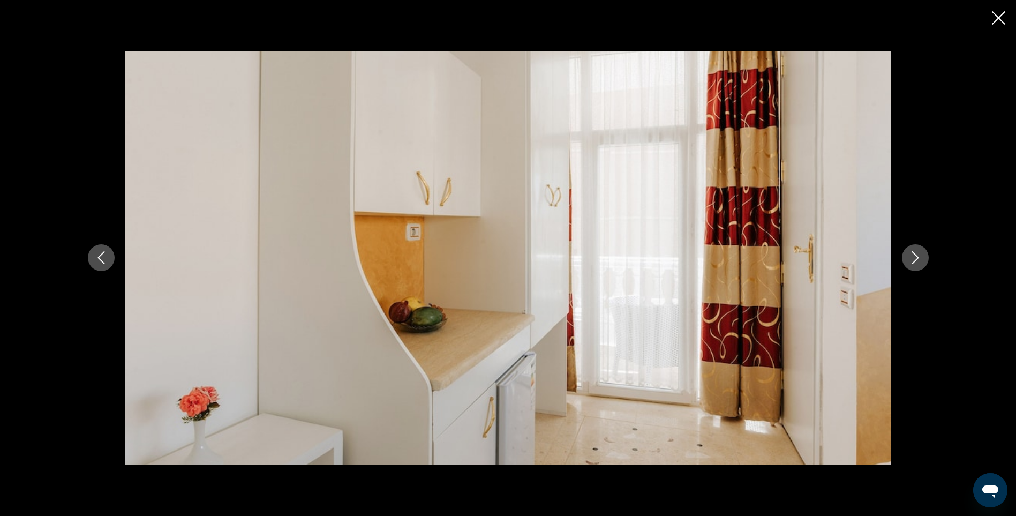
click at [913, 253] on icon "Next image" at bounding box center [915, 258] width 7 height 13
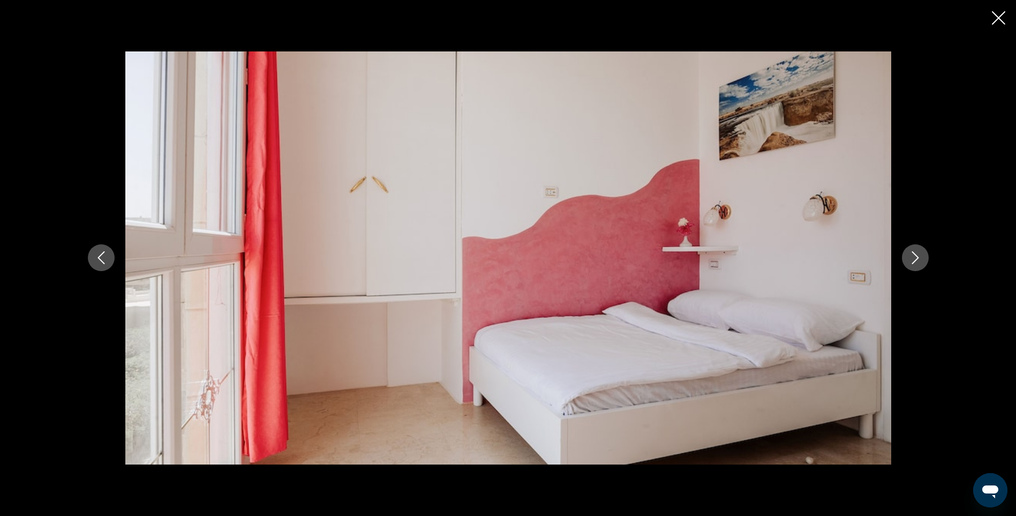
click at [913, 253] on icon "Next image" at bounding box center [915, 258] width 7 height 13
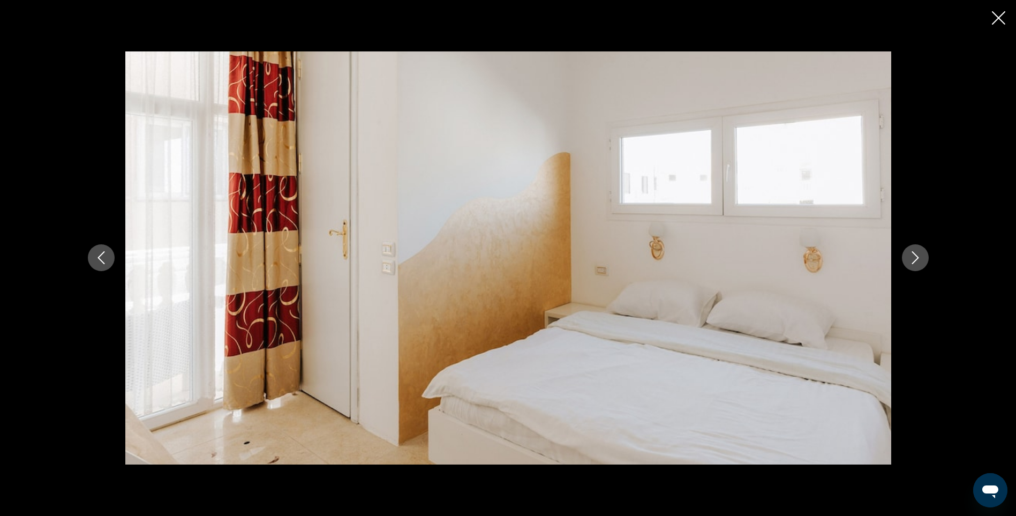
click at [913, 253] on icon "Next image" at bounding box center [915, 258] width 7 height 13
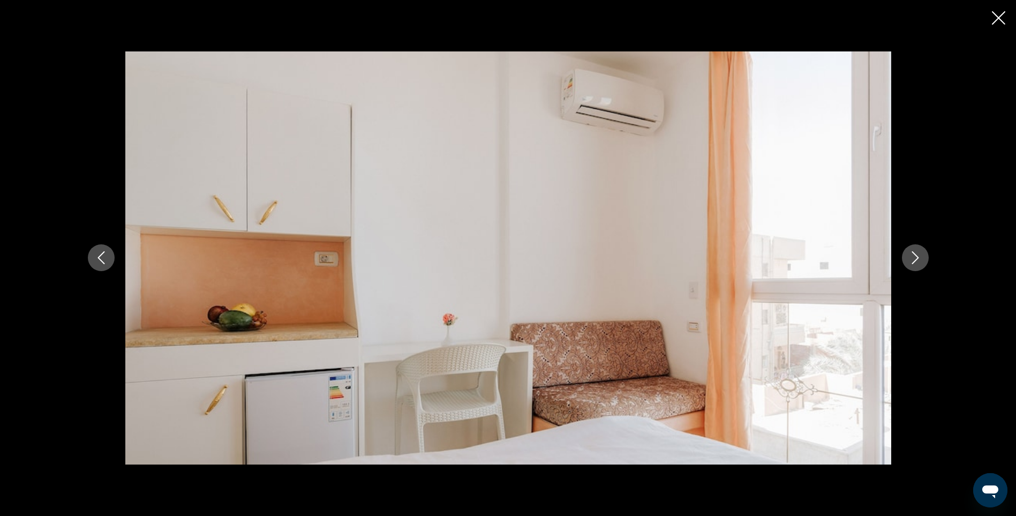
click at [913, 253] on icon "Next image" at bounding box center [915, 258] width 7 height 13
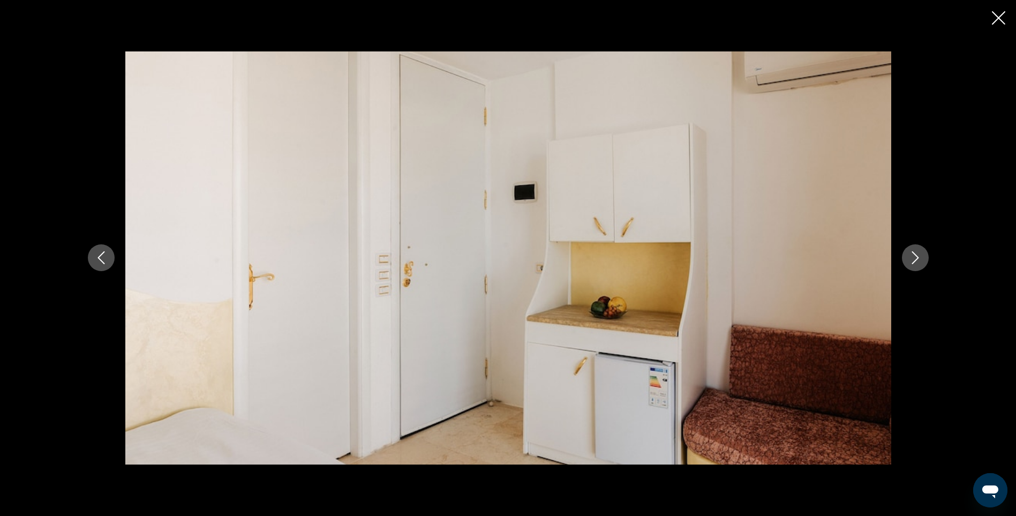
click at [913, 253] on icon "Next image" at bounding box center [915, 258] width 7 height 13
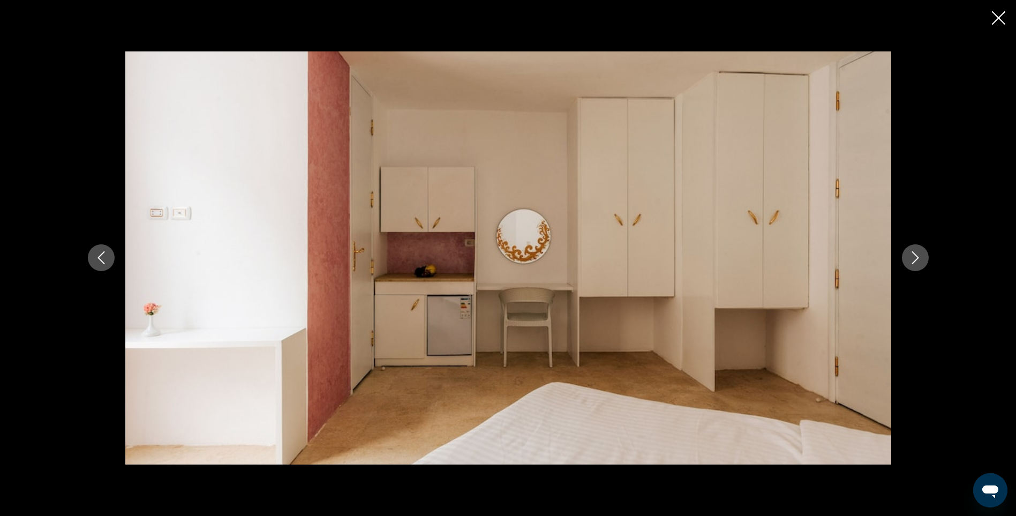
click at [913, 253] on icon "Next image" at bounding box center [915, 258] width 7 height 13
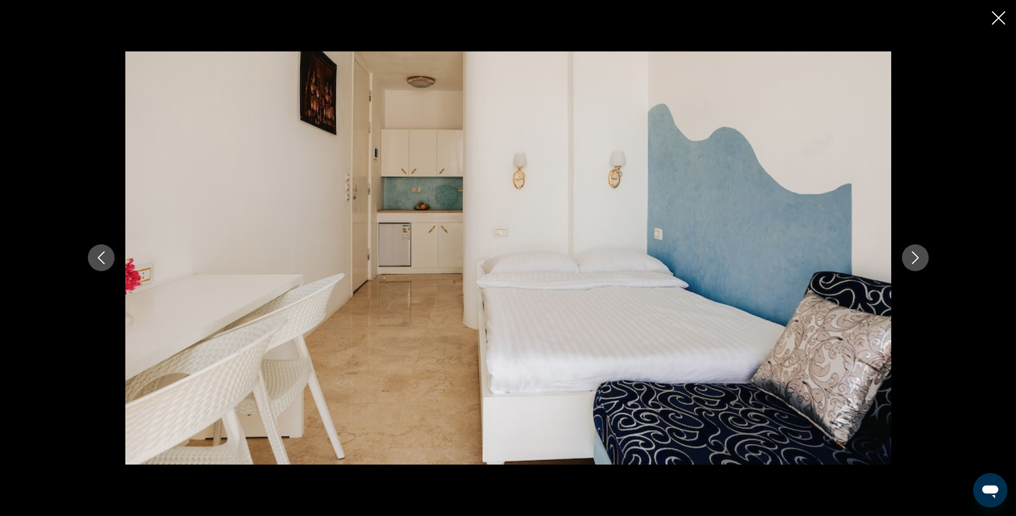
click at [913, 253] on icon "Next image" at bounding box center [915, 258] width 7 height 13
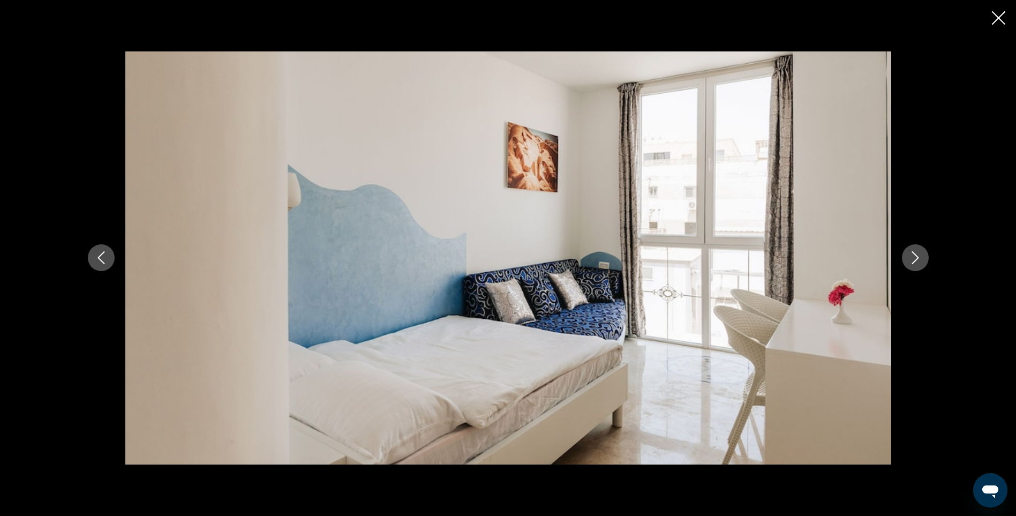
click at [913, 253] on icon "Next image" at bounding box center [915, 258] width 7 height 13
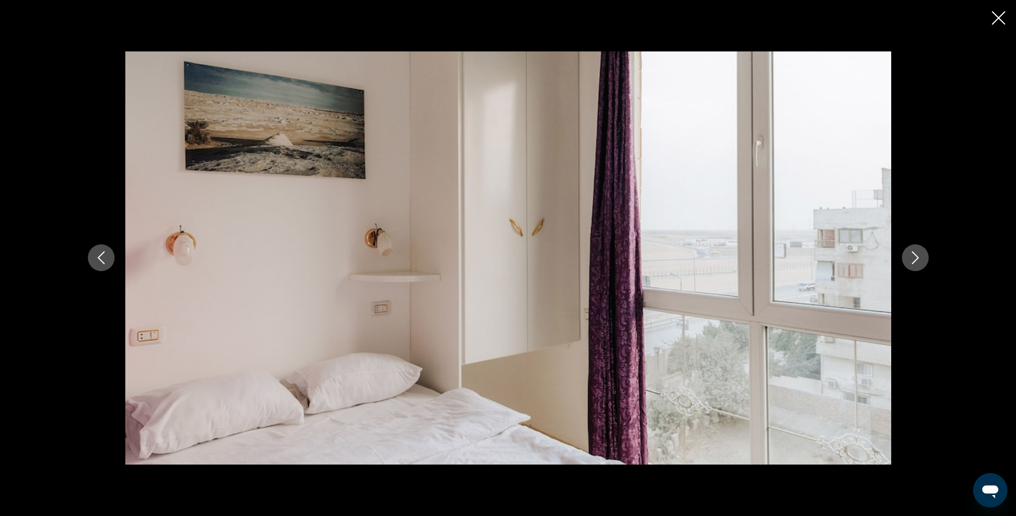
click at [913, 253] on icon "Next image" at bounding box center [915, 258] width 7 height 13
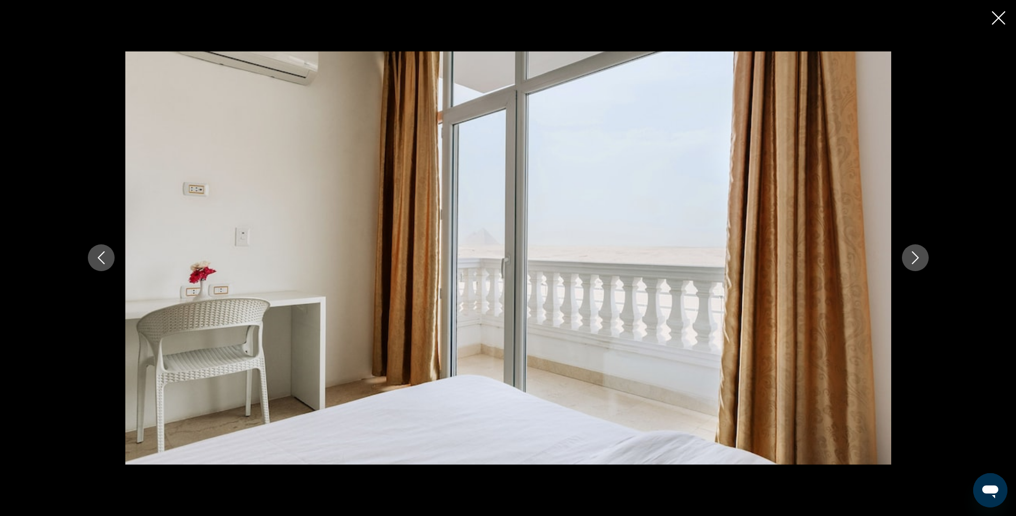
click at [913, 253] on icon "Next image" at bounding box center [915, 258] width 7 height 13
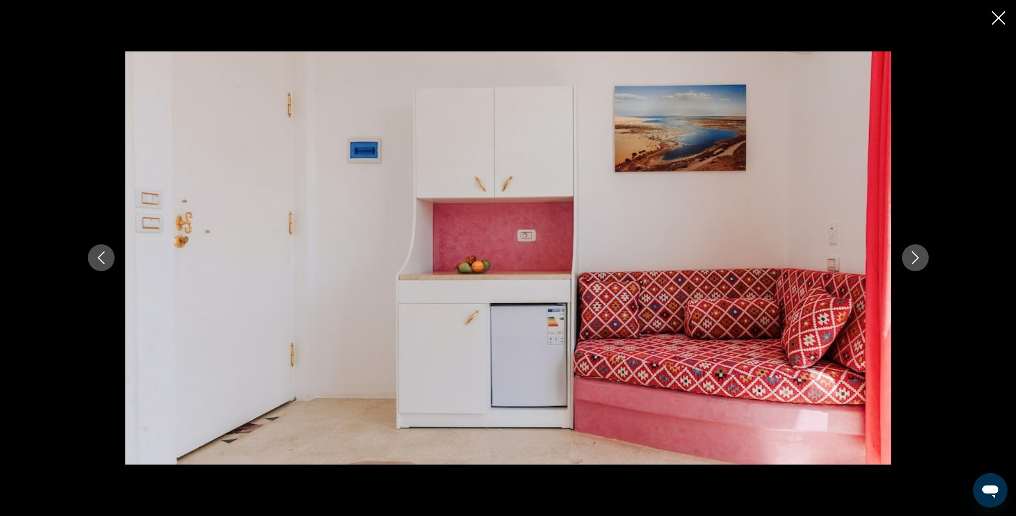
click at [913, 253] on icon "Next image" at bounding box center [915, 258] width 7 height 13
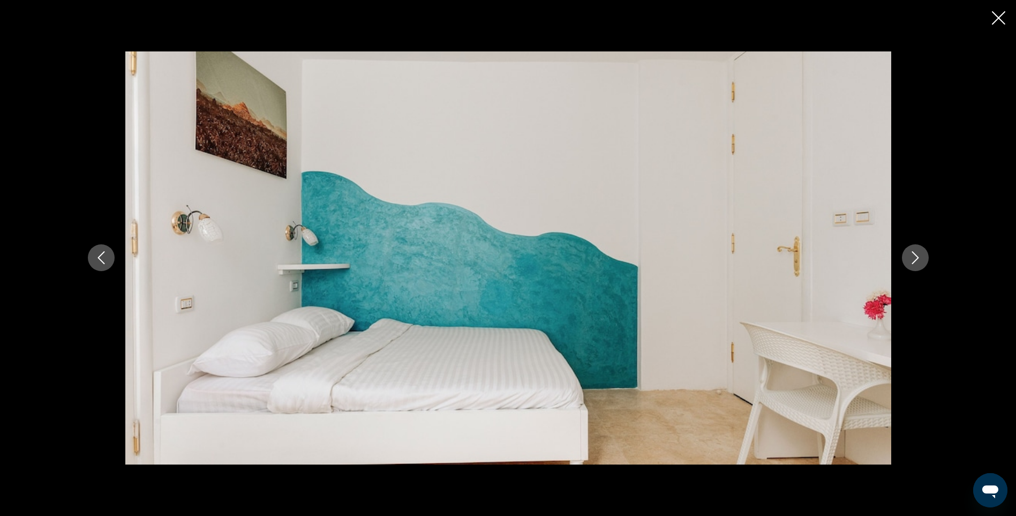
click at [913, 253] on icon "Next image" at bounding box center [915, 258] width 7 height 13
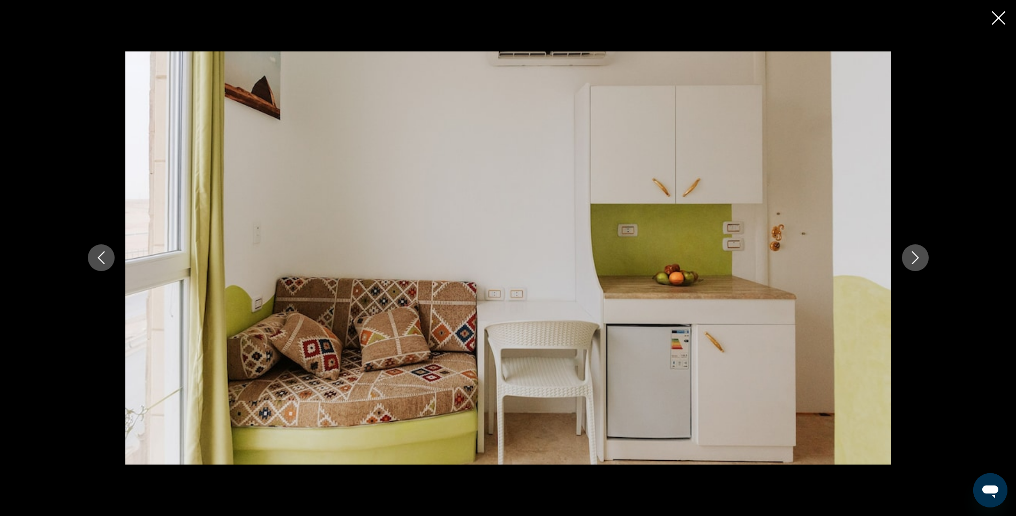
click at [913, 253] on icon "Next image" at bounding box center [915, 258] width 7 height 13
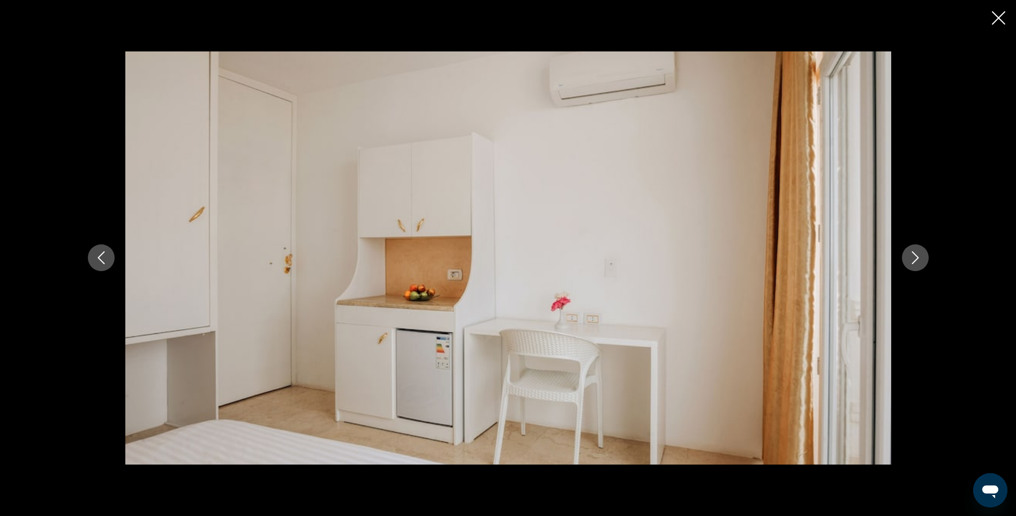
click at [913, 253] on icon "Next image" at bounding box center [915, 258] width 7 height 13
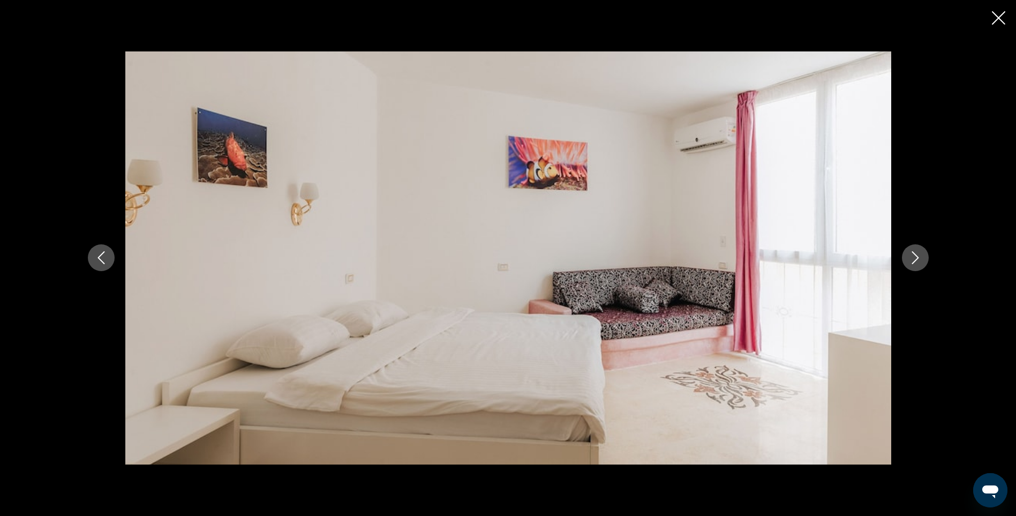
click at [913, 253] on icon "Next image" at bounding box center [915, 258] width 7 height 13
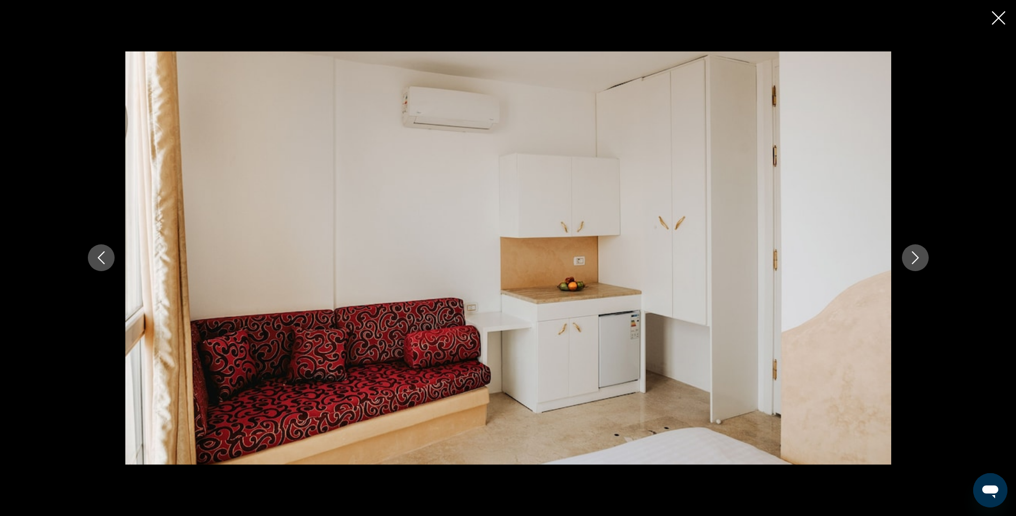
click at [913, 253] on icon "Next image" at bounding box center [915, 258] width 7 height 13
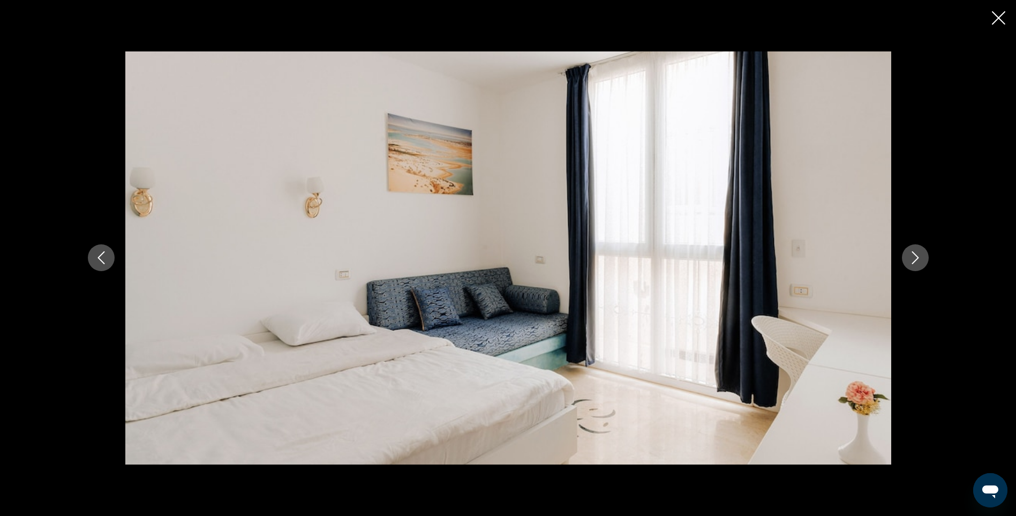
click at [913, 253] on icon "Next image" at bounding box center [915, 258] width 7 height 13
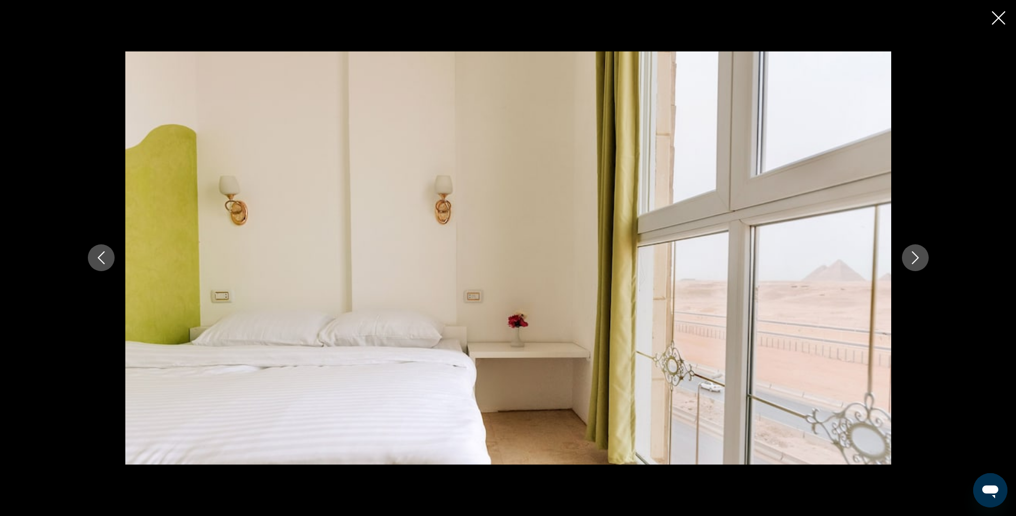
click at [913, 253] on icon "Next image" at bounding box center [915, 258] width 7 height 13
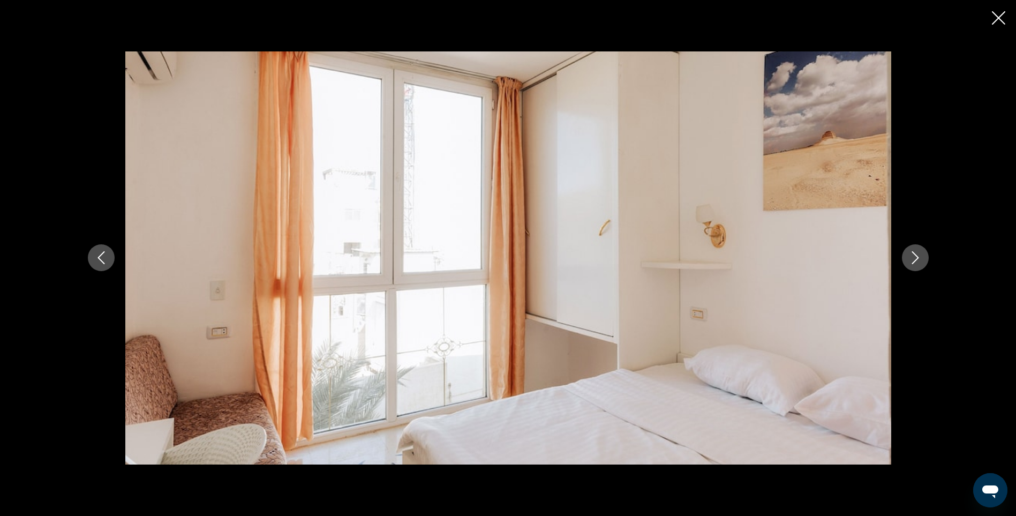
click at [913, 253] on icon "Next image" at bounding box center [915, 258] width 7 height 13
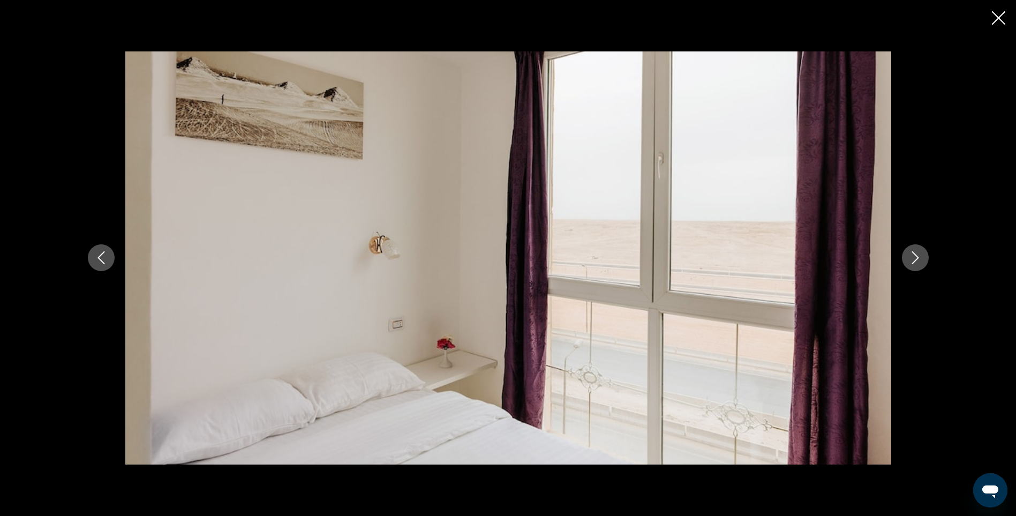
click at [913, 253] on icon "Next image" at bounding box center [915, 258] width 7 height 13
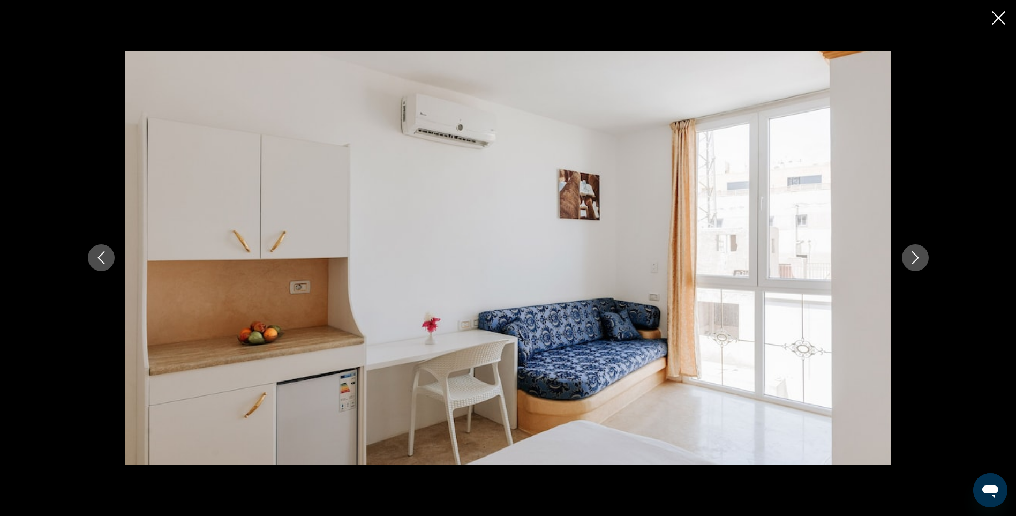
click at [913, 253] on icon "Next image" at bounding box center [915, 258] width 7 height 13
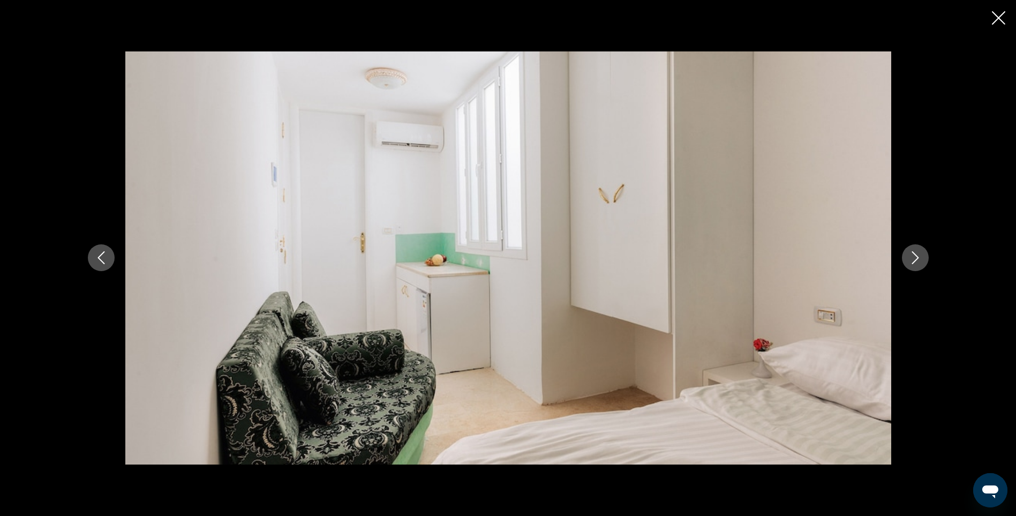
click at [913, 253] on icon "Next image" at bounding box center [915, 258] width 7 height 13
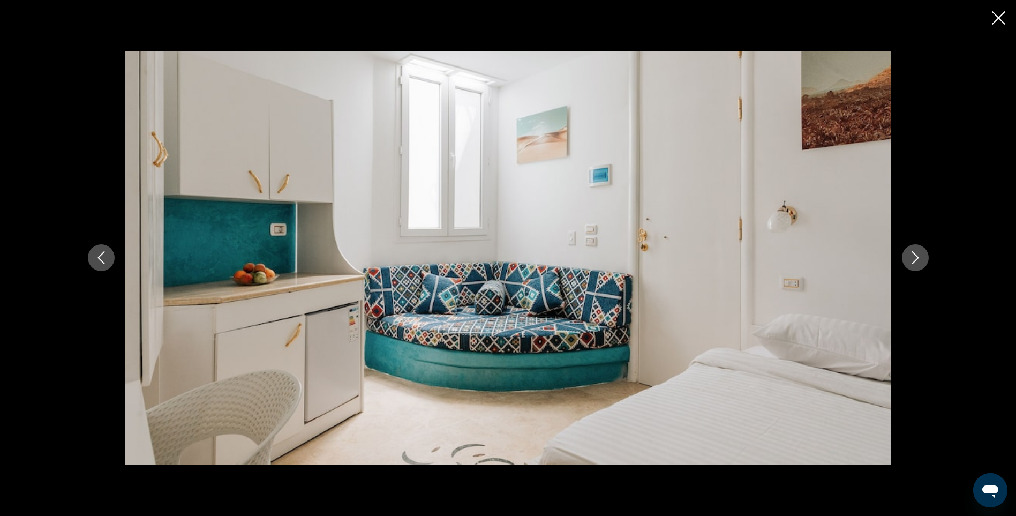
click at [913, 253] on icon "Next image" at bounding box center [915, 258] width 7 height 13
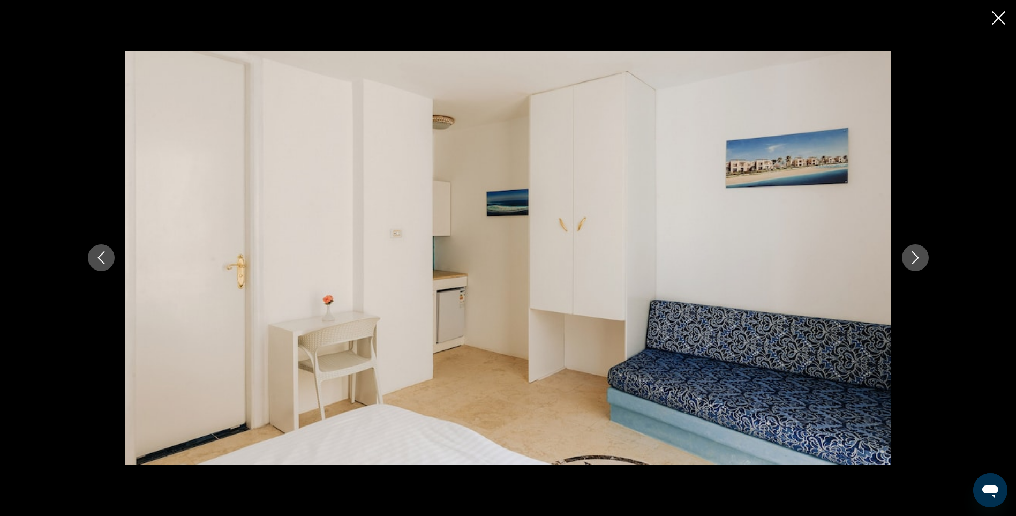
click at [913, 253] on icon "Next image" at bounding box center [915, 258] width 7 height 13
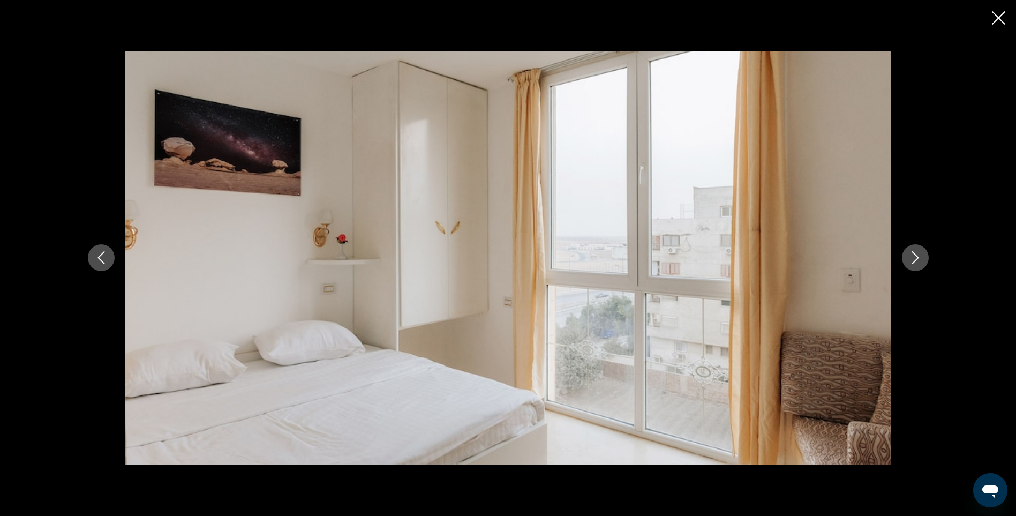
click at [913, 253] on icon "Next image" at bounding box center [915, 258] width 7 height 13
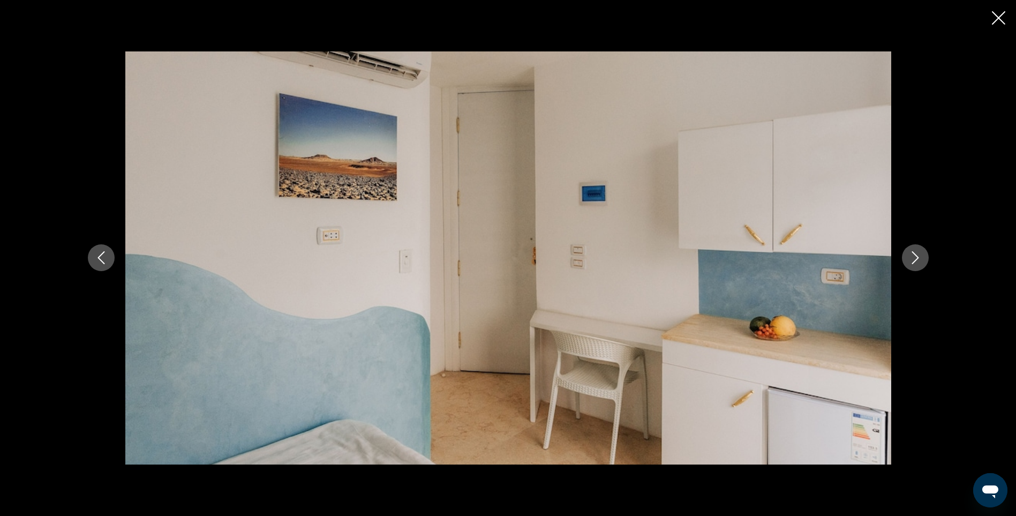
click at [913, 253] on icon "Next image" at bounding box center [915, 258] width 7 height 13
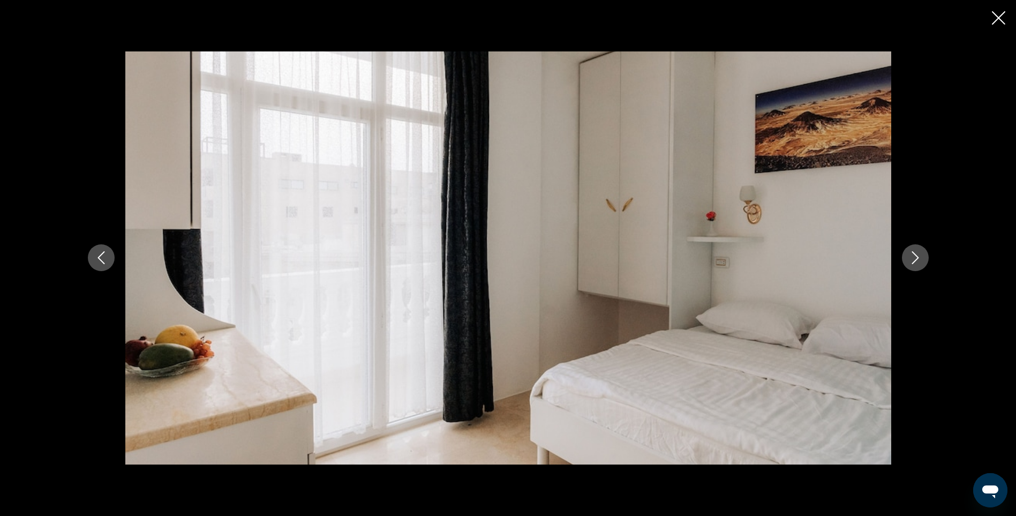
click at [913, 253] on icon "Next image" at bounding box center [915, 258] width 7 height 13
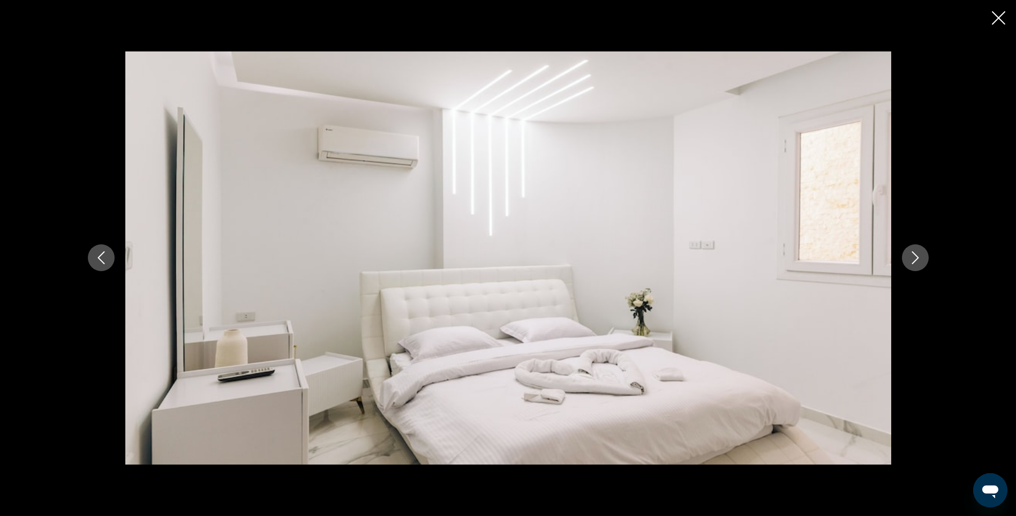
click at [913, 253] on icon "Next image" at bounding box center [915, 258] width 7 height 13
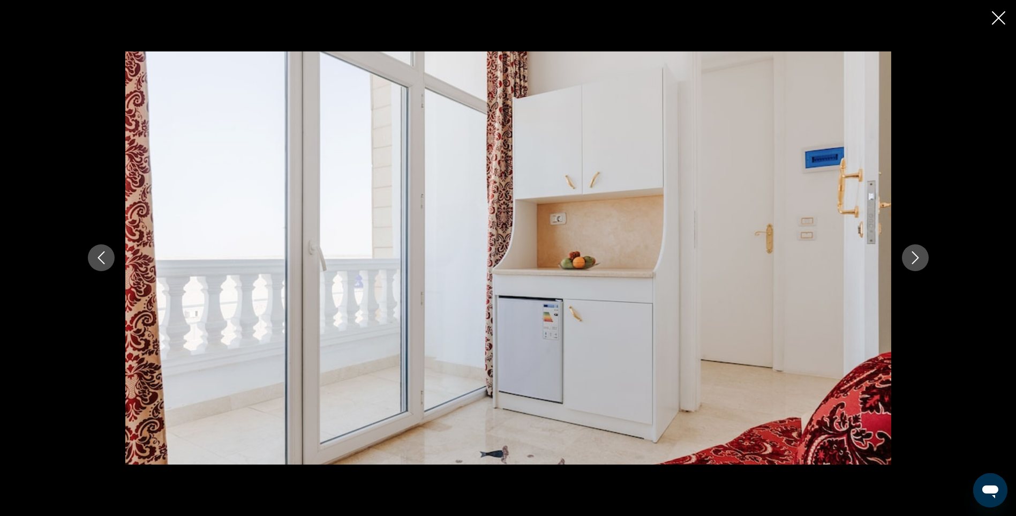
click at [911, 259] on icon "Next image" at bounding box center [915, 257] width 13 height 13
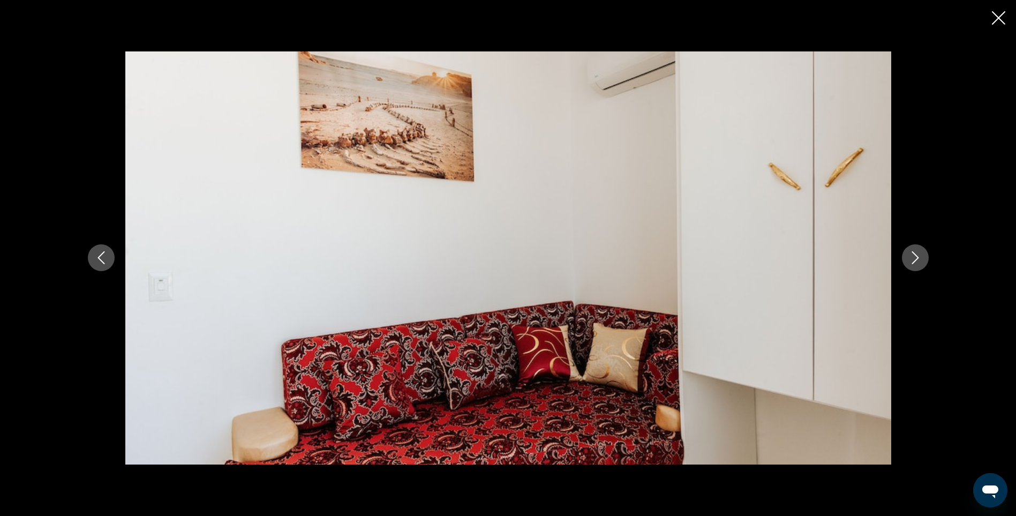
click at [911, 259] on icon "Next image" at bounding box center [915, 257] width 13 height 13
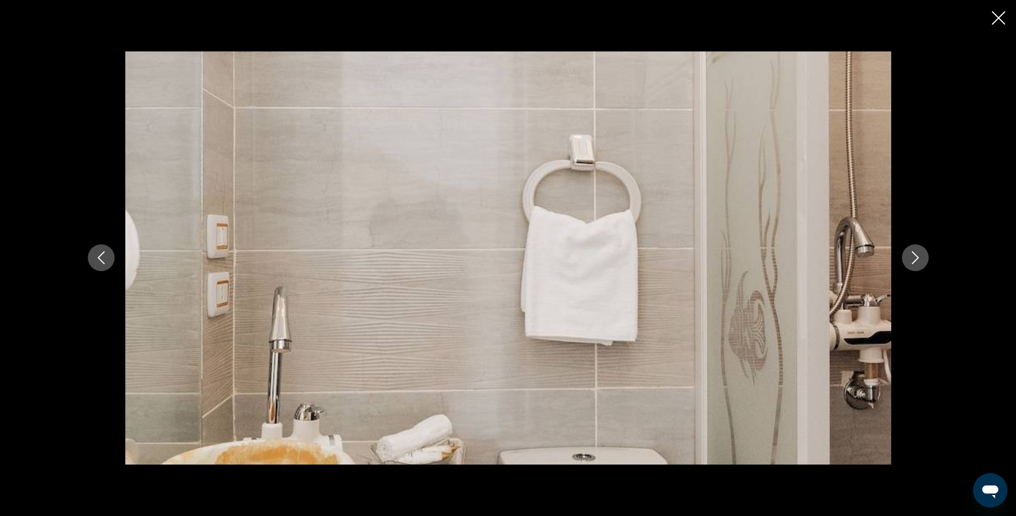
click at [911, 259] on icon "Next image" at bounding box center [915, 257] width 13 height 13
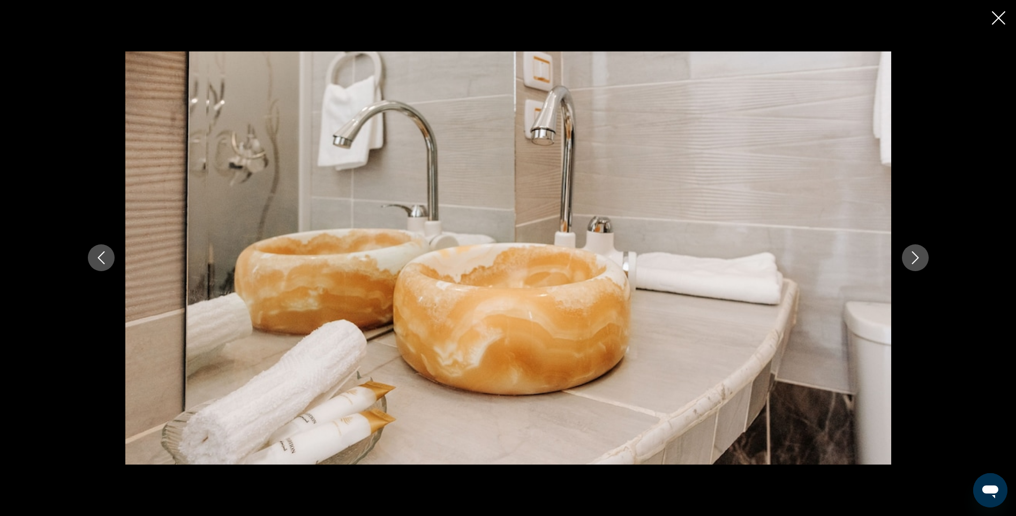
click at [911, 259] on icon "Next image" at bounding box center [915, 257] width 13 height 13
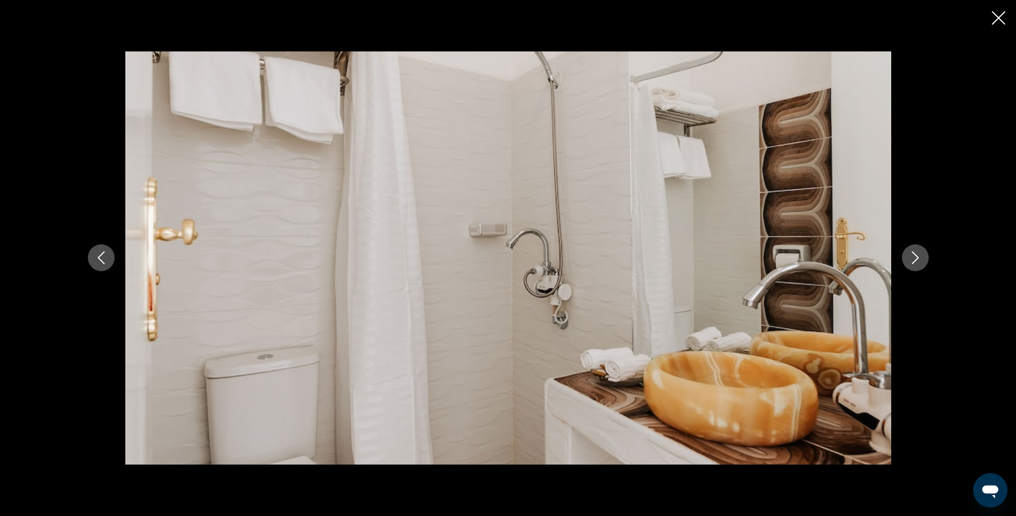
click at [911, 259] on icon "Next image" at bounding box center [915, 257] width 13 height 13
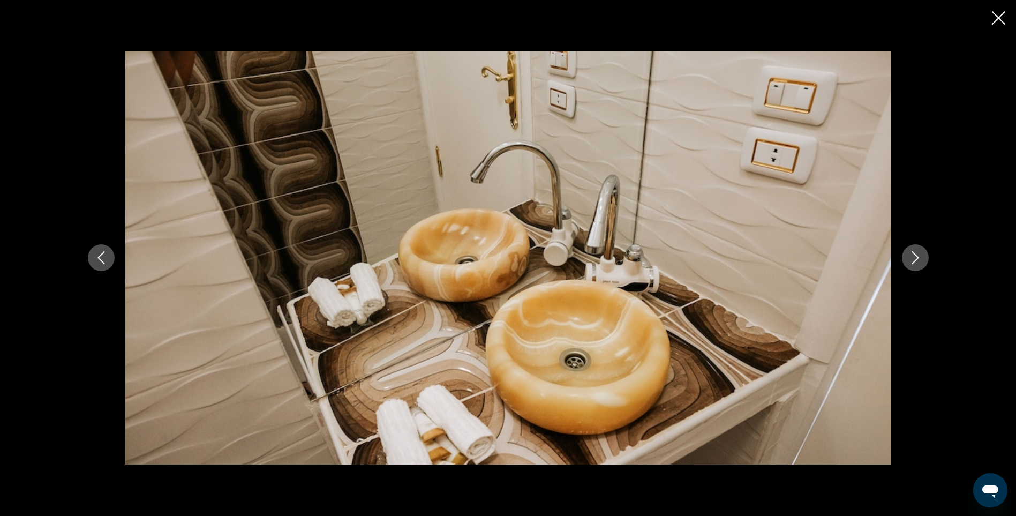
click at [911, 259] on icon "Next image" at bounding box center [915, 257] width 13 height 13
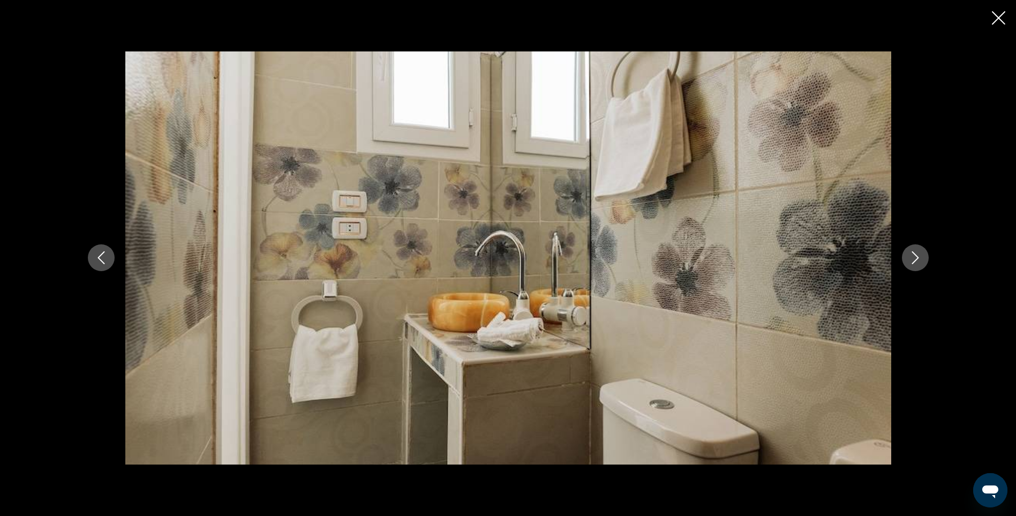
click at [995, 19] on icon "Close slideshow" at bounding box center [998, 17] width 13 height 13
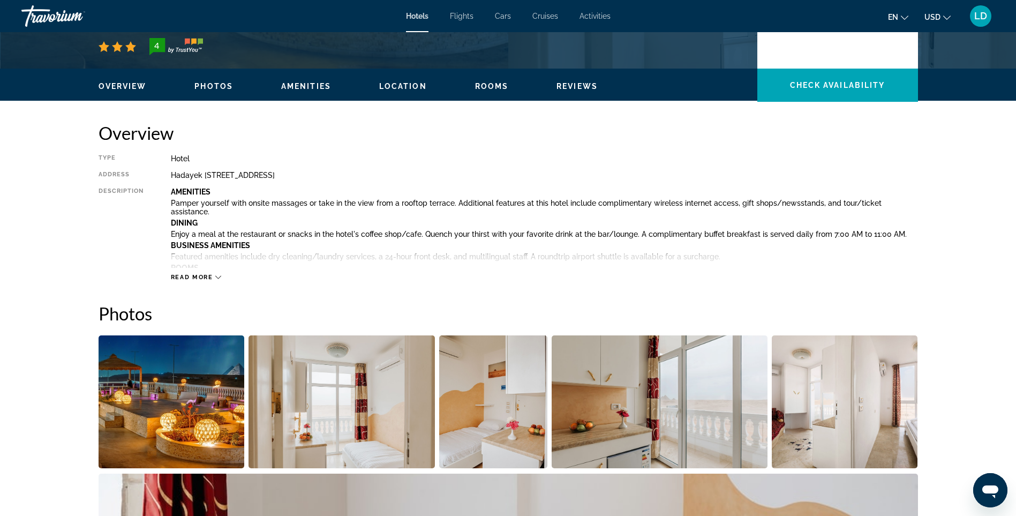
scroll to position [268, 0]
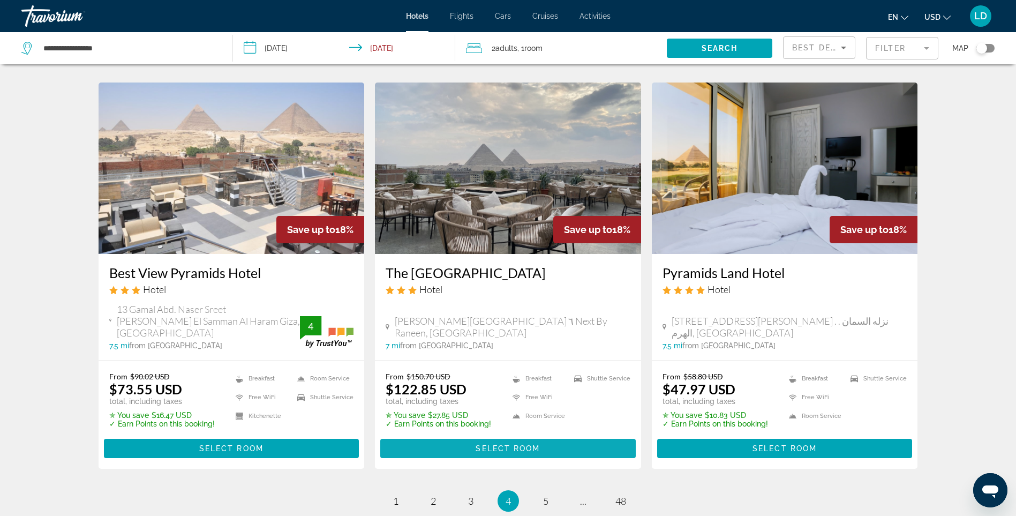
scroll to position [1342, 0]
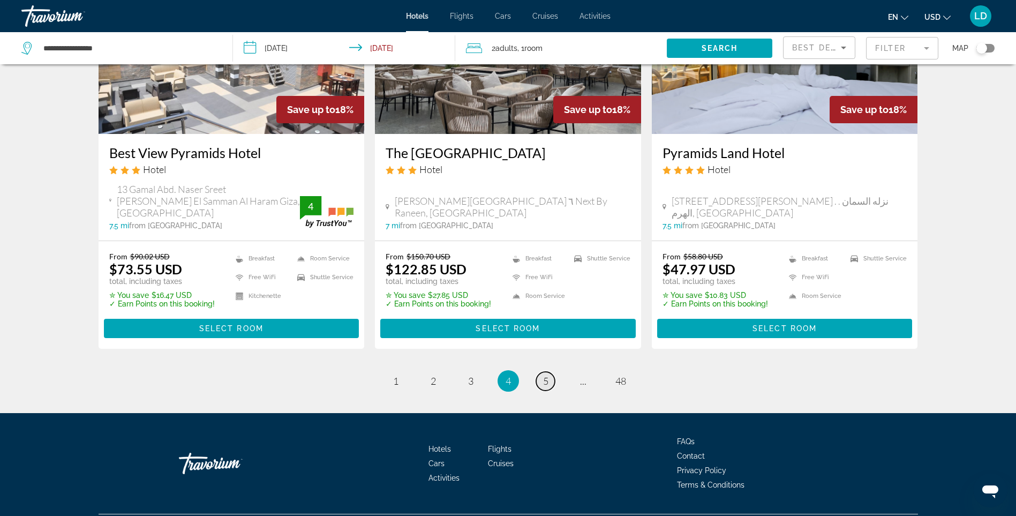
click at [545, 375] on span "5" at bounding box center [545, 381] width 5 height 12
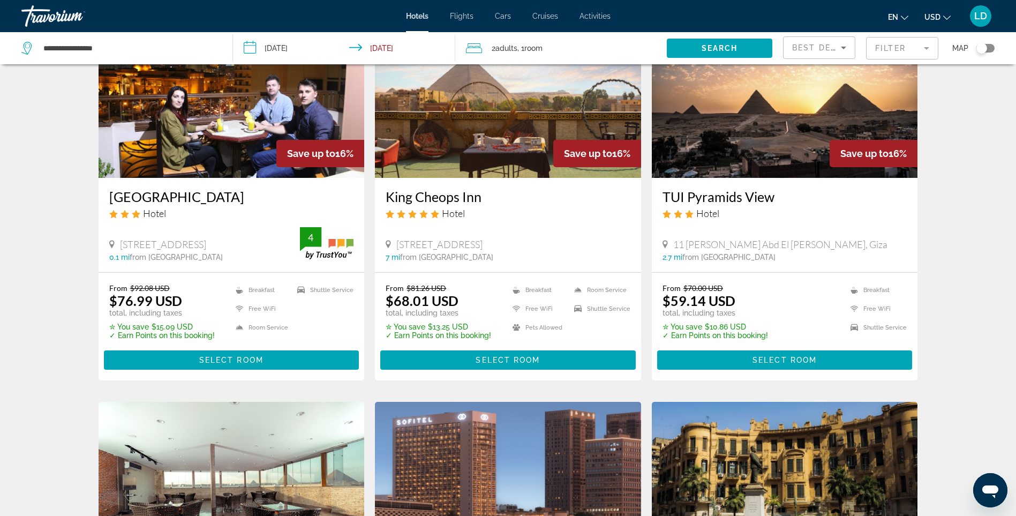
scroll to position [1345, 0]
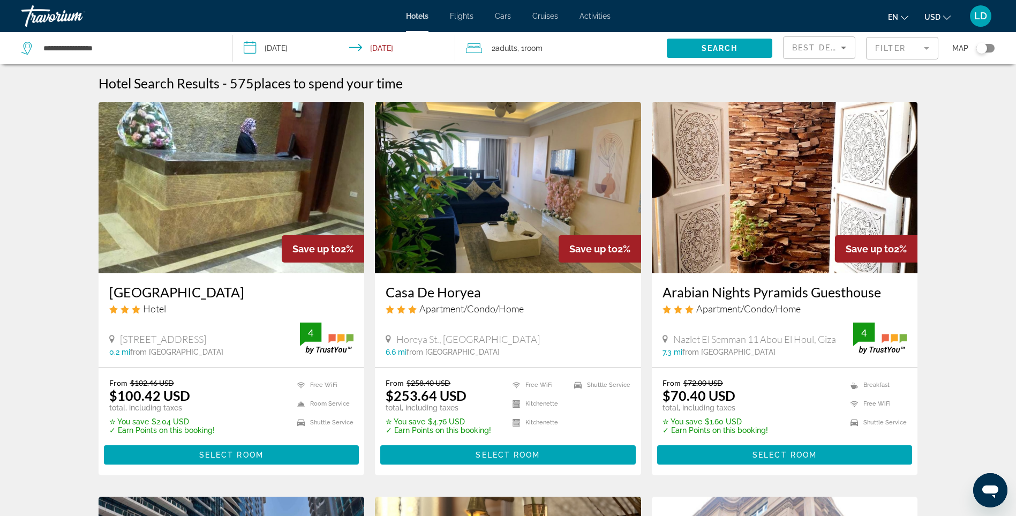
click at [895, 47] on mat-form-field "Filter" at bounding box center [902, 48] width 72 height 22
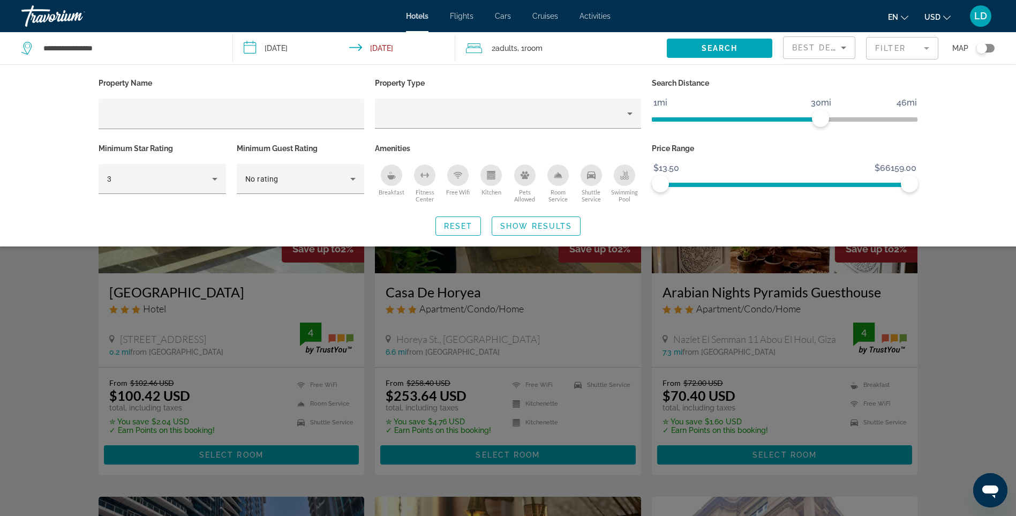
click at [385, 181] on div "Breakfast" at bounding box center [391, 174] width 21 height 21
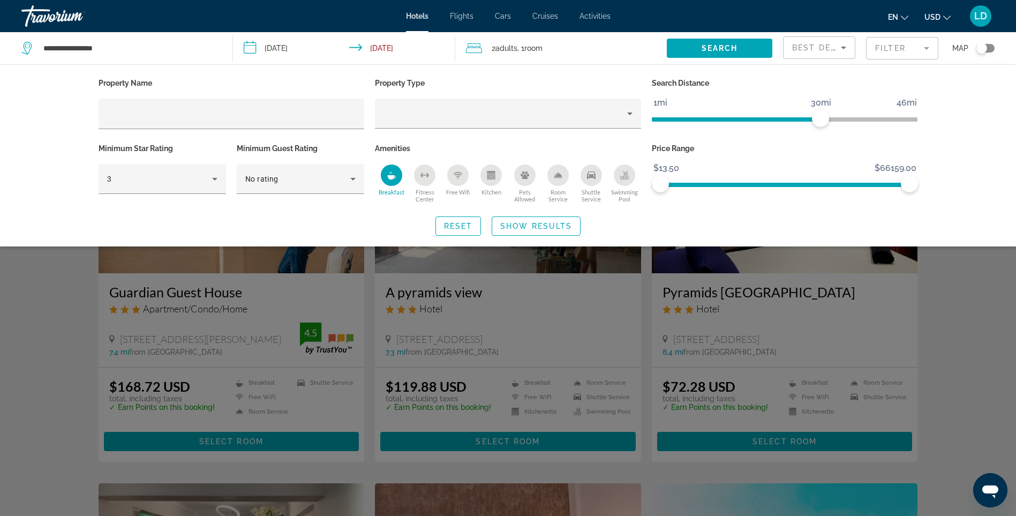
click at [462, 177] on icon "Free Wifi" at bounding box center [458, 175] width 9 height 9
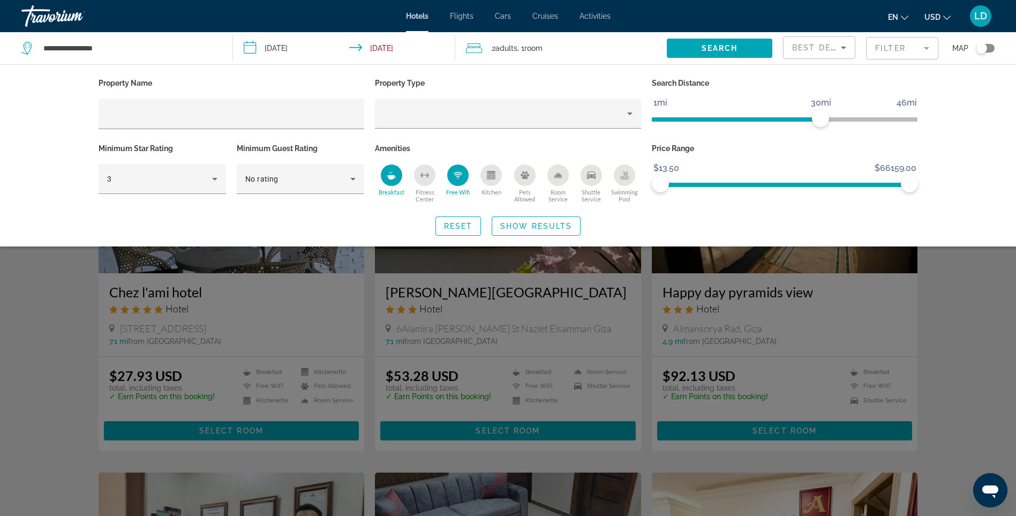
click at [599, 182] on div "Shuttle Service" at bounding box center [591, 174] width 21 height 21
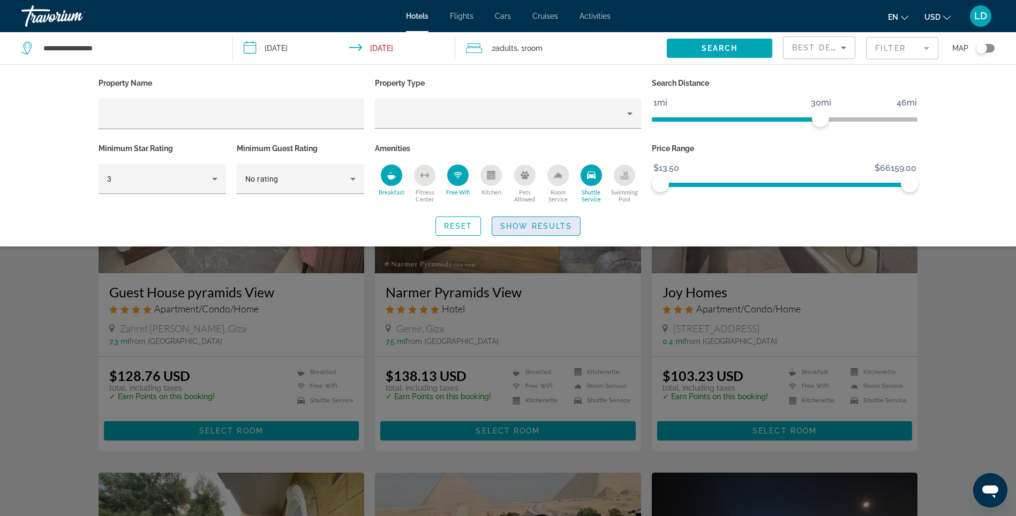
click at [543, 227] on span "Show Results" at bounding box center [536, 226] width 72 height 9
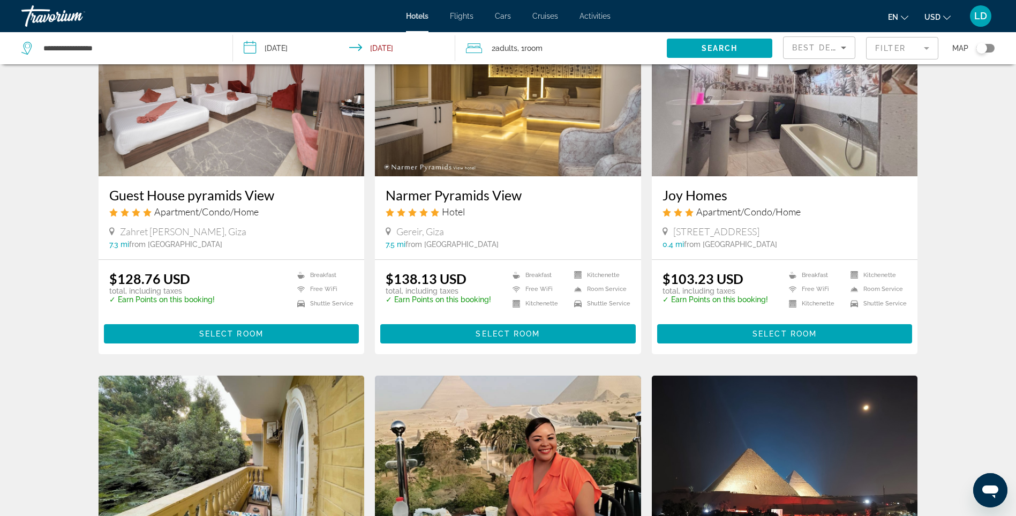
scroll to position [54, 0]
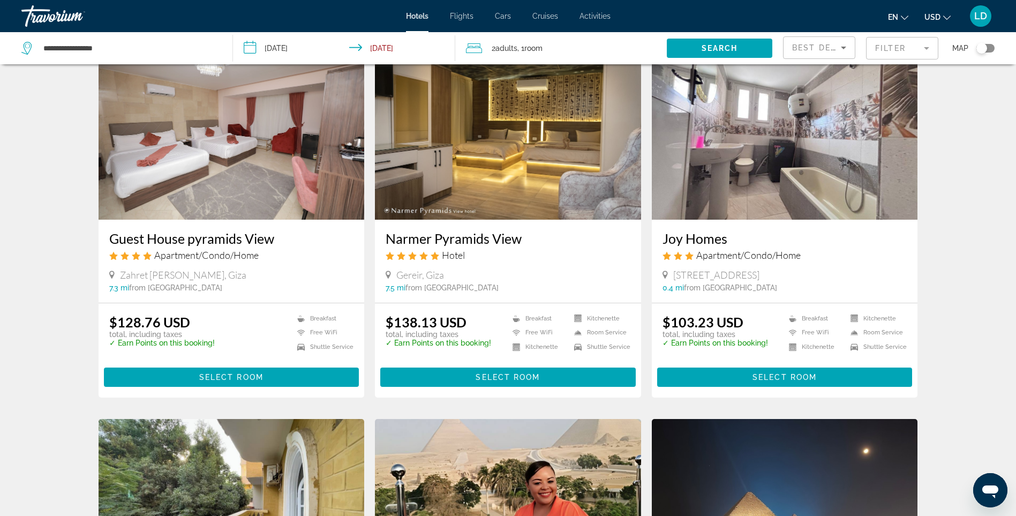
click at [882, 53] on mat-form-field "Filter" at bounding box center [902, 48] width 72 height 22
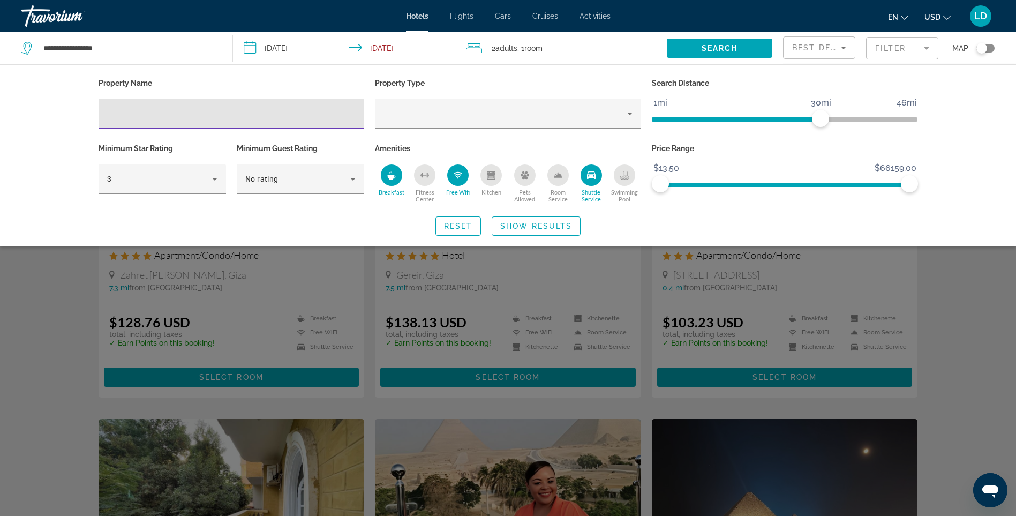
click at [627, 195] on span "Swimming Pool" at bounding box center [624, 196] width 33 height 14
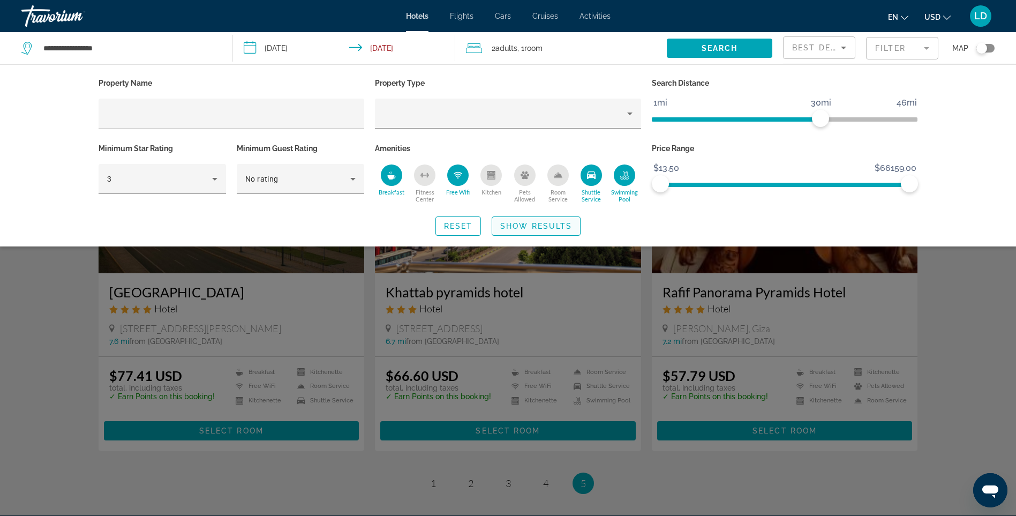
click at [552, 227] on span "Show Results" at bounding box center [536, 226] width 72 height 9
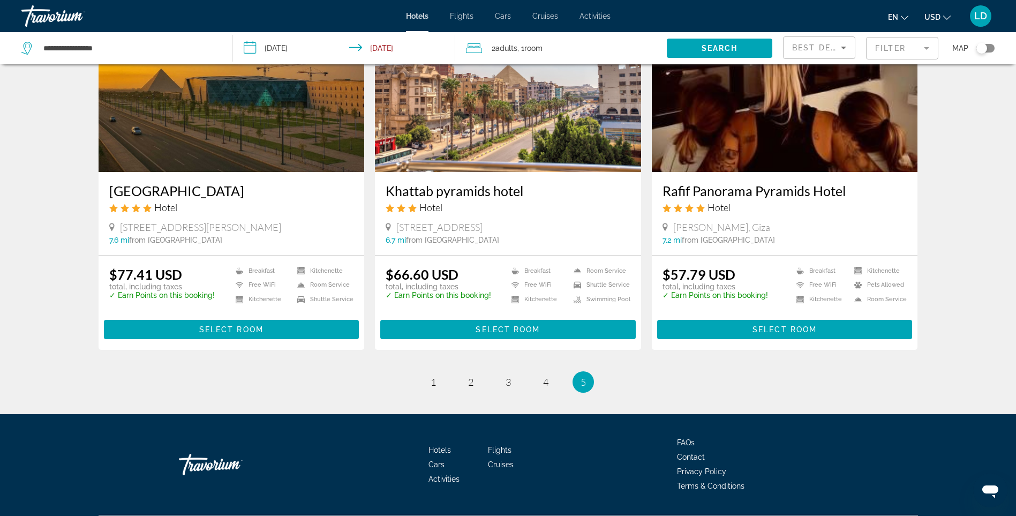
scroll to position [107, 0]
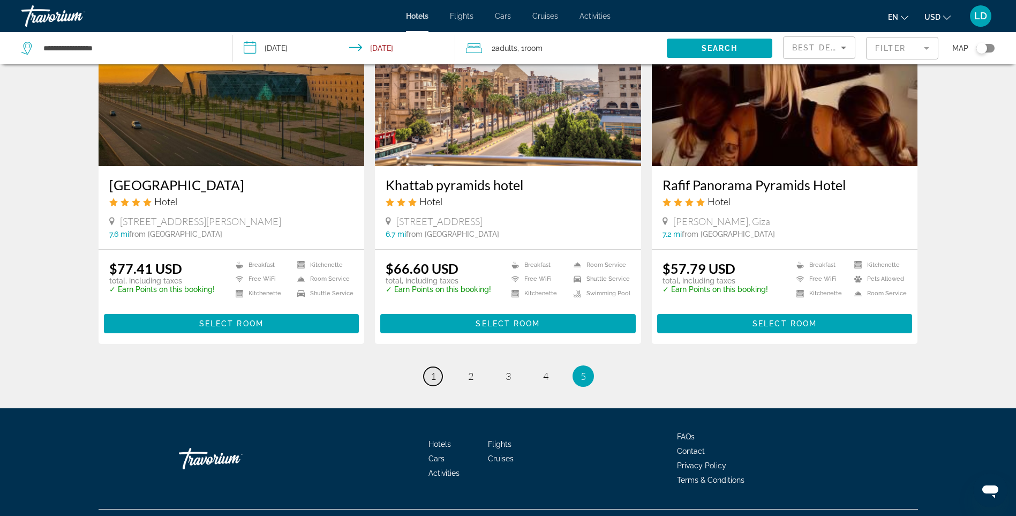
click at [432, 379] on span "1" at bounding box center [433, 376] width 5 height 12
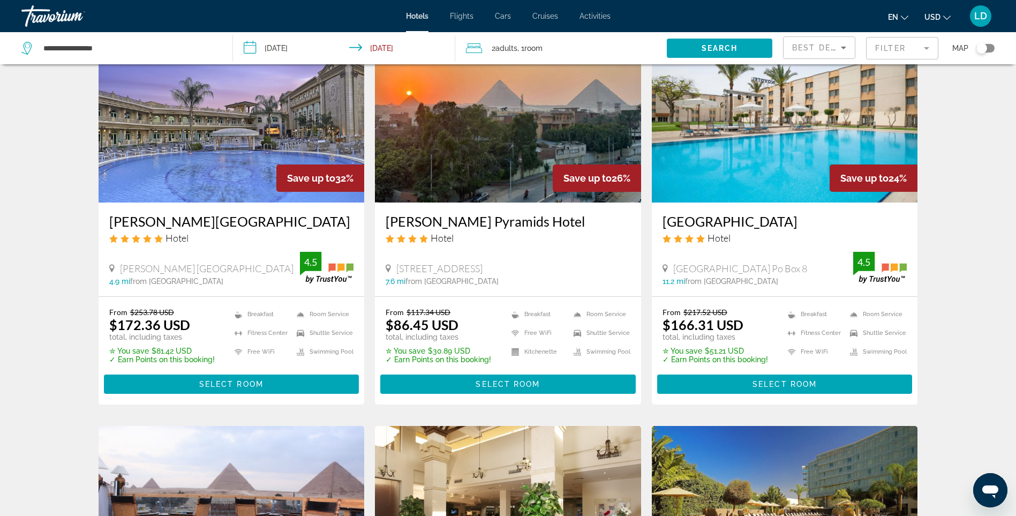
scroll to position [54, 0]
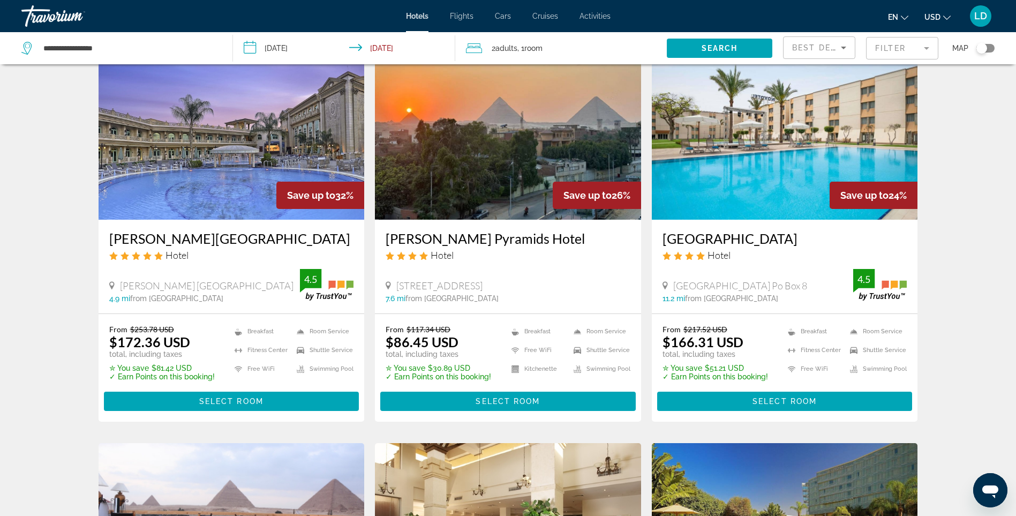
click at [240, 146] on img "Main content" at bounding box center [232, 133] width 266 height 171
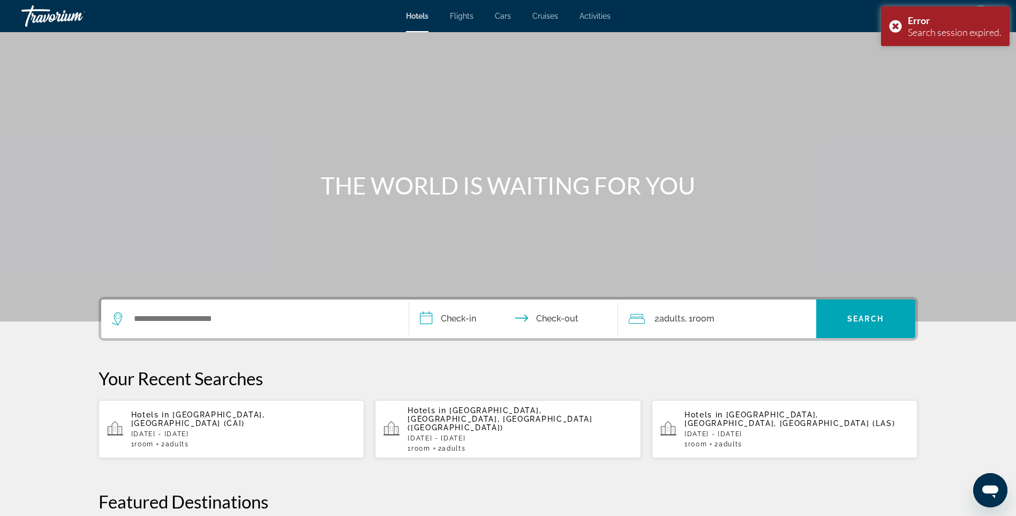
click at [206, 426] on div "Hotels in [GEOGRAPHIC_DATA], [GEOGRAPHIC_DATA] (CAI) [DATE] - [DATE] 1 Room roo…" at bounding box center [243, 428] width 225 height 37
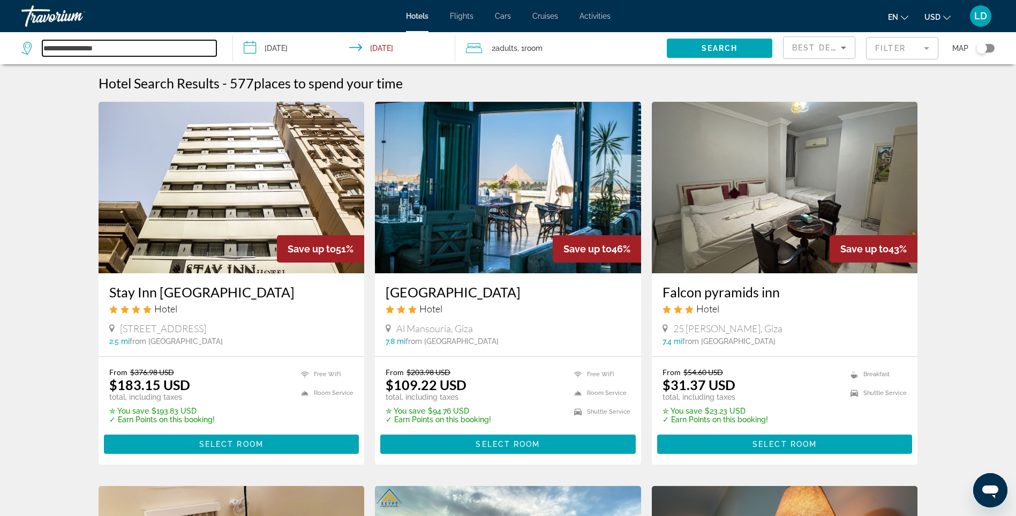
click at [84, 44] on input "**********" at bounding box center [129, 48] width 174 height 16
click at [116, 48] on input "**********" at bounding box center [129, 48] width 174 height 16
type input "*"
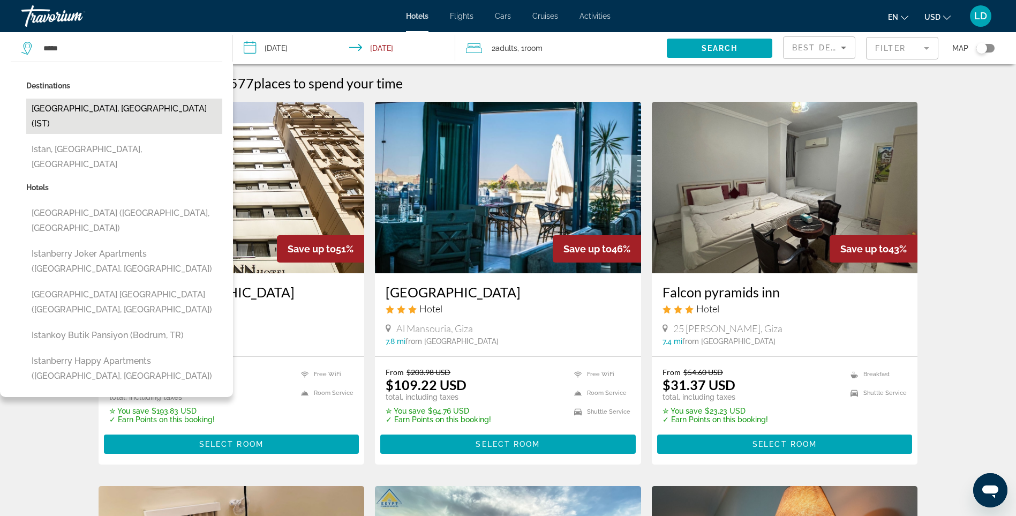
click at [90, 115] on button "[GEOGRAPHIC_DATA], [GEOGRAPHIC_DATA] (IST)" at bounding box center [124, 116] width 196 height 35
type input "**********"
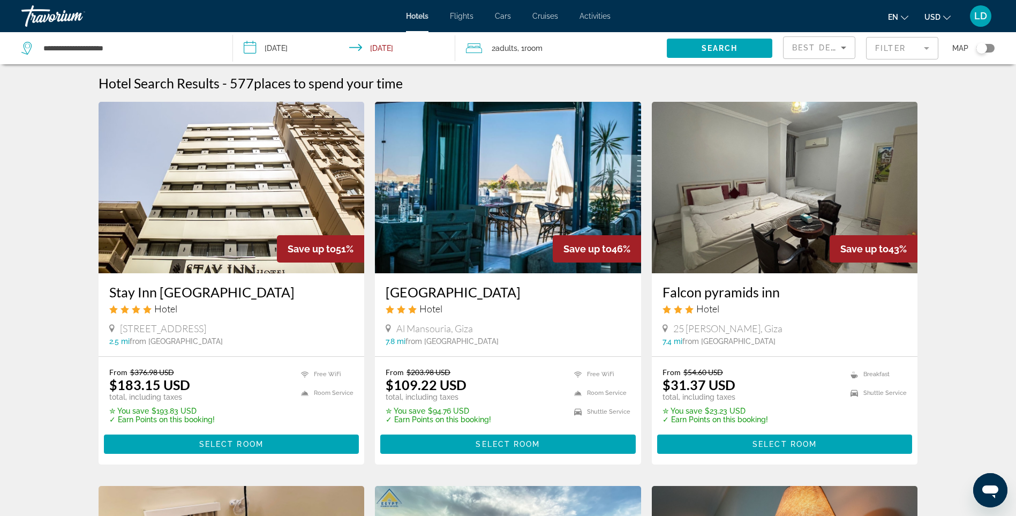
click at [302, 48] on input "**********" at bounding box center [346, 49] width 227 height 35
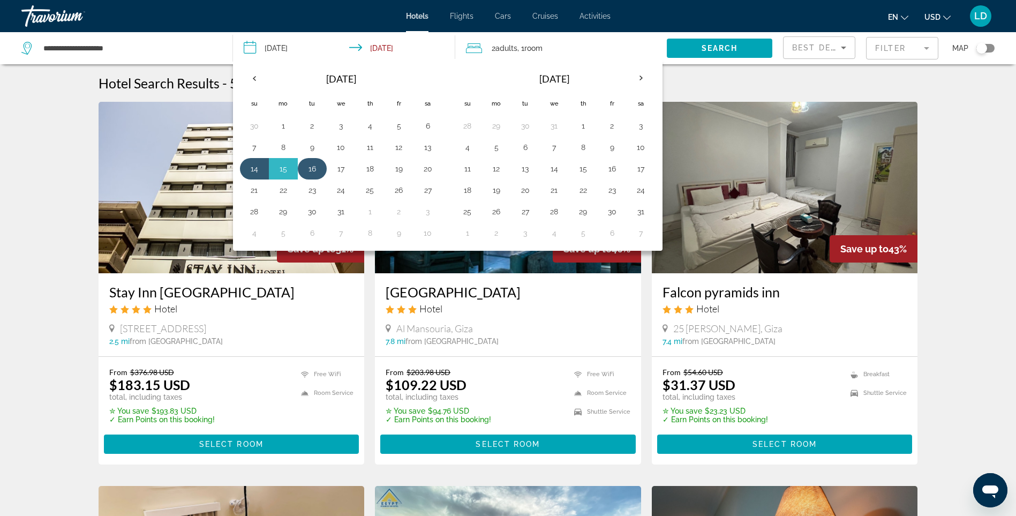
click at [311, 170] on button "16" at bounding box center [312, 168] width 17 height 15
click at [401, 169] on button "19" at bounding box center [398, 168] width 17 height 15
type input "**********"
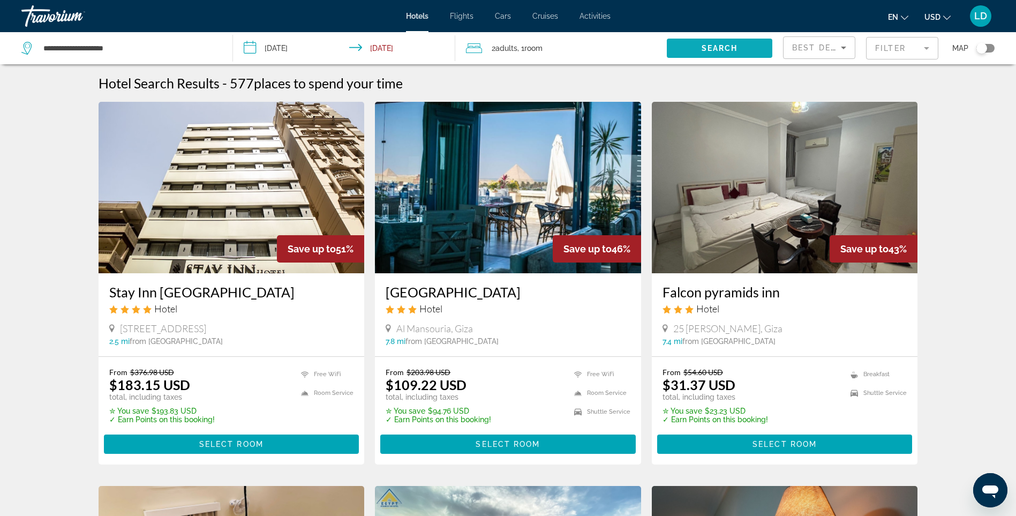
click at [693, 49] on span "Search widget" at bounding box center [720, 48] width 106 height 26
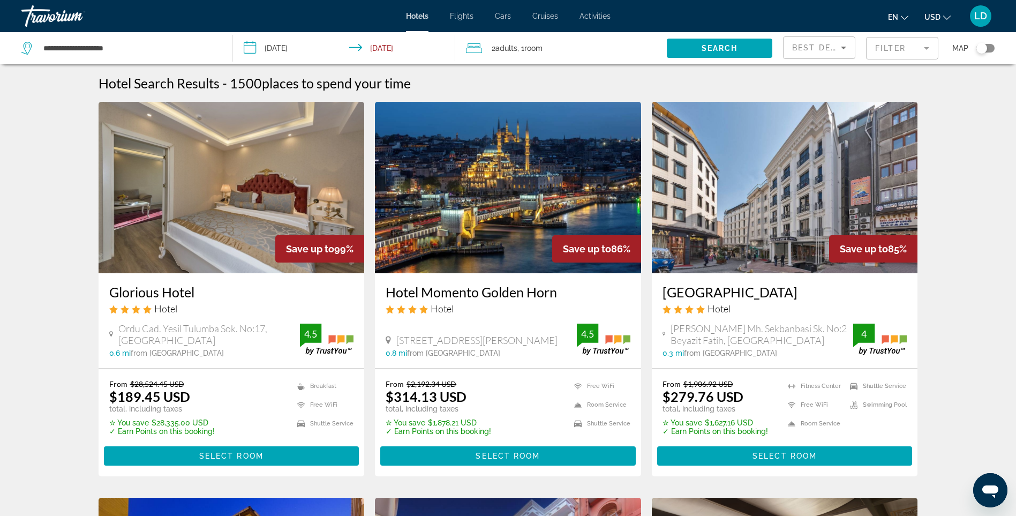
click at [260, 200] on img "Main content" at bounding box center [232, 187] width 266 height 171
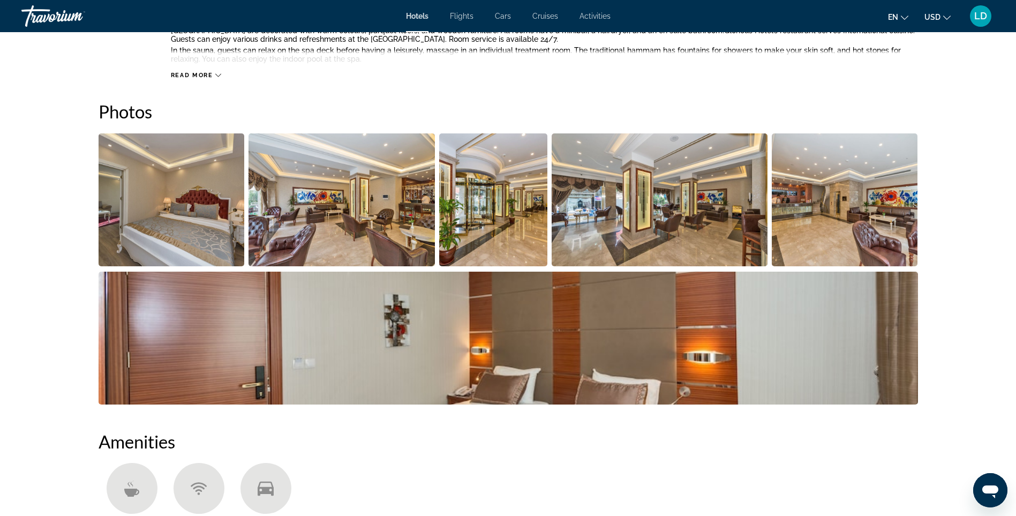
scroll to position [375, 0]
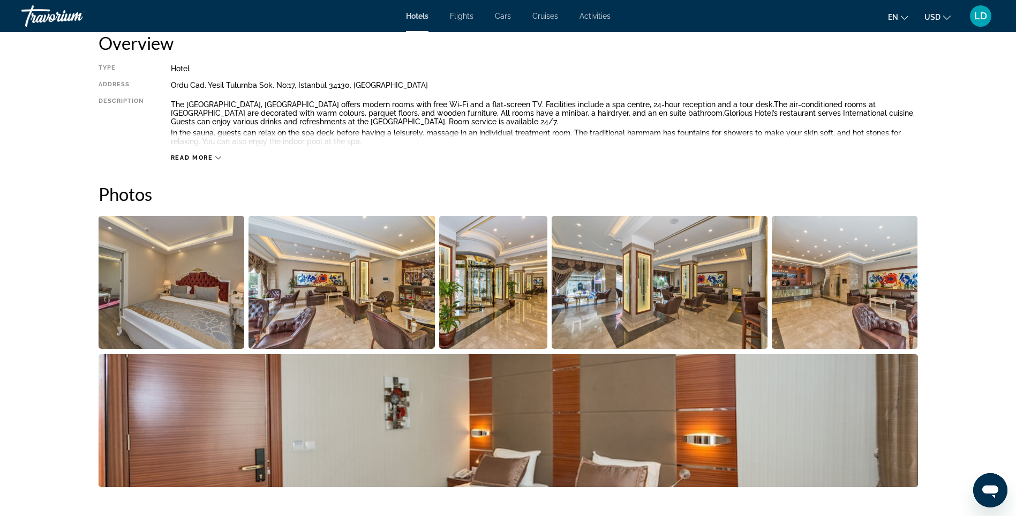
click at [217, 280] on img "Open full-screen image slider" at bounding box center [172, 282] width 146 height 133
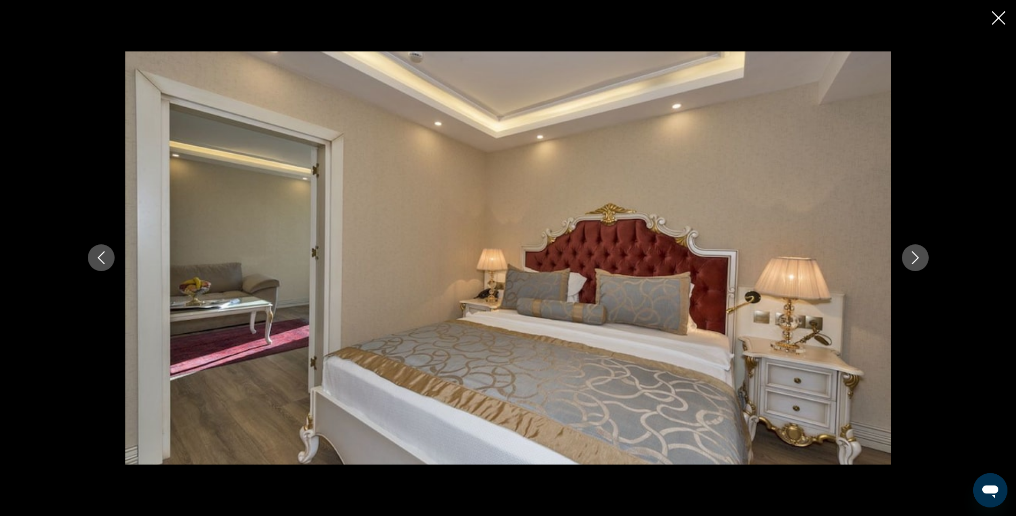
click at [920, 254] on icon "Next image" at bounding box center [915, 257] width 13 height 13
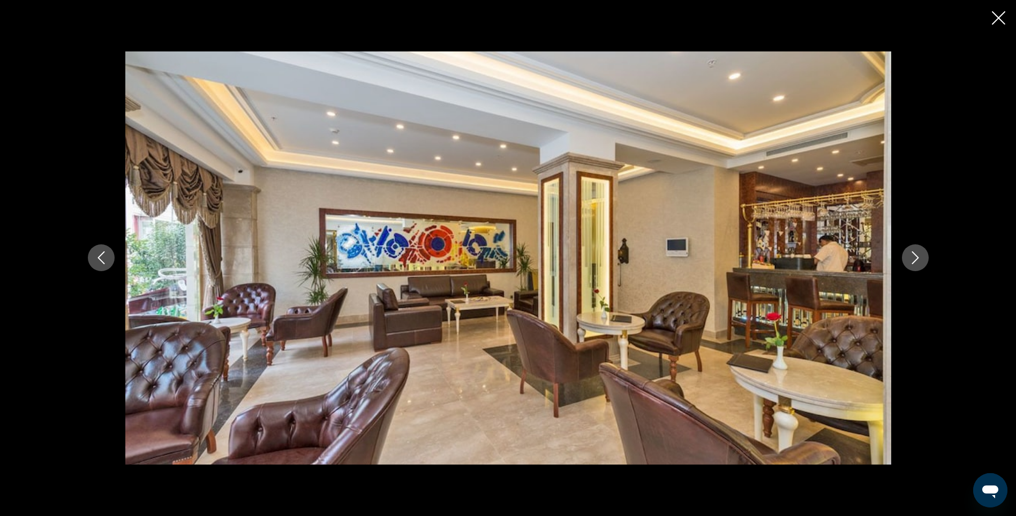
click at [920, 254] on icon "Next image" at bounding box center [915, 257] width 13 height 13
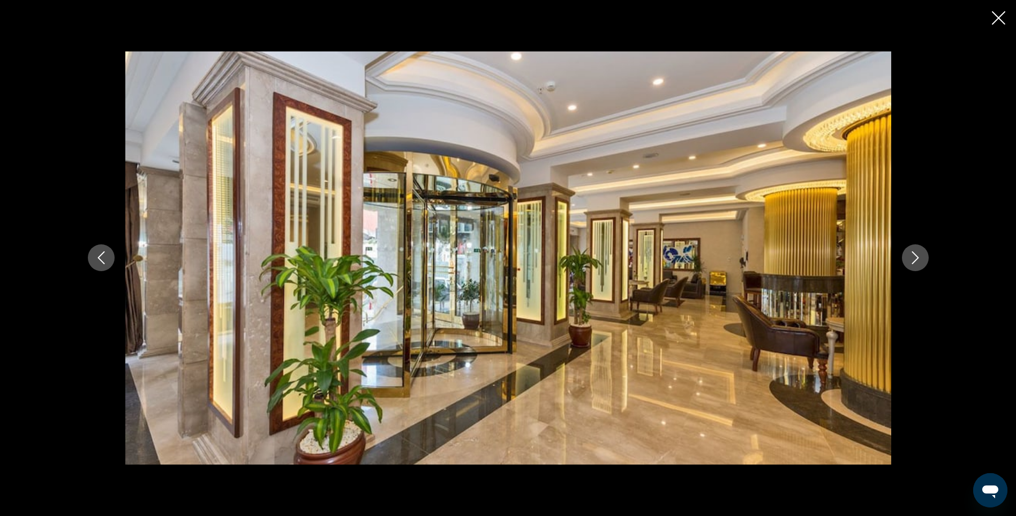
click at [920, 254] on icon "Next image" at bounding box center [915, 257] width 13 height 13
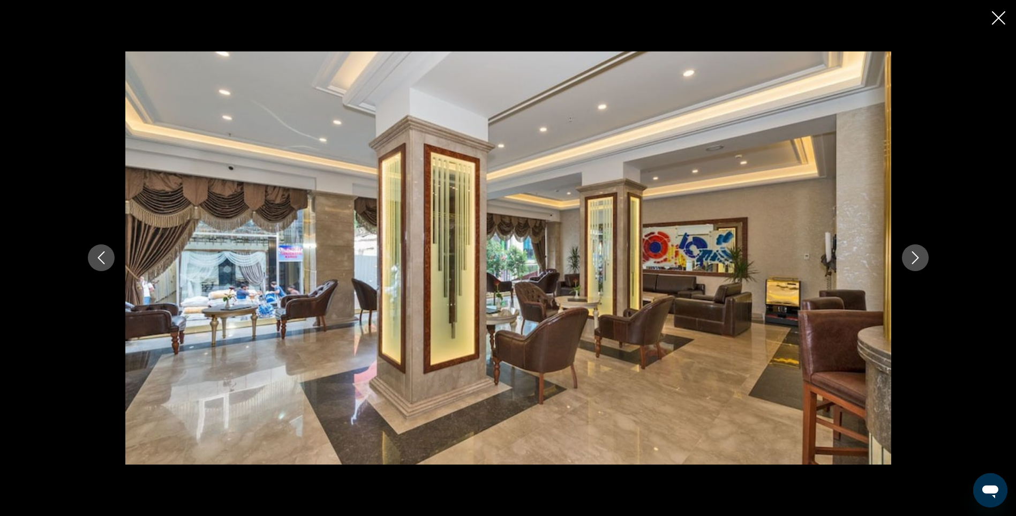
click at [920, 254] on icon "Next image" at bounding box center [915, 257] width 13 height 13
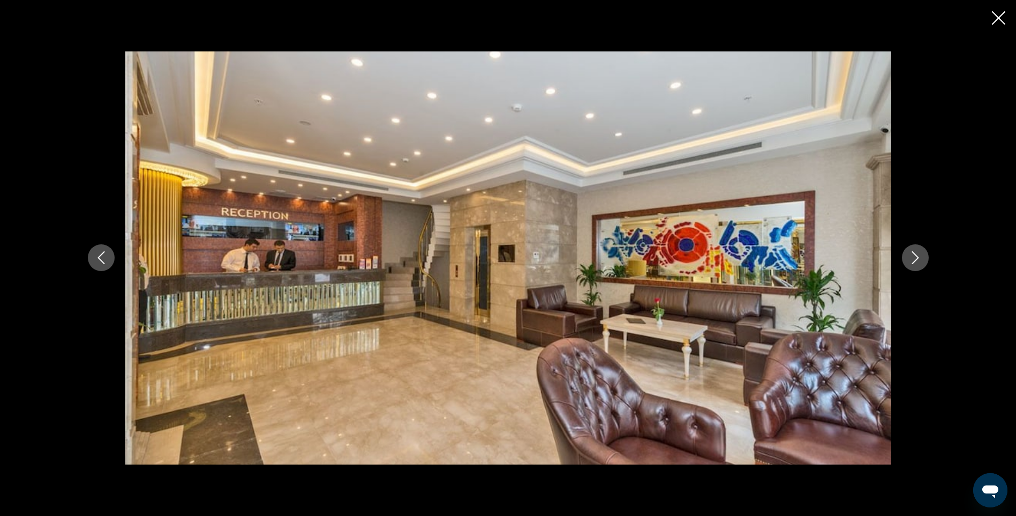
click at [920, 254] on icon "Next image" at bounding box center [915, 257] width 13 height 13
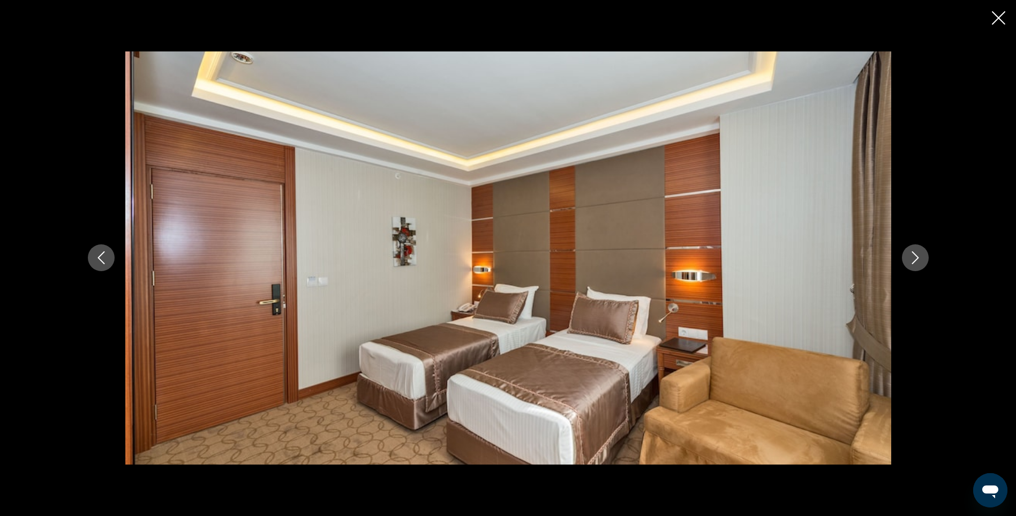
click at [920, 254] on icon "Next image" at bounding box center [915, 257] width 13 height 13
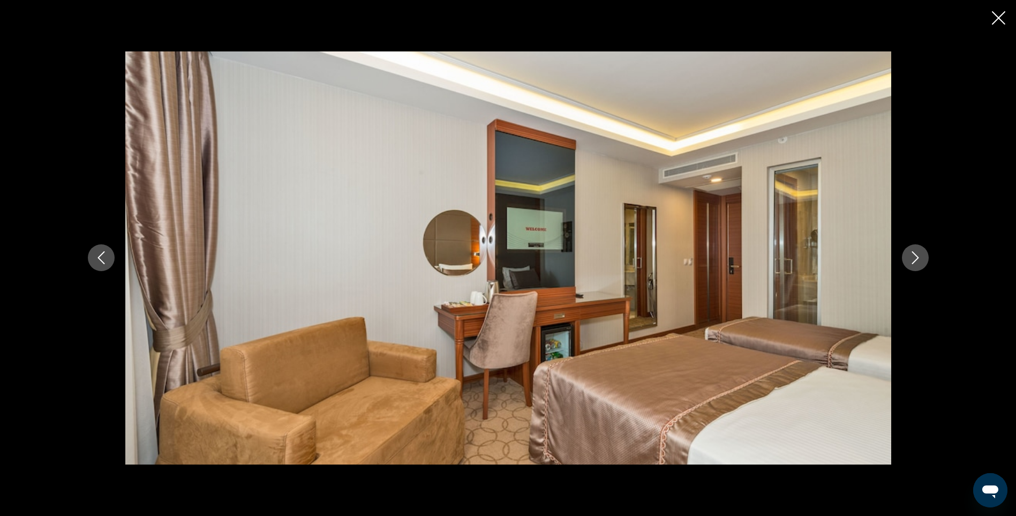
click at [920, 254] on icon "Next image" at bounding box center [915, 257] width 13 height 13
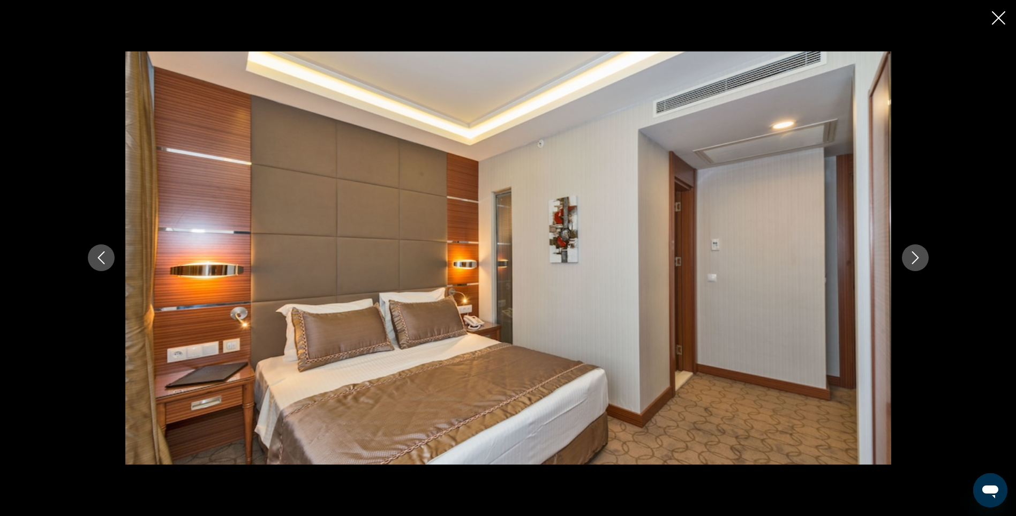
click at [920, 254] on icon "Next image" at bounding box center [915, 257] width 13 height 13
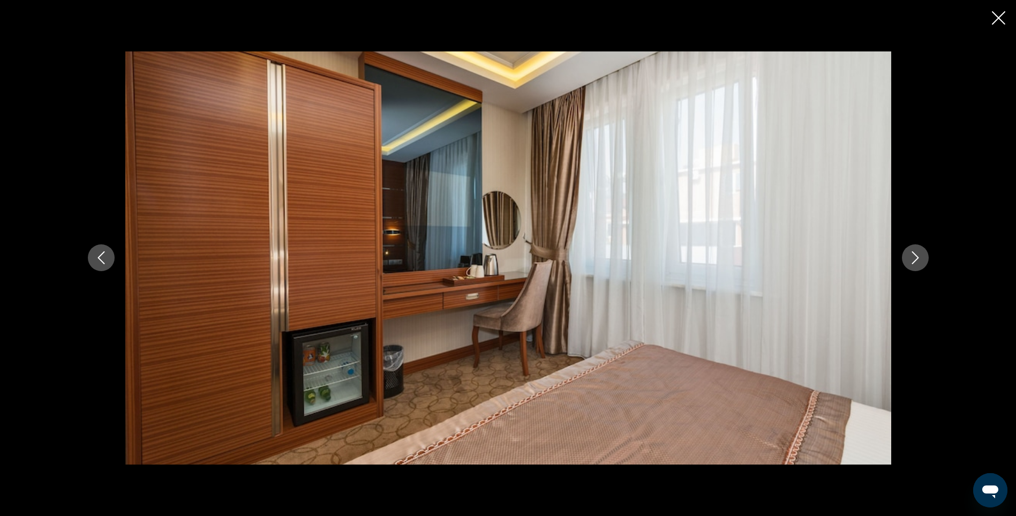
click at [920, 254] on icon "Next image" at bounding box center [915, 257] width 13 height 13
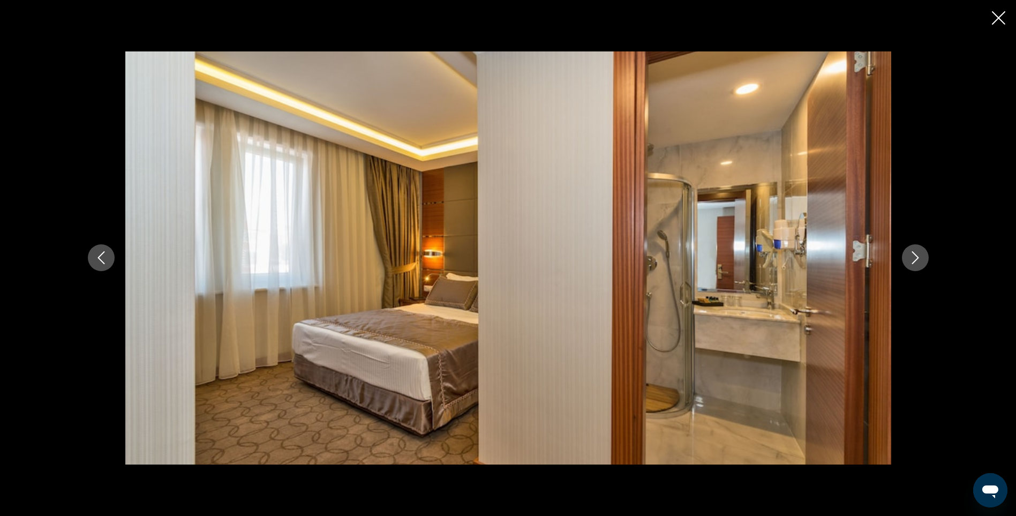
click at [920, 254] on icon "Next image" at bounding box center [915, 257] width 13 height 13
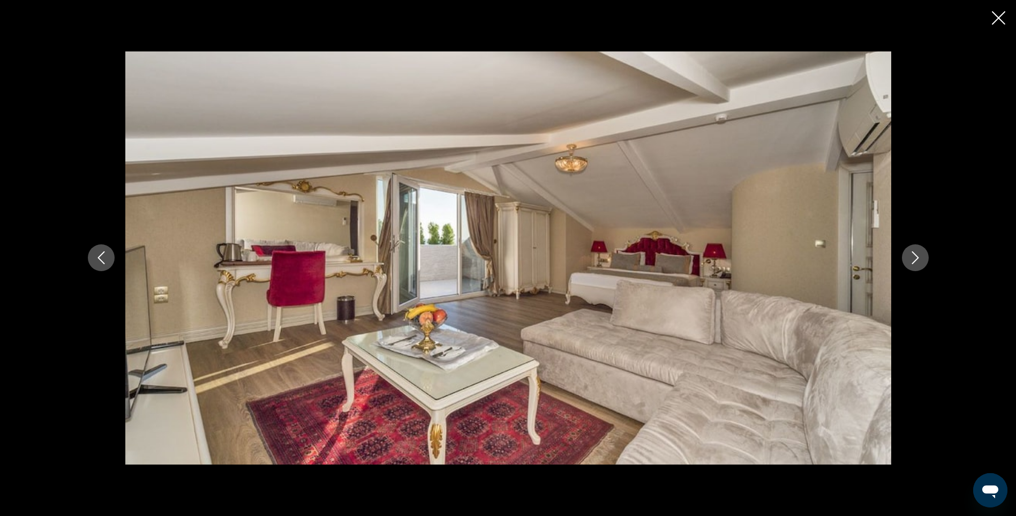
click at [920, 254] on icon "Next image" at bounding box center [915, 257] width 13 height 13
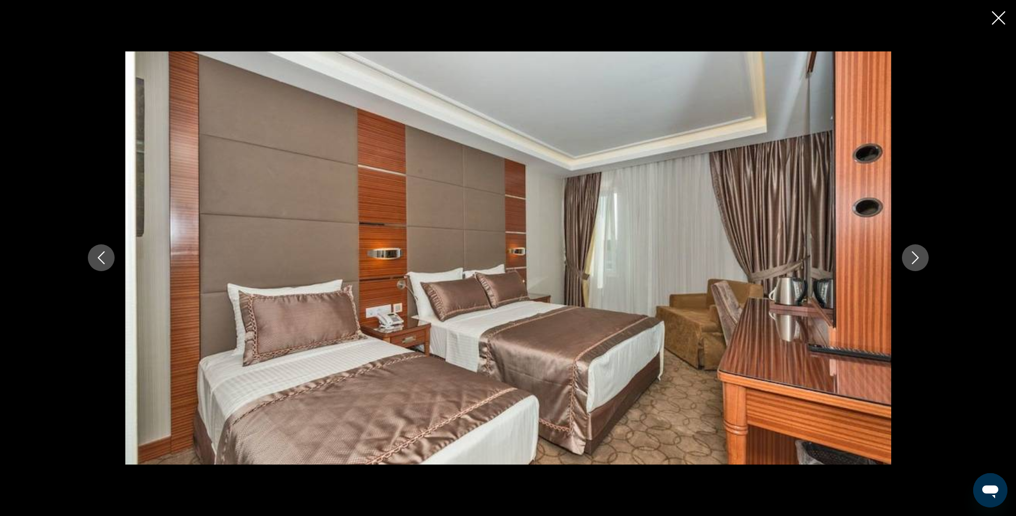
click at [920, 254] on icon "Next image" at bounding box center [915, 257] width 13 height 13
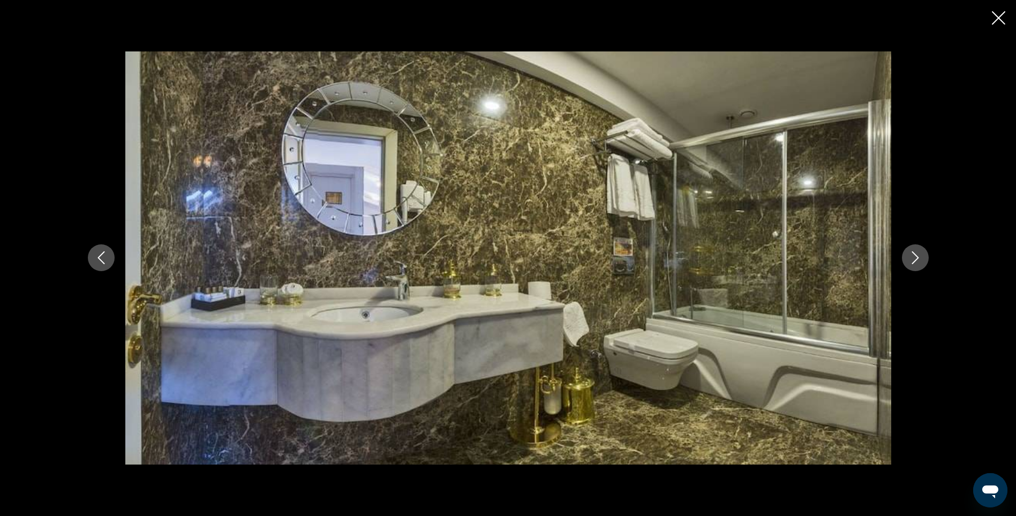
click at [920, 254] on icon "Next image" at bounding box center [915, 257] width 13 height 13
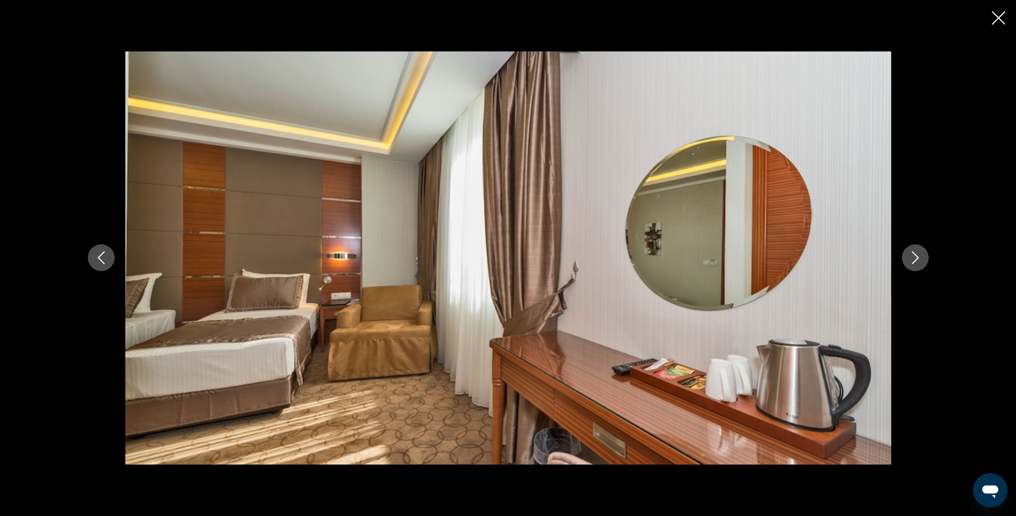
click at [920, 254] on icon "Next image" at bounding box center [915, 257] width 13 height 13
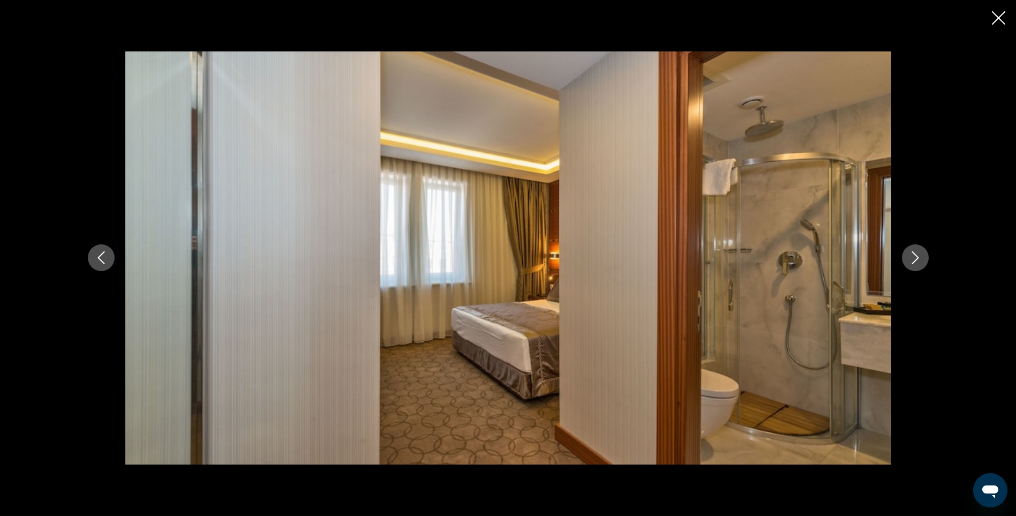
click at [920, 254] on icon "Next image" at bounding box center [915, 257] width 13 height 13
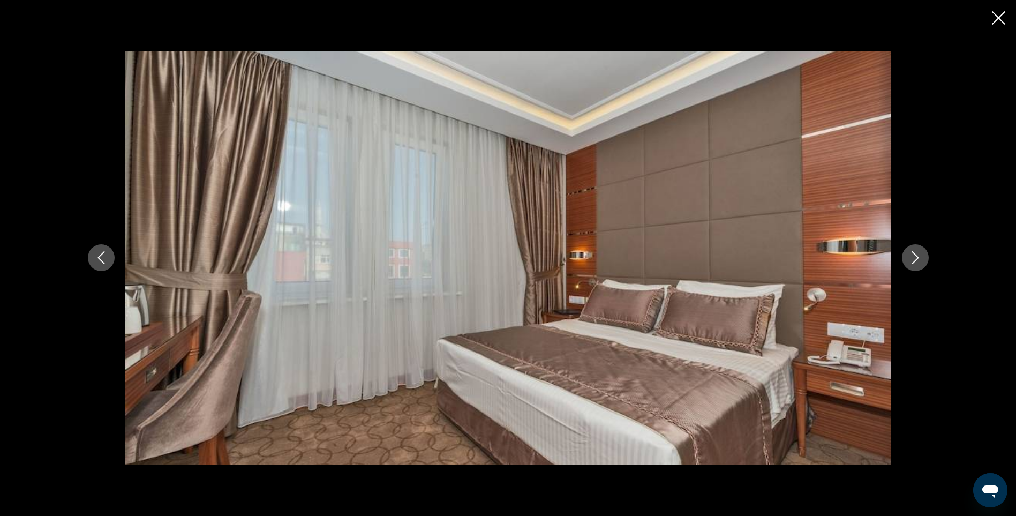
click at [920, 254] on icon "Next image" at bounding box center [915, 257] width 13 height 13
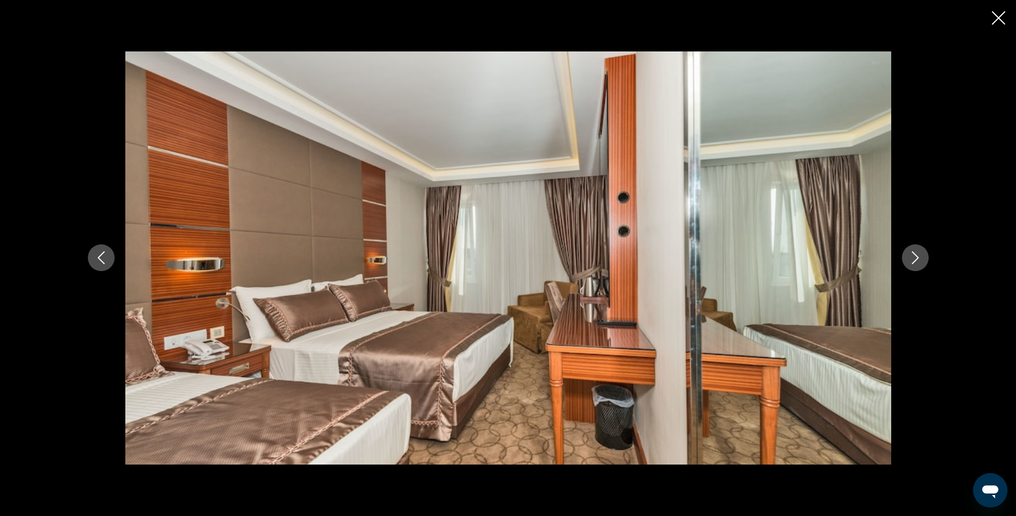
click at [920, 254] on icon "Next image" at bounding box center [915, 257] width 13 height 13
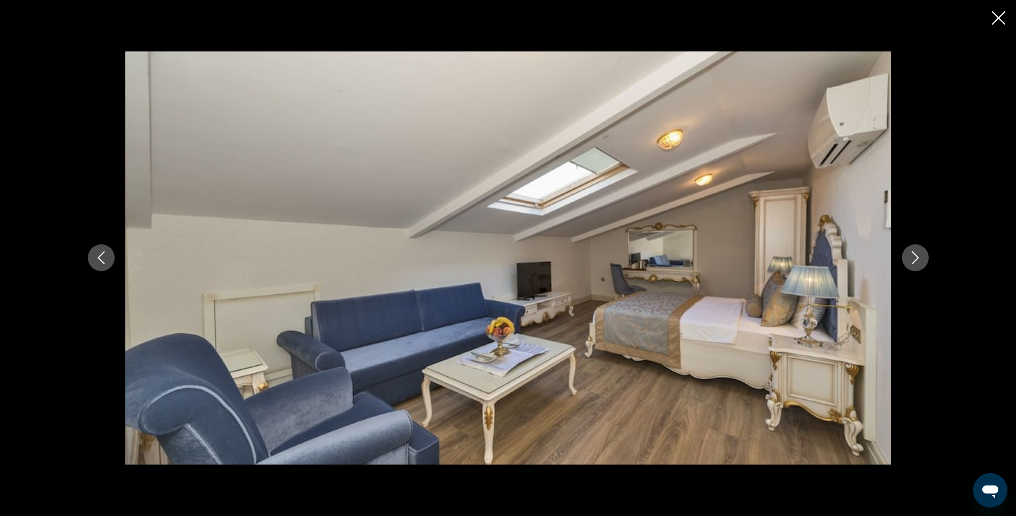
click at [920, 254] on icon "Next image" at bounding box center [915, 257] width 13 height 13
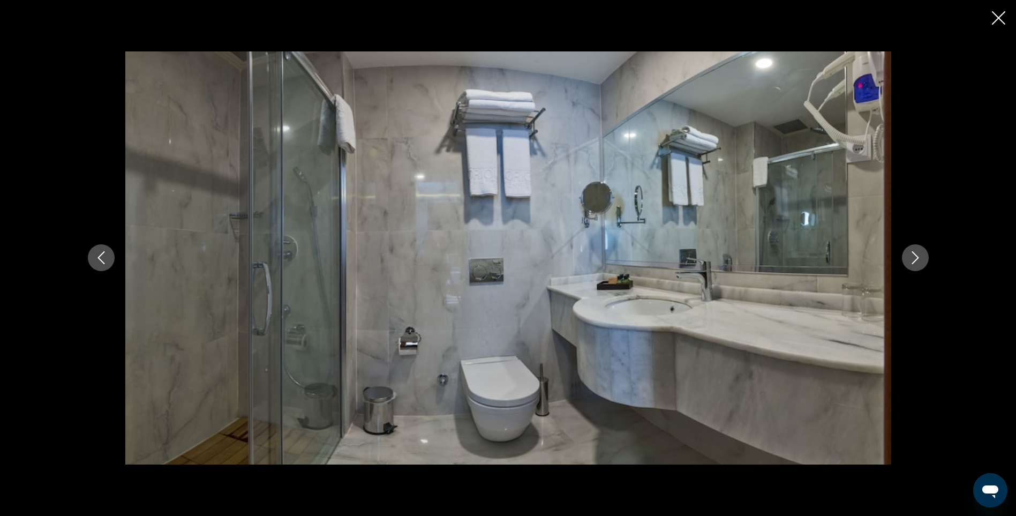
click at [920, 254] on icon "Next image" at bounding box center [915, 257] width 13 height 13
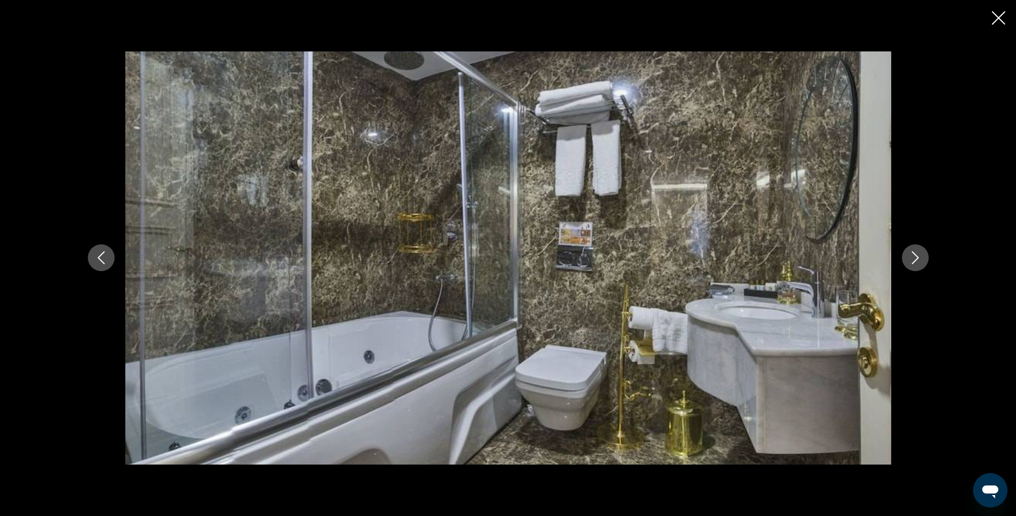
click at [920, 254] on icon "Next image" at bounding box center [915, 257] width 13 height 13
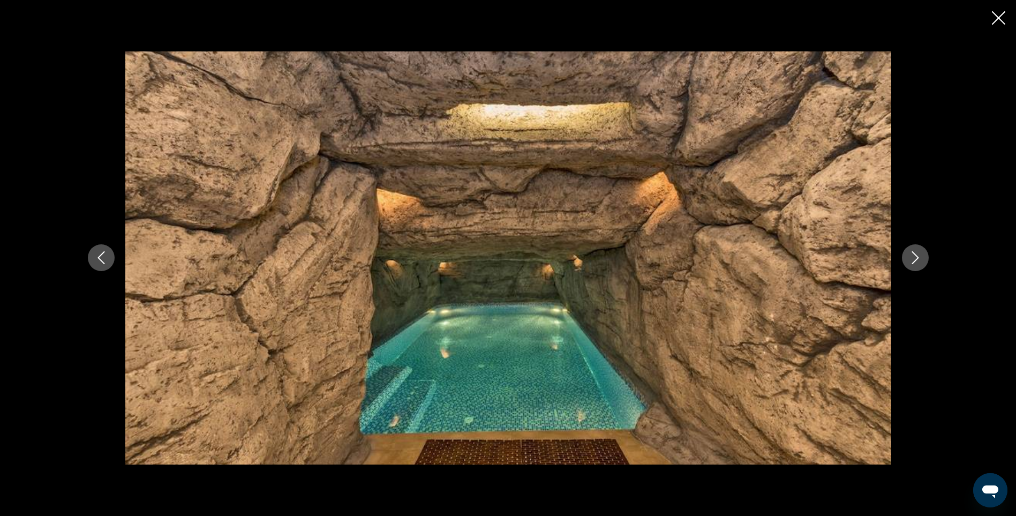
scroll to position [429, 0]
click at [921, 259] on icon "Next image" at bounding box center [915, 257] width 13 height 13
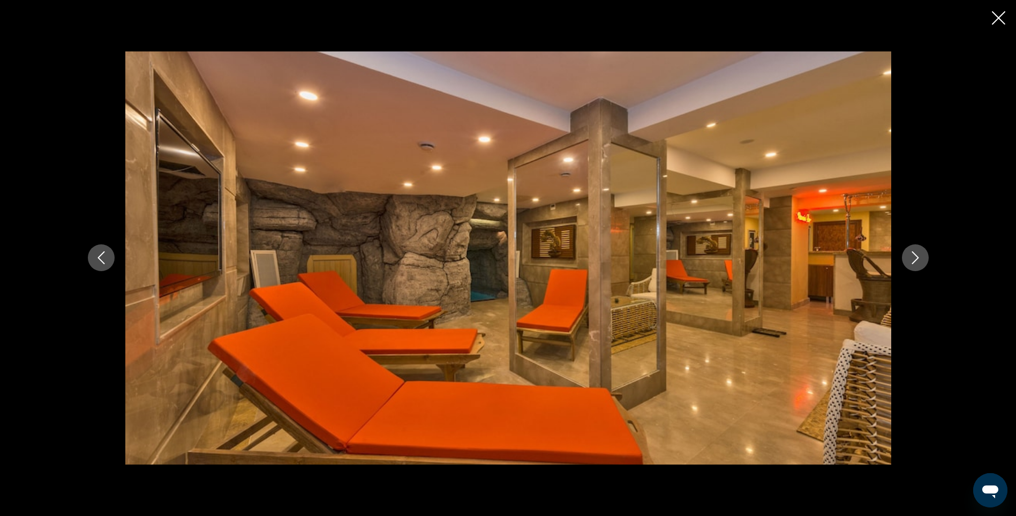
click at [921, 259] on icon "Next image" at bounding box center [915, 257] width 13 height 13
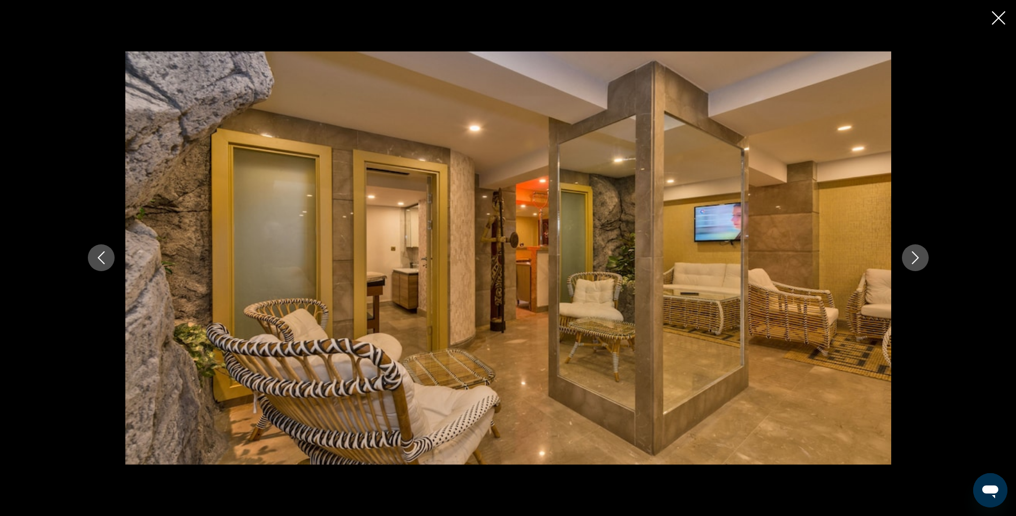
click at [921, 259] on icon "Next image" at bounding box center [915, 257] width 13 height 13
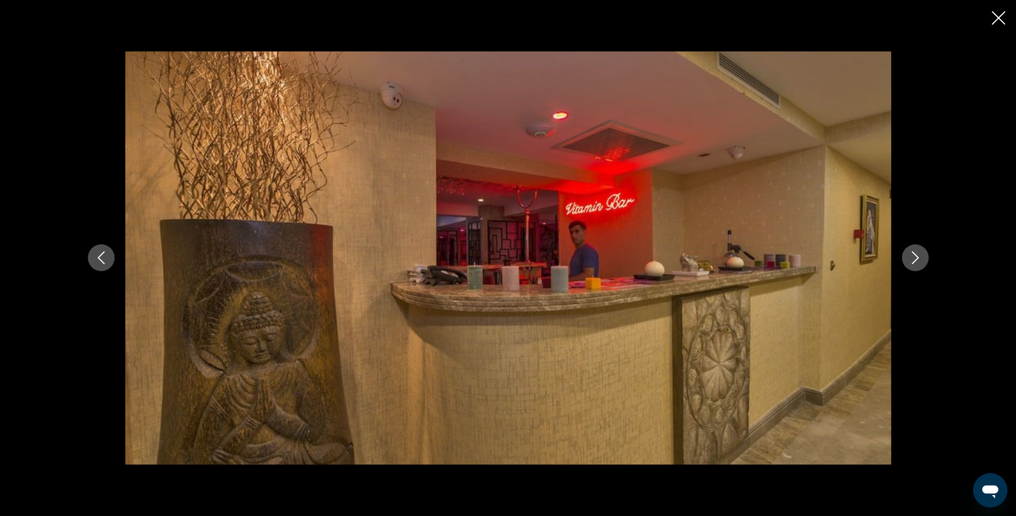
click at [921, 259] on icon "Next image" at bounding box center [915, 257] width 13 height 13
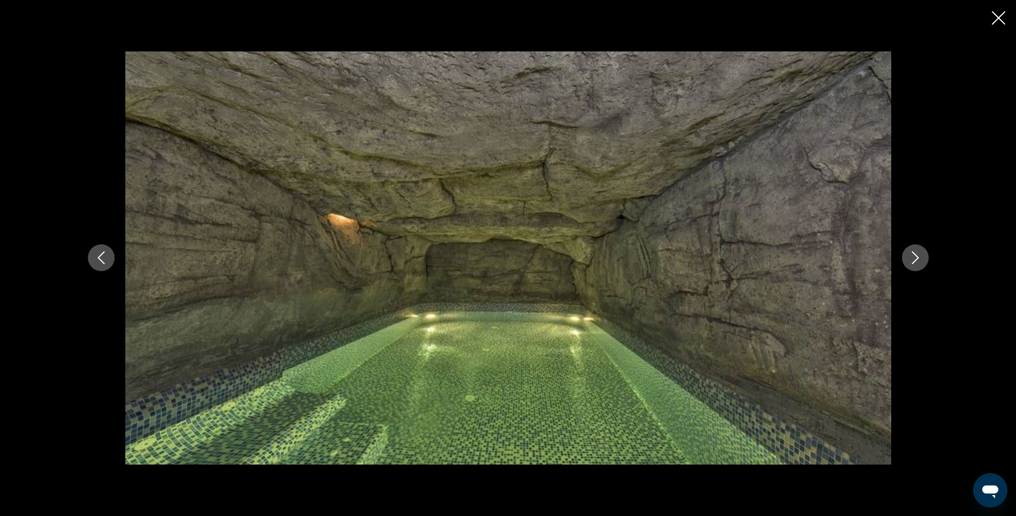
click at [921, 259] on icon "Next image" at bounding box center [915, 257] width 13 height 13
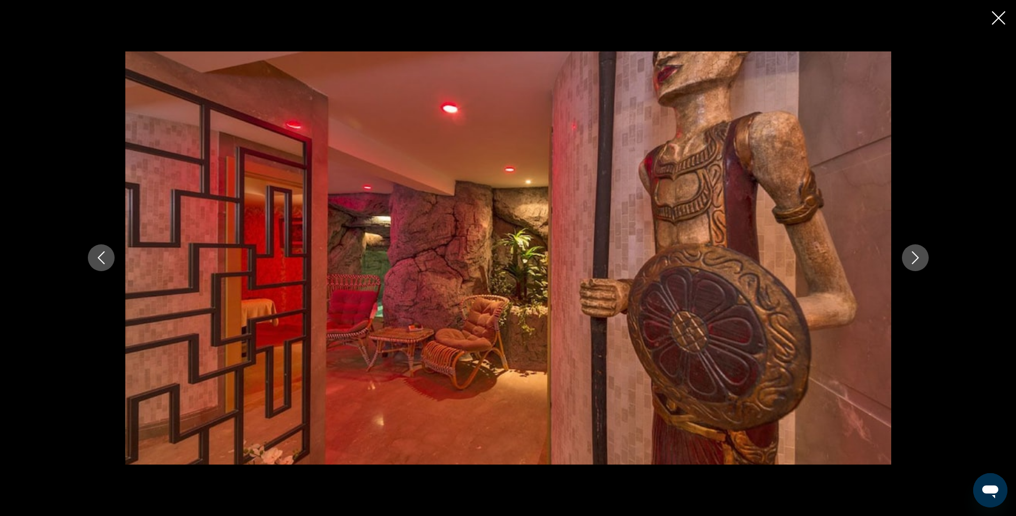
click at [921, 259] on icon "Next image" at bounding box center [915, 257] width 13 height 13
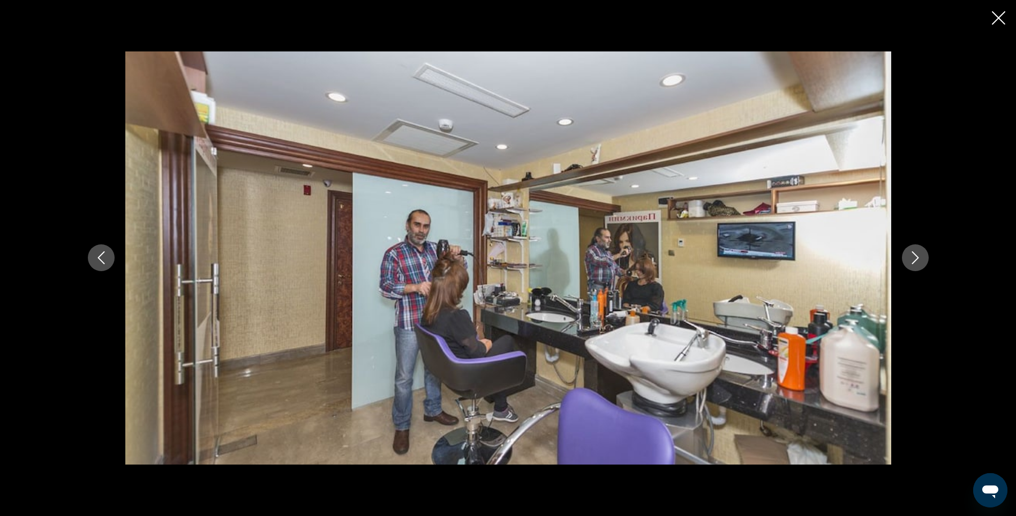
click at [921, 259] on icon "Next image" at bounding box center [915, 257] width 13 height 13
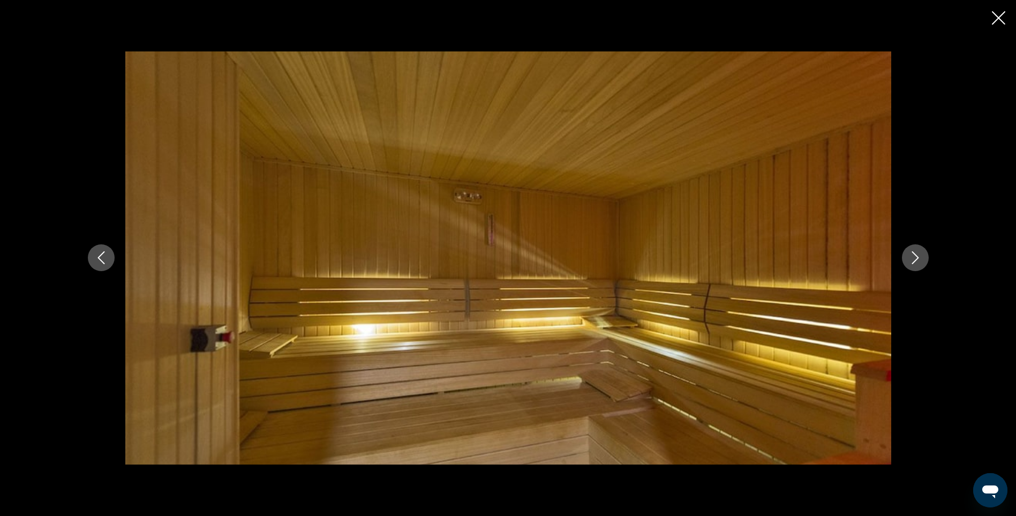
click at [921, 259] on icon "Next image" at bounding box center [915, 257] width 13 height 13
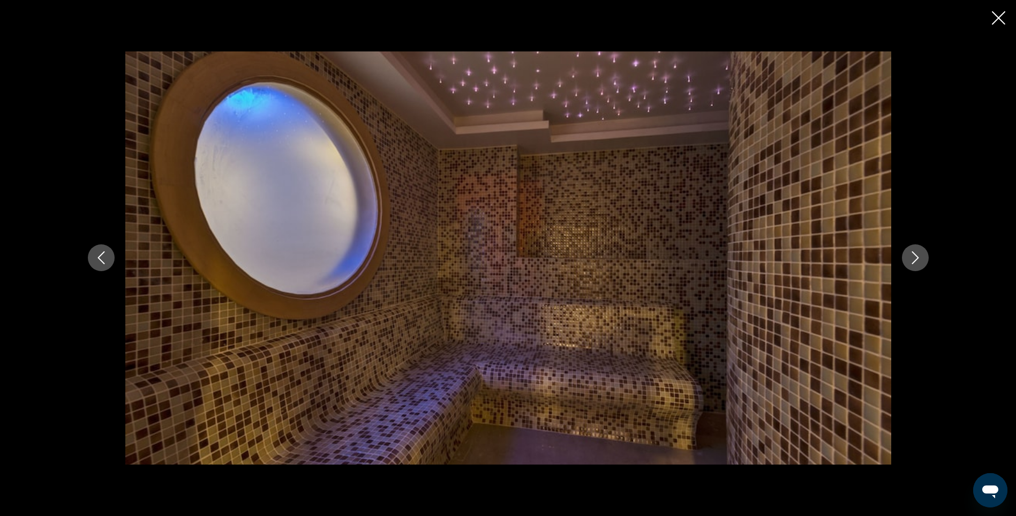
click at [921, 259] on icon "Next image" at bounding box center [915, 257] width 13 height 13
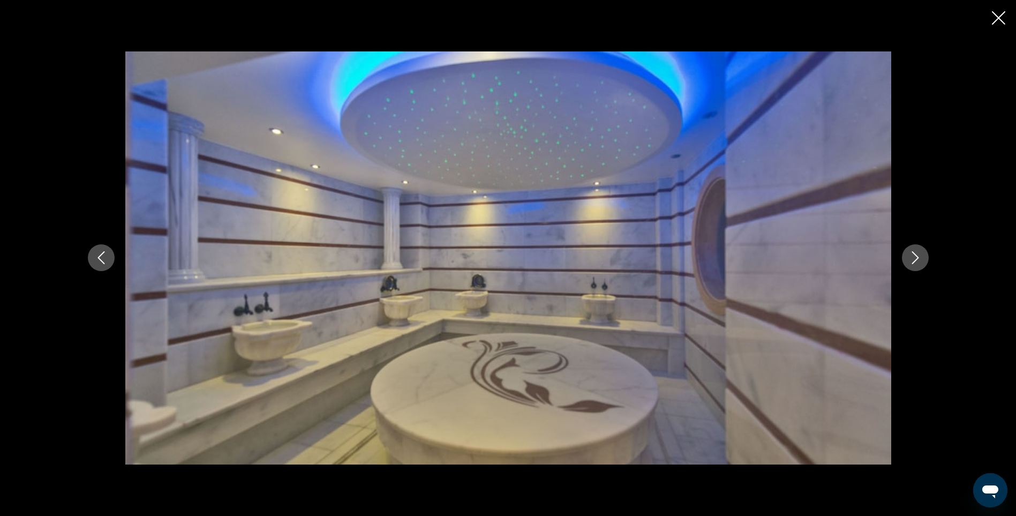
click at [921, 259] on icon "Next image" at bounding box center [915, 257] width 13 height 13
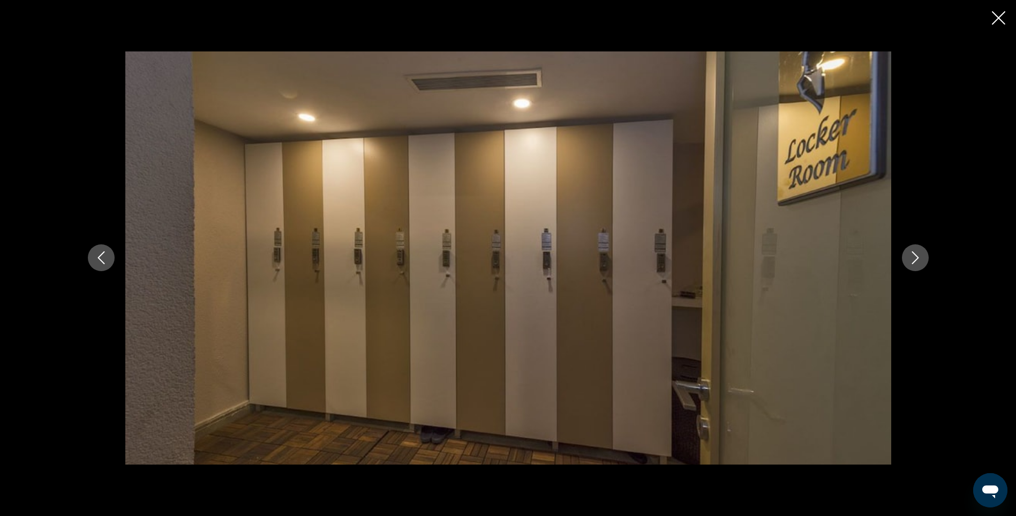
click at [921, 259] on icon "Next image" at bounding box center [915, 257] width 13 height 13
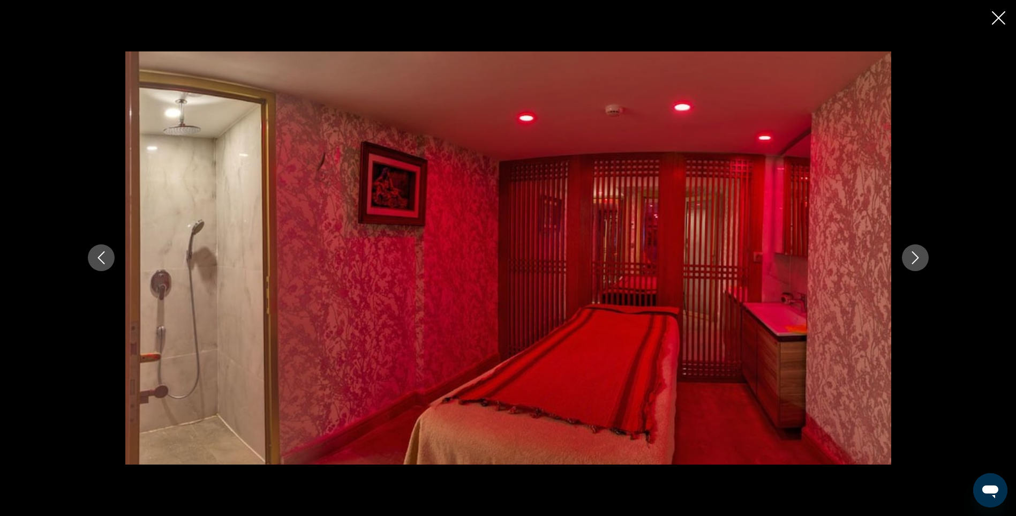
click at [921, 259] on icon "Next image" at bounding box center [915, 257] width 13 height 13
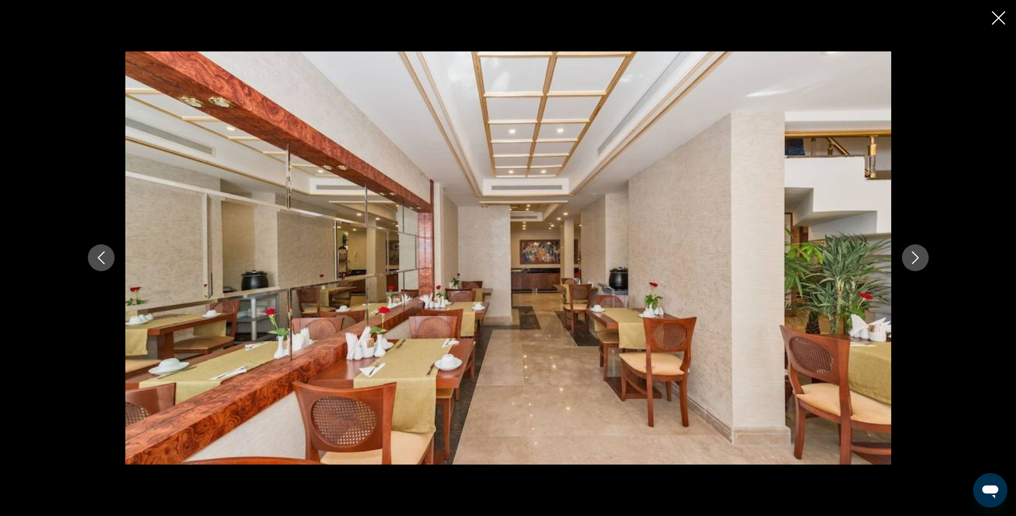
click at [921, 259] on icon "Next image" at bounding box center [915, 257] width 13 height 13
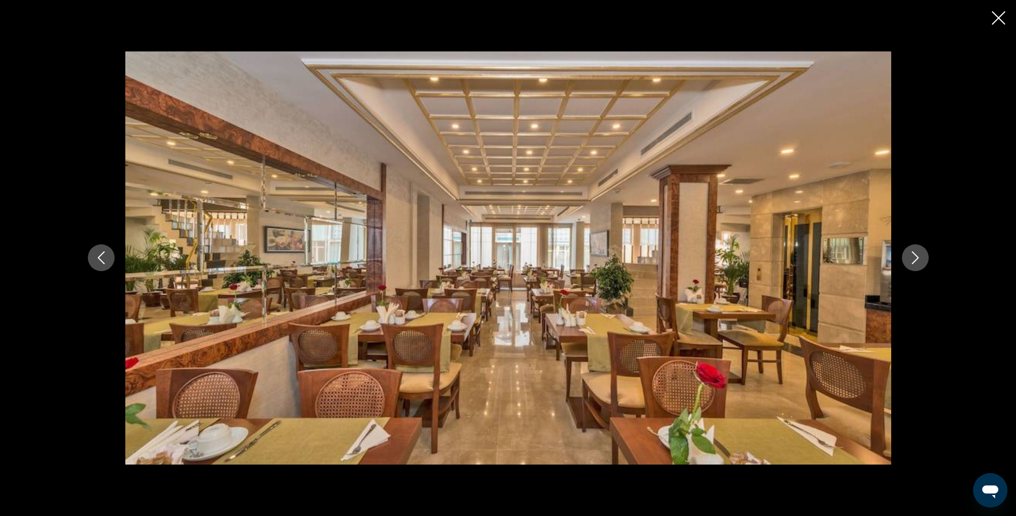
click at [921, 259] on icon "Next image" at bounding box center [915, 257] width 13 height 13
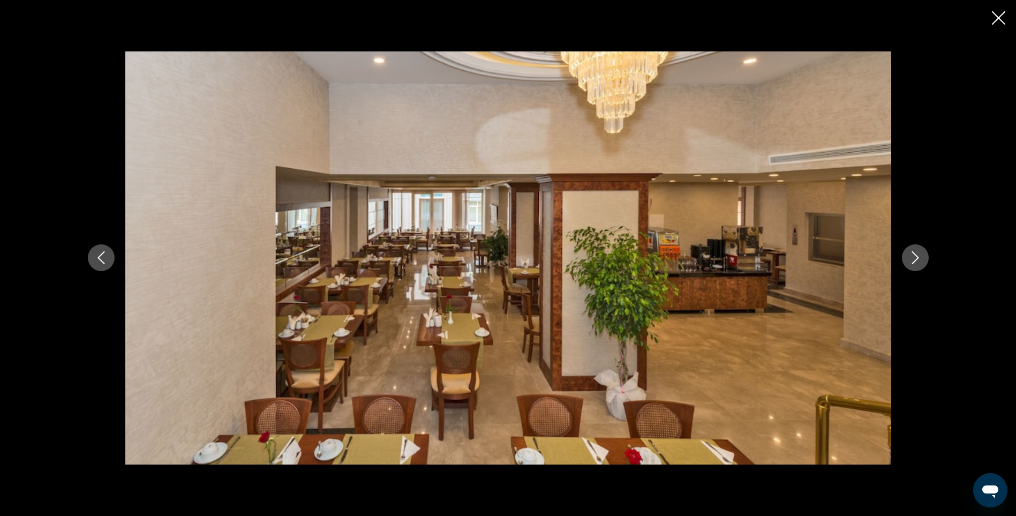
click at [921, 259] on icon "Next image" at bounding box center [915, 257] width 13 height 13
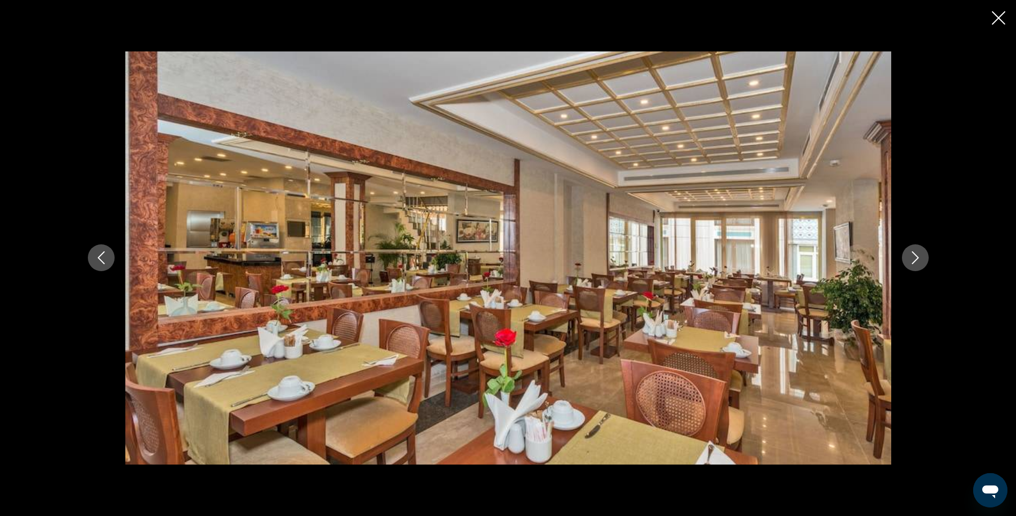
click at [916, 257] on icon "Next image" at bounding box center [915, 257] width 13 height 13
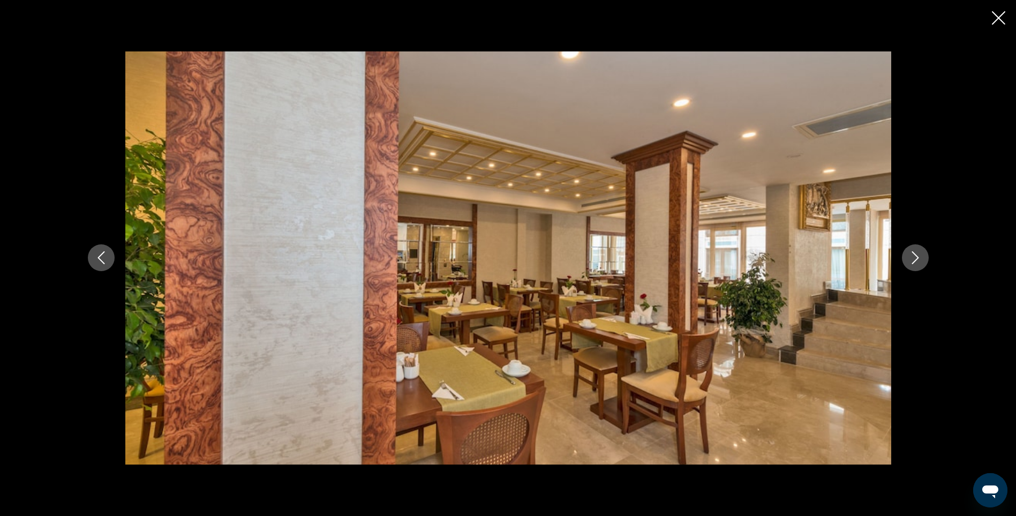
click at [916, 257] on icon "Next image" at bounding box center [915, 257] width 13 height 13
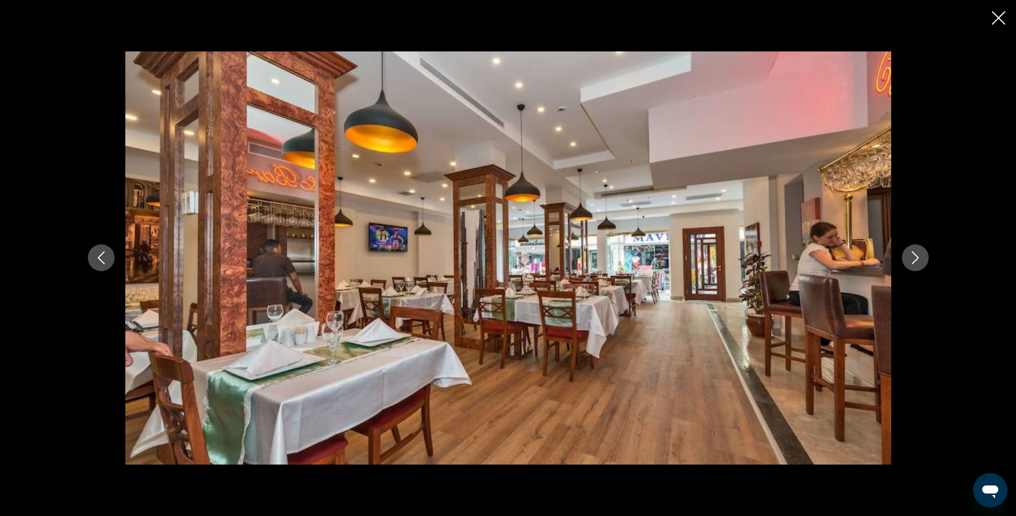
click at [916, 257] on icon "Next image" at bounding box center [915, 257] width 13 height 13
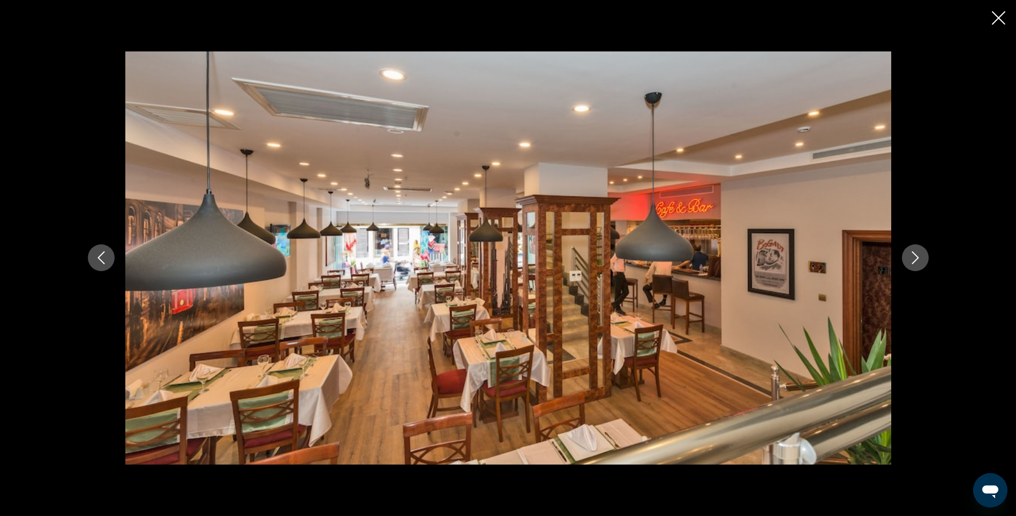
click at [916, 257] on icon "Next image" at bounding box center [915, 257] width 13 height 13
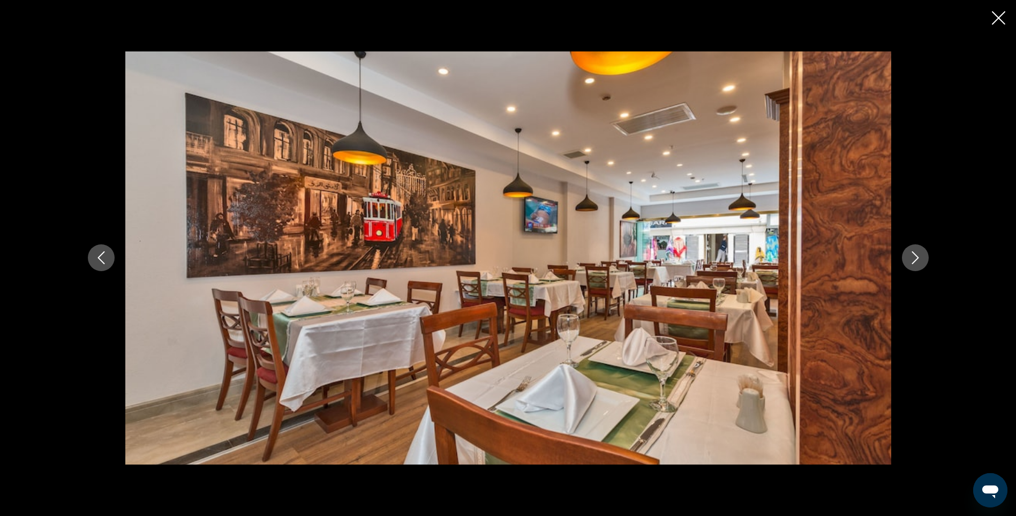
click at [915, 257] on icon "Next image" at bounding box center [915, 257] width 13 height 13
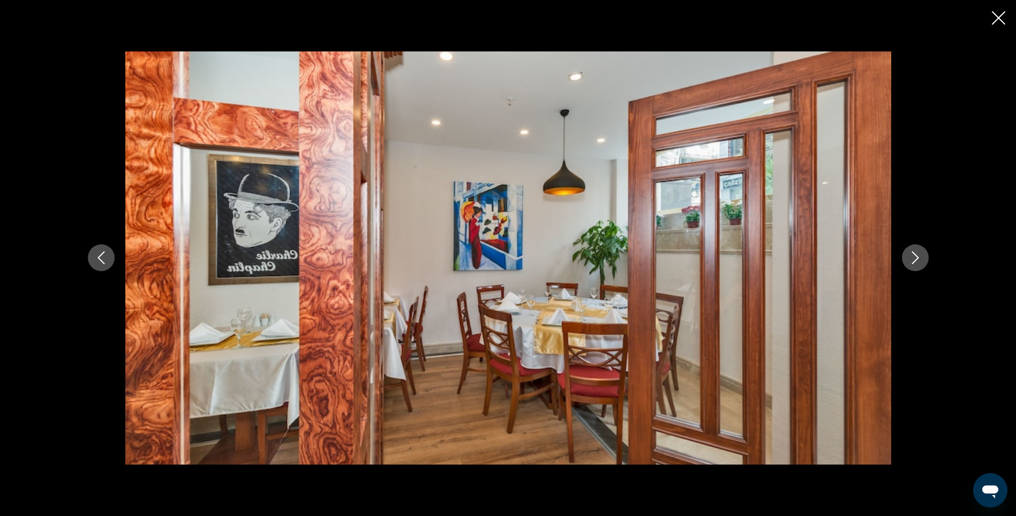
click at [915, 257] on icon "Next image" at bounding box center [915, 257] width 13 height 13
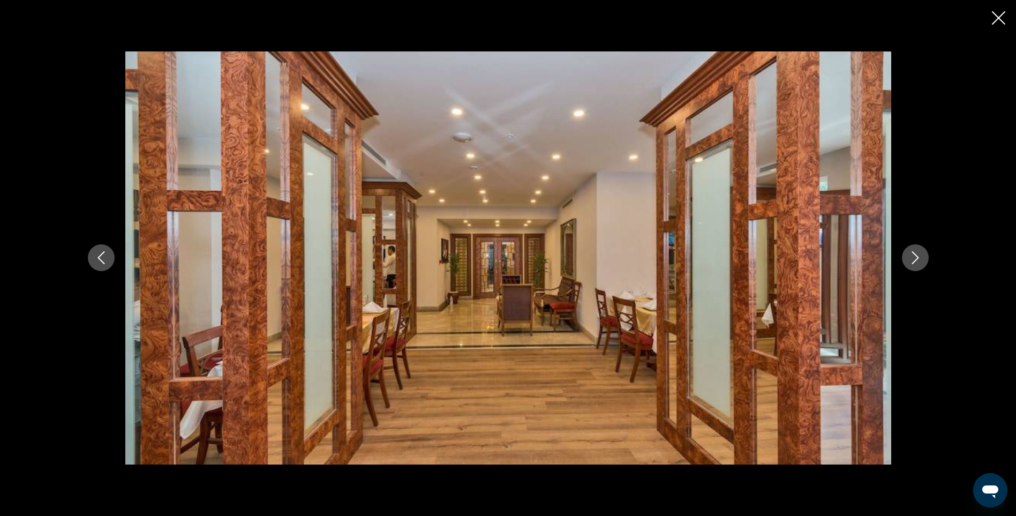
click at [915, 257] on icon "Next image" at bounding box center [915, 257] width 13 height 13
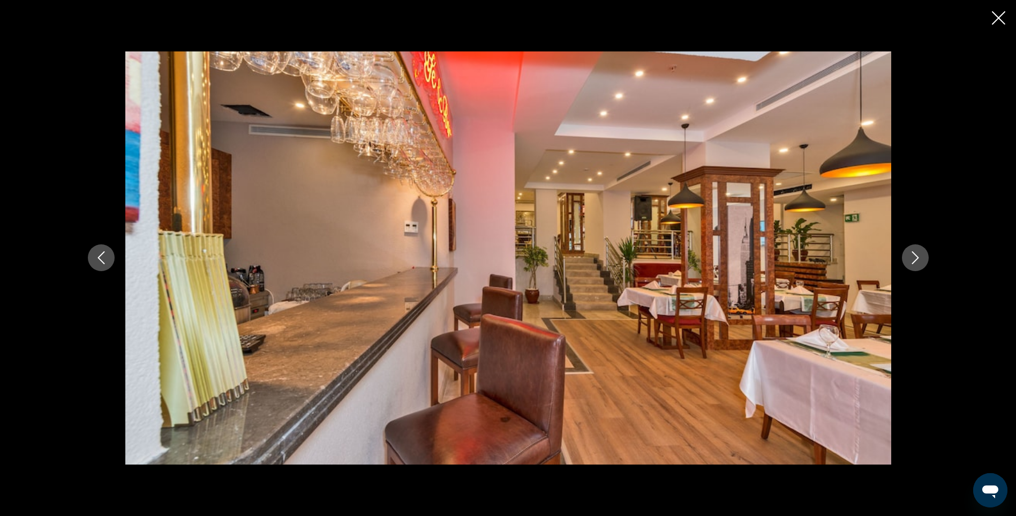
click at [915, 257] on icon "Next image" at bounding box center [915, 257] width 13 height 13
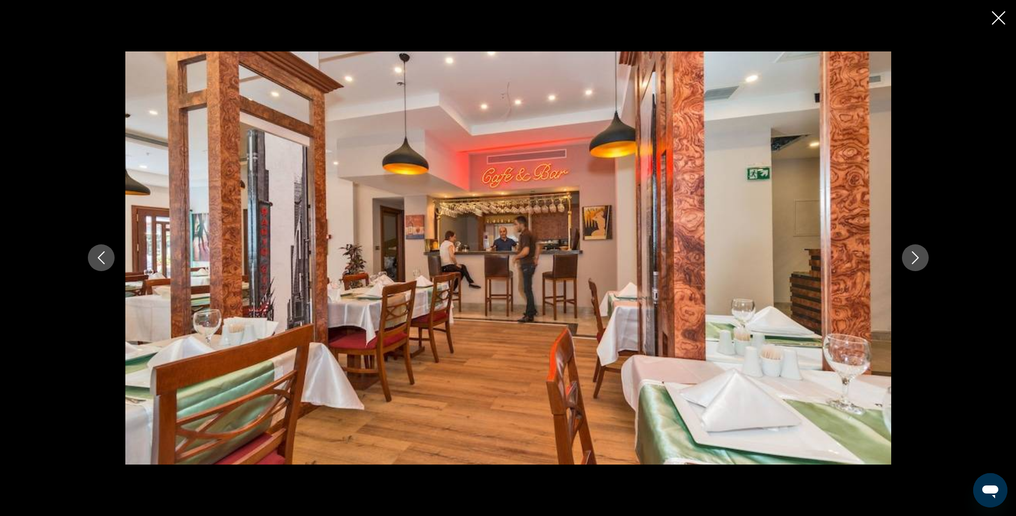
click at [915, 257] on icon "Next image" at bounding box center [915, 257] width 13 height 13
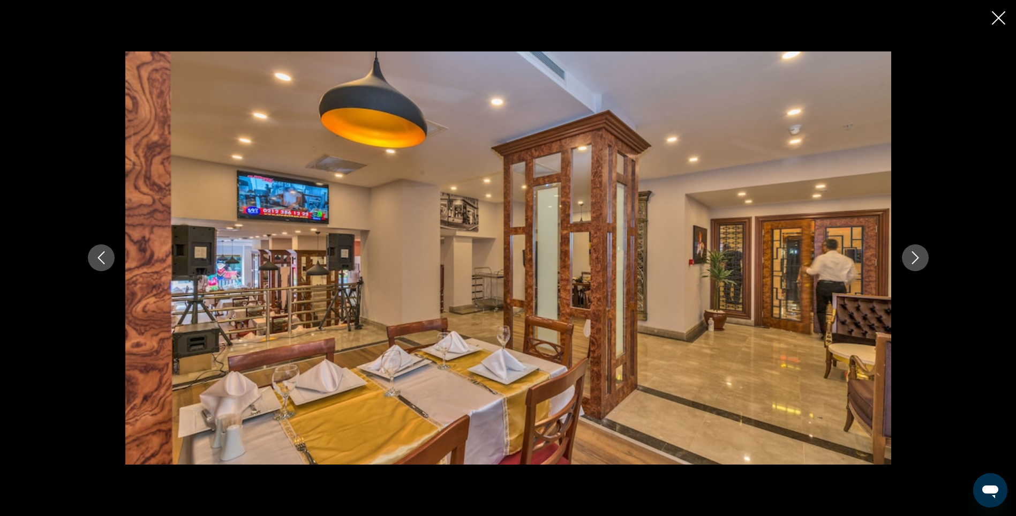
click at [915, 257] on icon "Next image" at bounding box center [915, 257] width 13 height 13
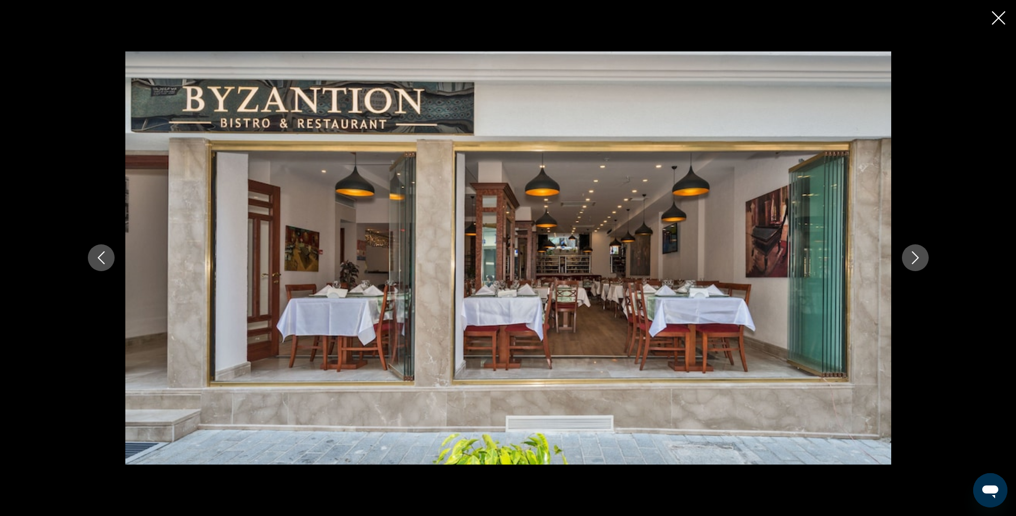
click at [915, 257] on icon "Next image" at bounding box center [915, 257] width 13 height 13
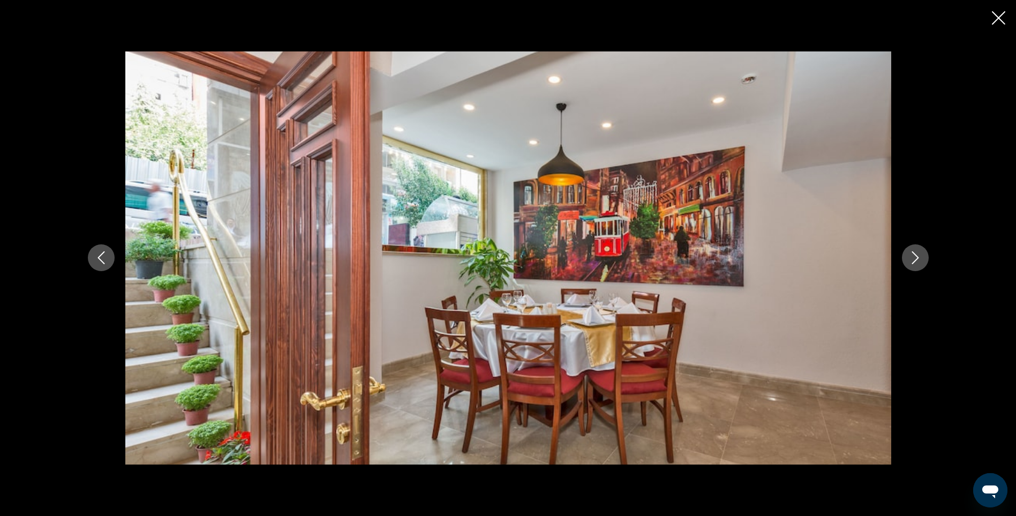
click at [915, 257] on icon "Next image" at bounding box center [915, 257] width 13 height 13
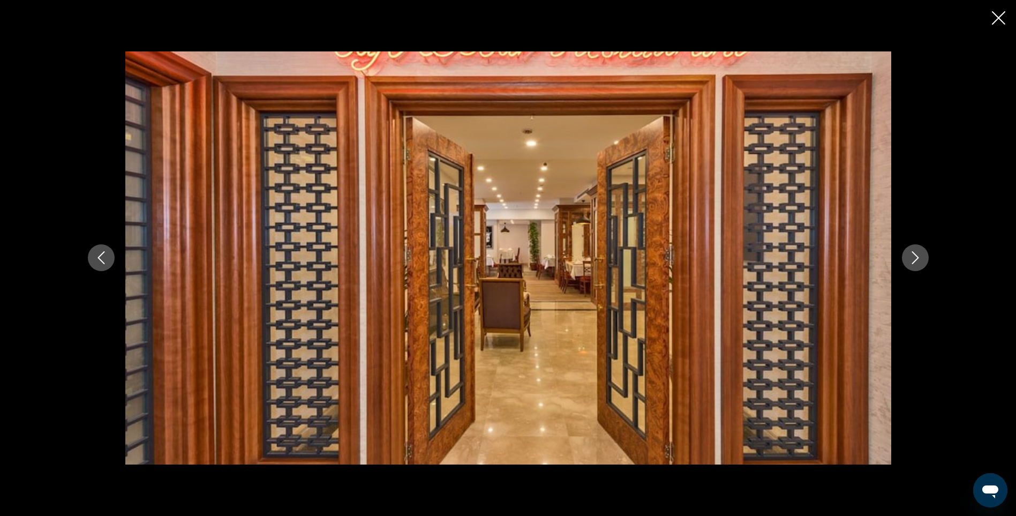
click at [915, 257] on icon "Next image" at bounding box center [915, 257] width 13 height 13
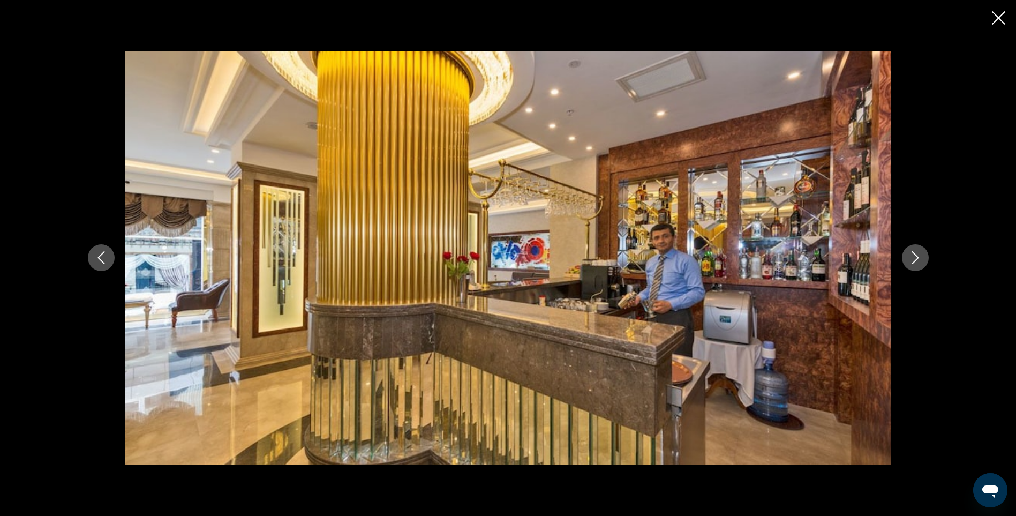
click at [915, 257] on icon "Next image" at bounding box center [915, 257] width 13 height 13
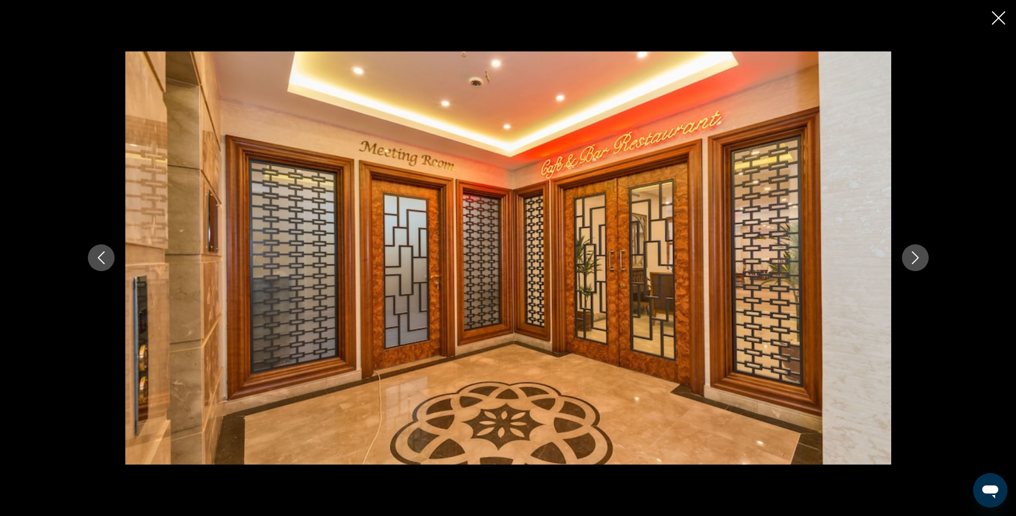
click at [915, 257] on icon "Next image" at bounding box center [915, 257] width 13 height 13
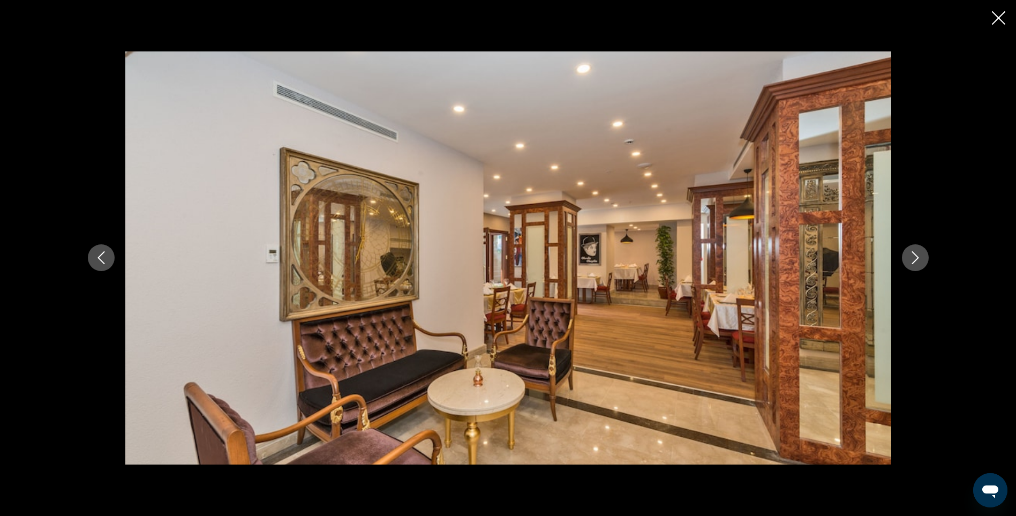
click at [915, 257] on icon "Next image" at bounding box center [915, 257] width 13 height 13
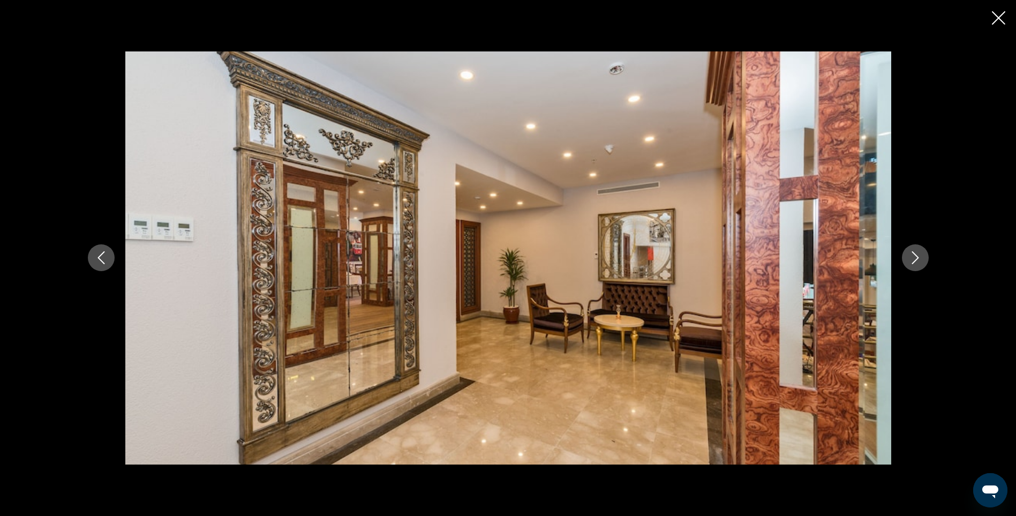
click at [915, 257] on icon "Next image" at bounding box center [915, 257] width 13 height 13
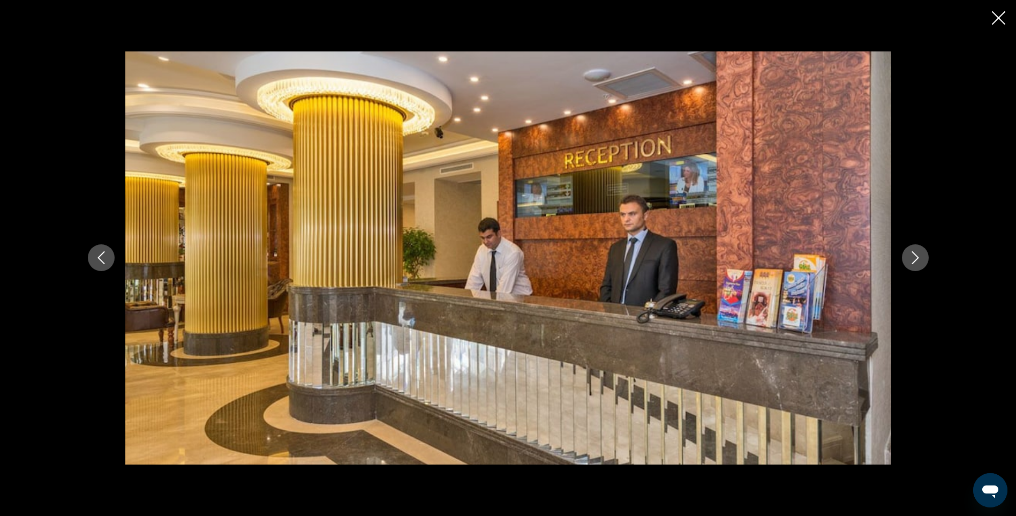
click at [915, 257] on icon "Next image" at bounding box center [915, 257] width 13 height 13
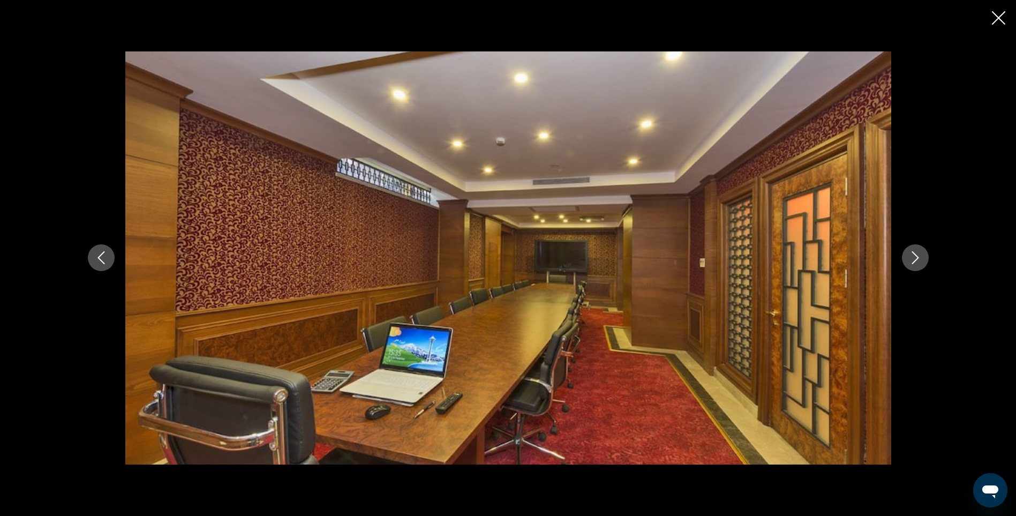
click at [915, 257] on icon "Next image" at bounding box center [915, 257] width 13 height 13
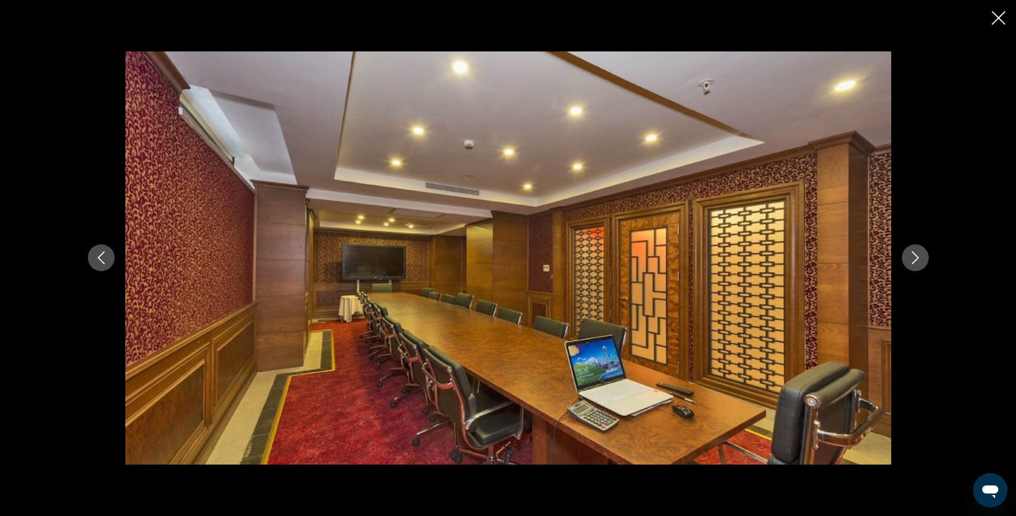
click at [915, 257] on icon "Next image" at bounding box center [915, 257] width 13 height 13
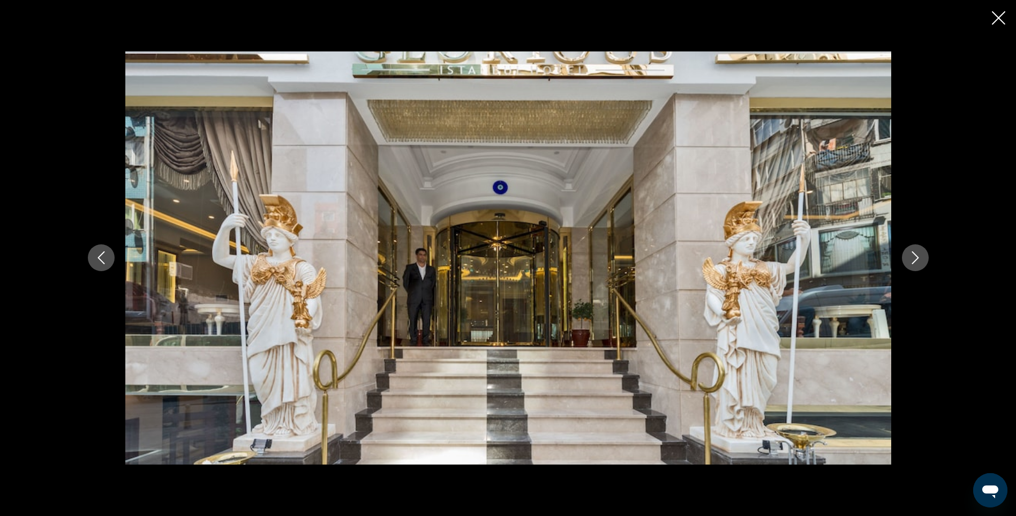
click at [915, 257] on icon "Next image" at bounding box center [915, 257] width 13 height 13
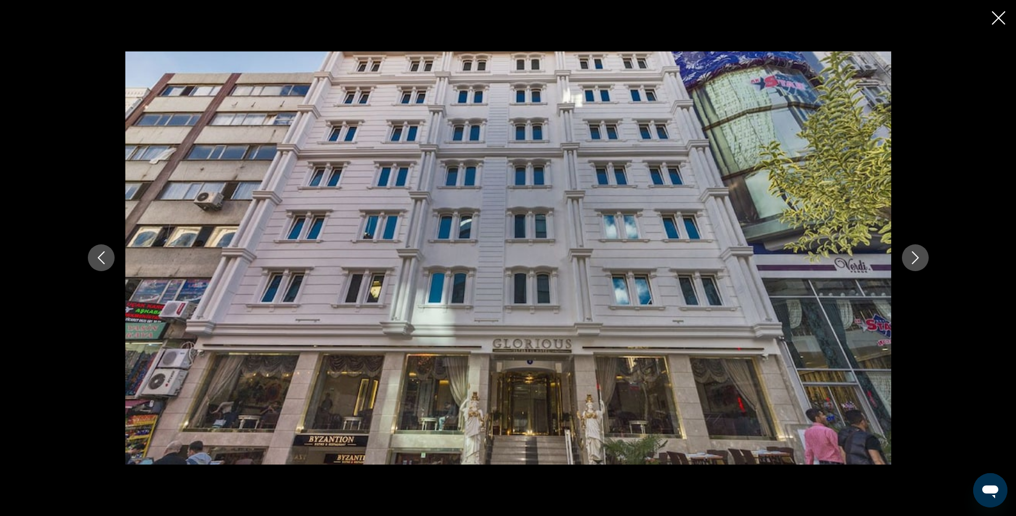
click at [915, 257] on icon "Next image" at bounding box center [915, 257] width 13 height 13
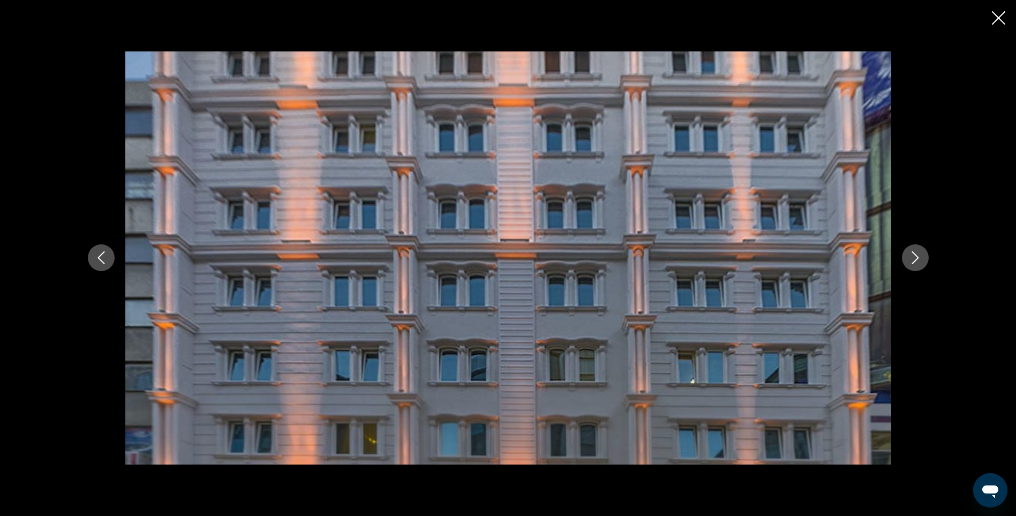
click at [915, 257] on icon "Next image" at bounding box center [915, 257] width 13 height 13
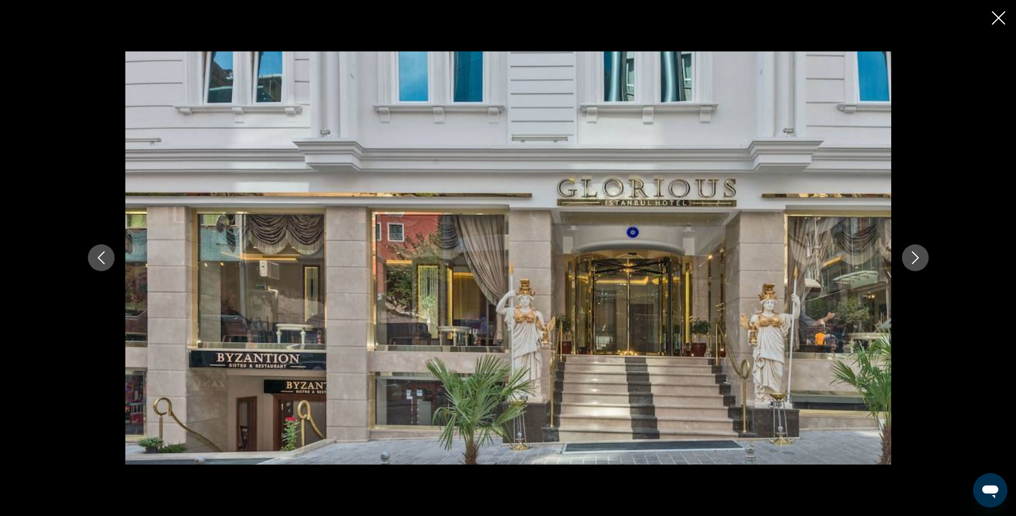
click at [915, 257] on icon "Next image" at bounding box center [915, 257] width 13 height 13
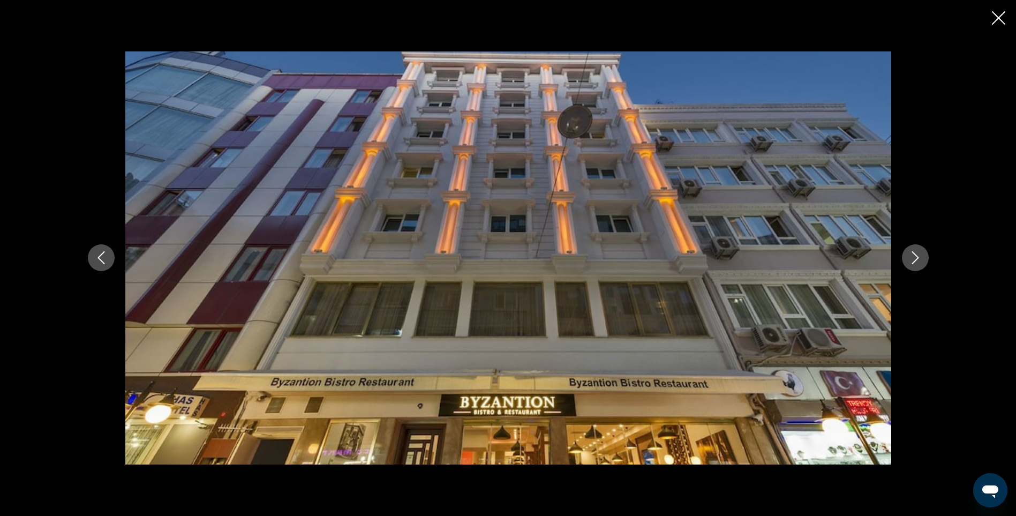
click at [915, 257] on icon "Next image" at bounding box center [915, 257] width 13 height 13
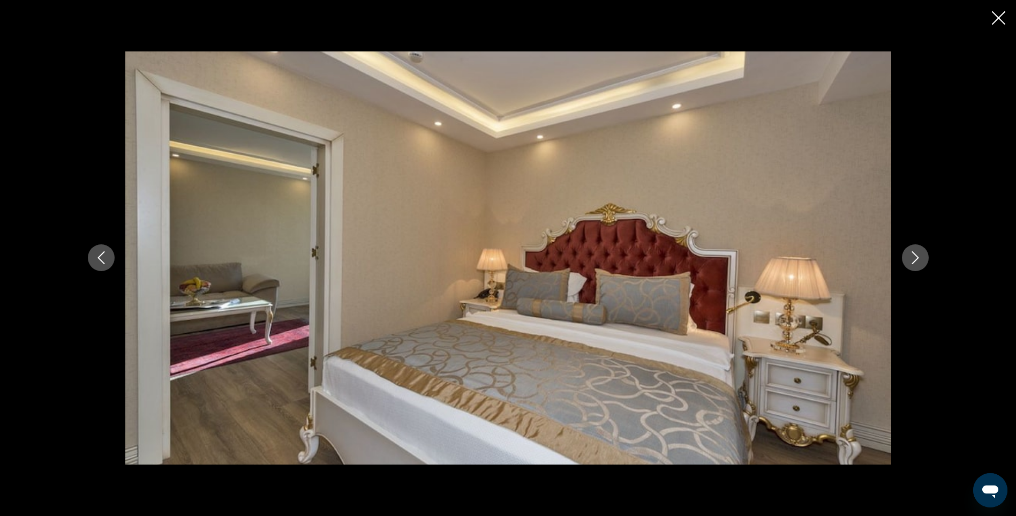
click at [999, 19] on icon "Close slideshow" at bounding box center [998, 17] width 13 height 13
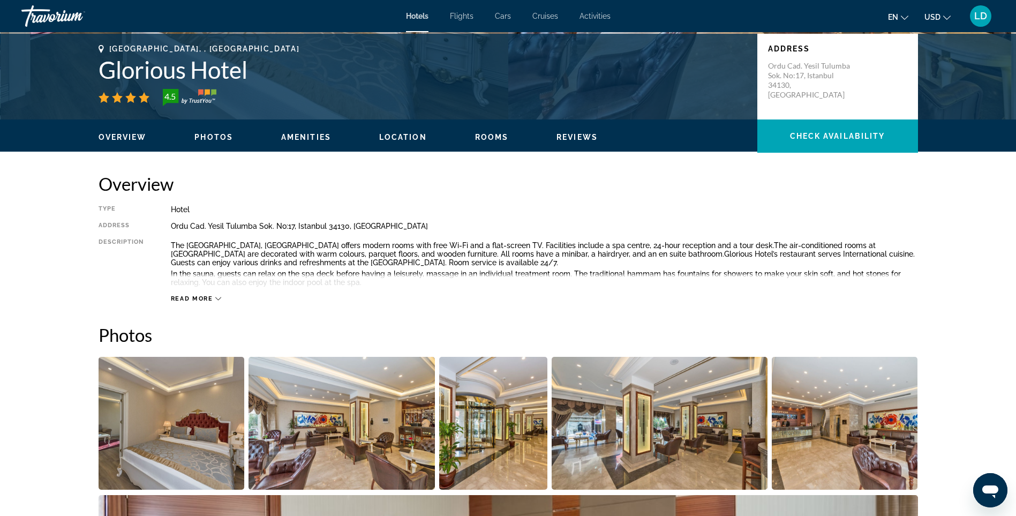
scroll to position [214, 0]
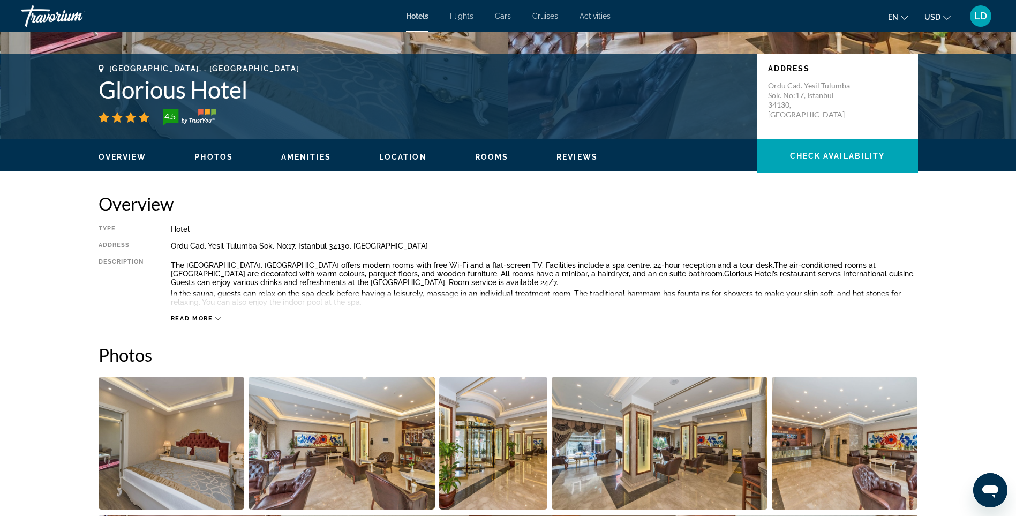
click at [203, 319] on span "Read more" at bounding box center [192, 318] width 42 height 7
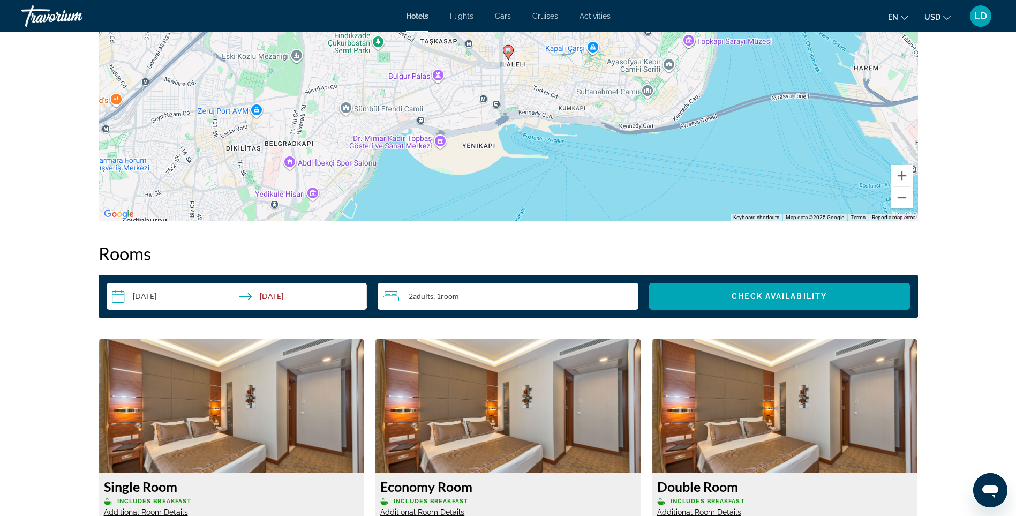
scroll to position [1018, 0]
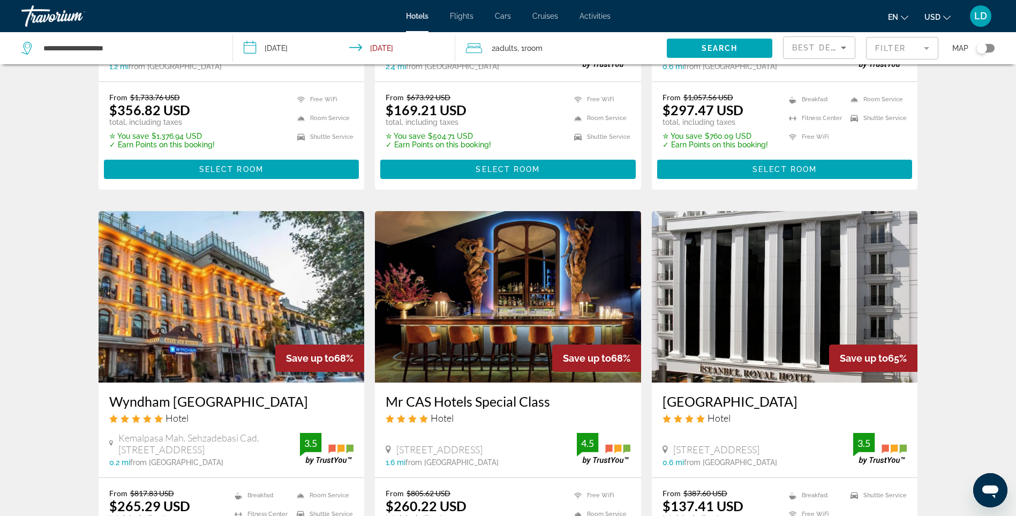
scroll to position [1076, 0]
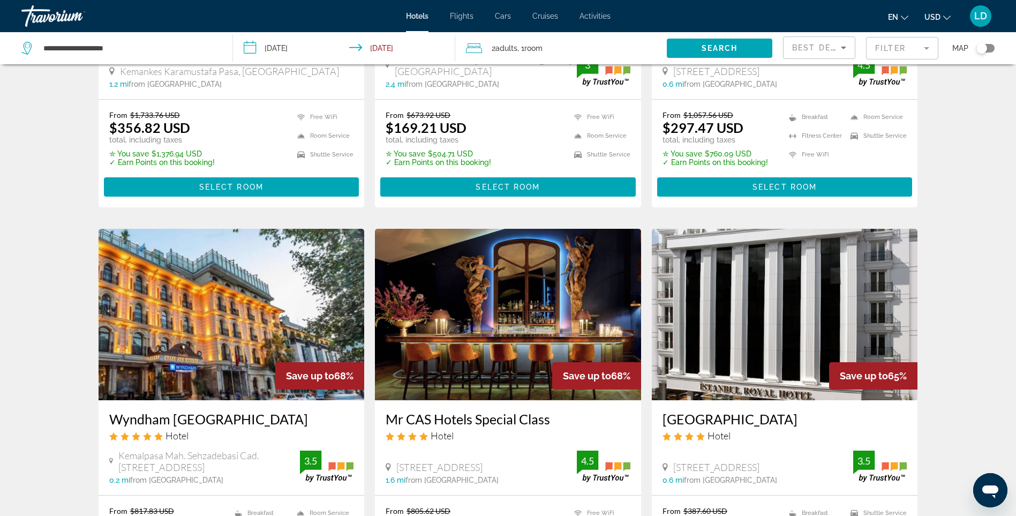
click at [745, 303] on img "Main content" at bounding box center [785, 314] width 266 height 171
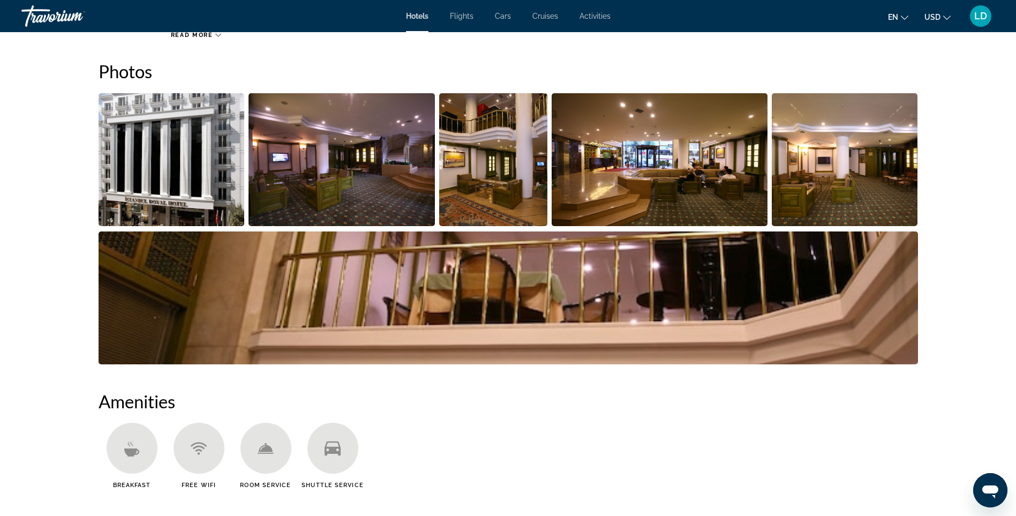
scroll to position [536, 0]
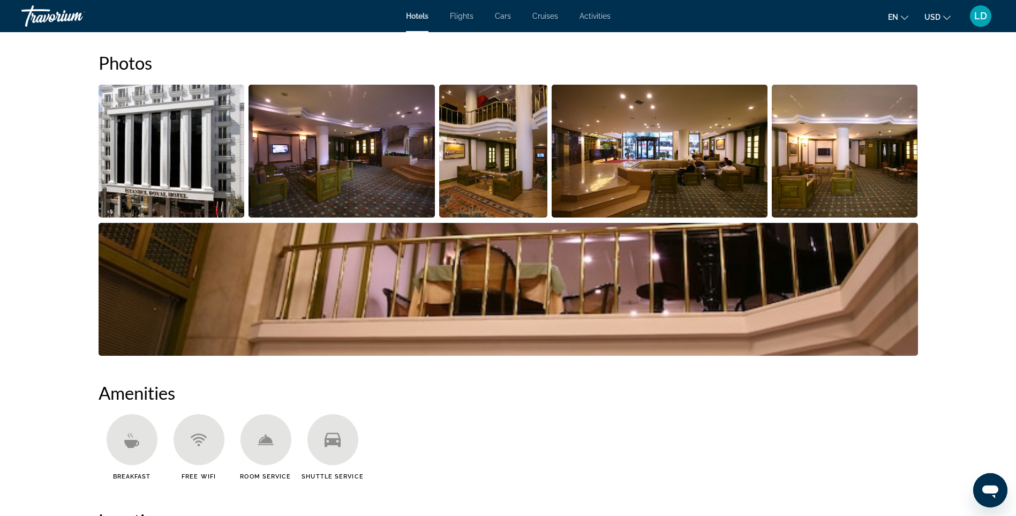
click at [161, 178] on img "Open full-screen image slider" at bounding box center [172, 151] width 146 height 133
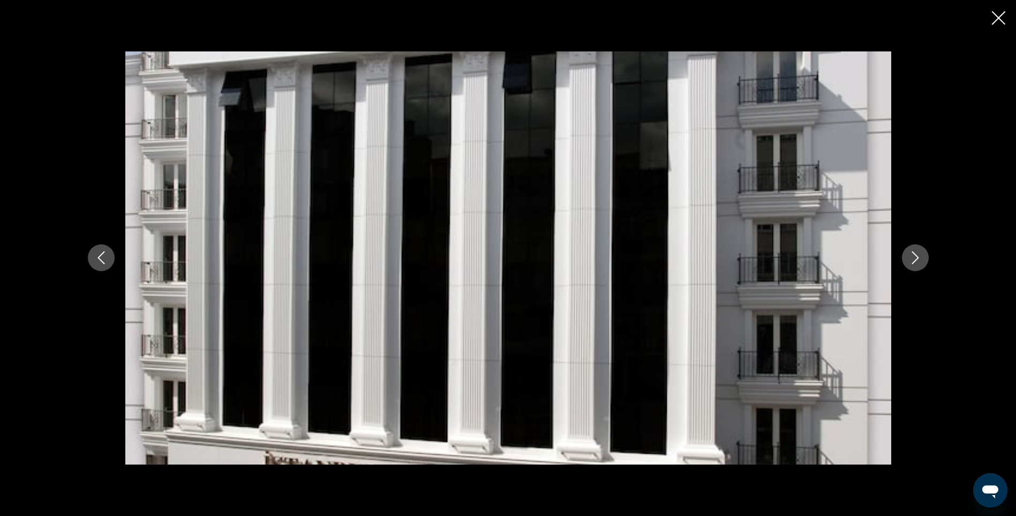
click at [914, 254] on icon "Next image" at bounding box center [915, 258] width 7 height 13
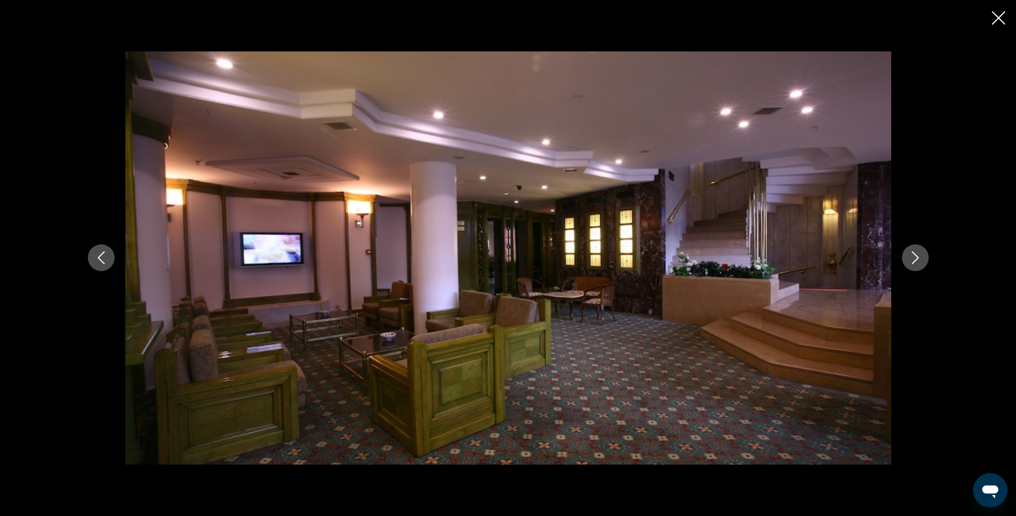
click at [914, 254] on icon "Next image" at bounding box center [915, 258] width 7 height 13
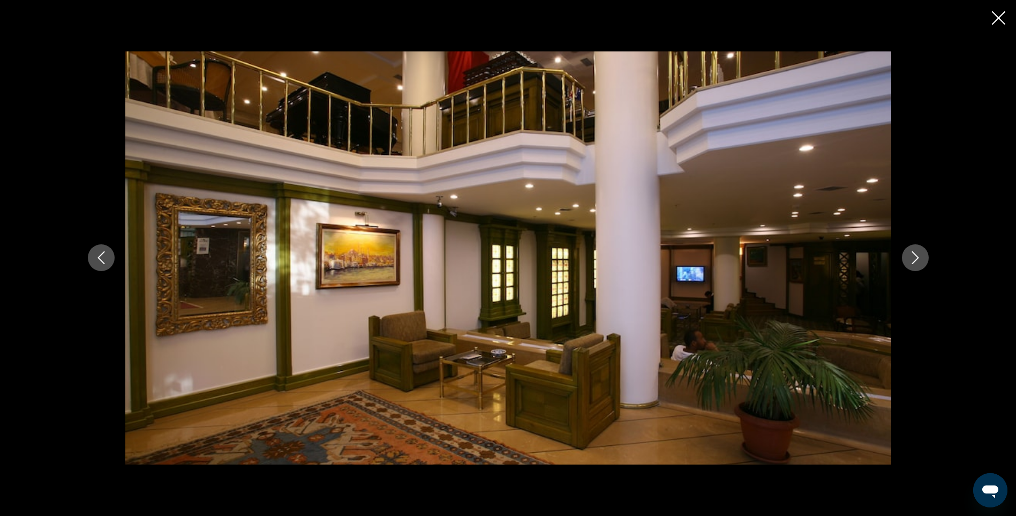
click at [914, 254] on icon "Next image" at bounding box center [915, 258] width 7 height 13
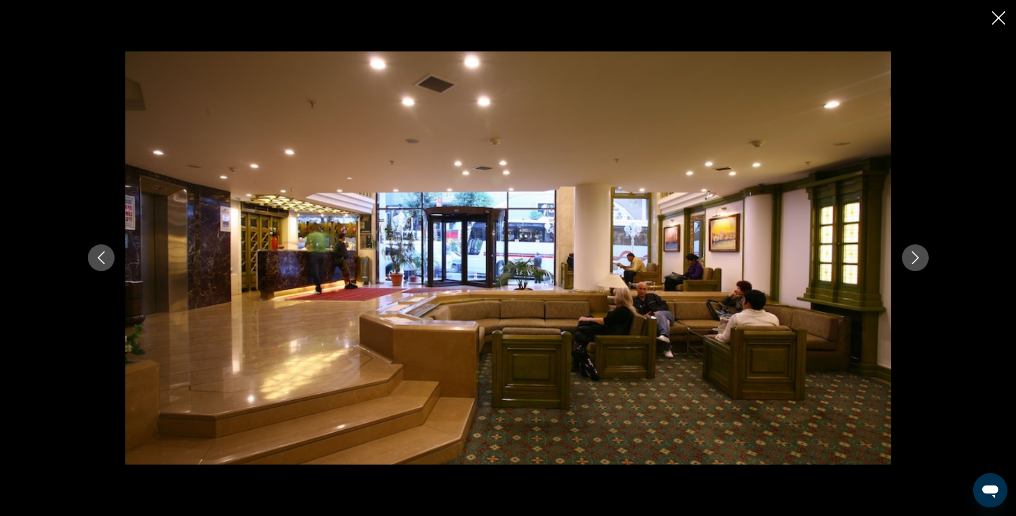
click at [914, 254] on icon "Next image" at bounding box center [915, 258] width 7 height 13
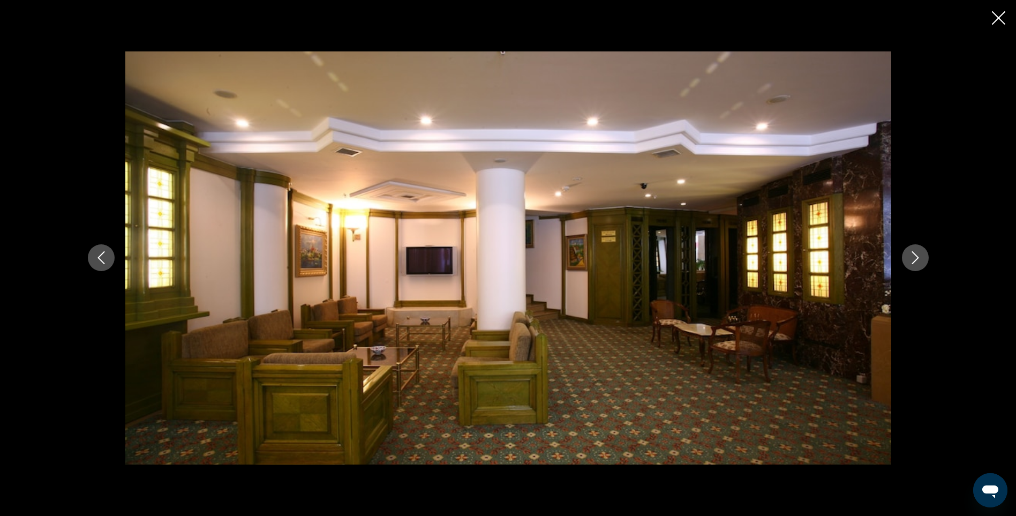
click at [914, 254] on icon "Next image" at bounding box center [915, 258] width 7 height 13
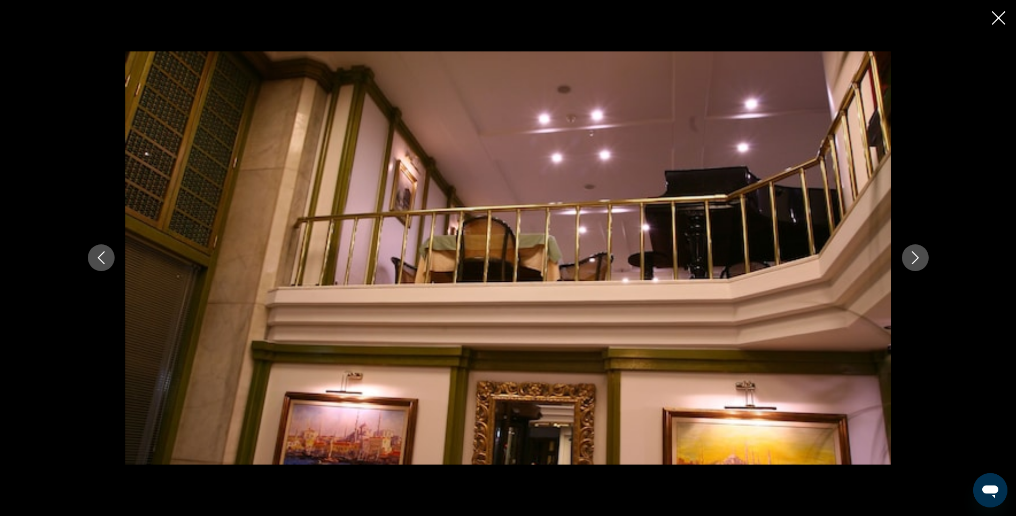
click at [914, 254] on icon "Next image" at bounding box center [915, 258] width 7 height 13
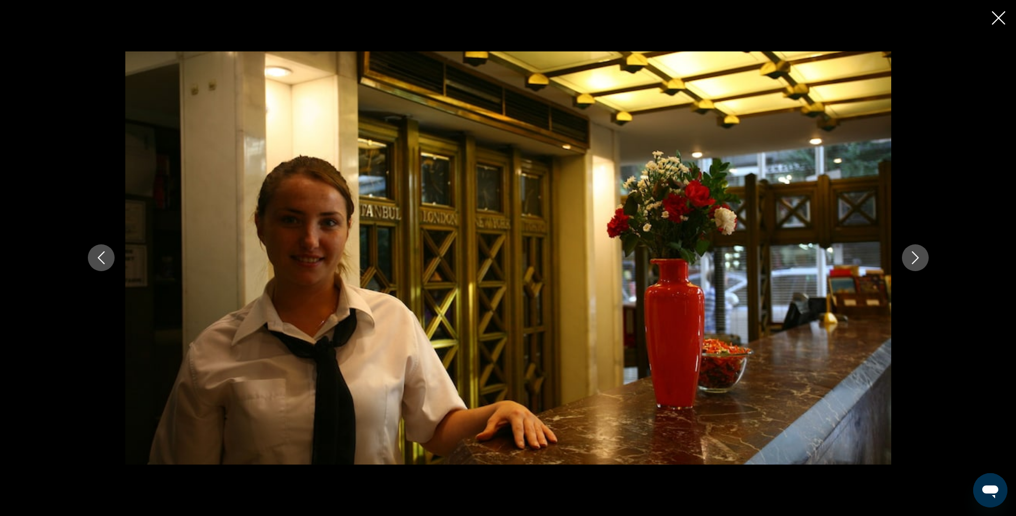
click at [914, 254] on icon "Next image" at bounding box center [915, 258] width 7 height 13
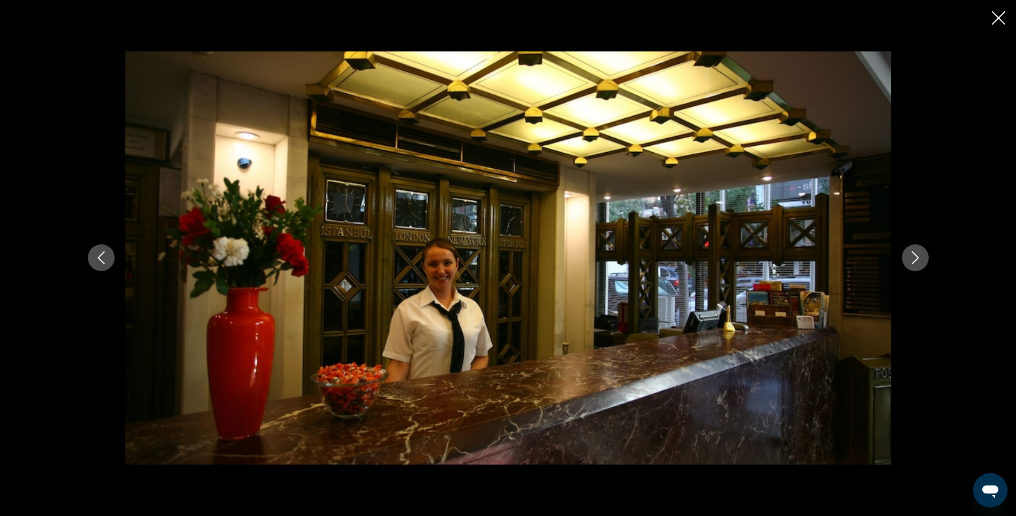
click at [914, 254] on icon "Next image" at bounding box center [915, 258] width 7 height 13
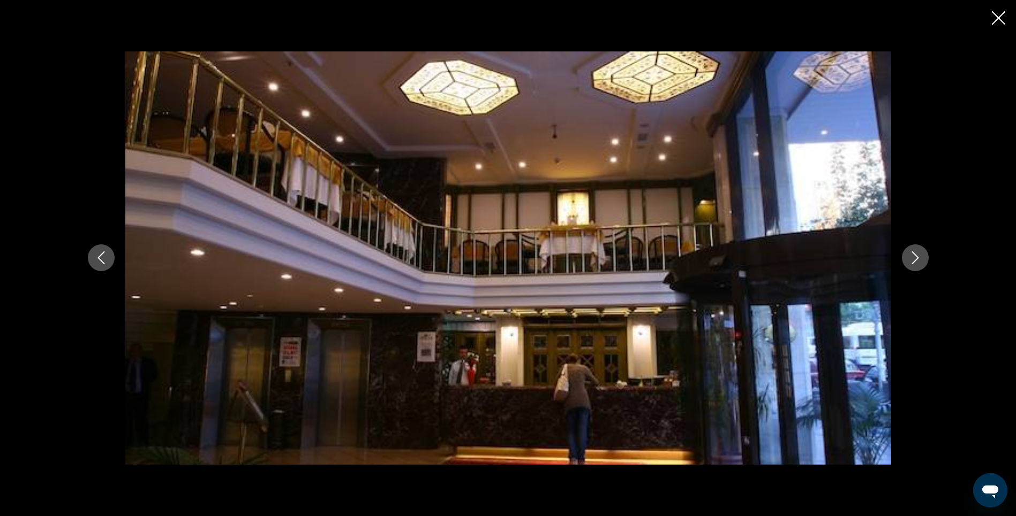
click at [914, 254] on icon "Next image" at bounding box center [915, 258] width 7 height 13
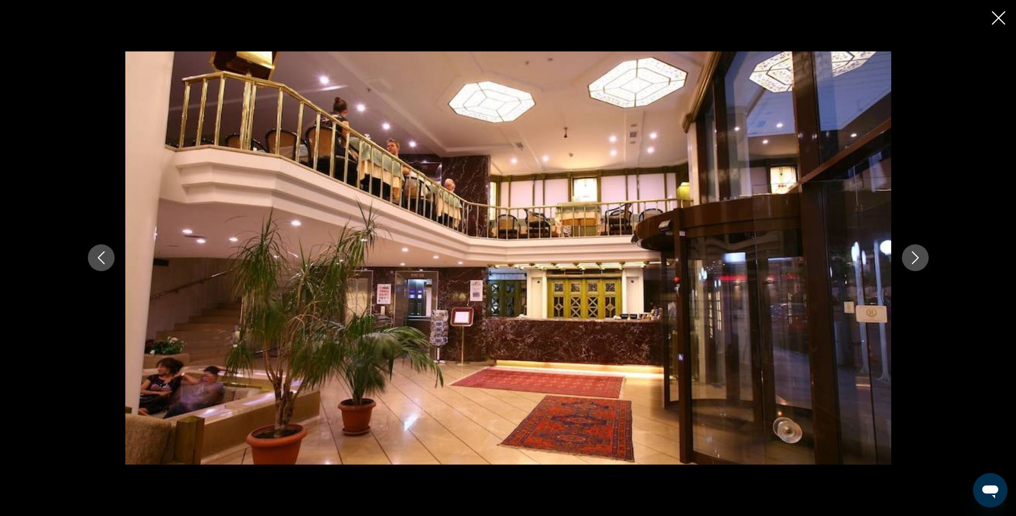
click at [914, 254] on icon "Next image" at bounding box center [915, 258] width 7 height 13
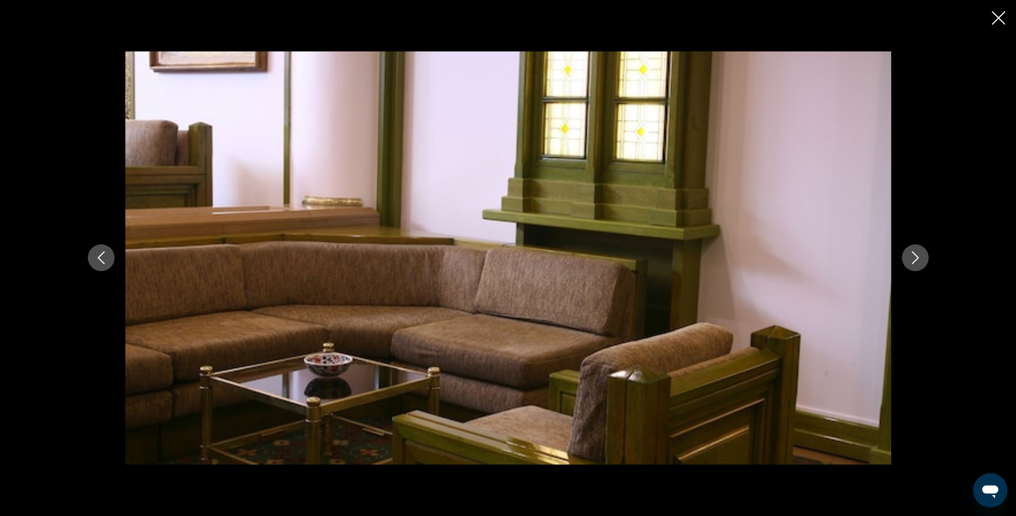
click at [914, 254] on icon "Next image" at bounding box center [915, 258] width 7 height 13
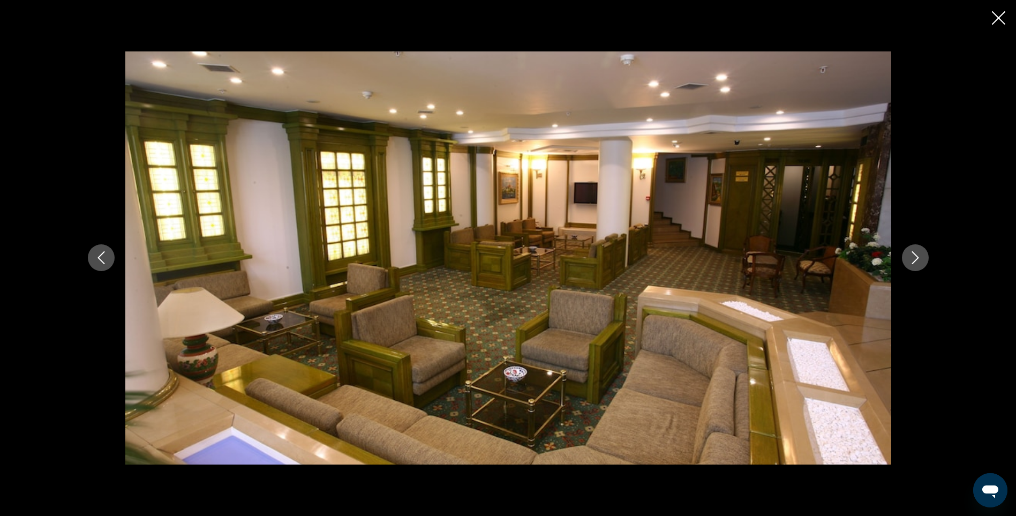
click at [914, 254] on icon "Next image" at bounding box center [915, 258] width 7 height 13
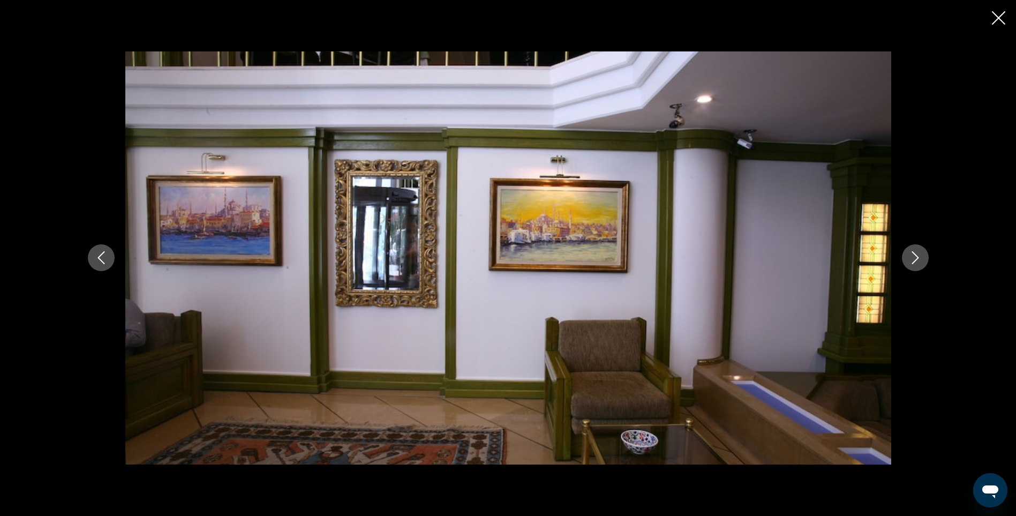
click at [914, 254] on icon "Next image" at bounding box center [915, 258] width 7 height 13
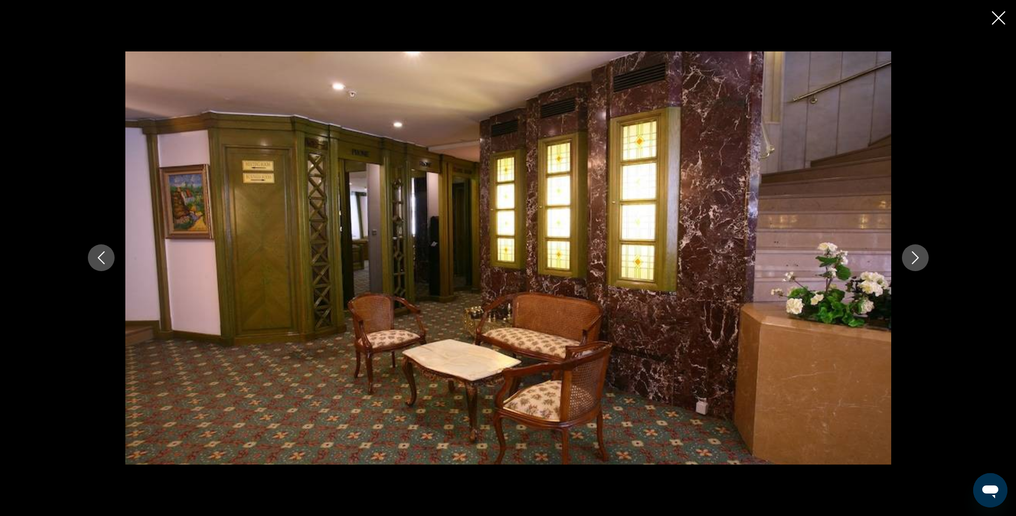
click at [914, 254] on icon "Next image" at bounding box center [915, 258] width 7 height 13
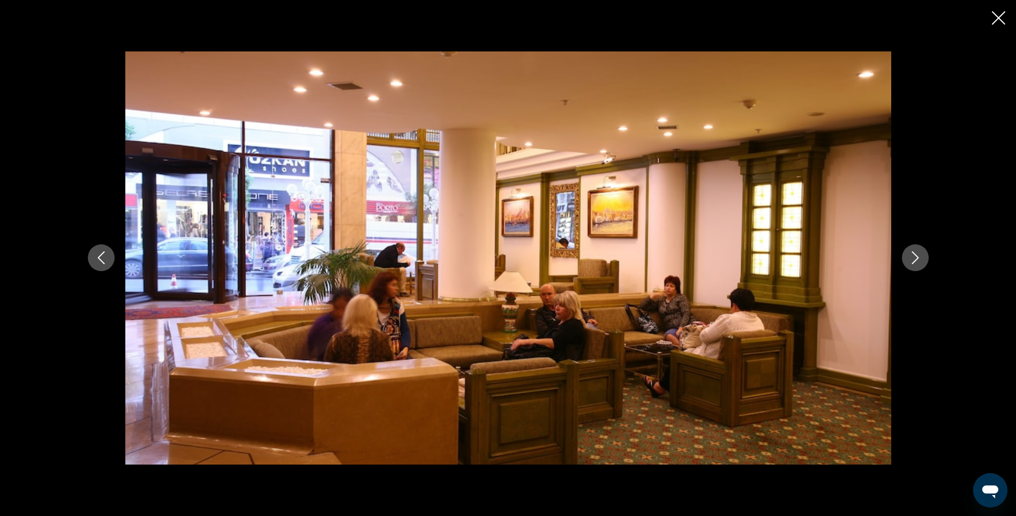
click at [914, 254] on icon "Next image" at bounding box center [915, 258] width 7 height 13
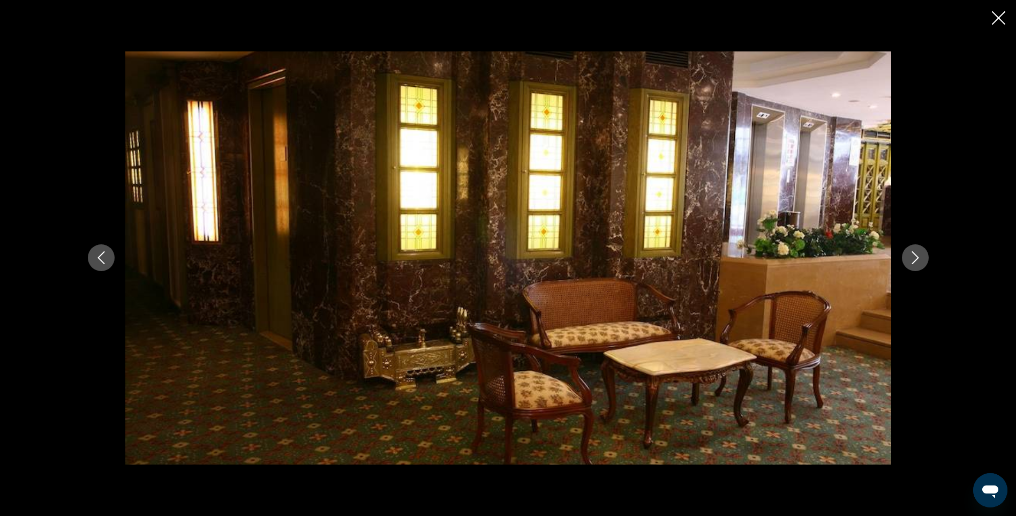
click at [914, 254] on icon "Next image" at bounding box center [915, 258] width 7 height 13
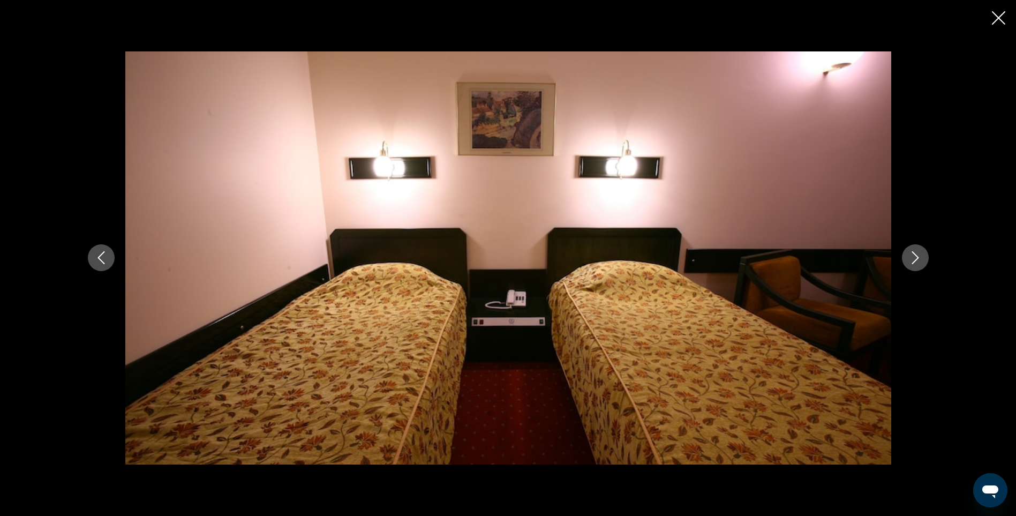
click at [914, 254] on icon "Next image" at bounding box center [915, 258] width 7 height 13
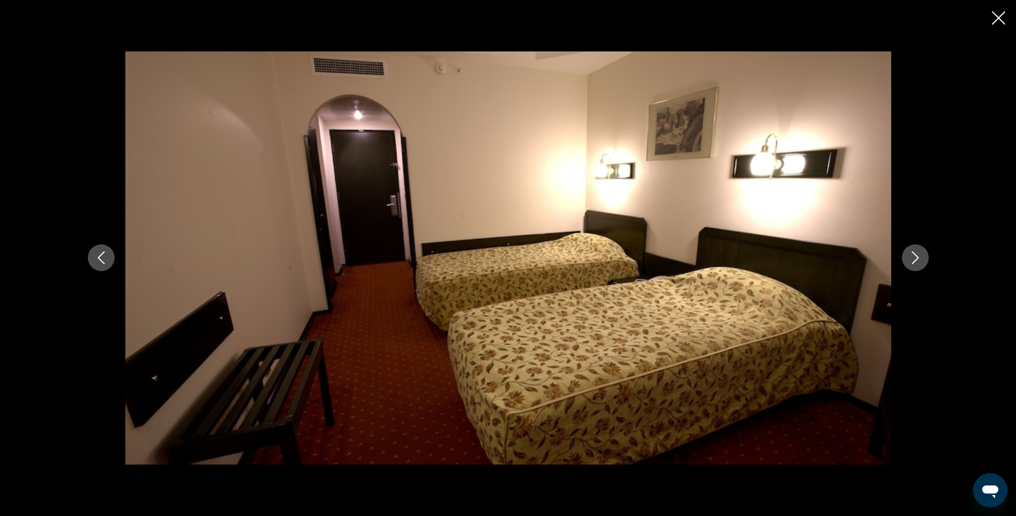
click at [914, 254] on icon "Next image" at bounding box center [915, 258] width 7 height 13
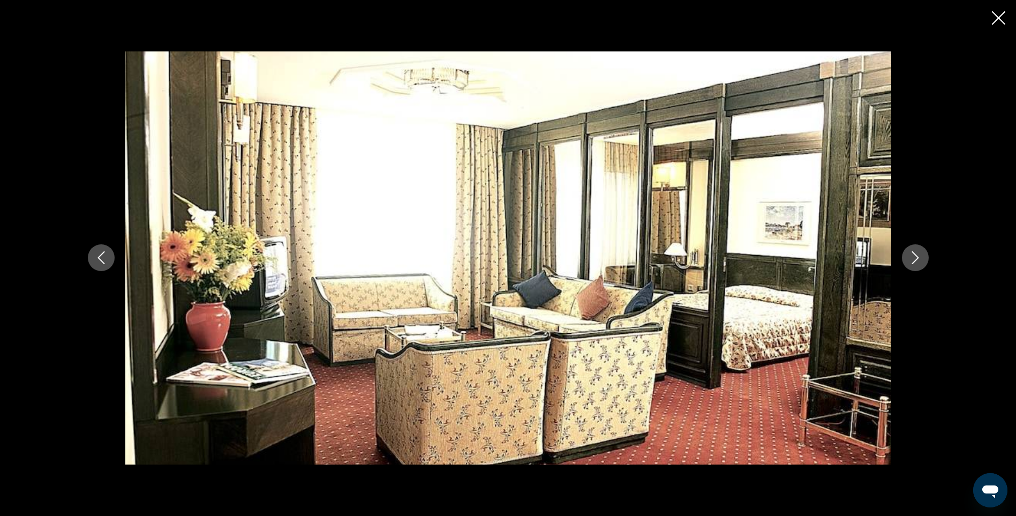
click at [914, 254] on icon "Next image" at bounding box center [915, 258] width 7 height 13
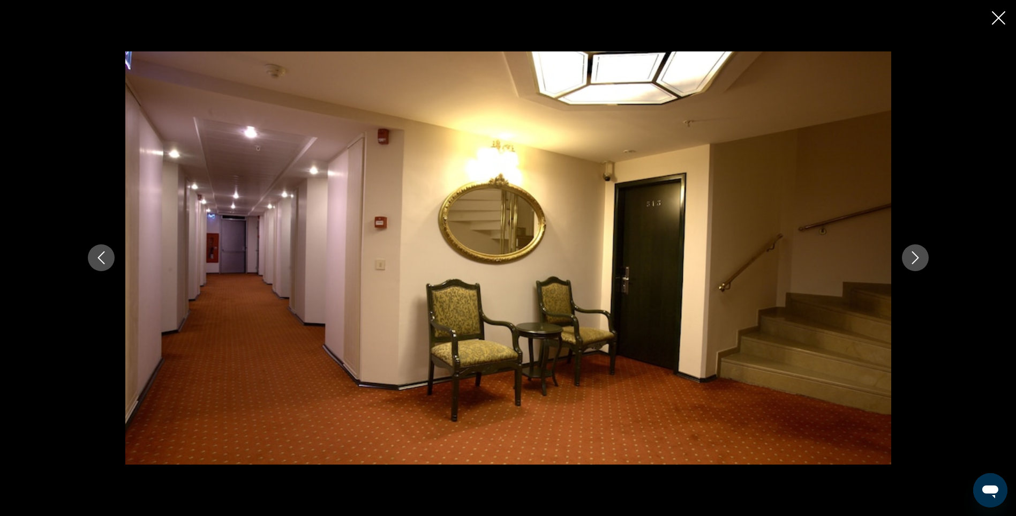
click at [914, 254] on icon "Next image" at bounding box center [915, 258] width 7 height 13
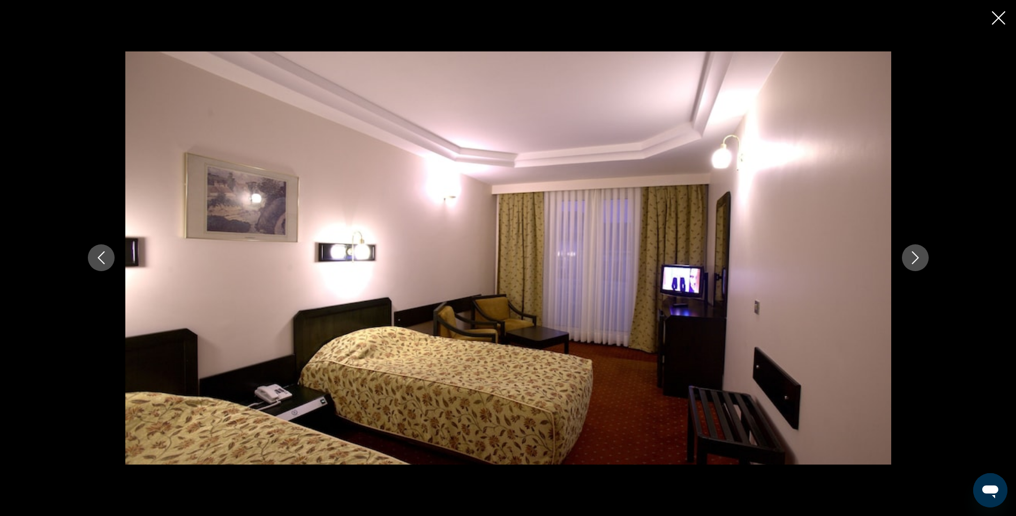
click at [914, 254] on icon "Next image" at bounding box center [915, 258] width 7 height 13
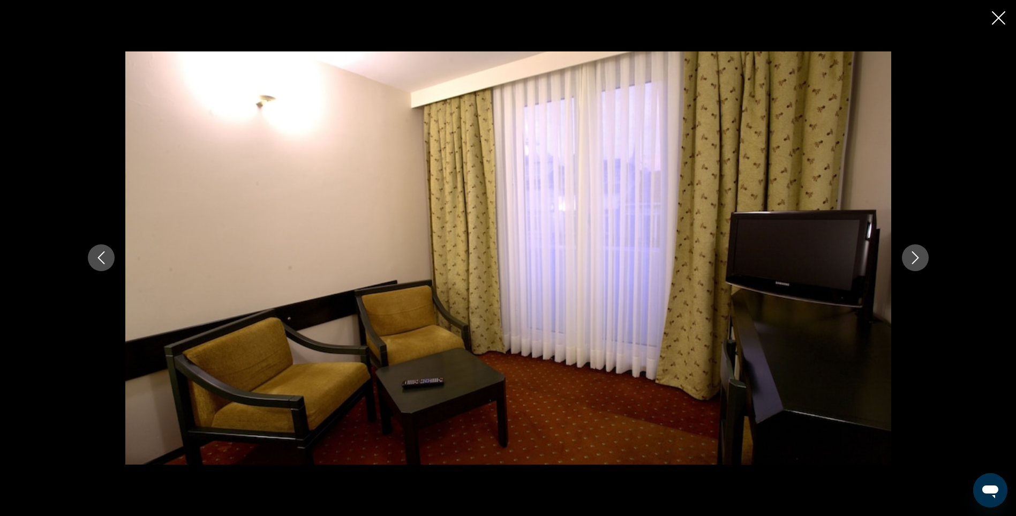
click at [914, 254] on icon "Next image" at bounding box center [915, 258] width 7 height 13
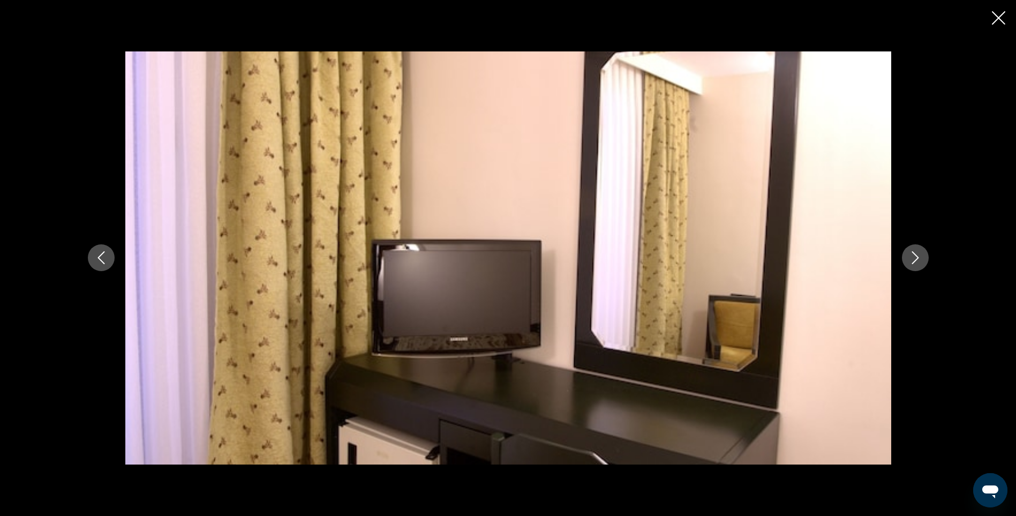
click at [914, 254] on icon "Next image" at bounding box center [915, 258] width 7 height 13
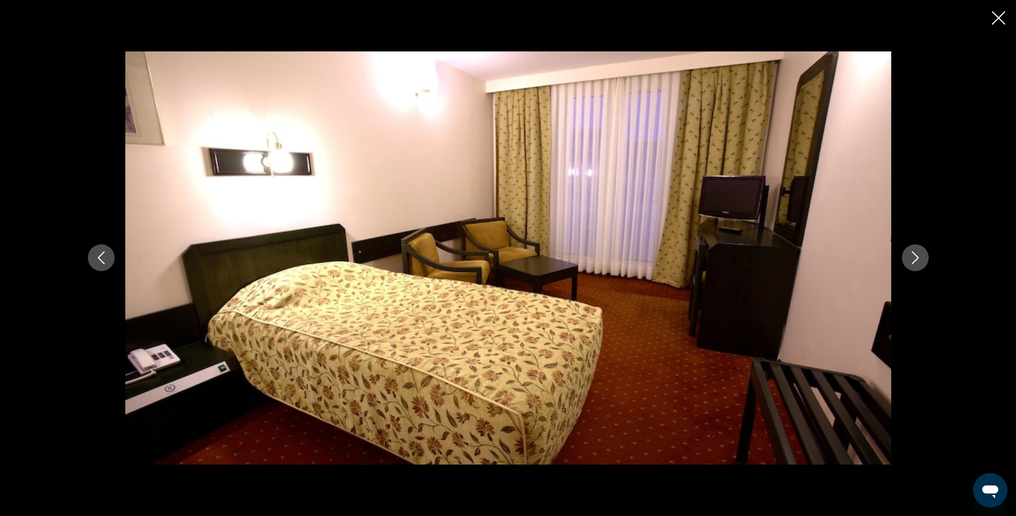
click at [914, 254] on icon "Next image" at bounding box center [915, 258] width 7 height 13
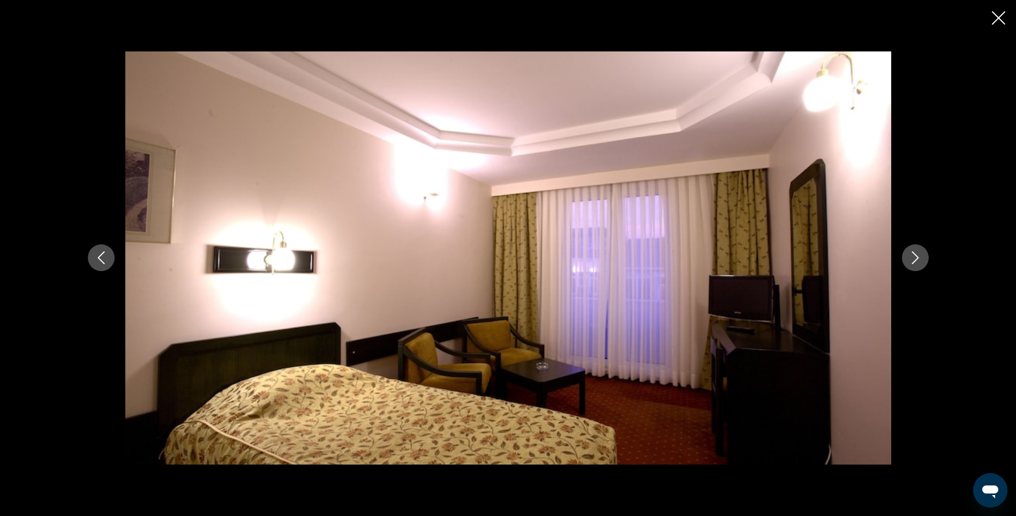
click at [914, 254] on icon "Next image" at bounding box center [915, 258] width 7 height 13
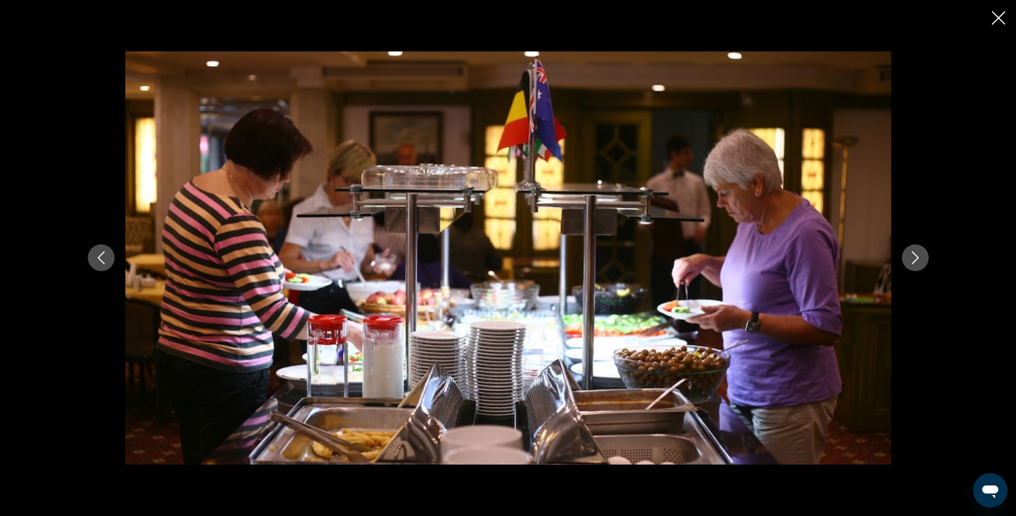
click at [914, 257] on icon "Next image" at bounding box center [915, 257] width 13 height 13
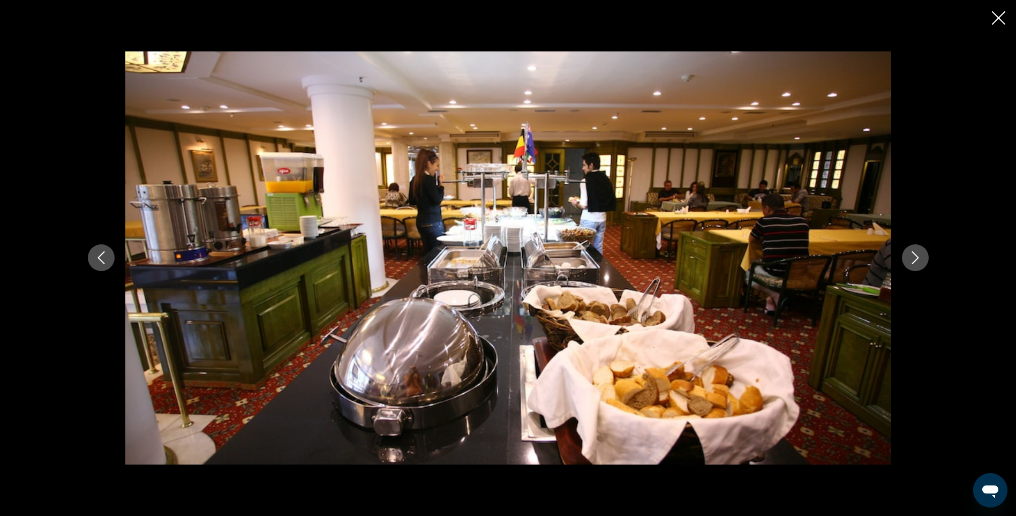
click at [914, 257] on icon "Next image" at bounding box center [915, 257] width 13 height 13
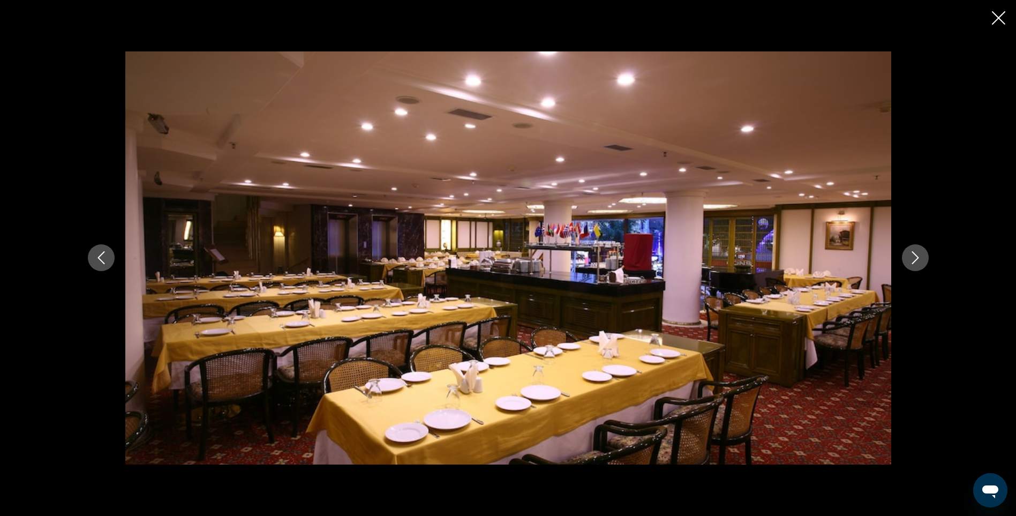
click at [914, 257] on icon "Next image" at bounding box center [915, 257] width 13 height 13
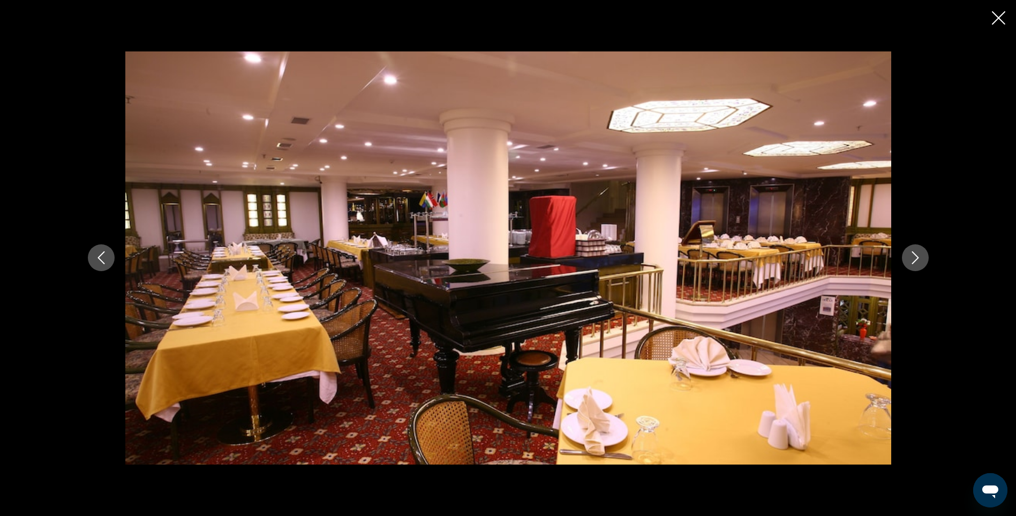
click at [914, 257] on icon "Next image" at bounding box center [915, 257] width 13 height 13
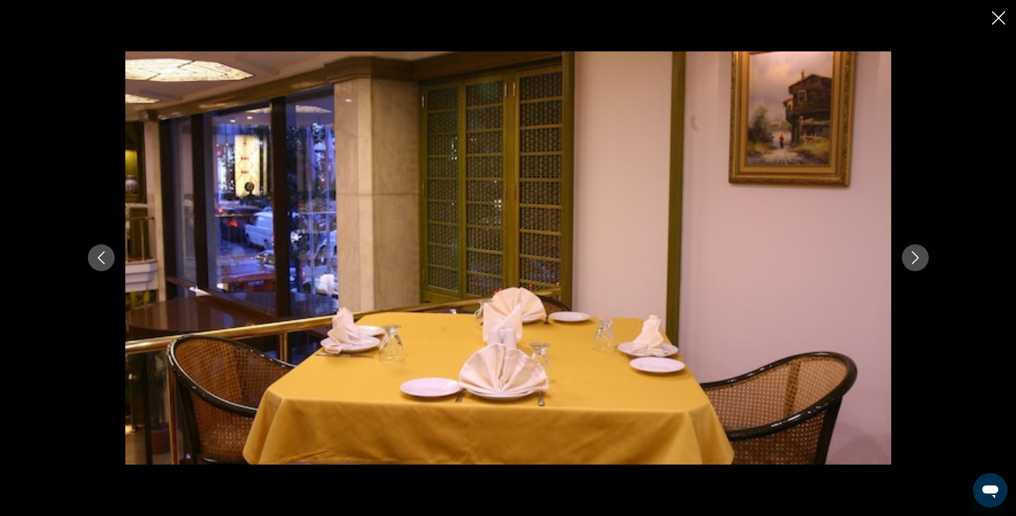
click at [914, 257] on icon "Next image" at bounding box center [915, 257] width 13 height 13
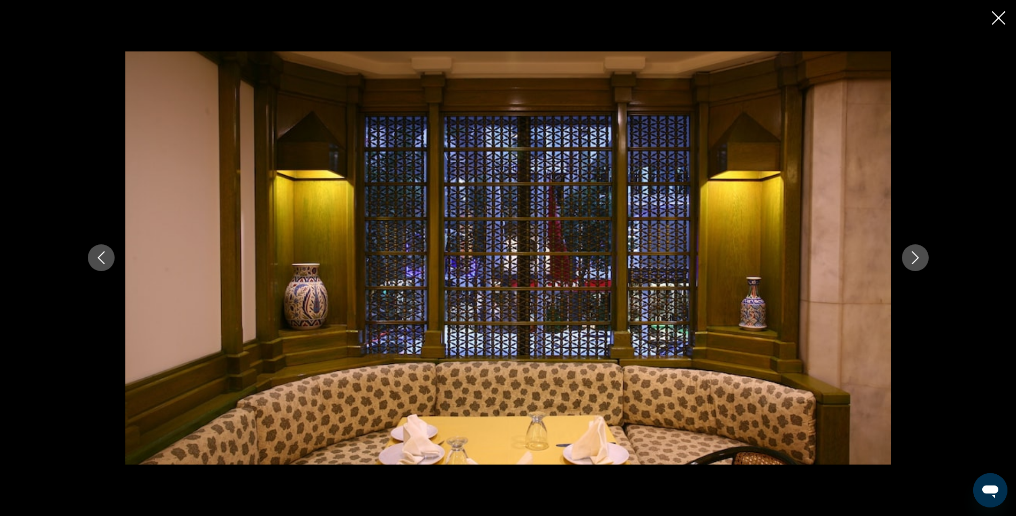
click at [914, 257] on icon "Next image" at bounding box center [915, 257] width 13 height 13
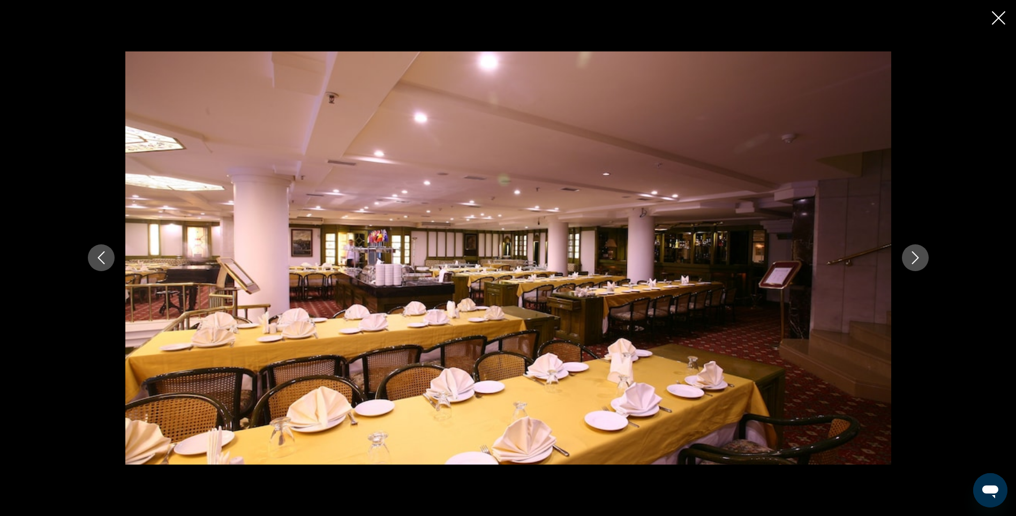
click at [914, 257] on icon "Next image" at bounding box center [915, 257] width 13 height 13
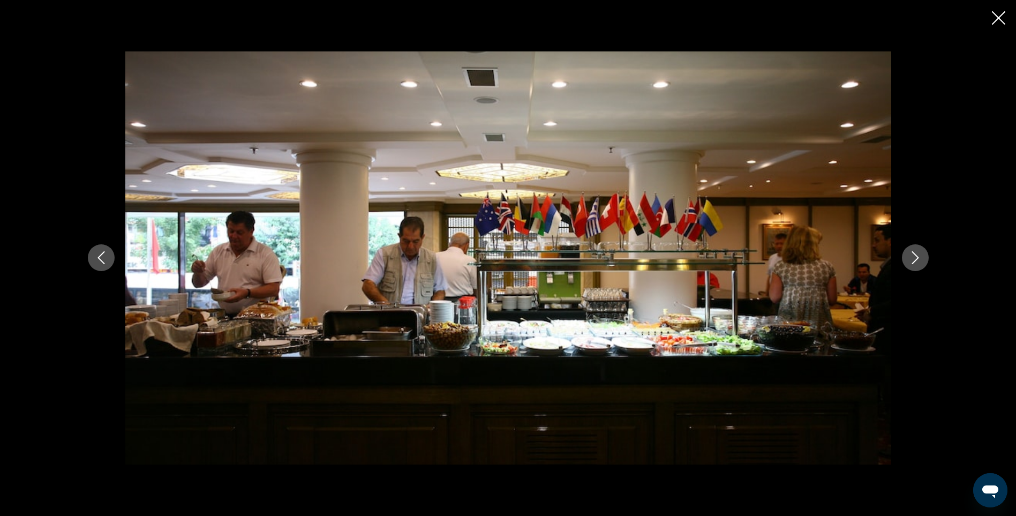
click at [914, 257] on icon "Next image" at bounding box center [915, 257] width 13 height 13
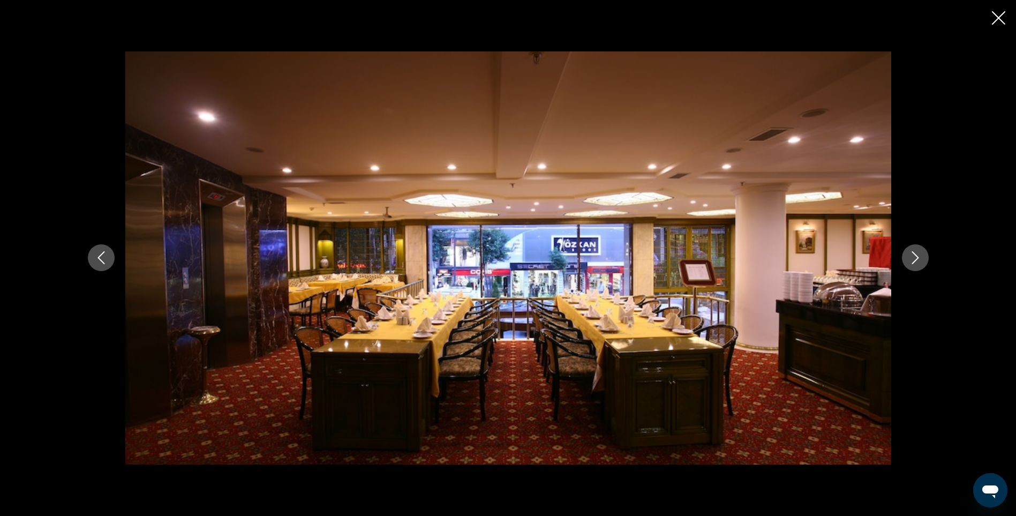
click at [914, 257] on icon "Next image" at bounding box center [915, 257] width 13 height 13
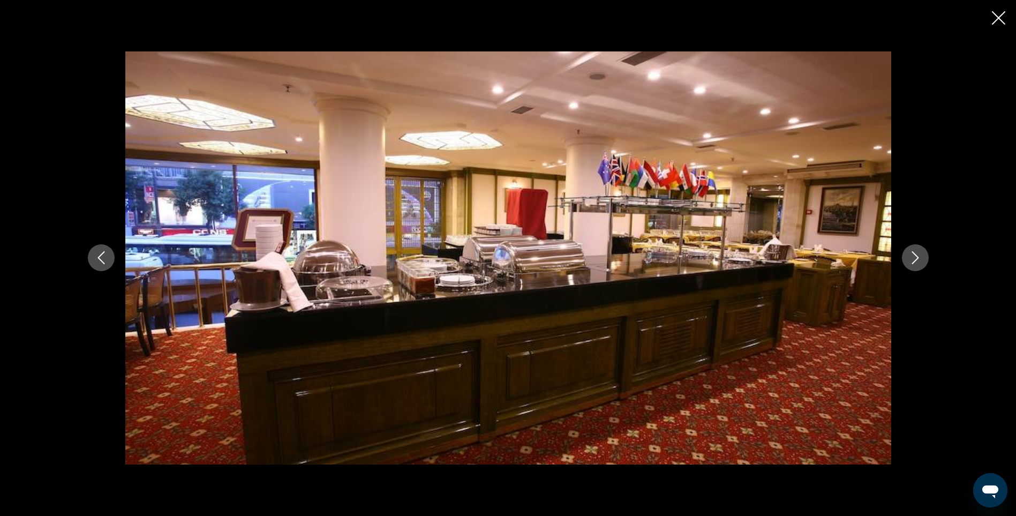
click at [914, 257] on icon "Next image" at bounding box center [915, 257] width 13 height 13
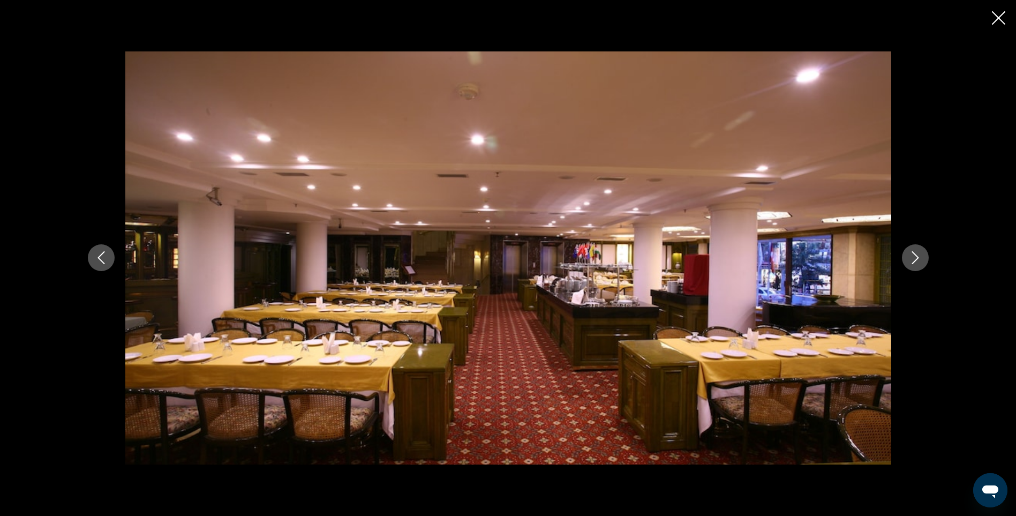
click at [994, 17] on icon "Close slideshow" at bounding box center [998, 17] width 13 height 13
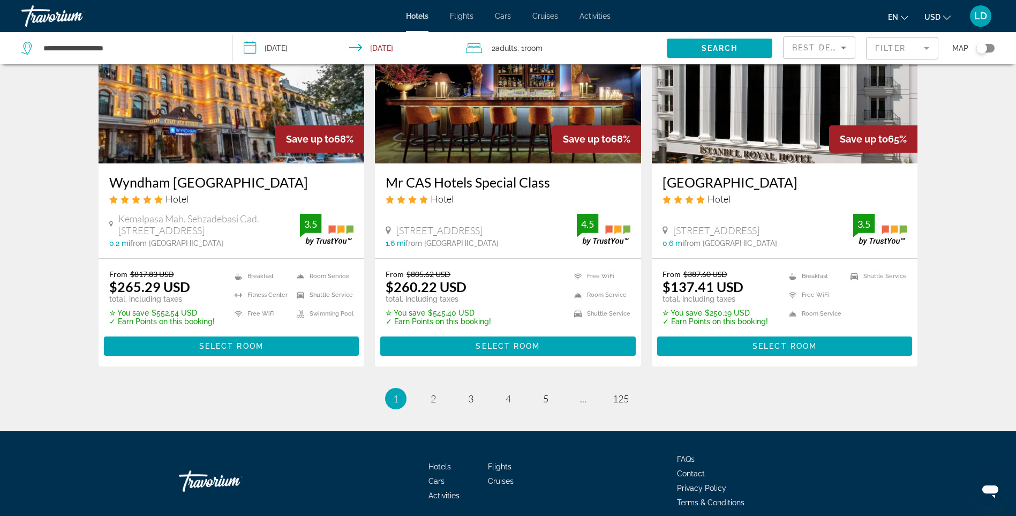
scroll to position [1339, 0]
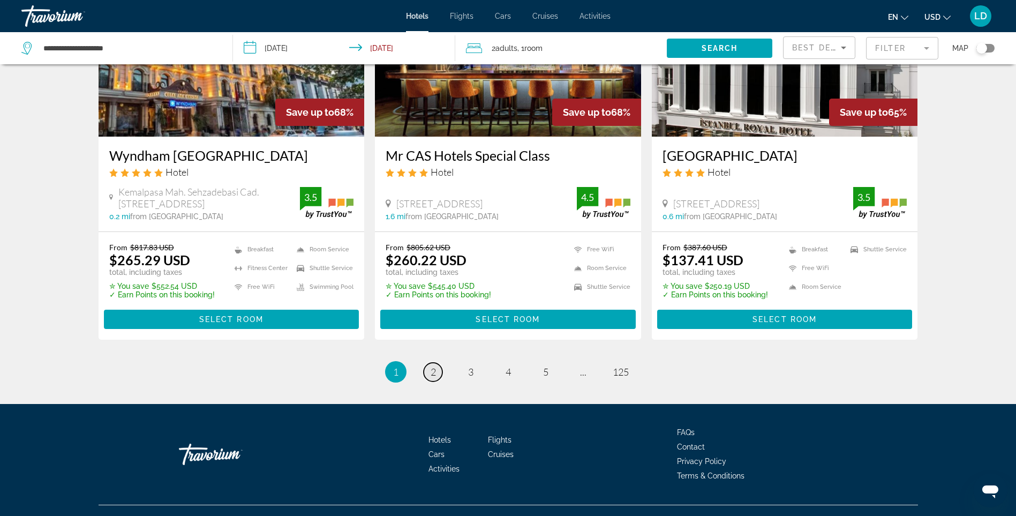
click at [437, 363] on link "page 2" at bounding box center [433, 372] width 19 height 19
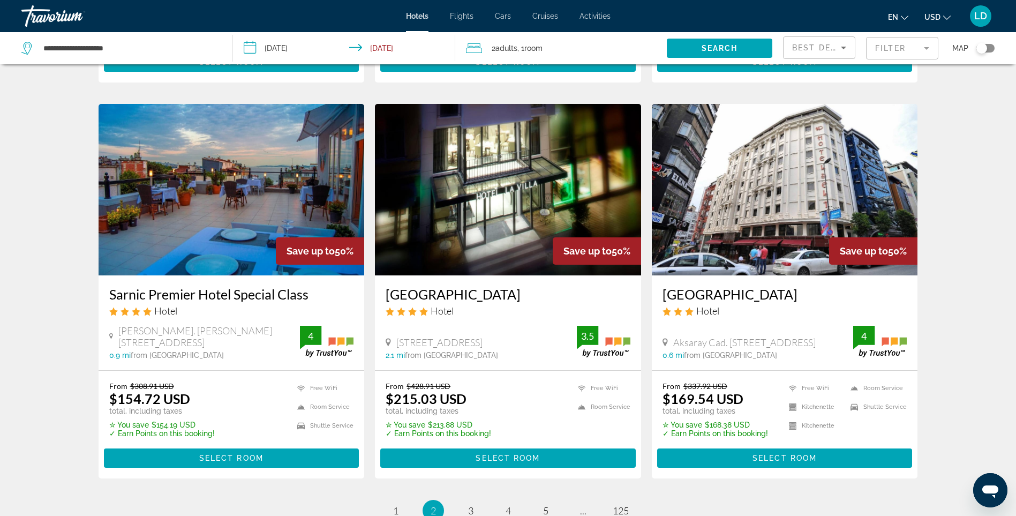
scroll to position [1232, 0]
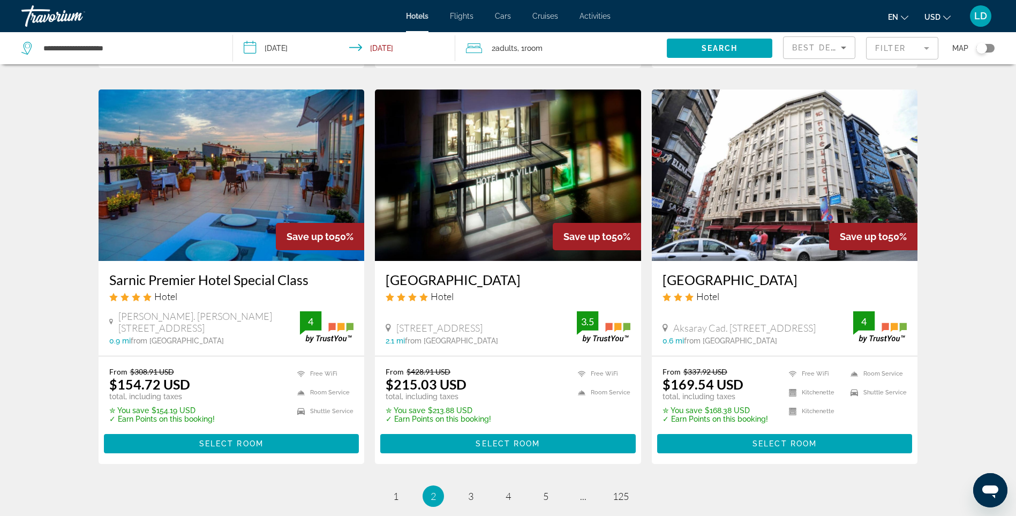
click at [888, 48] on mat-form-field "Filter" at bounding box center [902, 48] width 72 height 22
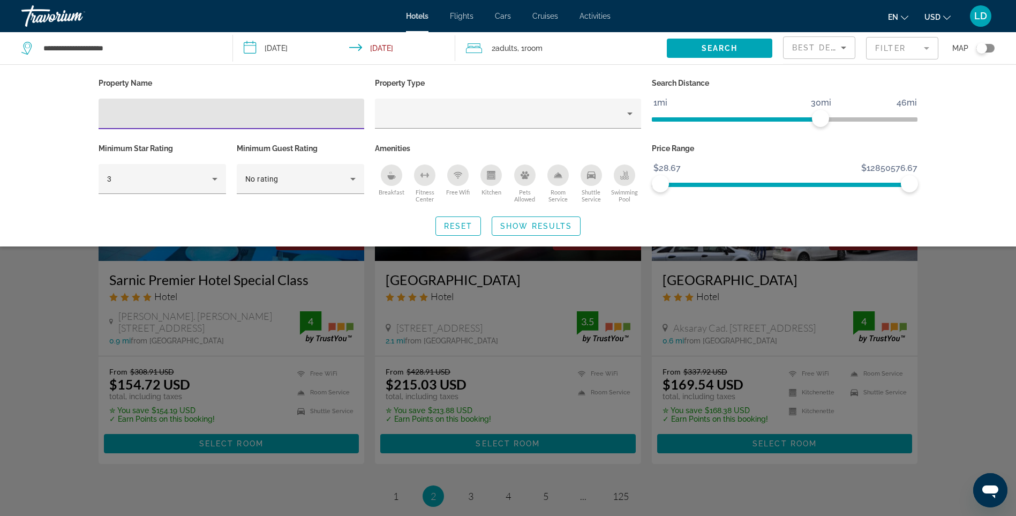
click at [390, 187] on button "Breakfast" at bounding box center [391, 183] width 33 height 39
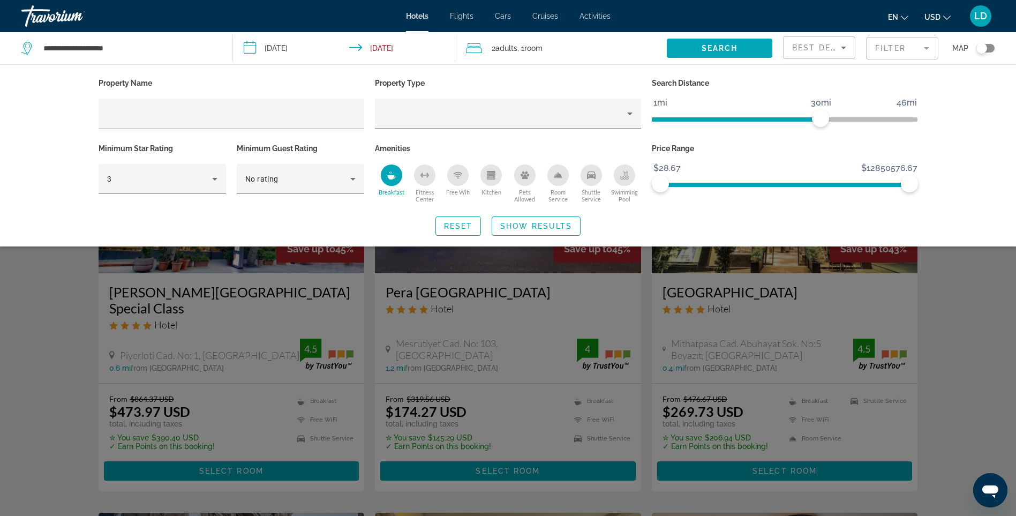
click at [453, 185] on button "Free Wifi" at bounding box center [457, 183] width 33 height 39
click at [598, 196] on span "Shuttle Service" at bounding box center [591, 196] width 33 height 14
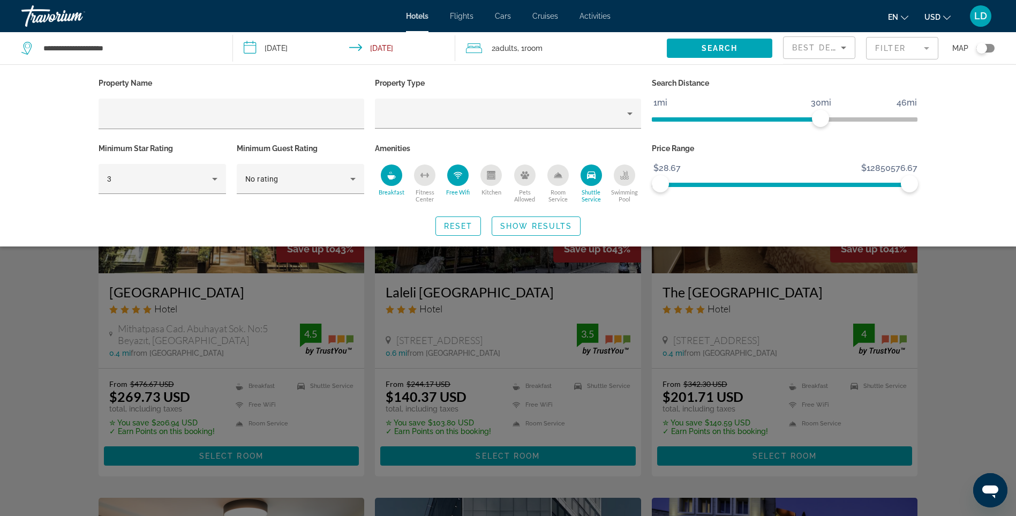
click at [629, 192] on span "Swimming Pool" at bounding box center [624, 196] width 33 height 14
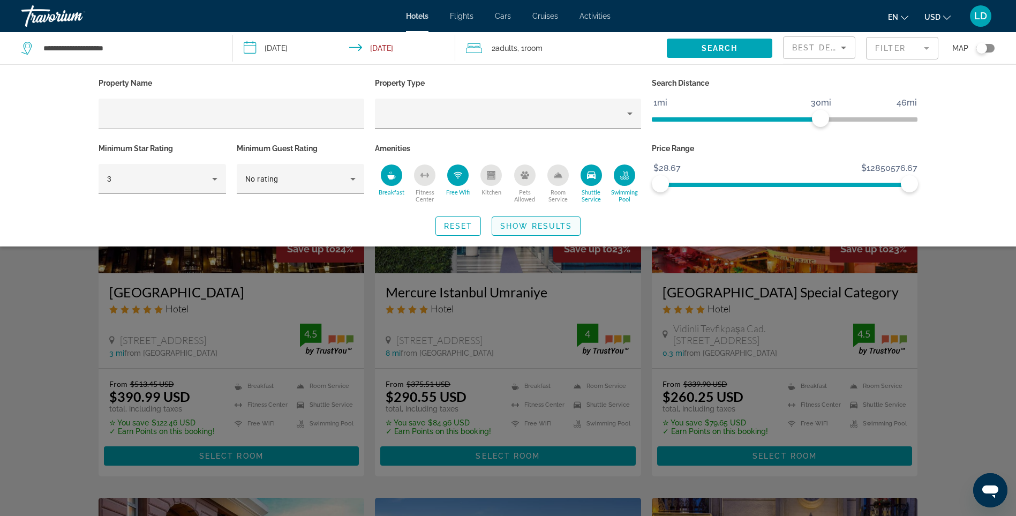
click at [519, 227] on span "Show Results" at bounding box center [536, 226] width 72 height 9
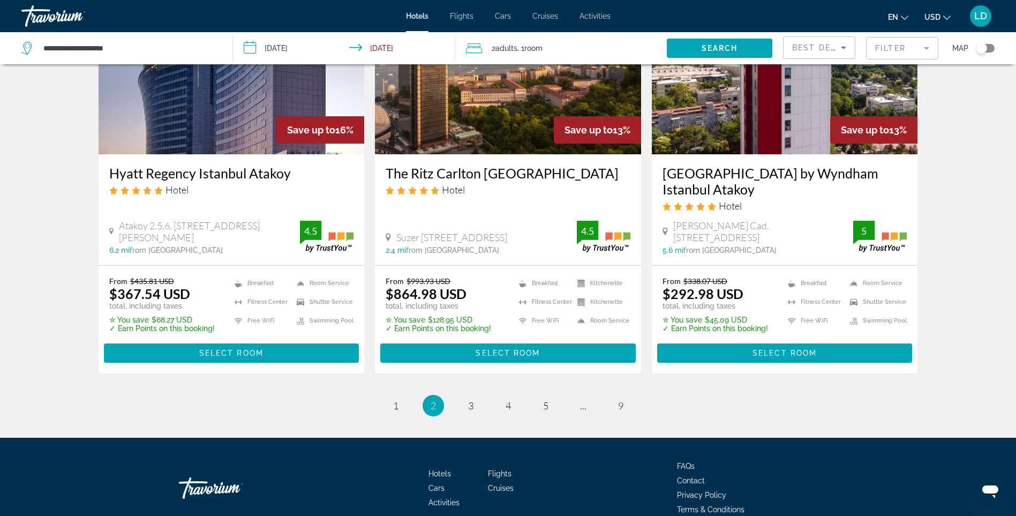
scroll to position [1376, 0]
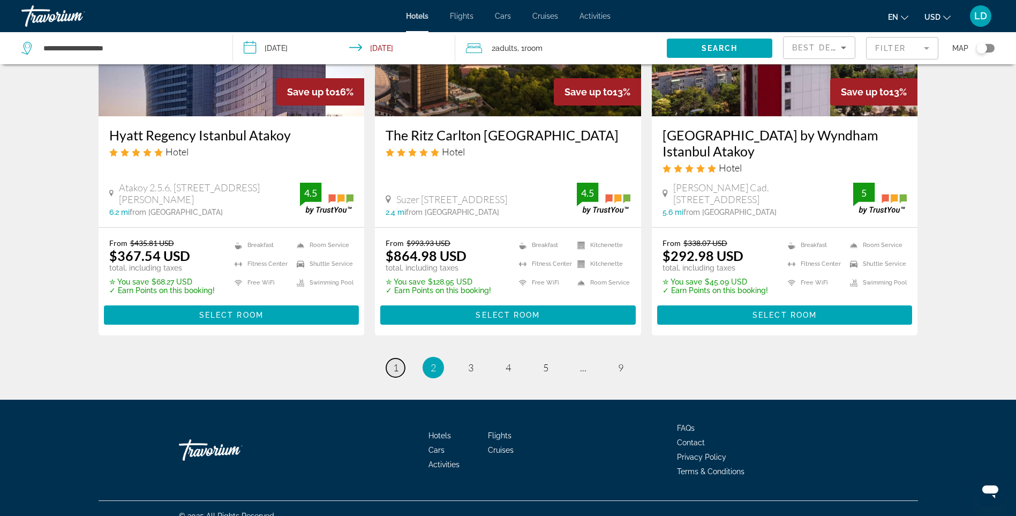
click at [395, 362] on span "1" at bounding box center [395, 368] width 5 height 12
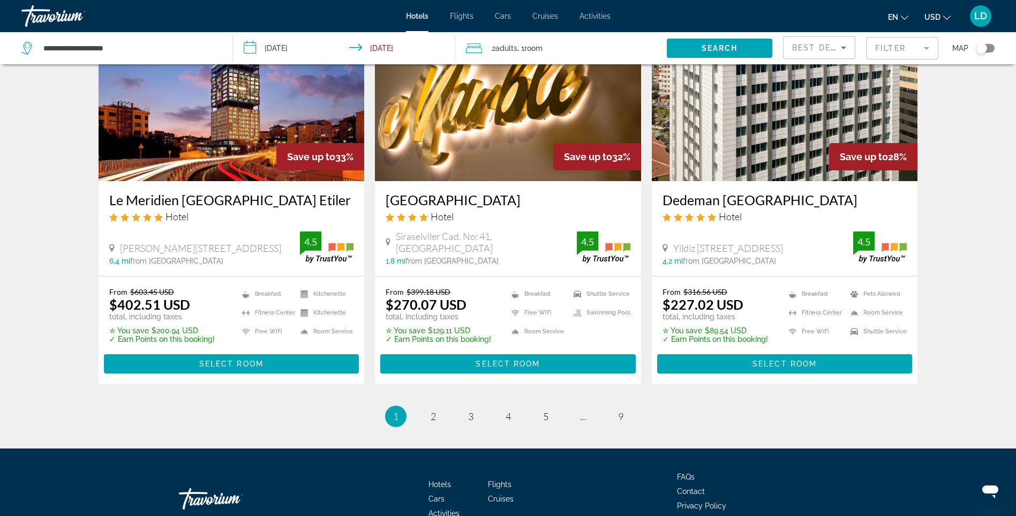
scroll to position [1354, 0]
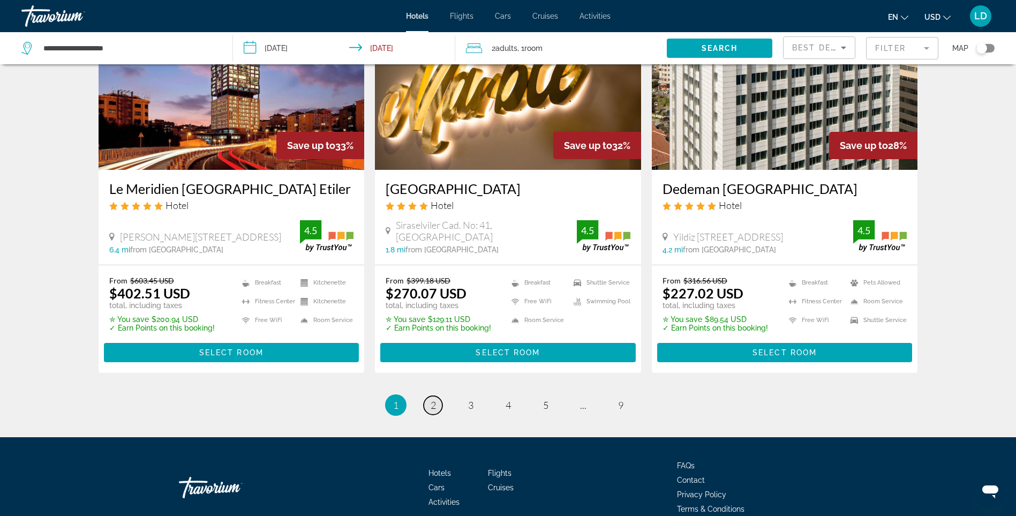
click at [433, 399] on span "2" at bounding box center [433, 405] width 5 height 12
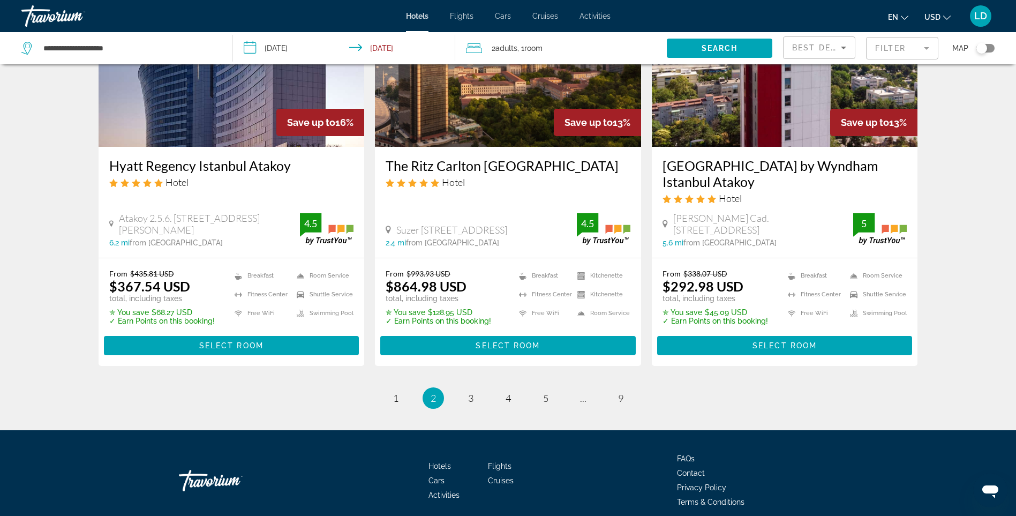
scroll to position [1376, 0]
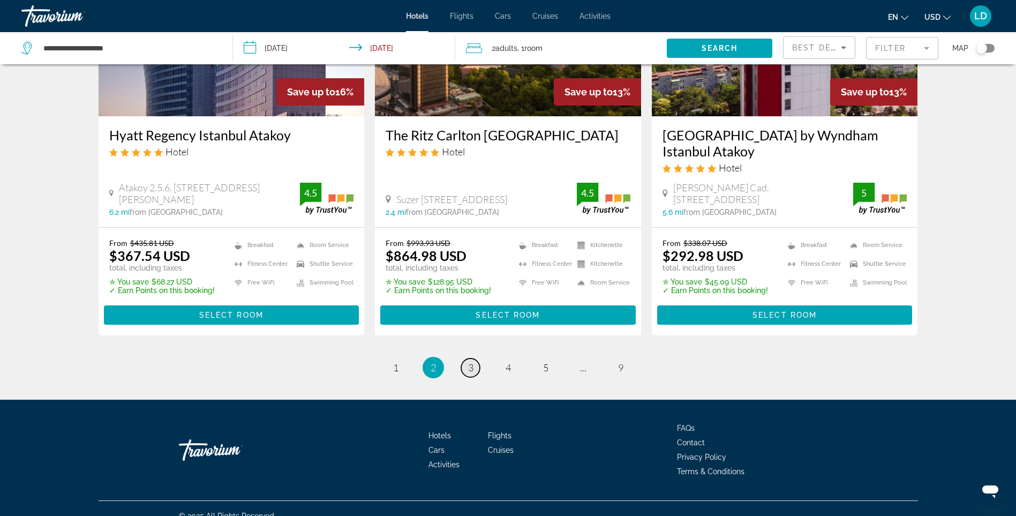
click at [469, 362] on span "3" at bounding box center [470, 368] width 5 height 12
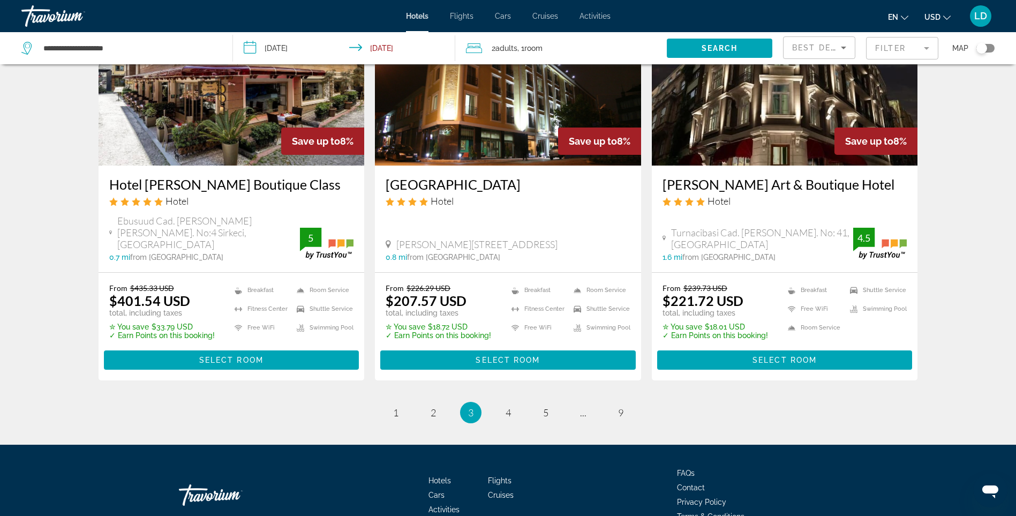
scroll to position [1343, 0]
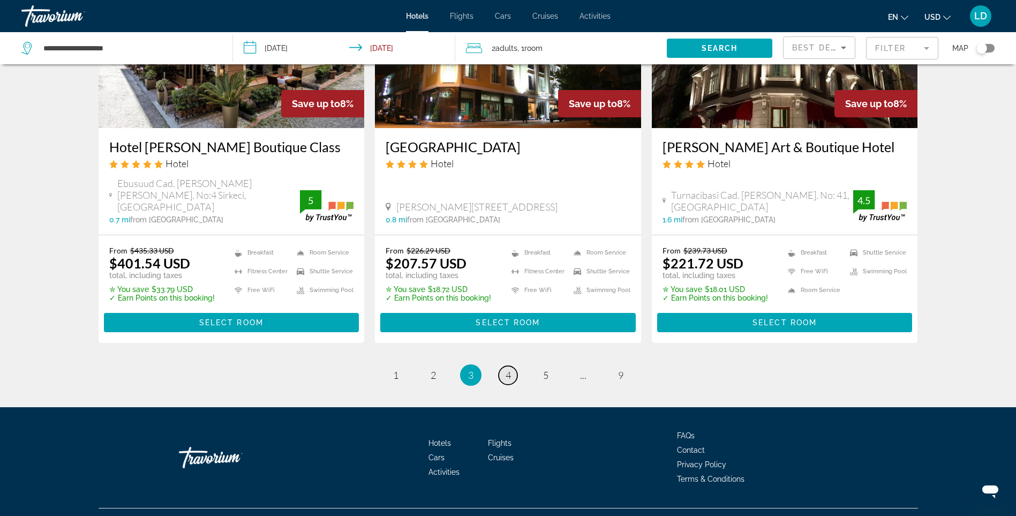
click at [513, 366] on link "page 4" at bounding box center [508, 375] width 19 height 19
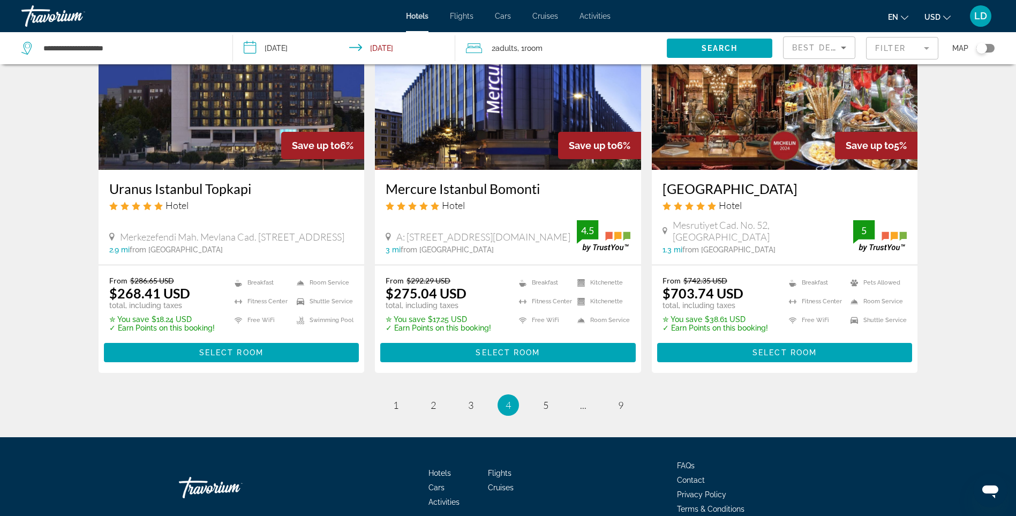
scroll to position [1343, 0]
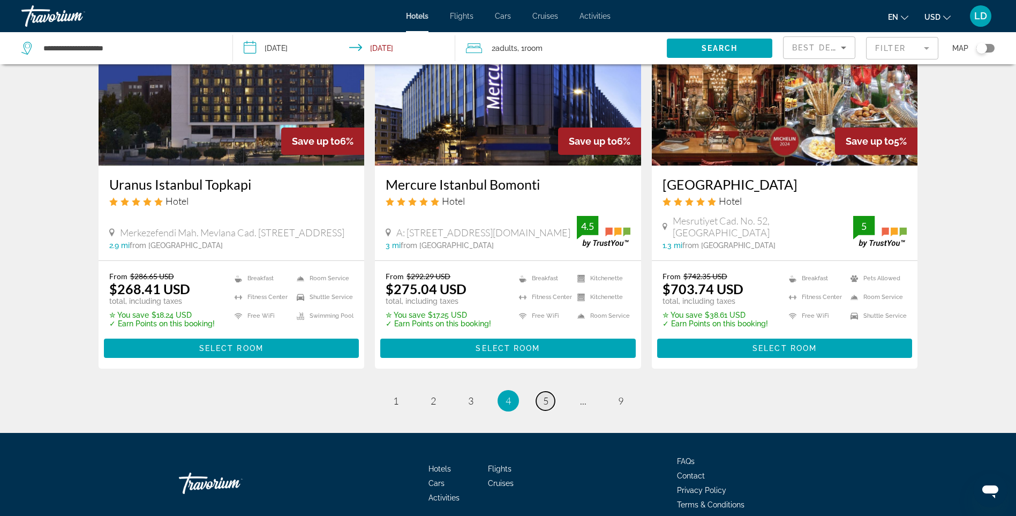
click at [546, 395] on span "5" at bounding box center [545, 401] width 5 height 12
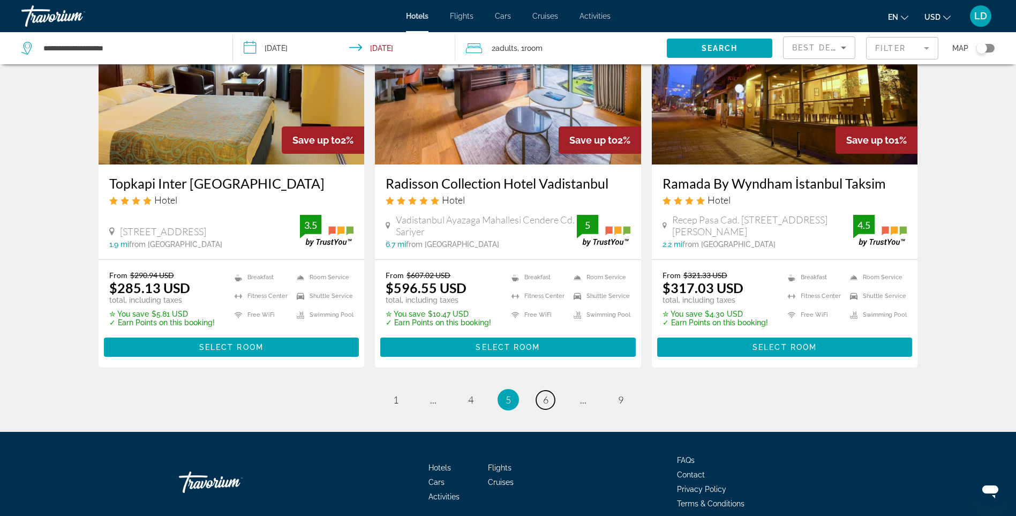
scroll to position [1358, 0]
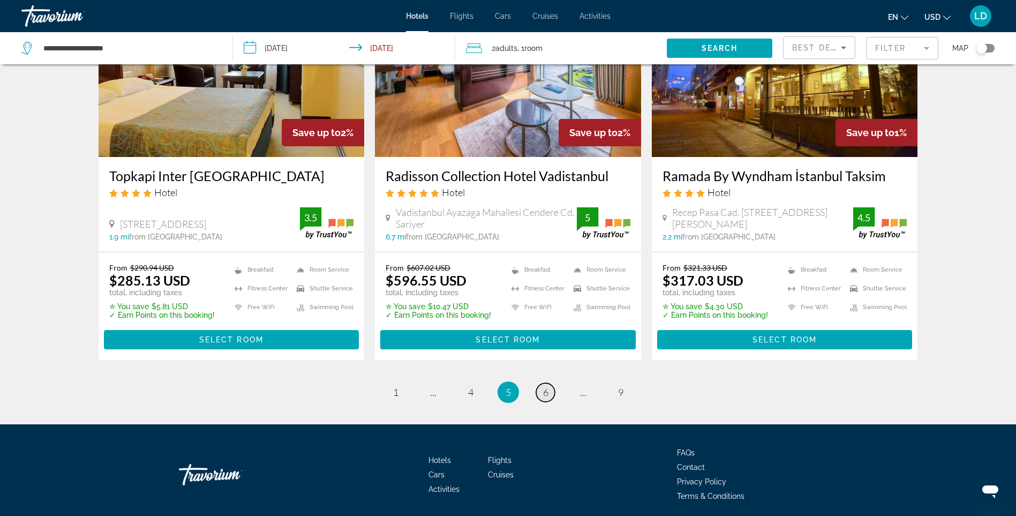
click at [543, 386] on span "6" at bounding box center [545, 392] width 5 height 12
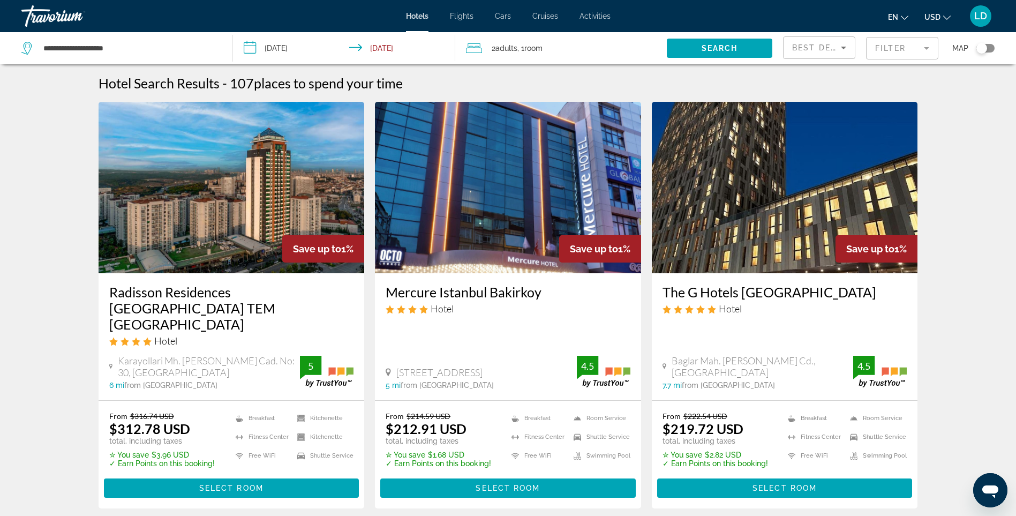
click at [906, 48] on mat-form-field "Filter" at bounding box center [902, 48] width 72 height 22
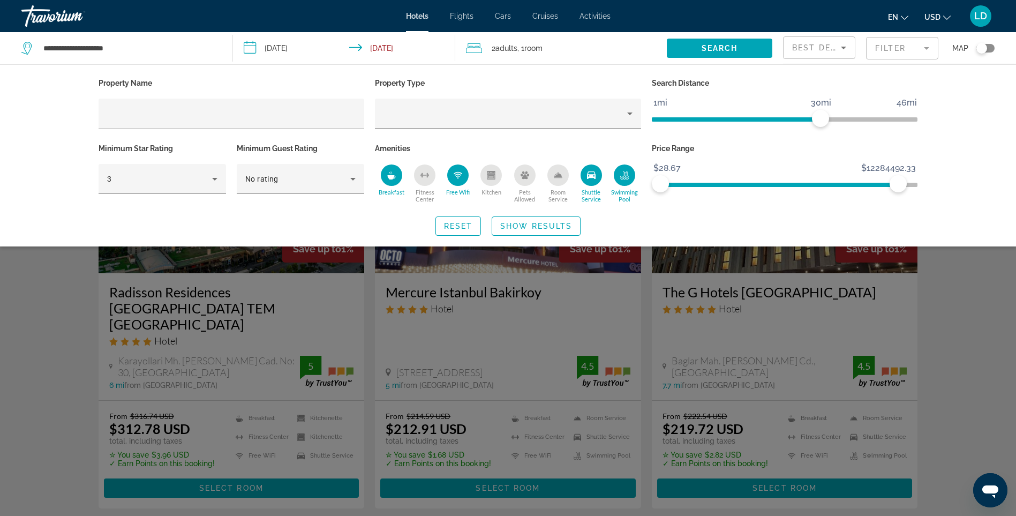
drag, startPoint x: 898, startPoint y: 183, endPoint x: 738, endPoint y: 183, distance: 160.2
click at [738, 183] on span "ngx-slider" at bounding box center [779, 185] width 238 height 4
drag, startPoint x: 899, startPoint y: 184, endPoint x: 660, endPoint y: 178, distance: 238.4
click at [660, 178] on span "ngx-slider-max" at bounding box center [660, 183] width 17 height 17
click at [549, 222] on span "Show Results" at bounding box center [536, 226] width 72 height 9
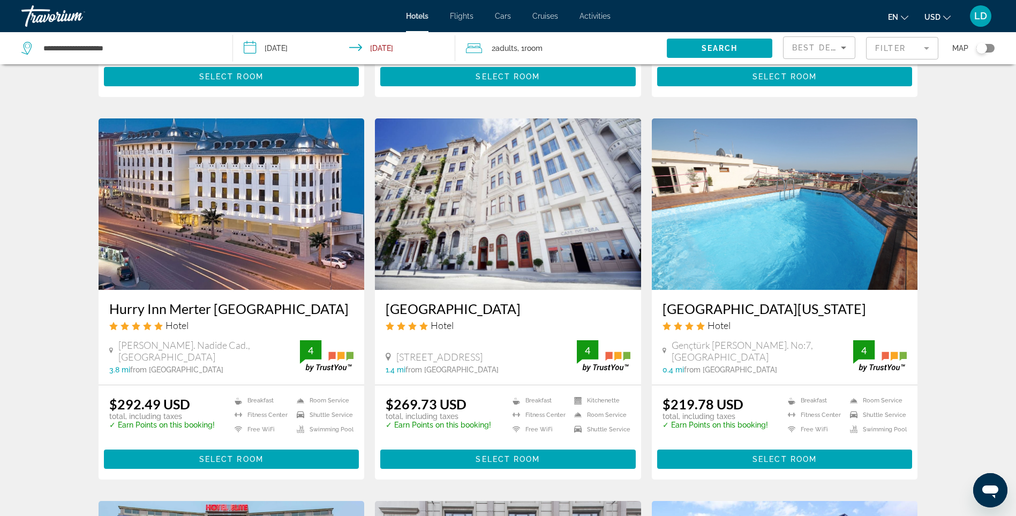
scroll to position [803, 0]
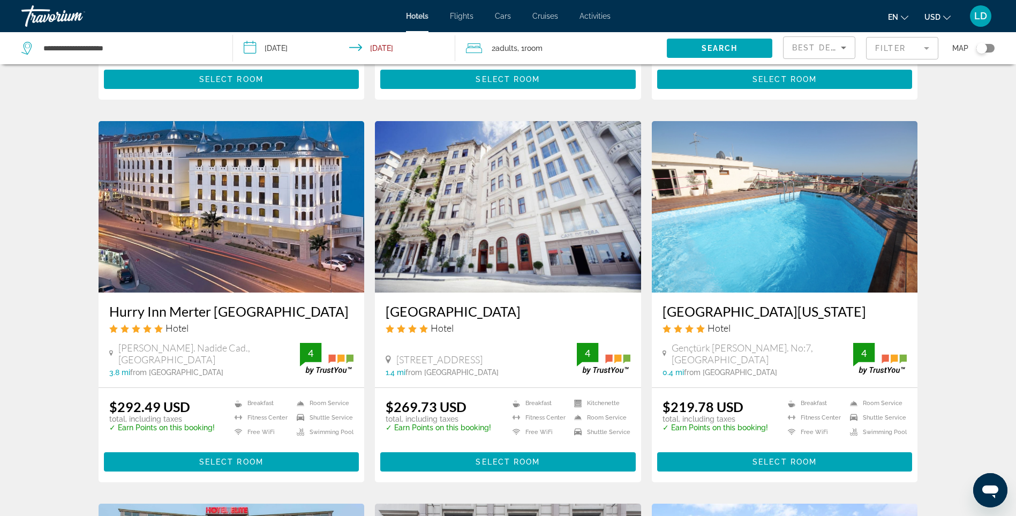
click at [249, 223] on img "Main content" at bounding box center [232, 206] width 266 height 171
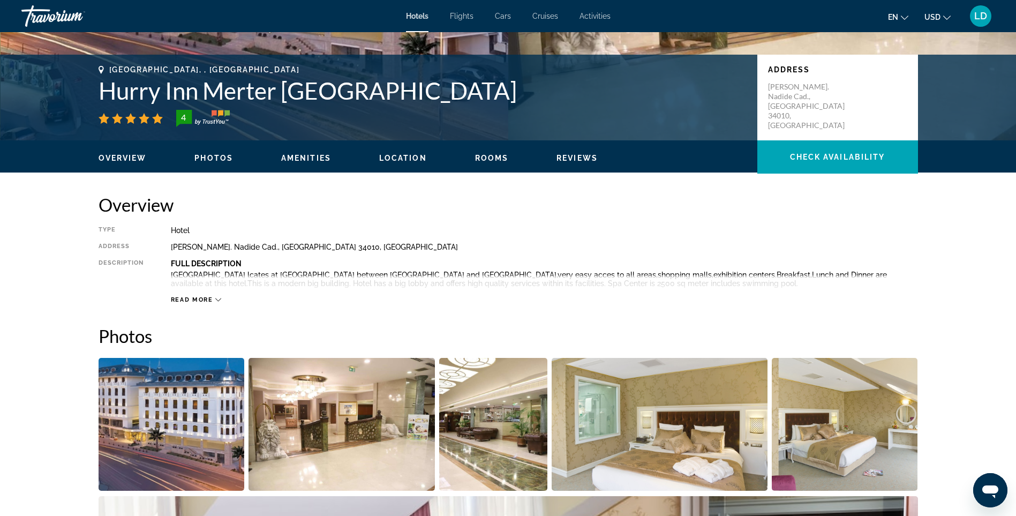
scroll to position [214, 0]
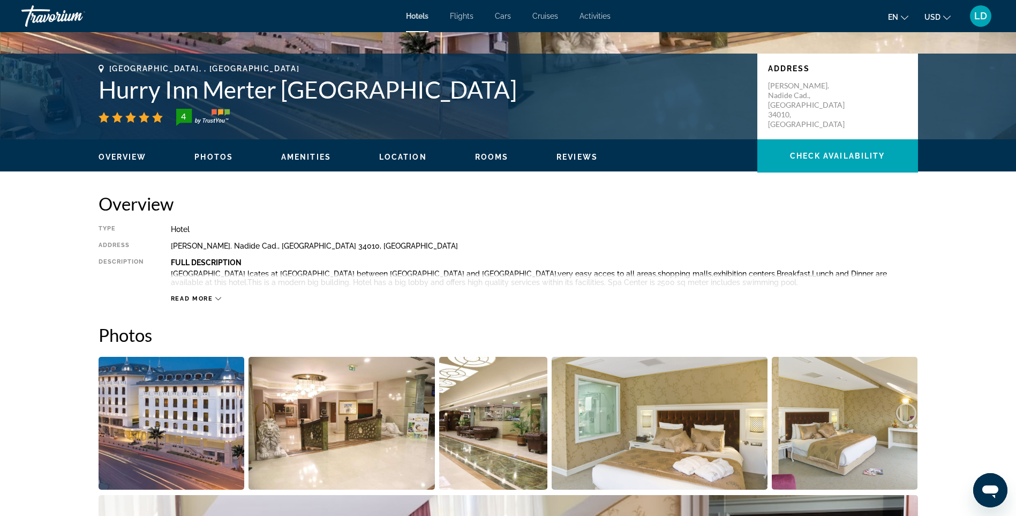
click at [207, 298] on span "Read more" at bounding box center [192, 298] width 42 height 7
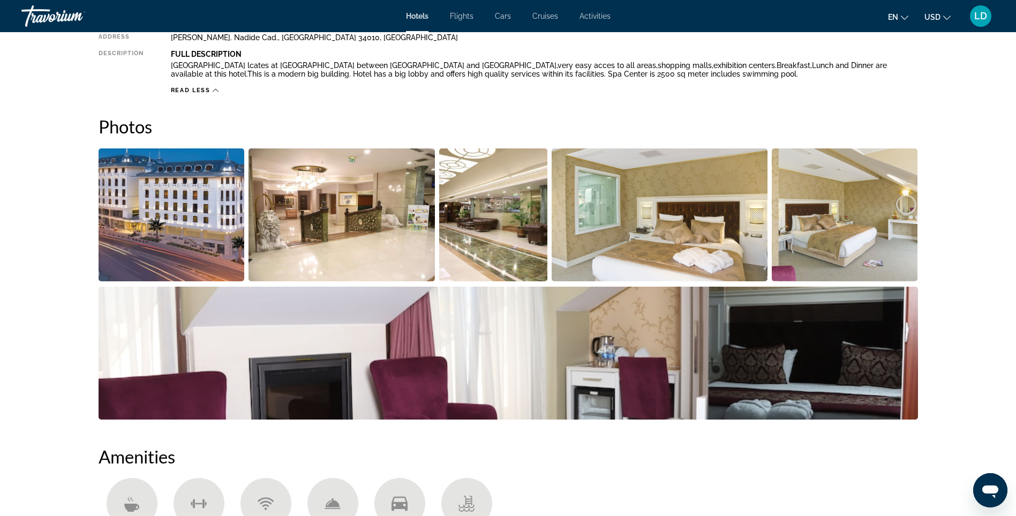
scroll to position [321, 0]
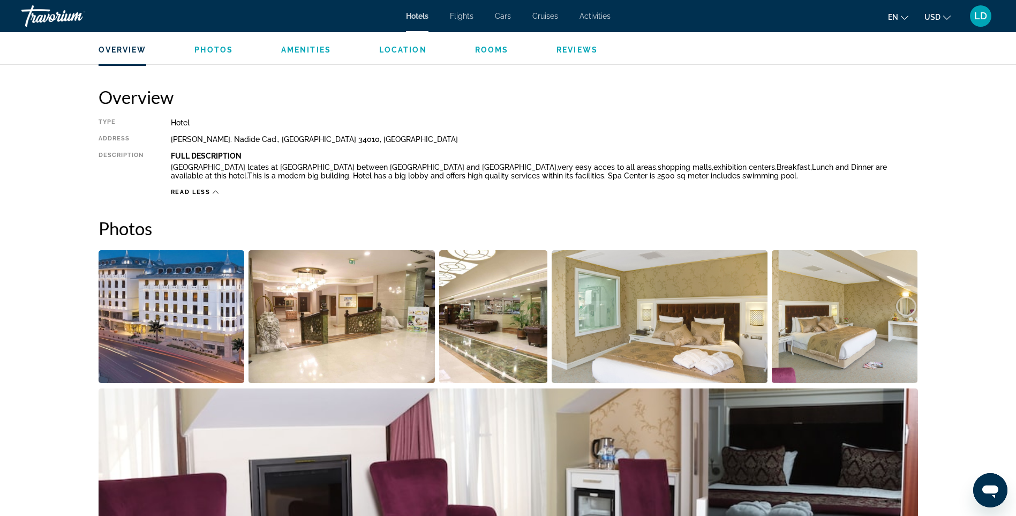
click at [388, 319] on img "Open full-screen image slider" at bounding box center [342, 316] width 186 height 133
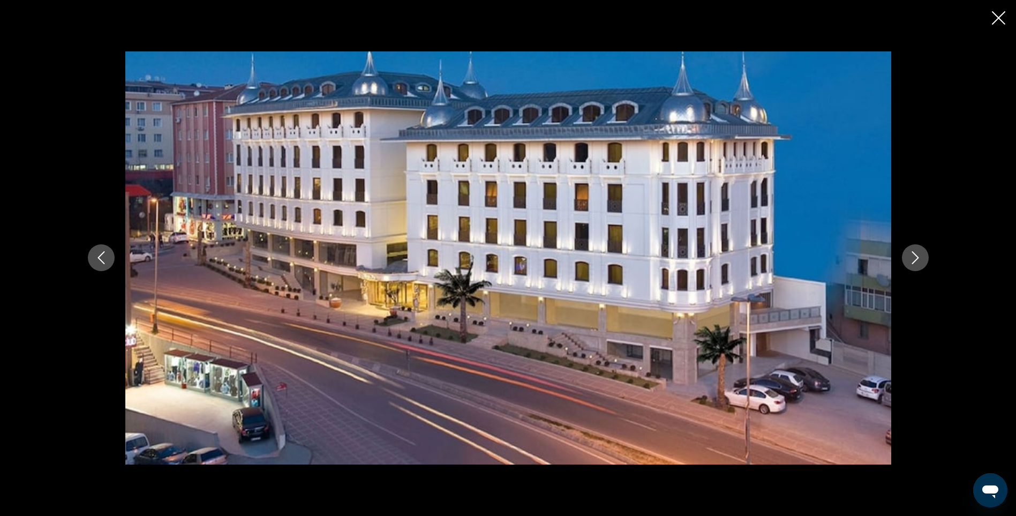
click at [916, 256] on icon "Next image" at bounding box center [915, 257] width 13 height 13
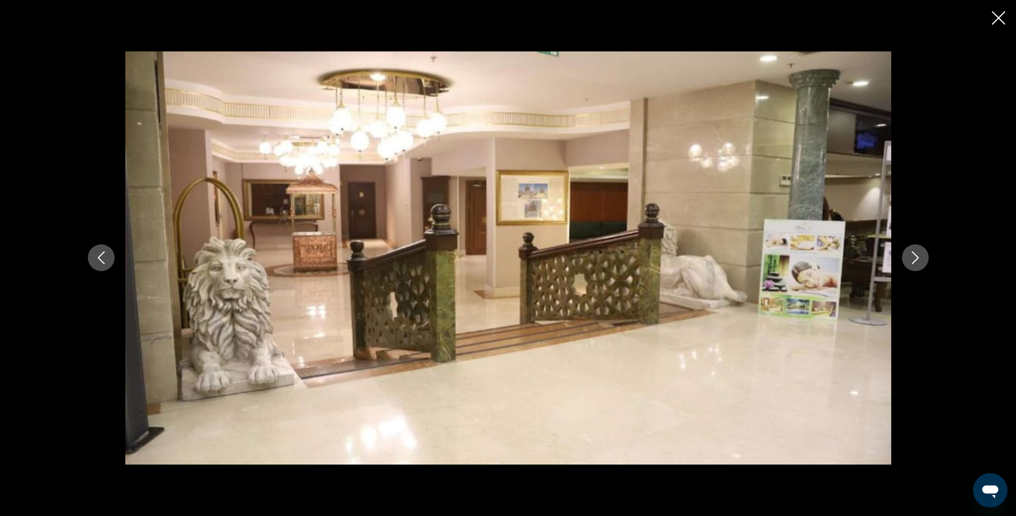
click at [916, 256] on icon "Next image" at bounding box center [915, 257] width 13 height 13
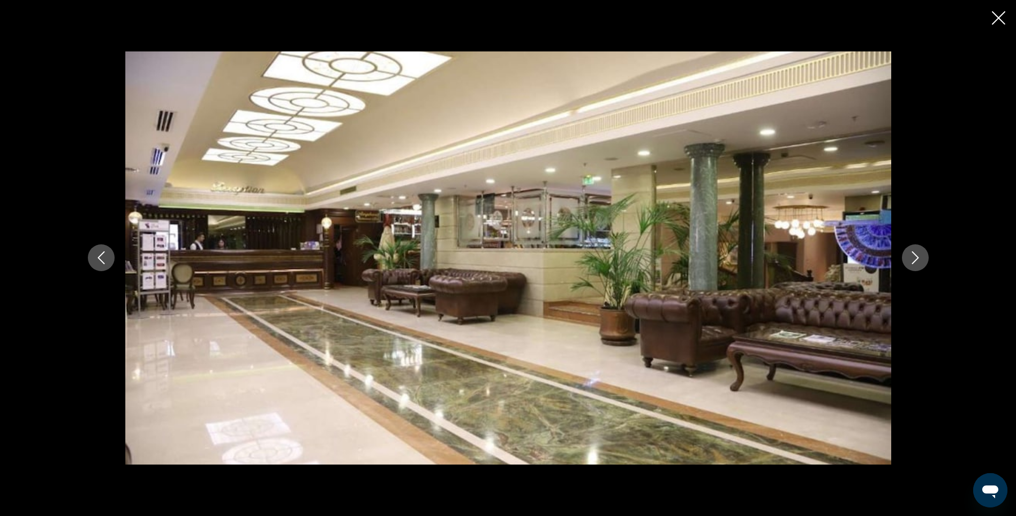
click at [916, 256] on icon "Next image" at bounding box center [915, 257] width 13 height 13
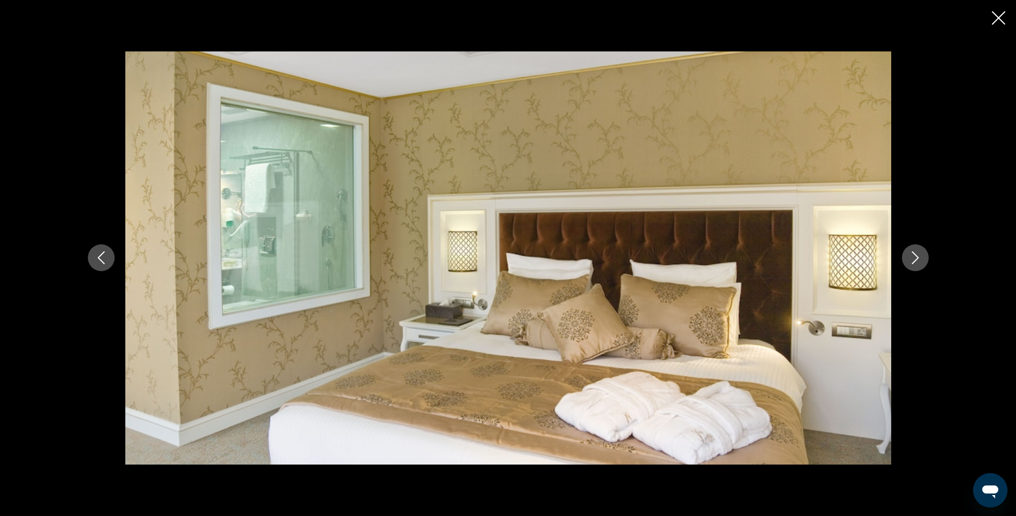
click at [916, 256] on icon "Next image" at bounding box center [915, 257] width 13 height 13
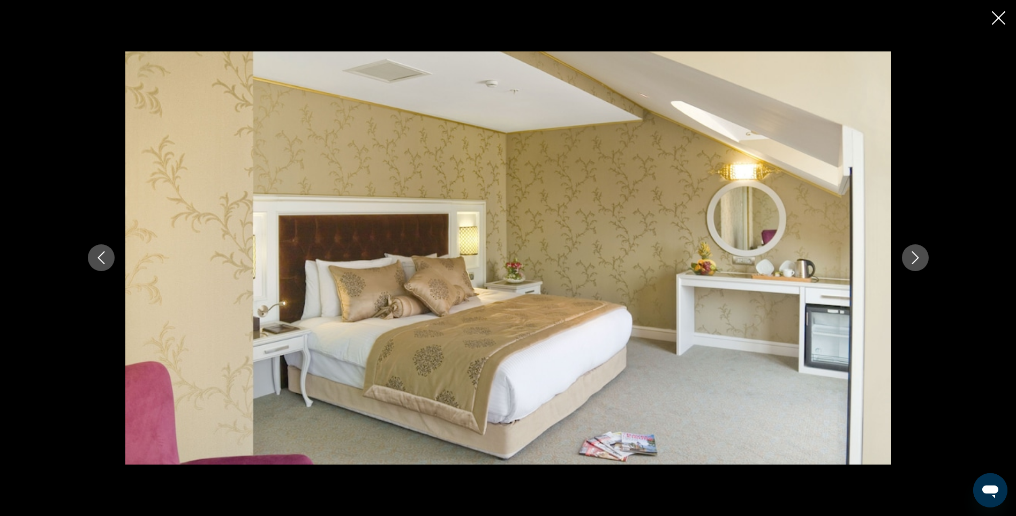
click at [916, 256] on icon "Next image" at bounding box center [915, 257] width 13 height 13
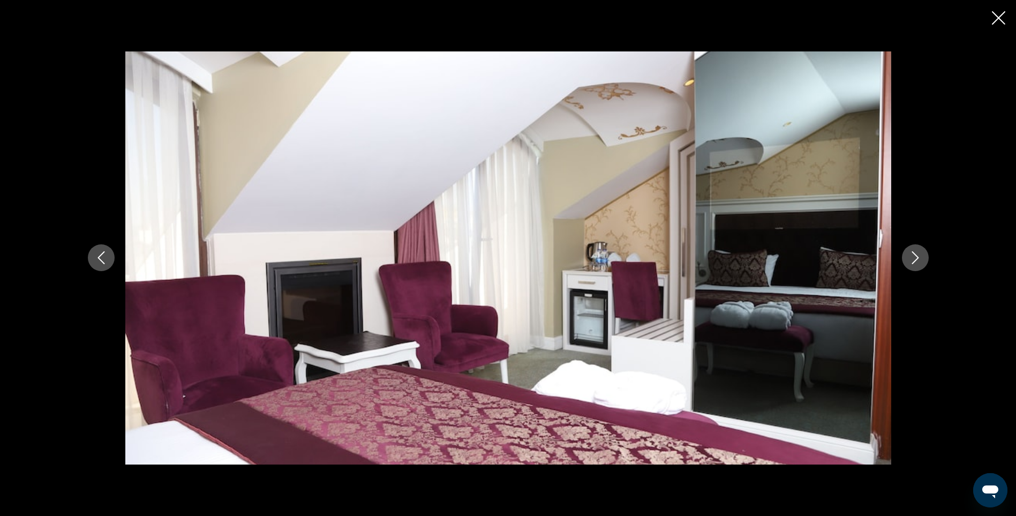
click at [916, 256] on icon "Next image" at bounding box center [915, 257] width 13 height 13
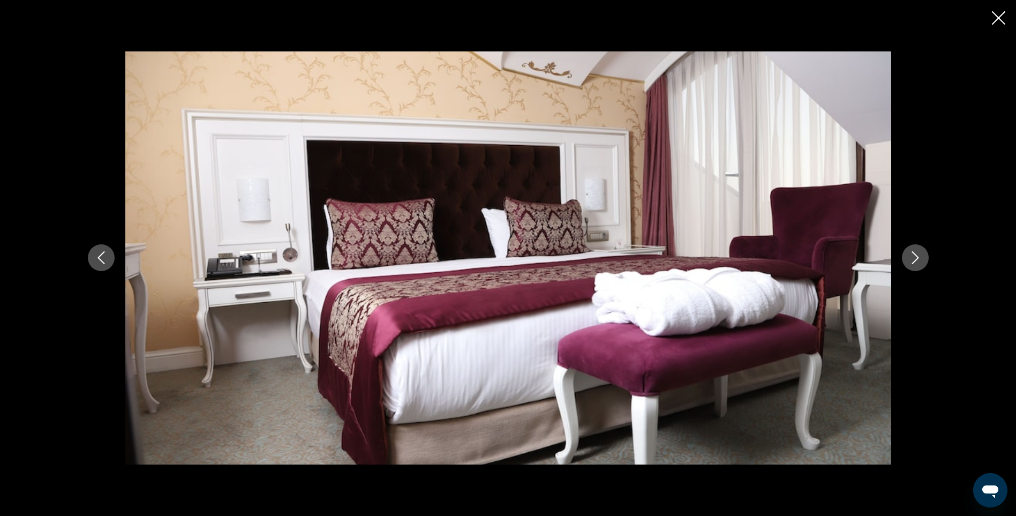
click at [916, 256] on icon "Next image" at bounding box center [915, 257] width 13 height 13
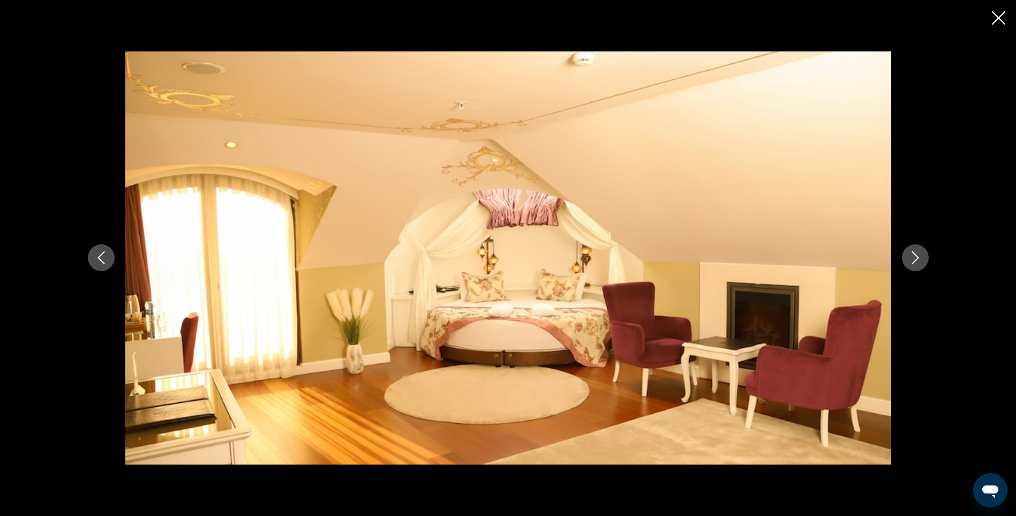
click at [916, 256] on icon "Next image" at bounding box center [915, 257] width 13 height 13
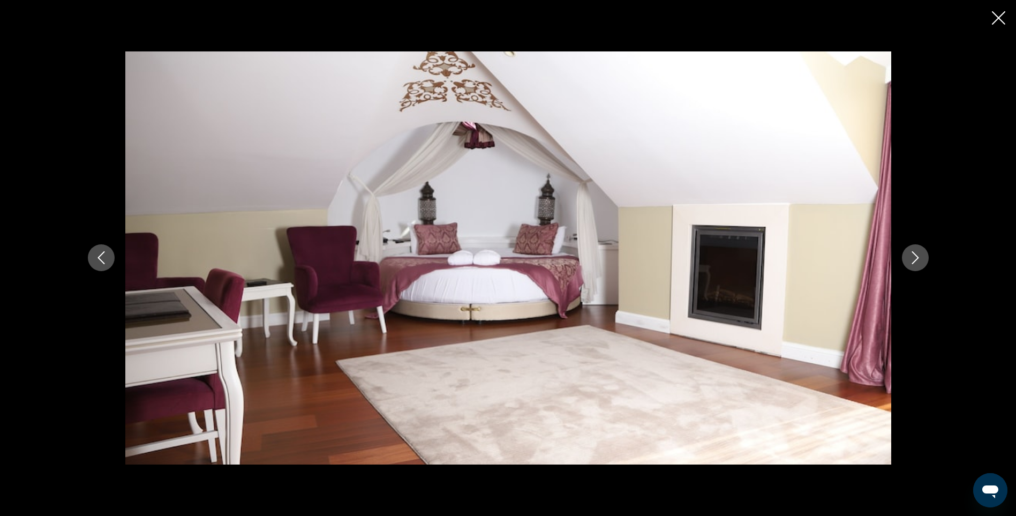
click at [916, 256] on icon "Next image" at bounding box center [915, 257] width 13 height 13
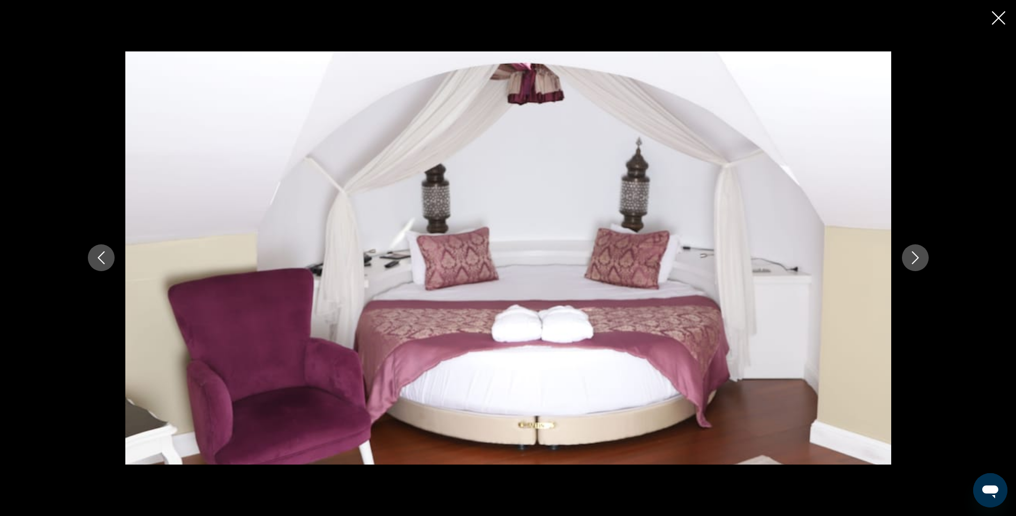
click at [916, 256] on icon "Next image" at bounding box center [915, 257] width 13 height 13
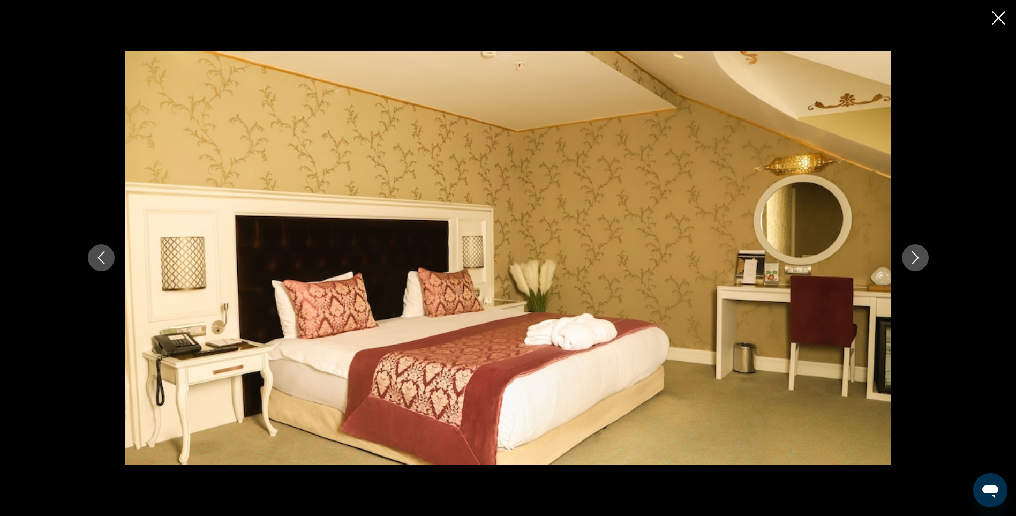
click at [916, 256] on icon "Next image" at bounding box center [915, 257] width 13 height 13
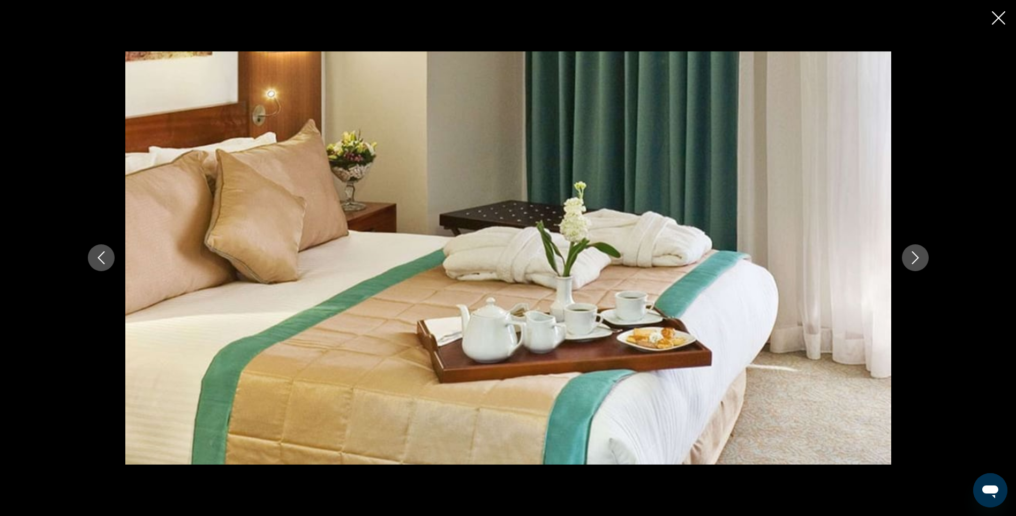
click at [916, 256] on icon "Next image" at bounding box center [915, 257] width 13 height 13
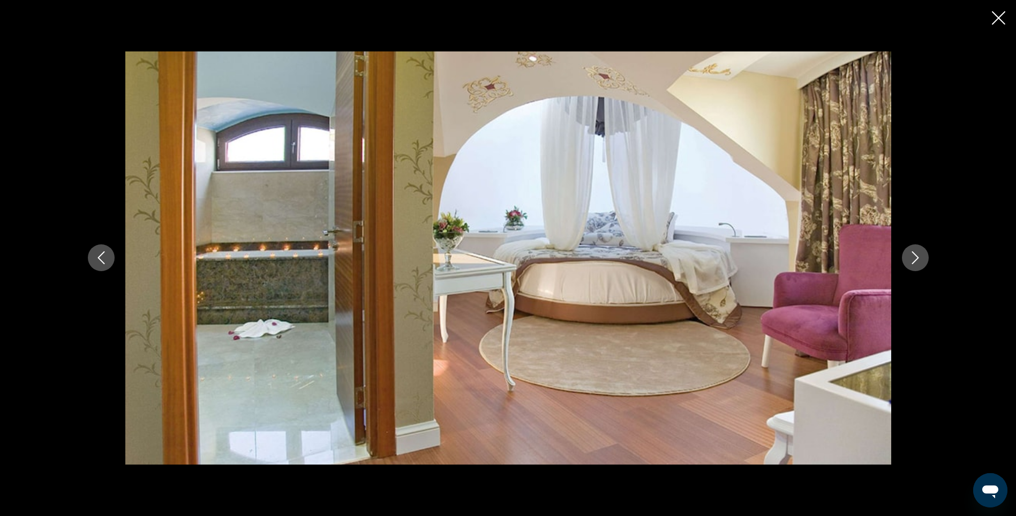
click at [916, 256] on icon "Next image" at bounding box center [915, 257] width 13 height 13
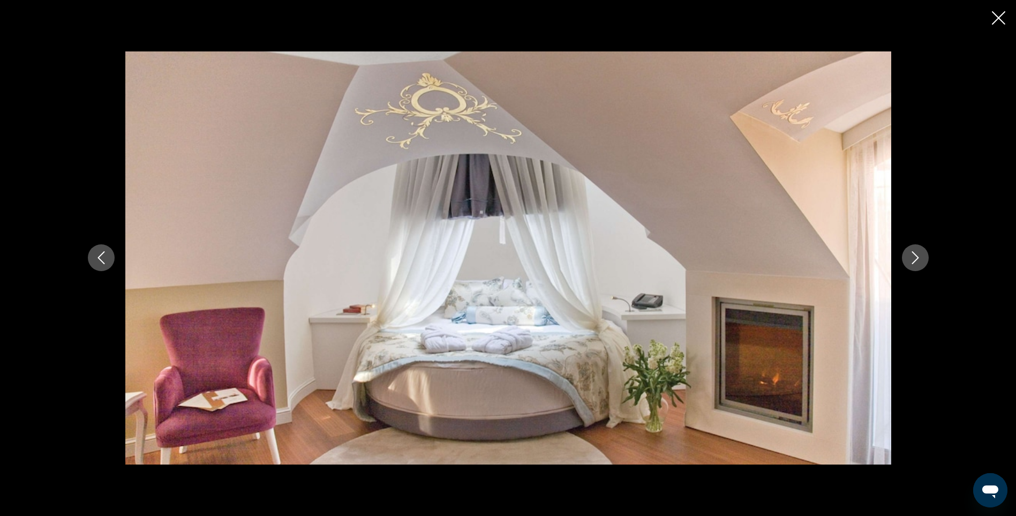
click at [107, 259] on icon "Previous image" at bounding box center [101, 257] width 13 height 13
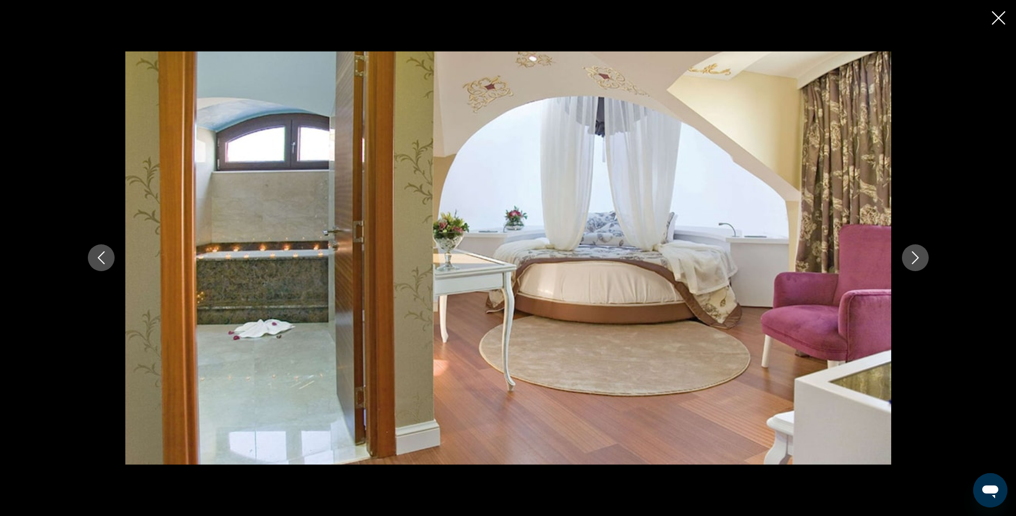
click at [913, 260] on icon "Next image" at bounding box center [915, 257] width 13 height 13
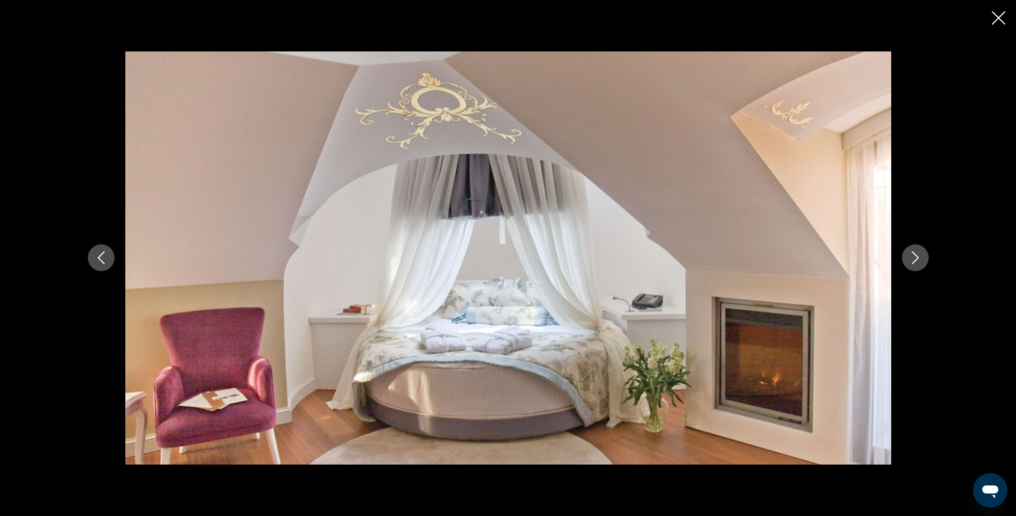
click at [913, 260] on icon "Next image" at bounding box center [915, 257] width 13 height 13
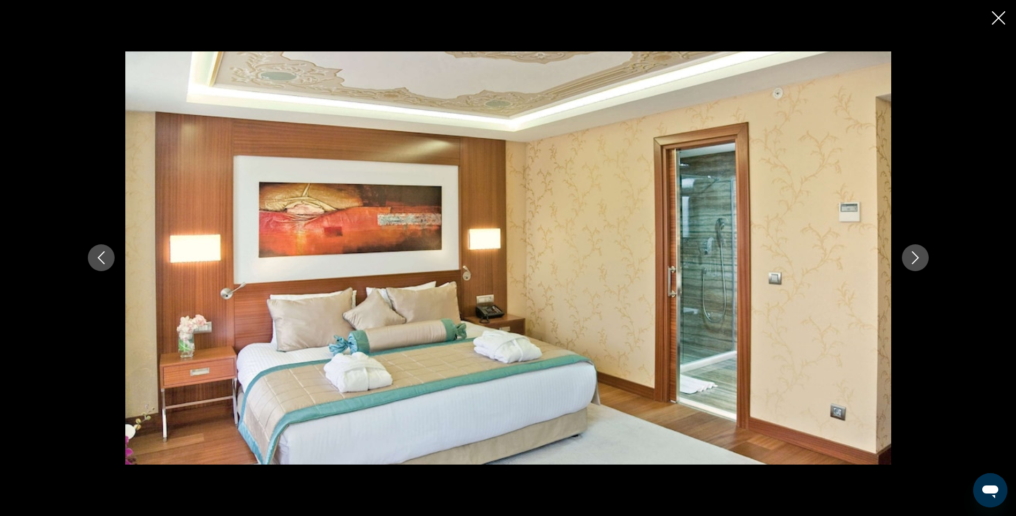
click at [913, 260] on icon "Next image" at bounding box center [915, 257] width 13 height 13
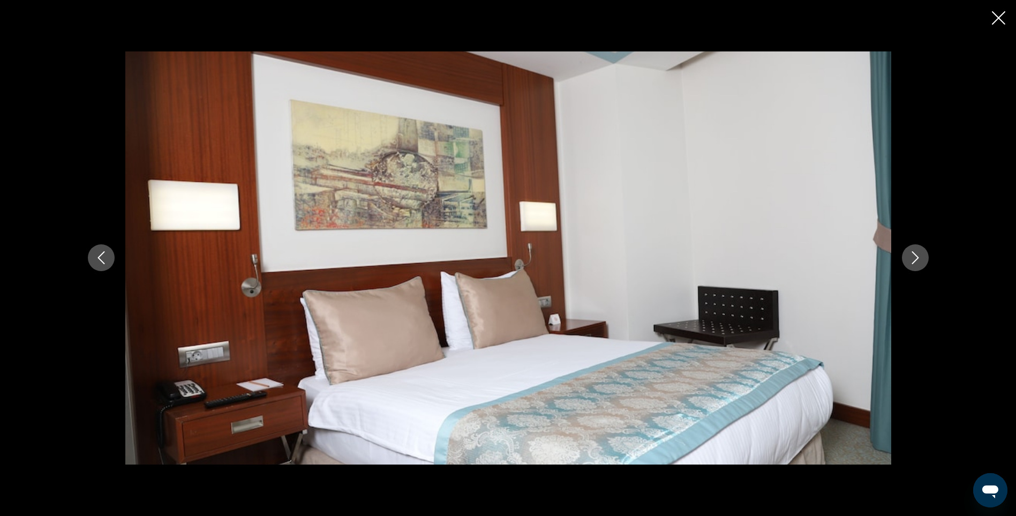
click at [913, 260] on icon "Next image" at bounding box center [915, 257] width 13 height 13
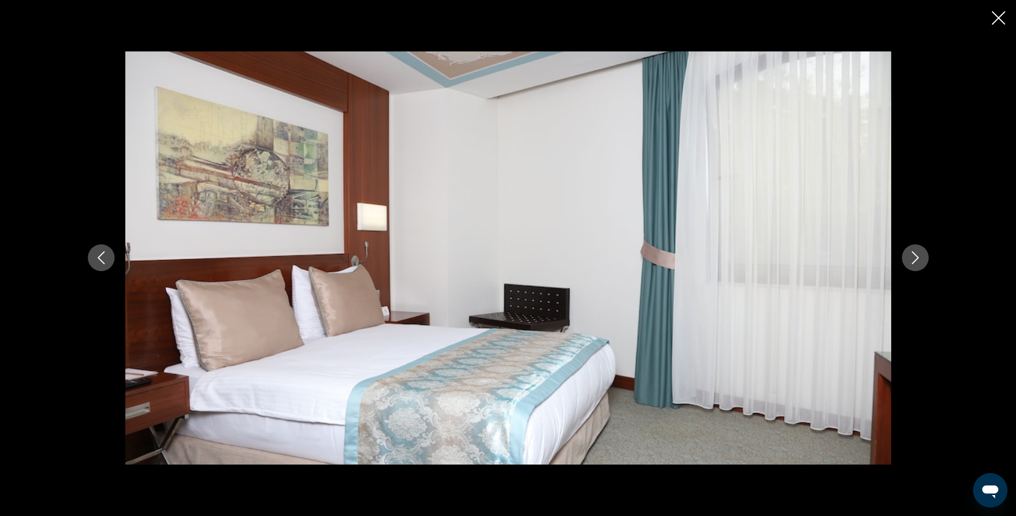
click at [913, 260] on icon "Next image" at bounding box center [915, 257] width 13 height 13
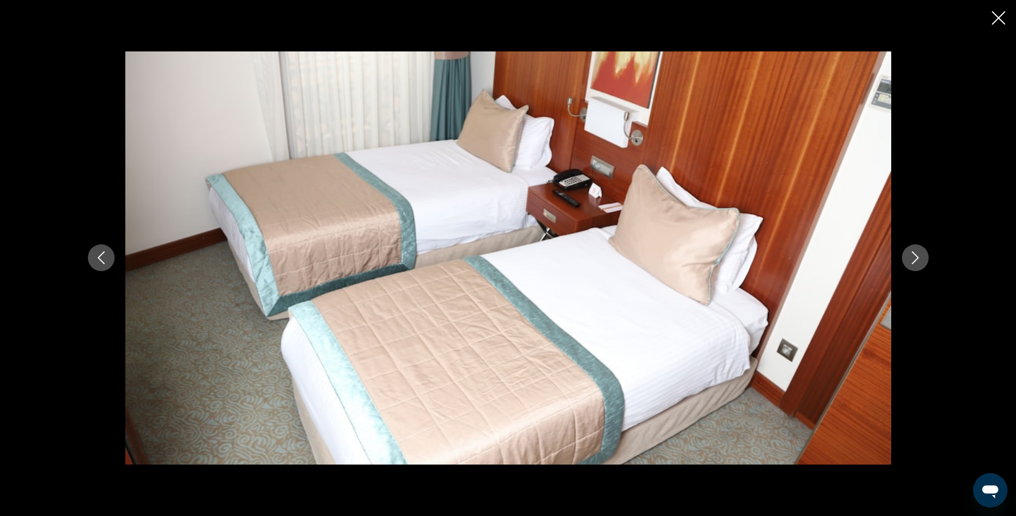
click at [913, 260] on icon "Next image" at bounding box center [915, 257] width 13 height 13
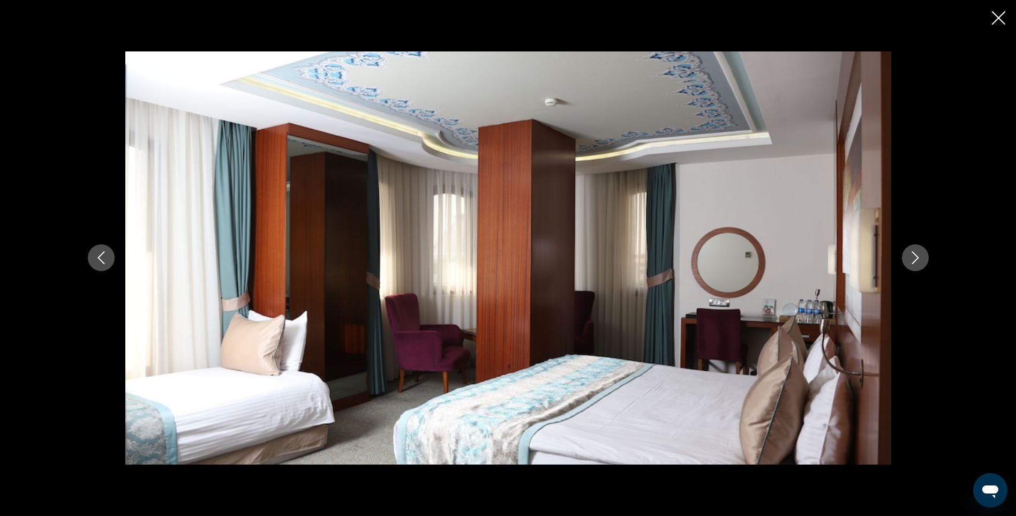
click at [913, 260] on icon "Next image" at bounding box center [915, 257] width 13 height 13
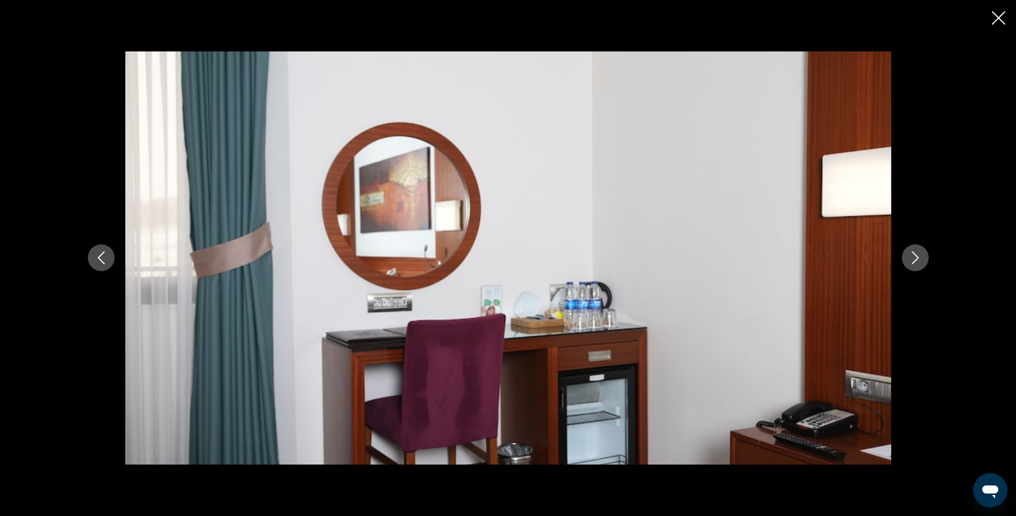
click at [913, 260] on icon "Next image" at bounding box center [915, 257] width 13 height 13
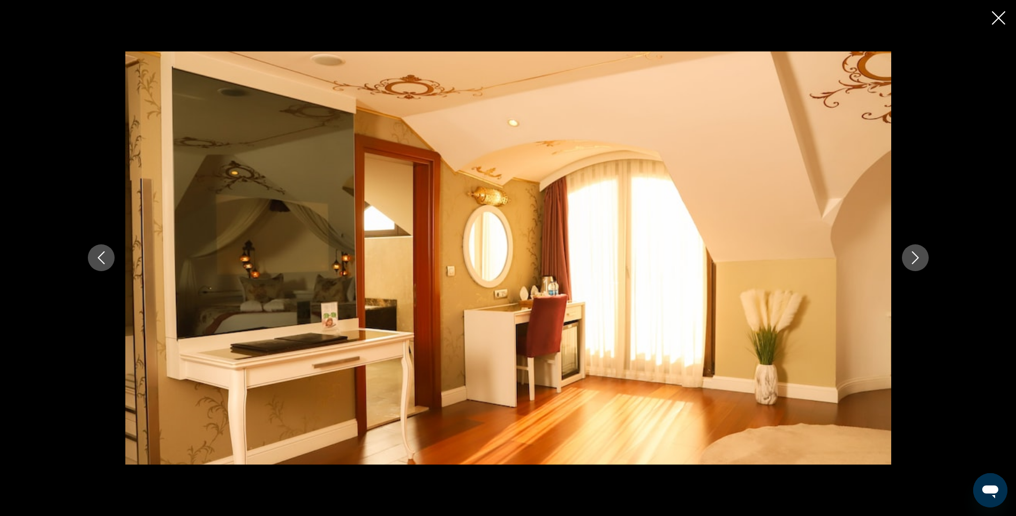
click at [913, 260] on icon "Next image" at bounding box center [915, 257] width 13 height 13
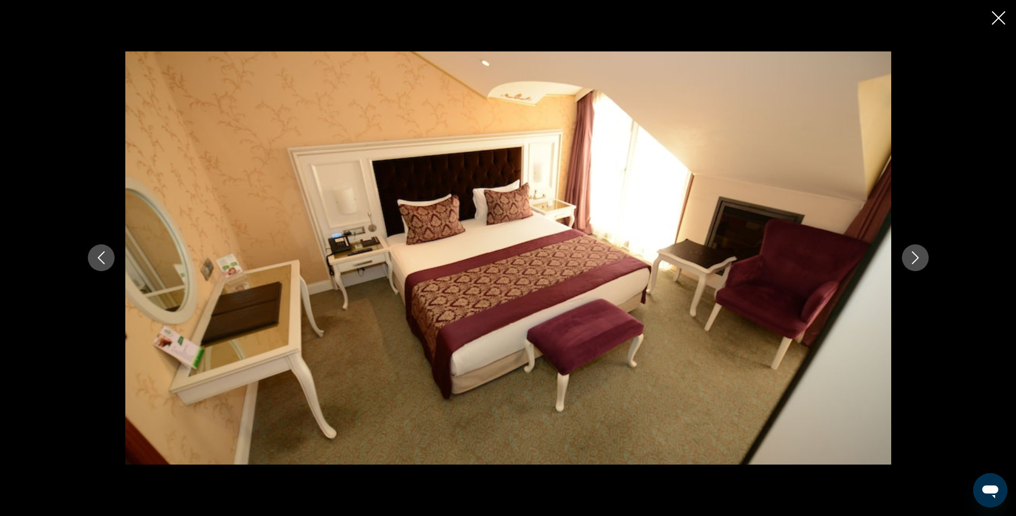
click at [913, 260] on icon "Next image" at bounding box center [915, 257] width 13 height 13
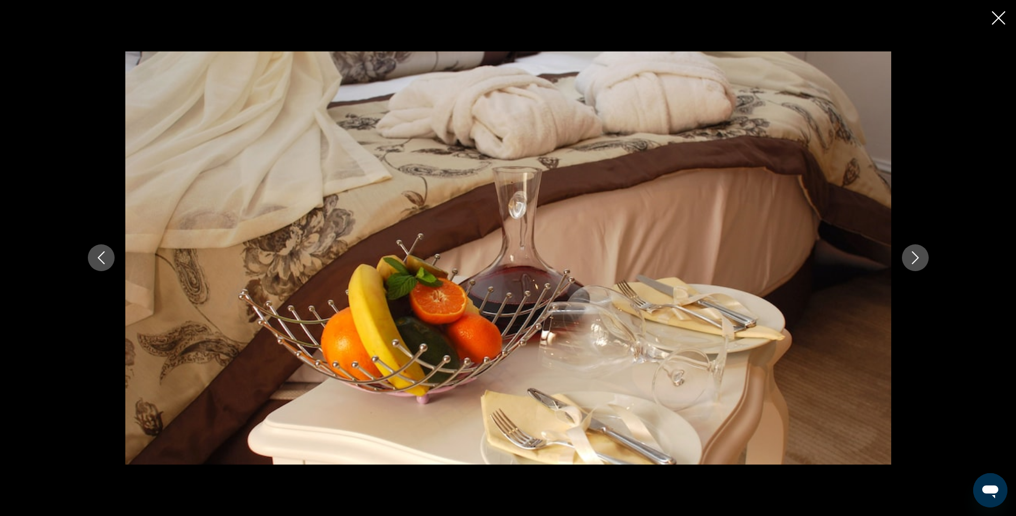
click at [913, 260] on icon "Next image" at bounding box center [915, 257] width 13 height 13
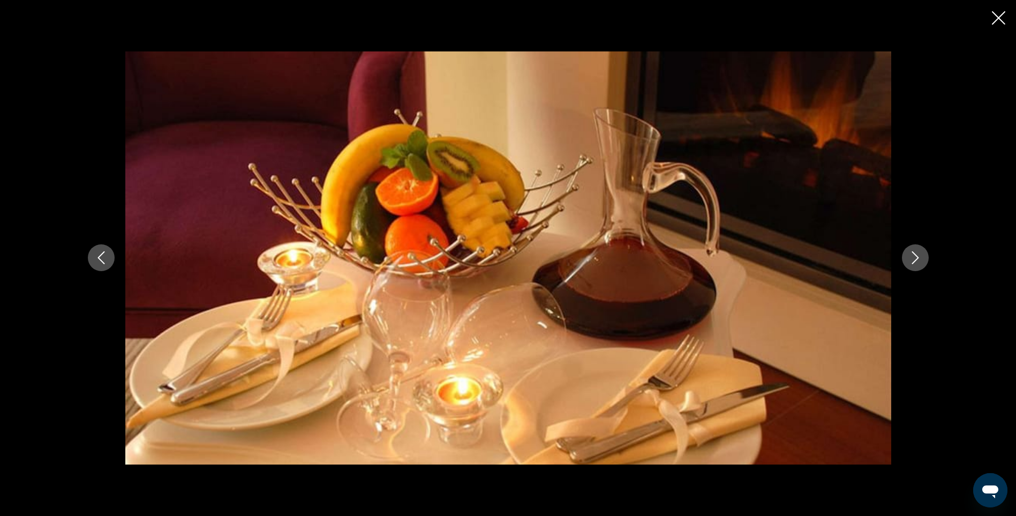
click at [913, 260] on icon "Next image" at bounding box center [915, 257] width 13 height 13
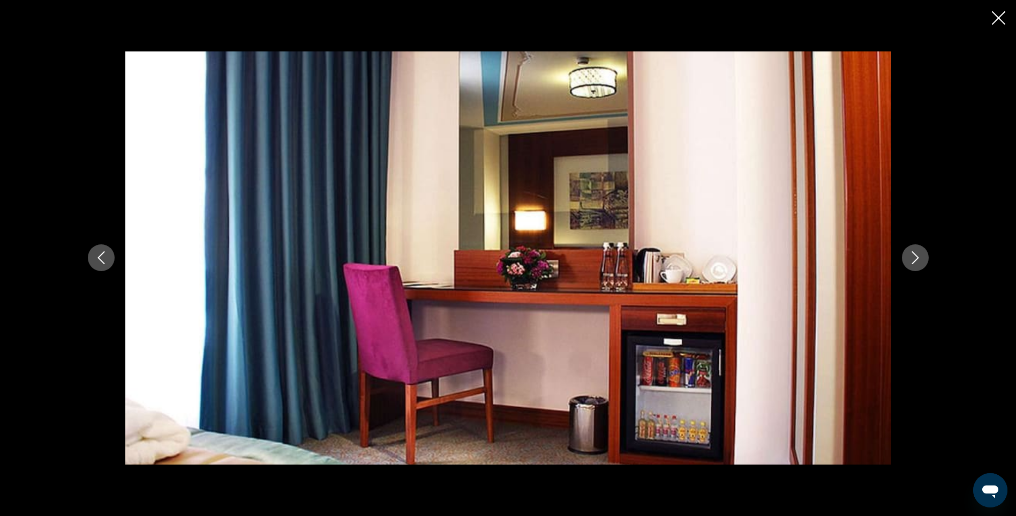
click at [101, 260] on icon "Previous image" at bounding box center [101, 257] width 13 height 13
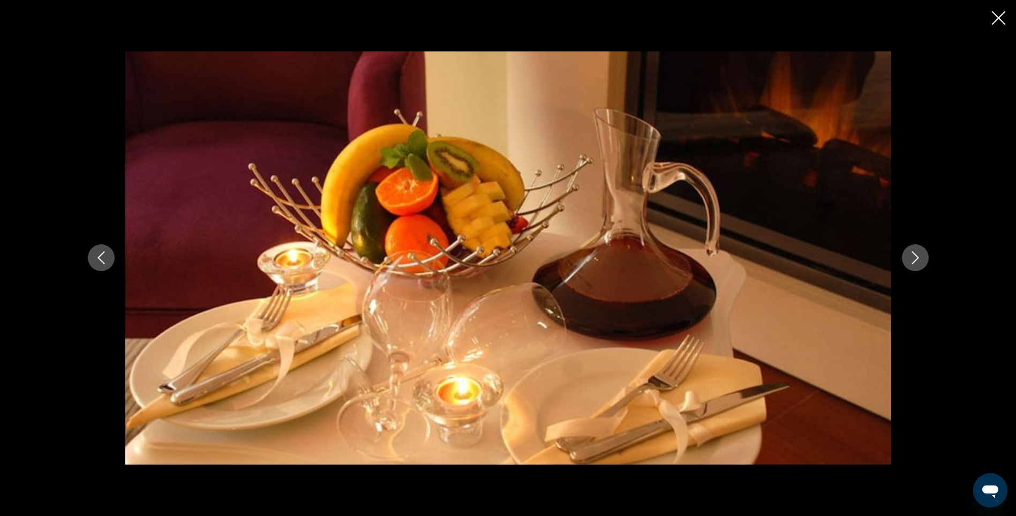
click at [919, 260] on icon "Next image" at bounding box center [915, 257] width 13 height 13
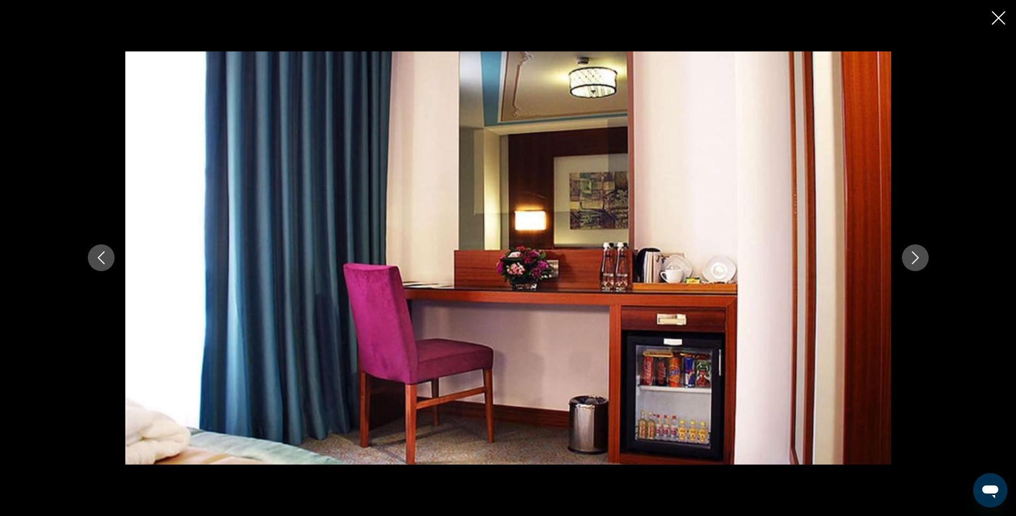
click at [919, 260] on icon "Next image" at bounding box center [915, 257] width 13 height 13
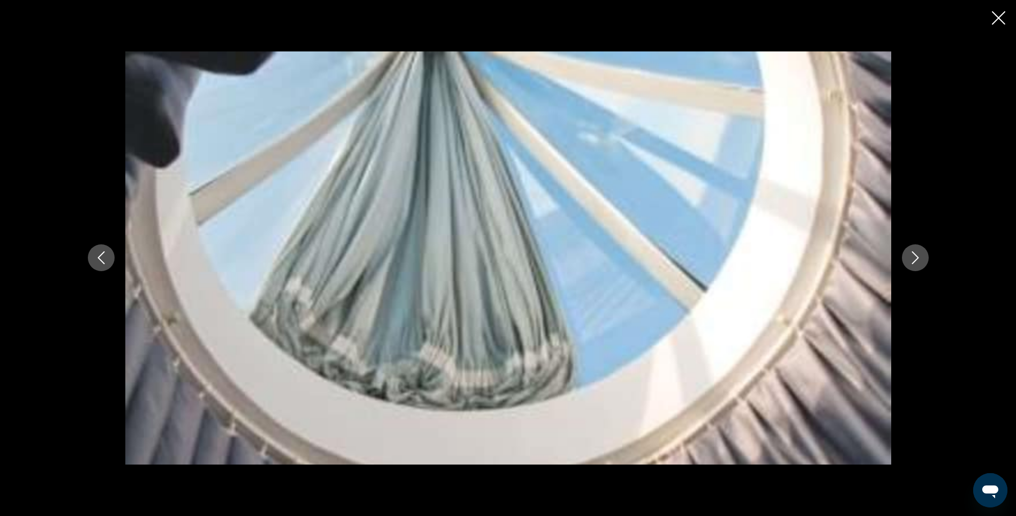
click at [919, 260] on icon "Next image" at bounding box center [915, 257] width 13 height 13
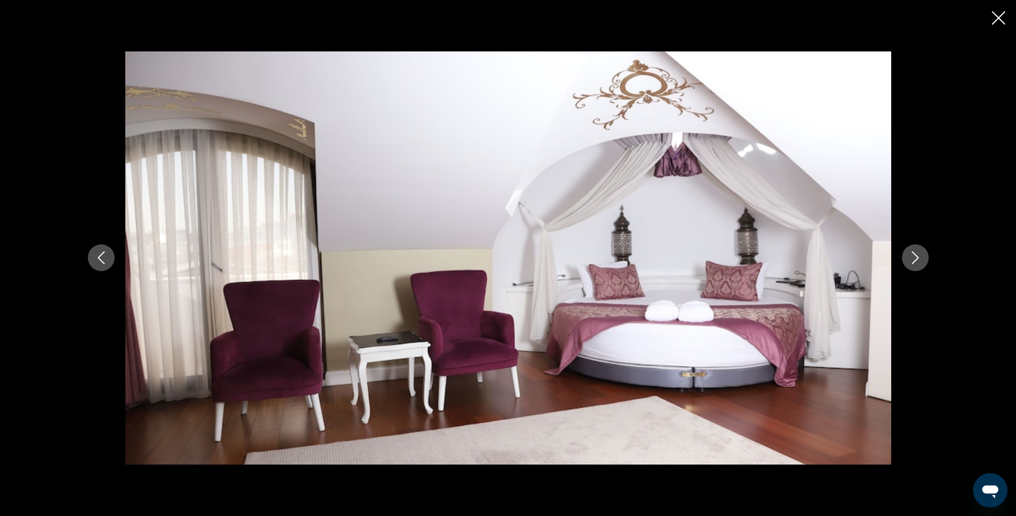
click at [919, 260] on icon "Next image" at bounding box center [915, 257] width 13 height 13
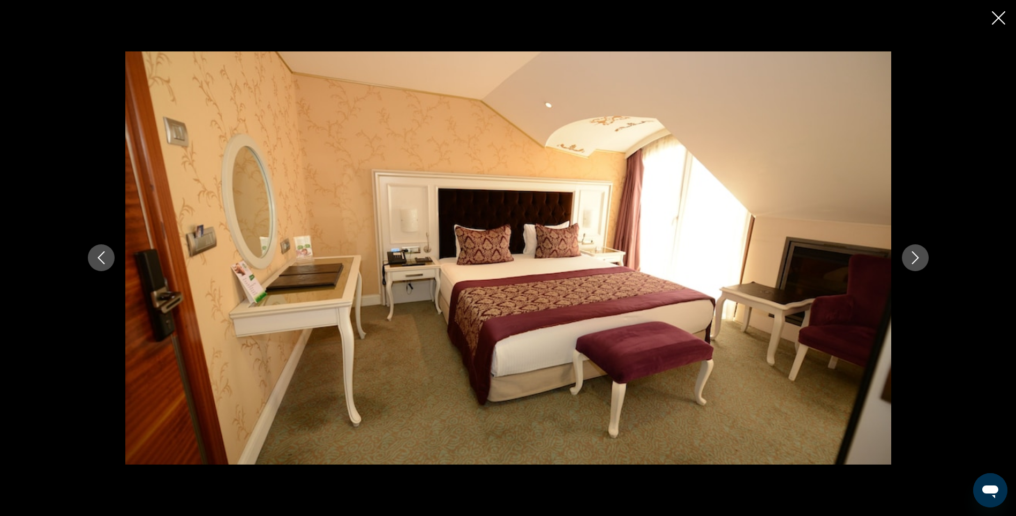
click at [919, 260] on icon "Next image" at bounding box center [915, 257] width 13 height 13
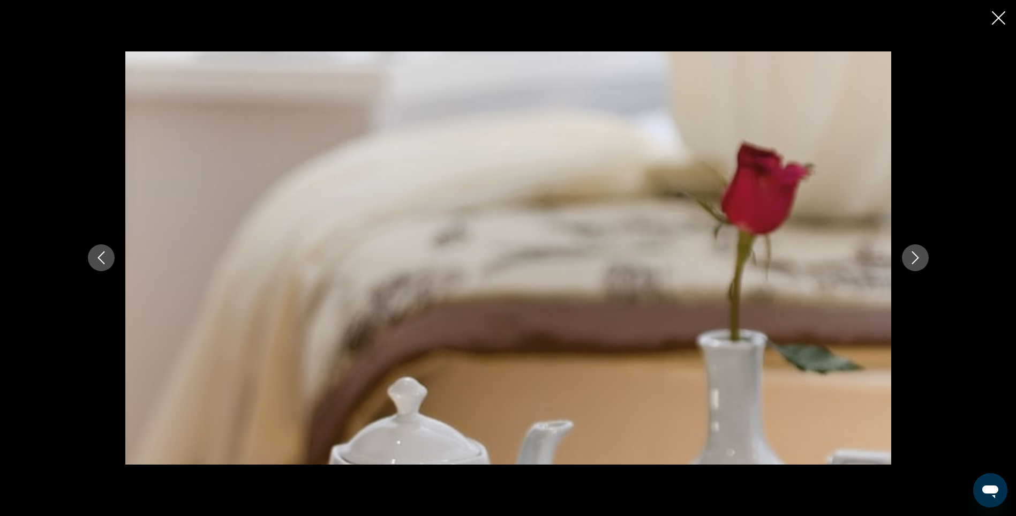
click at [919, 260] on icon "Next image" at bounding box center [915, 257] width 13 height 13
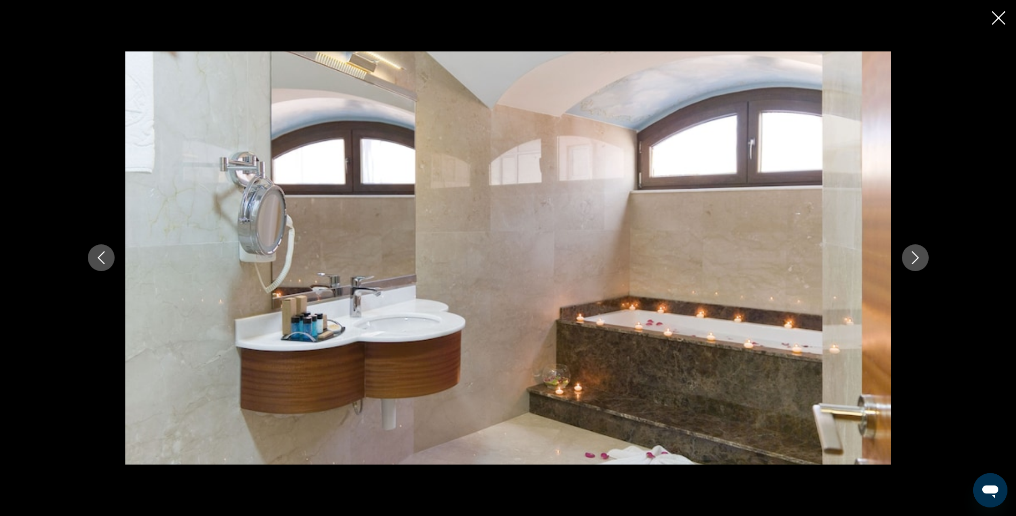
click at [919, 260] on icon "Next image" at bounding box center [915, 257] width 13 height 13
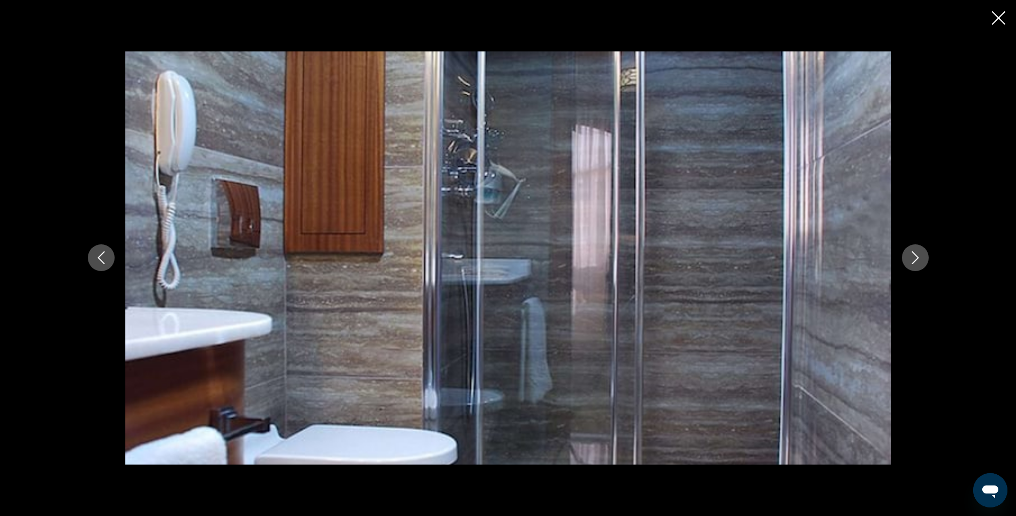
click at [919, 260] on icon "Next image" at bounding box center [915, 257] width 13 height 13
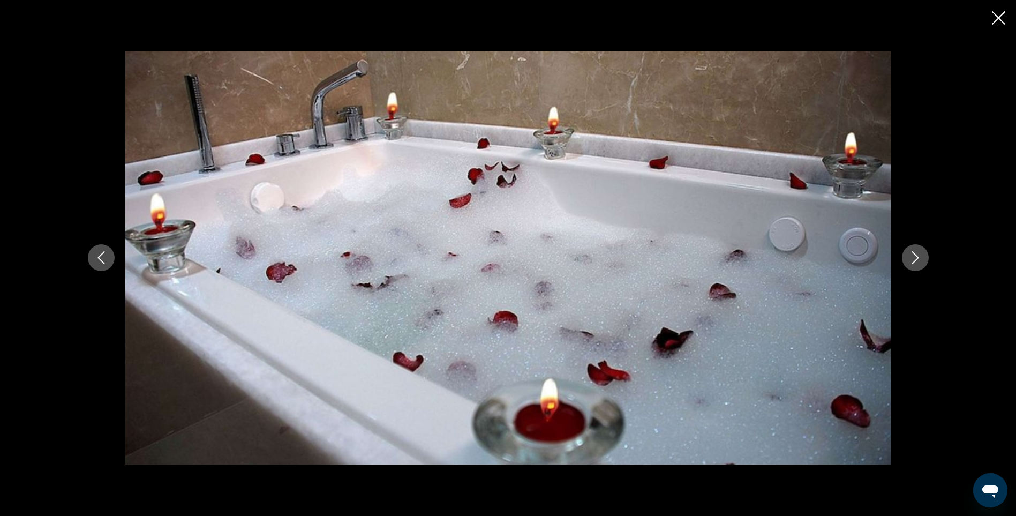
click at [919, 260] on icon "Next image" at bounding box center [915, 257] width 13 height 13
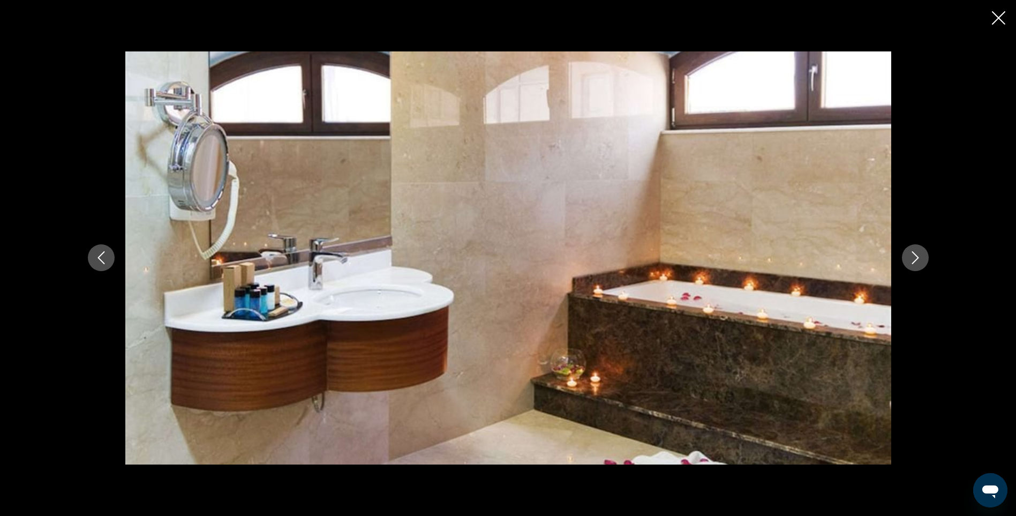
click at [919, 260] on icon "Next image" at bounding box center [915, 257] width 13 height 13
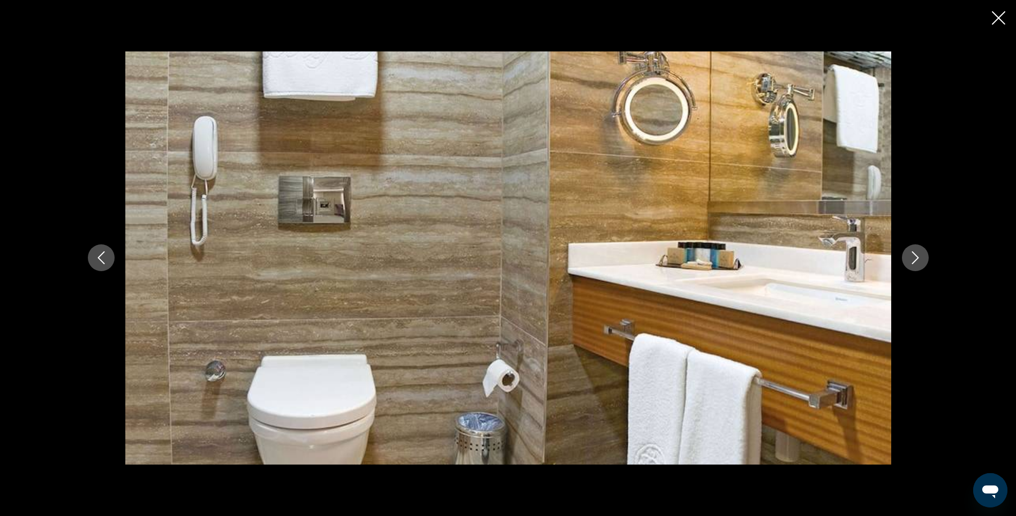
click at [919, 260] on icon "Next image" at bounding box center [915, 257] width 13 height 13
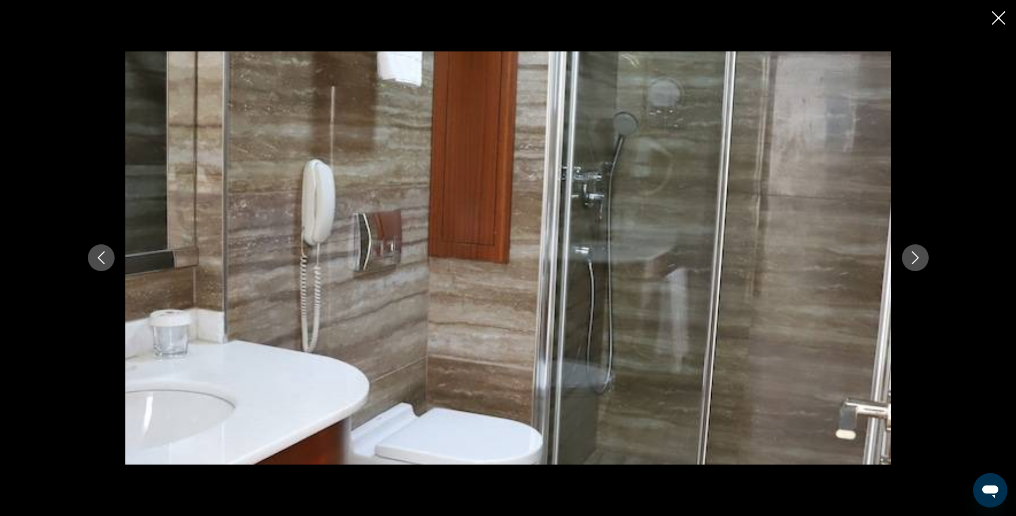
click at [919, 260] on icon "Next image" at bounding box center [915, 257] width 13 height 13
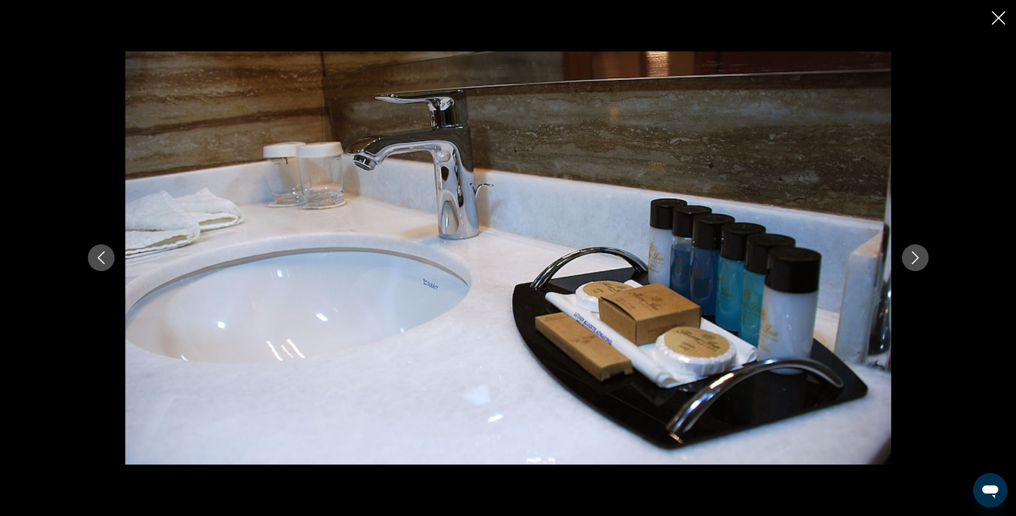
click at [919, 260] on icon "Next image" at bounding box center [915, 257] width 13 height 13
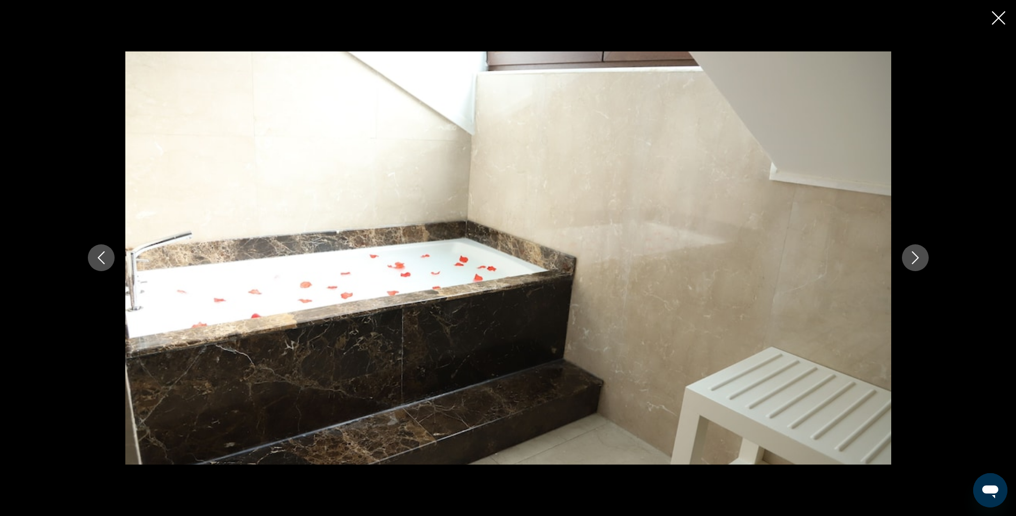
click at [919, 260] on icon "Next image" at bounding box center [915, 257] width 13 height 13
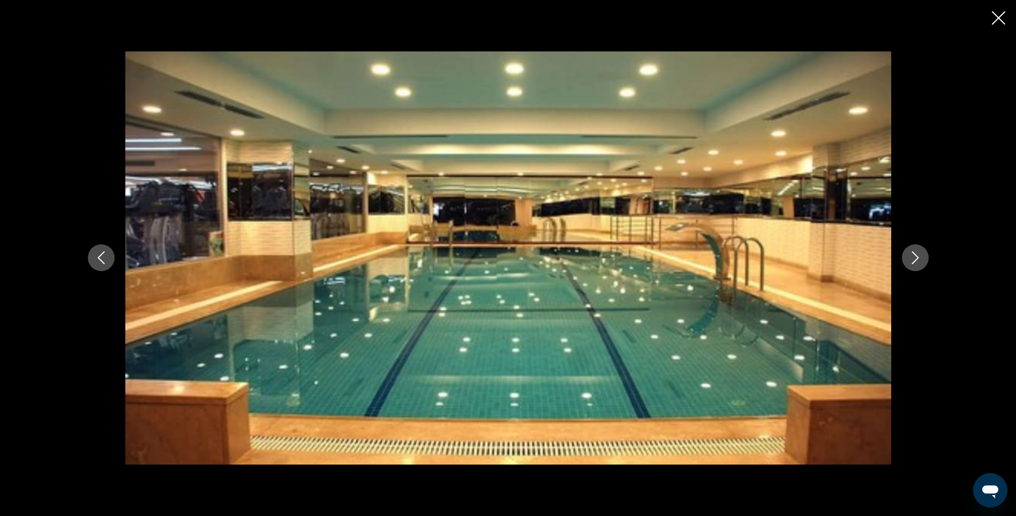
click at [919, 260] on icon "Next image" at bounding box center [915, 257] width 13 height 13
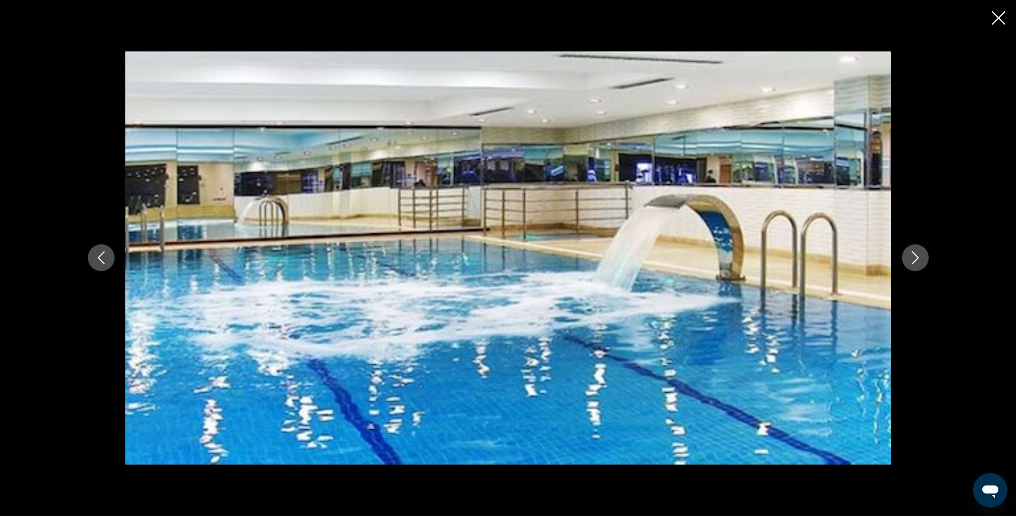
click at [919, 260] on icon "Next image" at bounding box center [915, 257] width 13 height 13
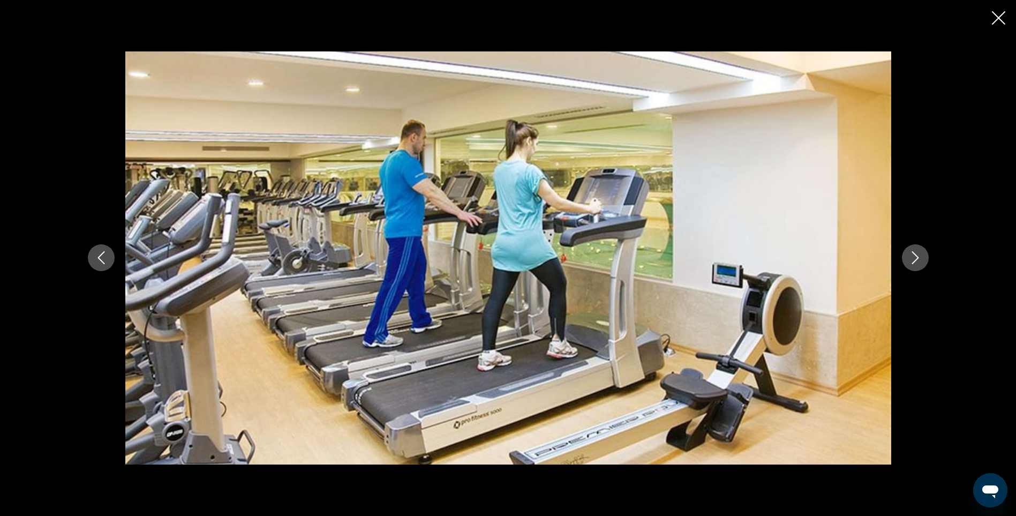
click at [919, 260] on icon "Next image" at bounding box center [915, 257] width 13 height 13
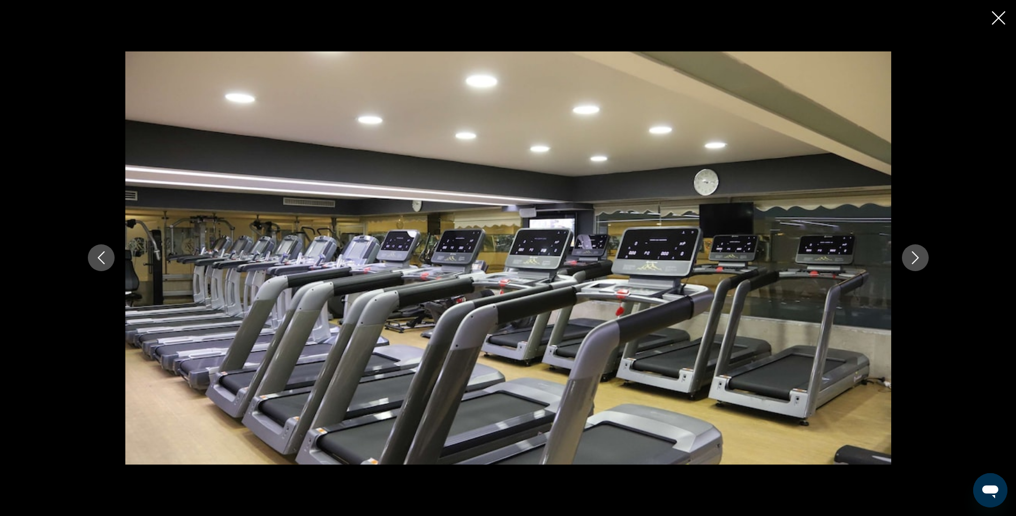
click at [919, 260] on icon "Next image" at bounding box center [915, 257] width 13 height 13
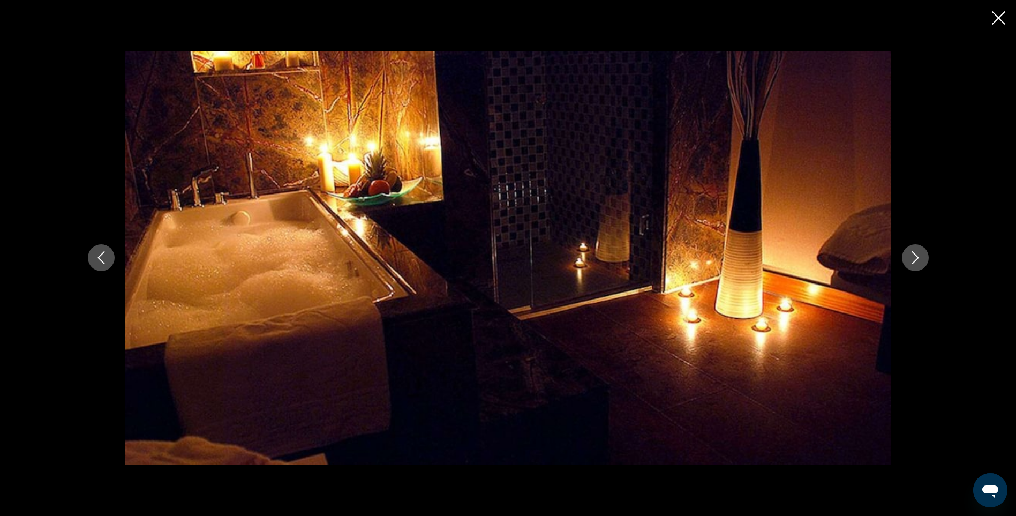
click at [919, 260] on icon "Next image" at bounding box center [915, 257] width 13 height 13
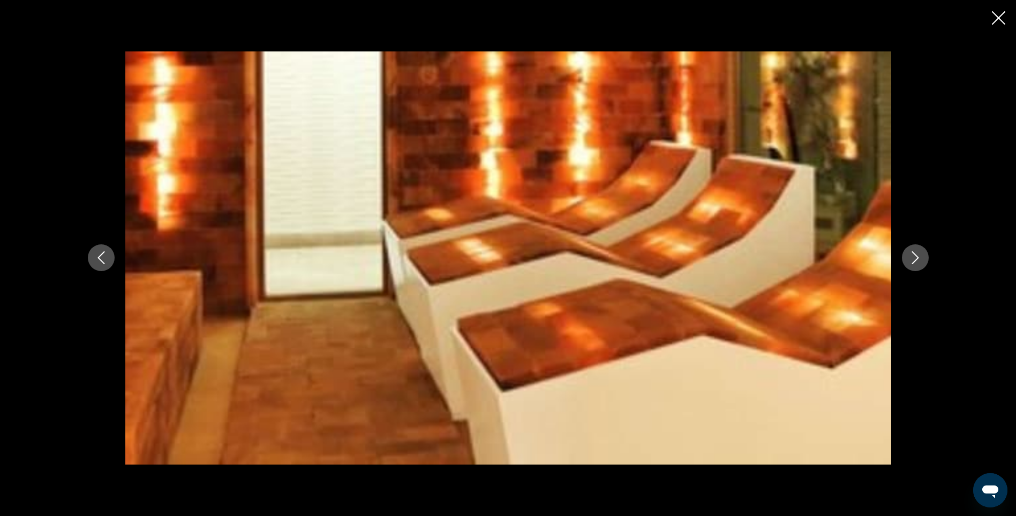
click at [919, 260] on icon "Next image" at bounding box center [915, 257] width 13 height 13
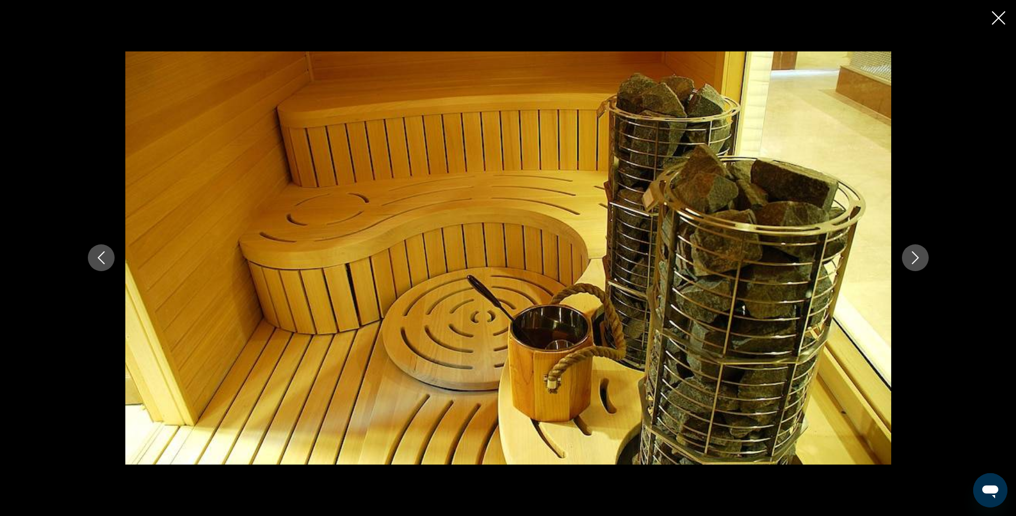
click at [919, 260] on icon "Next image" at bounding box center [915, 257] width 13 height 13
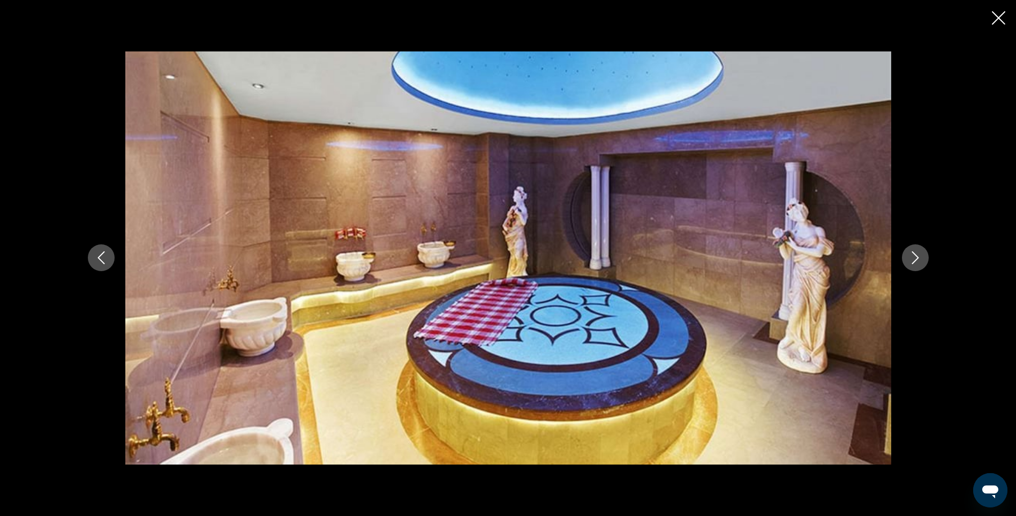
click at [919, 260] on icon "Next image" at bounding box center [915, 257] width 13 height 13
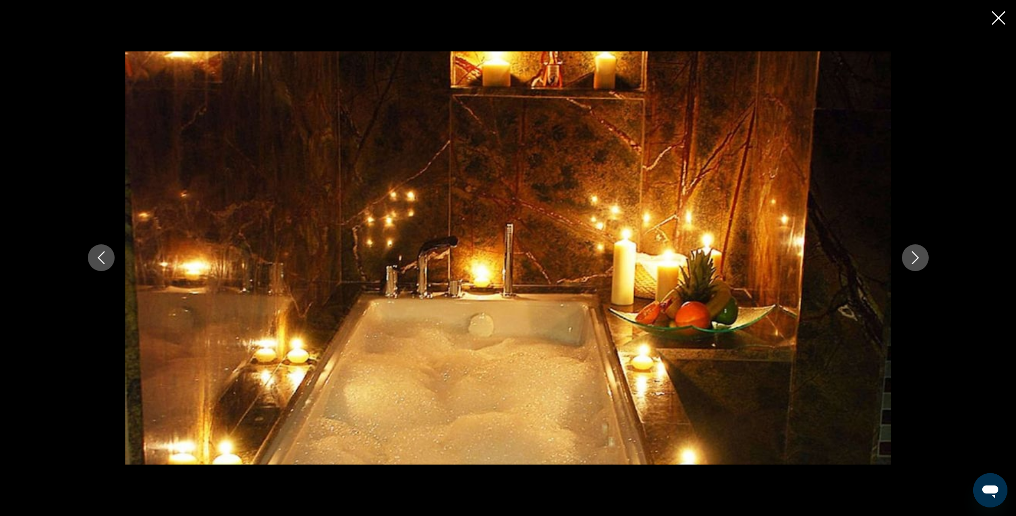
click at [919, 260] on icon "Next image" at bounding box center [915, 257] width 13 height 13
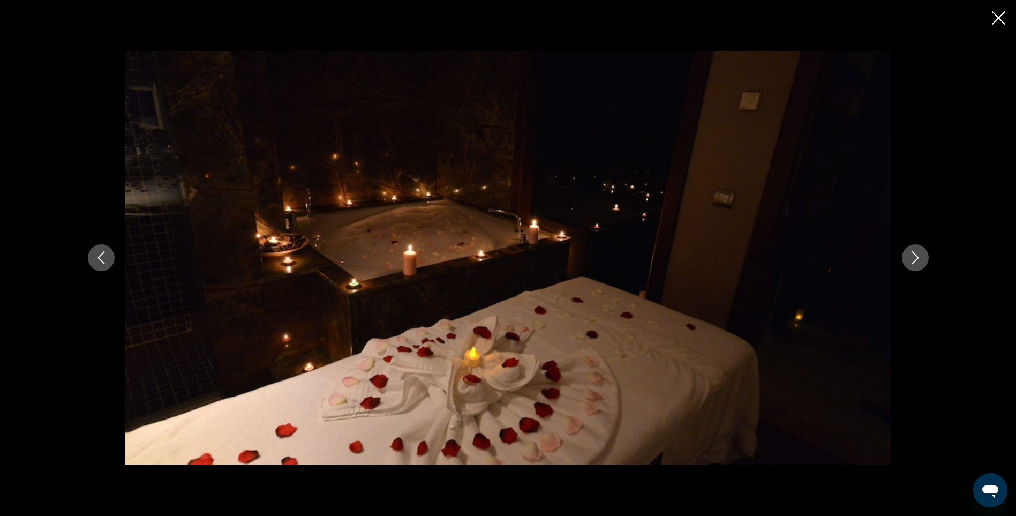
click at [919, 260] on icon "Next image" at bounding box center [915, 257] width 13 height 13
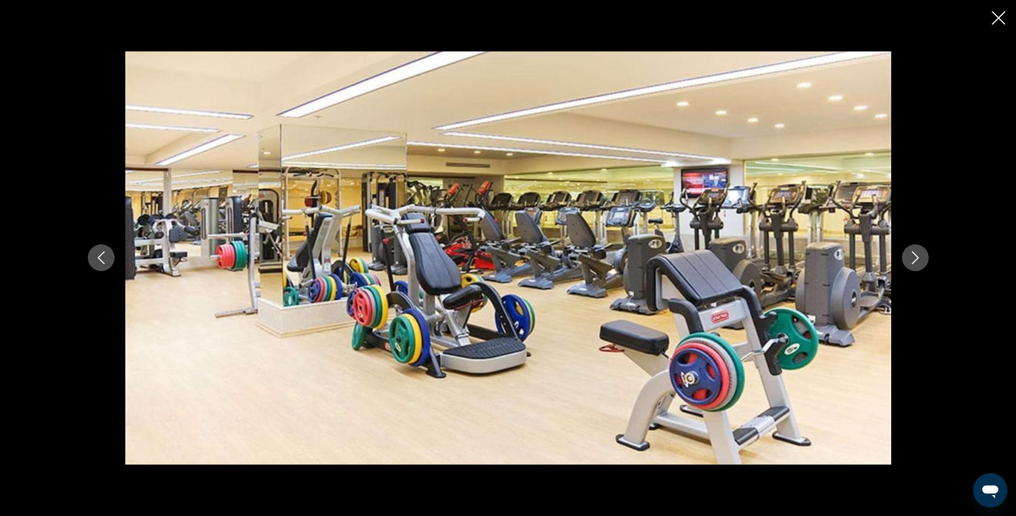
click at [919, 260] on icon "Next image" at bounding box center [915, 257] width 13 height 13
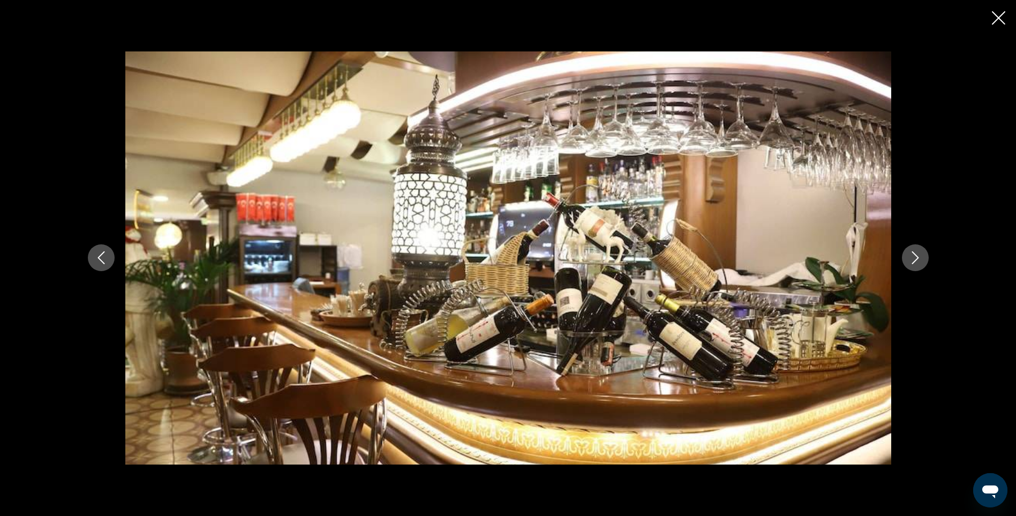
click at [919, 260] on icon "Next image" at bounding box center [915, 257] width 13 height 13
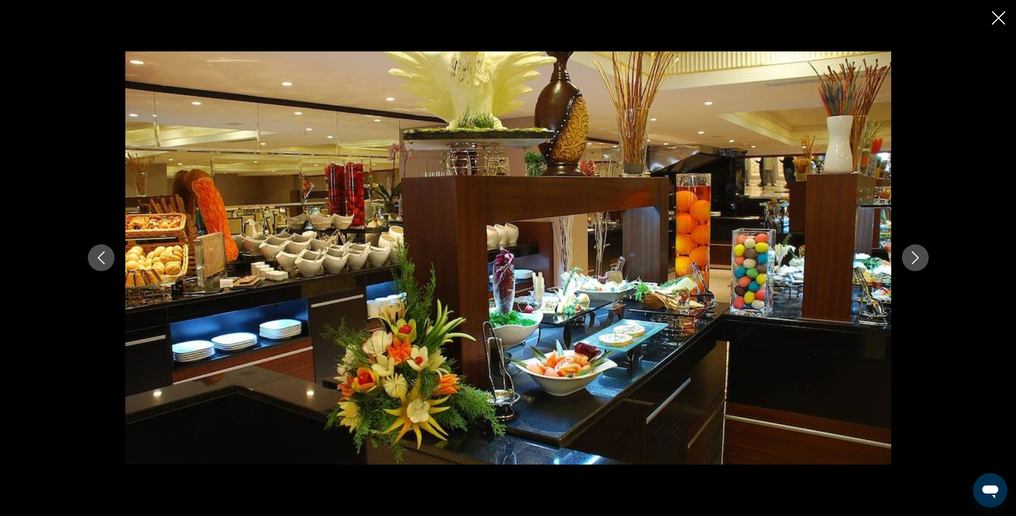
click at [919, 260] on icon "Next image" at bounding box center [915, 257] width 13 height 13
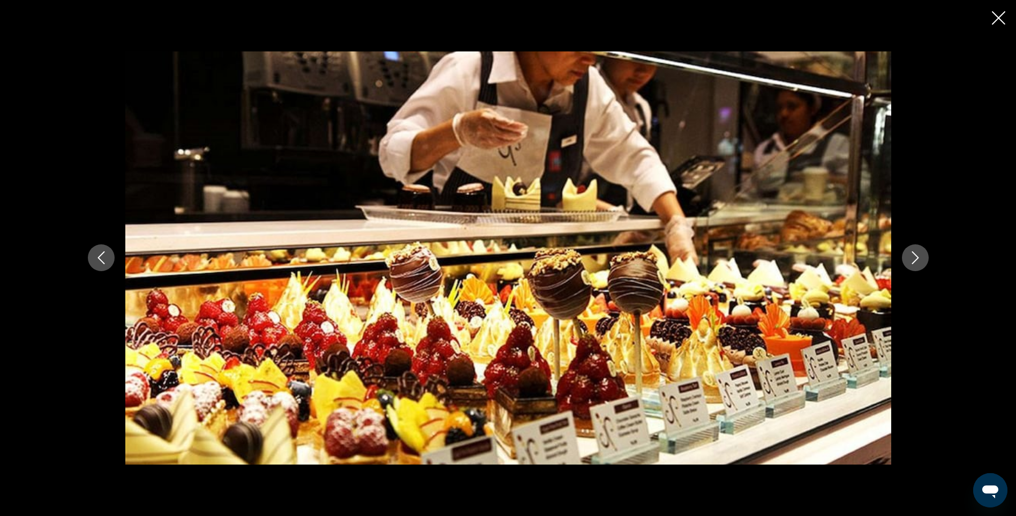
click at [919, 260] on icon "Next image" at bounding box center [915, 257] width 13 height 13
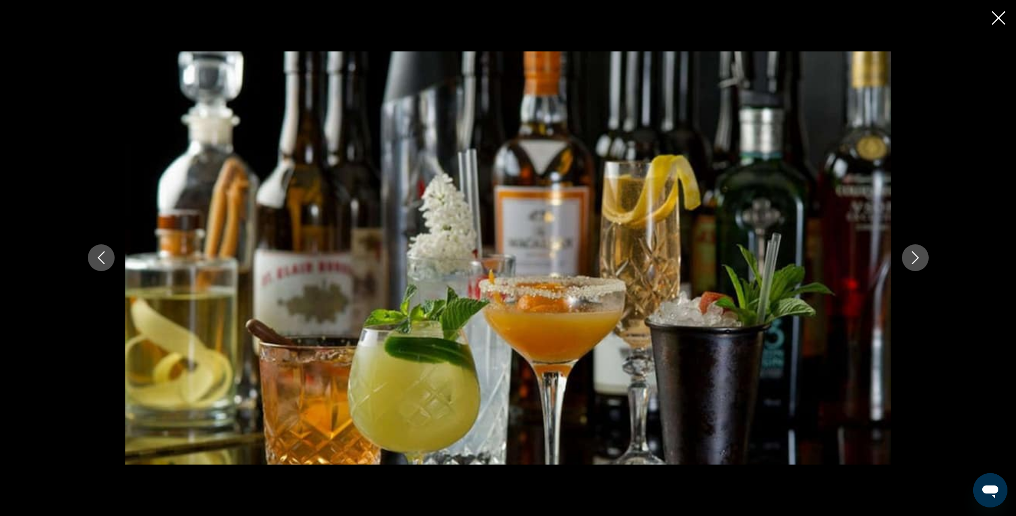
click at [919, 260] on icon "Next image" at bounding box center [915, 257] width 13 height 13
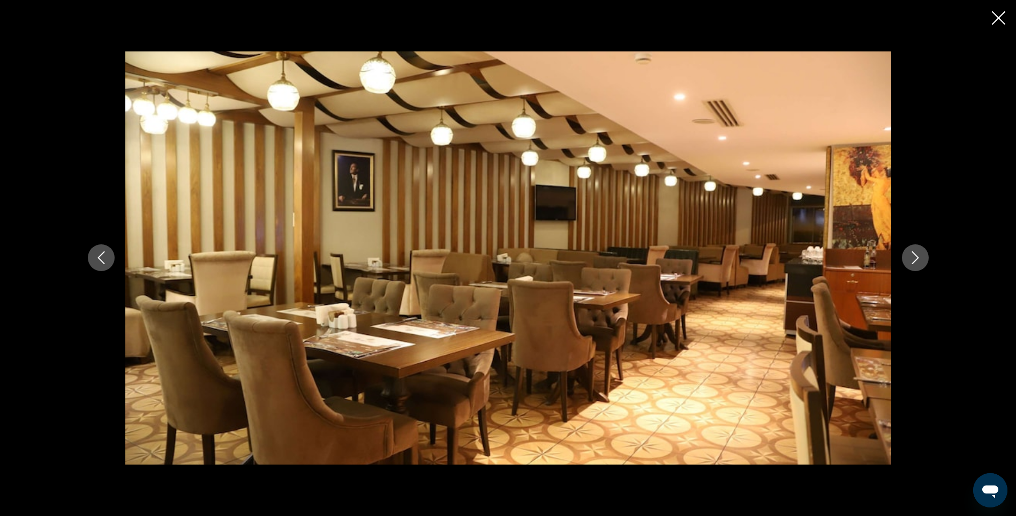
click at [919, 260] on icon "Next image" at bounding box center [915, 257] width 13 height 13
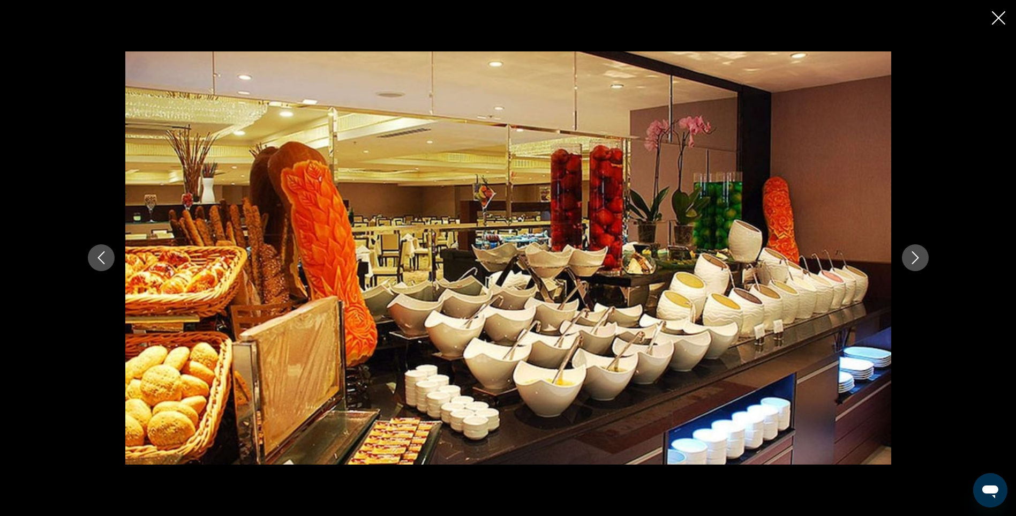
click at [919, 260] on icon "Next image" at bounding box center [915, 257] width 13 height 13
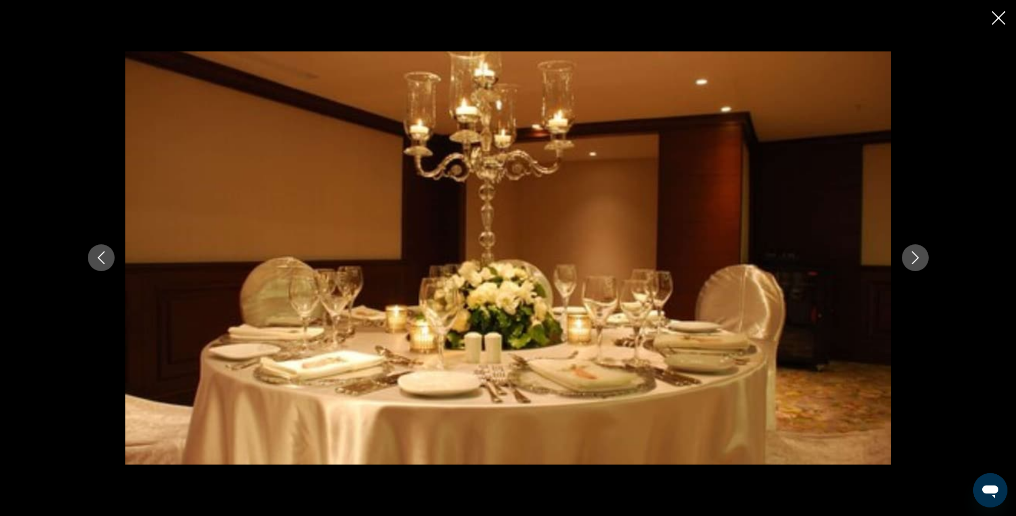
click at [919, 260] on icon "Next image" at bounding box center [915, 257] width 13 height 13
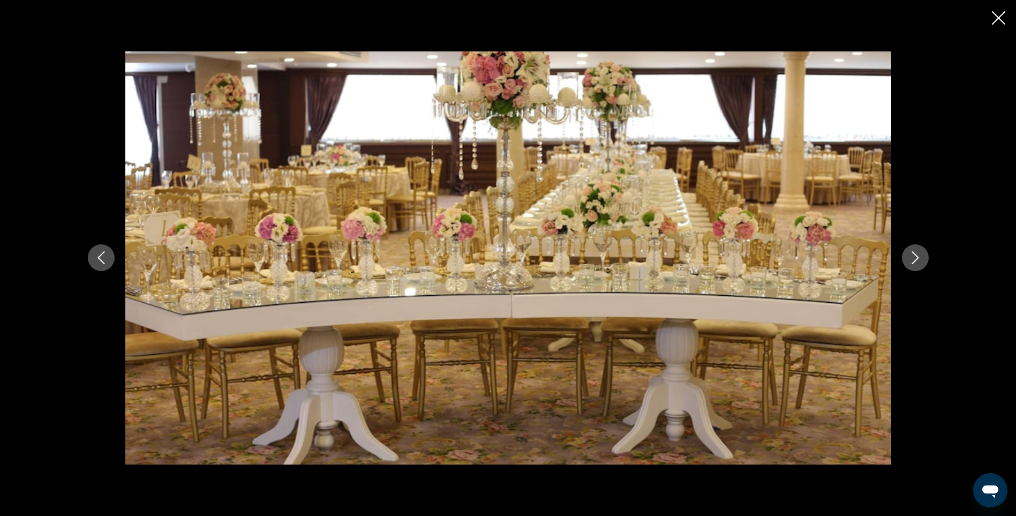
click at [919, 260] on icon "Next image" at bounding box center [915, 257] width 13 height 13
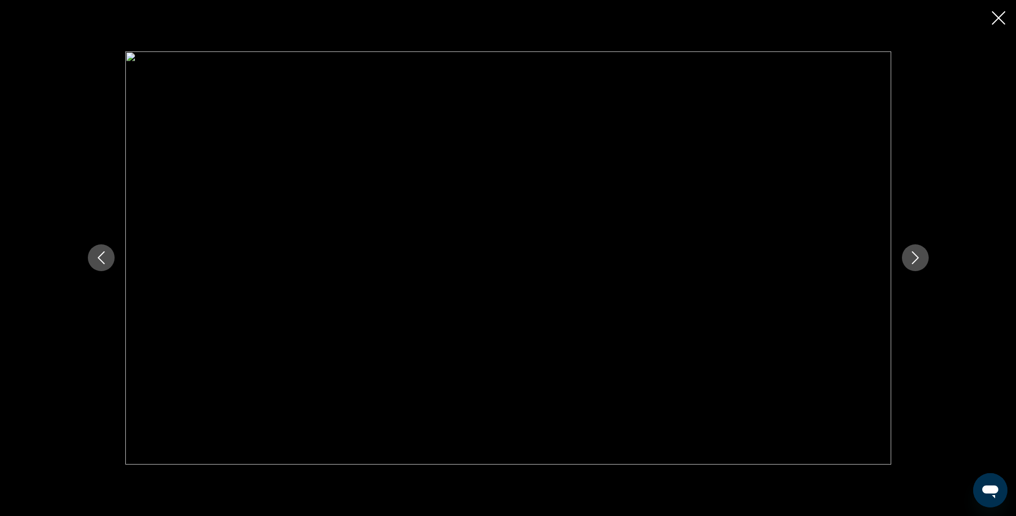
click at [919, 260] on icon "Next image" at bounding box center [915, 257] width 13 height 13
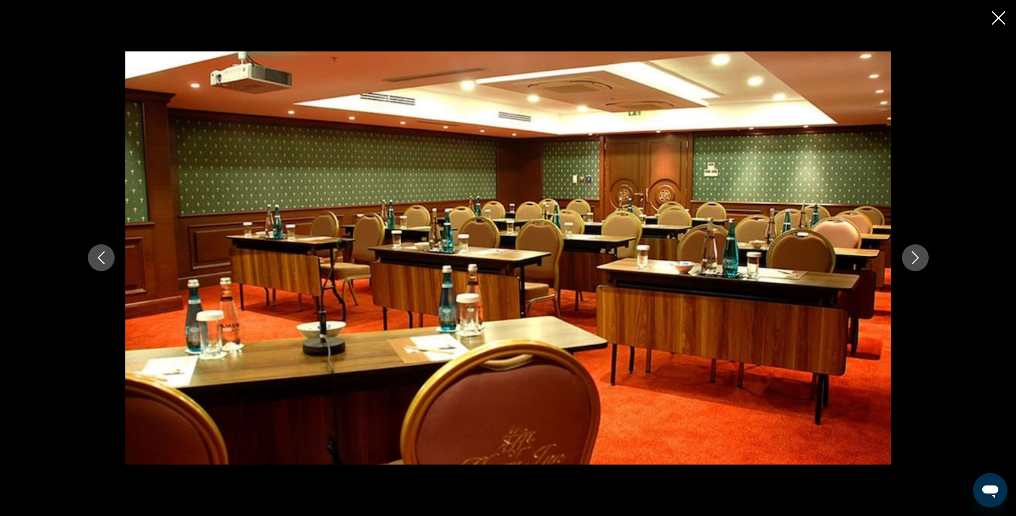
click at [919, 260] on icon "Next image" at bounding box center [915, 257] width 13 height 13
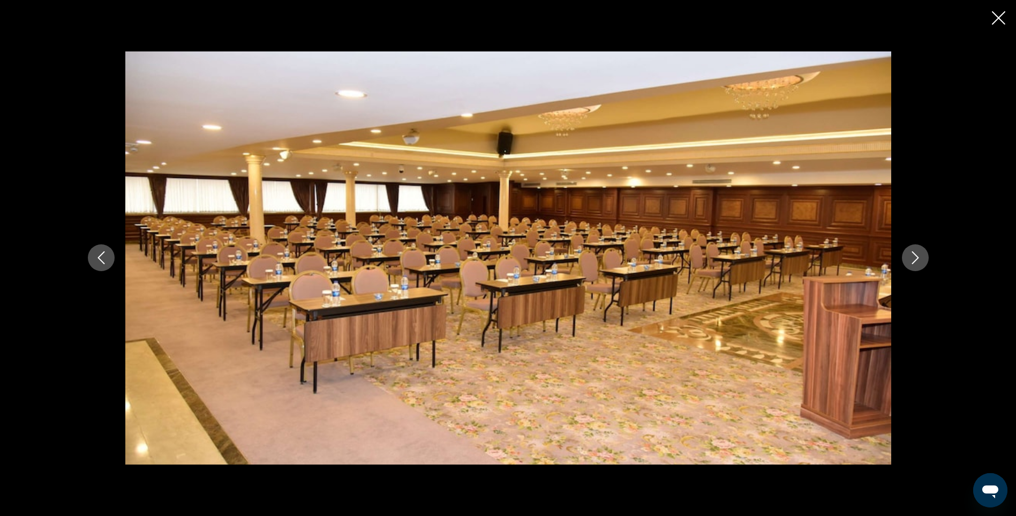
click at [919, 260] on icon "Next image" at bounding box center [915, 257] width 13 height 13
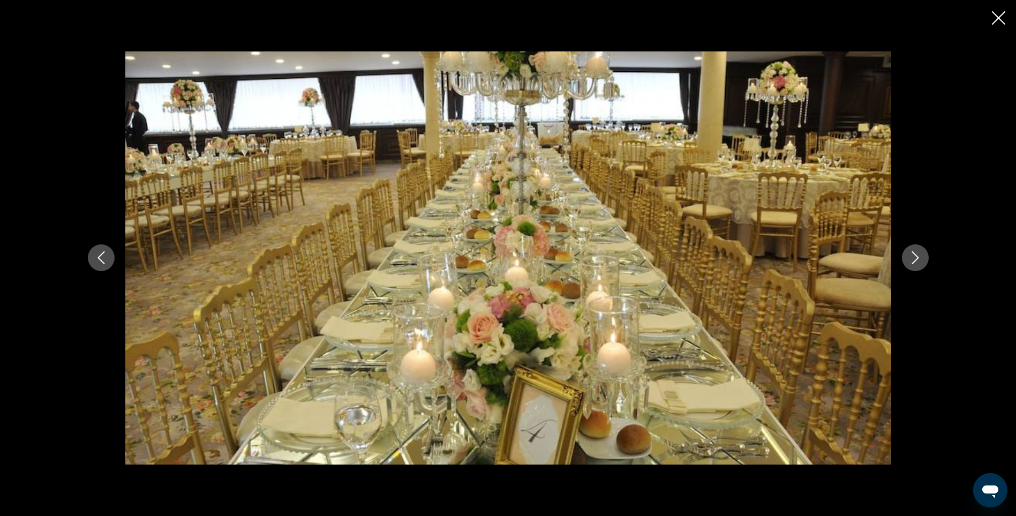
click at [919, 260] on icon "Next image" at bounding box center [915, 257] width 13 height 13
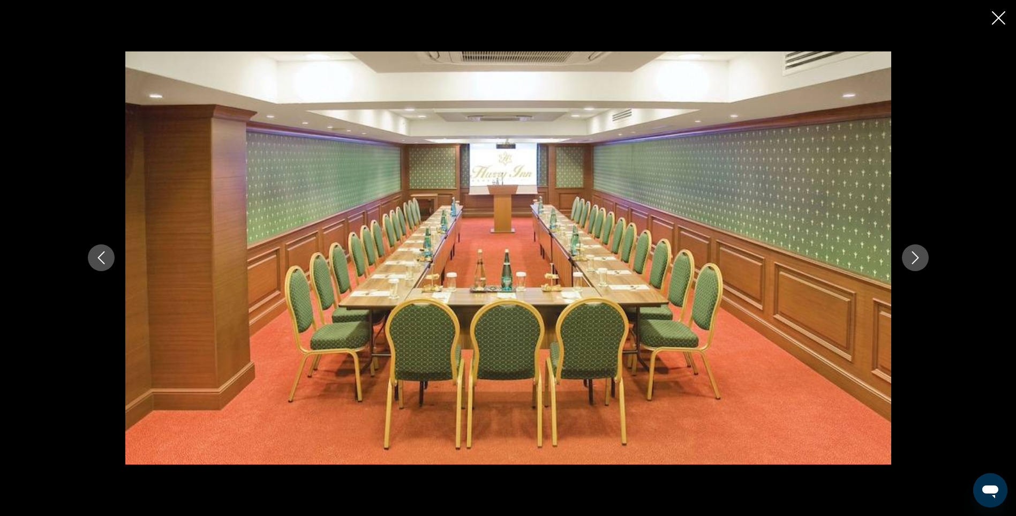
click at [919, 260] on icon "Next image" at bounding box center [915, 257] width 13 height 13
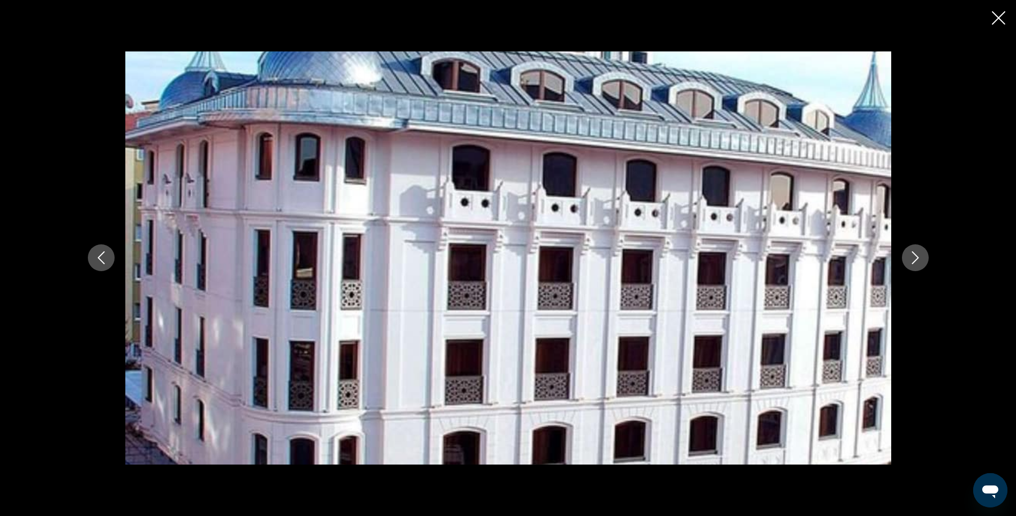
click at [919, 260] on icon "Next image" at bounding box center [915, 257] width 13 height 13
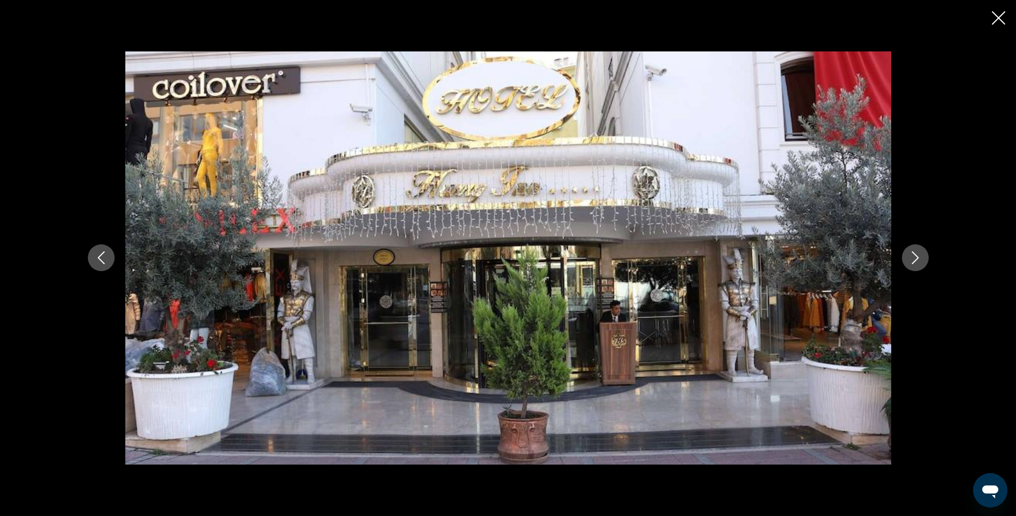
click at [919, 260] on icon "Next image" at bounding box center [915, 257] width 13 height 13
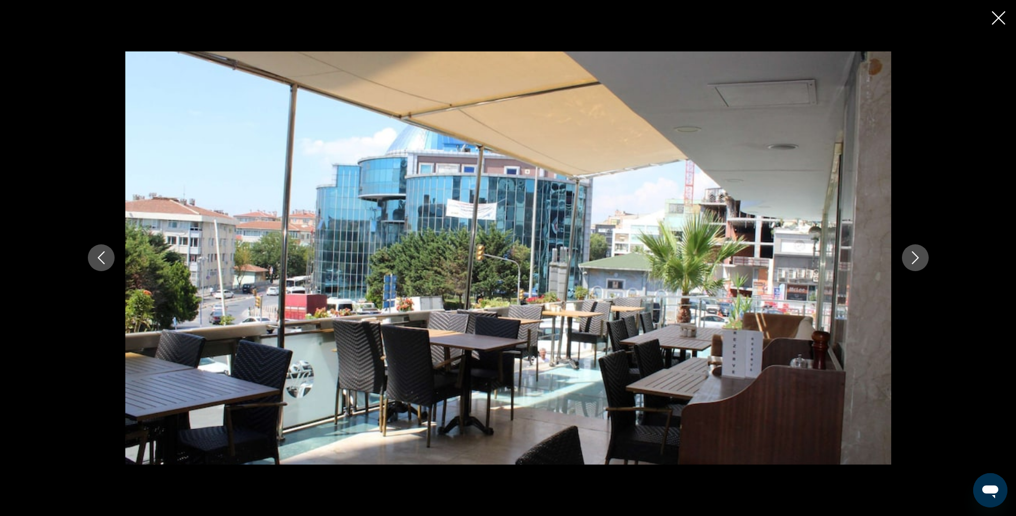
click at [919, 260] on icon "Next image" at bounding box center [915, 257] width 13 height 13
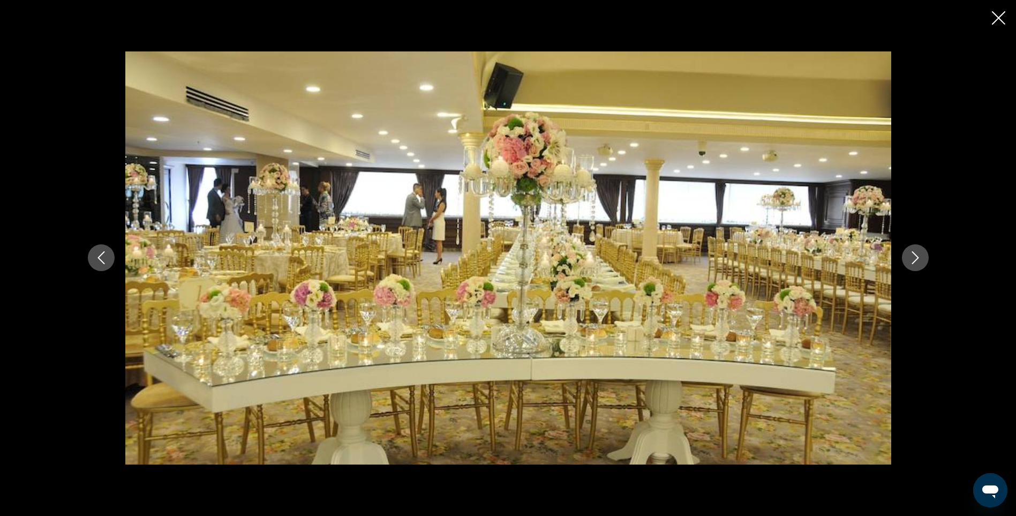
click at [919, 260] on icon "Next image" at bounding box center [915, 257] width 13 height 13
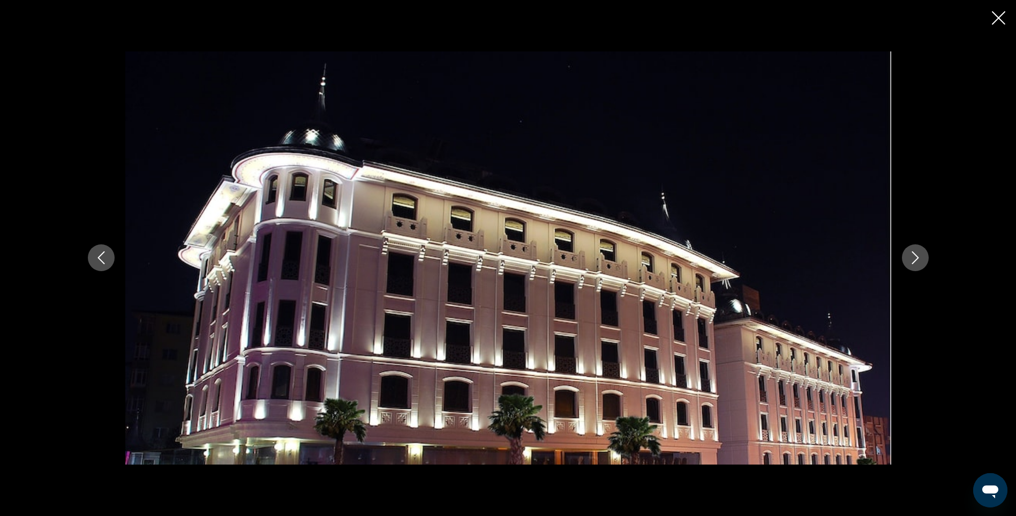
click at [919, 260] on icon "Next image" at bounding box center [915, 257] width 13 height 13
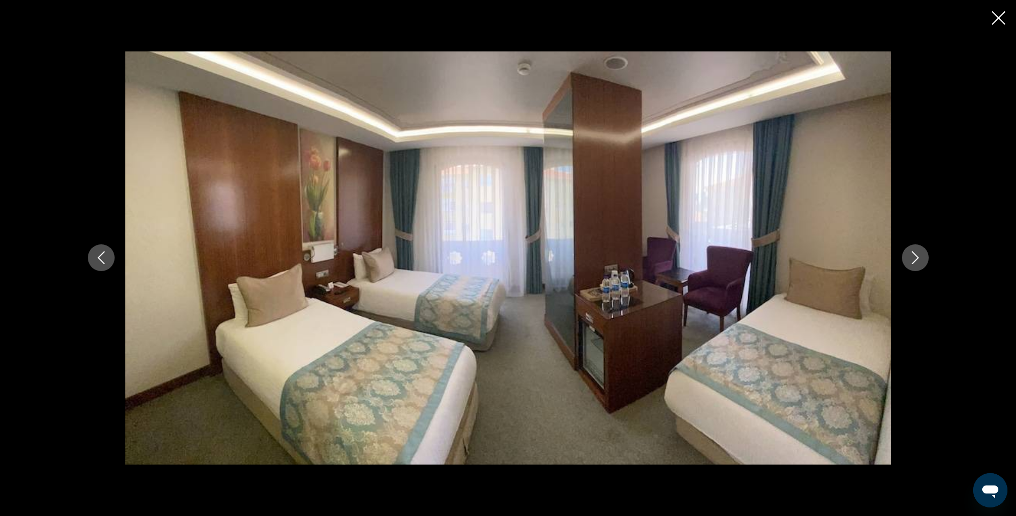
click at [919, 260] on icon "Next image" at bounding box center [915, 257] width 13 height 13
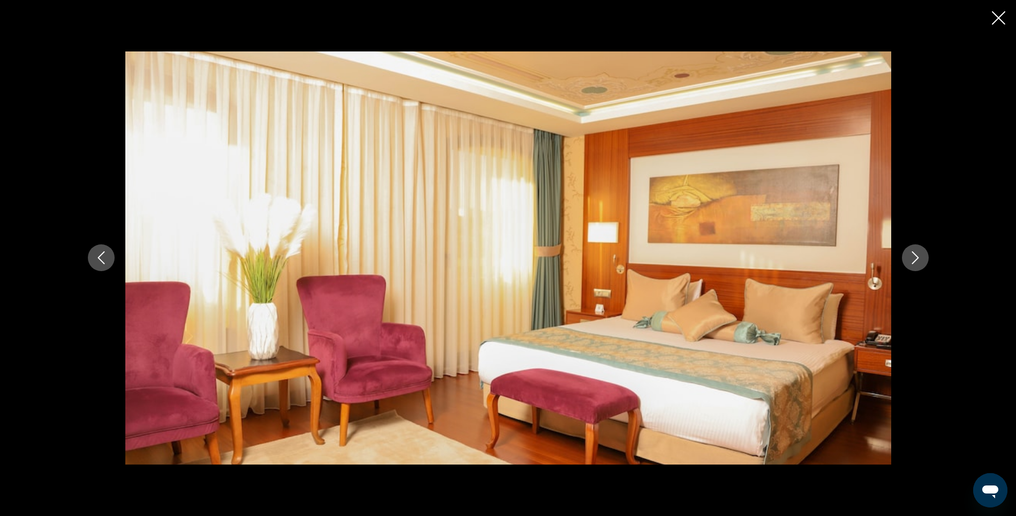
click at [919, 260] on icon "Next image" at bounding box center [915, 257] width 13 height 13
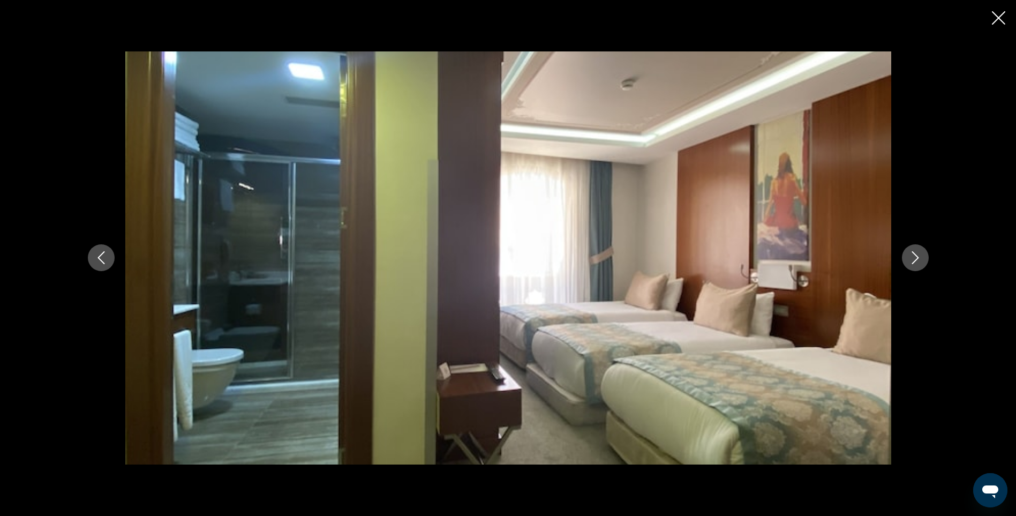
click at [919, 260] on icon "Next image" at bounding box center [915, 257] width 13 height 13
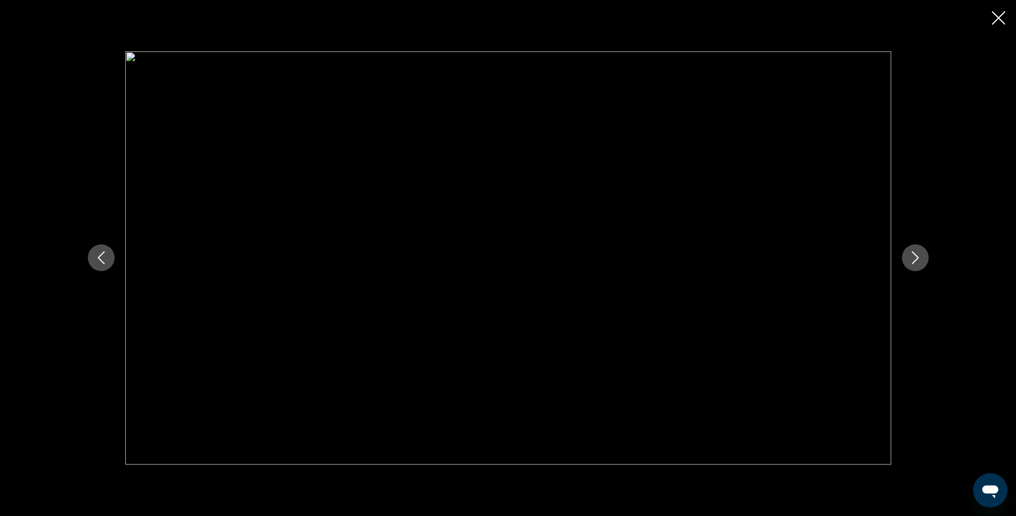
click at [919, 260] on icon "Next image" at bounding box center [915, 257] width 13 height 13
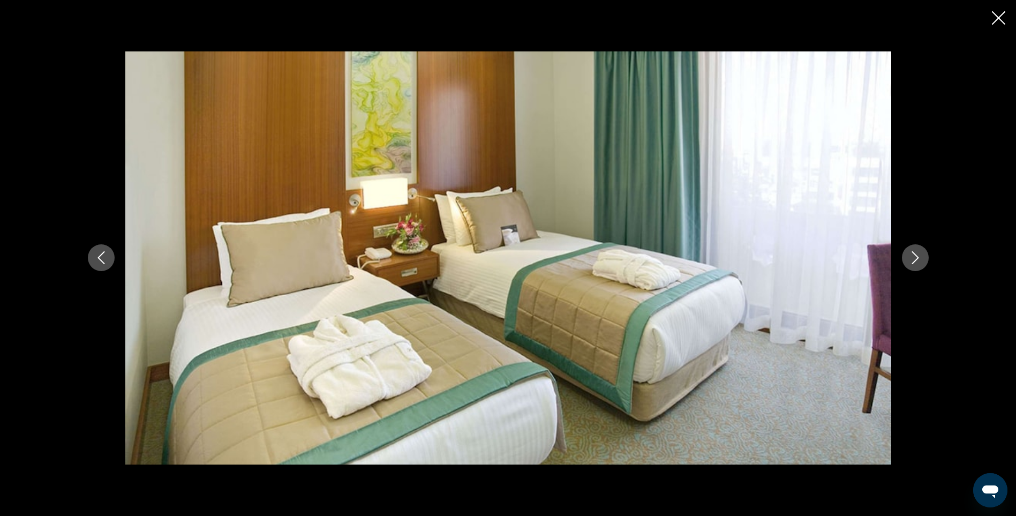
click at [919, 260] on icon "Next image" at bounding box center [915, 257] width 13 height 13
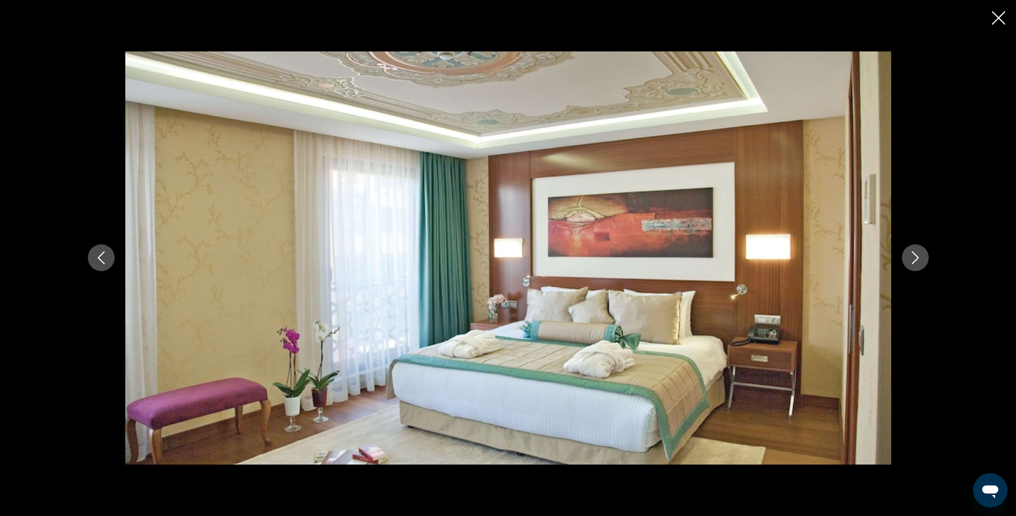
click at [919, 260] on icon "Next image" at bounding box center [915, 257] width 13 height 13
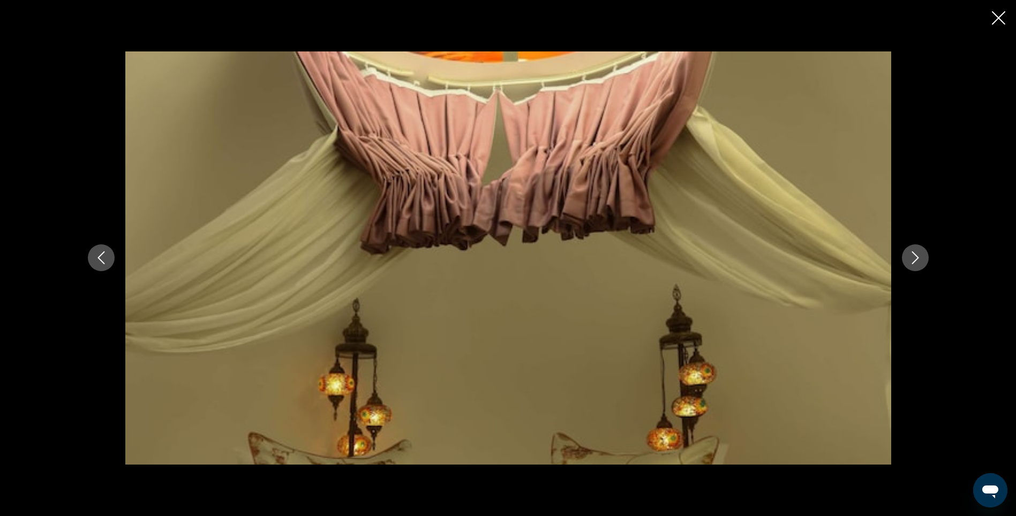
click at [919, 260] on icon "Next image" at bounding box center [915, 257] width 13 height 13
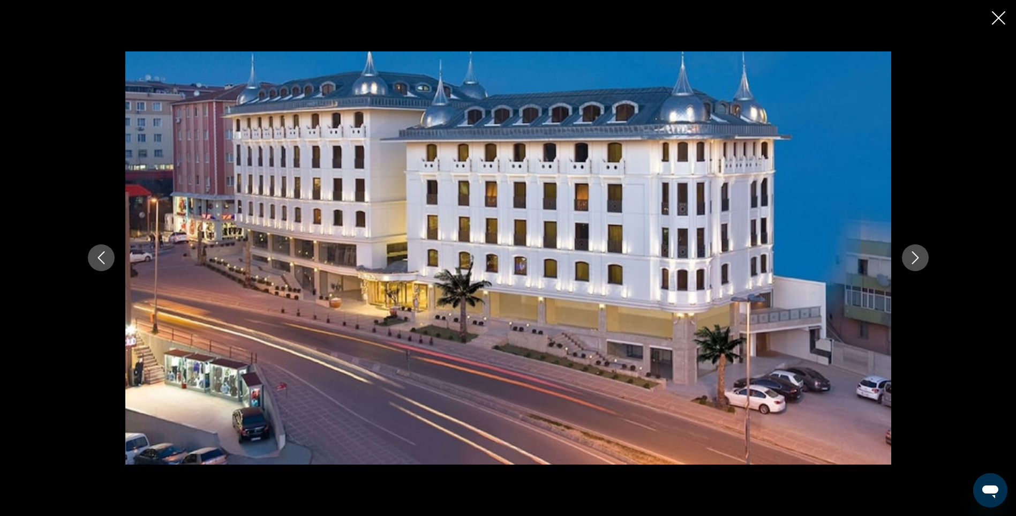
click at [997, 19] on icon "Close slideshow" at bounding box center [998, 17] width 13 height 13
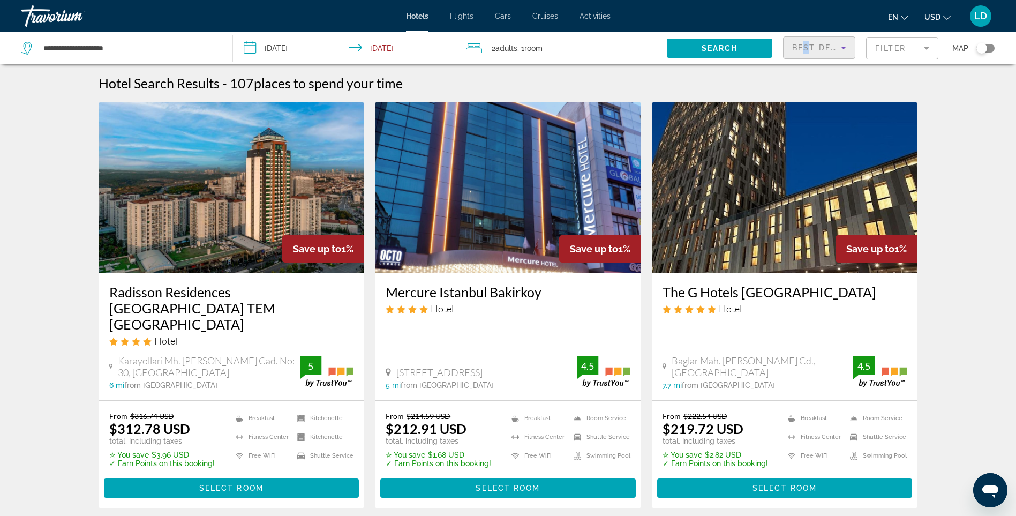
click at [808, 48] on span "Best Deals" at bounding box center [820, 47] width 56 height 9
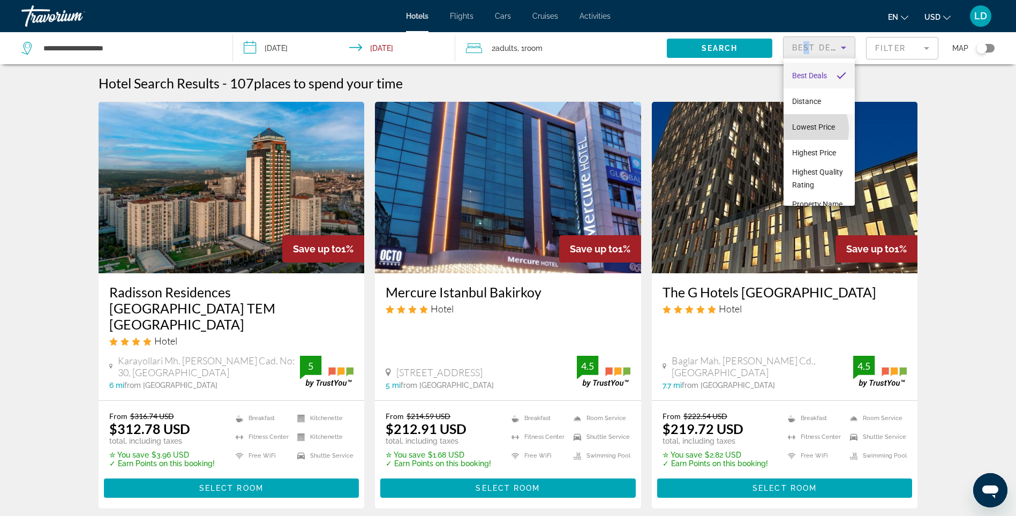
drag, startPoint x: 808, startPoint y: 48, endPoint x: 793, endPoint y: 130, distance: 83.2
click at [793, 130] on span "Lowest Price" at bounding box center [813, 127] width 43 height 9
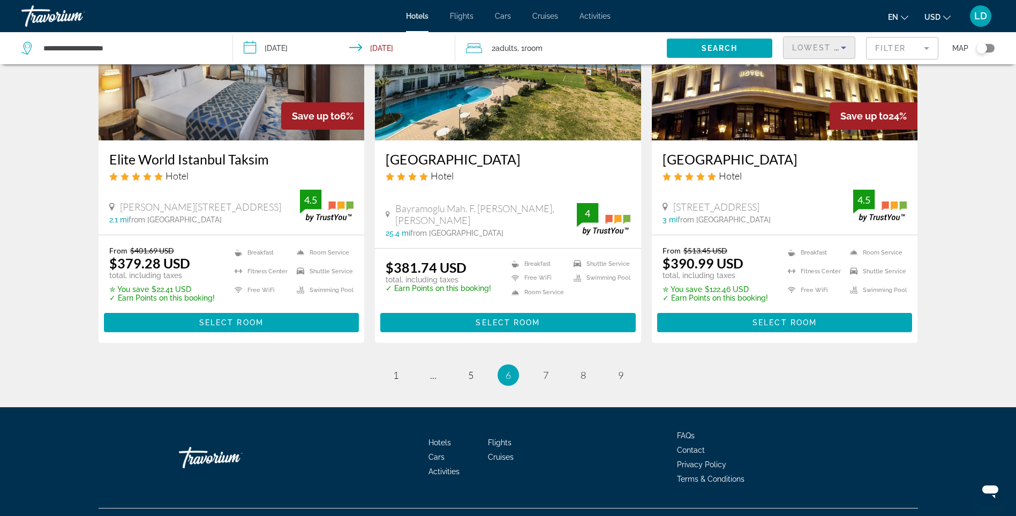
scroll to position [1358, 0]
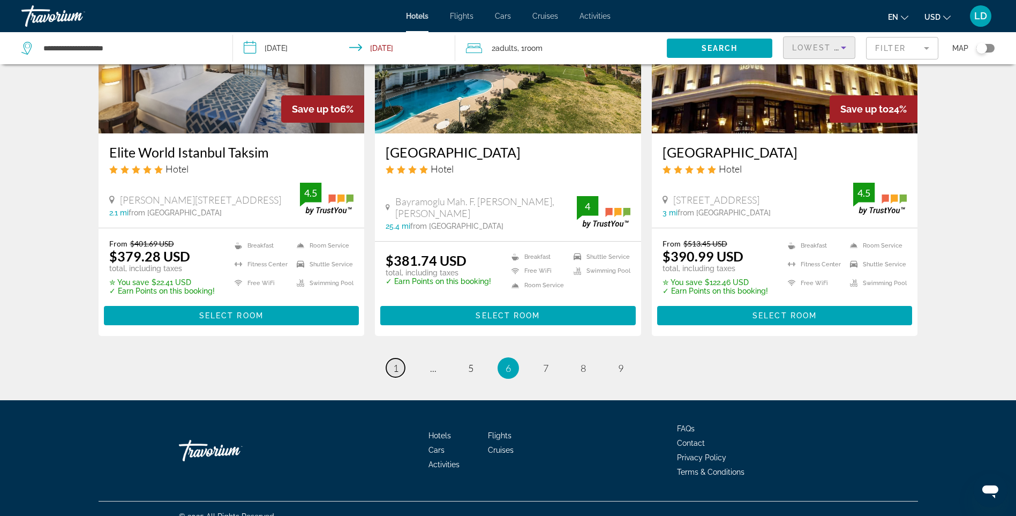
click at [393, 362] on span "1" at bounding box center [395, 368] width 5 height 12
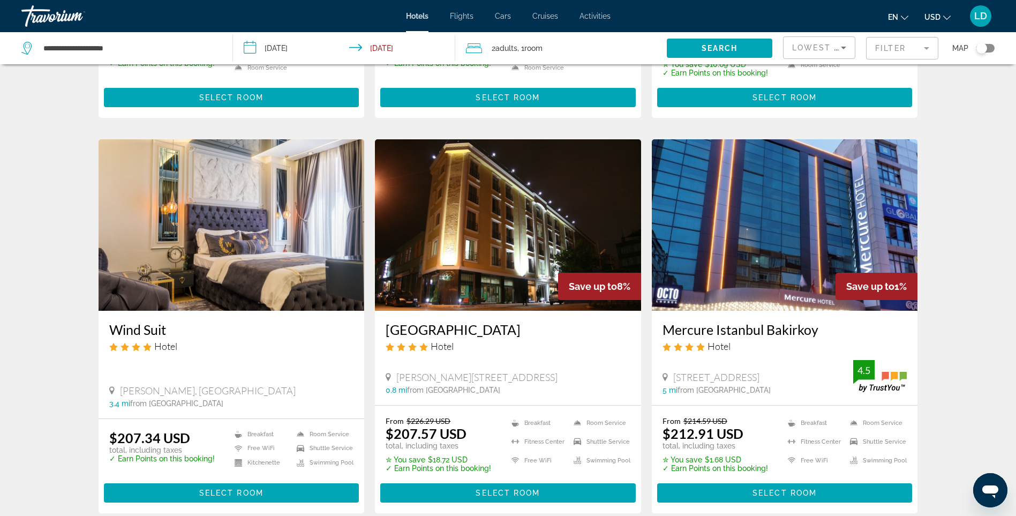
scroll to position [750, 0]
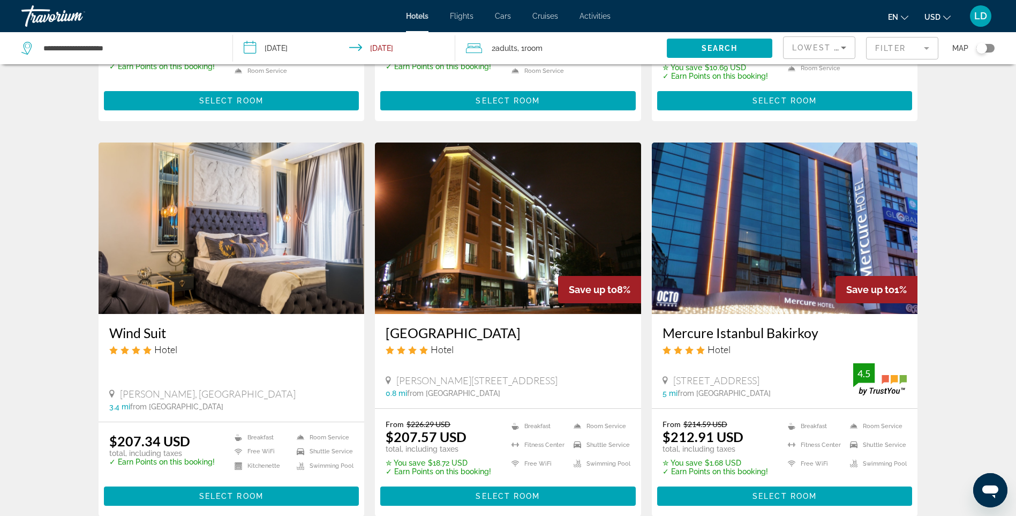
click at [255, 223] on img "Main content" at bounding box center [232, 227] width 266 height 171
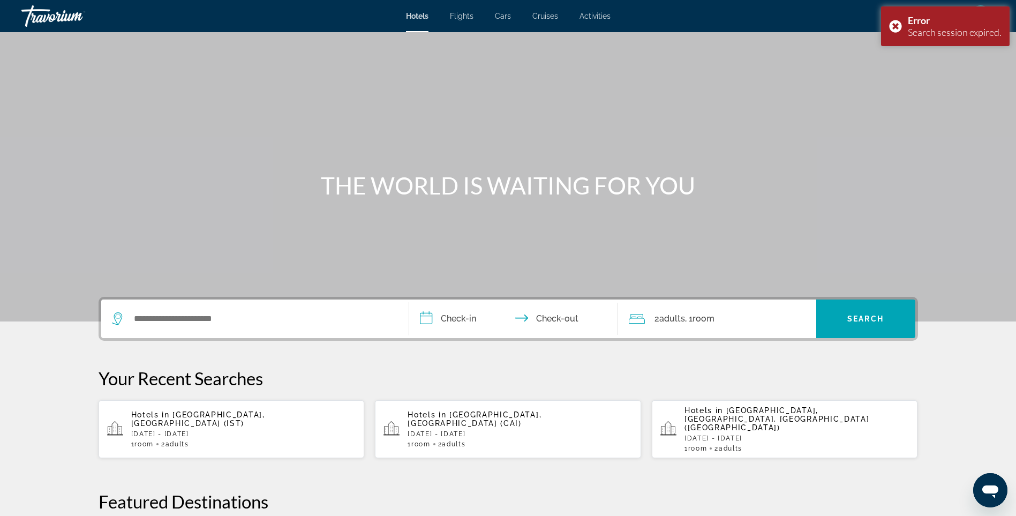
click at [175, 440] on span "Adults" at bounding box center [178, 443] width 24 height 7
